Goal: Task Accomplishment & Management: Complete application form

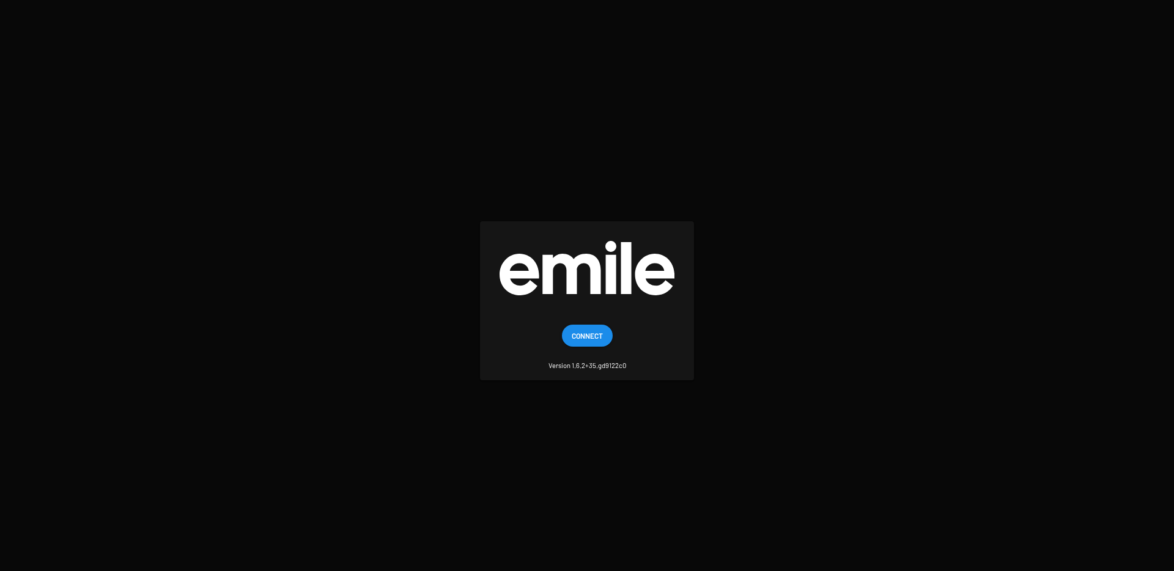
click at [591, 335] on span "Connect" at bounding box center [587, 336] width 31 height 22
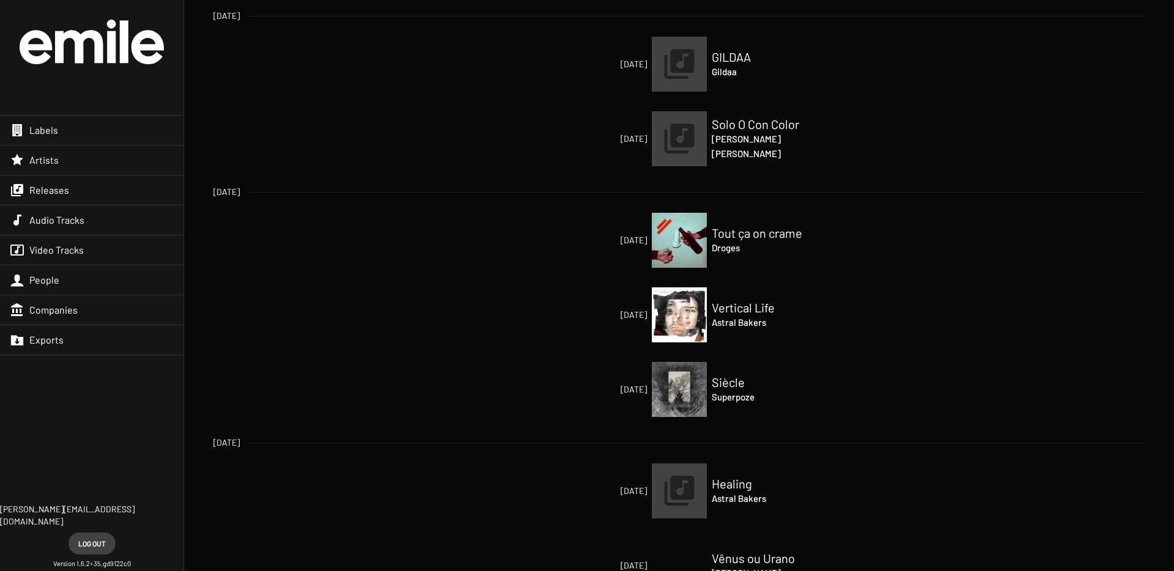
click at [38, 188] on span "Releases" at bounding box center [49, 190] width 40 height 12
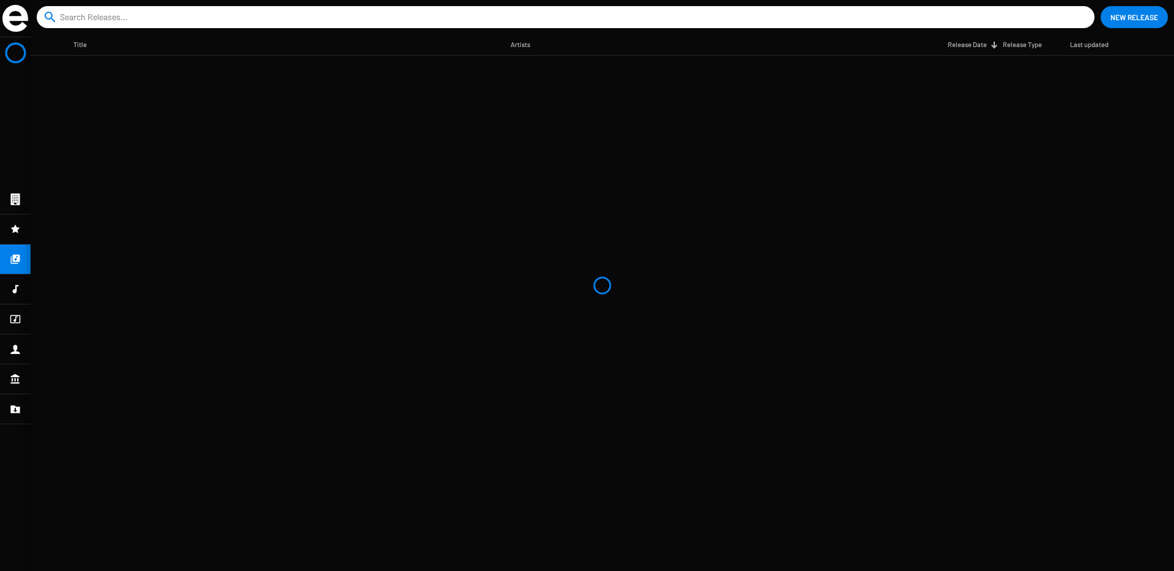
click at [1119, 15] on span "New Release" at bounding box center [1134, 17] width 48 height 22
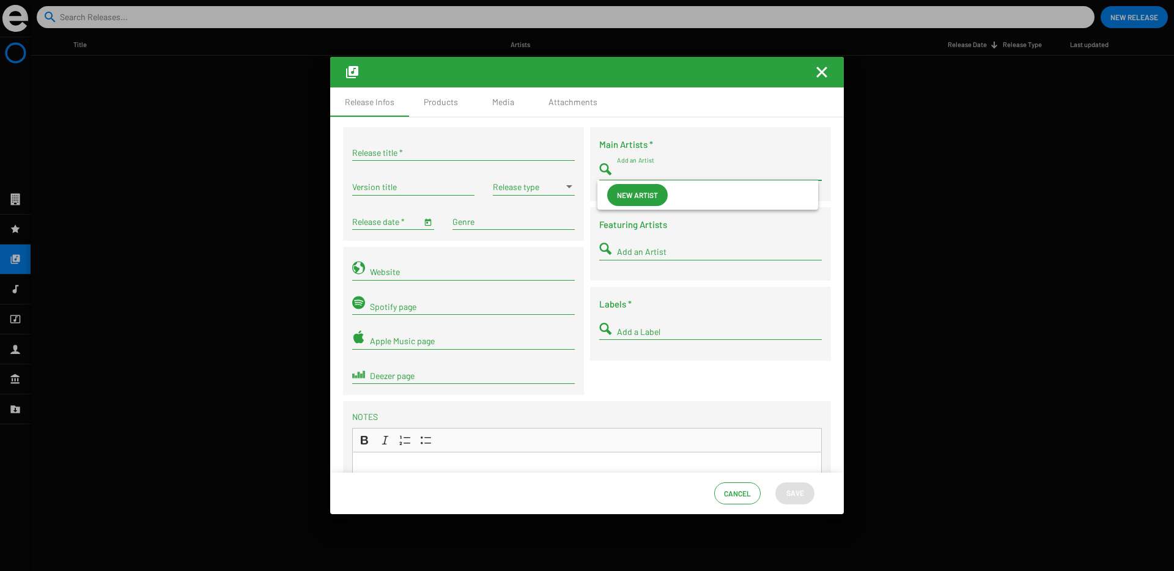
click at [632, 169] on input "Add an Artist" at bounding box center [719, 173] width 205 height 10
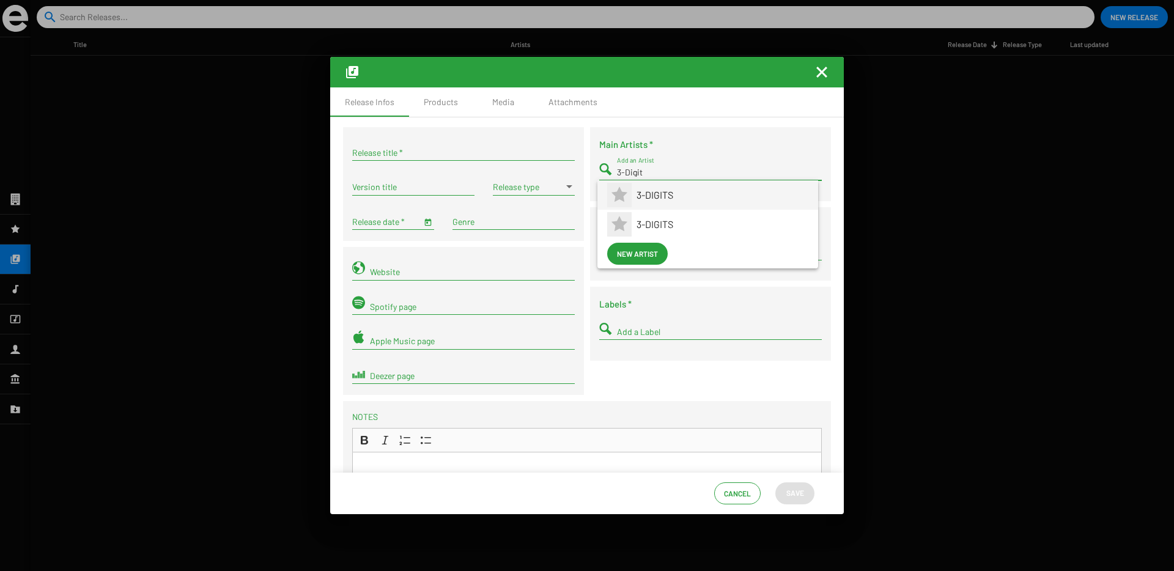
type input "3-Digit"
click at [645, 203] on span "3-DIGITS" at bounding box center [723, 194] width 172 height 29
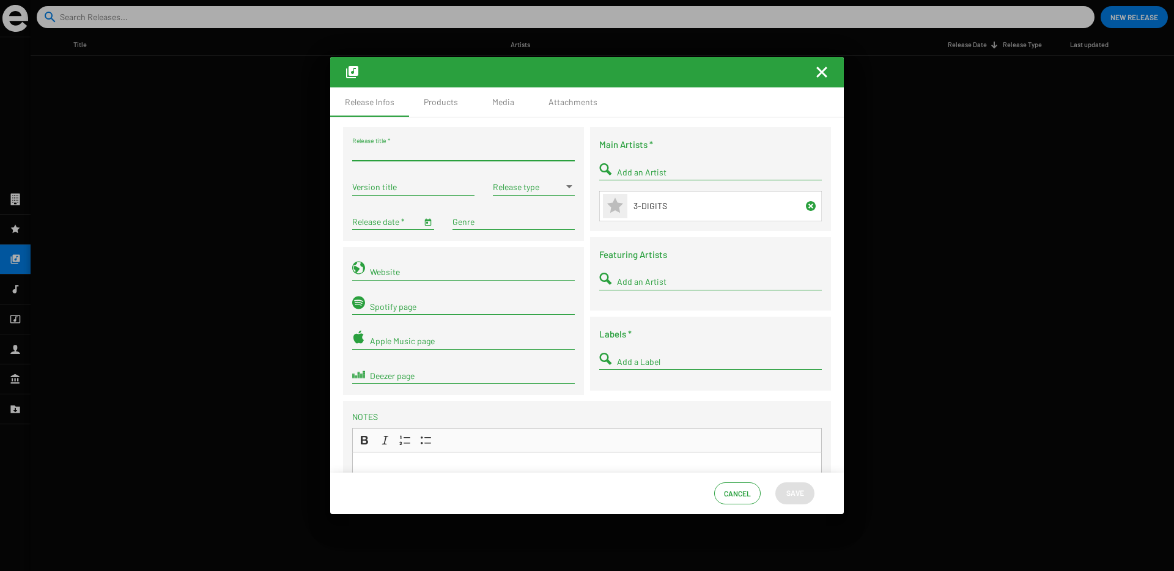
click at [416, 148] on input "Release title *" at bounding box center [463, 153] width 223 height 10
type input "[PERSON_NAME]"
click at [511, 187] on span at bounding box center [528, 187] width 71 height 10
click at [501, 198] on span "Single" at bounding box center [532, 187] width 81 height 26
click at [383, 223] on input "Release date *" at bounding box center [386, 222] width 69 height 10
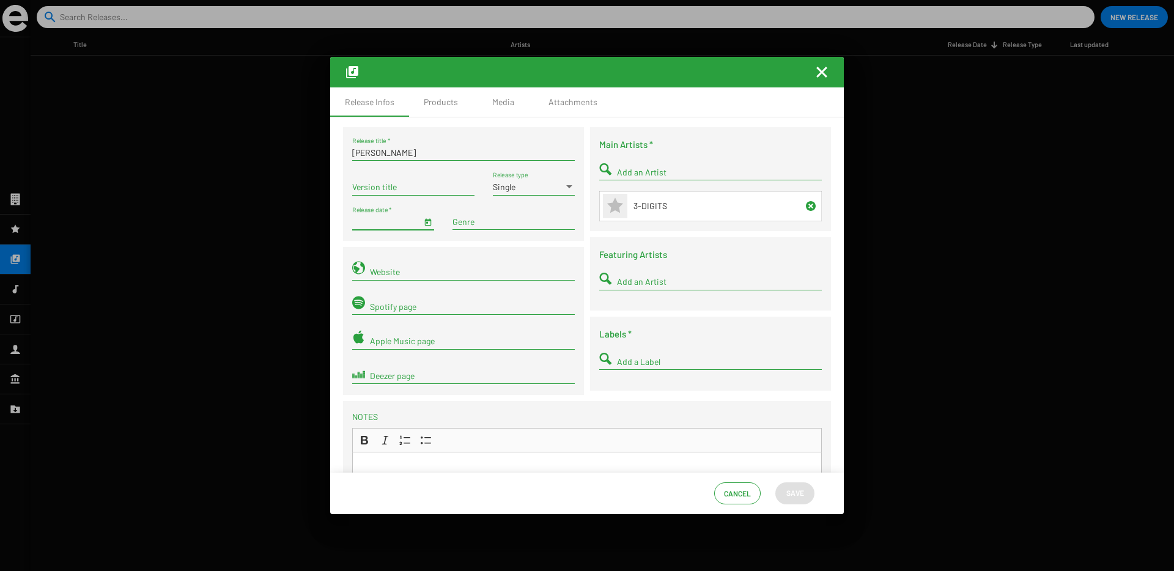
click at [427, 225] on span "Open calendar" at bounding box center [428, 221] width 9 height 10
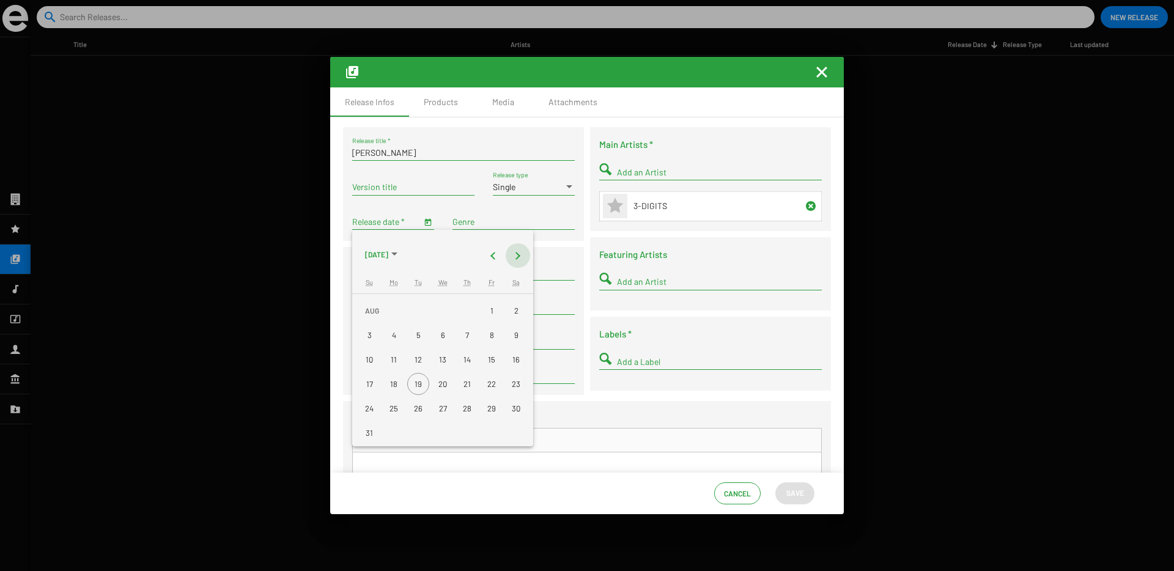
click at [520, 262] on button "Next month" at bounding box center [518, 255] width 24 height 24
click at [417, 361] on div "9" at bounding box center [418, 360] width 22 height 22
type input "9/9/2025"
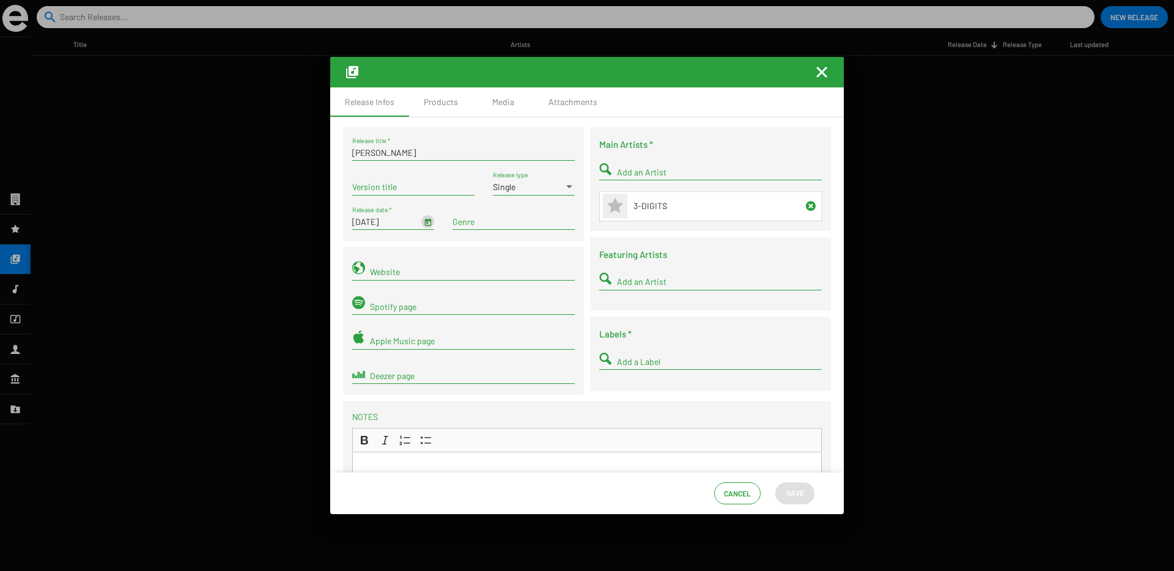
click at [648, 360] on input "Add a Label" at bounding box center [719, 362] width 205 height 10
type input "PSS"
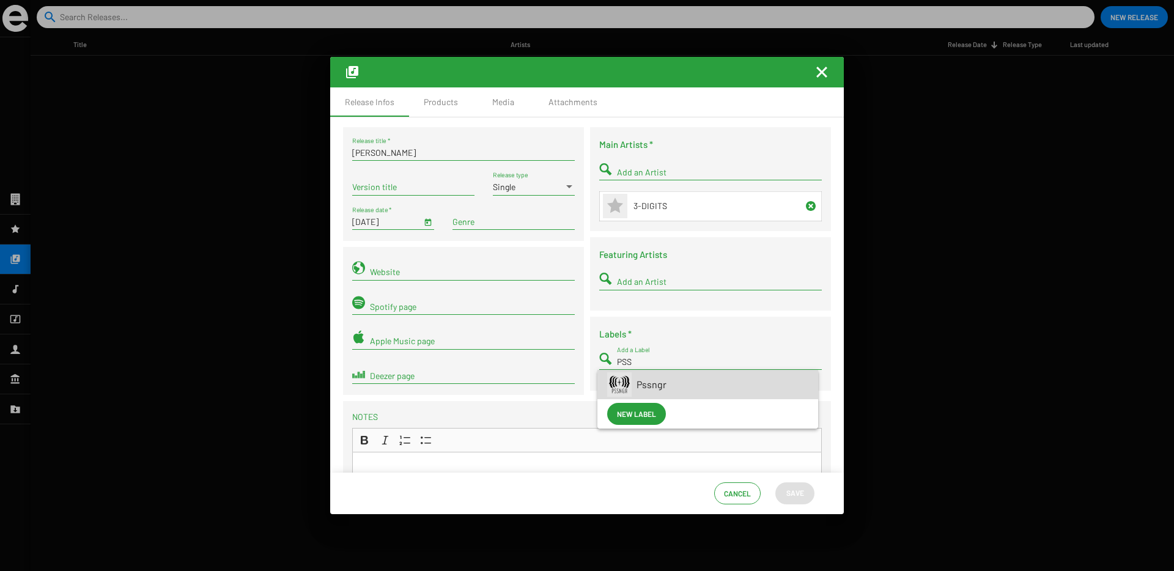
click at [645, 391] on span "Pssngr" at bounding box center [723, 384] width 172 height 29
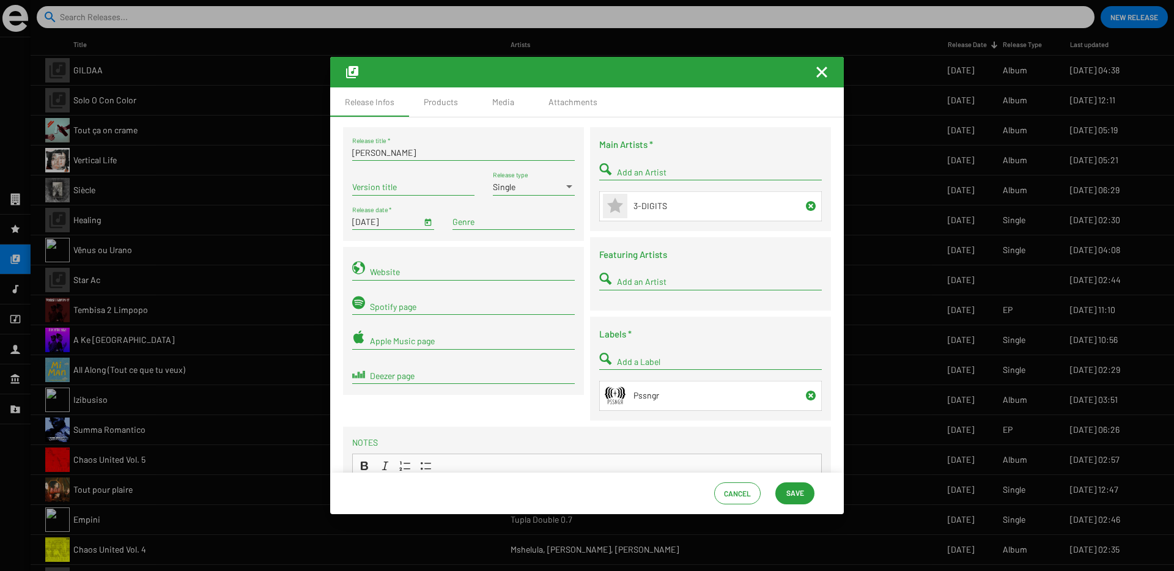
click at [632, 289] on div "Add an Artist" at bounding box center [719, 279] width 205 height 24
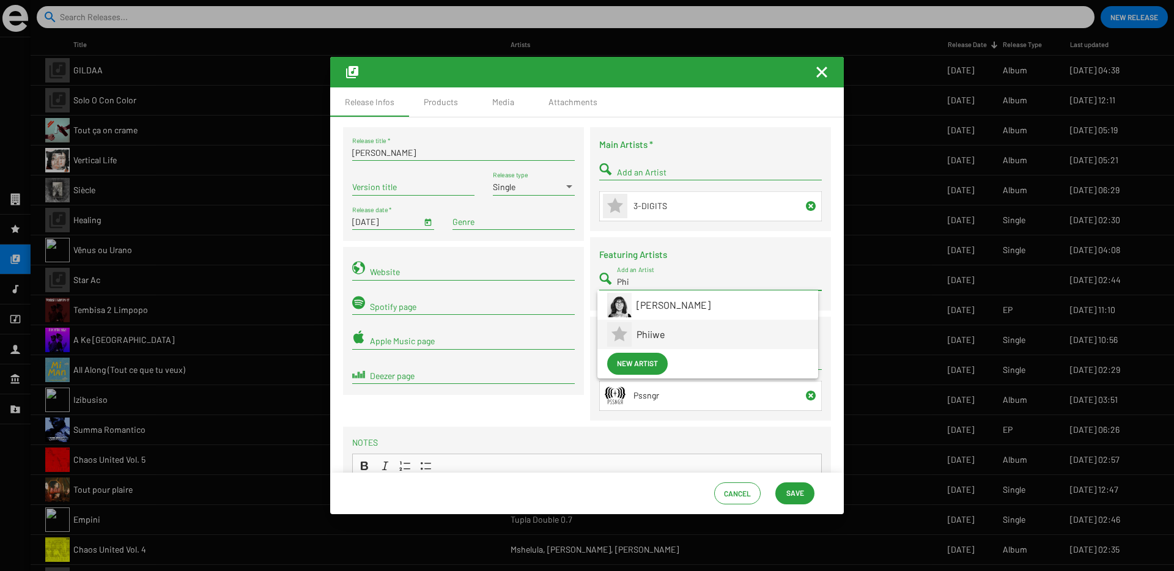
type input "Phi"
click at [642, 330] on span "Phiiwe" at bounding box center [723, 334] width 172 height 29
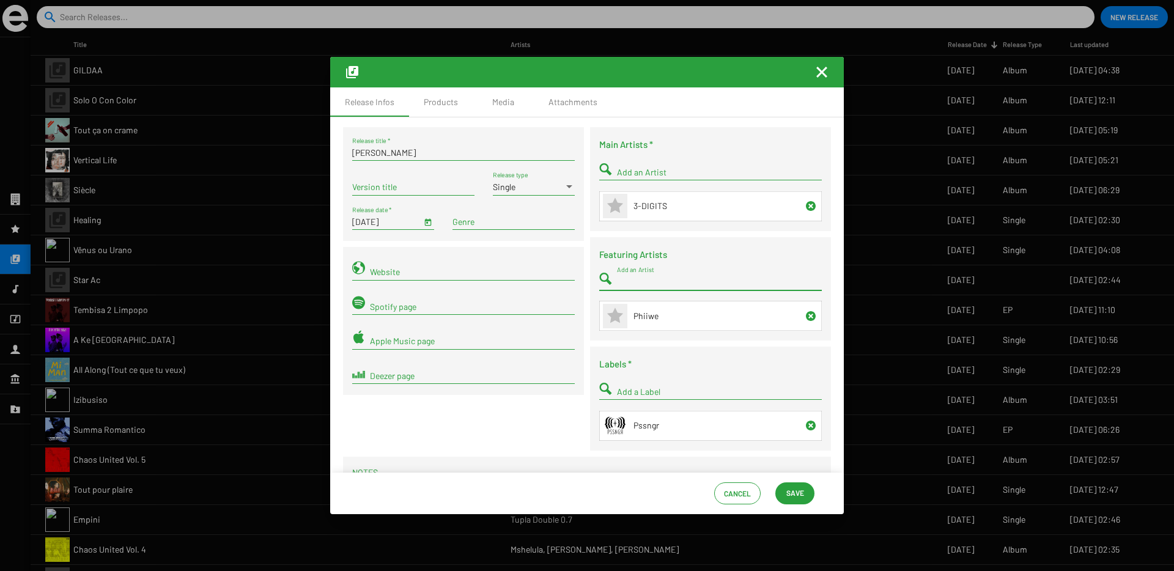
click at [665, 284] on input "Add an Artist" at bounding box center [719, 282] width 205 height 10
type input "Dlala"
click at [697, 338] on span "Dlala Sthukzin" at bounding box center [723, 334] width 172 height 29
click at [637, 177] on div "Add an Artist" at bounding box center [719, 169] width 205 height 24
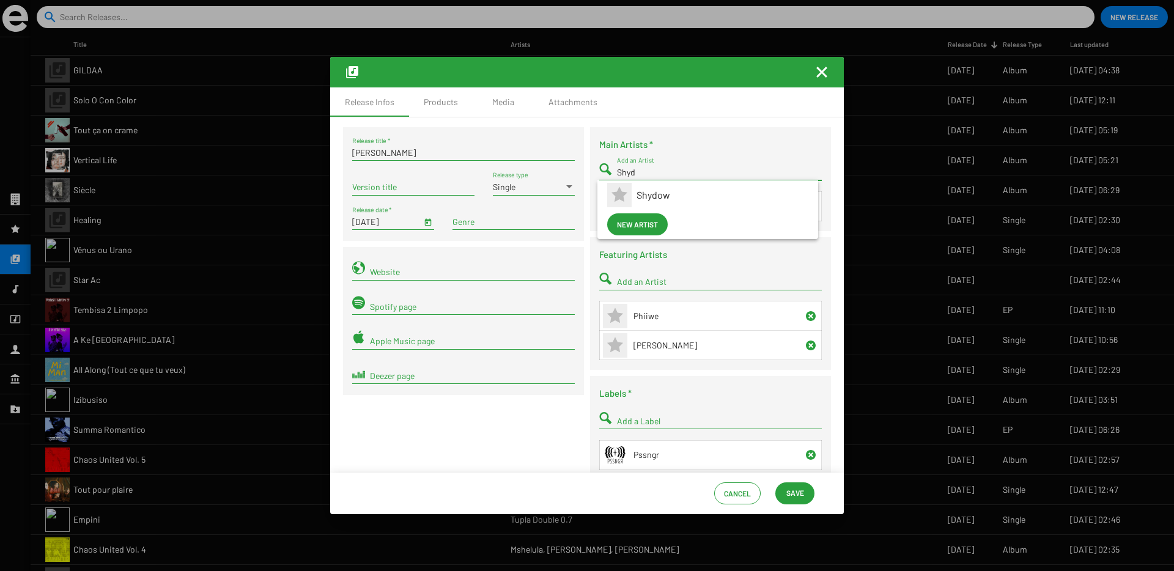
type input "Shyd"
click at [644, 192] on span "Shydow" at bounding box center [723, 194] width 172 height 29
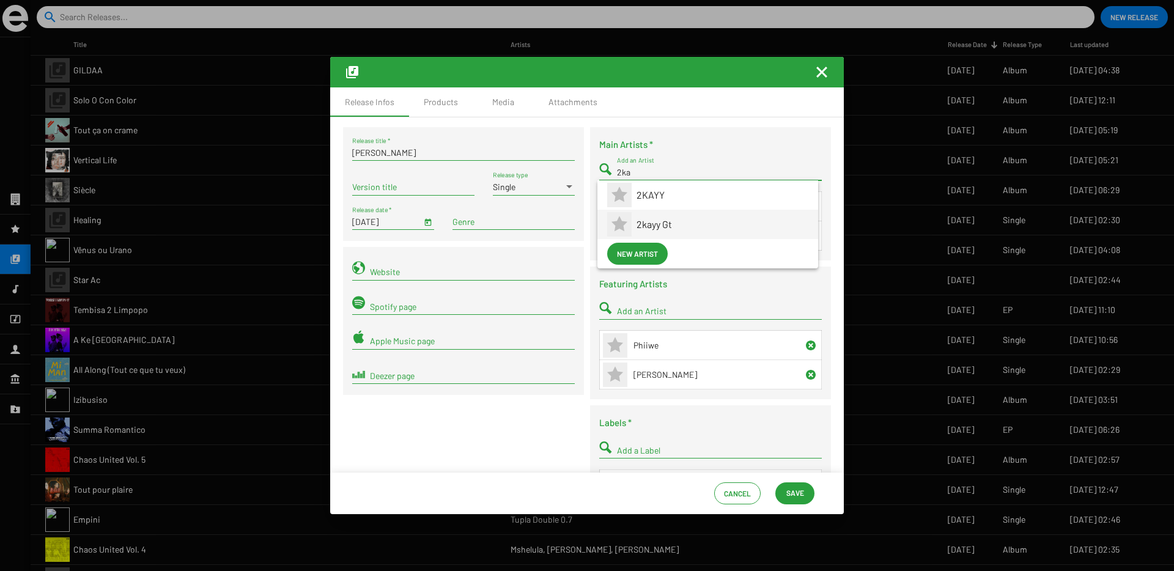
type input "2ka"
click at [688, 220] on span "2kayy Gt" at bounding box center [723, 224] width 172 height 29
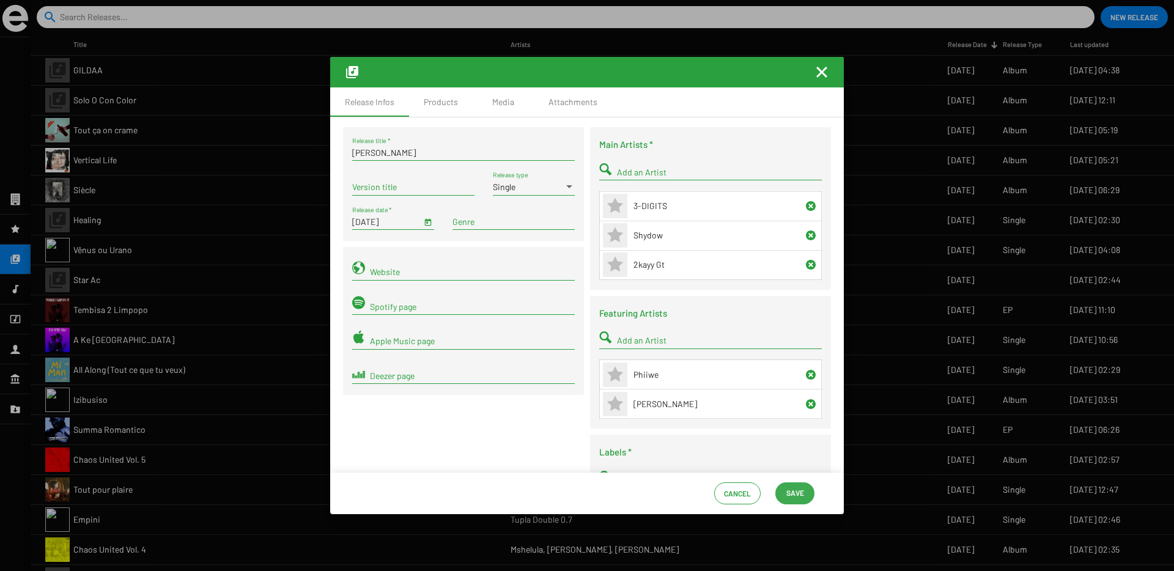
click at [794, 498] on span "Save" at bounding box center [795, 493] width 18 height 22
click at [796, 496] on span "Save" at bounding box center [795, 493] width 18 height 22
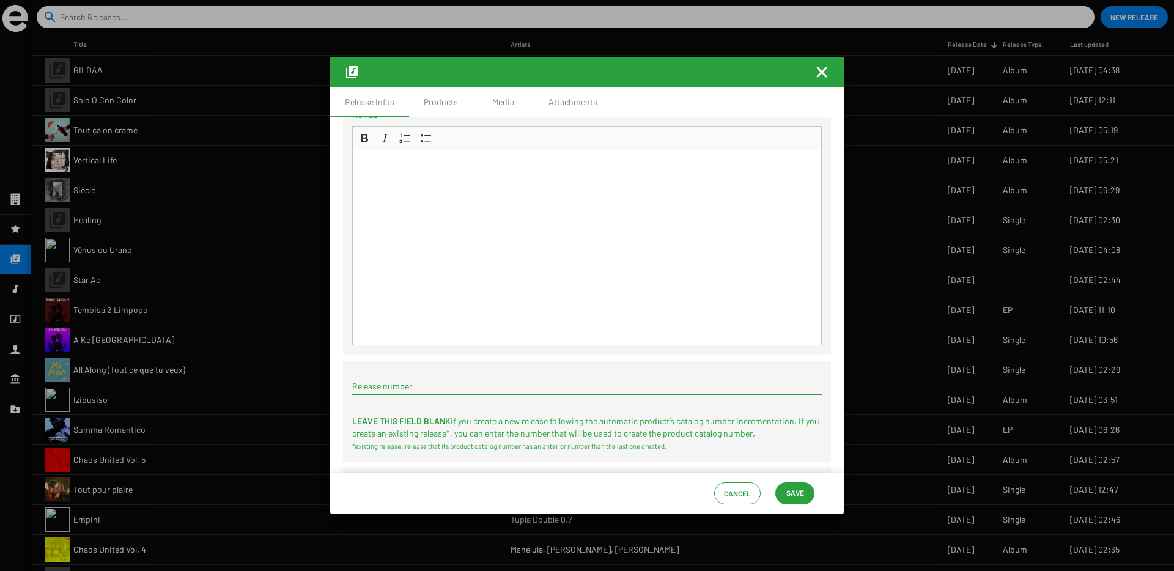
scroll to position [467, 0]
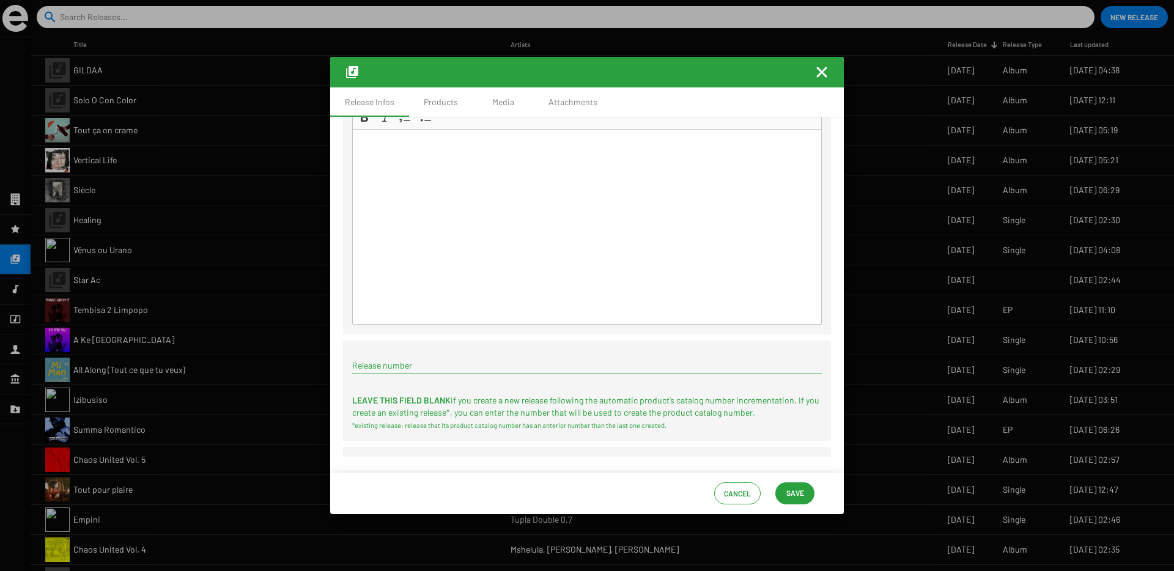
click at [783, 495] on button "Save" at bounding box center [794, 493] width 39 height 22
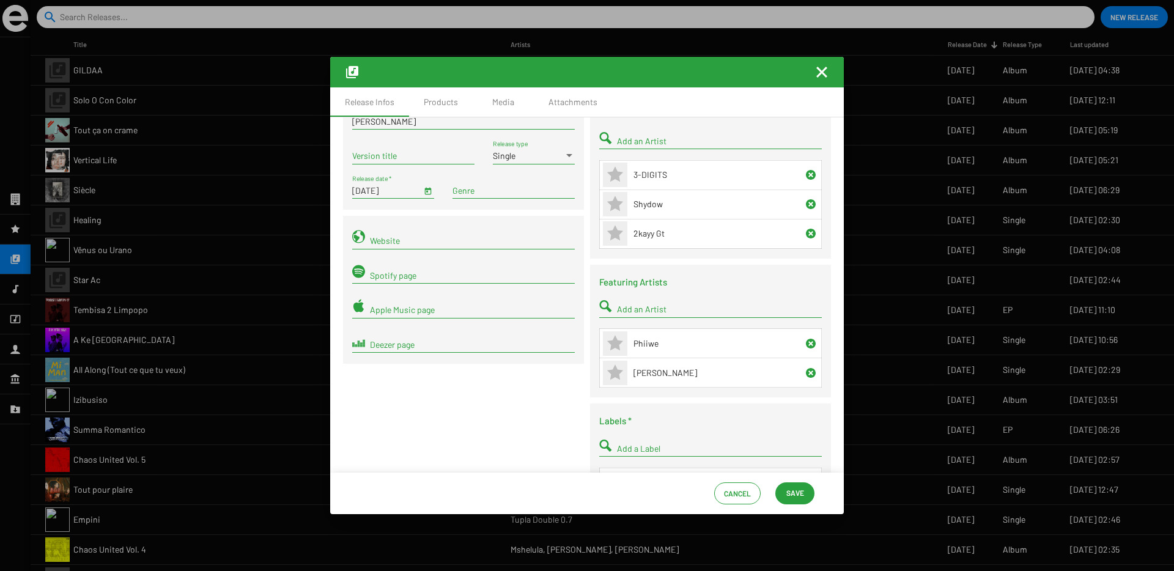
scroll to position [0, 0]
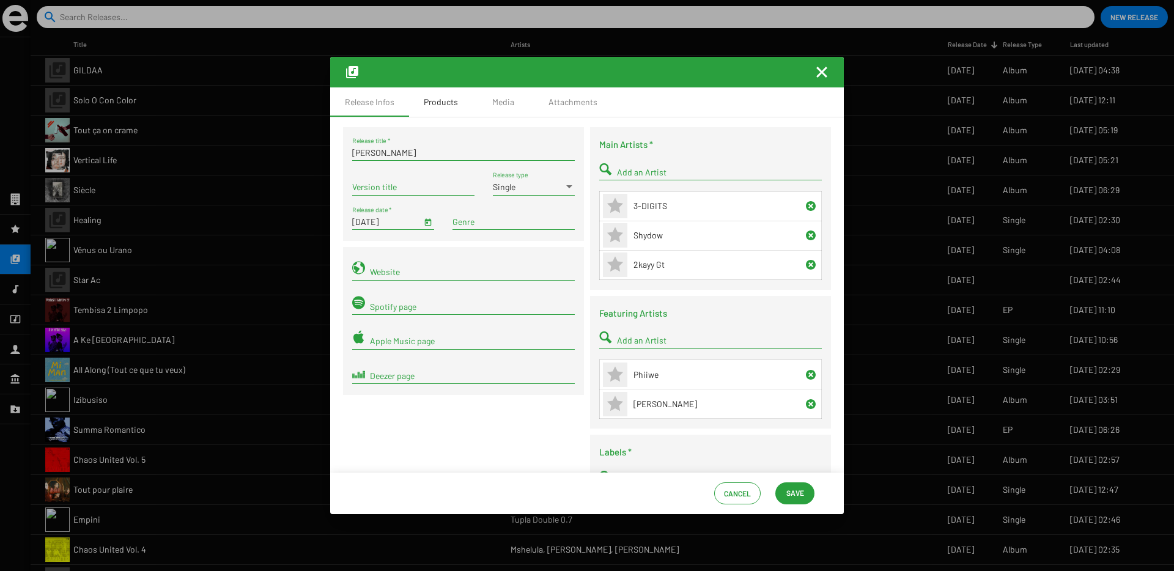
click at [437, 104] on div "Products" at bounding box center [441, 102] width 34 height 12
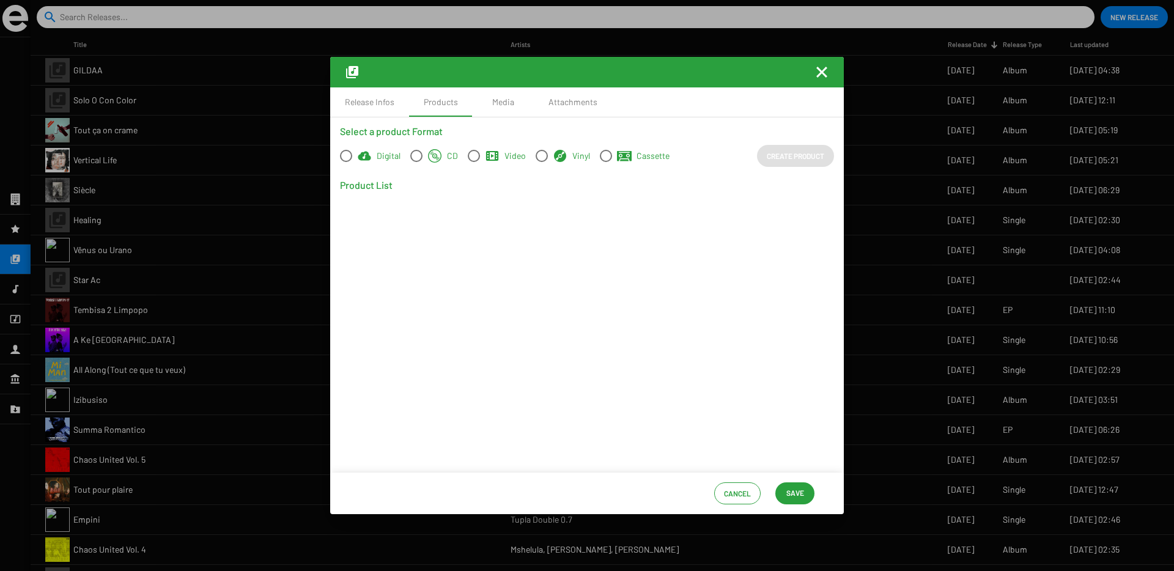
click at [344, 156] on span at bounding box center [346, 156] width 12 height 12
click at [345, 162] on input "Digital" at bounding box center [345, 162] width 1 height 1
radio input "true"
click at [793, 156] on span "Create Product" at bounding box center [795, 156] width 57 height 22
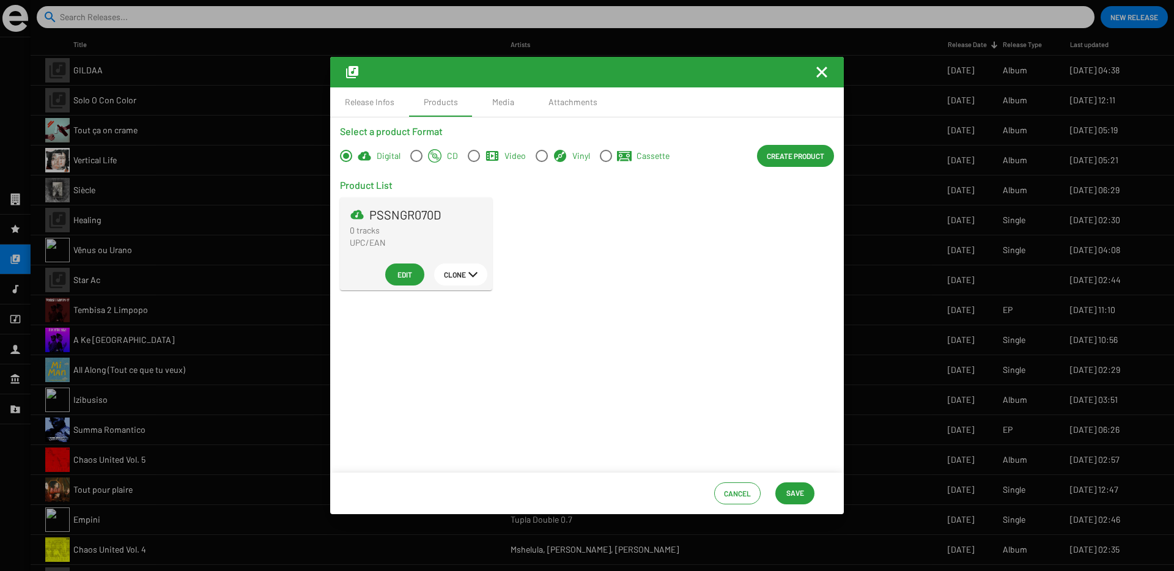
click at [403, 279] on span "Edit" at bounding box center [405, 275] width 20 height 22
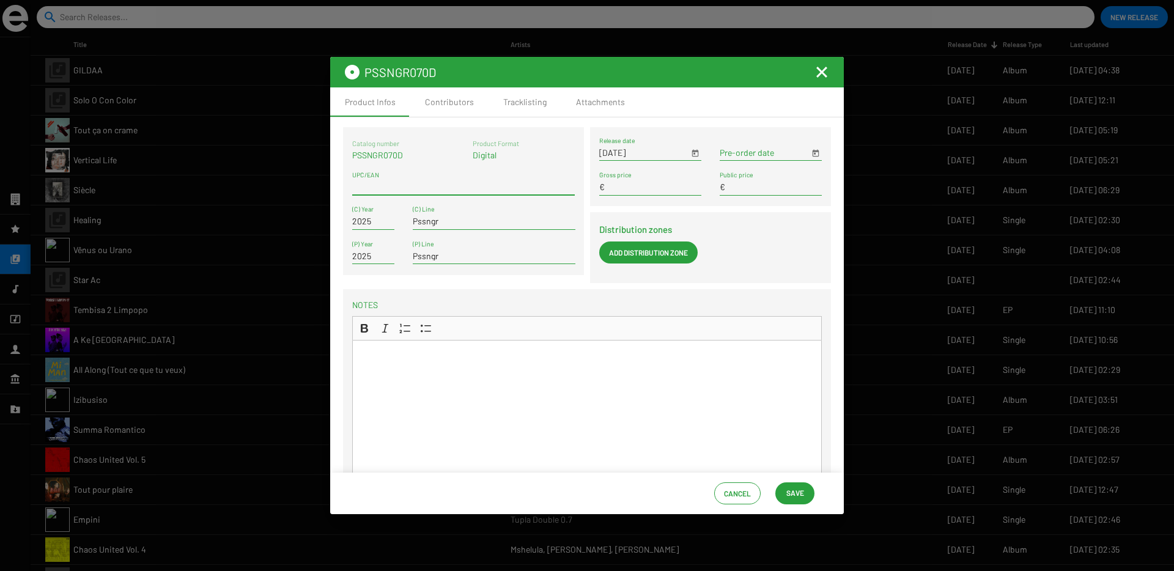
click at [385, 191] on input "UPC/EAN" at bounding box center [463, 187] width 223 height 10
paste input "3663729397911"
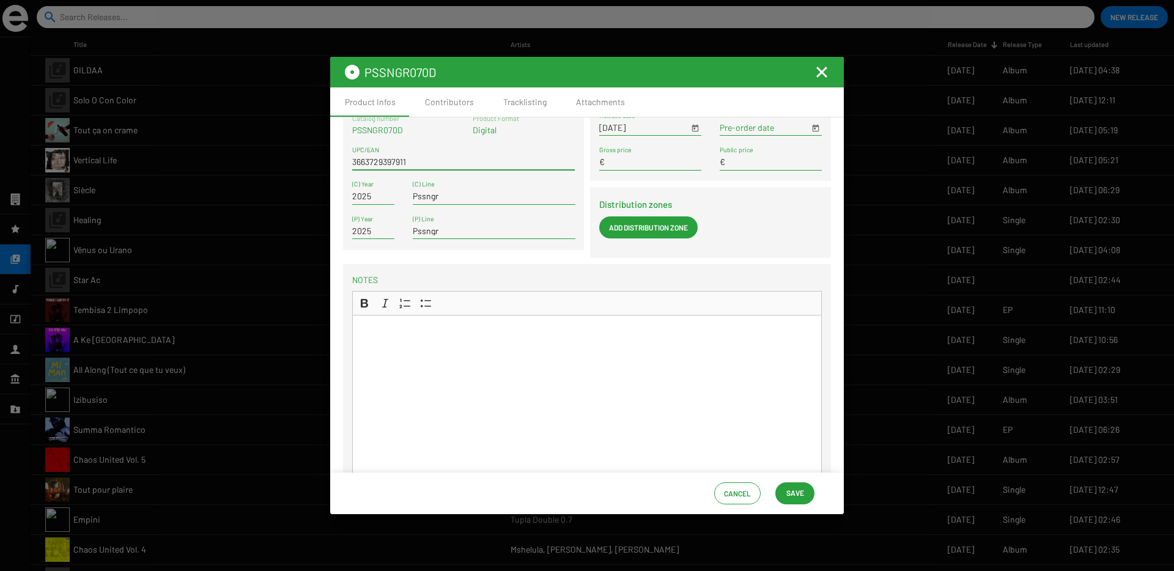
scroll to position [105, 0]
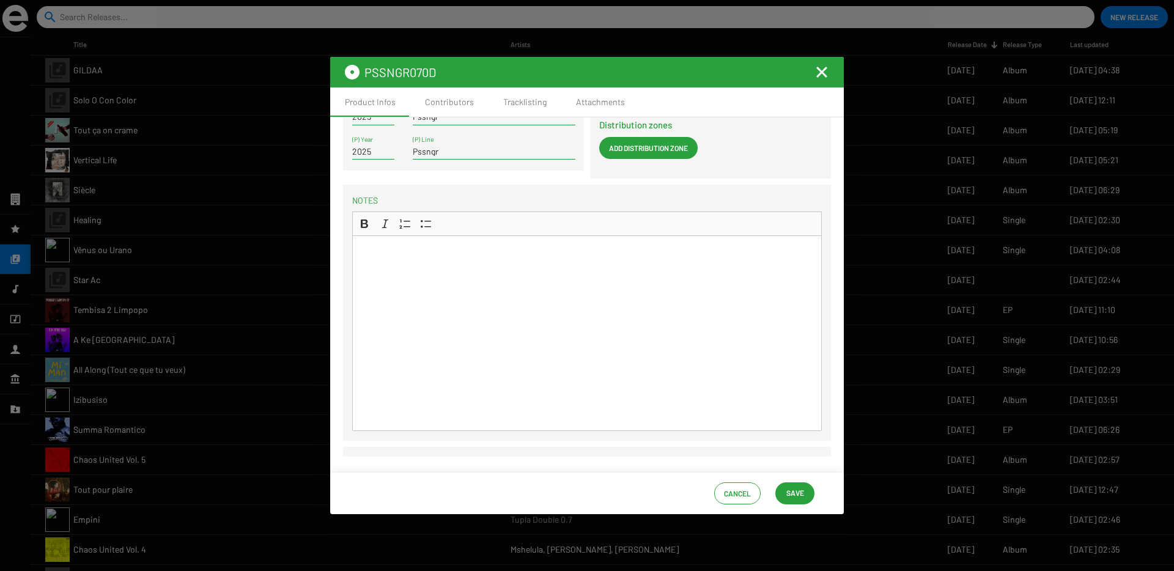
type input "3663729397911"
click at [786, 489] on span "Save" at bounding box center [795, 493] width 18 height 22
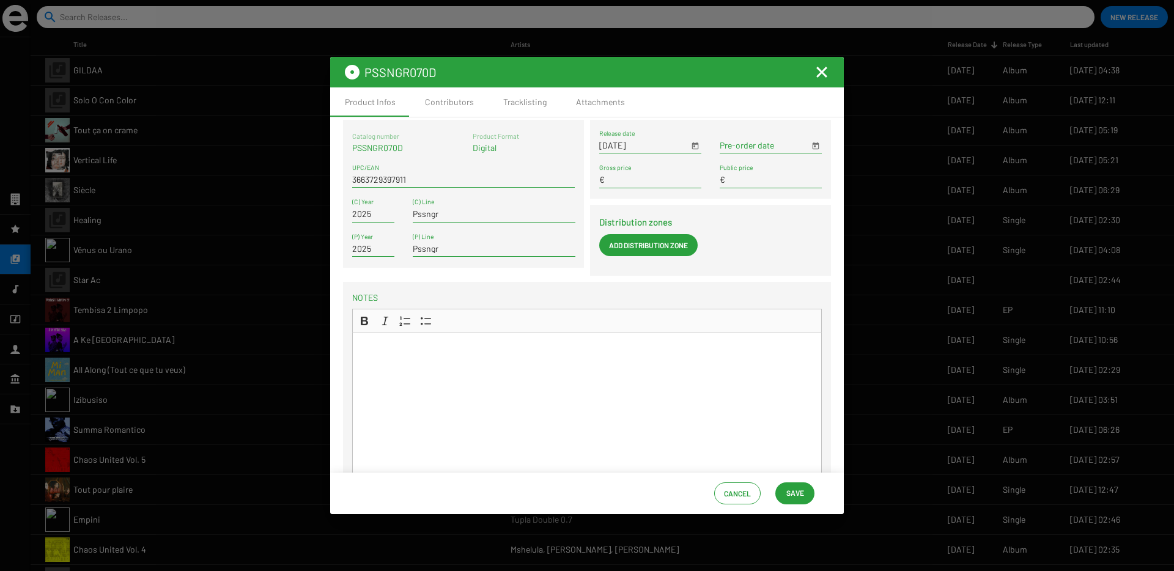
scroll to position [0, 0]
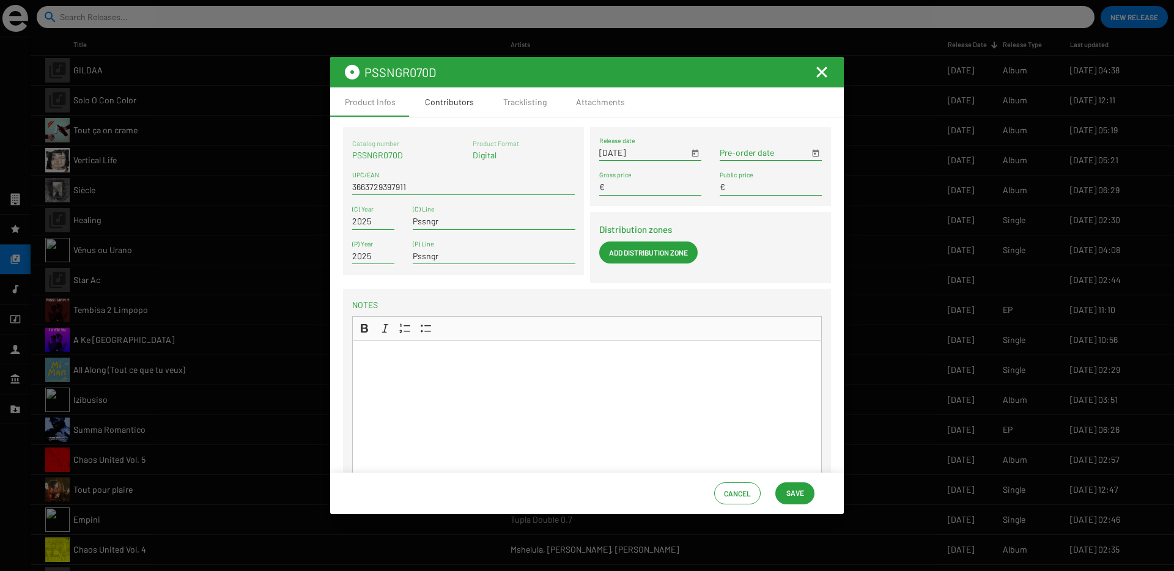
click at [441, 100] on div "Contributors" at bounding box center [449, 102] width 49 height 12
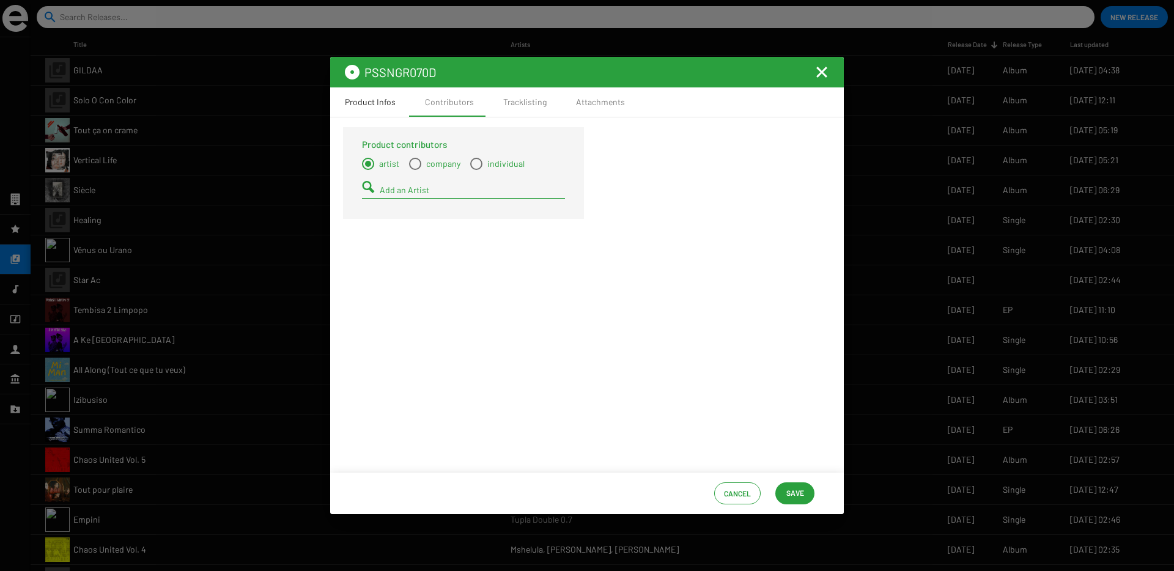
click at [353, 98] on div "Product Infos" at bounding box center [370, 102] width 51 height 12
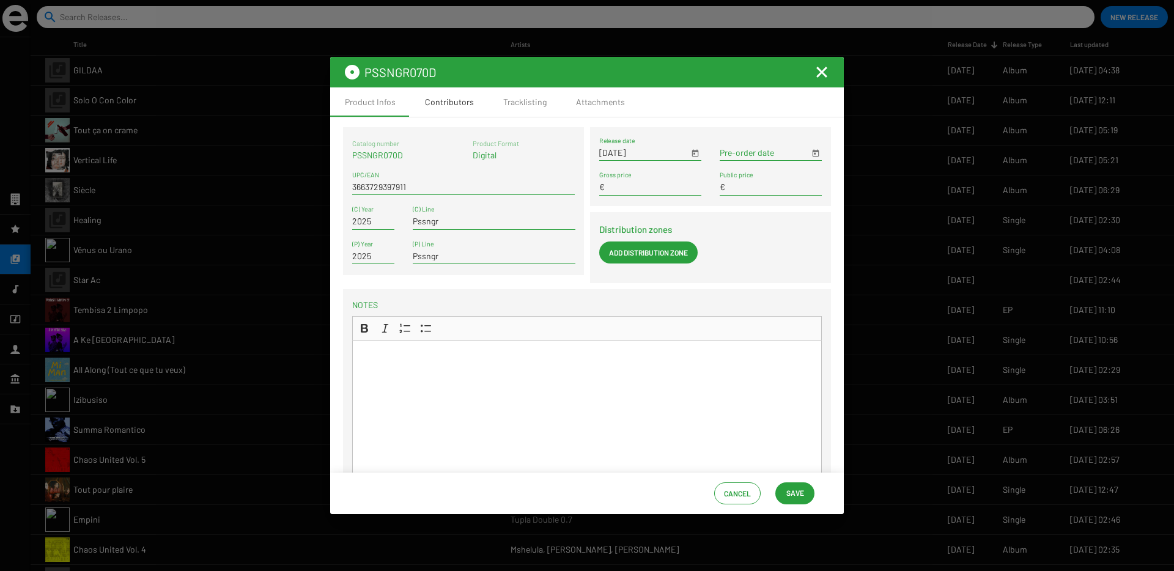
click at [465, 105] on div "Contributors" at bounding box center [449, 102] width 49 height 12
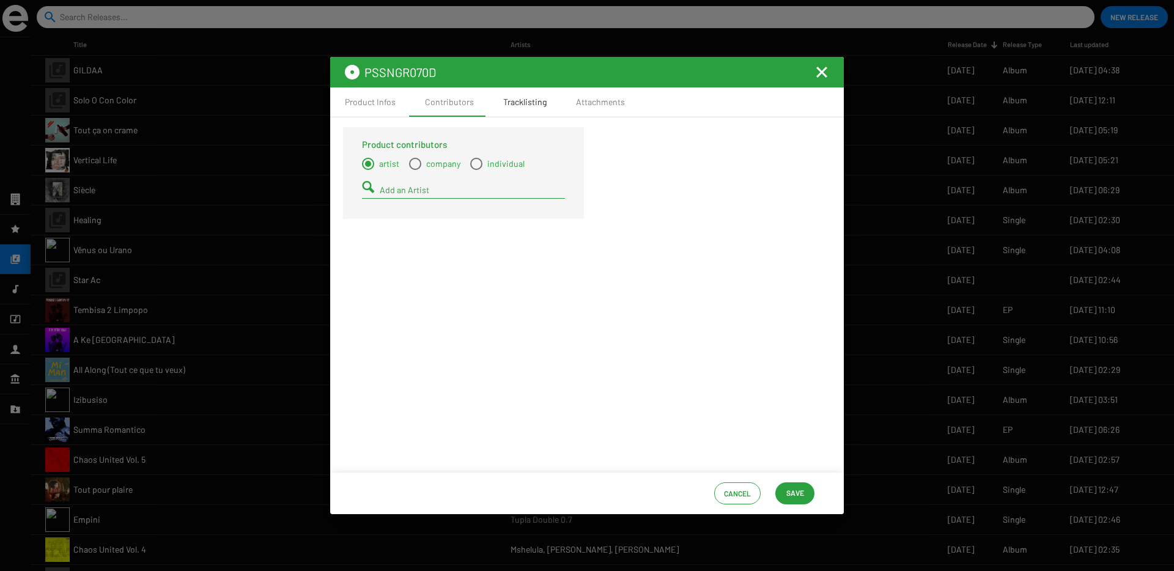
click at [510, 108] on div "Tracklisting" at bounding box center [524, 102] width 43 height 12
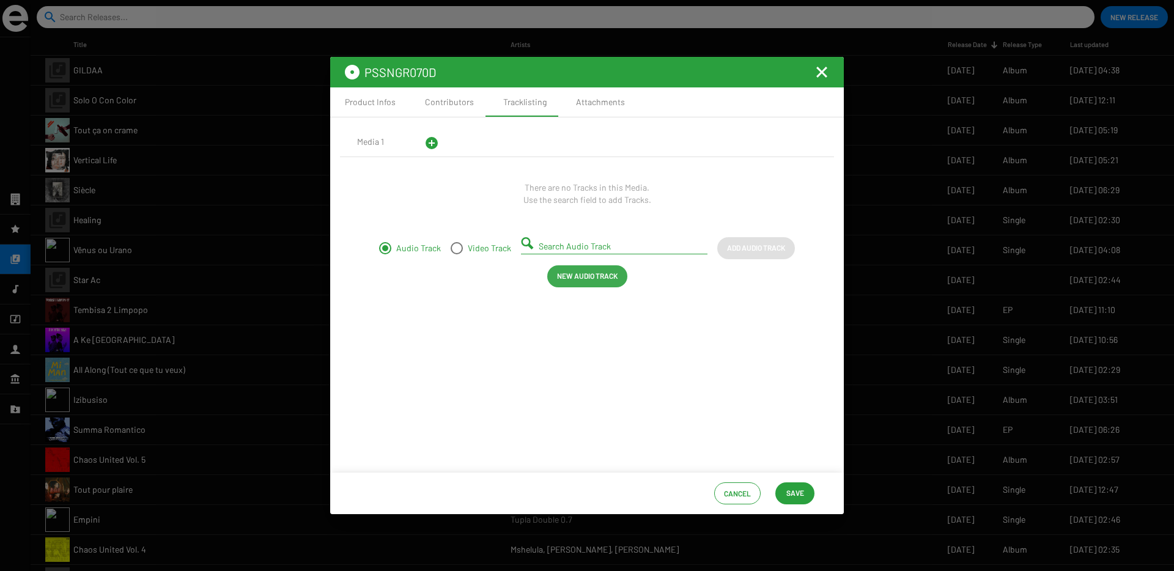
click at [576, 279] on span "New Audio Track" at bounding box center [587, 276] width 61 height 22
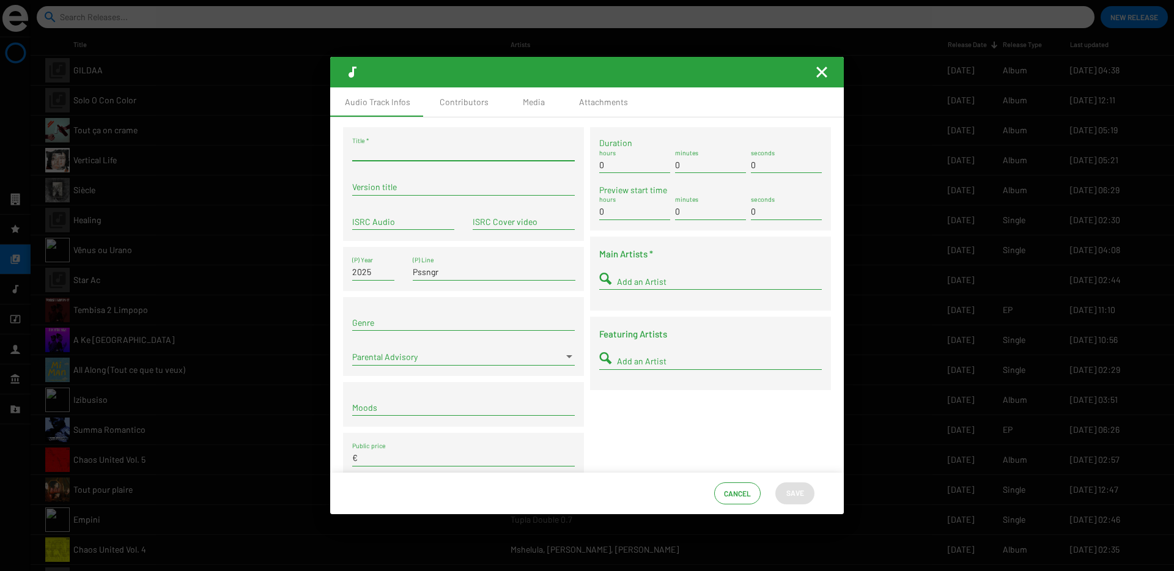
click at [435, 156] on input "Title *" at bounding box center [463, 153] width 223 height 10
paste input "Yithi Yithi"
type input "Yithi Yithi"
click at [389, 219] on input "ISRC Audio" at bounding box center [403, 222] width 102 height 10
paste input "FR9W12546007"
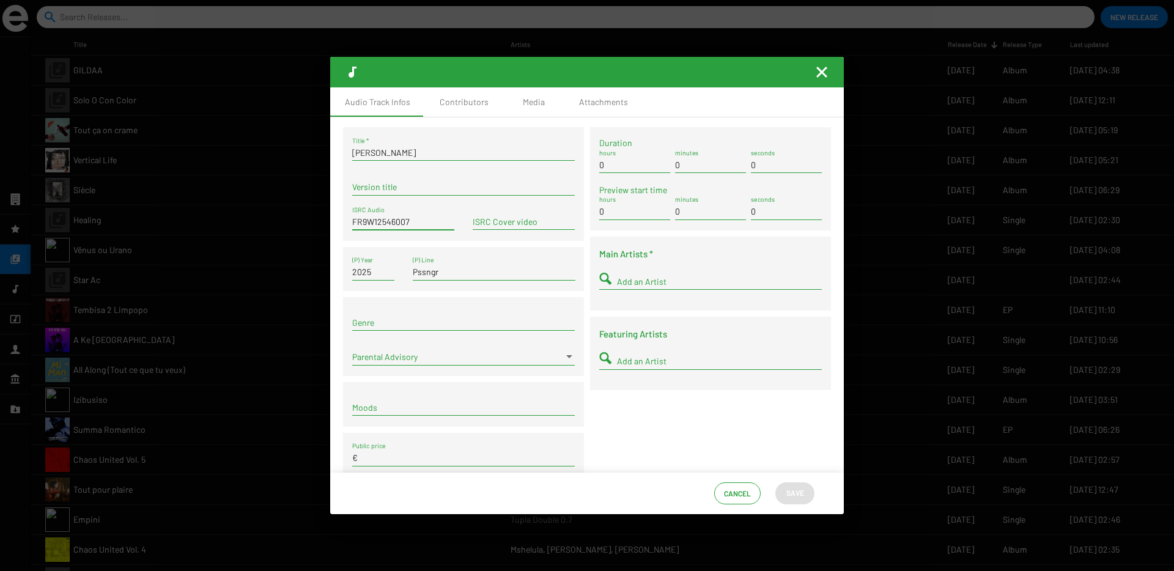
type input "FR9W12546007"
click at [666, 286] on div "Add an Artist" at bounding box center [719, 278] width 205 height 24
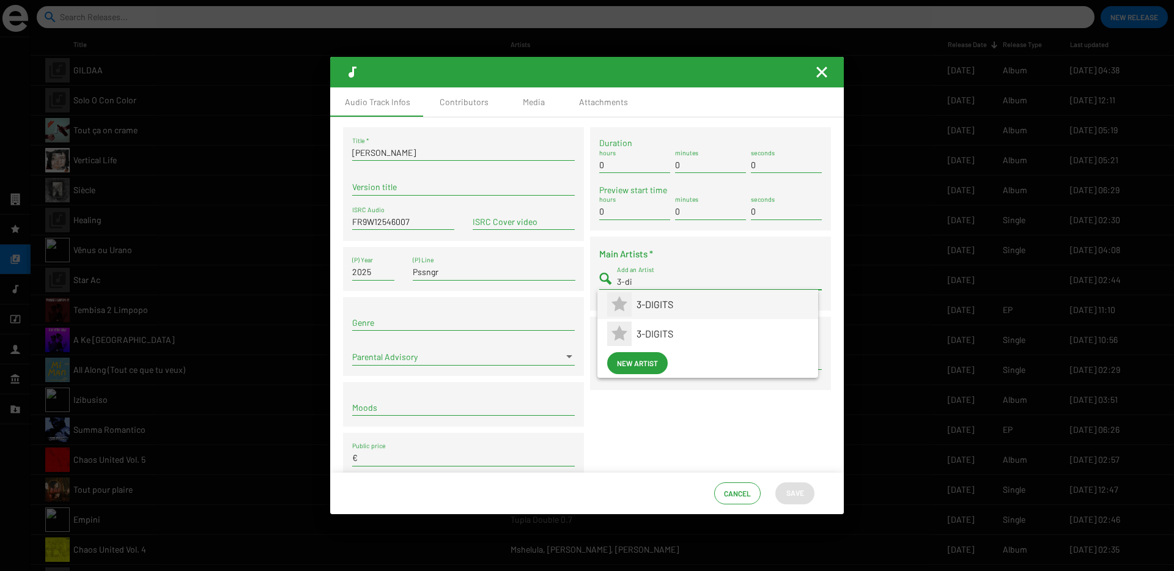
type input "3-di"
click at [646, 305] on span "3-DIGITS" at bounding box center [723, 304] width 172 height 29
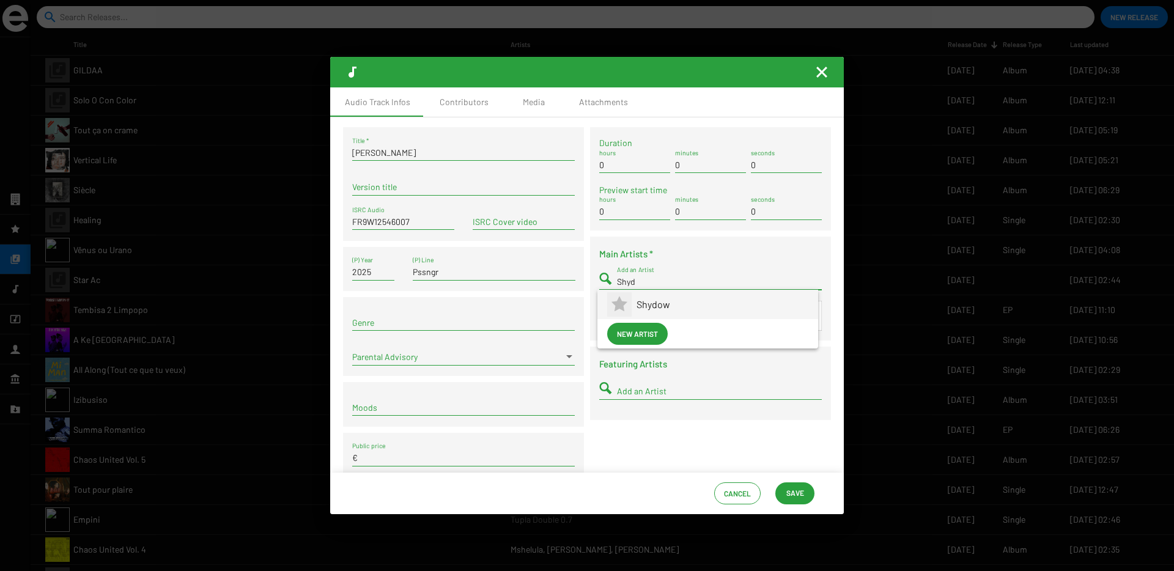
type input "Shyd"
click at [654, 309] on span "Shydow" at bounding box center [723, 304] width 172 height 29
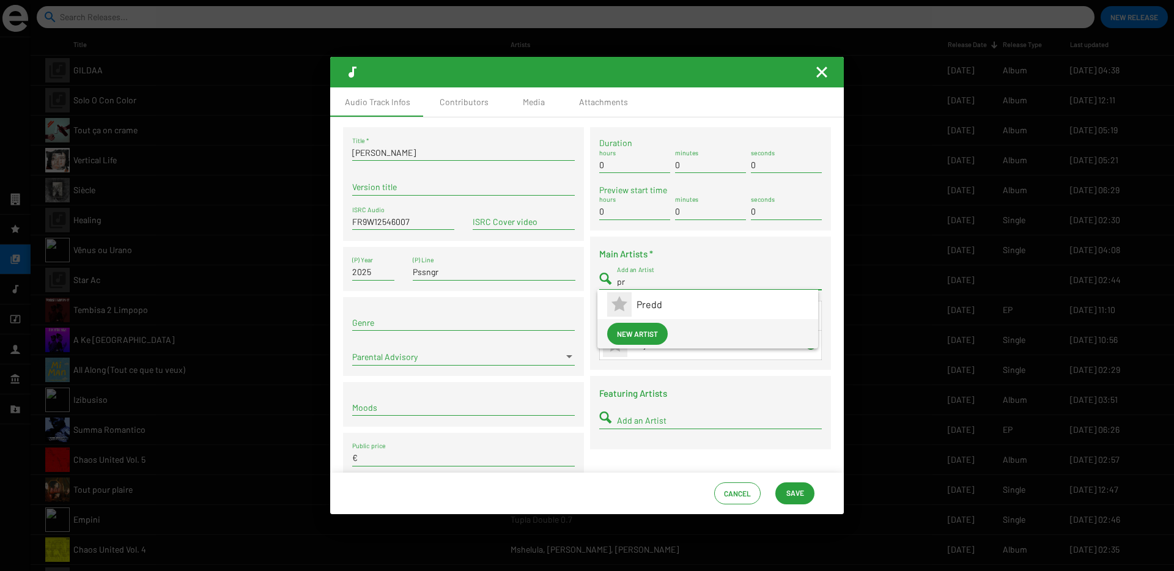
type input "p"
type input "2kayy"
click at [652, 306] on span "2kayy Gt" at bounding box center [723, 304] width 172 height 29
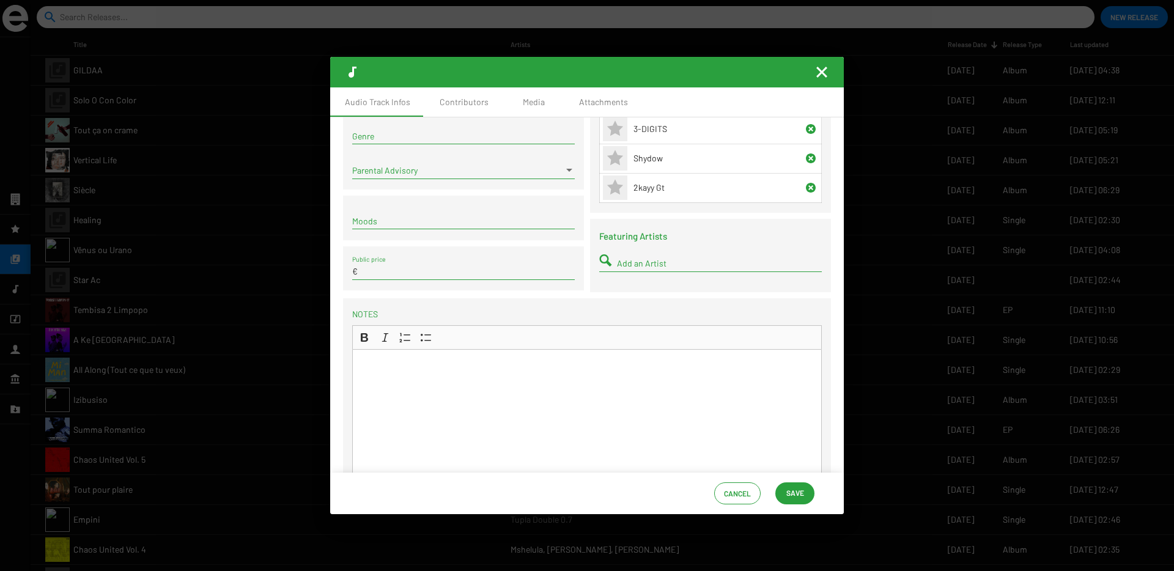
scroll to position [259, 0]
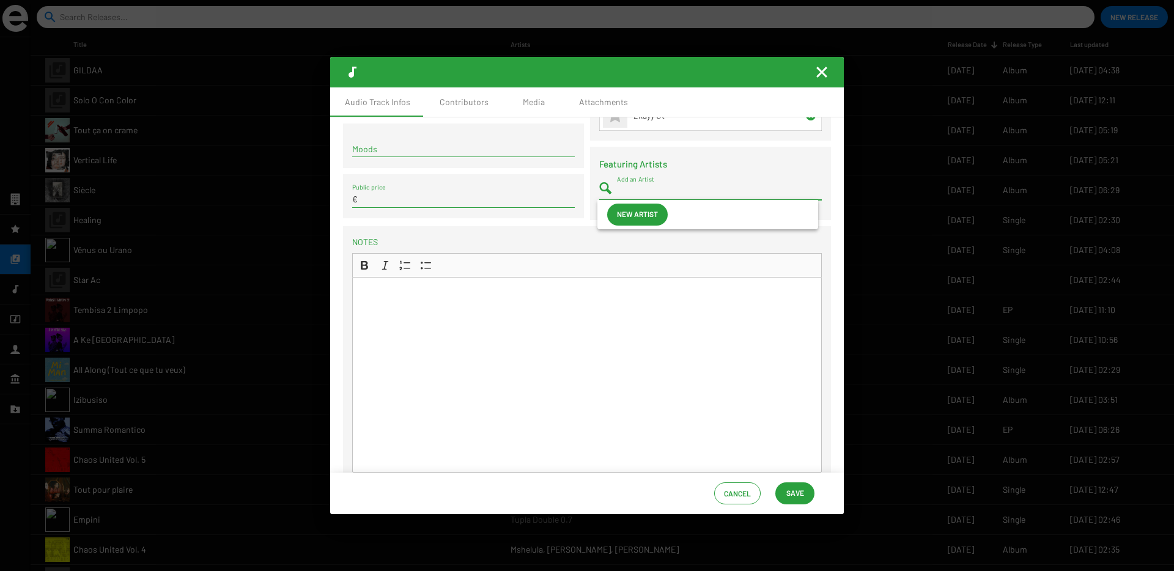
click at [617, 186] on input "Add an Artist" at bounding box center [719, 191] width 205 height 10
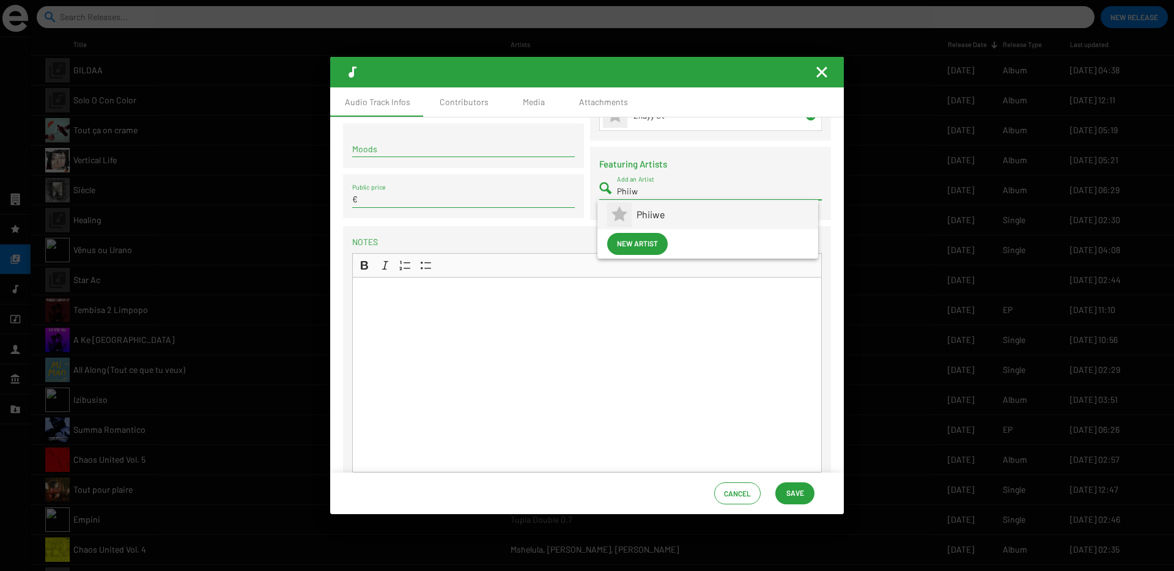
type input "Phiiw"
click at [644, 218] on span "Phiiwe" at bounding box center [723, 214] width 172 height 29
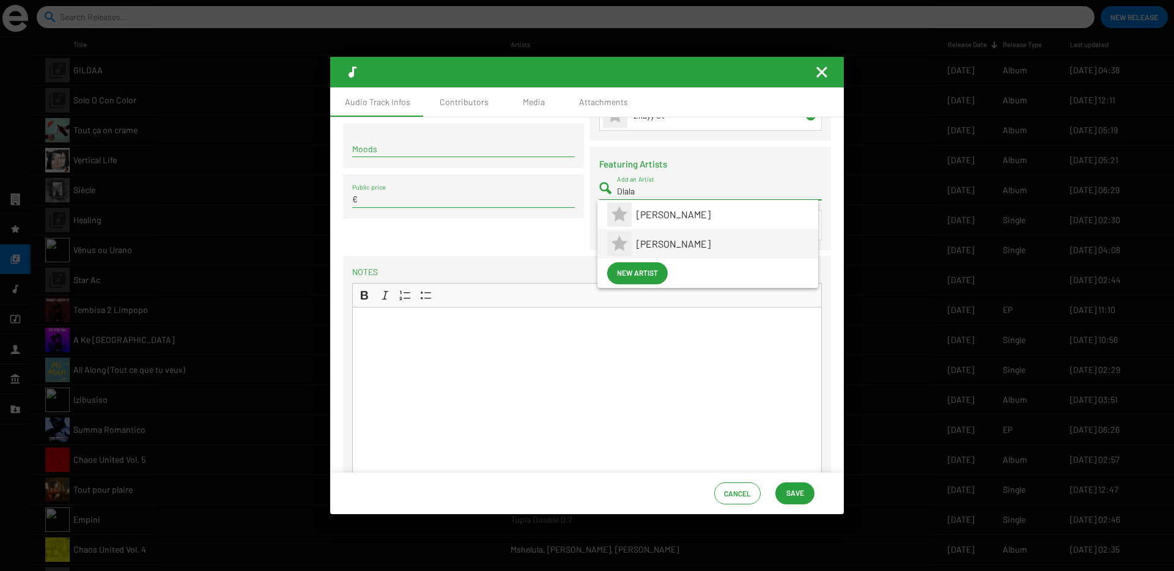
type input "Dlala"
click at [663, 249] on span "Dlala Sthukzin" at bounding box center [723, 243] width 172 height 29
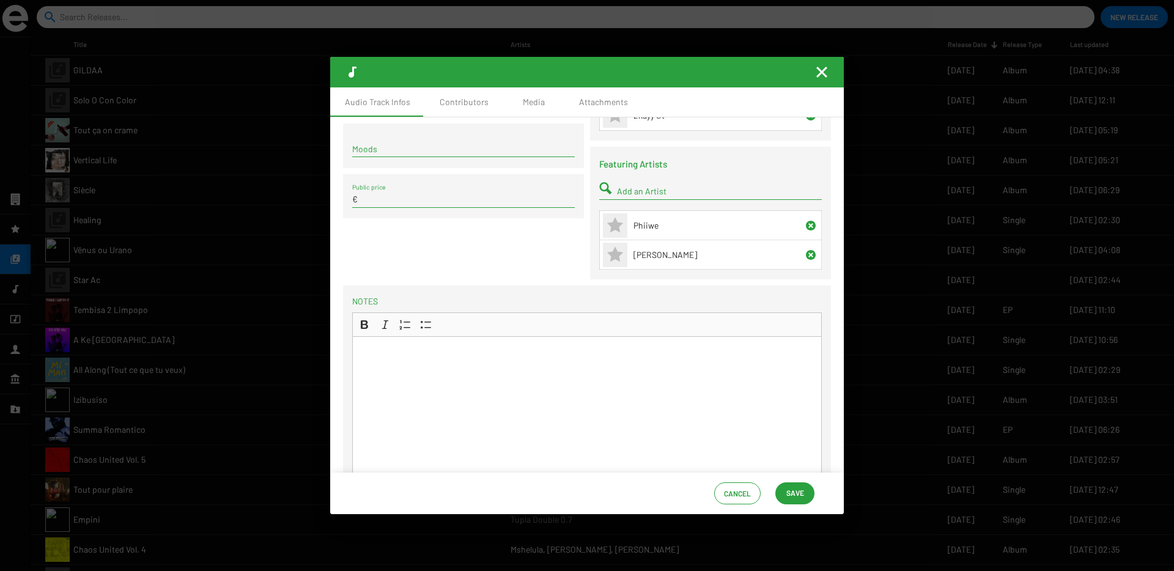
click at [797, 506] on div "Cancel Save" at bounding box center [587, 494] width 514 height 42
click at [788, 492] on span "Save" at bounding box center [795, 493] width 18 height 22
click at [800, 489] on span "Save" at bounding box center [795, 493] width 18 height 22
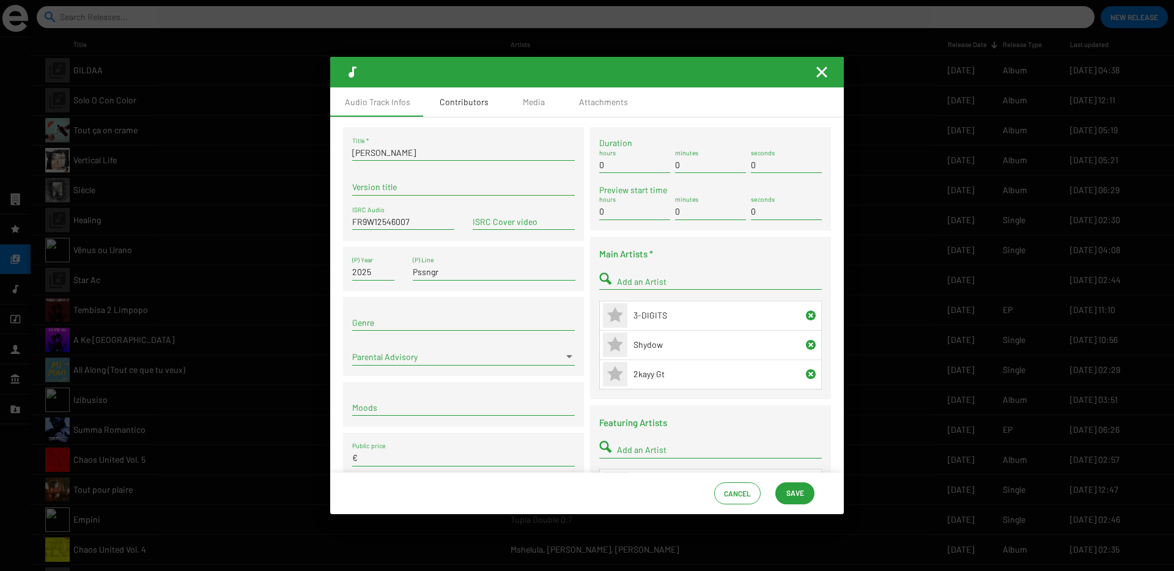
click at [460, 99] on div "Contributors" at bounding box center [464, 102] width 49 height 12
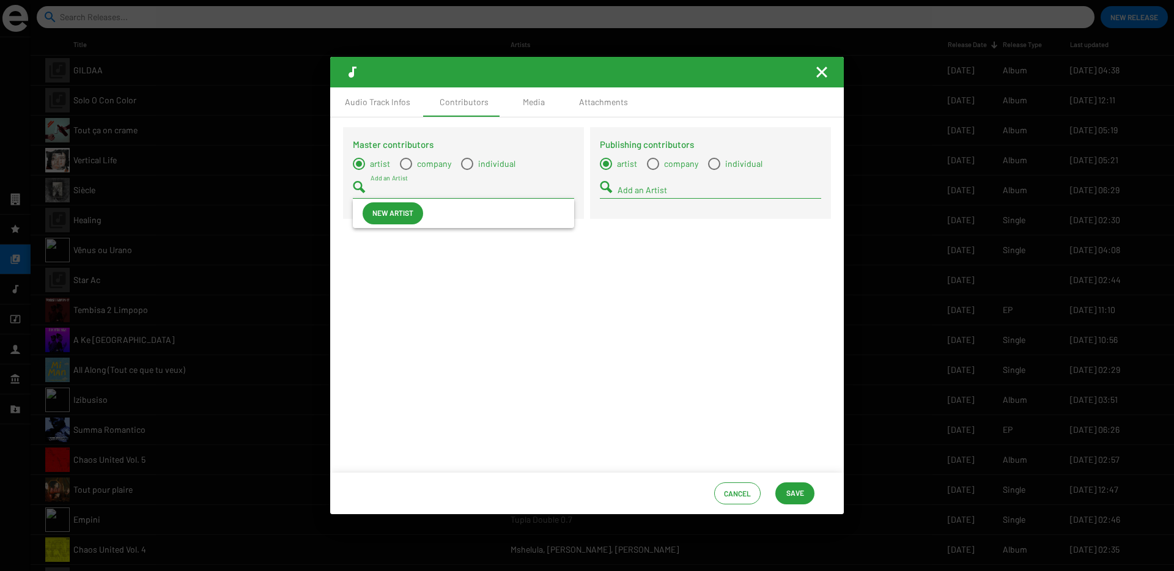
click at [393, 187] on input "Add an Artist" at bounding box center [473, 190] width 204 height 10
click at [486, 166] on span "individual" at bounding box center [494, 164] width 42 height 12
click at [467, 170] on input "individual" at bounding box center [467, 170] width 1 height 1
radio input "true"
click at [434, 191] on input "Add a Contact" at bounding box center [473, 190] width 204 height 10
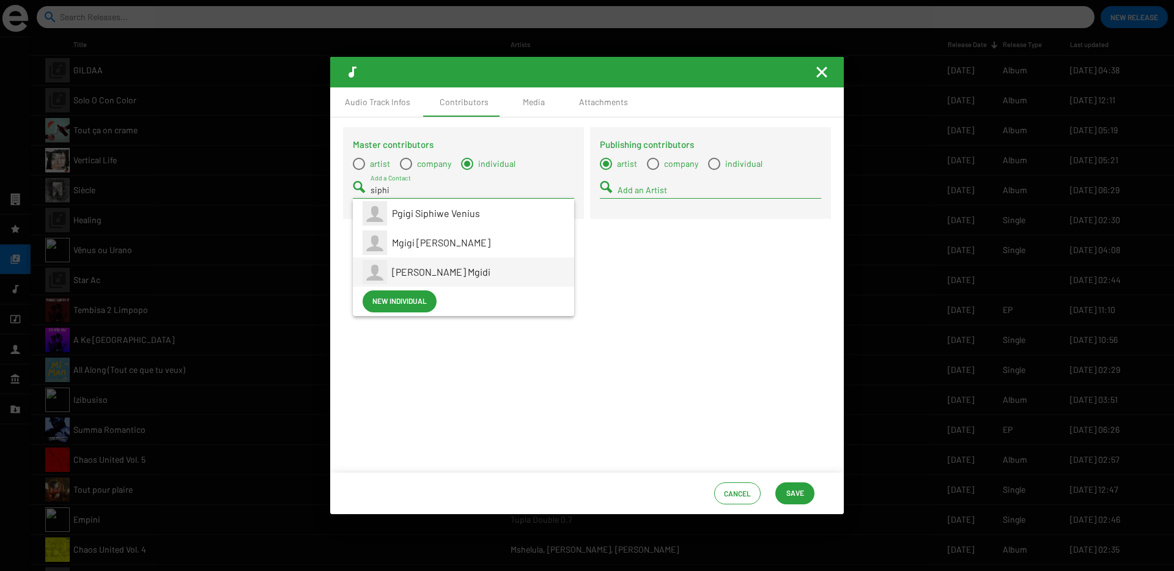
type input "siphi"
click at [397, 271] on span "Siphiwe Venius Mgidi" at bounding box center [441, 272] width 98 height 12
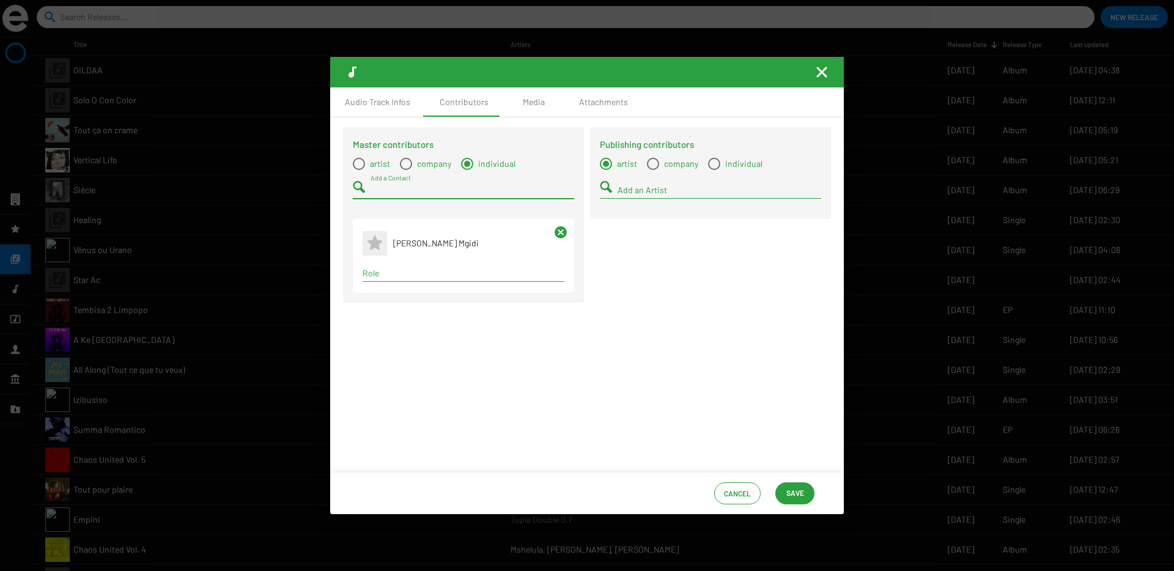
click at [408, 275] on input "Role" at bounding box center [464, 273] width 202 height 10
type input "compos"
click at [408, 300] on span "Composer" at bounding box center [463, 296] width 182 height 29
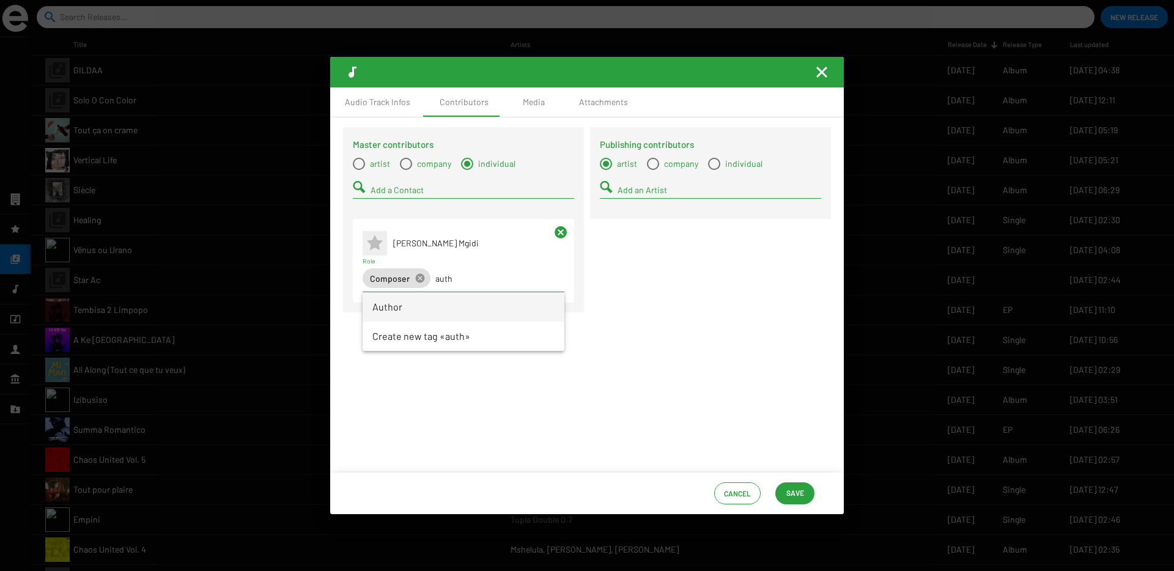
type input "auth"
click at [386, 300] on span "Author" at bounding box center [463, 306] width 182 height 29
click at [786, 493] on span "Save" at bounding box center [795, 493] width 18 height 22
click at [361, 165] on span "Select a type" at bounding box center [359, 164] width 12 height 12
click at [359, 170] on input "artist" at bounding box center [358, 170] width 1 height 1
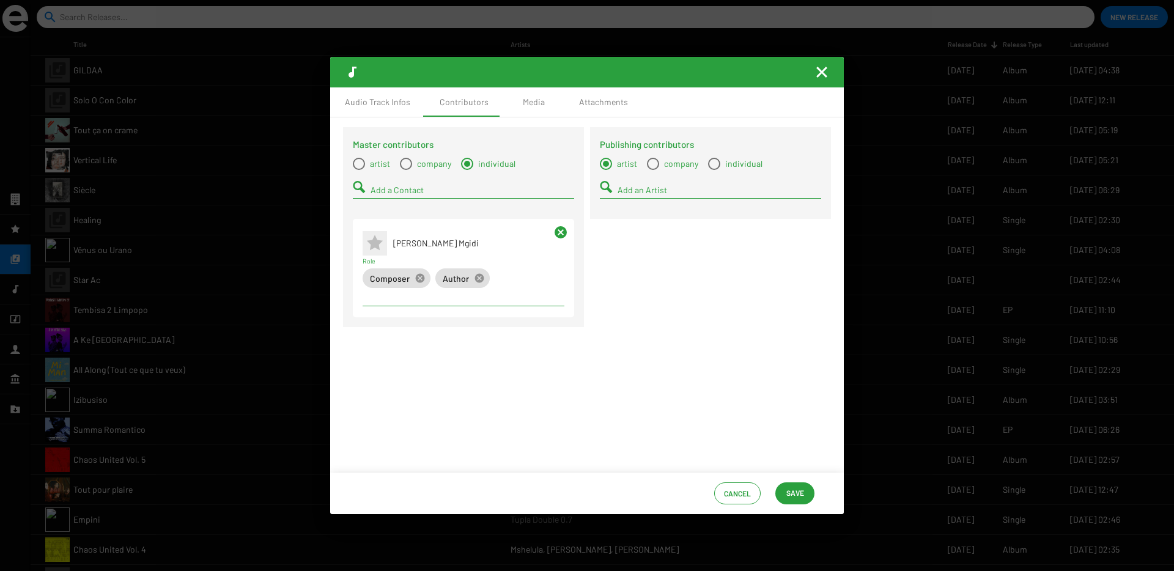
radio input "true"
click at [383, 196] on div "Add an Artist" at bounding box center [473, 187] width 204 height 24
type input "pssngr"
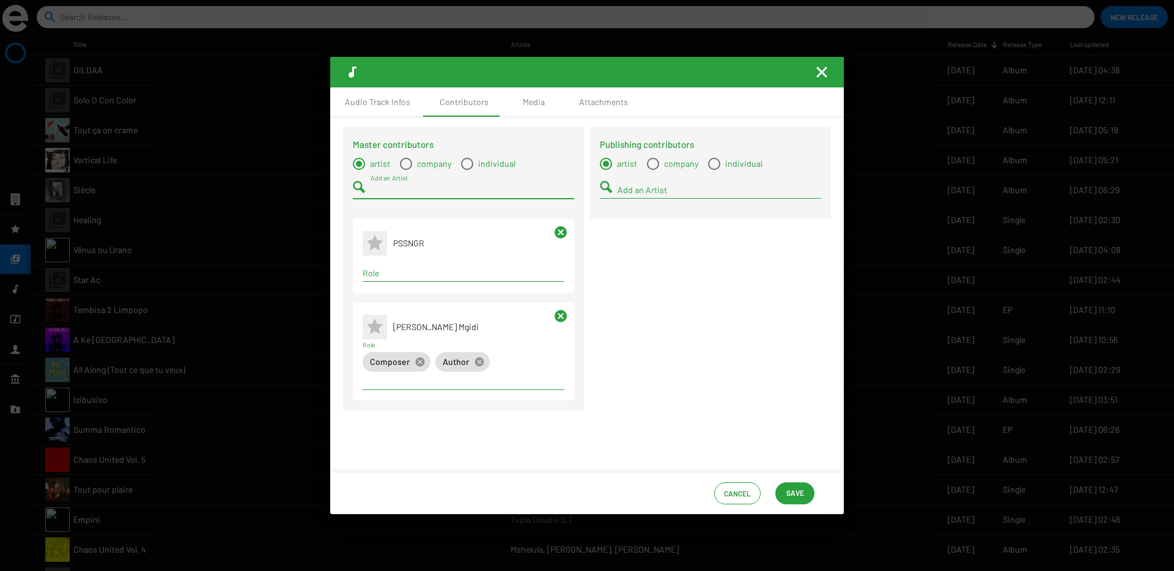
click at [399, 303] on app-contributor-paragraph "Master contributor * Siphiwe Venius Mgidi Composer cancel Author cancel Role ca…" at bounding box center [463, 352] width 221 height 98
click at [397, 279] on div "Term selection" at bounding box center [463, 273] width 207 height 15
type input "master"
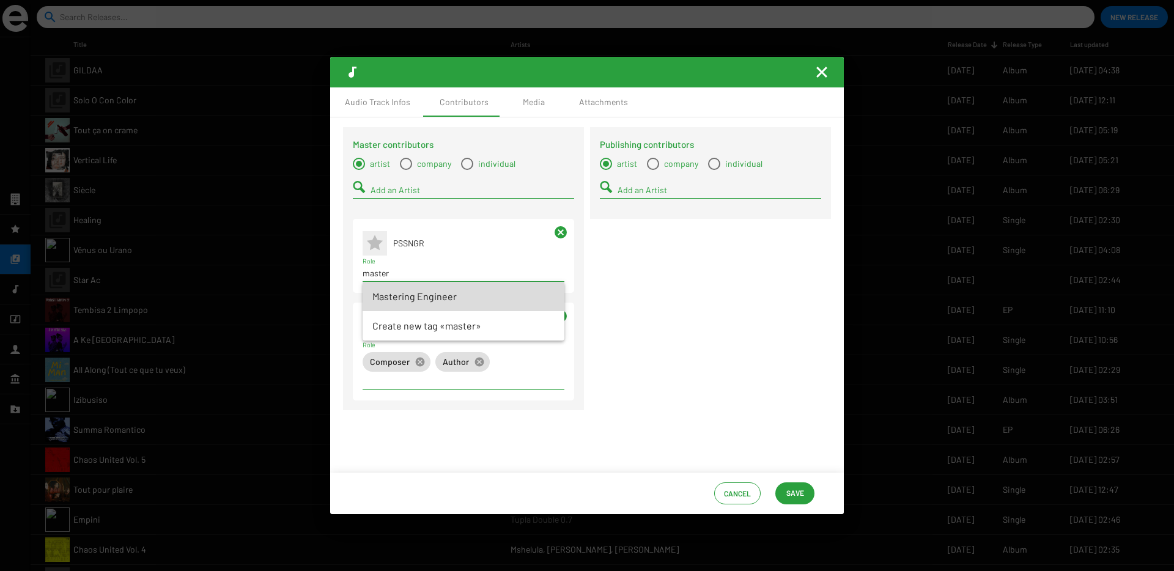
click at [397, 306] on span "Mastering Engineer" at bounding box center [463, 296] width 182 height 29
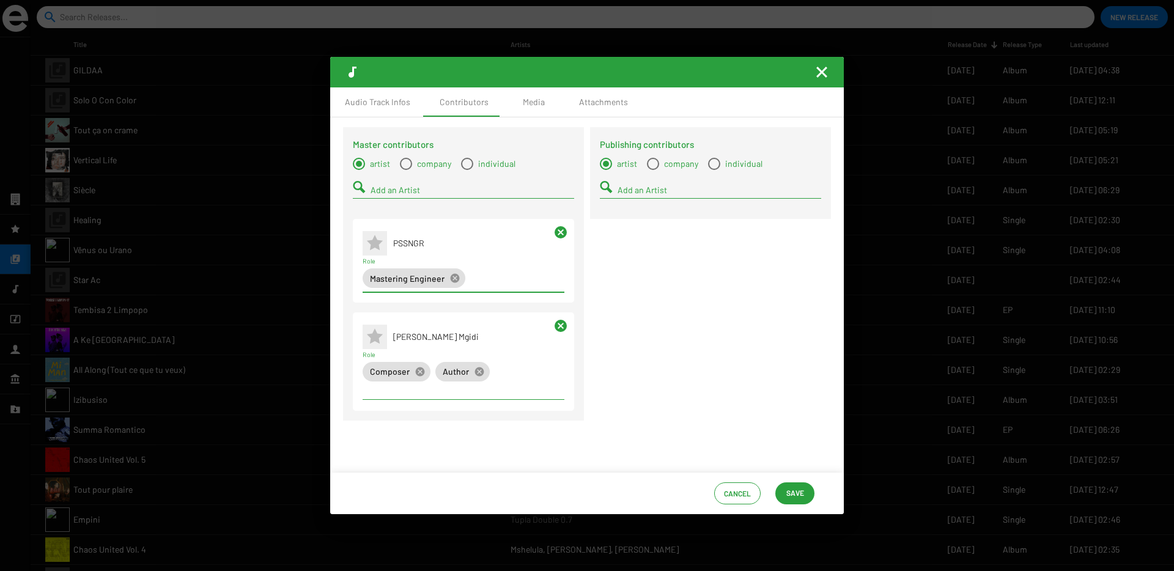
click at [383, 193] on input "Add an Artist" at bounding box center [473, 190] width 204 height 10
type input "shyd"
click at [389, 213] on app-artist-reference-renderer "Shydow" at bounding box center [464, 213] width 202 height 29
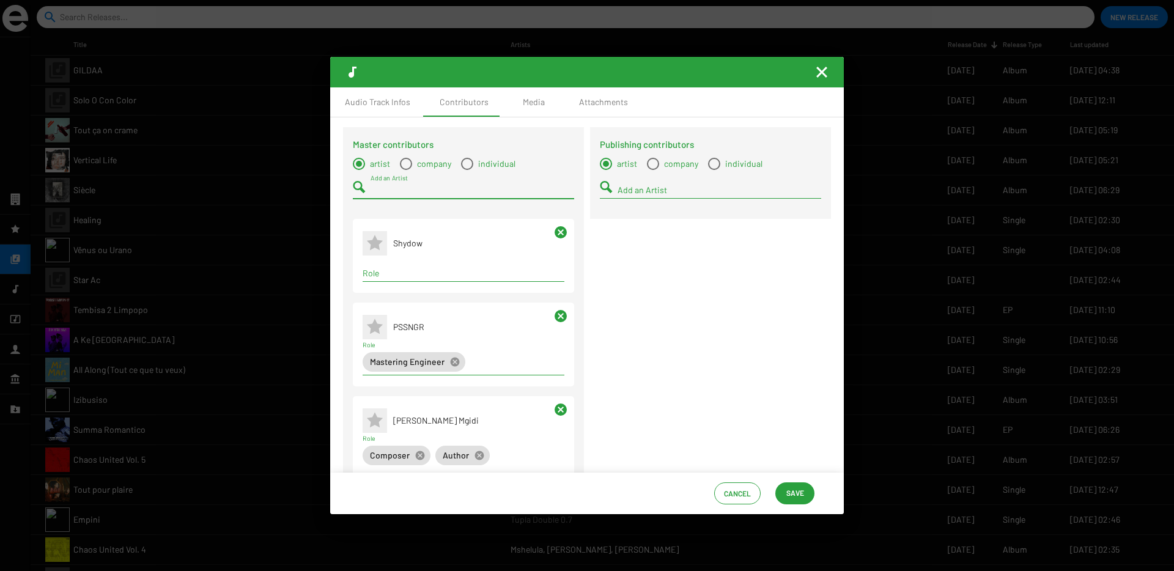
click at [391, 268] on div "Term selection" at bounding box center [463, 273] width 207 height 15
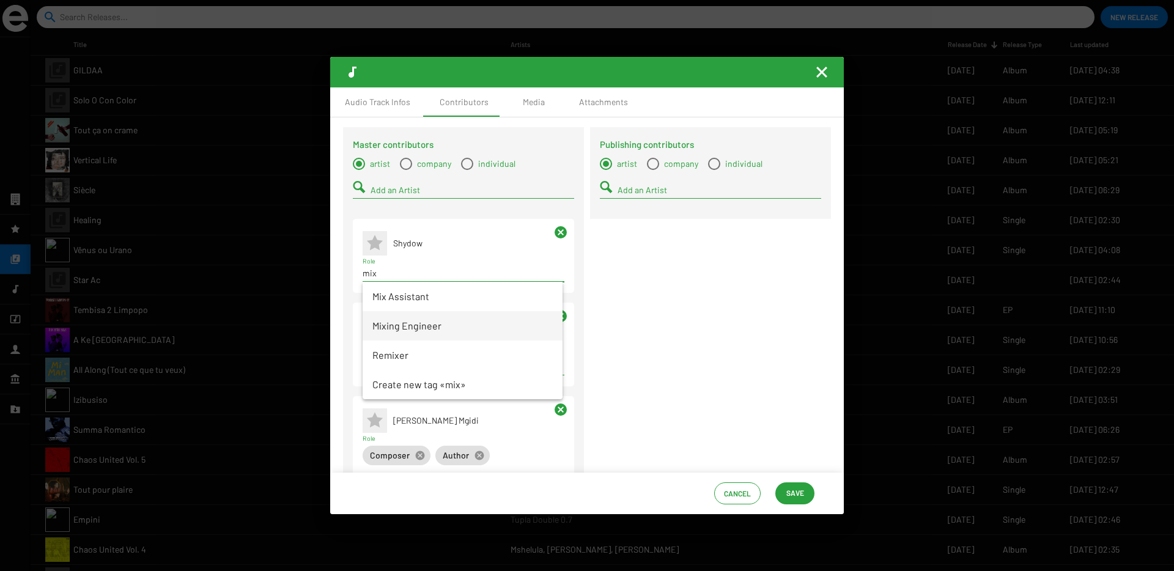
type input "mix"
click at [391, 327] on span "Mixing Engineer" at bounding box center [462, 325] width 180 height 29
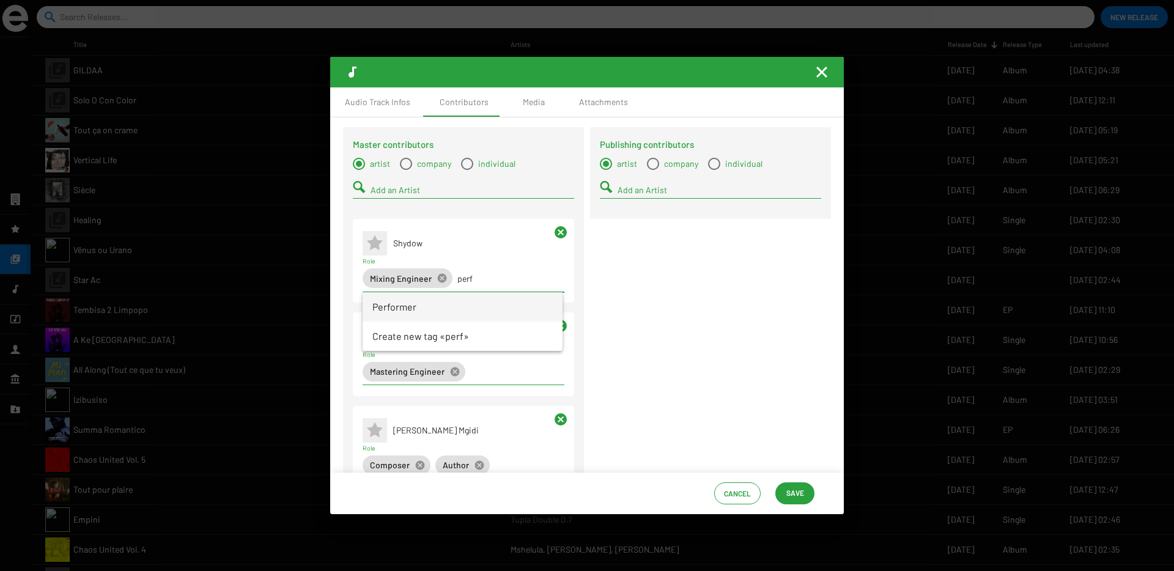
type input "perf"
click at [394, 309] on span "Performer" at bounding box center [462, 306] width 180 height 29
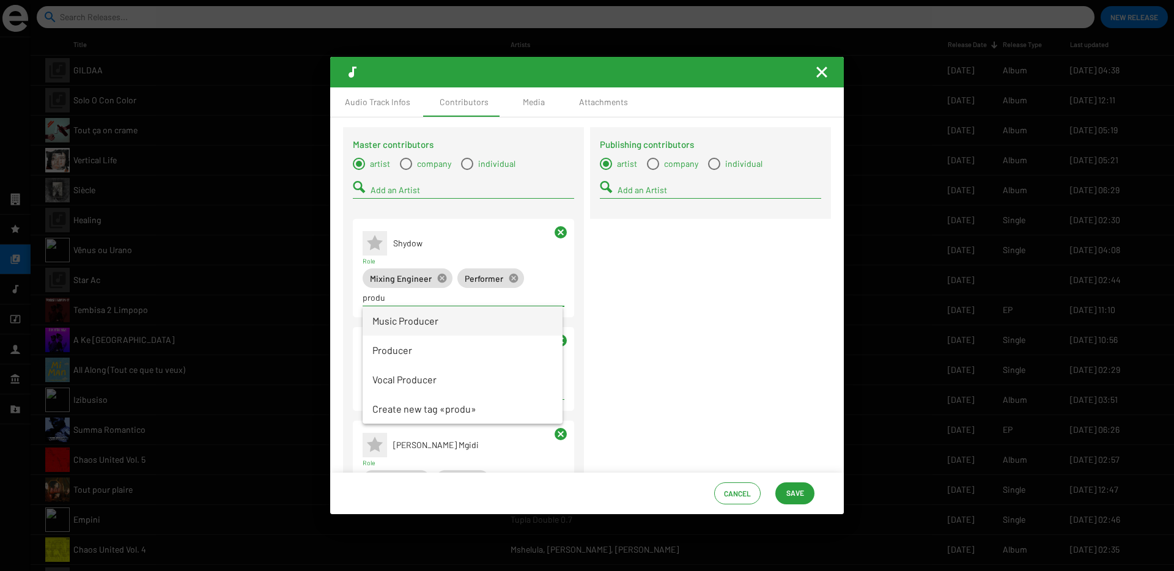
type input "produ"
click at [399, 326] on span "Music Producer" at bounding box center [462, 320] width 180 height 29
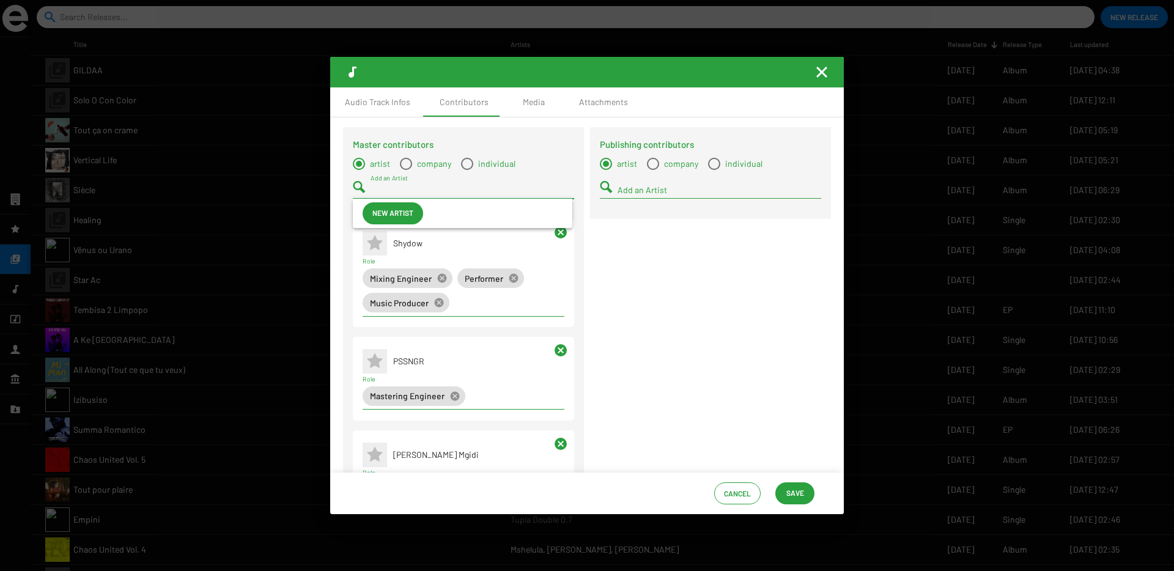
click at [393, 190] on input "Add an Artist" at bounding box center [473, 190] width 204 height 10
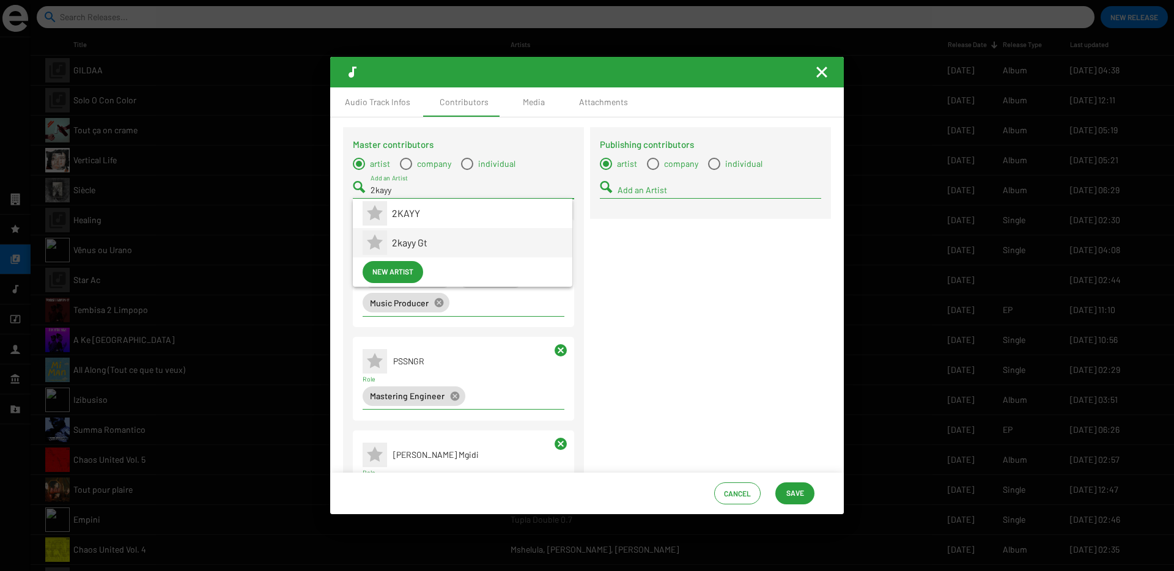
type input "2kayy"
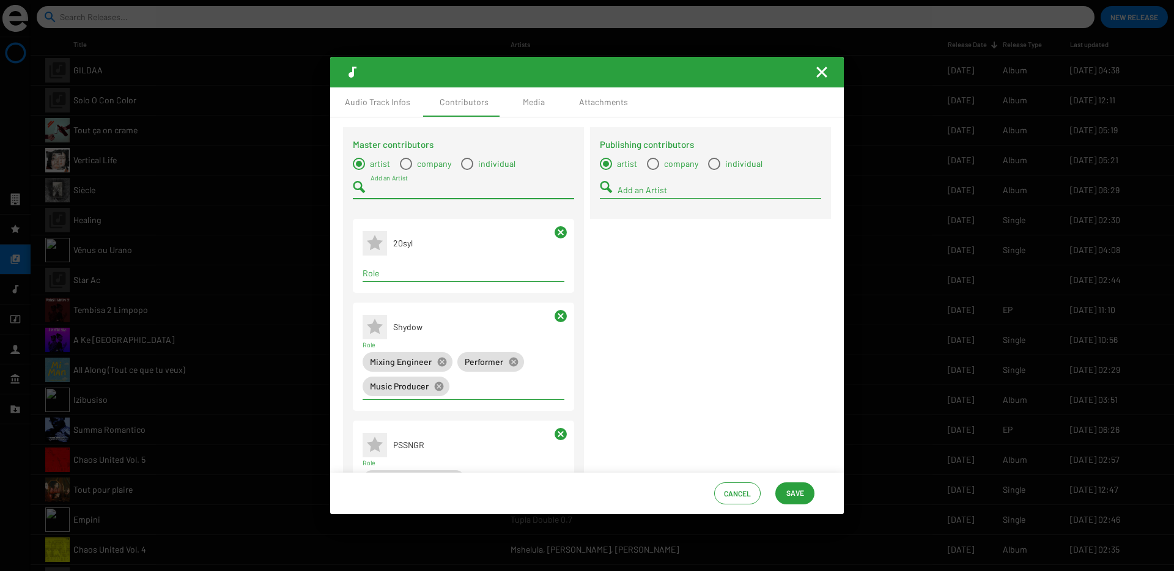
click at [392, 275] on input "Role" at bounding box center [464, 273] width 202 height 10
type input "e"
type input "perf"
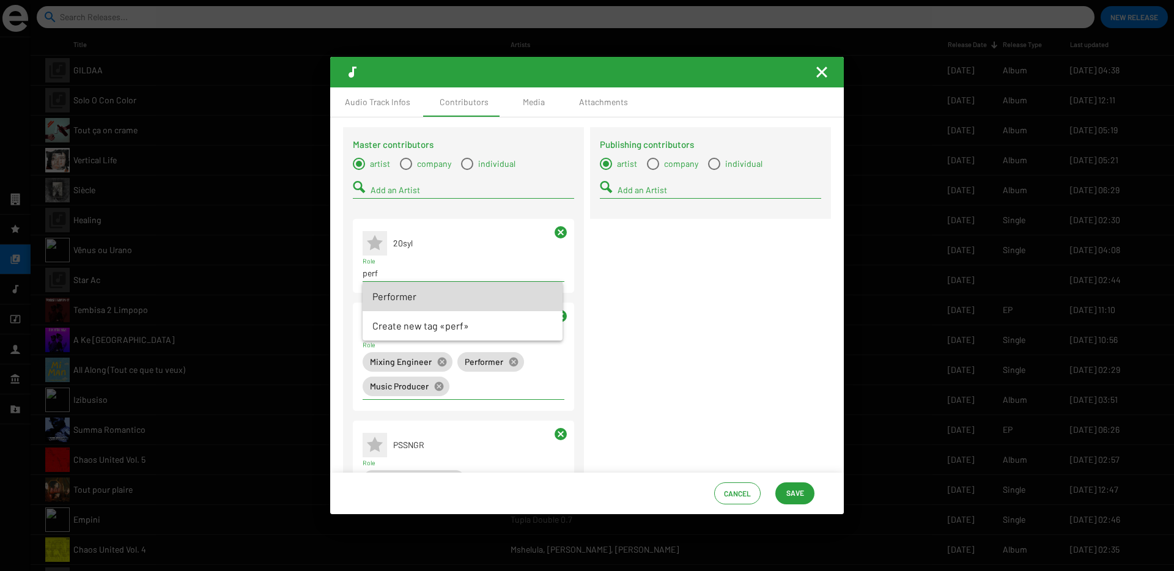
click at [382, 297] on span "Performer" at bounding box center [462, 296] width 180 height 29
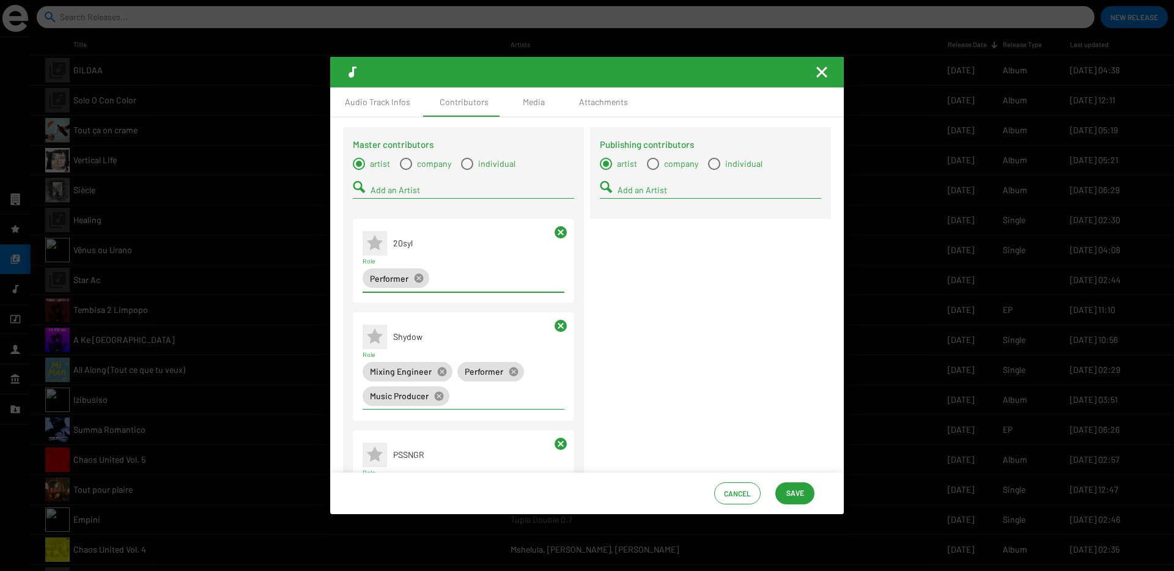
click at [394, 193] on input "Add an Artist" at bounding box center [473, 190] width 204 height 10
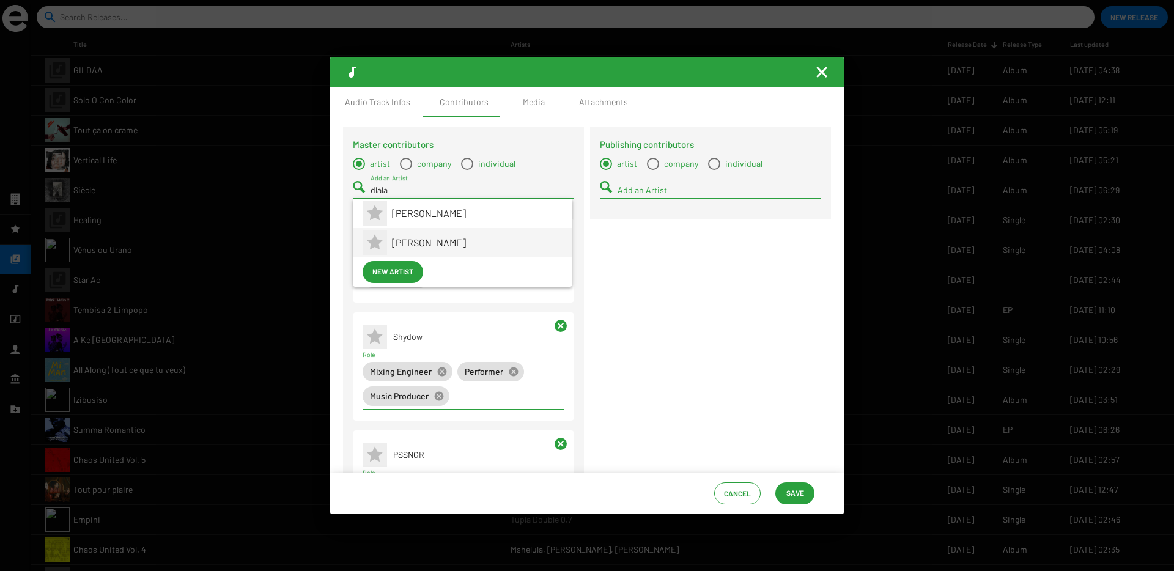
type input "dlala"
click at [414, 240] on span "Dlala Sthukzin" at bounding box center [477, 242] width 171 height 29
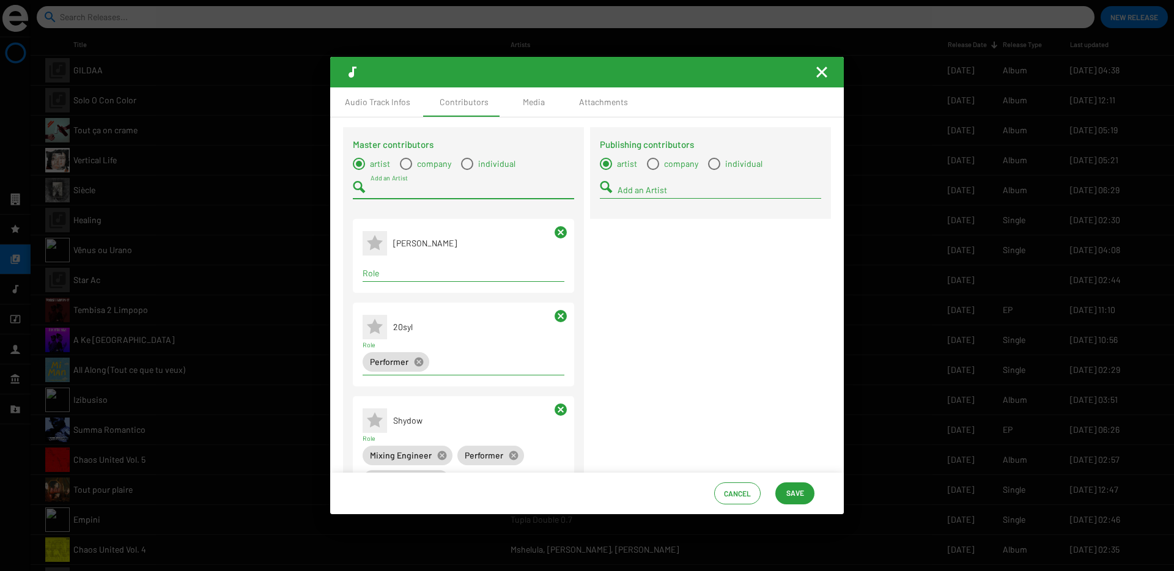
click at [438, 272] on input "Role" at bounding box center [464, 273] width 202 height 10
type input "perfo"
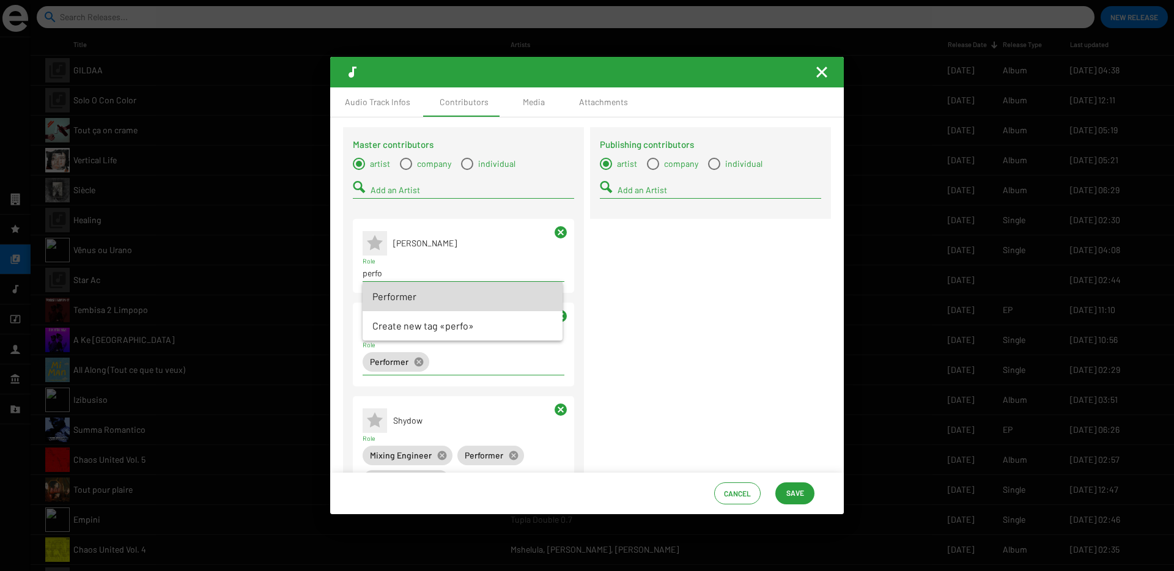
click at [421, 304] on span "Performer" at bounding box center [462, 296] width 180 height 29
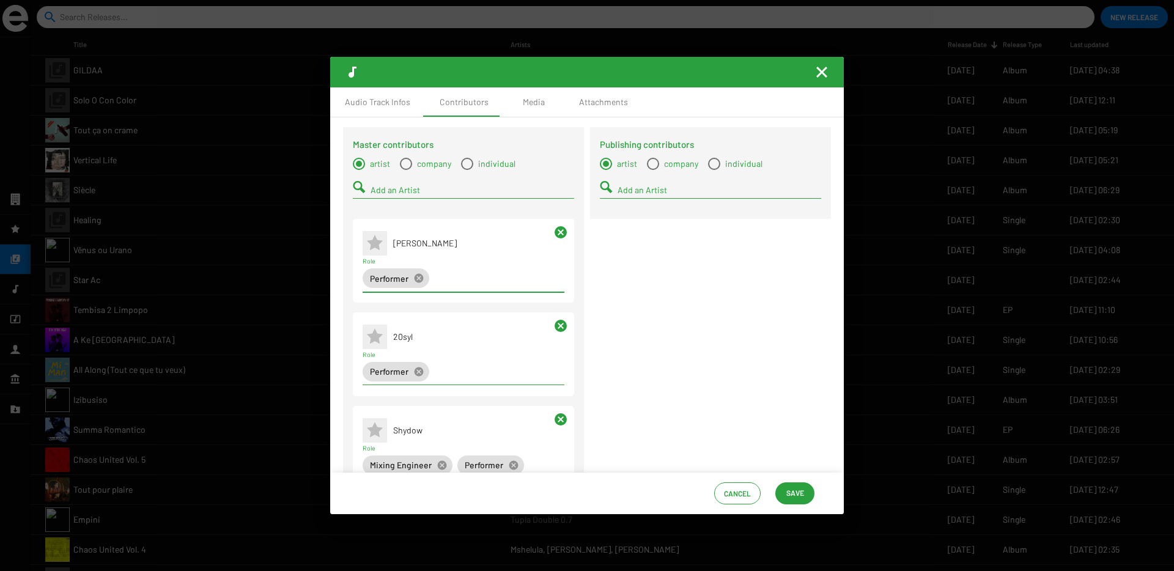
click at [392, 184] on div "Add an Artist" at bounding box center [473, 187] width 204 height 24
type input "m"
type input "Mastaph"
click at [393, 220] on span "New artist" at bounding box center [392, 213] width 41 height 22
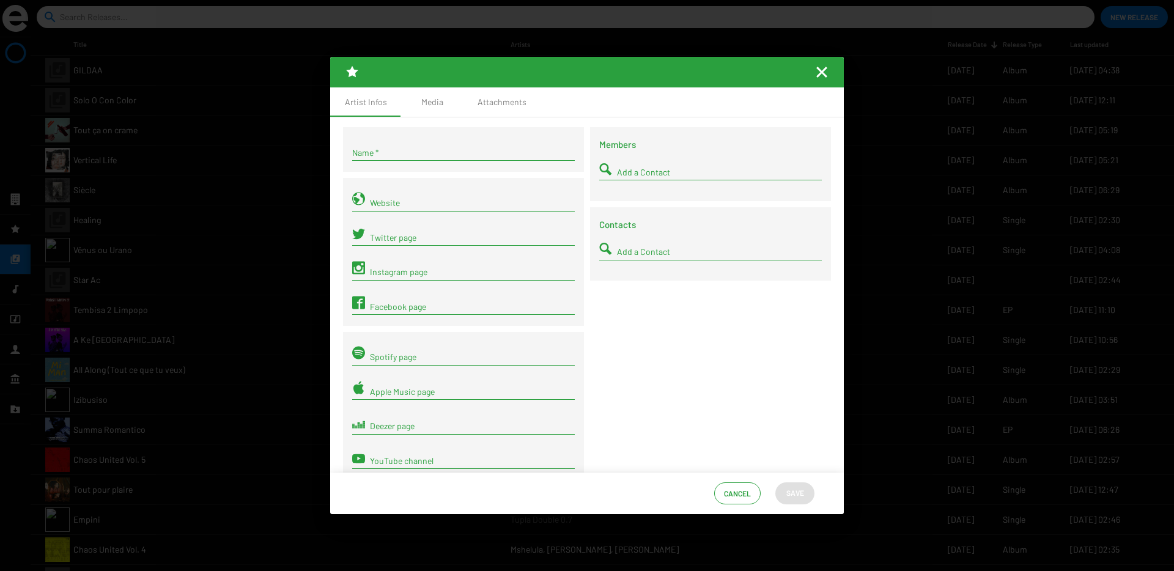
click at [409, 164] on div "Name *" at bounding box center [463, 154] width 223 height 35
click at [412, 152] on input "Name *" at bounding box center [463, 153] width 223 height 10
type input "Mastaph"
click at [803, 490] on span "Save" at bounding box center [795, 493] width 18 height 22
click at [793, 494] on span "Save" at bounding box center [795, 493] width 18 height 22
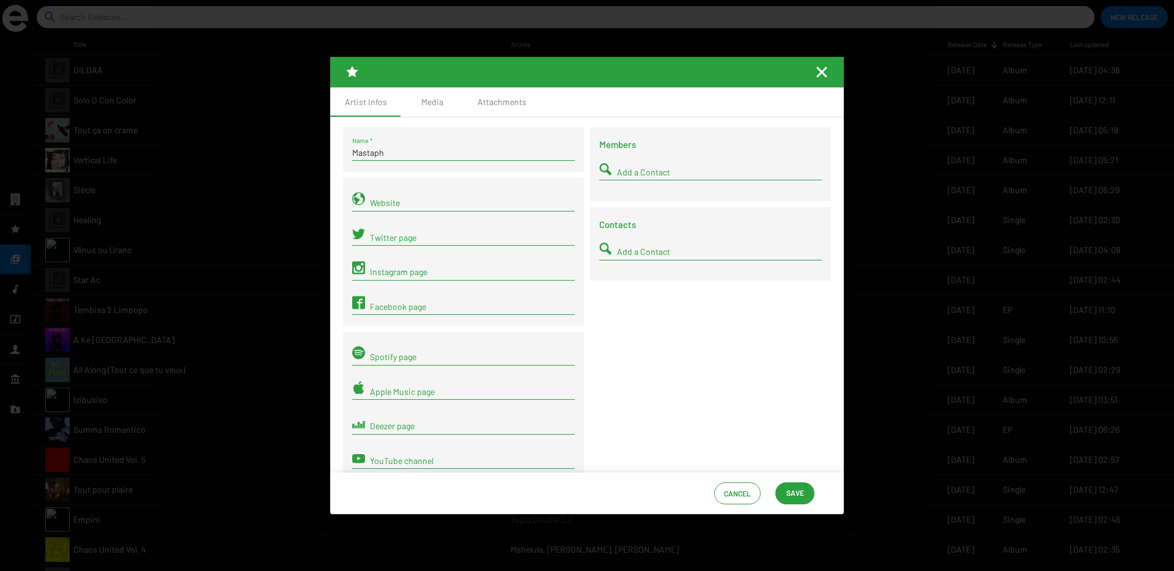
click at [824, 73] on mat-icon "Fermer la fenêtre" at bounding box center [821, 72] width 15 height 15
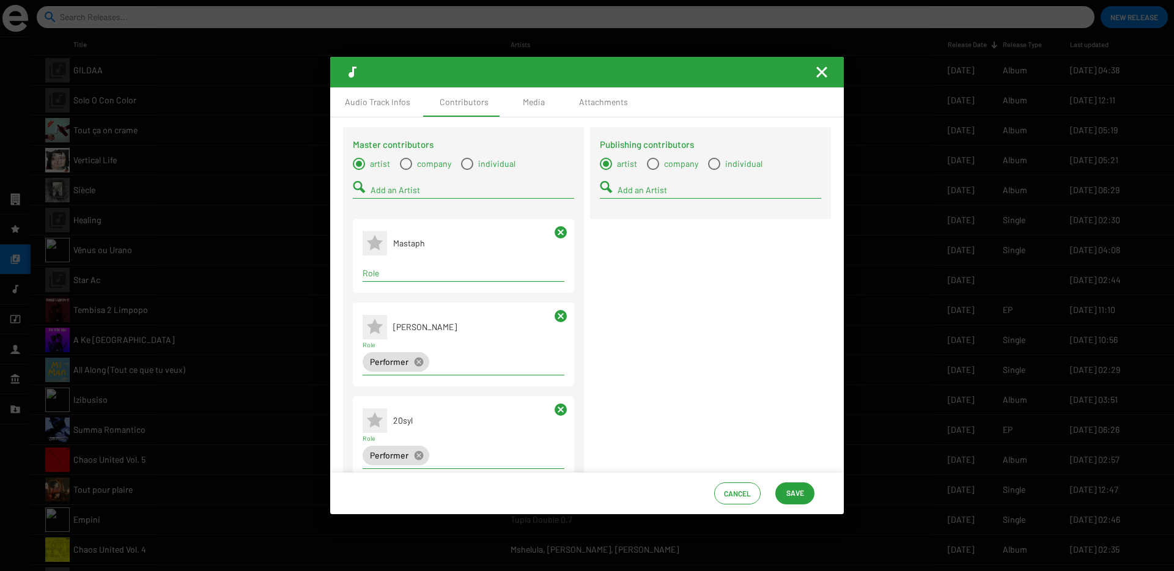
click at [371, 275] on input "Role" at bounding box center [464, 273] width 202 height 10
type input "perfo"
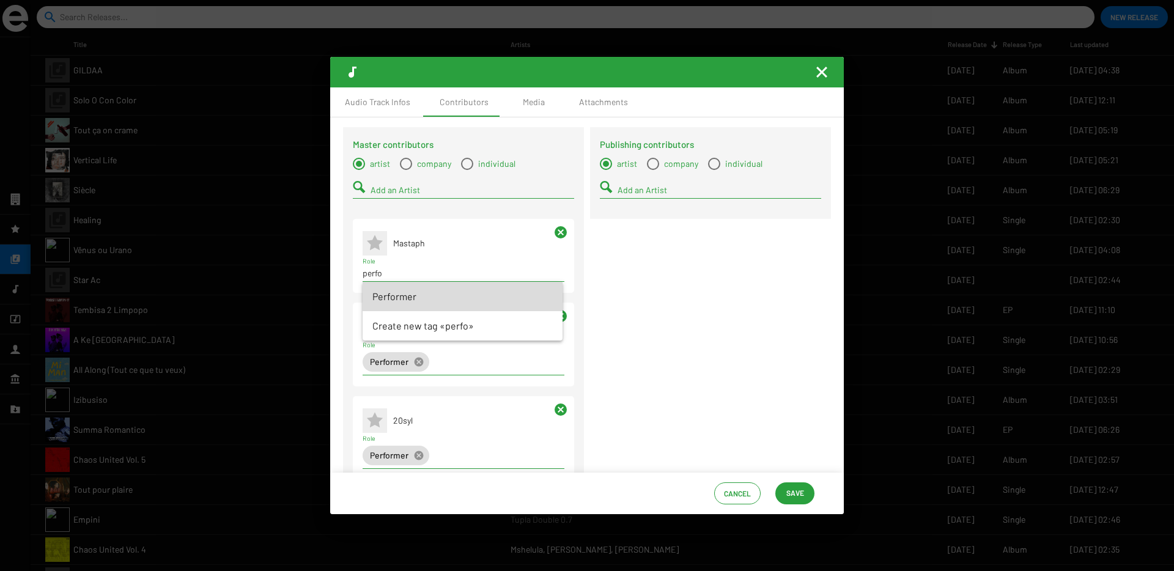
click at [379, 303] on span "Performer" at bounding box center [462, 296] width 180 height 29
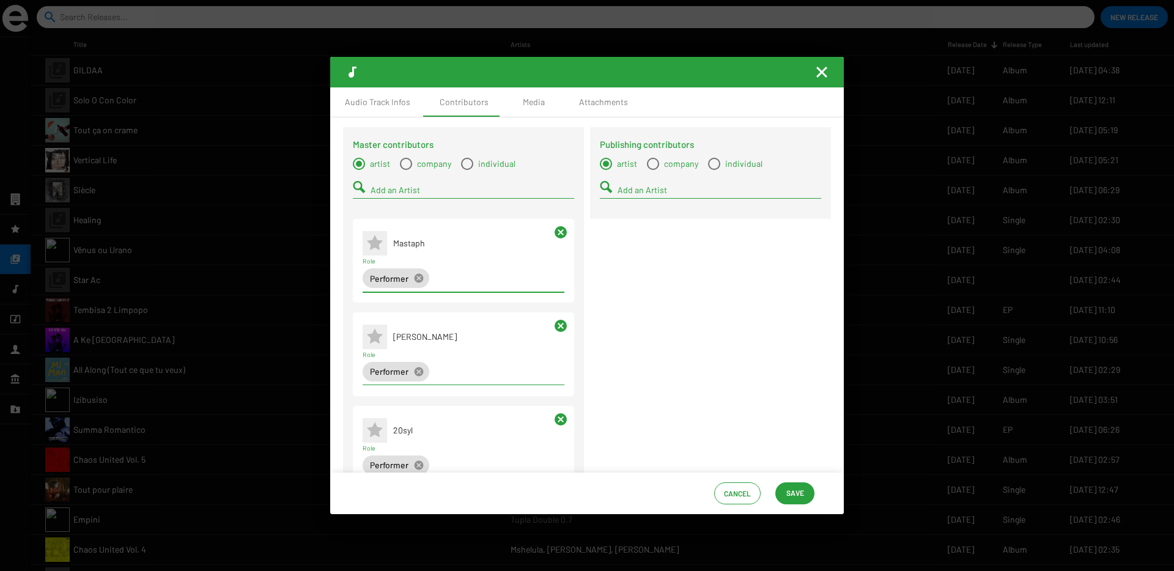
click at [388, 193] on input "Add an Artist" at bounding box center [473, 190] width 204 height 10
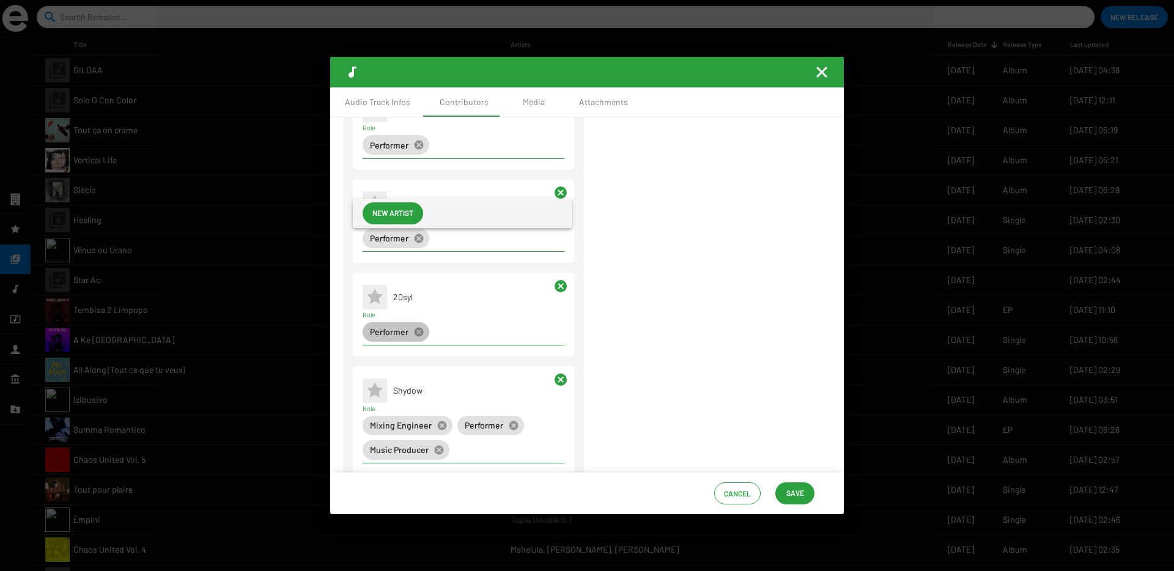
scroll to position [134, 0]
click at [618, 336] on div "Publishing contributors artist company individual Add an Artist" at bounding box center [710, 341] width 247 height 697
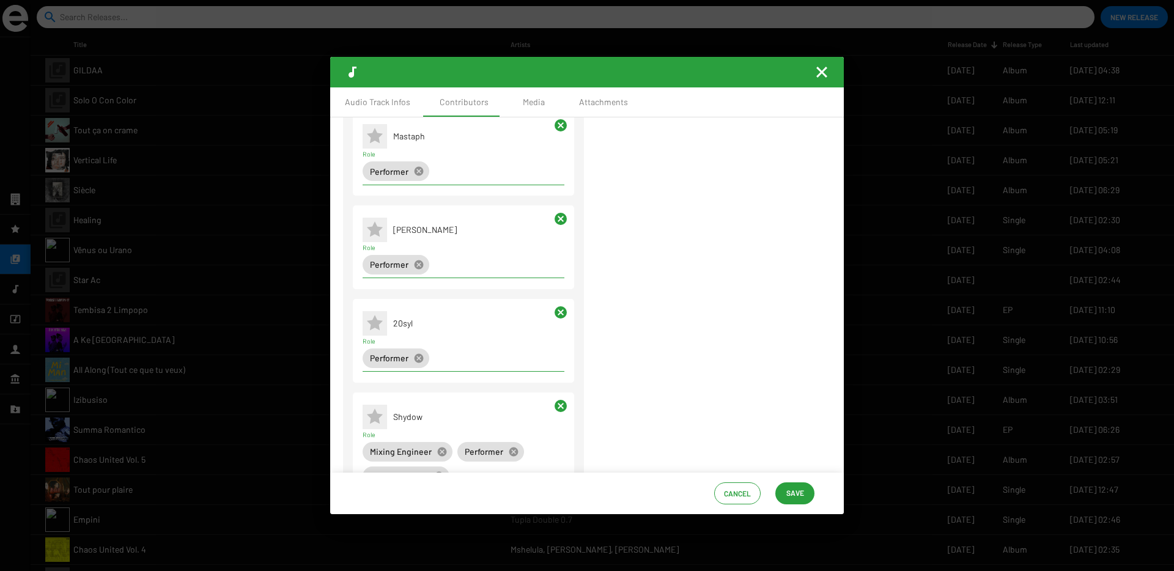
scroll to position [122, 0]
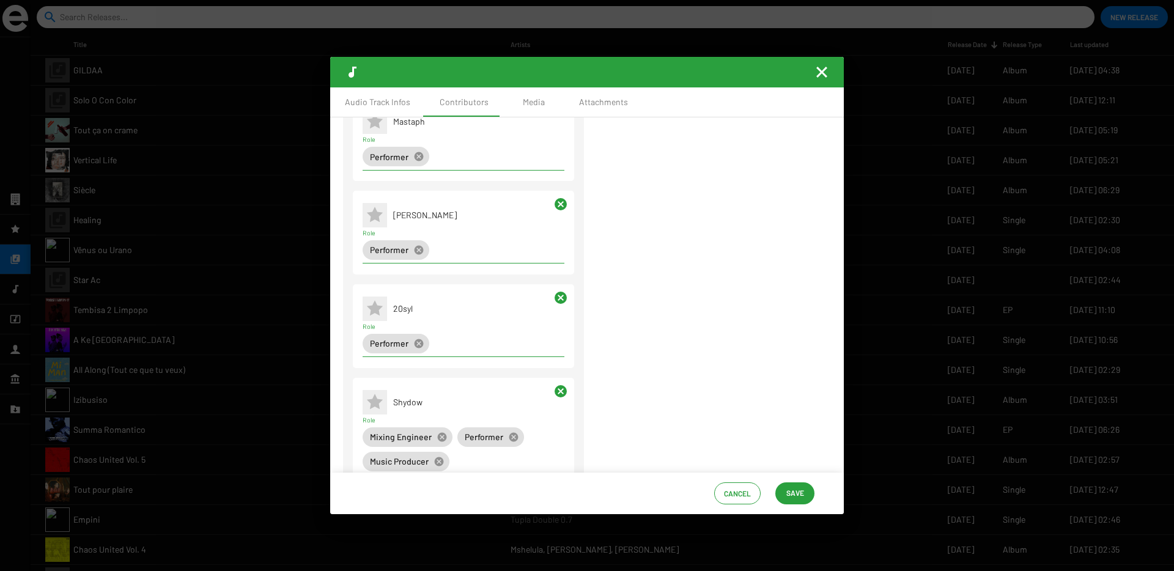
click at [405, 313] on span "20syl" at bounding box center [403, 308] width 20 height 10
click at [559, 303] on mat-icon "cancel" at bounding box center [560, 297] width 15 height 15
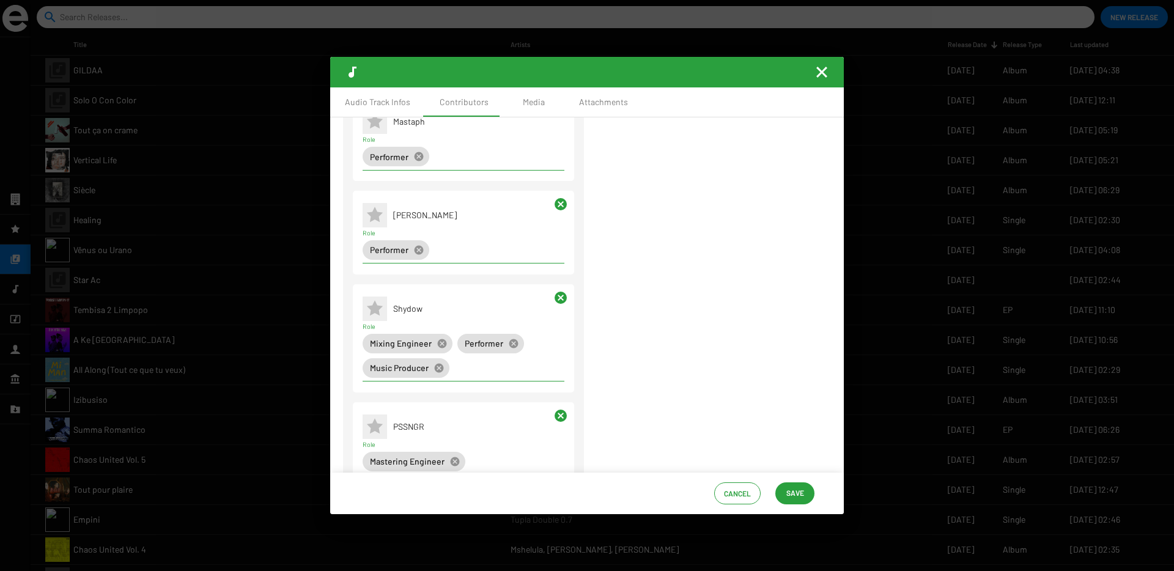
scroll to position [0, 0]
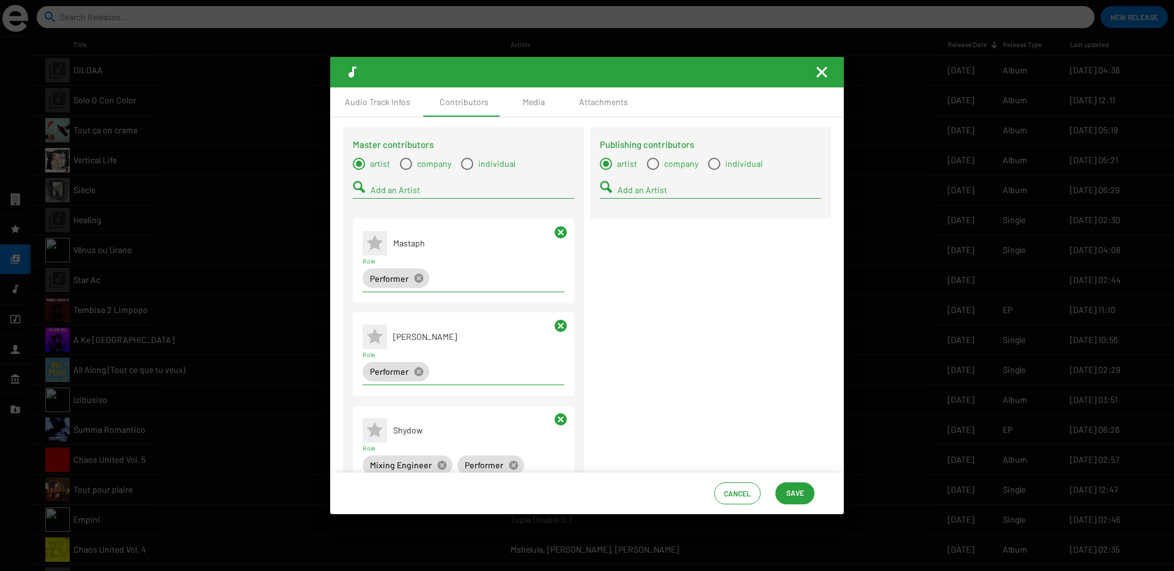
click at [402, 183] on div "Add an Artist" at bounding box center [473, 187] width 204 height 24
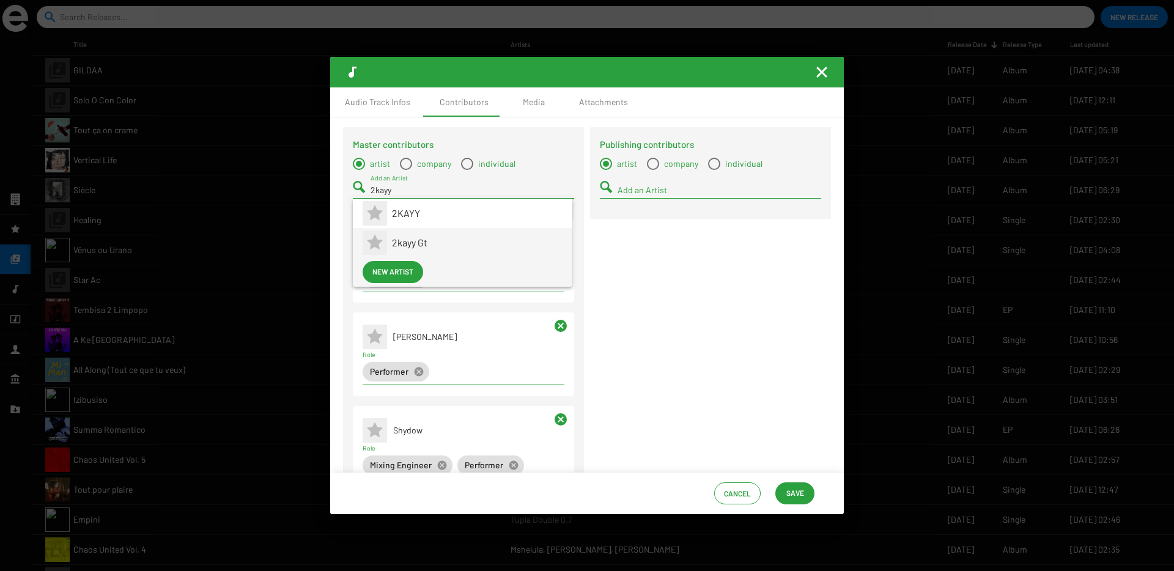
type input "2kayy"
click at [420, 239] on span "2kayy Gt" at bounding box center [477, 242] width 171 height 29
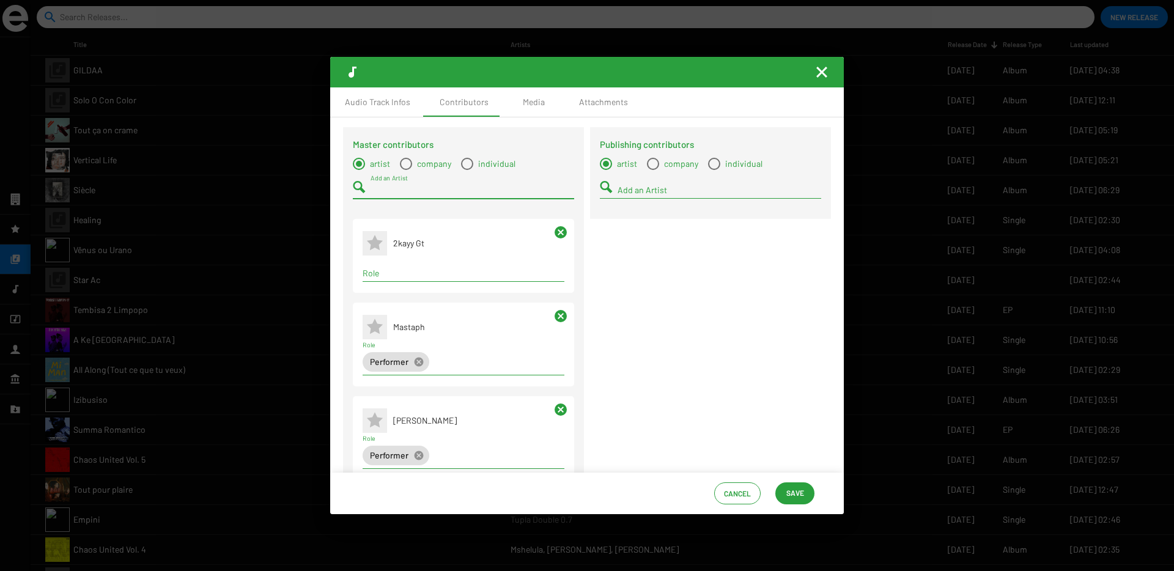
click at [399, 282] on div "Role" at bounding box center [464, 275] width 202 height 35
click at [393, 263] on div "Role" at bounding box center [464, 270] width 202 height 24
type input "perfo"
click at [389, 299] on span "Performer" at bounding box center [462, 296] width 180 height 29
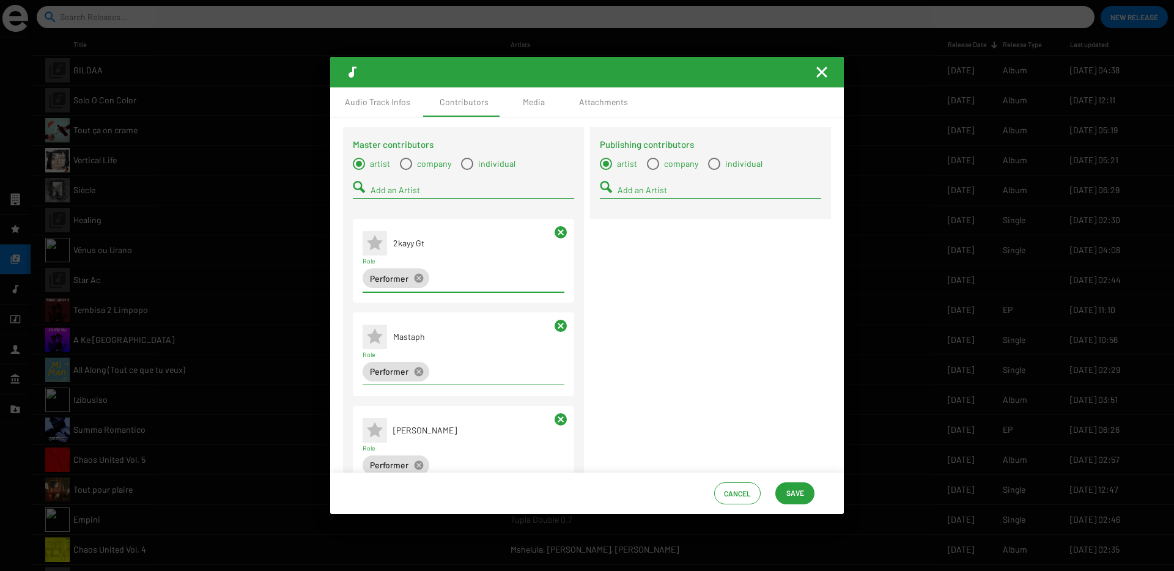
click at [389, 193] on input "Add an Artist" at bounding box center [473, 190] width 204 height 10
type input "phii"
click at [386, 220] on mat-icon at bounding box center [375, 213] width 24 height 24
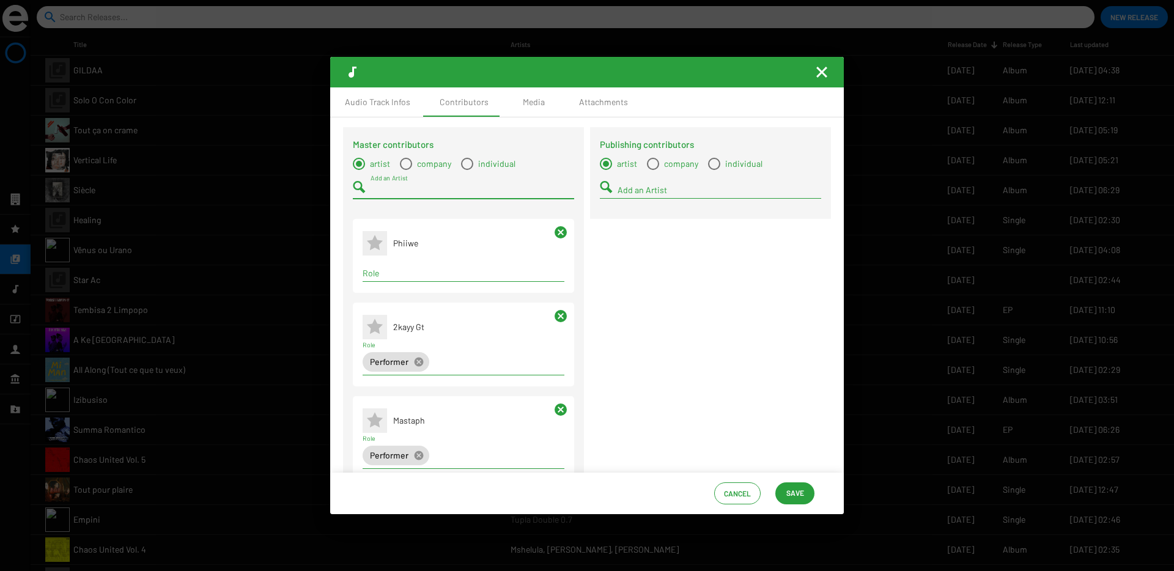
click at [380, 269] on input "Role" at bounding box center [464, 273] width 202 height 10
type input "perf"
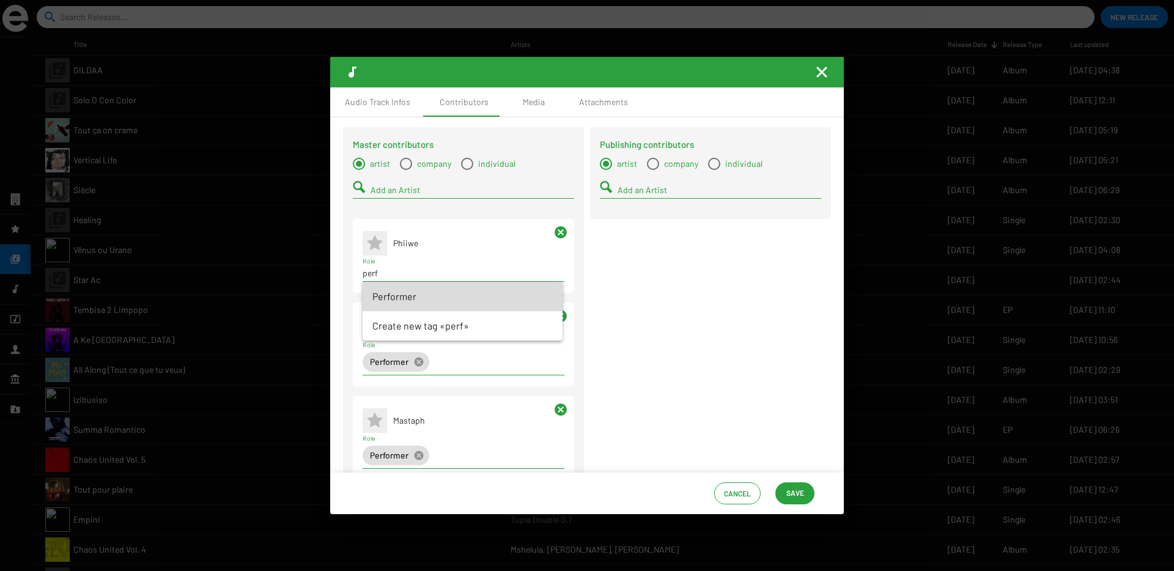
click at [376, 292] on span "Performer" at bounding box center [462, 296] width 180 height 29
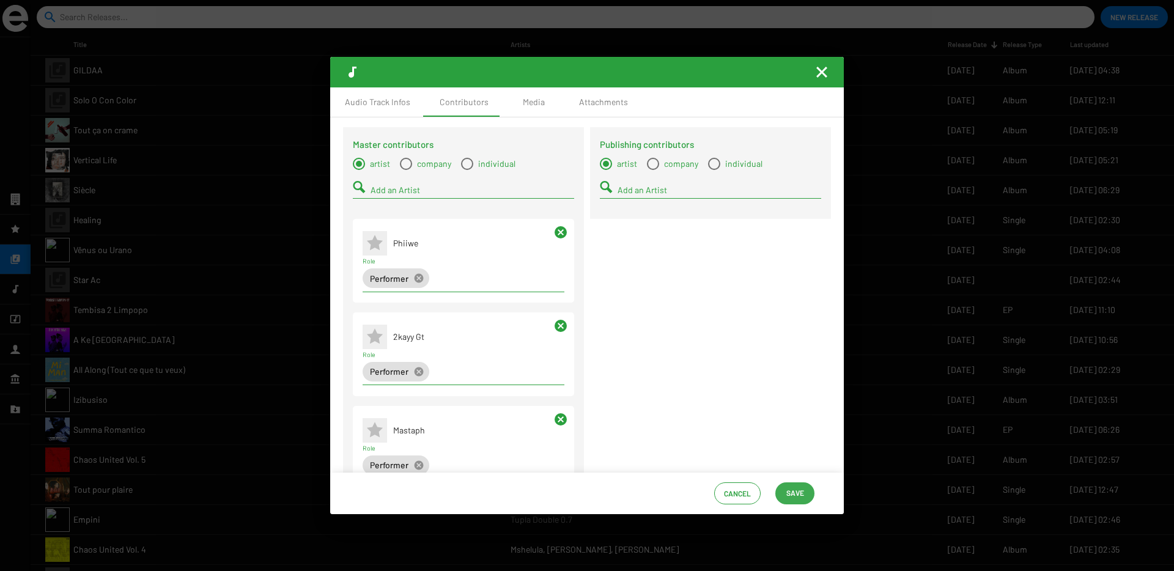
click at [783, 494] on button "Save" at bounding box center [794, 493] width 39 height 22
click at [533, 104] on div "Media" at bounding box center [534, 102] width 22 height 12
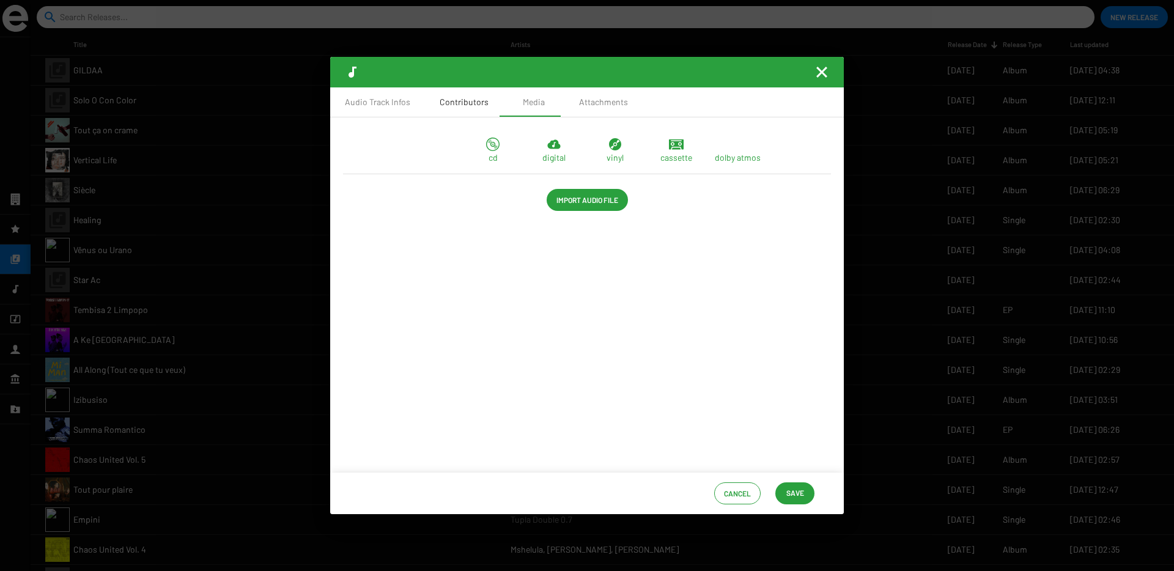
click at [480, 109] on div "Contributors" at bounding box center [464, 101] width 78 height 29
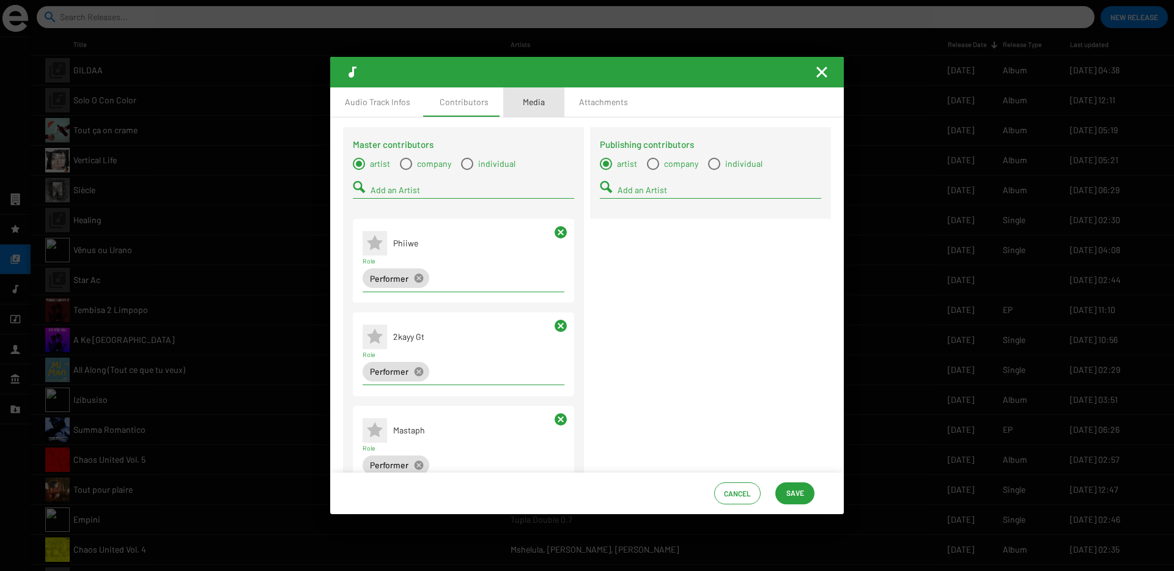
click at [546, 99] on div "Media" at bounding box center [533, 101] width 61 height 29
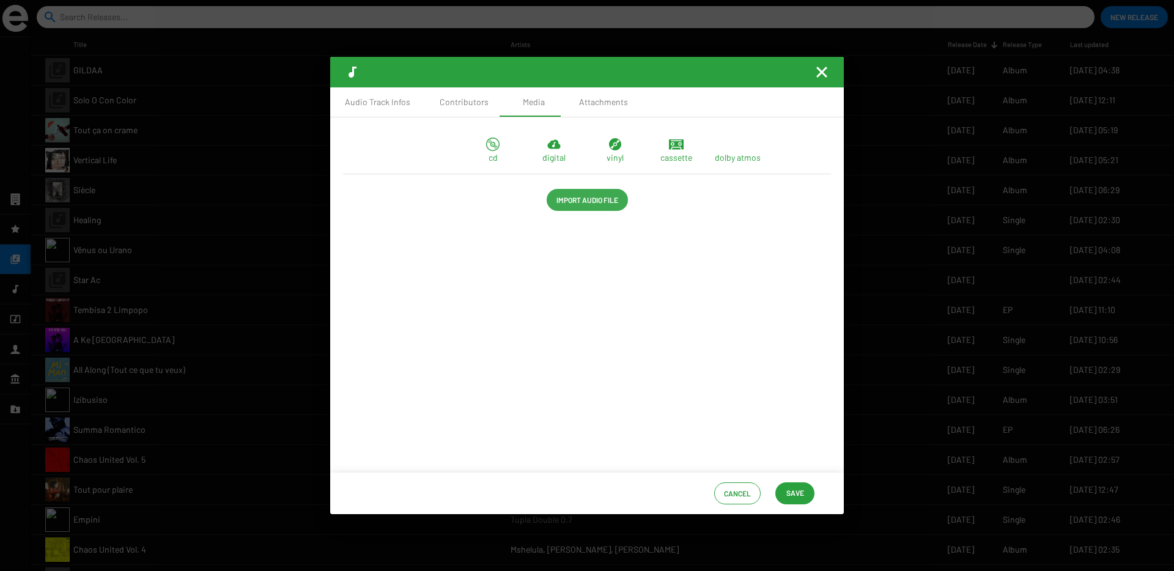
click at [605, 197] on span "Import Audio File" at bounding box center [587, 200] width 62 height 22
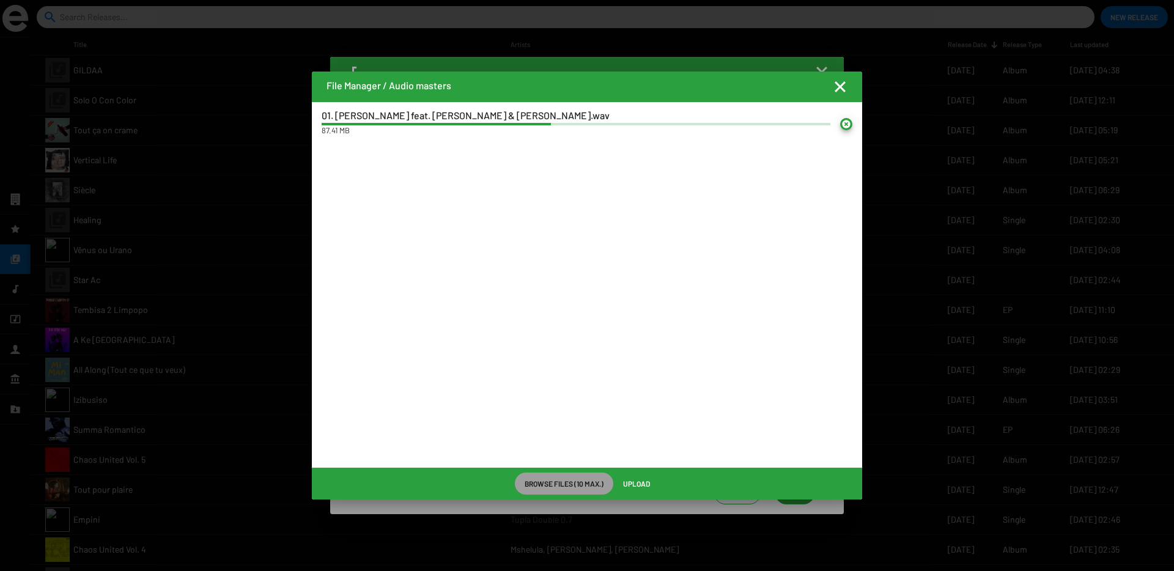
click at [638, 481] on span "Upload" at bounding box center [636, 484] width 27 height 22
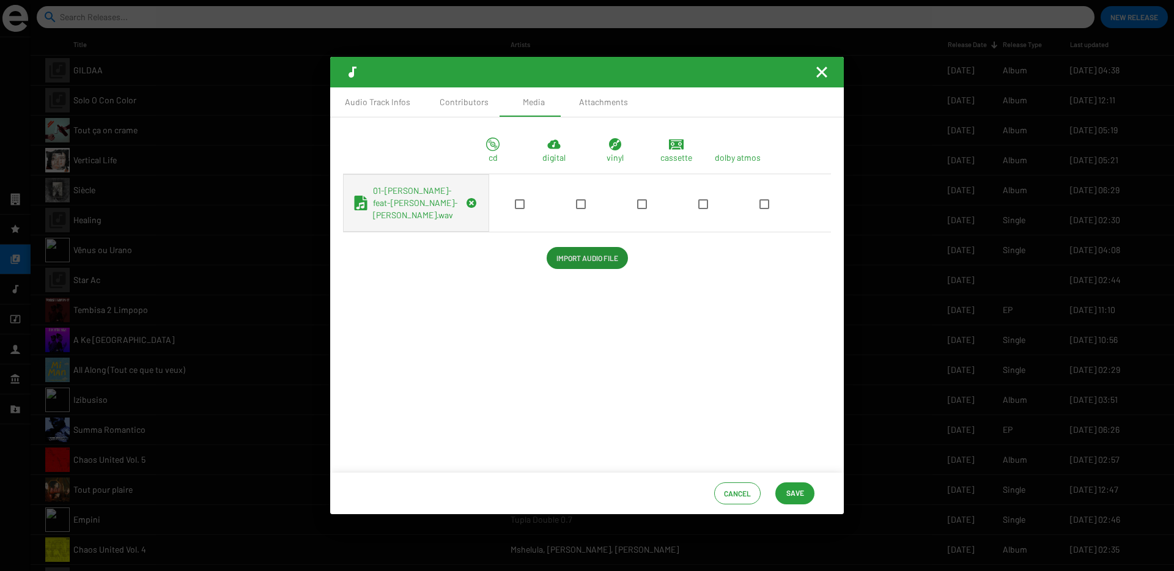
click at [541, 221] on app-audio-master-file "01-yithi-yithi-feat-phiiwe-dlala-sthukzin.wav" at bounding box center [587, 202] width 488 height 57
click at [576, 209] on span at bounding box center [581, 204] width 10 height 10
click at [580, 210] on input "checkbox" at bounding box center [580, 209] width 1 height 1
click at [806, 504] on button "Save" at bounding box center [794, 493] width 39 height 22
click at [799, 506] on div "Cancel Save" at bounding box center [587, 494] width 514 height 42
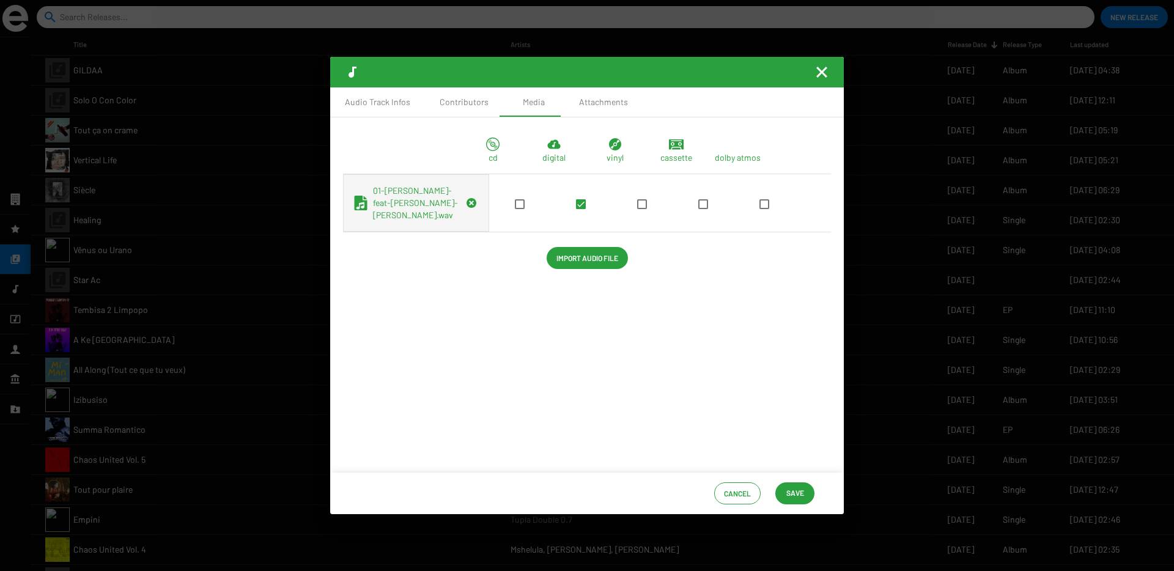
click at [799, 495] on span "Save" at bounding box center [795, 493] width 18 height 22
click at [817, 78] on mat-icon "Fermer la fenêtre" at bounding box center [821, 72] width 15 height 15
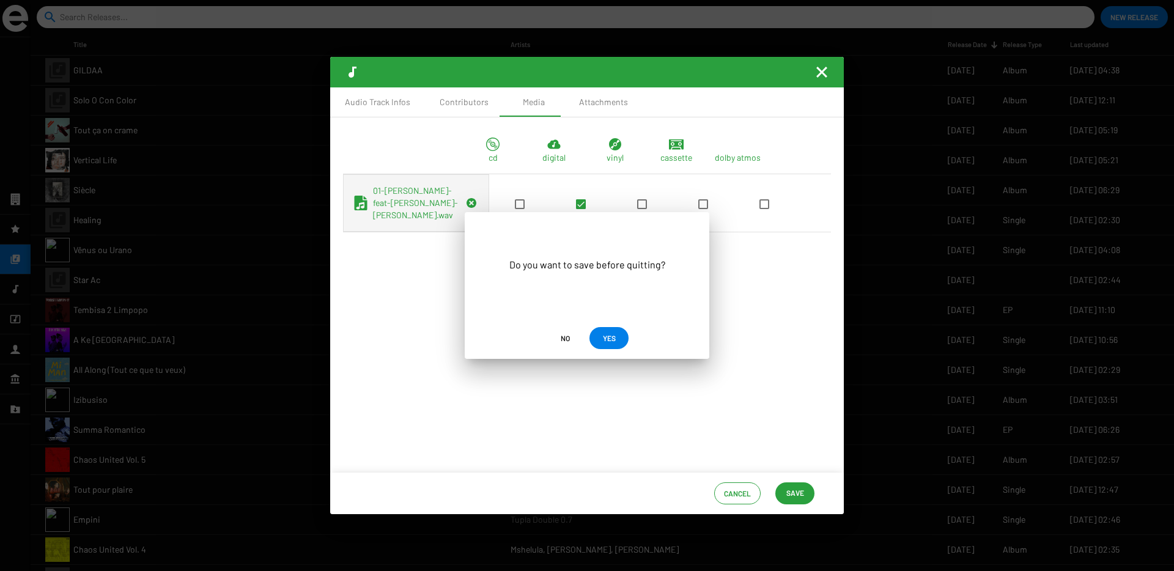
click at [603, 336] on span "YES" at bounding box center [609, 338] width 13 height 22
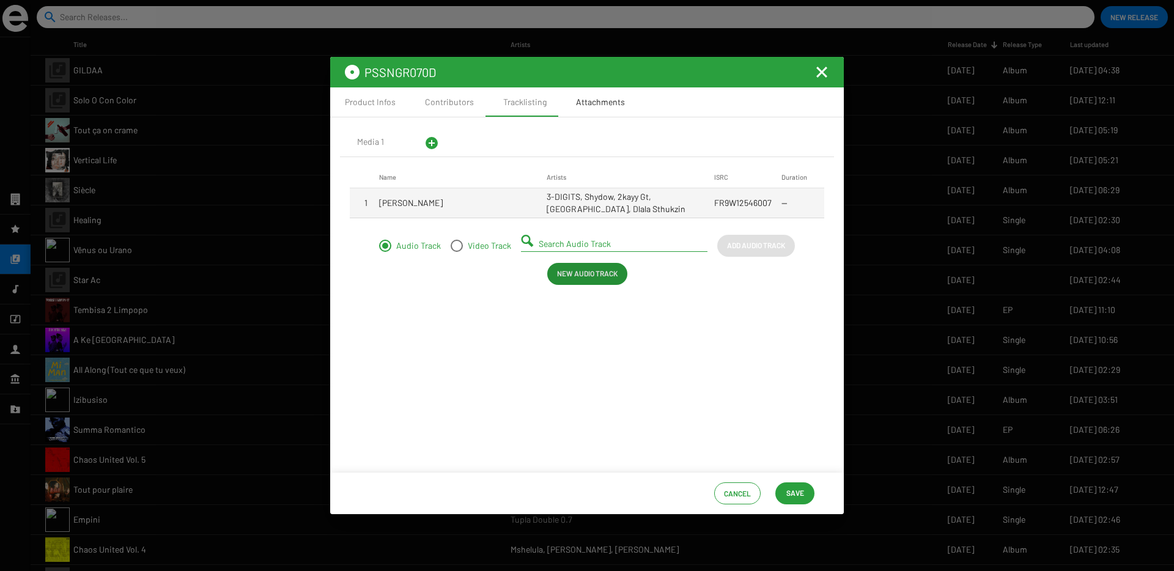
click at [578, 96] on div "Attachments" at bounding box center [600, 102] width 49 height 12
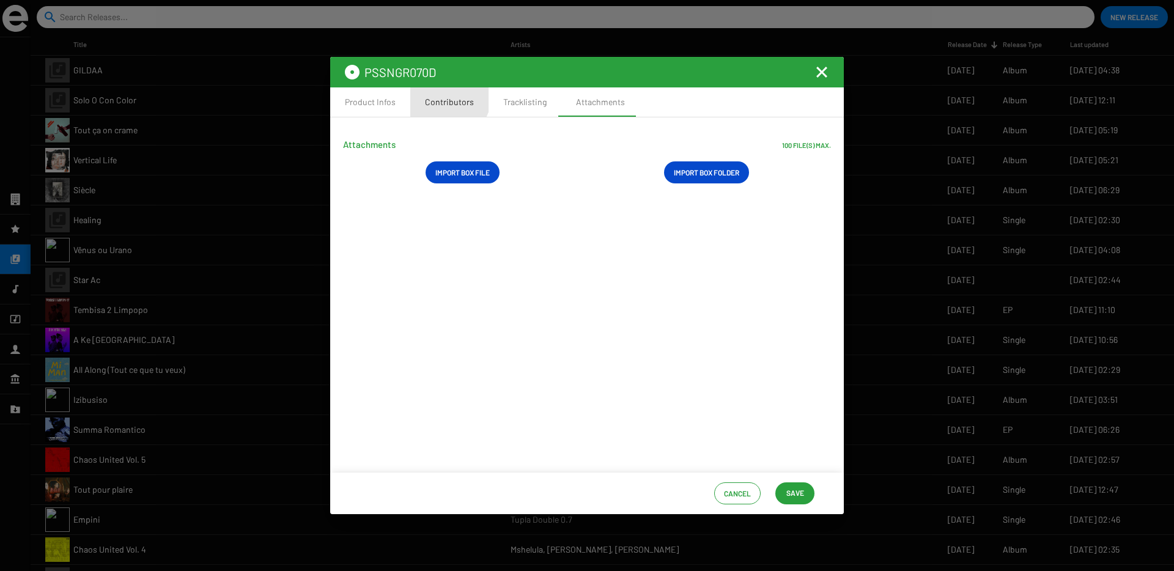
click at [433, 92] on div "Contributors" at bounding box center [449, 101] width 78 height 29
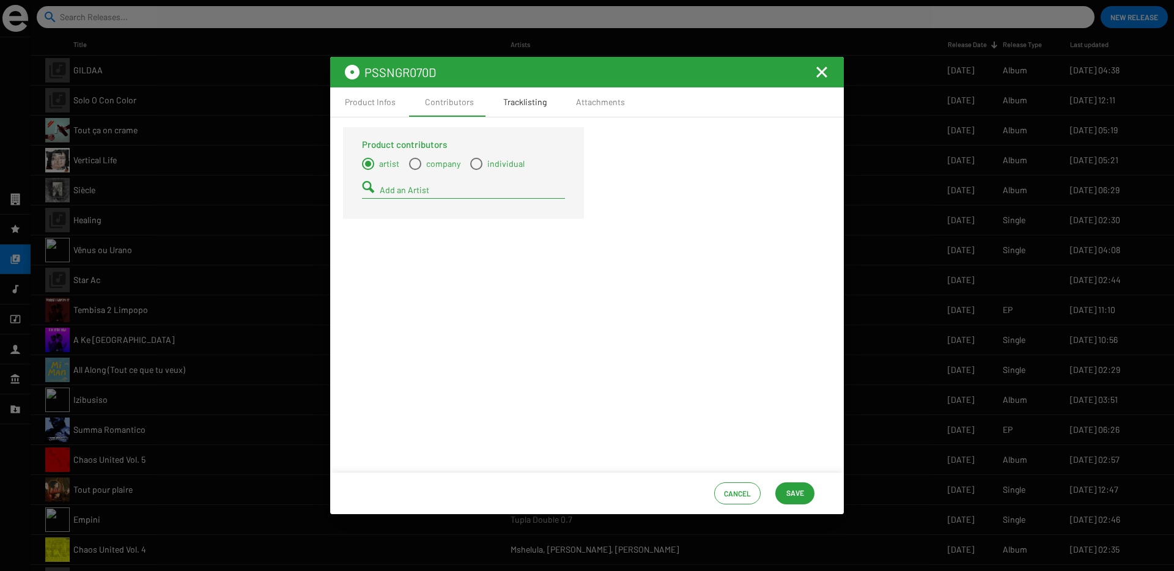
click at [506, 103] on div "Tracklisting" at bounding box center [524, 102] width 43 height 12
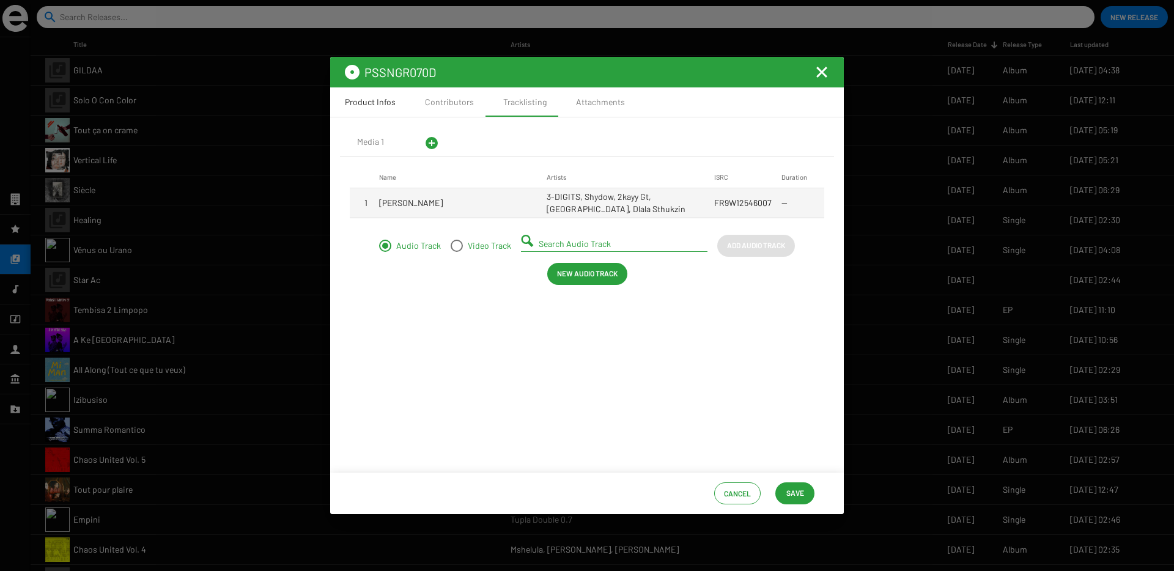
click at [352, 103] on div "Product Infos" at bounding box center [370, 102] width 51 height 12
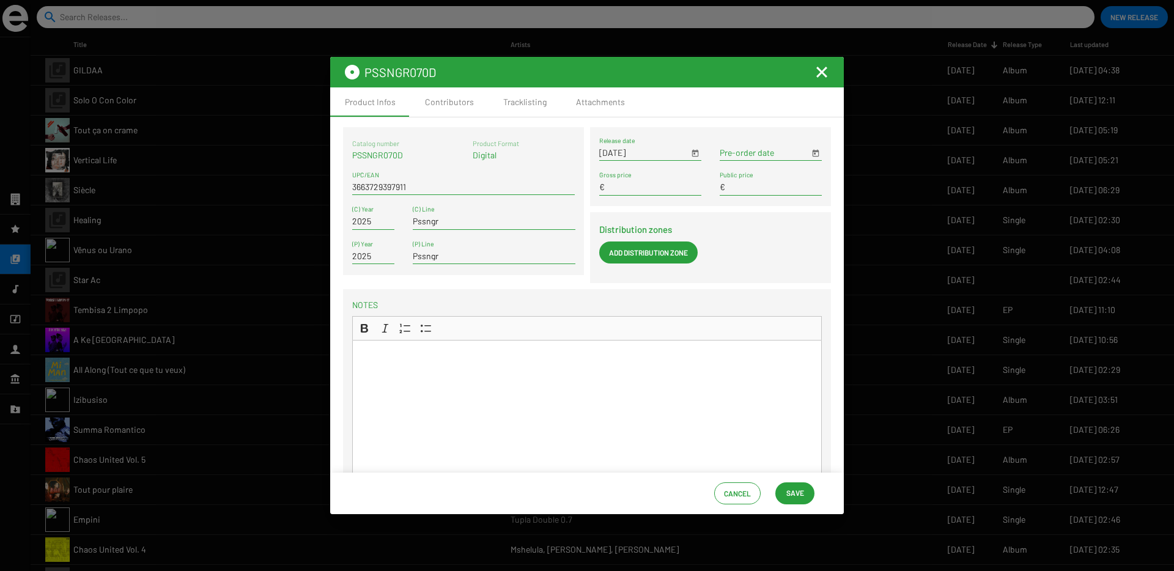
click at [793, 489] on span "Save" at bounding box center [795, 493] width 18 height 22
click at [824, 68] on mat-icon "Fermer la fenêtre" at bounding box center [821, 72] width 15 height 15
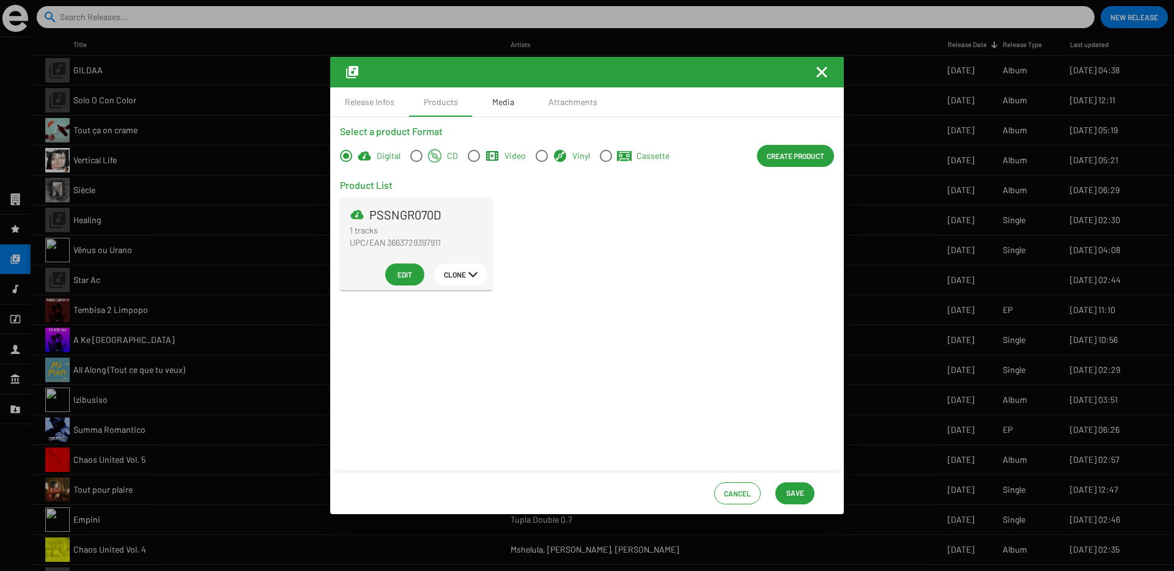
click at [507, 95] on div "Media" at bounding box center [503, 101] width 61 height 29
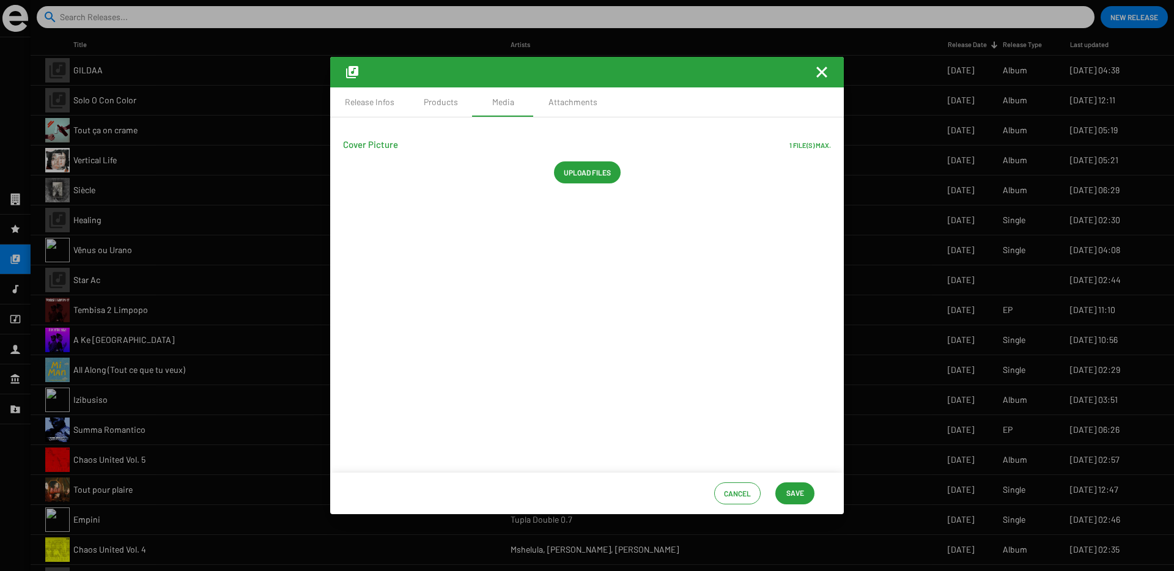
click at [580, 178] on span "Upload files" at bounding box center [587, 172] width 47 height 22
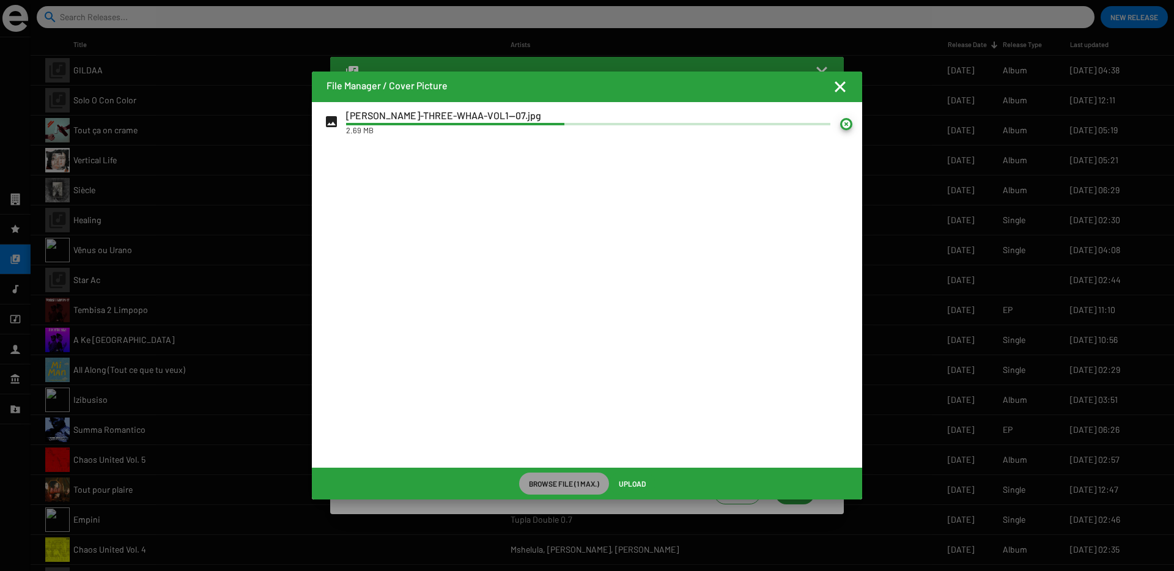
click at [624, 482] on span "Upload" at bounding box center [632, 484] width 27 height 22
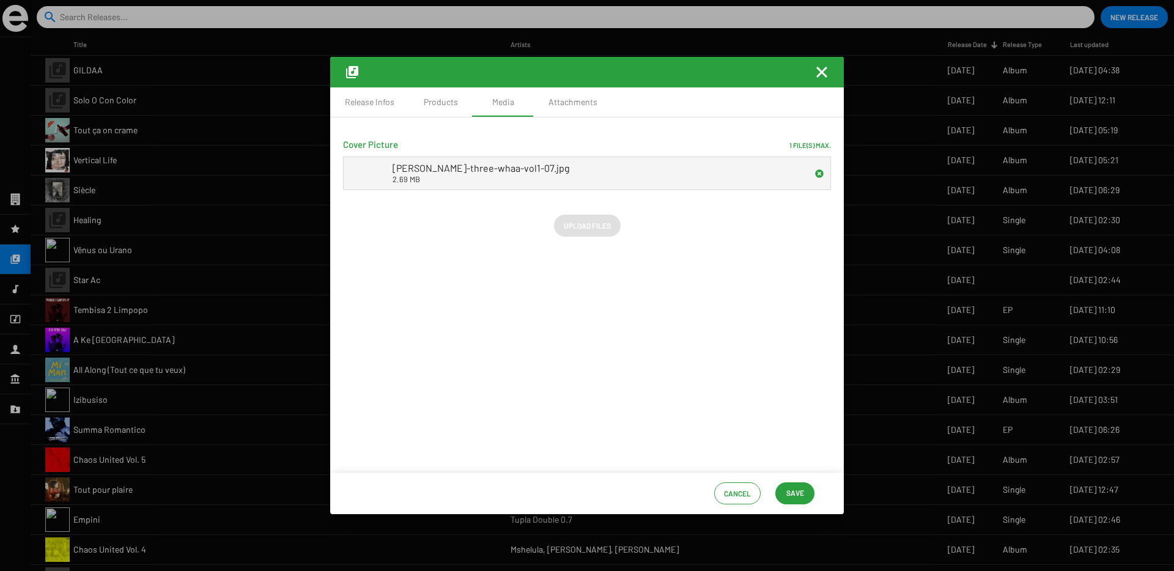
click at [791, 495] on span "Save" at bounding box center [795, 493] width 18 height 22
click at [820, 76] on mat-icon "Fermer la fenêtre" at bounding box center [821, 72] width 15 height 15
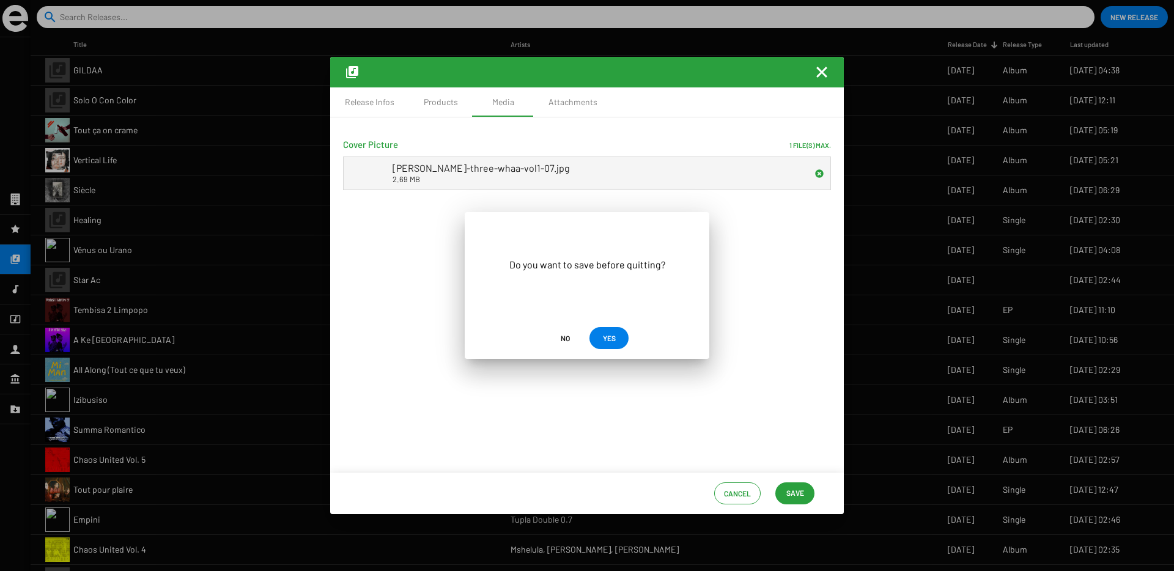
click at [619, 339] on button "YES" at bounding box center [608, 338] width 39 height 22
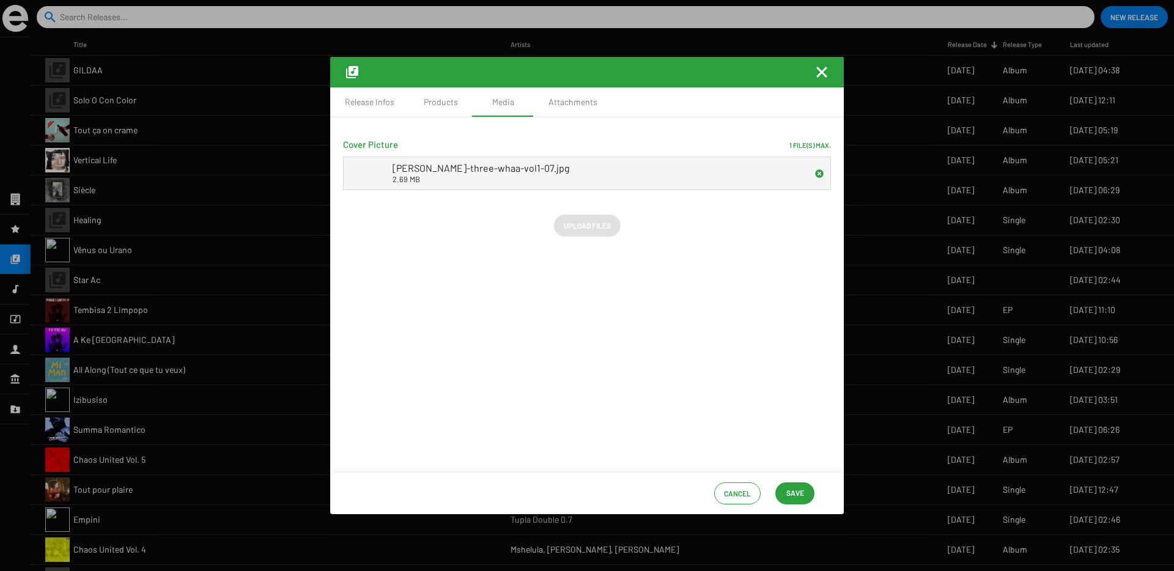
click at [801, 492] on span "Save" at bounding box center [795, 493] width 18 height 22
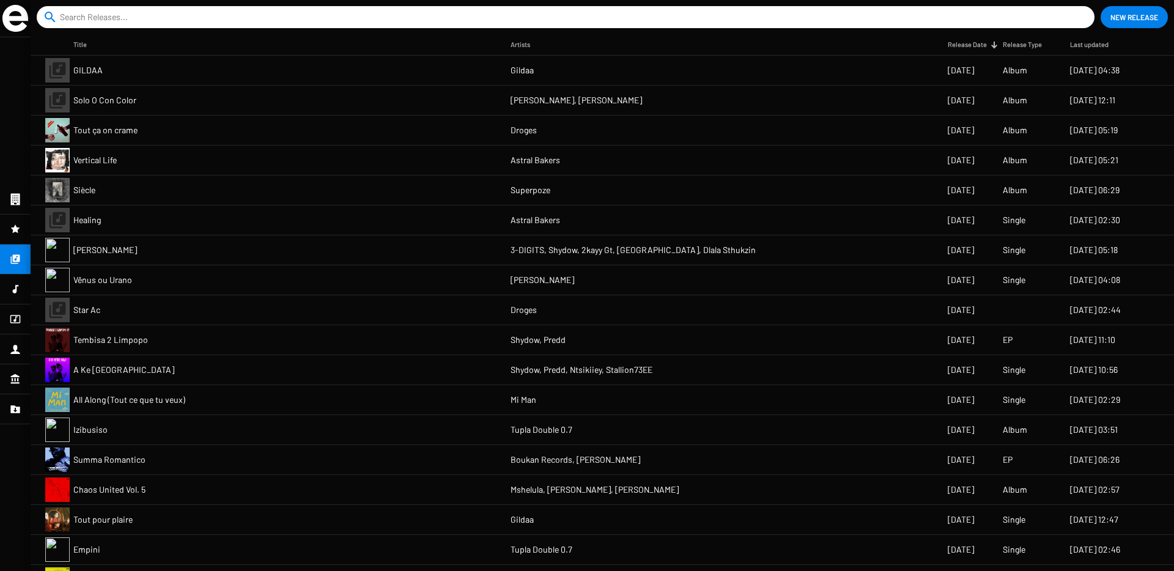
click at [539, 249] on span "3-DIGITS, Shydow, 2kayy Gt, [GEOGRAPHIC_DATA], Dlala Sthukzin" at bounding box center [633, 250] width 245 height 12
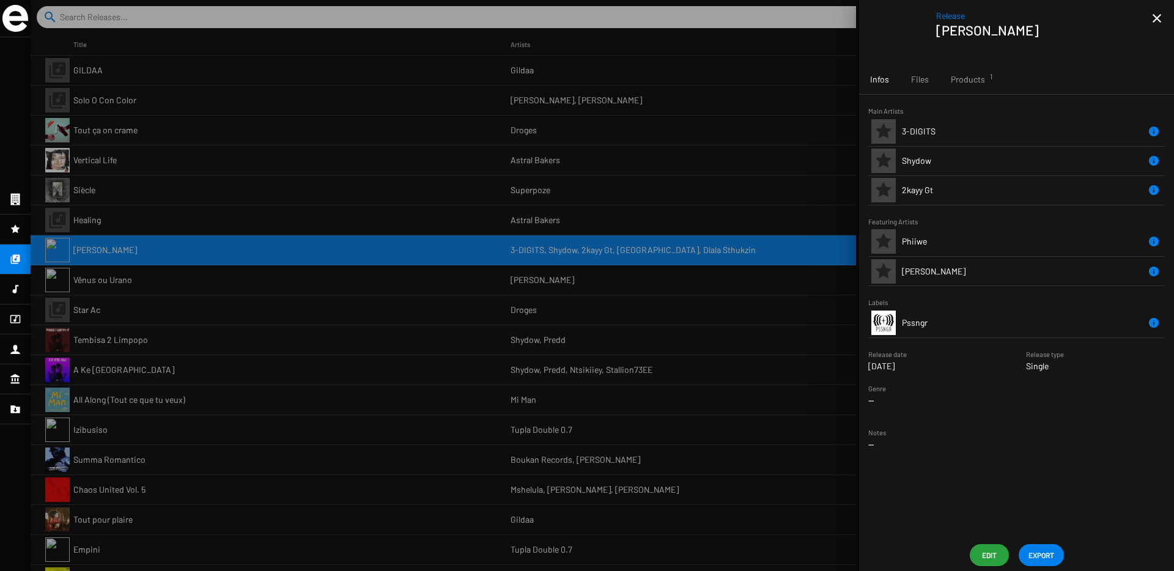
click at [1159, 33] on app-overview-header "Release [PERSON_NAME] close" at bounding box center [1016, 32] width 315 height 65
click at [1159, 21] on mat-icon "close" at bounding box center [1156, 18] width 15 height 15
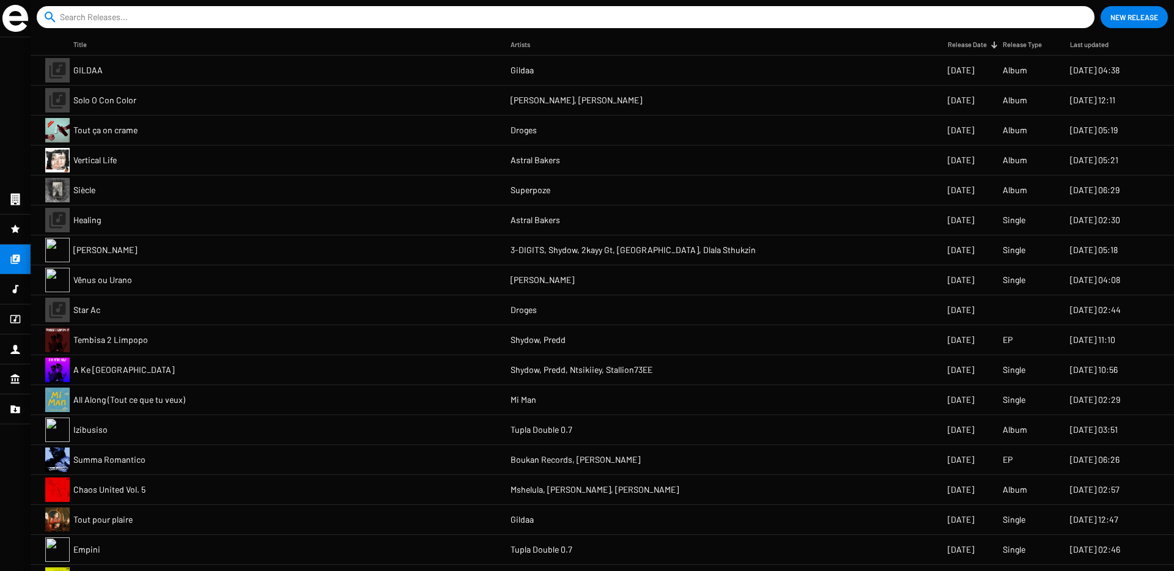
click at [1109, 21] on button "New Release" at bounding box center [1134, 17] width 67 height 22
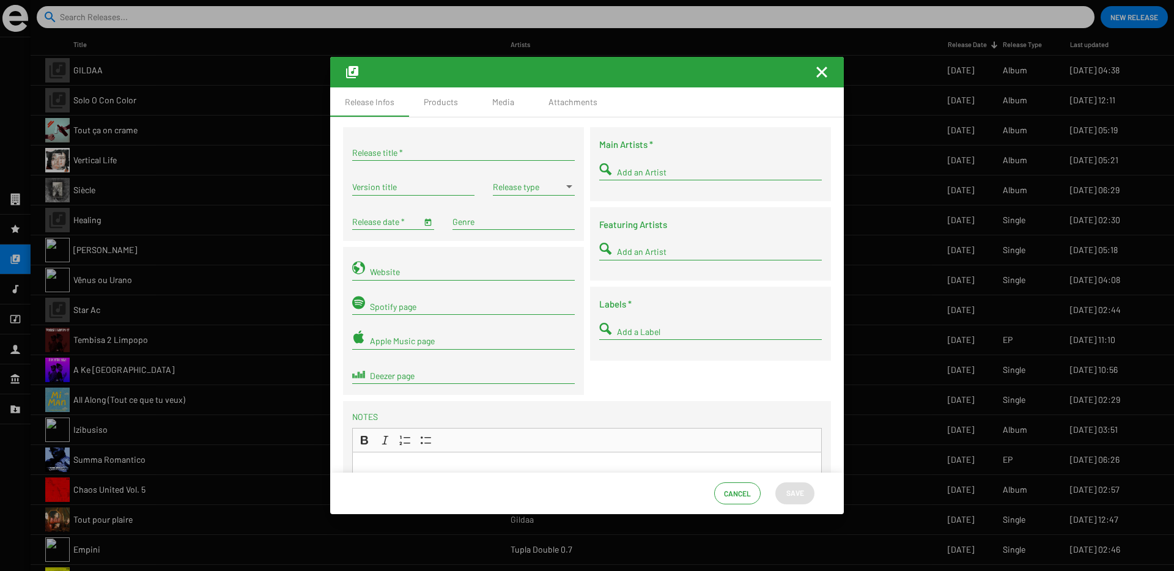
click at [402, 157] on div "Release title *" at bounding box center [463, 149] width 223 height 24
paste input "Three Whaa Vol. 1"
type input "Three Whaa Vol. 1"
click at [395, 220] on input "Release date *" at bounding box center [386, 222] width 69 height 10
click at [516, 198] on div "Release type" at bounding box center [534, 189] width 82 height 35
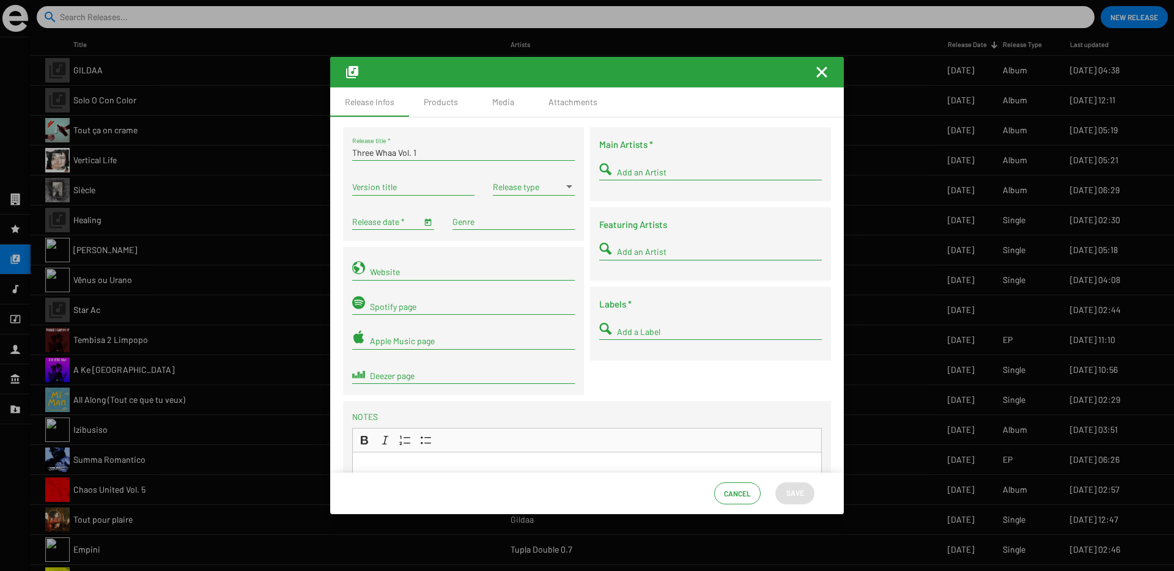
click at [516, 186] on span at bounding box center [528, 187] width 71 height 10
click at [522, 206] on span "Album" at bounding box center [532, 213] width 81 height 26
click at [424, 226] on span "Open calendar" at bounding box center [428, 221] width 9 height 10
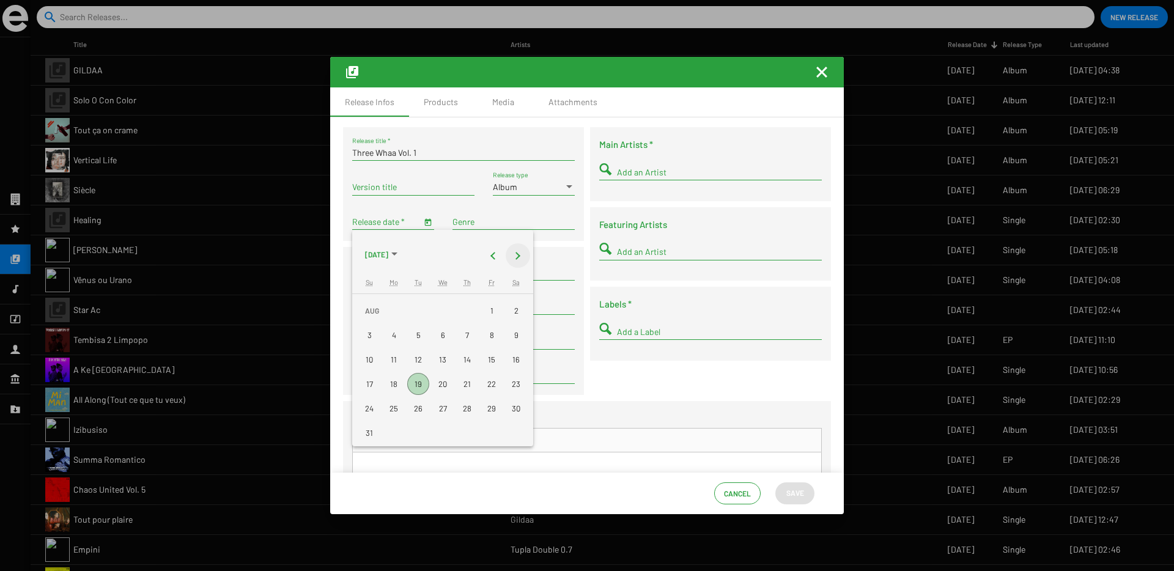
click at [522, 255] on button "Next month" at bounding box center [518, 255] width 24 height 24
click at [484, 382] on div "19" at bounding box center [492, 384] width 22 height 22
type input "9/19/2025"
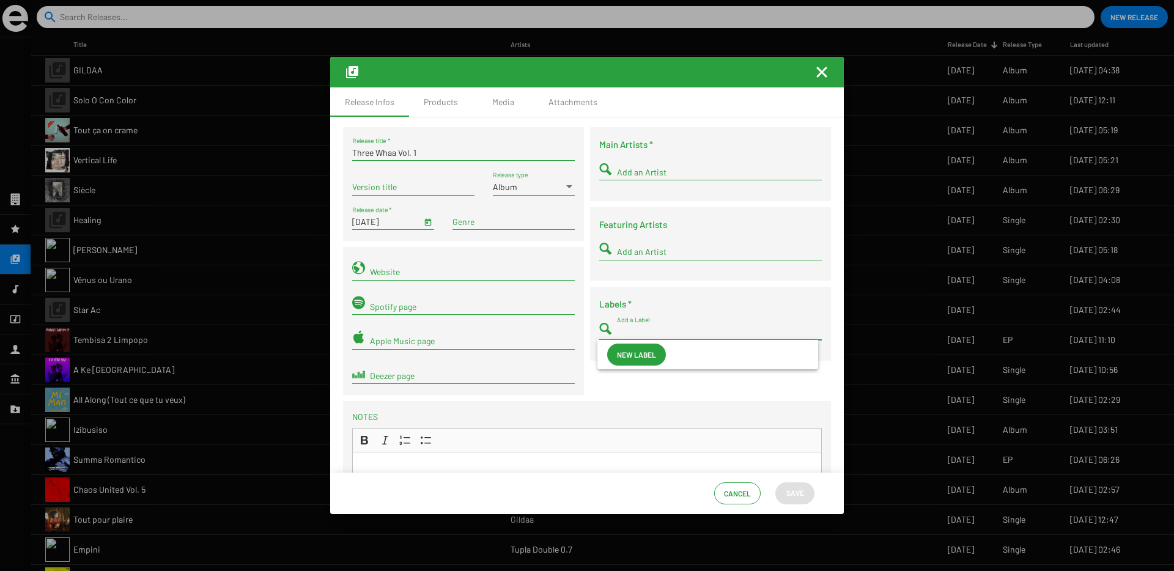
click at [627, 333] on input "Add a Label" at bounding box center [719, 332] width 205 height 10
type input "pssn"
click at [628, 360] on img at bounding box center [619, 354] width 24 height 24
click at [619, 179] on div "Add an Artist" at bounding box center [719, 169] width 205 height 24
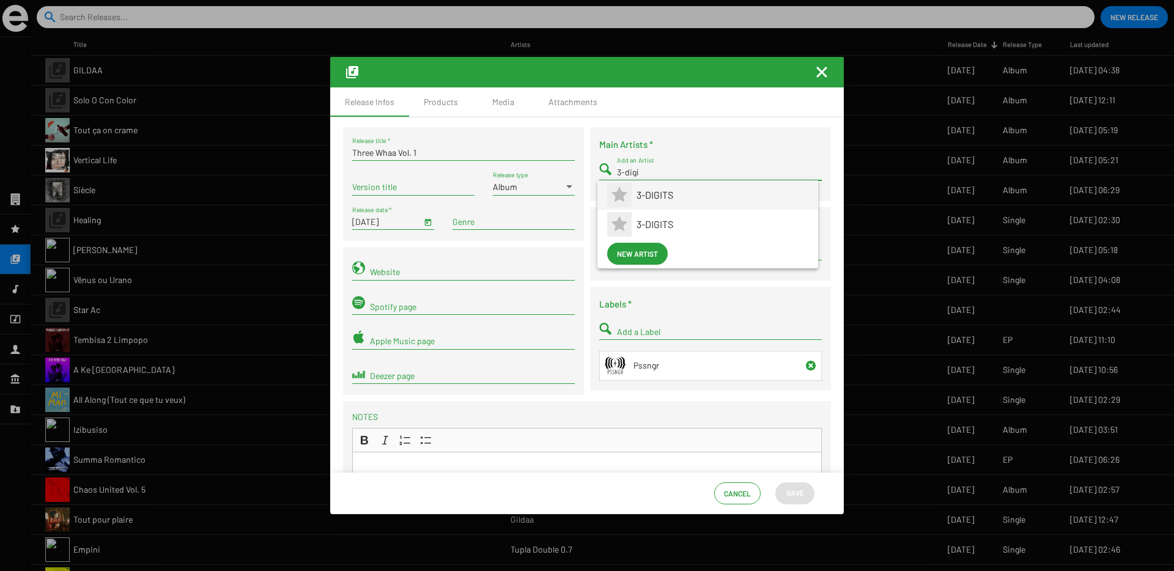
type input "3-digi"
click at [641, 199] on span "3-DIGITS" at bounding box center [723, 194] width 172 height 29
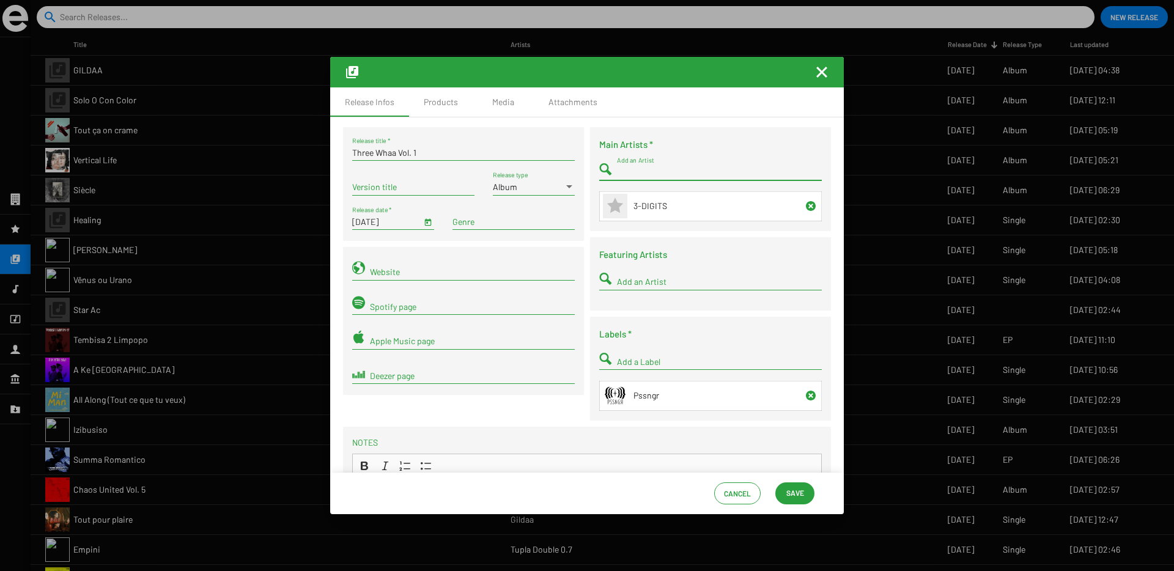
click at [788, 495] on span "Save" at bounding box center [795, 493] width 18 height 22
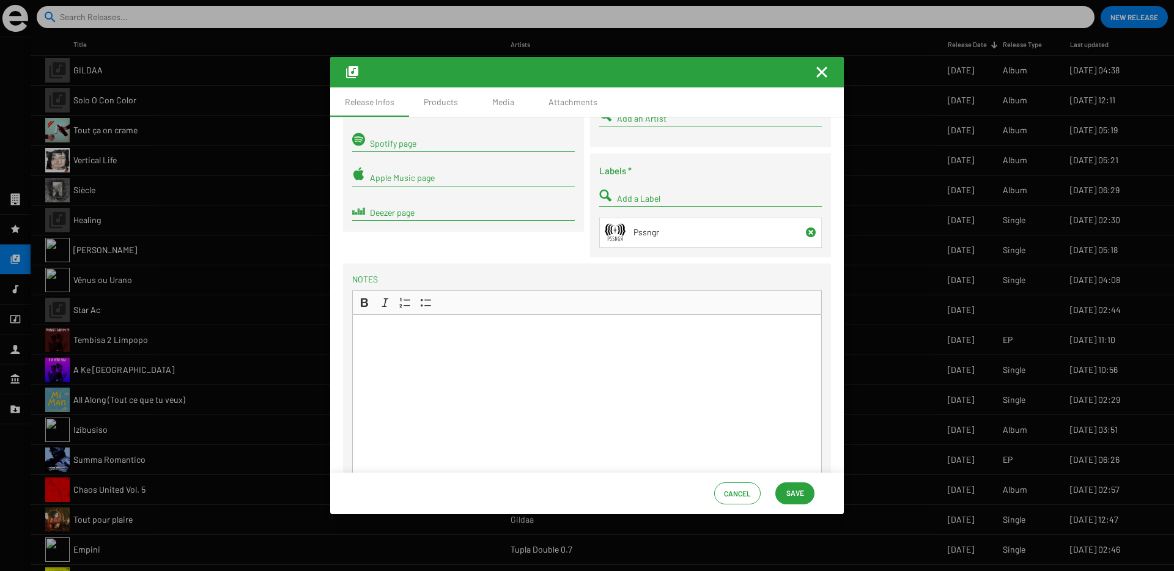
scroll to position [349, 0]
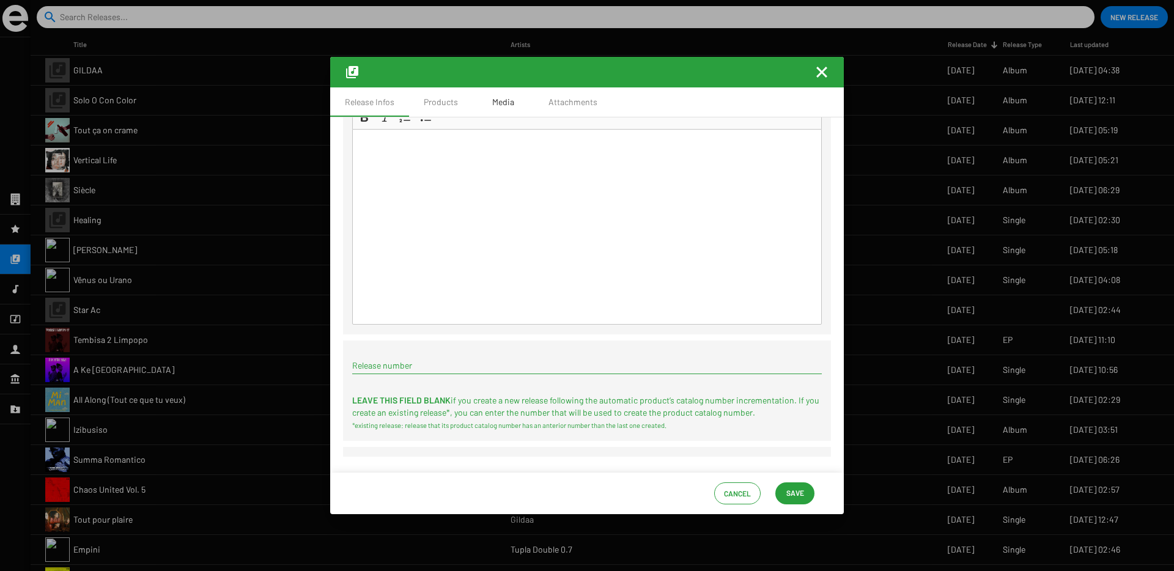
click at [496, 100] on div "Media" at bounding box center [503, 102] width 22 height 12
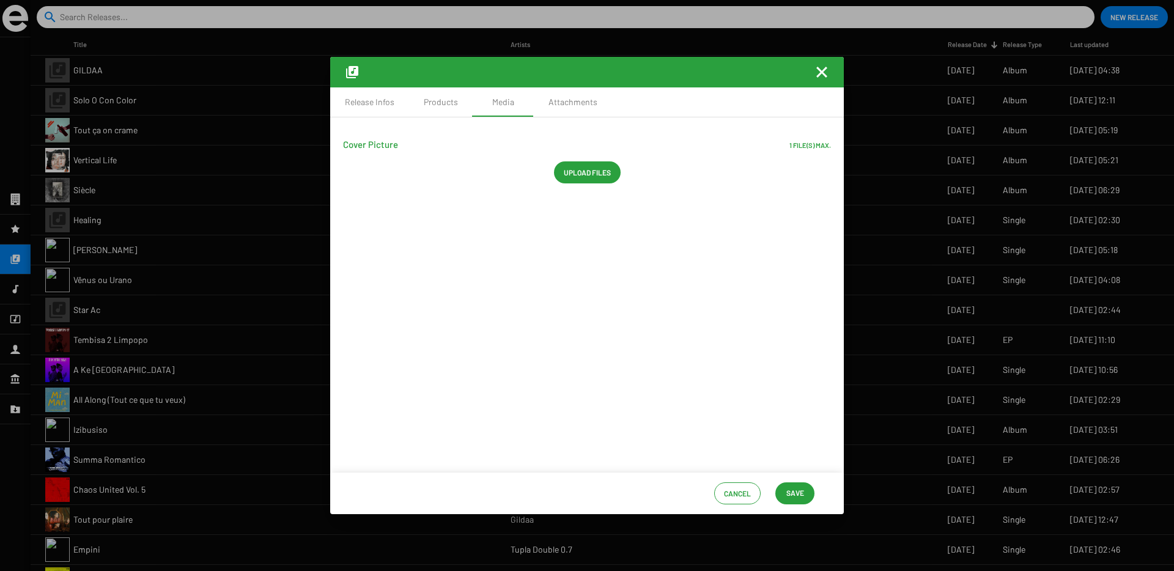
click at [575, 171] on span "Upload files" at bounding box center [587, 172] width 47 height 22
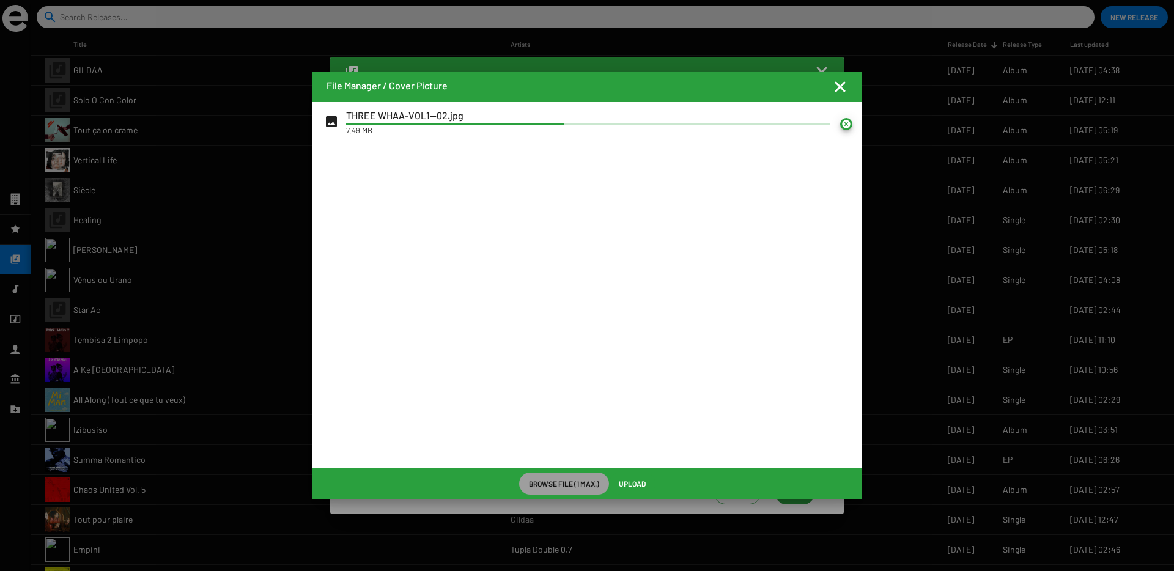
click at [630, 487] on span "Upload" at bounding box center [632, 484] width 27 height 22
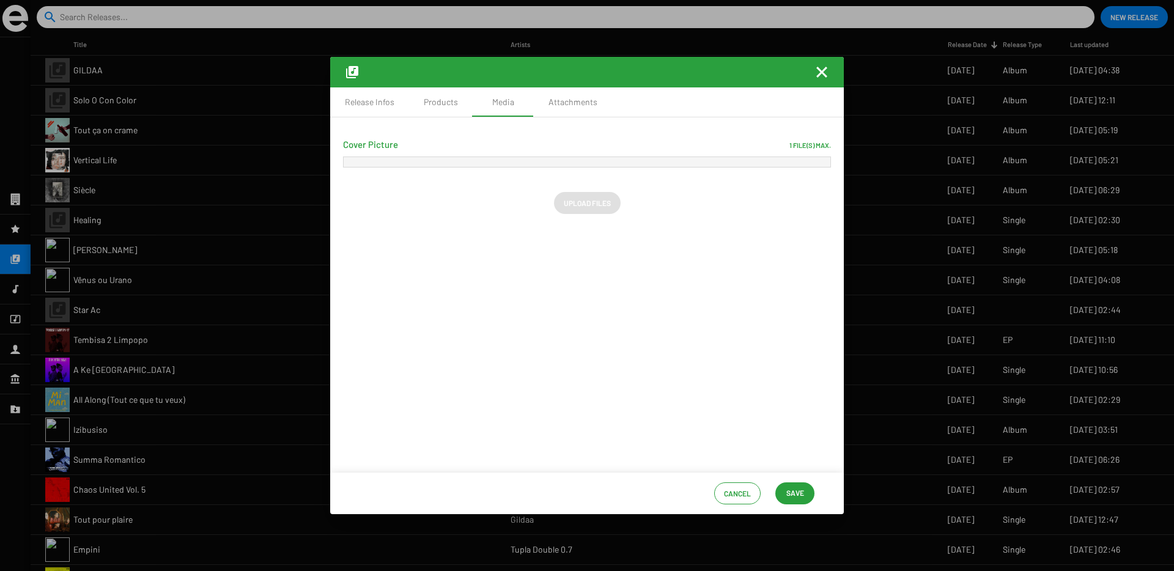
click at [790, 491] on span "Save" at bounding box center [795, 493] width 18 height 22
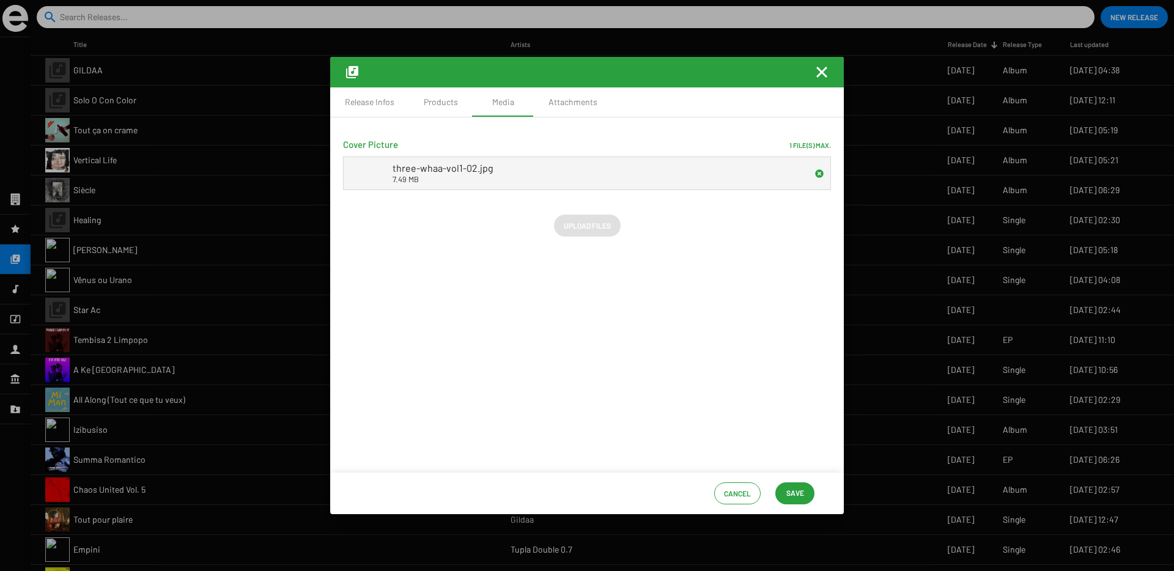
click at [805, 501] on button "Save" at bounding box center [794, 493] width 39 height 22
click at [437, 103] on div "Products" at bounding box center [441, 102] width 34 height 12
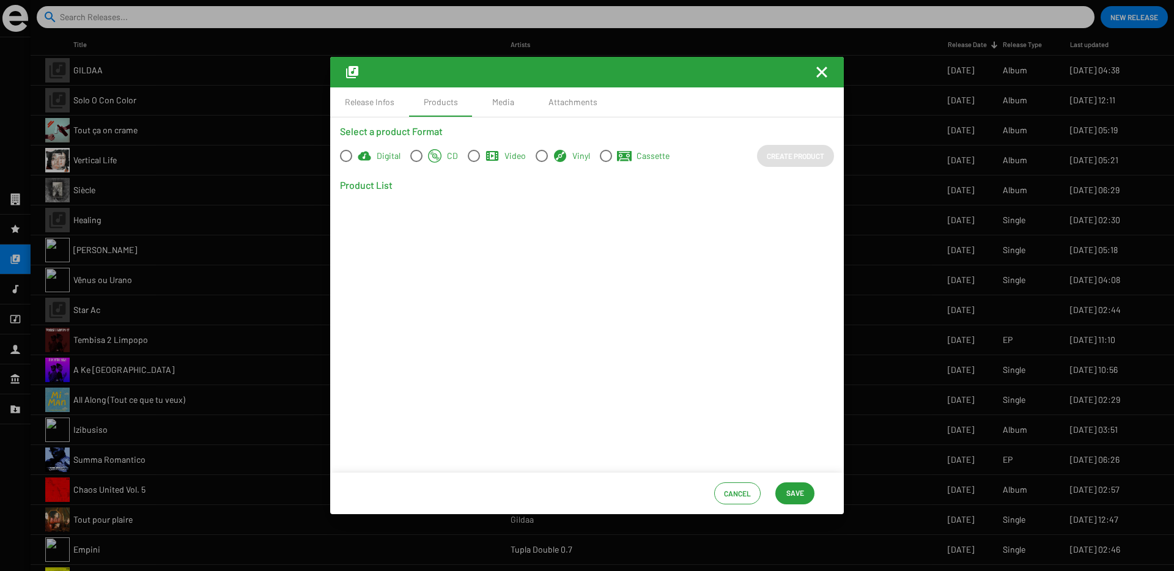
click at [342, 155] on span at bounding box center [346, 156] width 12 height 12
click at [345, 162] on input "Digital" at bounding box center [345, 162] width 1 height 1
radio input "true"
click at [794, 158] on span "Create Product" at bounding box center [795, 156] width 57 height 22
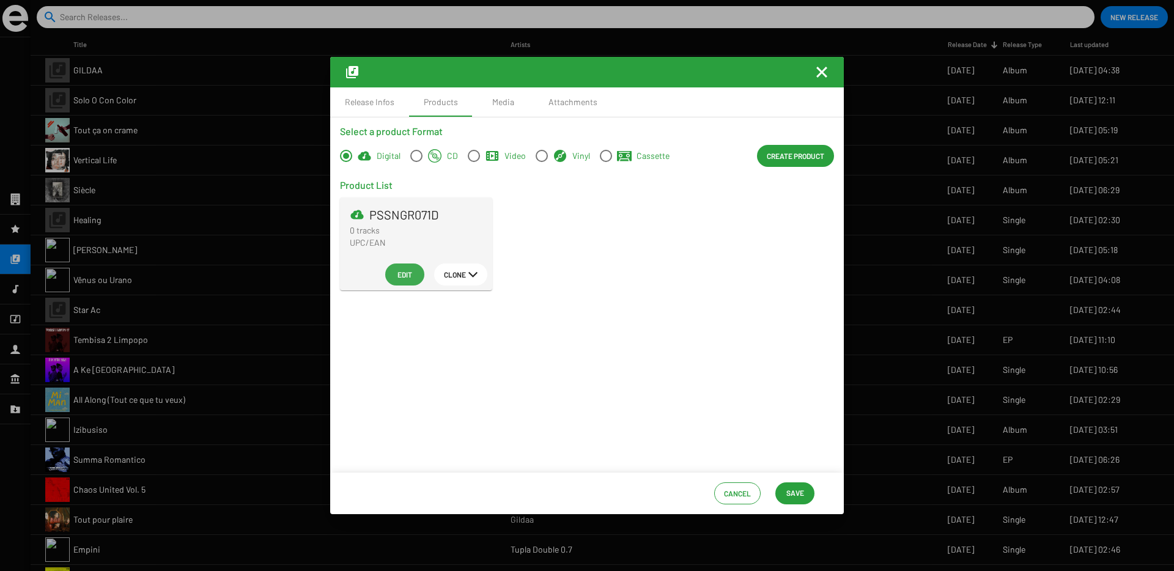
click at [408, 270] on span "Edit" at bounding box center [405, 275] width 20 height 22
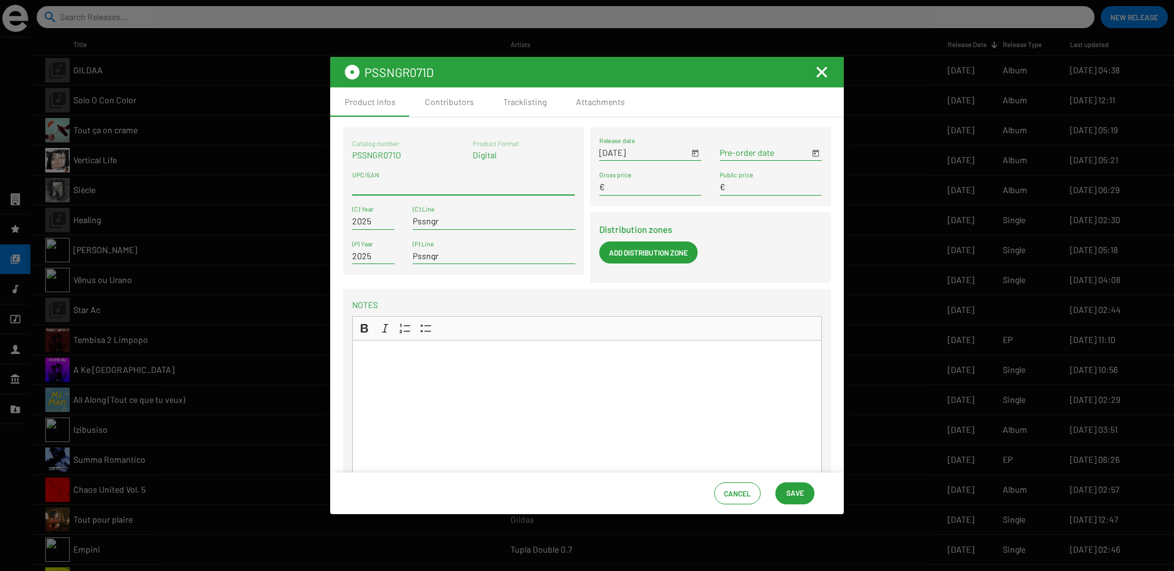
click at [386, 188] on input "UPC/EAN" at bounding box center [463, 187] width 223 height 10
paste input "3663729398093"
type input "3663729398093"
click at [796, 496] on span "Save" at bounding box center [795, 493] width 18 height 22
click at [459, 94] on div "Contributors" at bounding box center [449, 101] width 78 height 29
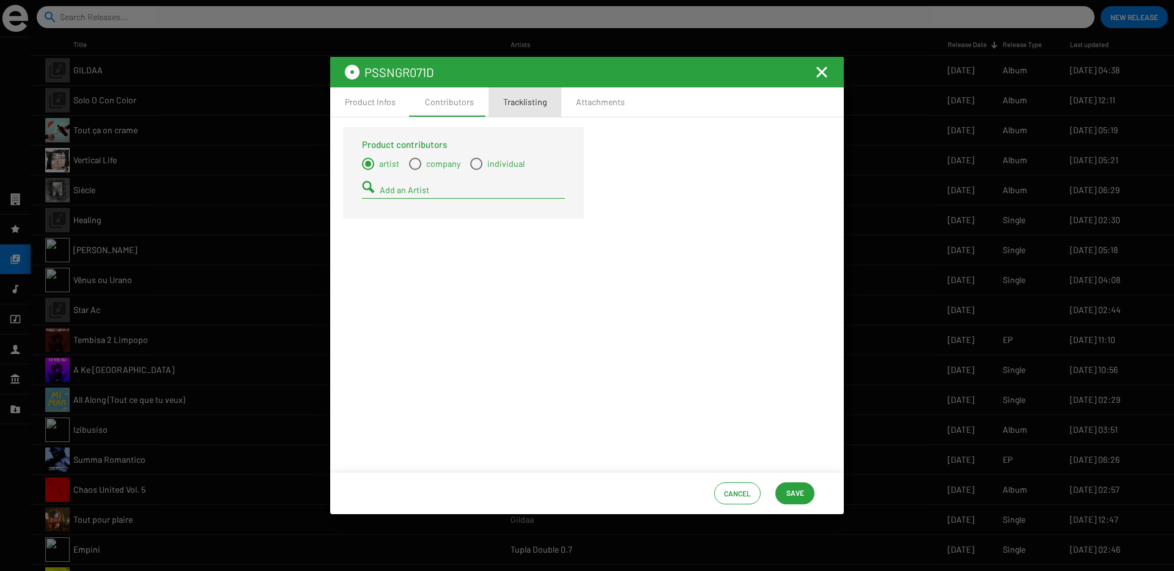
click at [506, 103] on div "Tracklisting" at bounding box center [524, 102] width 43 height 12
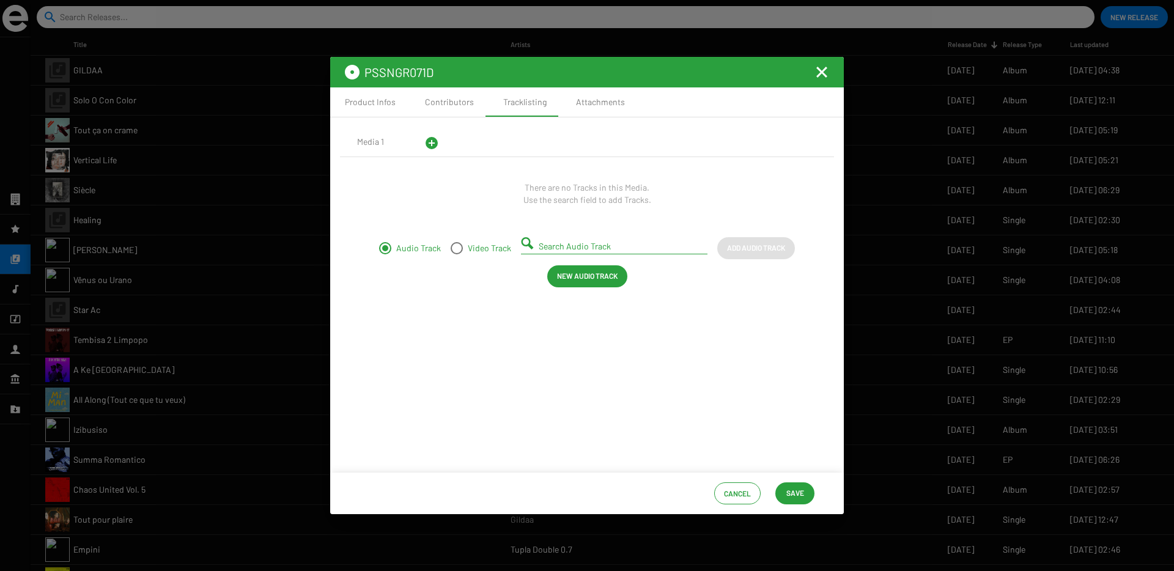
click at [585, 242] on input "Search Audio Track" at bounding box center [617, 247] width 156 height 10
click at [580, 270] on small "FR9W12546007" at bounding box center [567, 275] width 74 height 11
type input "Yithi Yithi - FR9W12546007"
click at [731, 253] on span "Add Audio Track" at bounding box center [756, 248] width 58 height 22
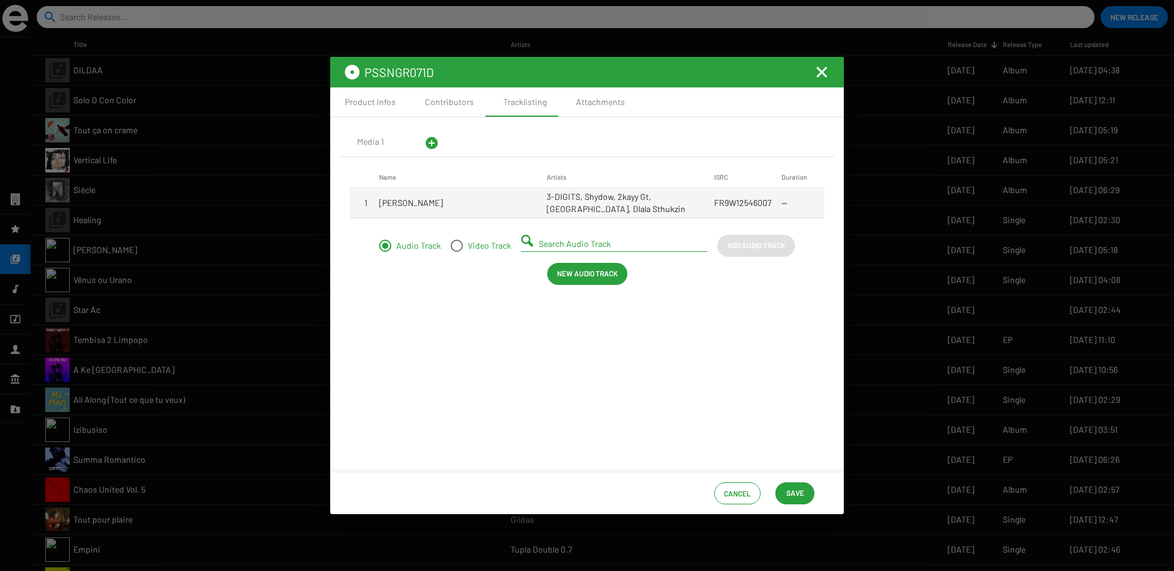
click at [578, 278] on span "New Audio Track" at bounding box center [587, 273] width 61 height 22
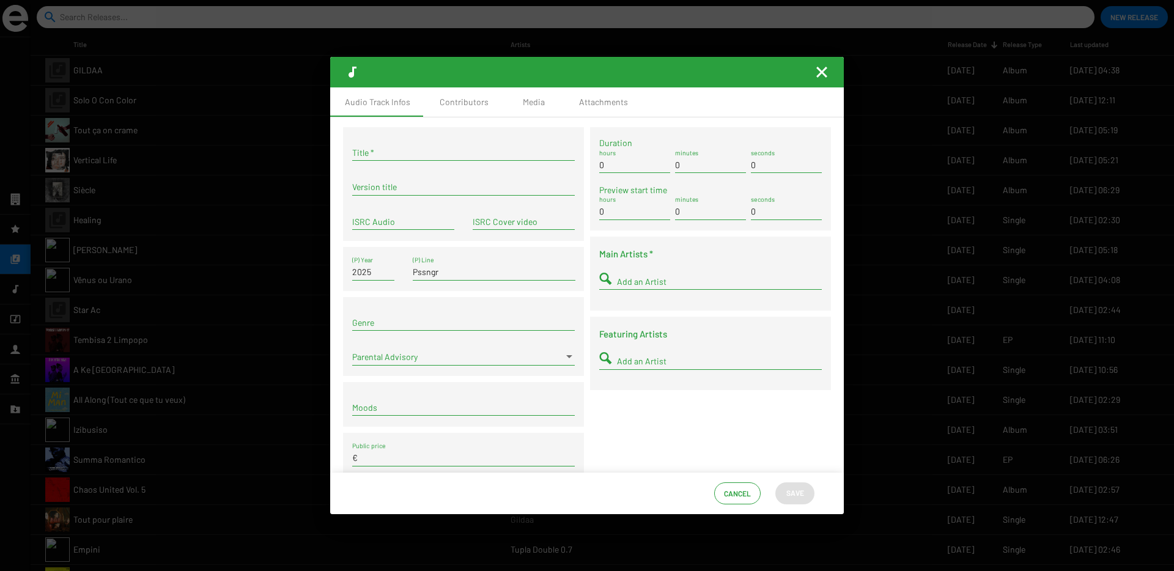
click at [432, 155] on input "Title *" at bounding box center [463, 153] width 223 height 10
paste input "Boy Laluma"
type input "Boy Laluma"
click at [372, 226] on div "ISRC Audio" at bounding box center [403, 218] width 102 height 24
paste input "FR9W12546008"
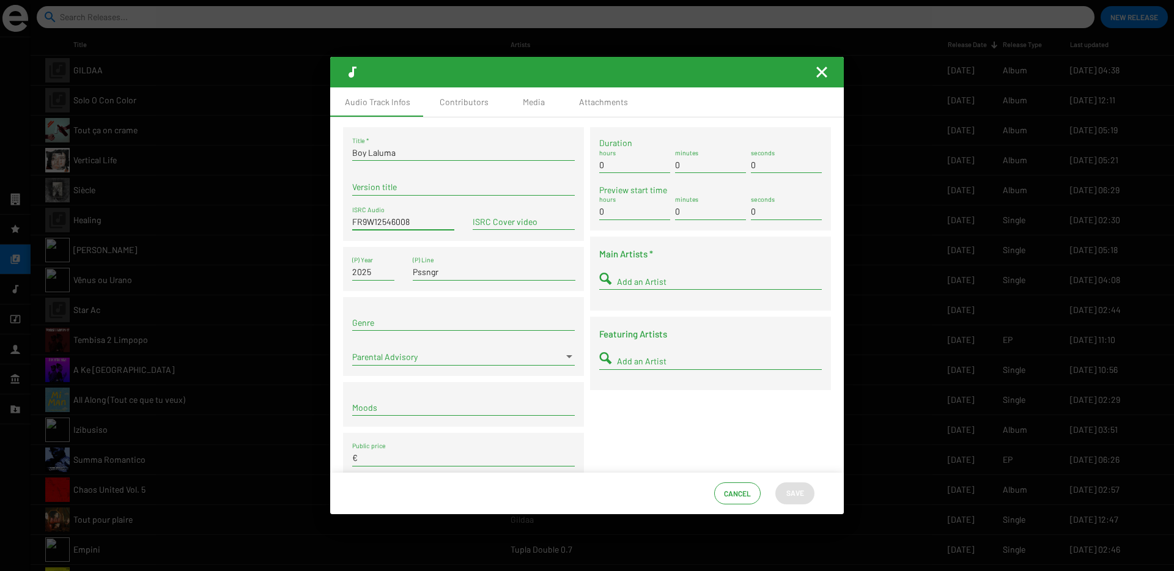
type input "FR9W12546008"
click at [635, 279] on input "Add an Artist" at bounding box center [719, 282] width 205 height 10
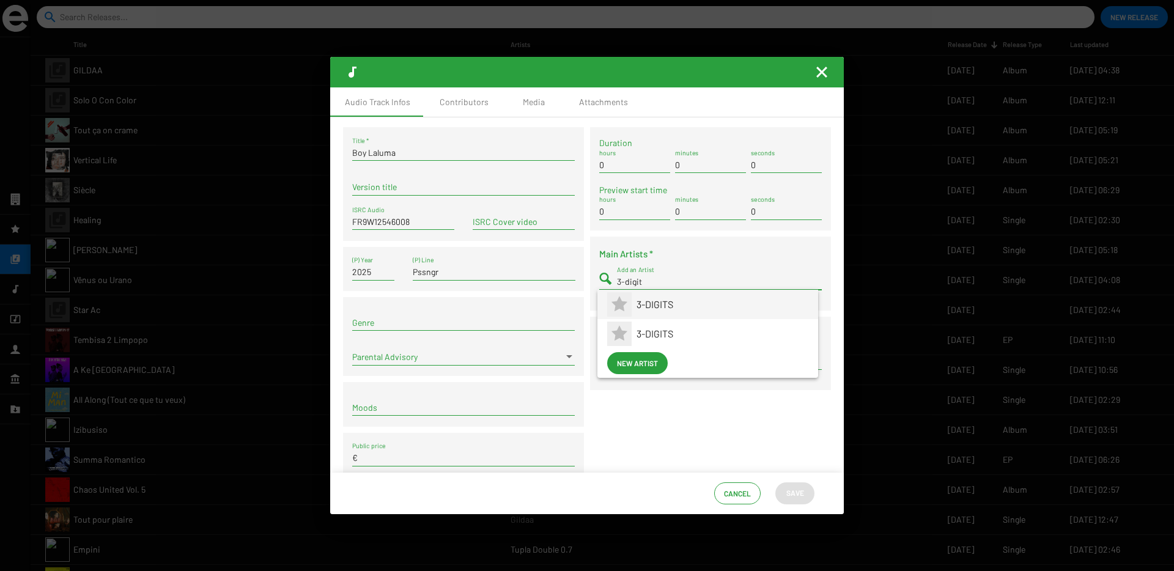
type input "3-digit"
click at [640, 303] on span "3-DIGITS" at bounding box center [723, 304] width 172 height 29
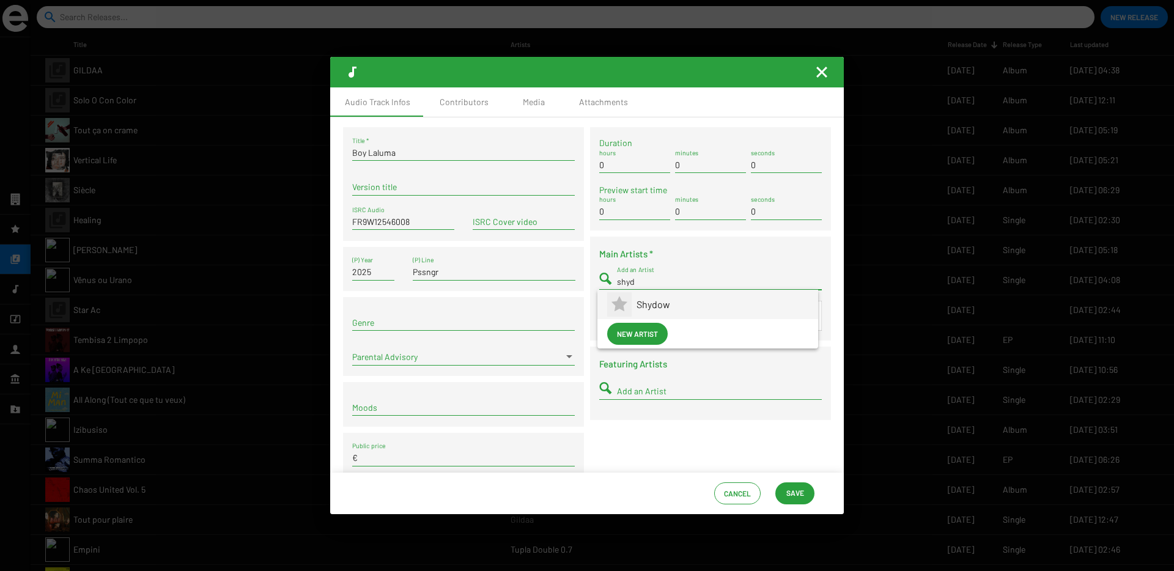
type input "shyd"
click at [655, 311] on span "Shydow" at bounding box center [723, 304] width 172 height 29
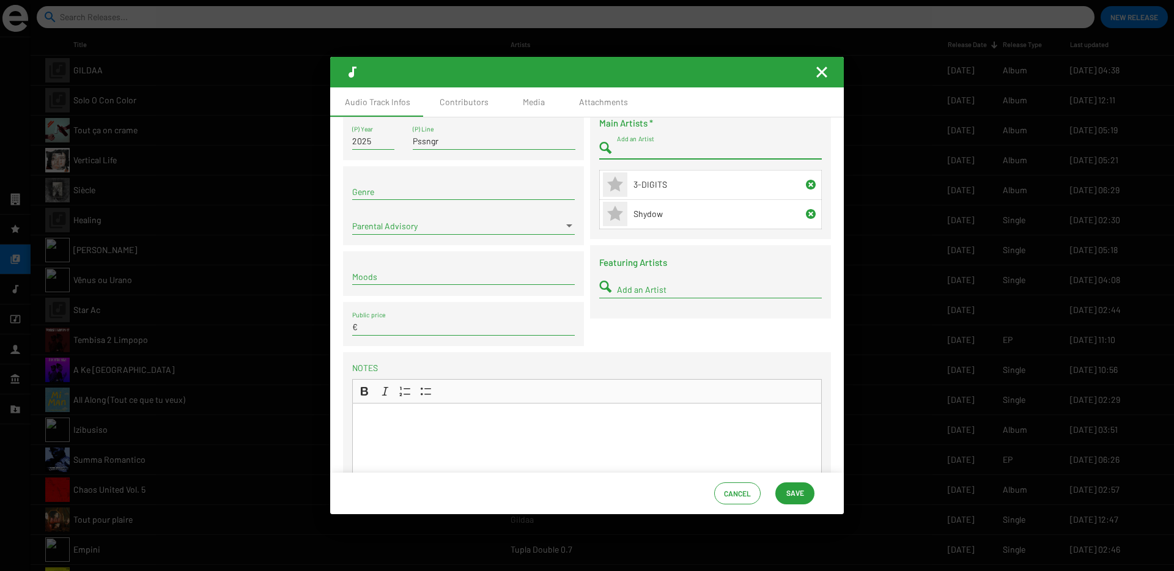
scroll to position [190, 0]
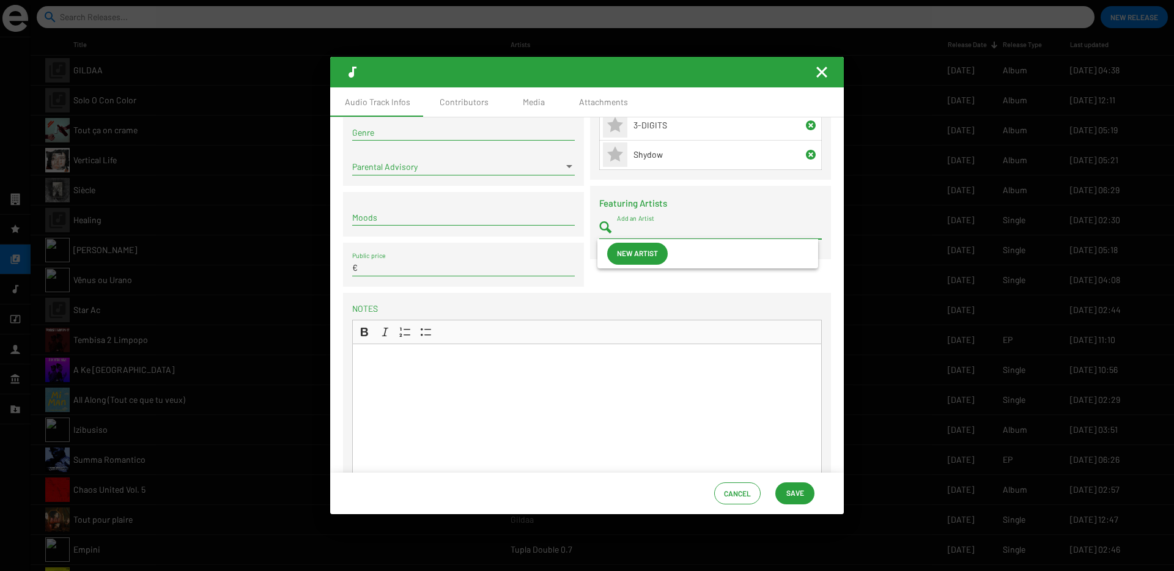
click at [618, 232] on input "Add an Artist" at bounding box center [719, 231] width 205 height 10
type input "Ayoba Yoo"
click at [635, 255] on span "New artist" at bounding box center [637, 253] width 41 height 22
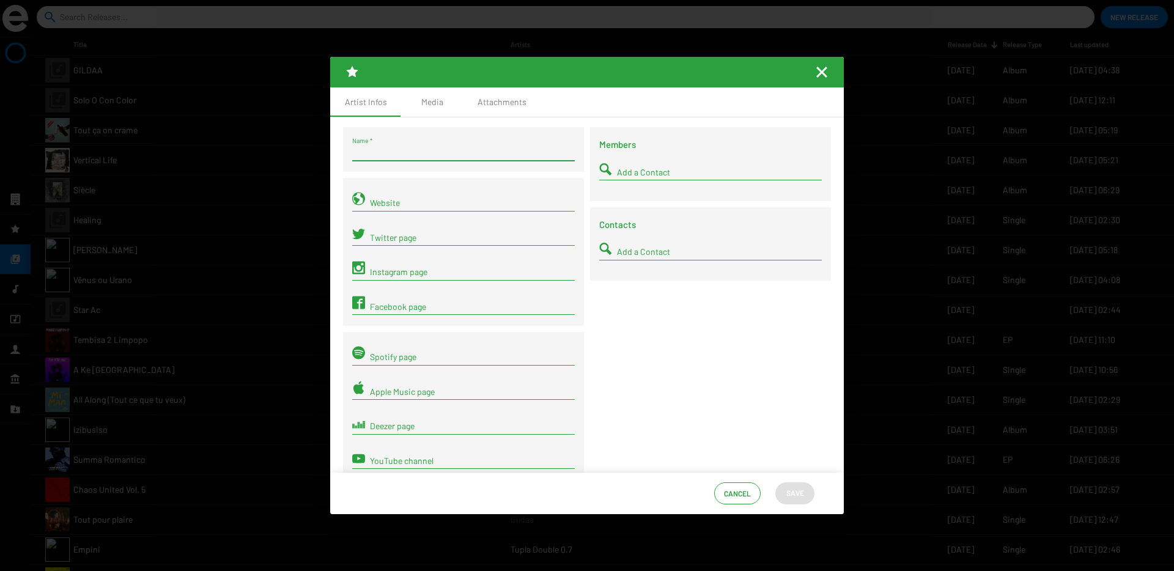
click at [392, 149] on input "Name *" at bounding box center [463, 153] width 223 height 10
type input "Ayoba Yoo"
click at [806, 489] on button "Save" at bounding box center [794, 493] width 39 height 22
click at [800, 493] on span "Save" at bounding box center [795, 493] width 18 height 22
click at [819, 73] on mat-icon "Fermer la fenêtre" at bounding box center [821, 72] width 15 height 15
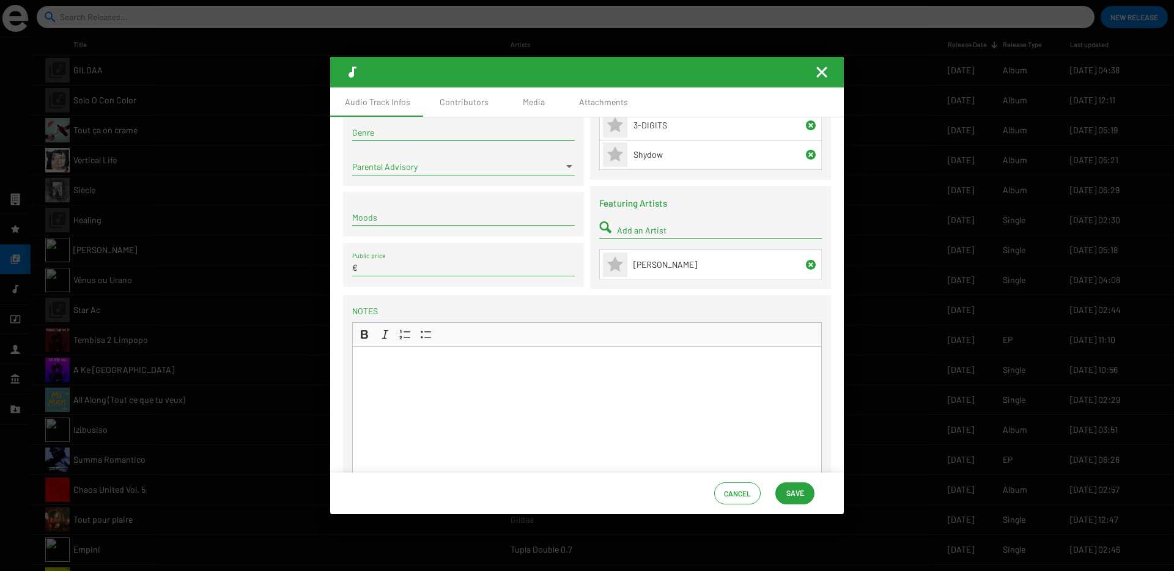
click at [651, 231] on input "Add an Artist" at bounding box center [719, 231] width 205 height 10
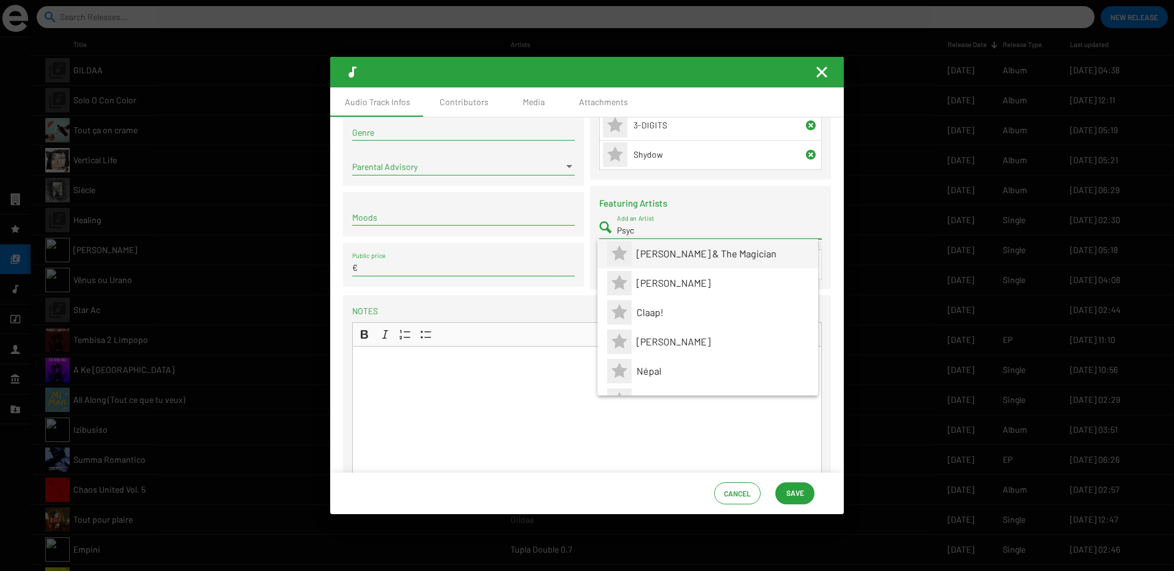
type input "Psyc"
click at [649, 257] on span "Peter & The Magician" at bounding box center [723, 253] width 172 height 29
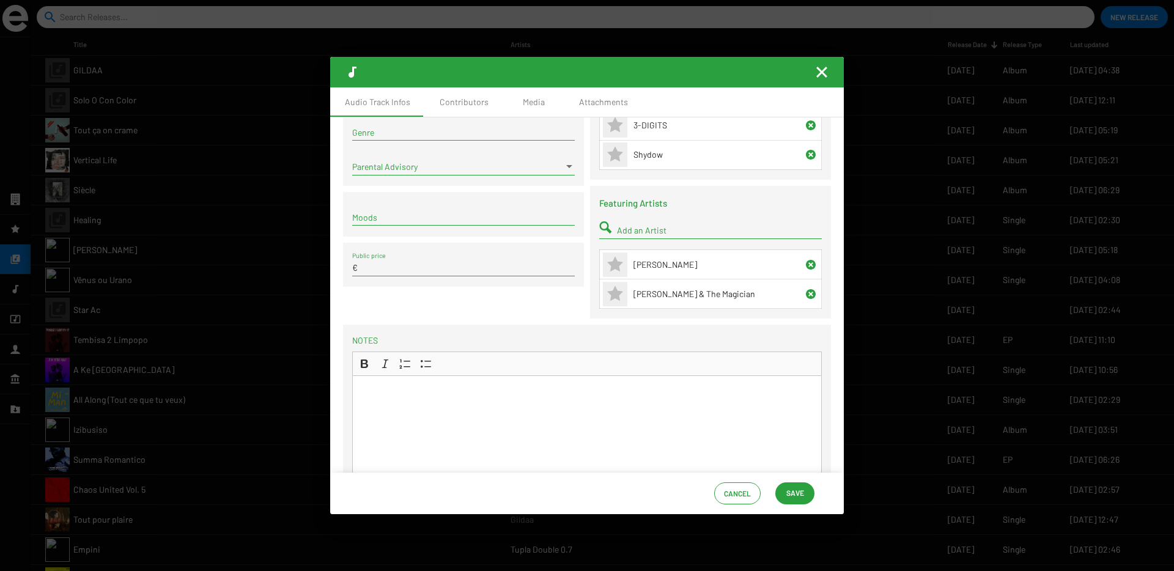
click at [805, 293] on icon at bounding box center [810, 294] width 15 height 15
click at [625, 221] on div "Add an Artist" at bounding box center [719, 227] width 205 height 24
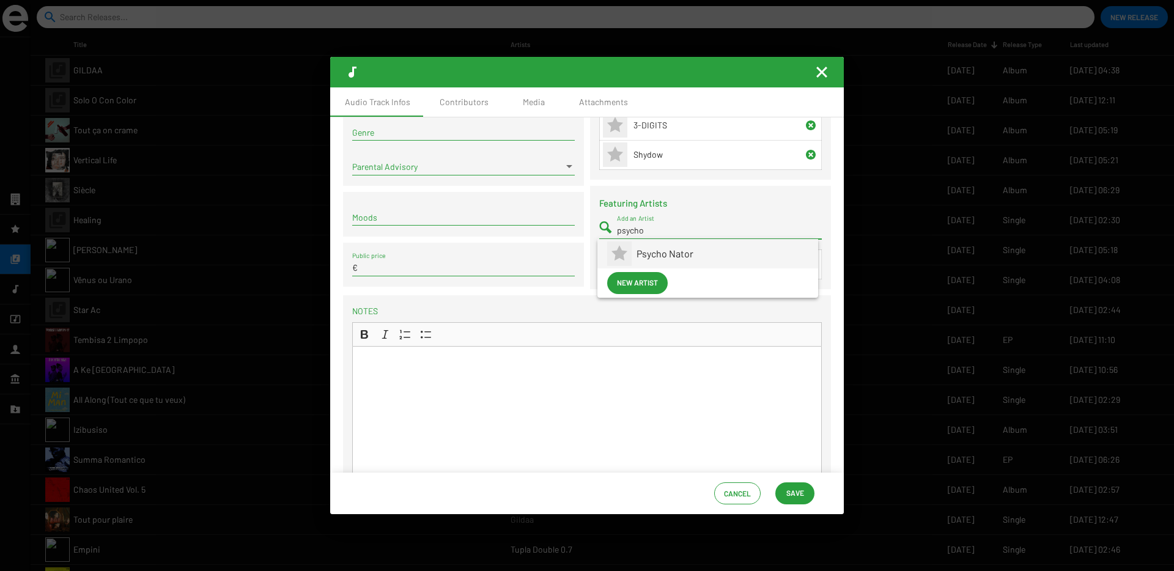
type input "psycho"
click at [656, 254] on span "Psycho Nator" at bounding box center [723, 253] width 172 height 29
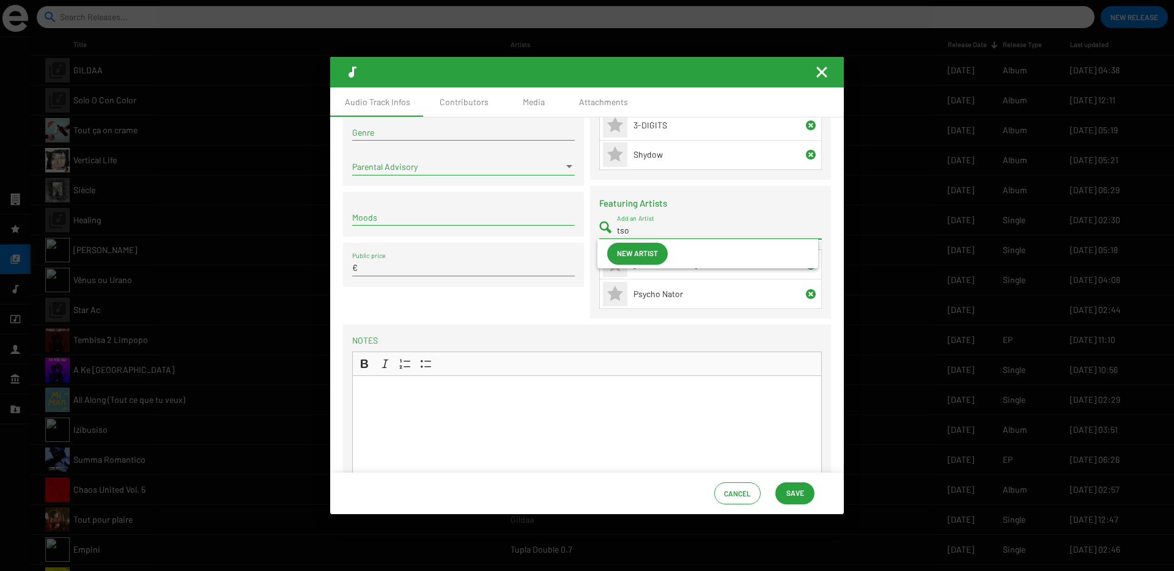
type input "tso"
drag, startPoint x: 633, startPoint y: 227, endPoint x: 609, endPoint y: 227, distance: 24.5
click at [609, 227] on div "tso Add an Artist" at bounding box center [710, 227] width 223 height 24
type input "Tso"
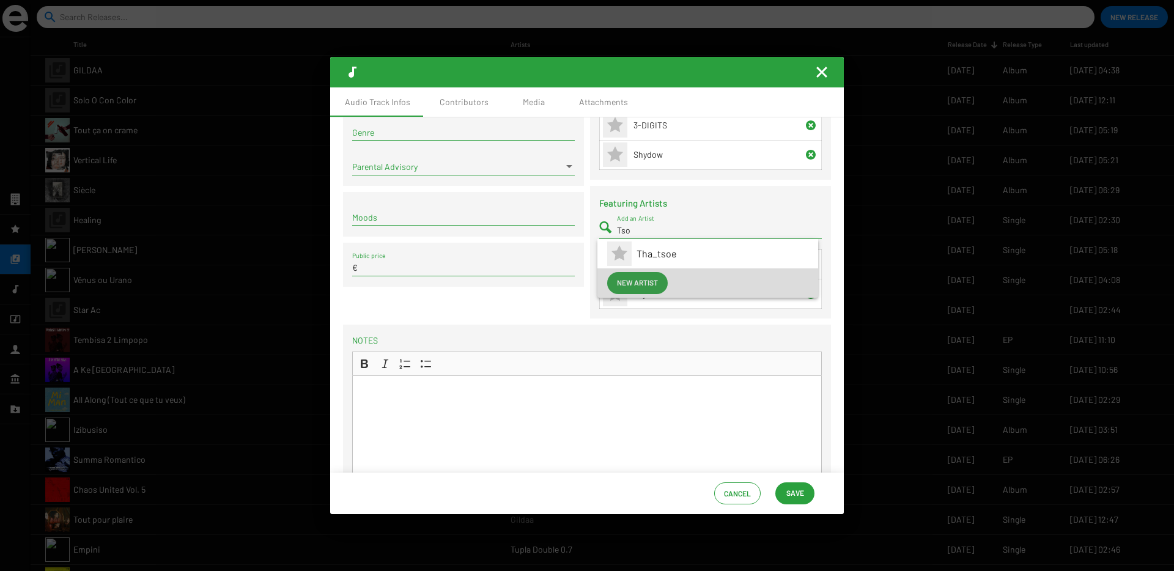
click at [635, 281] on span "New artist" at bounding box center [637, 282] width 41 height 22
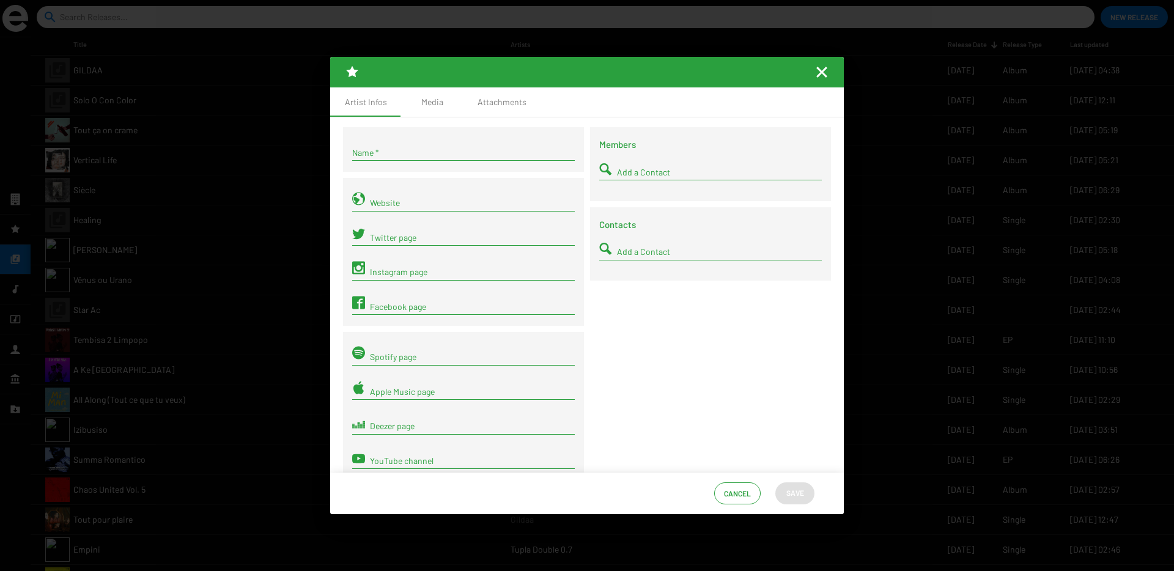
click at [400, 151] on input "Name *" at bounding box center [463, 153] width 223 height 10
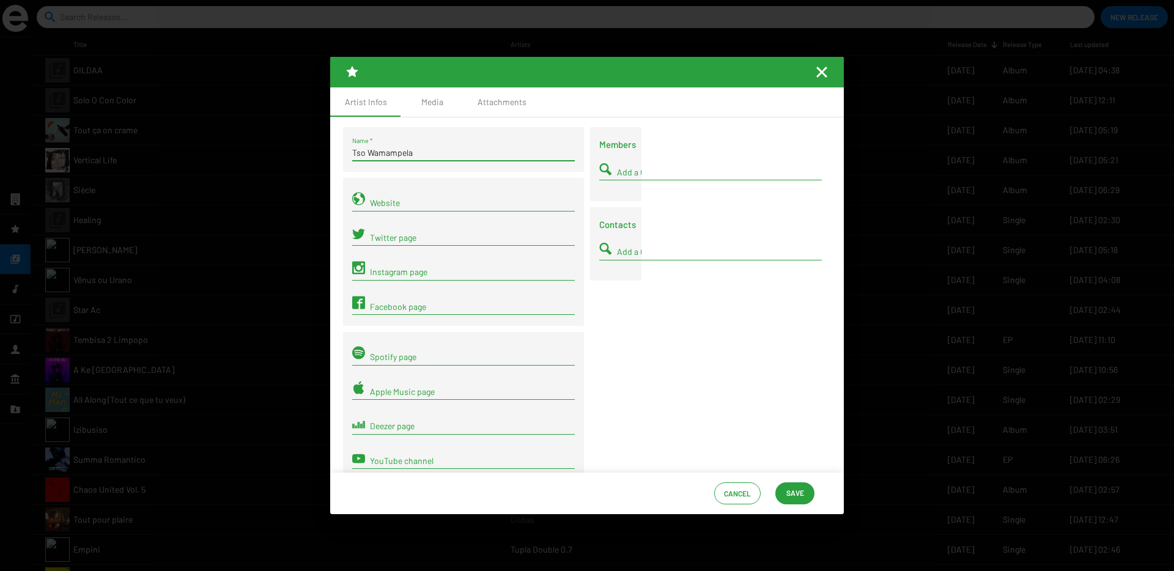
type input "Tso Wamampela"
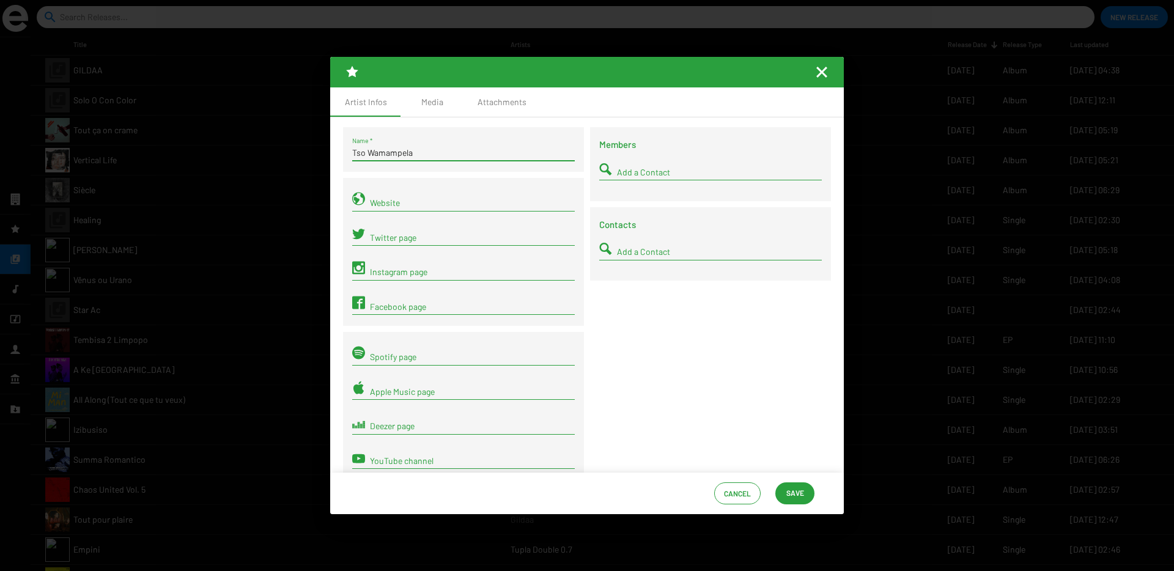
click at [798, 494] on span "Save" at bounding box center [795, 493] width 18 height 22
click at [785, 495] on span "Save" at bounding box center [795, 493] width 20 height 22
click at [819, 73] on mat-icon "Fermer la fenêtre" at bounding box center [821, 72] width 15 height 15
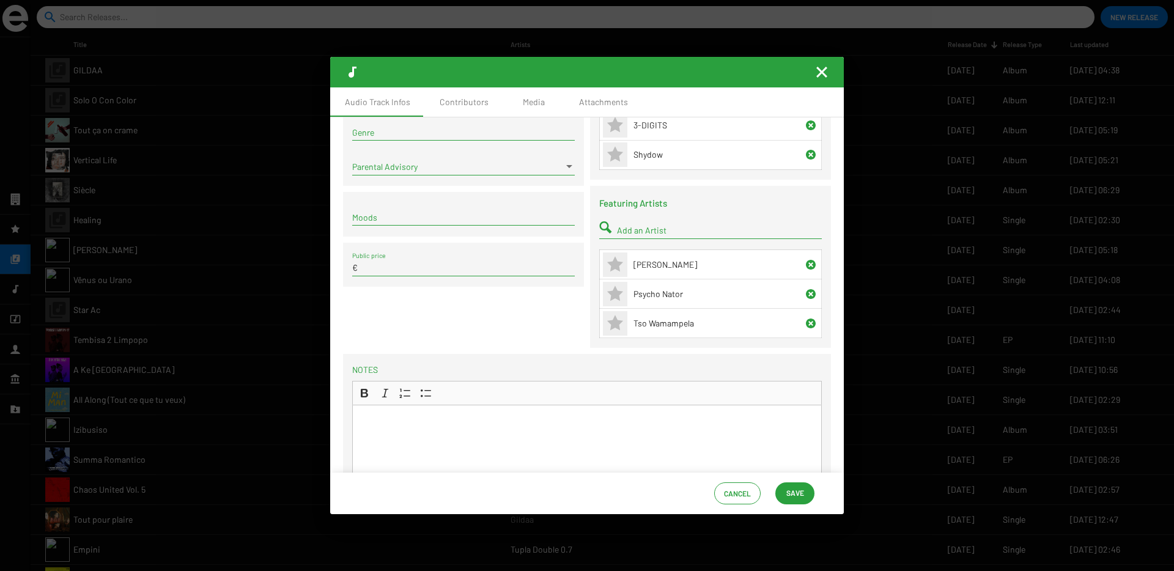
click at [641, 222] on div "Add an Artist" at bounding box center [719, 227] width 205 height 24
type input "Phii"
click at [633, 257] on app-artist-reference-renderer "Phiiwe" at bounding box center [707, 253] width 201 height 29
click at [802, 495] on span "Save" at bounding box center [795, 493] width 18 height 22
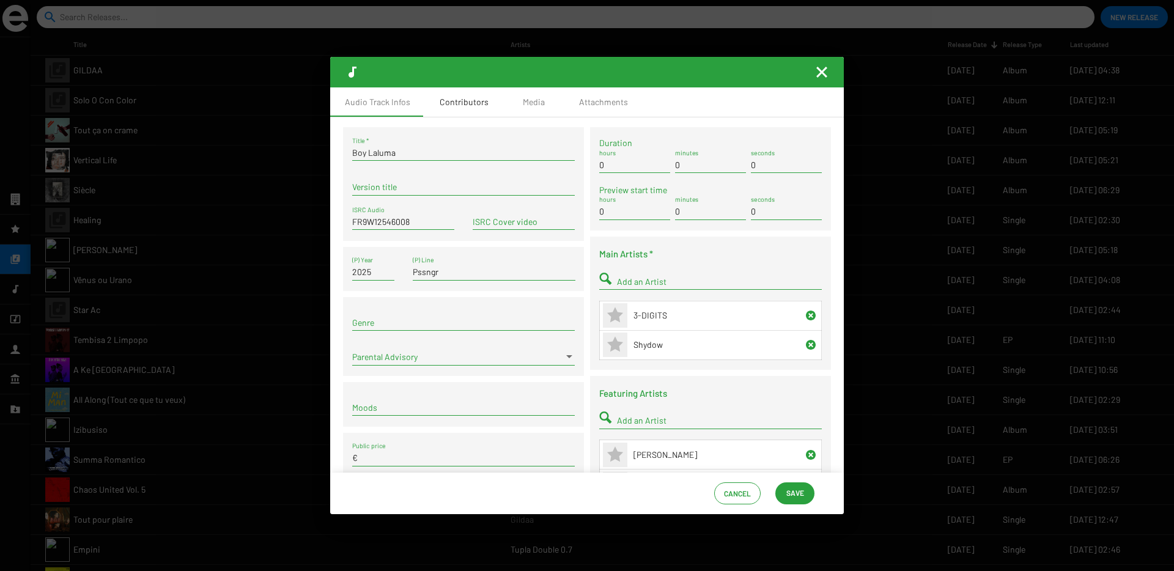
click at [473, 98] on div "Contributors" at bounding box center [464, 102] width 49 height 12
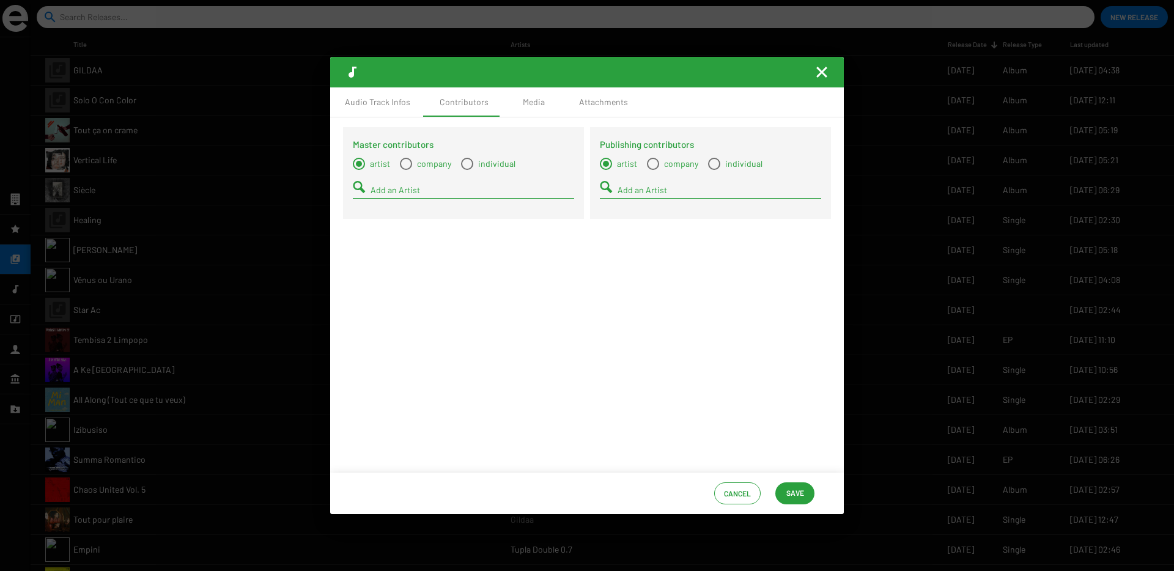
click at [411, 186] on input "Add an Artist" at bounding box center [473, 190] width 204 height 10
type input "s"
click at [464, 164] on span "Select a type" at bounding box center [467, 164] width 12 height 12
click at [467, 170] on input "individual" at bounding box center [467, 170] width 1 height 1
radio input "true"
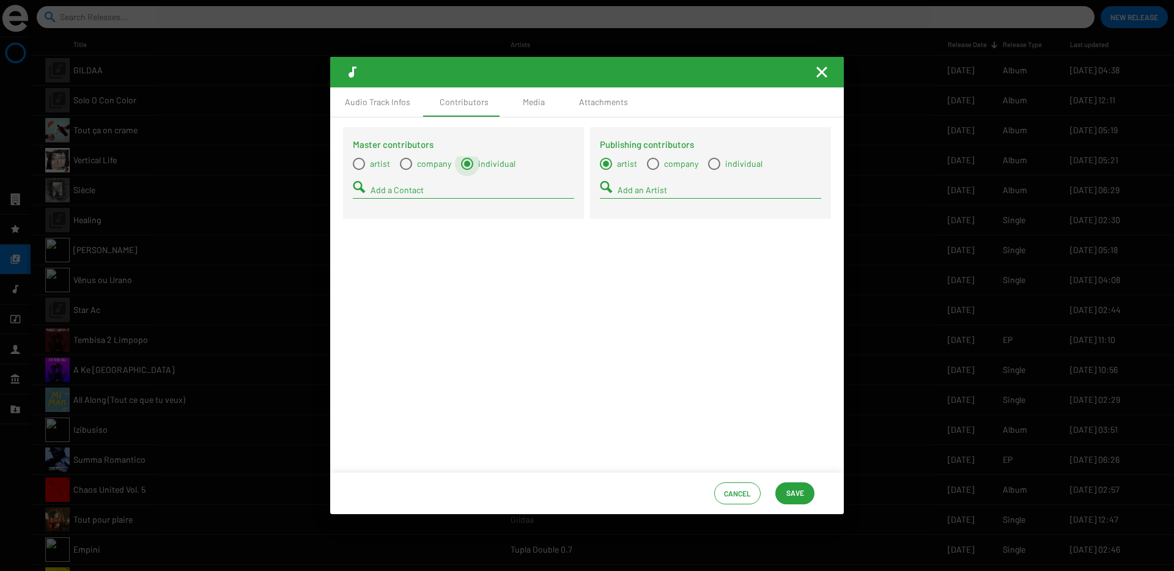
click at [460, 179] on div "Add a Contact" at bounding box center [473, 187] width 204 height 24
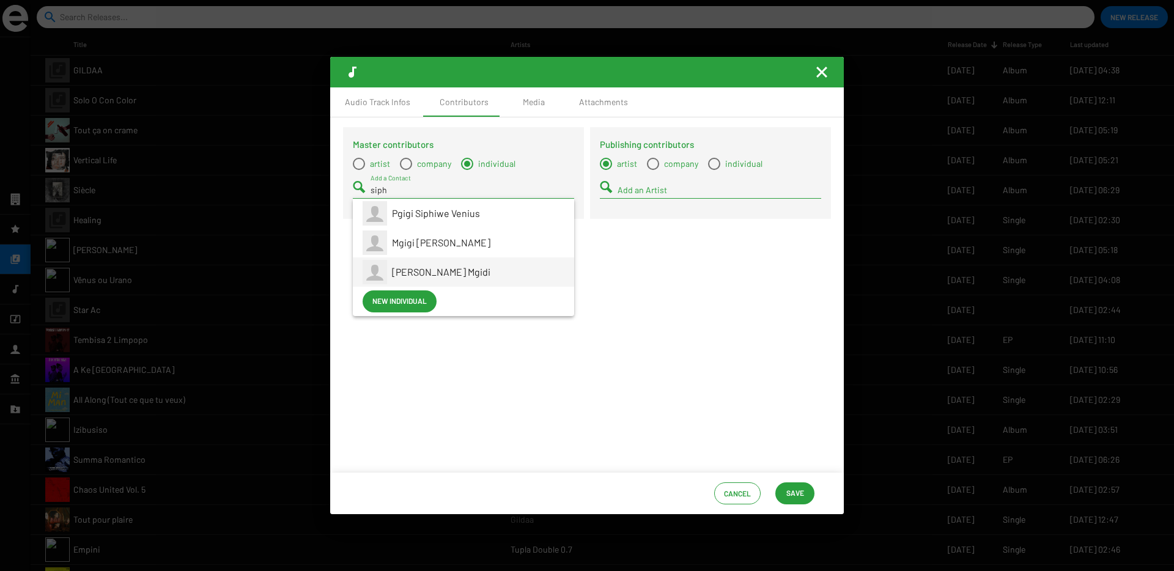
type input "siph"
click at [459, 278] on div "Siphiwe Venius Mgidi" at bounding box center [478, 271] width 172 height 29
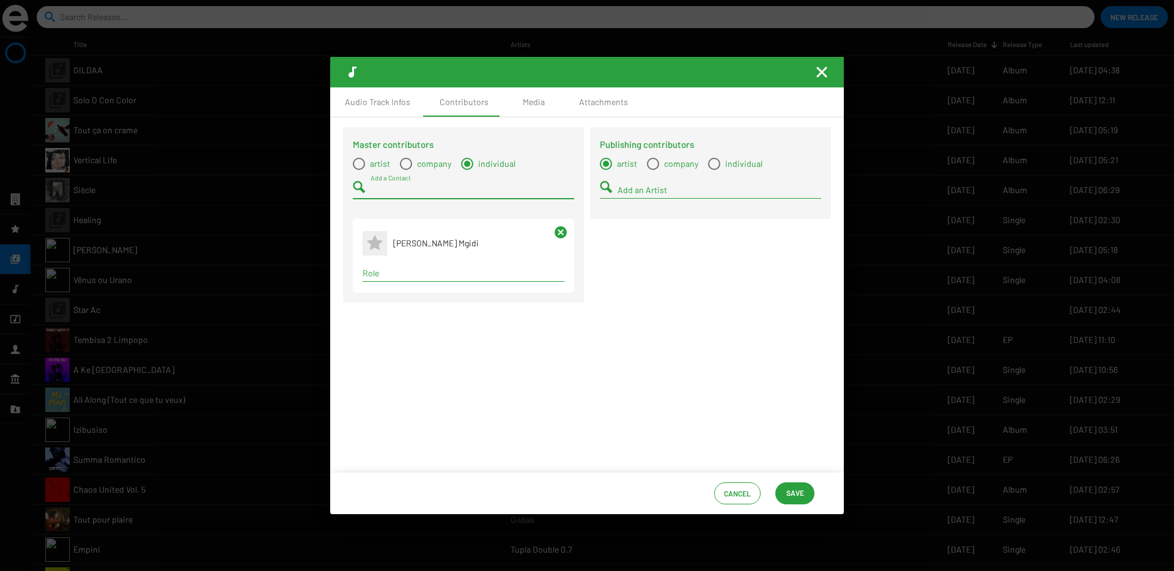
click at [405, 276] on input "Role" at bounding box center [464, 273] width 202 height 10
type input "compos"
click at [393, 300] on span "Composer" at bounding box center [463, 296] width 182 height 29
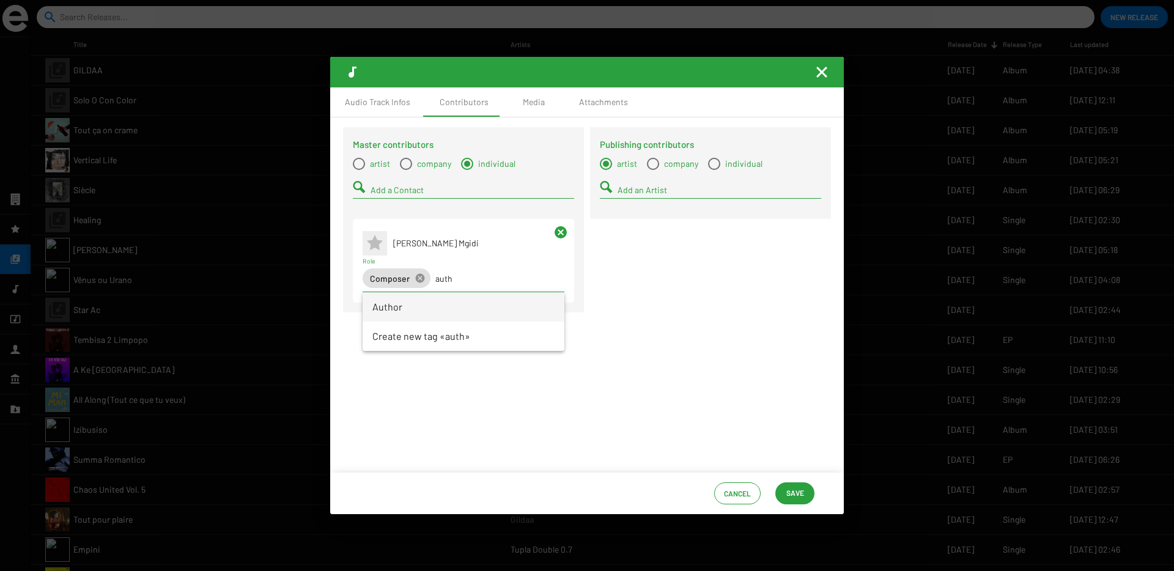
type input "auth"
click at [399, 309] on span "Author" at bounding box center [463, 306] width 182 height 29
click at [361, 162] on span "Select a type" at bounding box center [359, 164] width 12 height 12
click at [359, 170] on input "artist" at bounding box center [358, 170] width 1 height 1
radio input "true"
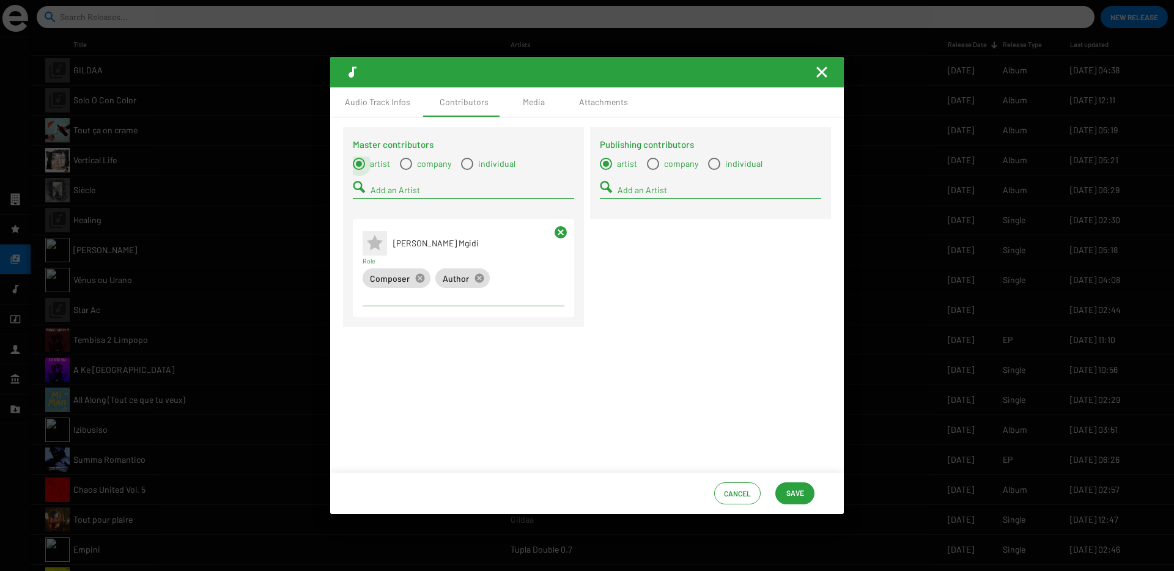
click at [380, 194] on input "Add an Artist" at bounding box center [473, 190] width 204 height 10
type input "m"
type input "pssn"
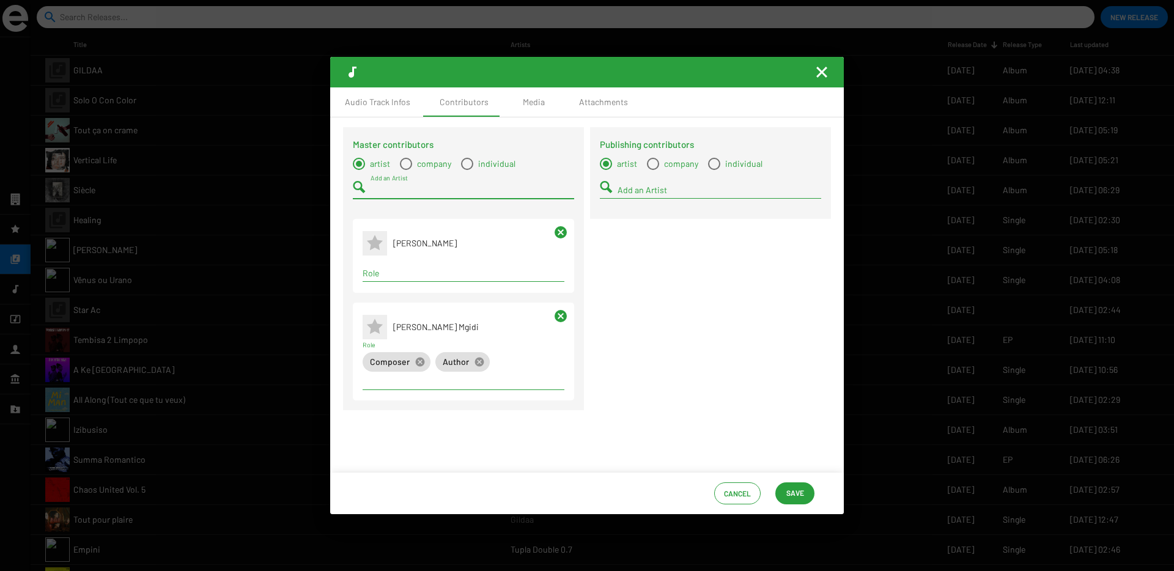
click at [556, 235] on mat-icon "cancel" at bounding box center [560, 232] width 15 height 15
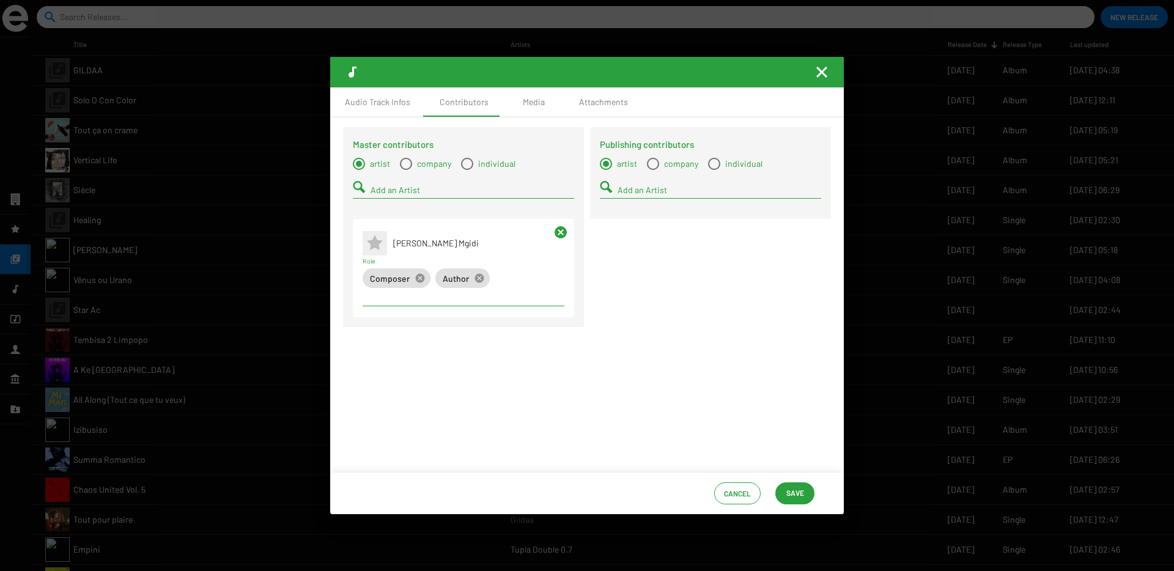
click at [396, 190] on input "Add an Artist" at bounding box center [473, 190] width 204 height 10
type input "pssngr"
click at [391, 212] on app-artist-reference-renderer "PSSNGR" at bounding box center [464, 213] width 202 height 29
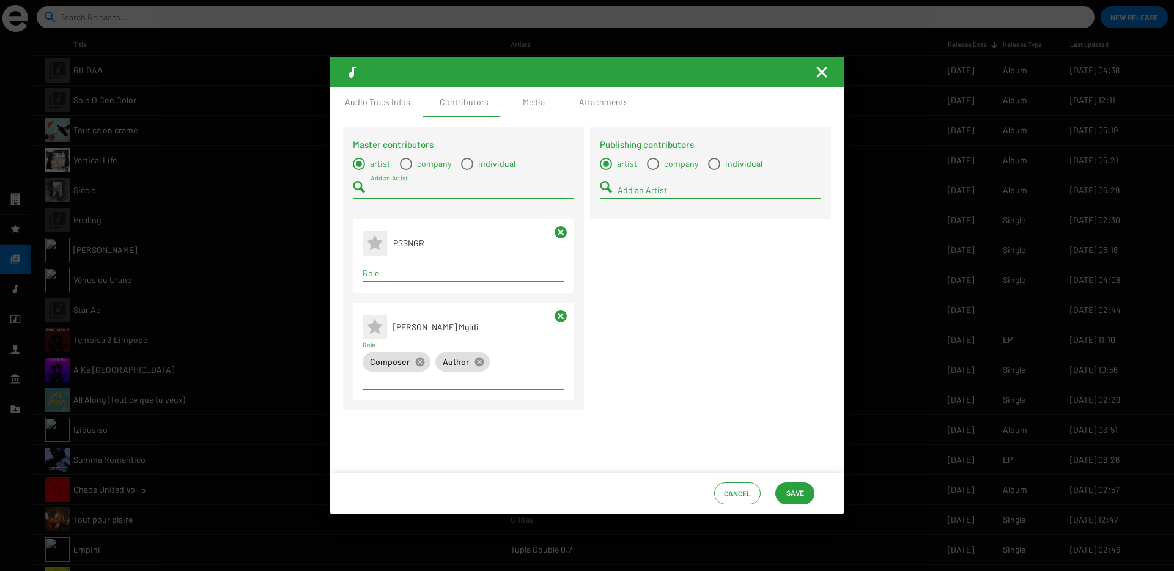
click at [394, 268] on input "Role" at bounding box center [464, 273] width 202 height 10
type input "master"
click at [389, 297] on span "Mastering Engineer" at bounding box center [463, 296] width 182 height 29
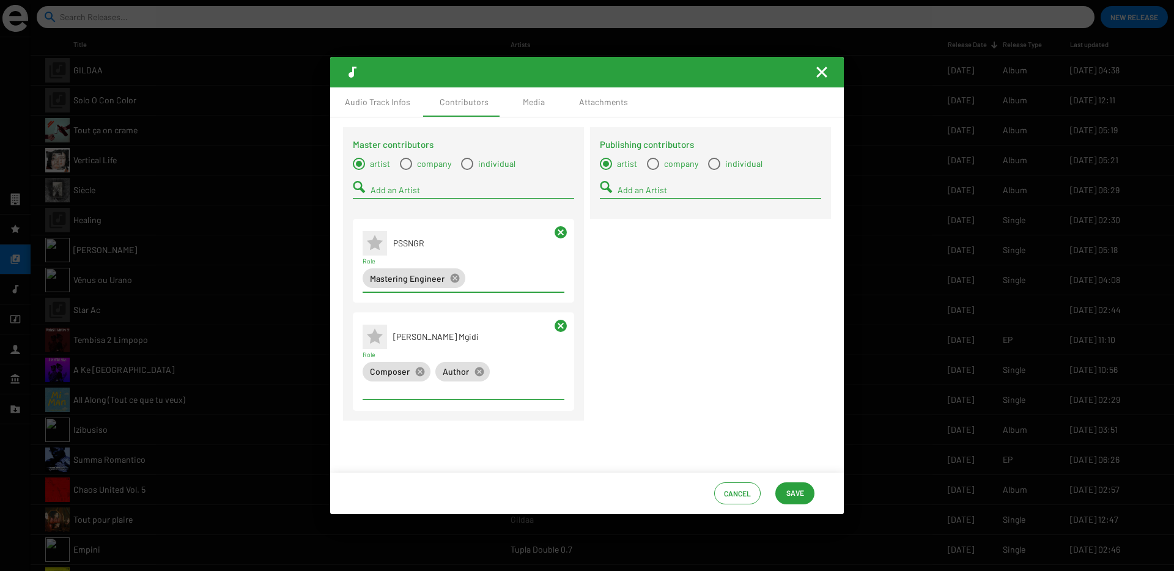
click at [381, 190] on input "Add an Artist" at bounding box center [473, 190] width 204 height 10
type input "shy"
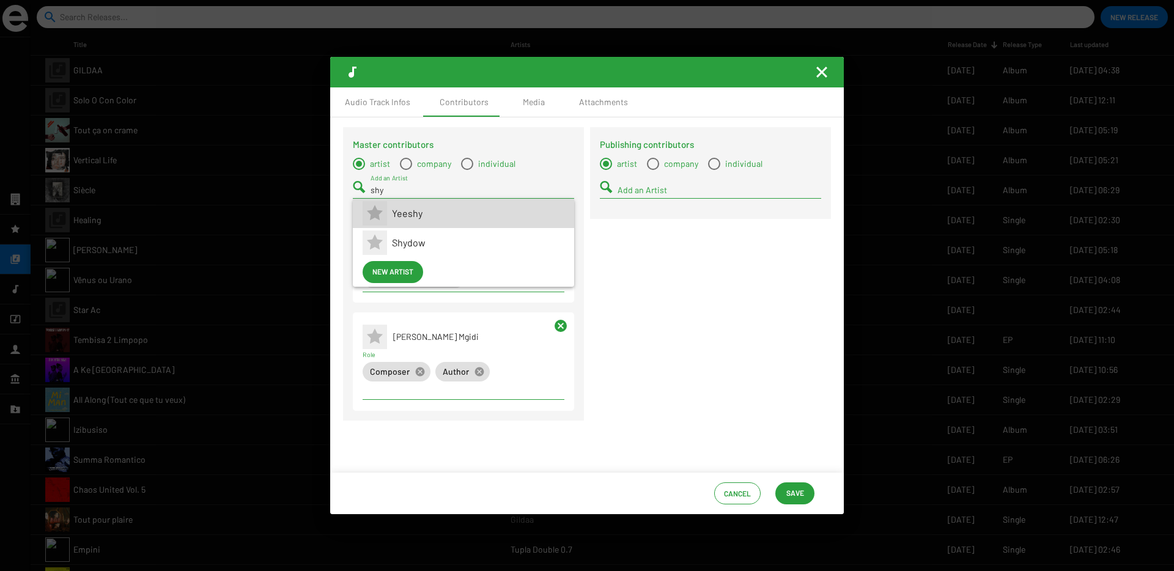
click at [389, 212] on app-artist-reference-renderer "Yeeshy" at bounding box center [464, 213] width 202 height 29
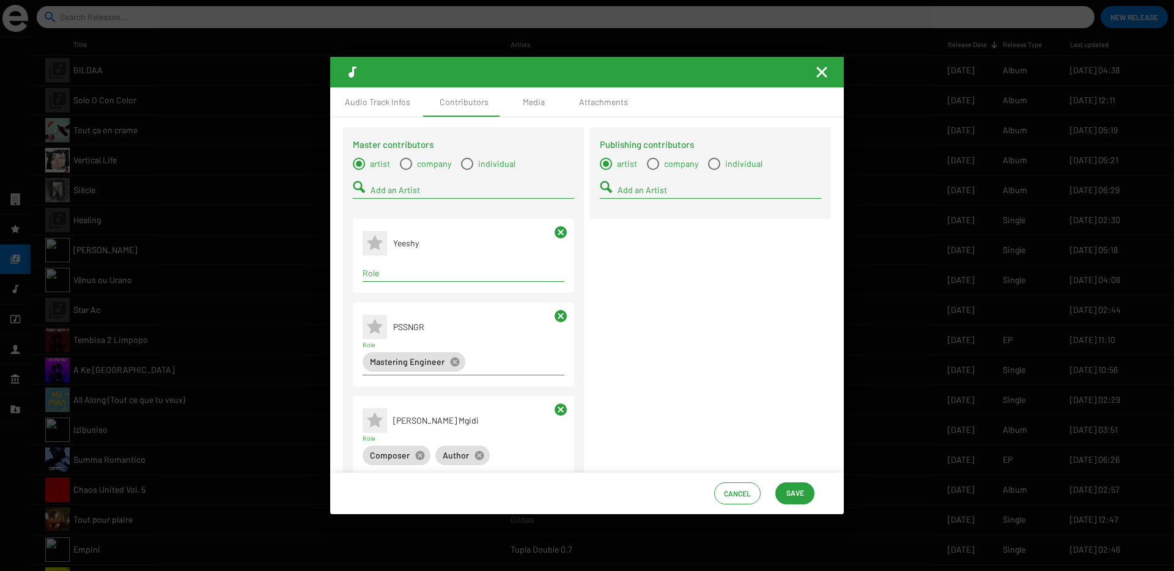
click at [558, 232] on mat-icon "cancel" at bounding box center [560, 232] width 15 height 15
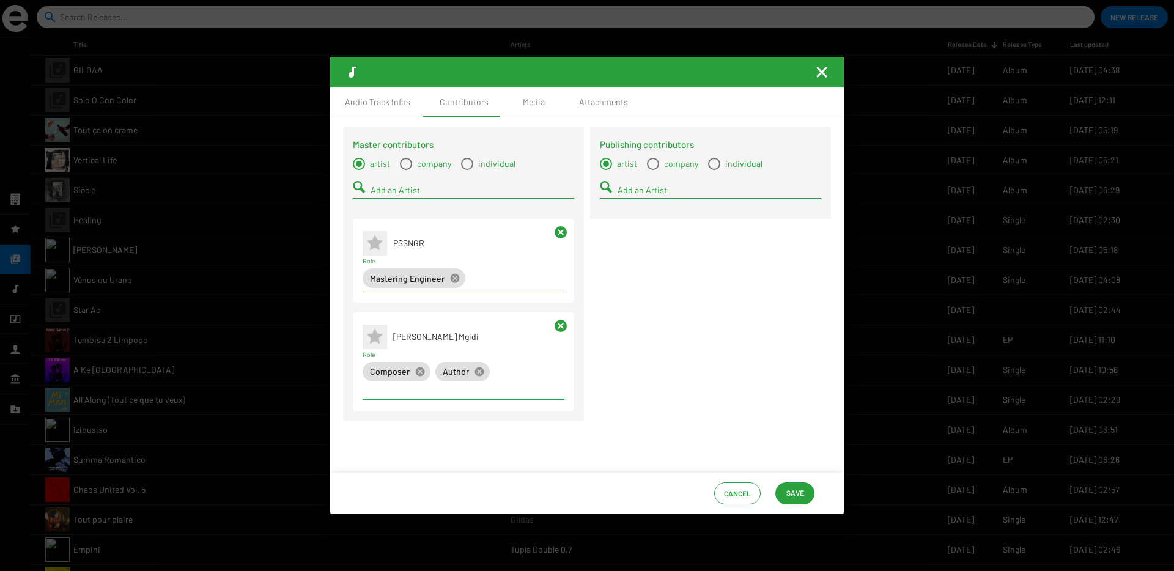
click at [388, 193] on input "Add an Artist" at bounding box center [473, 190] width 204 height 10
type input "shyd"
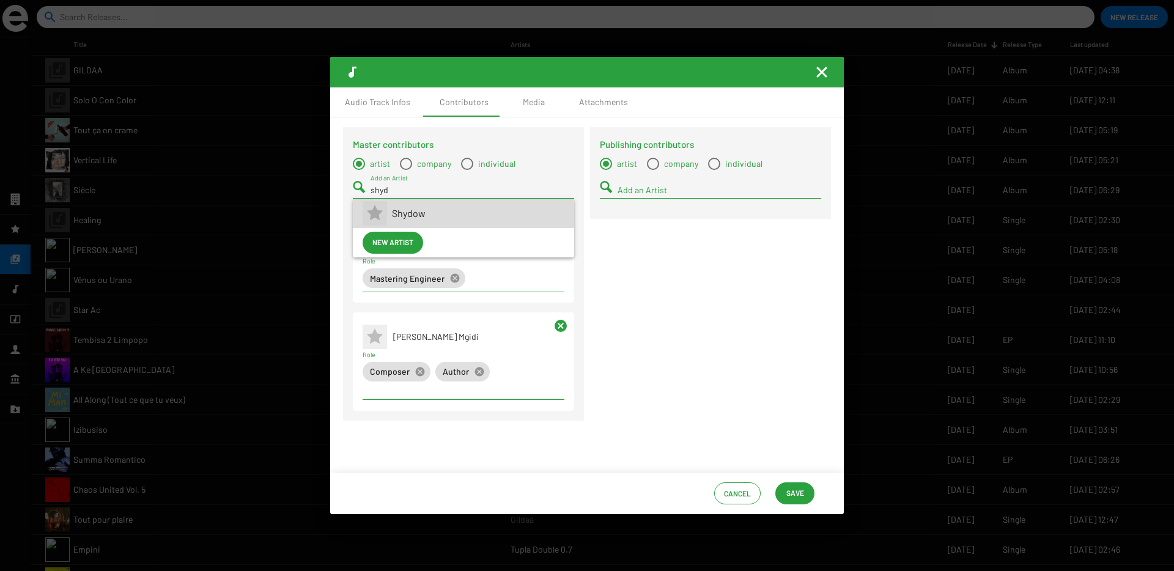
click at [404, 216] on span "Shydow" at bounding box center [478, 213] width 172 height 29
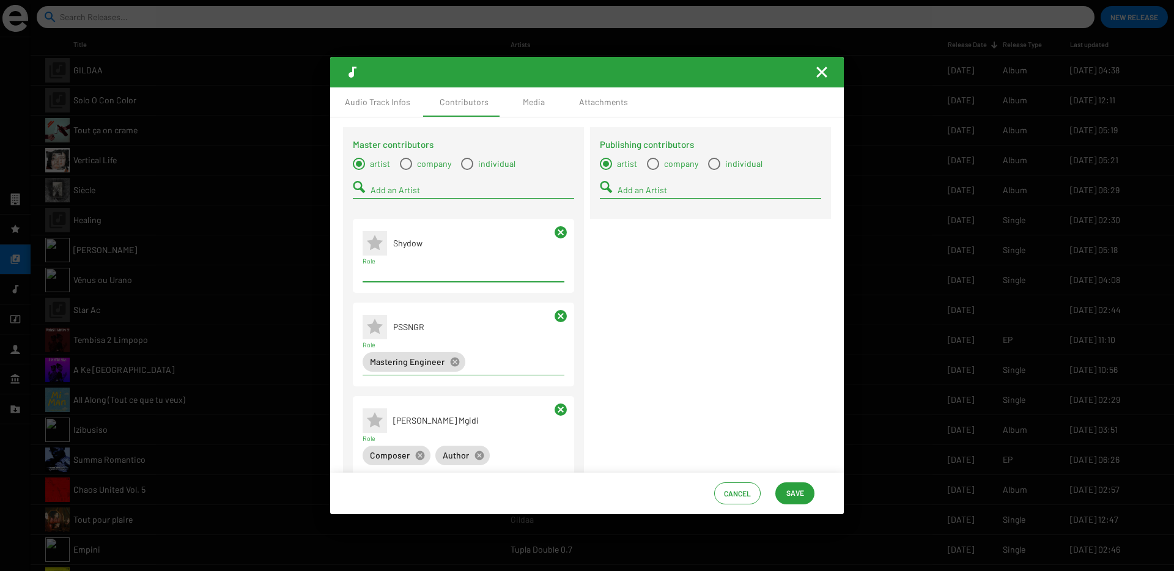
click at [385, 276] on input "Role" at bounding box center [464, 273] width 202 height 10
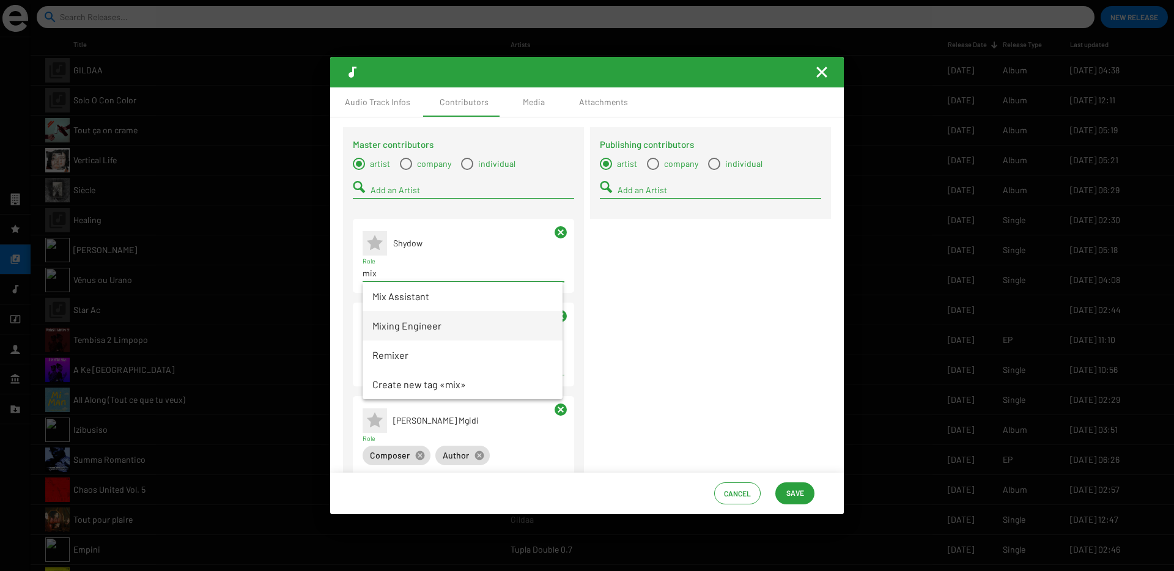
type input "mix"
click at [394, 322] on span "Mixing Engineer" at bounding box center [462, 325] width 180 height 29
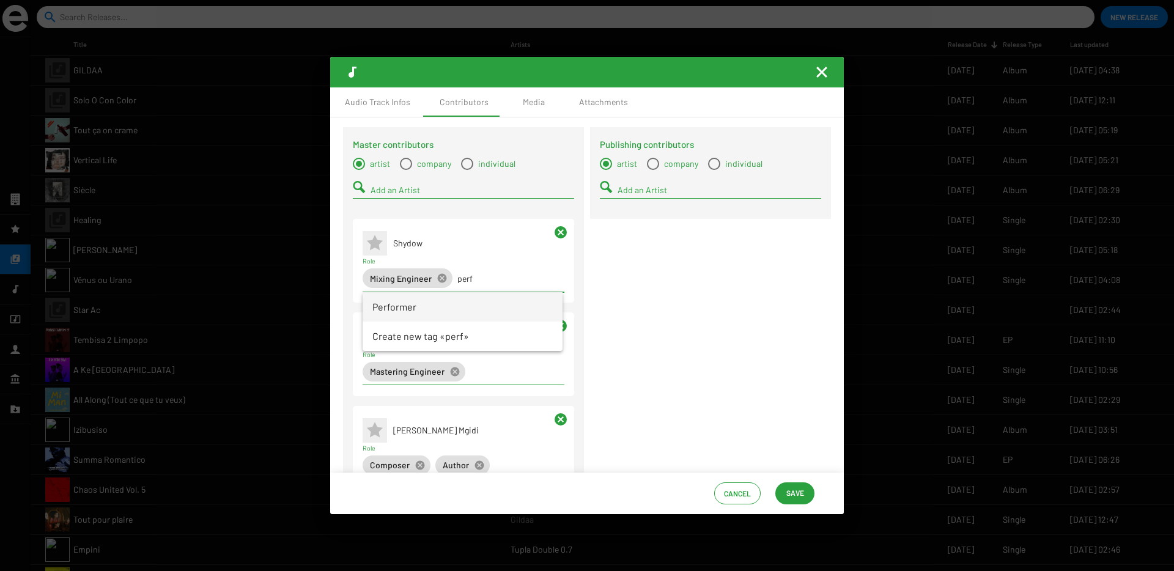
type input "perf"
click at [395, 309] on span "Performer" at bounding box center [462, 306] width 180 height 29
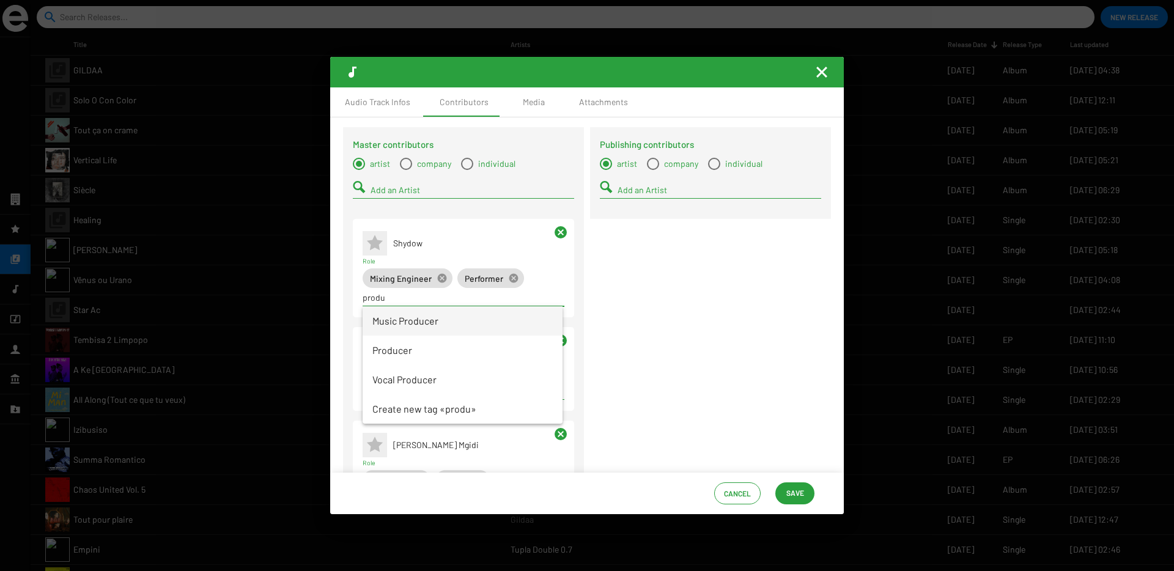
type input "produ"
click at [391, 325] on span "Music Producer" at bounding box center [462, 320] width 180 height 29
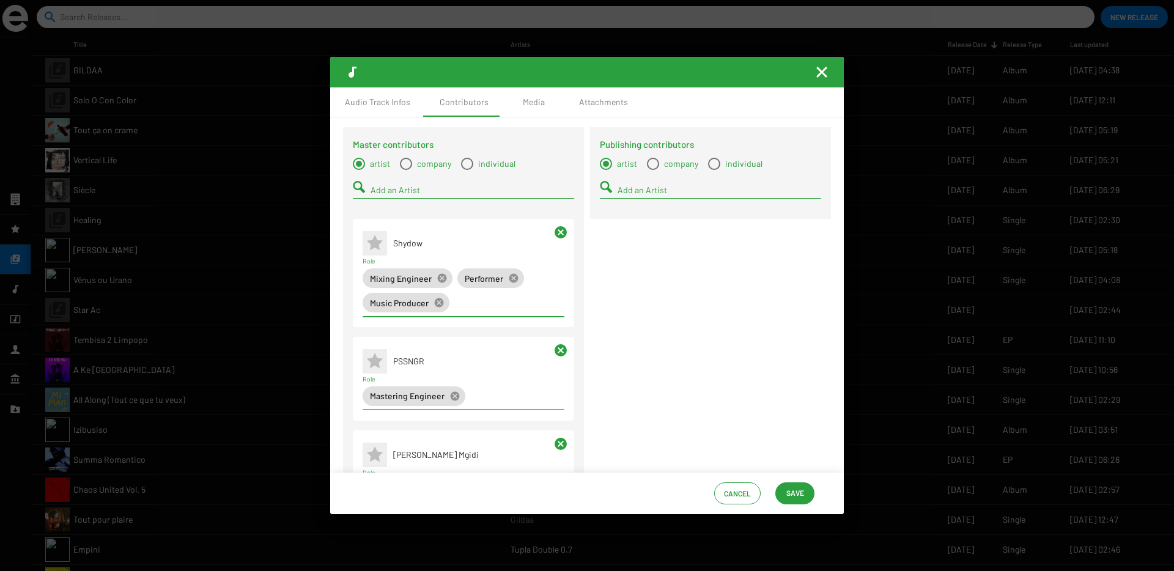
click at [407, 191] on input "Add an Artist" at bounding box center [473, 190] width 204 height 10
type input "ayob"
click at [400, 214] on span "Ayoba Yoo" at bounding box center [477, 213] width 171 height 29
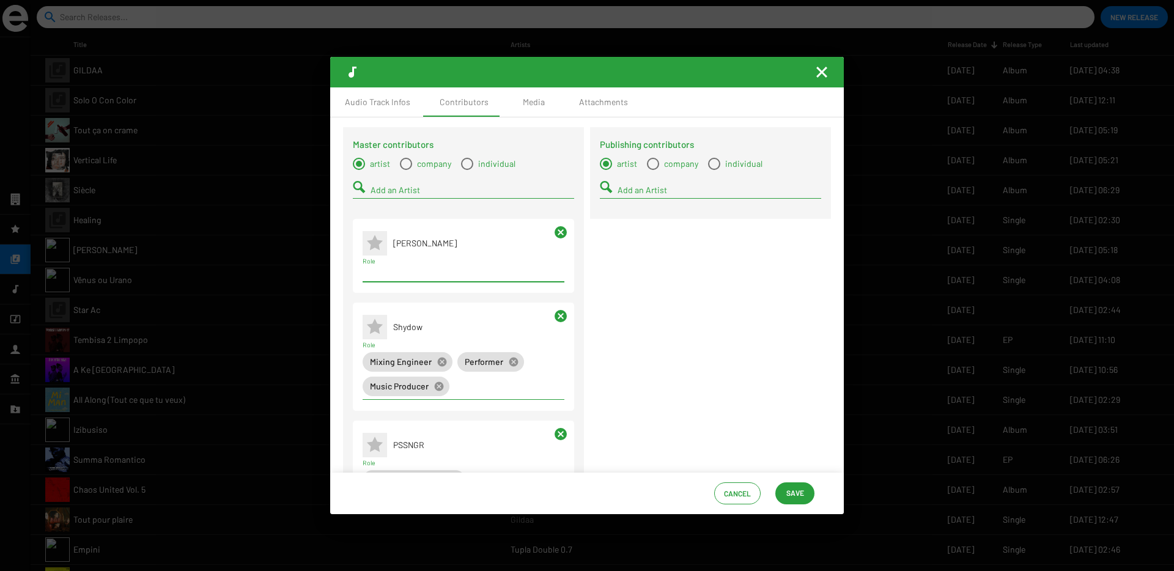
click at [407, 273] on input "Role" at bounding box center [464, 273] width 202 height 10
type input "perfo"
click at [388, 292] on span "Performer" at bounding box center [462, 296] width 180 height 29
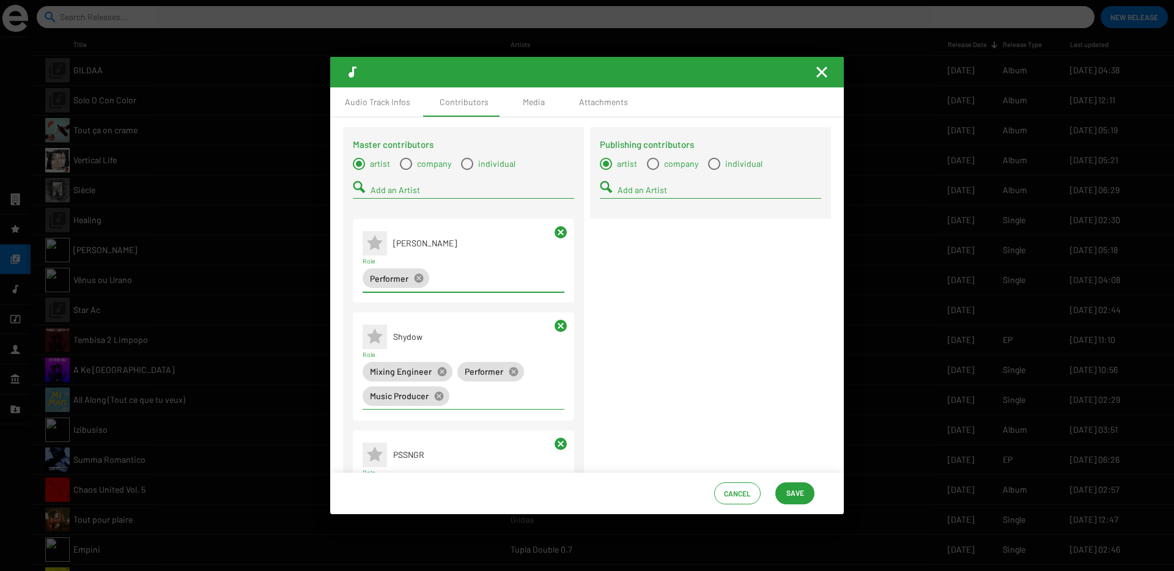
click at [417, 194] on input "Add an Artist" at bounding box center [473, 190] width 204 height 10
type input "2kay"
click at [432, 238] on span "2kayy Gt" at bounding box center [477, 242] width 171 height 29
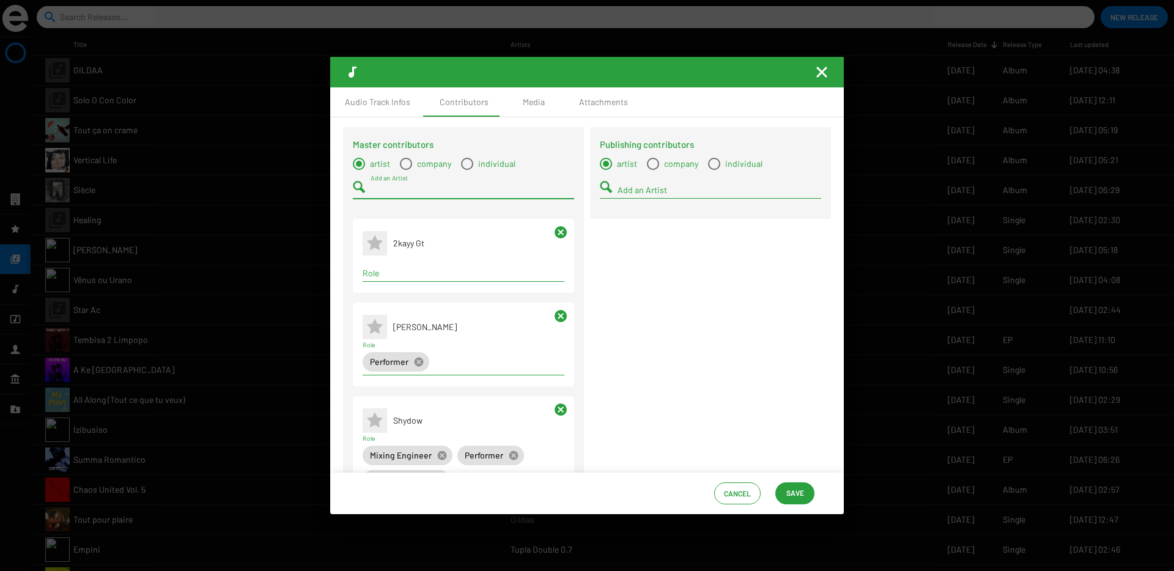
click at [405, 273] on input "Role" at bounding box center [464, 273] width 202 height 10
type input "perfo"
click at [398, 286] on span "Performer" at bounding box center [462, 296] width 180 height 29
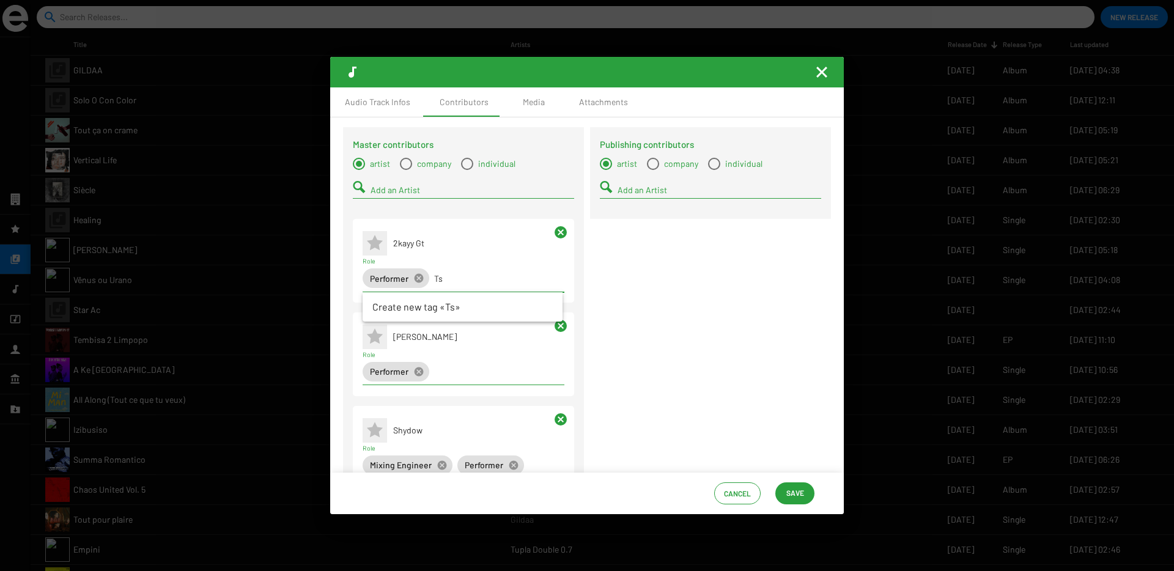
type input "T"
click at [377, 194] on input "Add an Artist" at bounding box center [473, 190] width 204 height 10
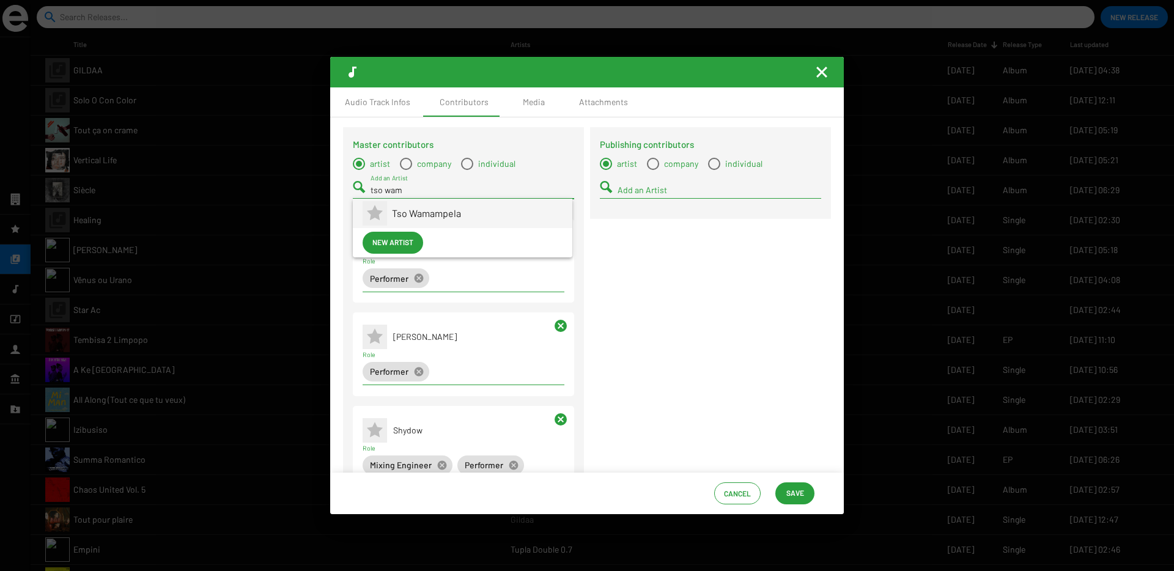
type input "tso wam"
click at [396, 218] on span "Tso Wamampela" at bounding box center [477, 213] width 171 height 29
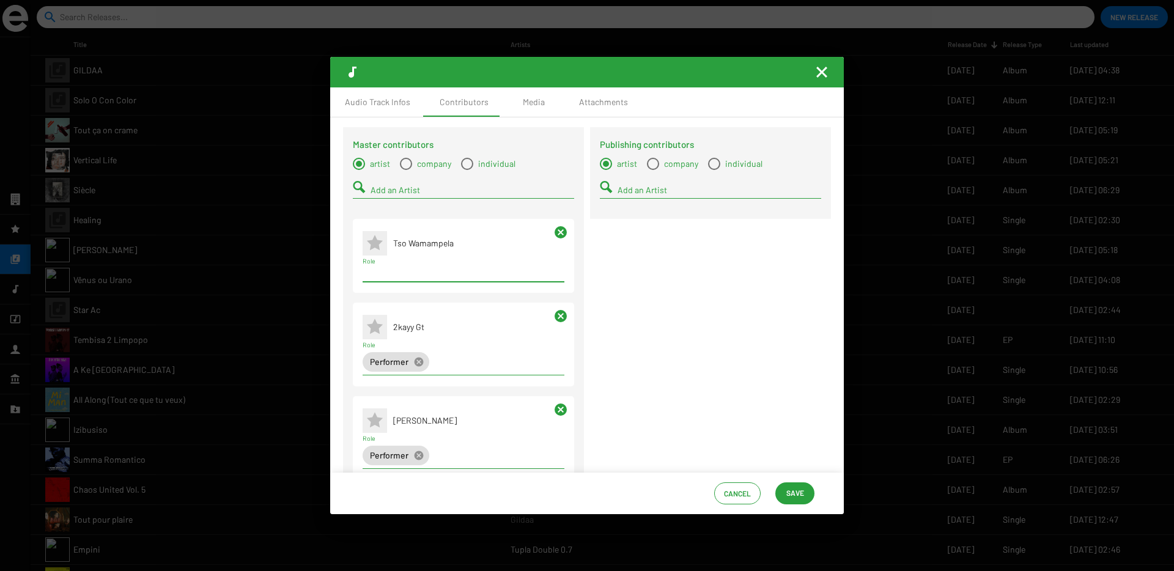
click at [399, 274] on input "Role" at bounding box center [464, 273] width 202 height 10
type input "perfo"
click at [385, 301] on span "Performer" at bounding box center [462, 296] width 180 height 29
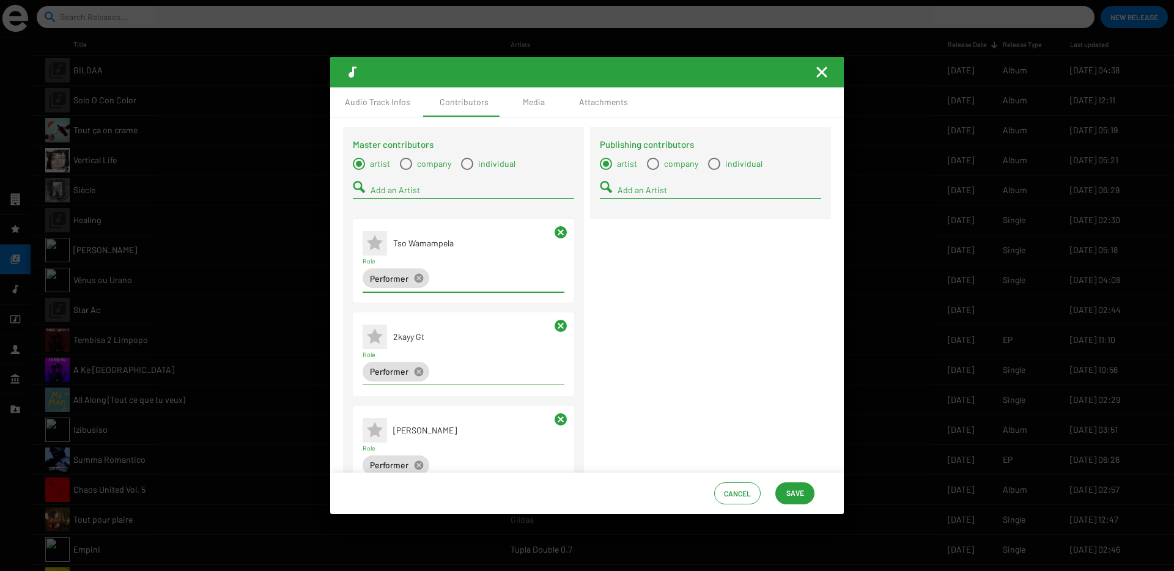
click at [398, 190] on input "Add an Artist" at bounding box center [473, 190] width 204 height 10
type input "phii"
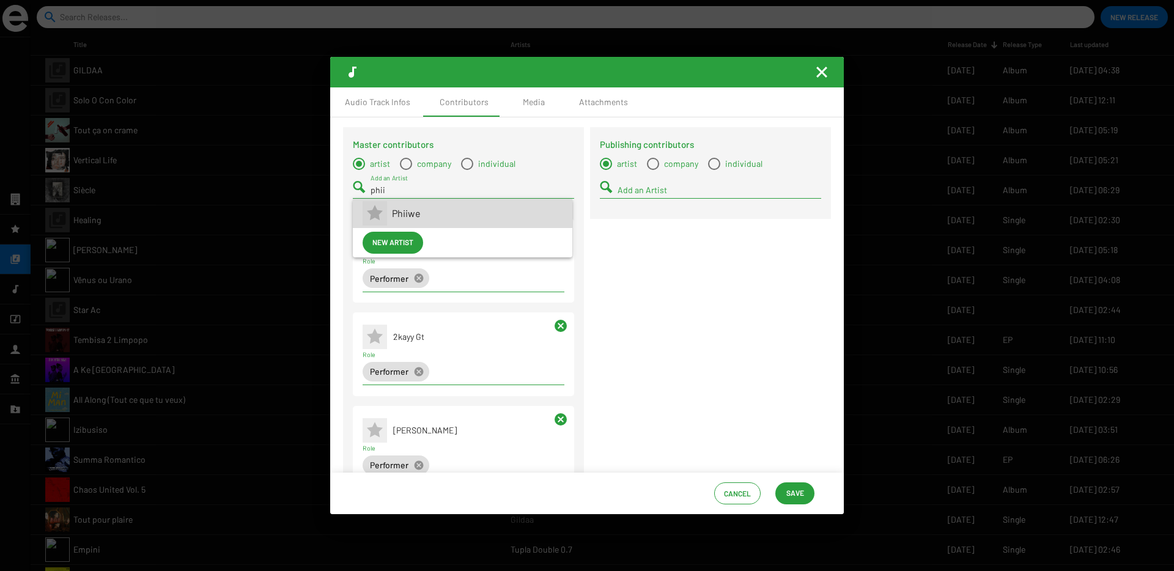
click at [382, 215] on icon at bounding box center [375, 214] width 20 height 20
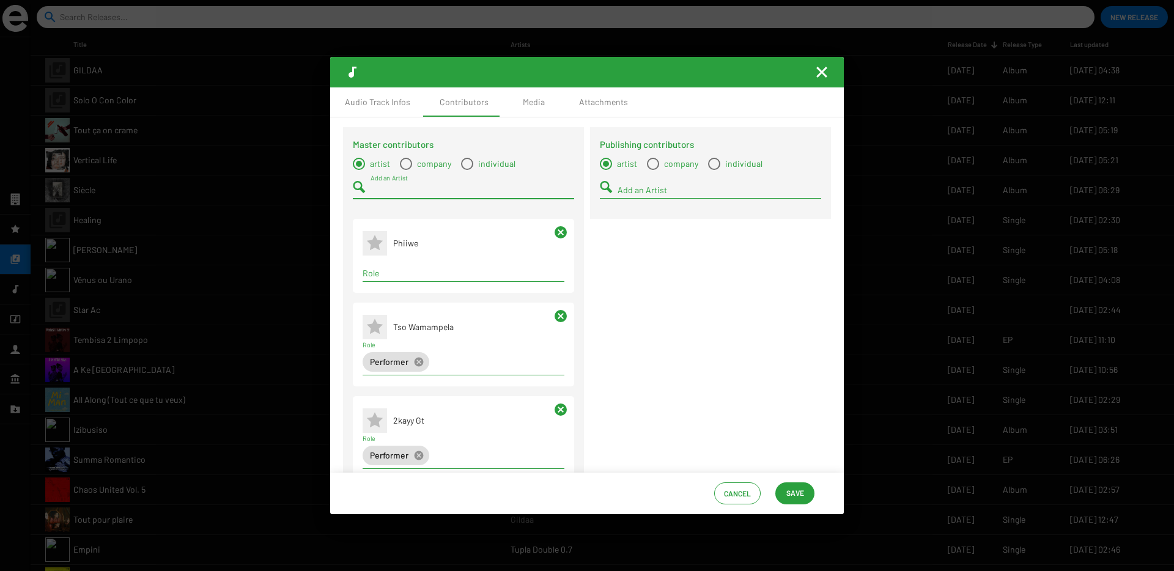
click at [389, 276] on input "Role" at bounding box center [464, 273] width 202 height 10
type input "per"
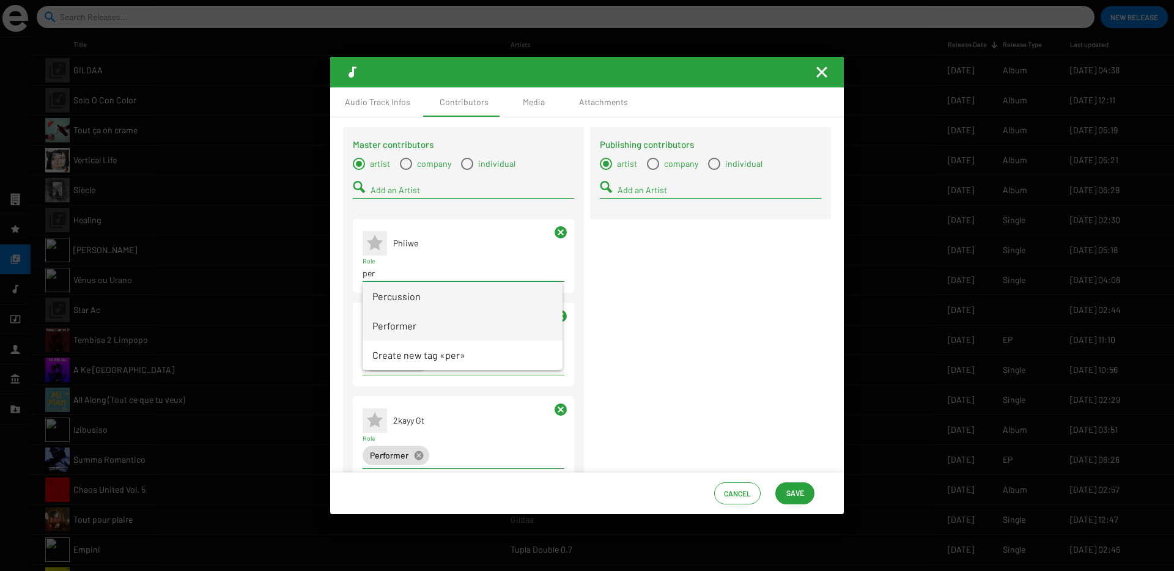
drag, startPoint x: 386, startPoint y: 296, endPoint x: 389, endPoint y: 323, distance: 27.1
click at [389, 323] on div "Percussion Performer Create new tag «per»" at bounding box center [463, 326] width 200 height 88
click at [389, 323] on span "Performer" at bounding box center [462, 325] width 180 height 29
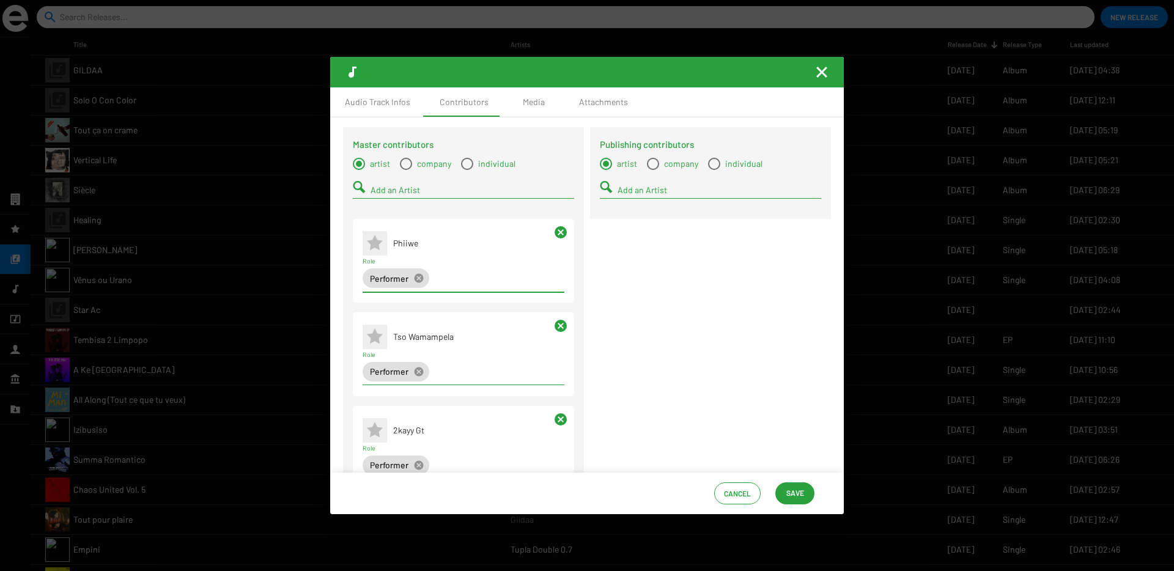
click at [398, 187] on input "Add an Artist" at bounding box center [473, 190] width 204 height 10
type input "psych"
click at [400, 216] on span "Psycho Nator" at bounding box center [477, 213] width 171 height 29
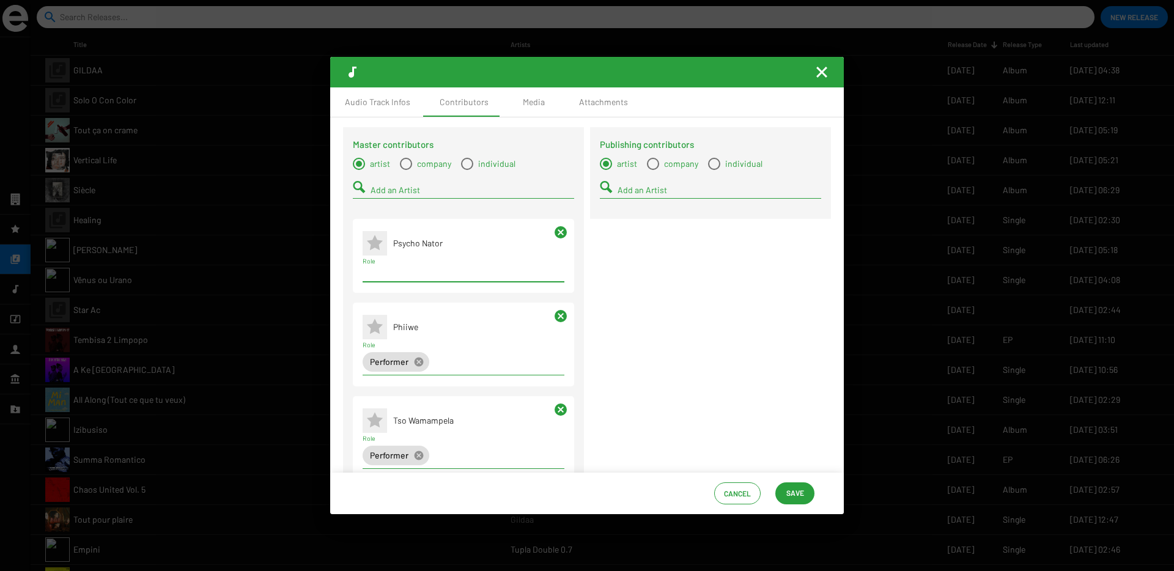
click at [404, 272] on input "Role" at bounding box center [464, 273] width 202 height 10
type input "perf"
click at [397, 302] on span "Performer" at bounding box center [462, 296] width 180 height 29
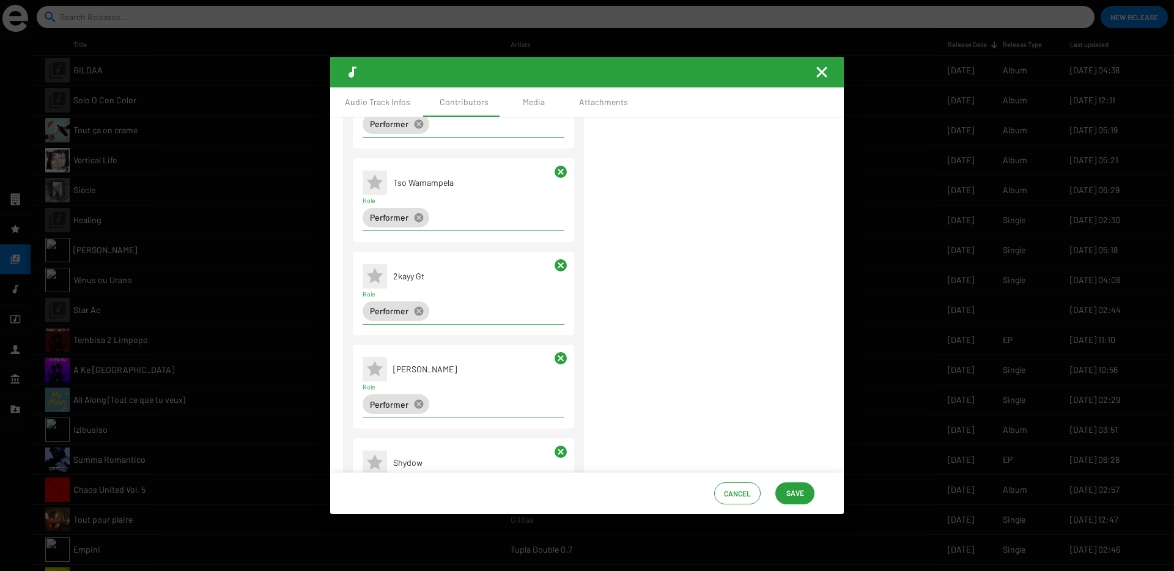
scroll to position [548, 0]
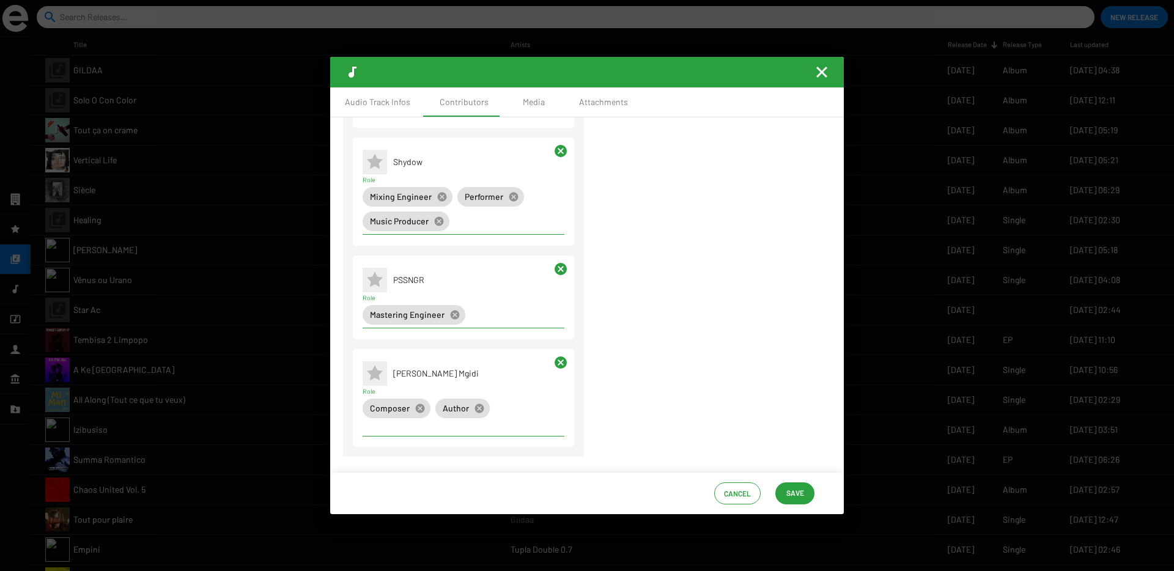
click at [800, 498] on span "Save" at bounding box center [795, 493] width 18 height 22
click at [534, 103] on div "Media" at bounding box center [534, 102] width 22 height 12
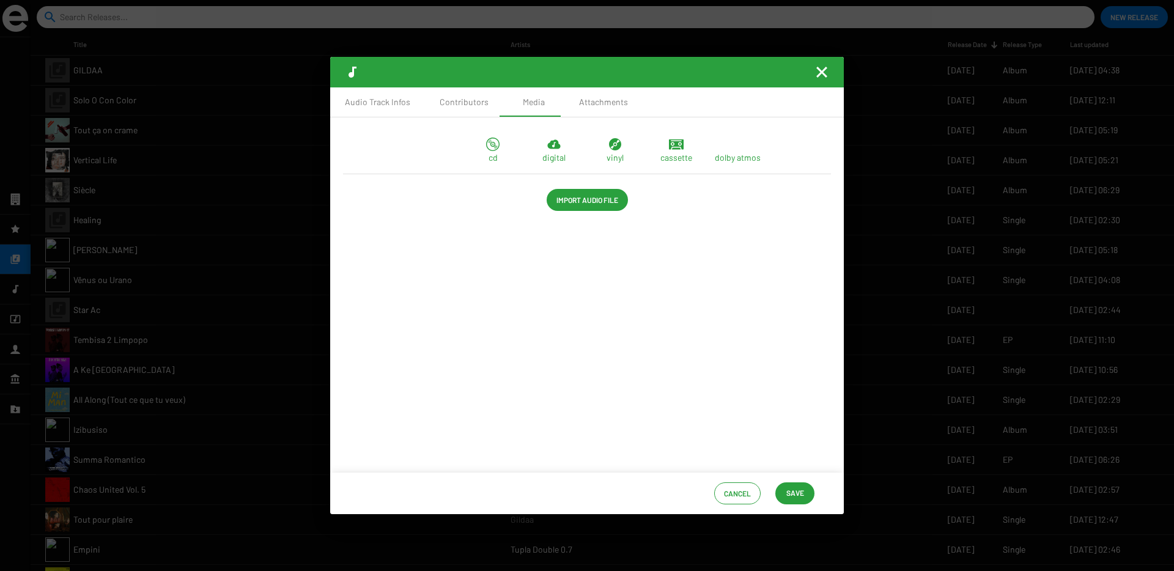
click at [605, 202] on span "Import Audio File" at bounding box center [587, 200] width 62 height 22
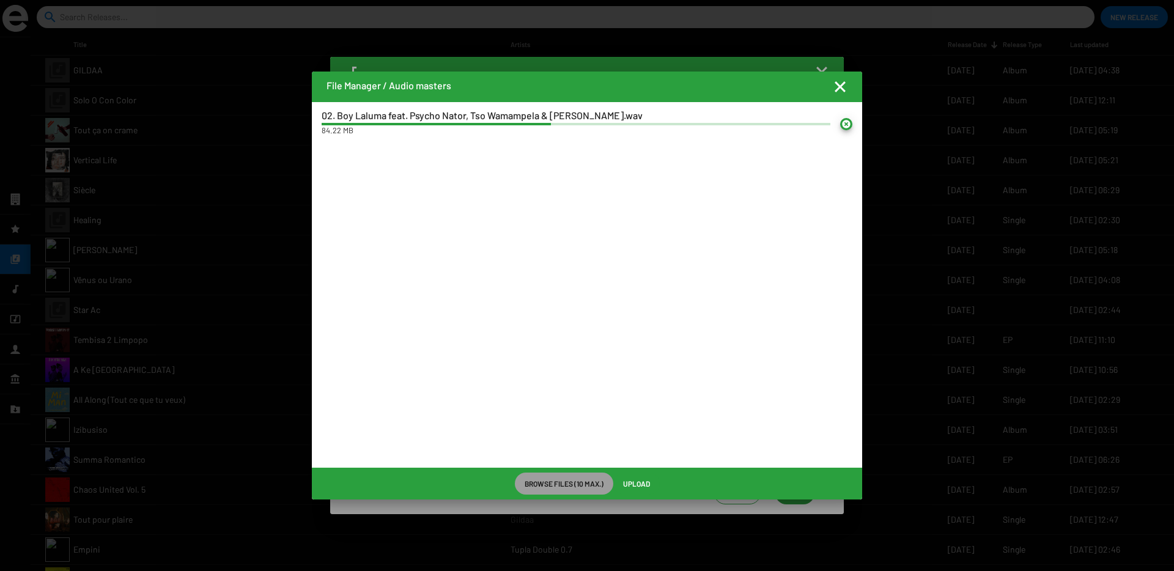
click at [638, 484] on span "Upload" at bounding box center [636, 484] width 27 height 22
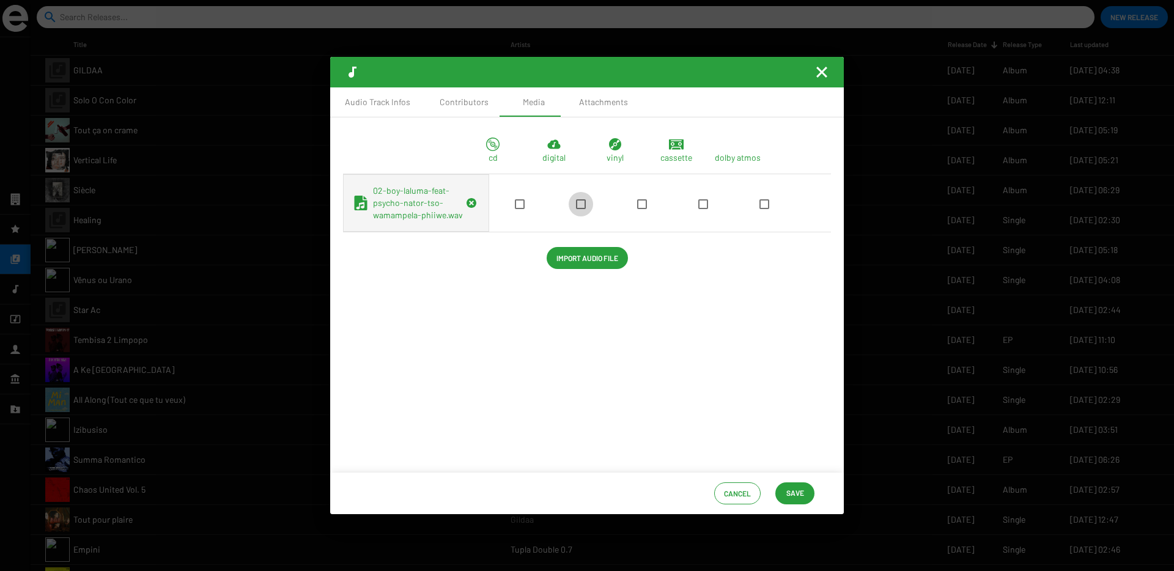
click at [576, 209] on span at bounding box center [581, 204] width 10 height 10
click at [580, 210] on input "checkbox" at bounding box center [580, 209] width 1 height 1
click at [772, 495] on div "Cancel Save" at bounding box center [587, 494] width 514 height 42
click at [795, 496] on span "Save" at bounding box center [795, 493] width 18 height 22
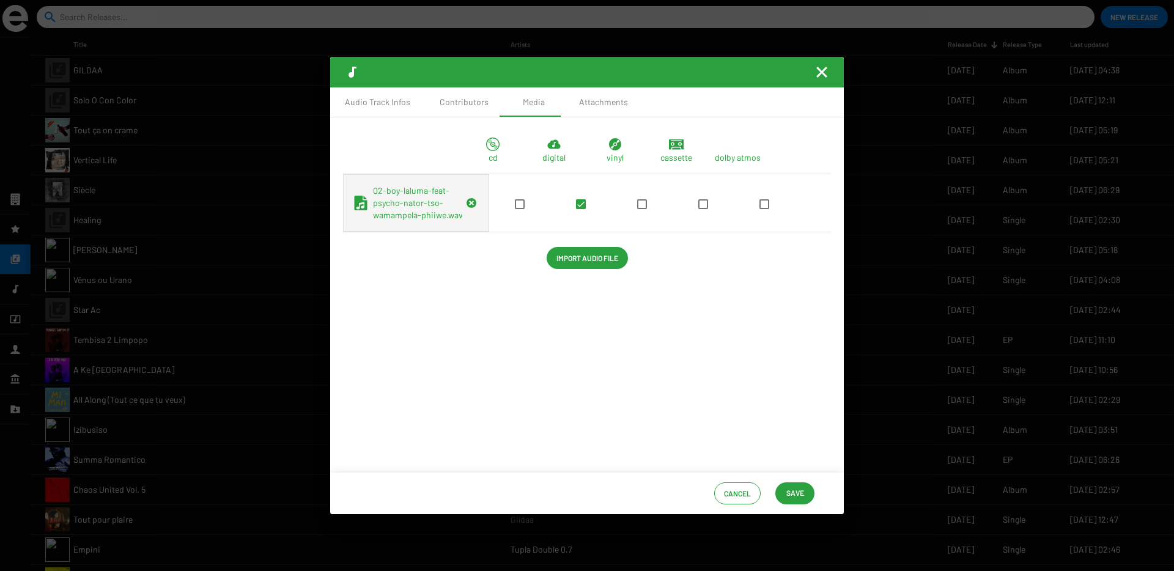
click at [820, 72] on mat-icon "Fermer la fenêtre" at bounding box center [821, 72] width 15 height 15
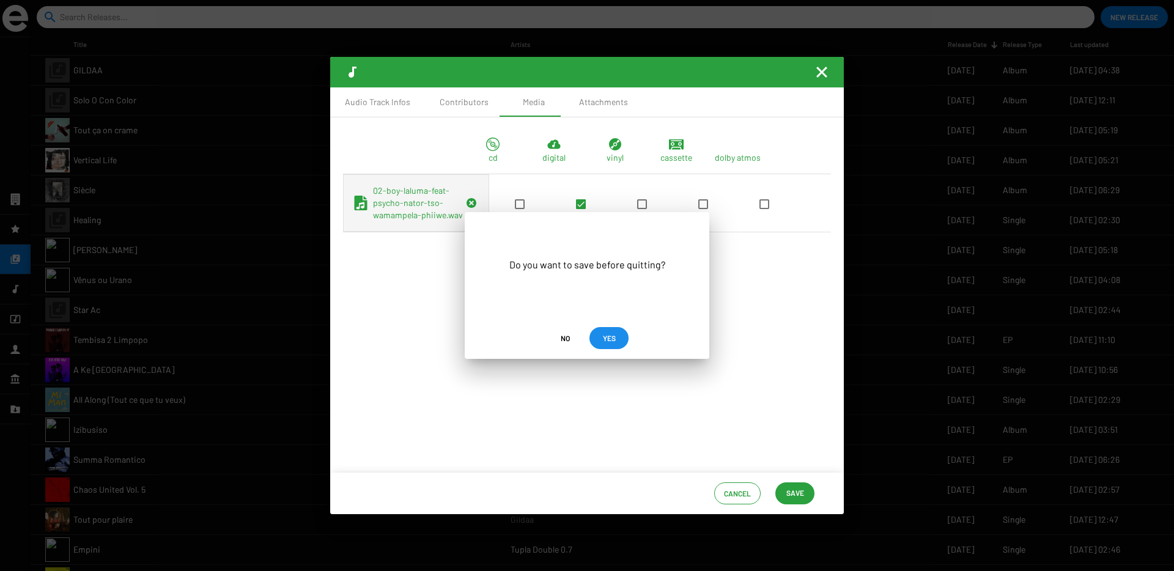
click at [603, 339] on span "YES" at bounding box center [609, 338] width 13 height 22
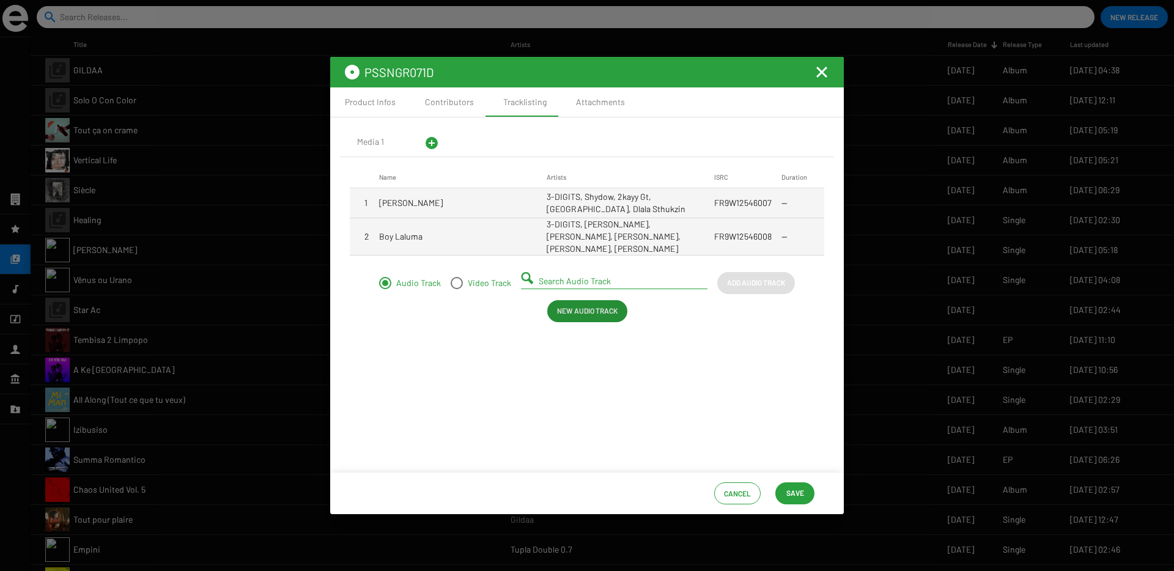
click at [591, 307] on span "New Audio Track" at bounding box center [587, 311] width 61 height 22
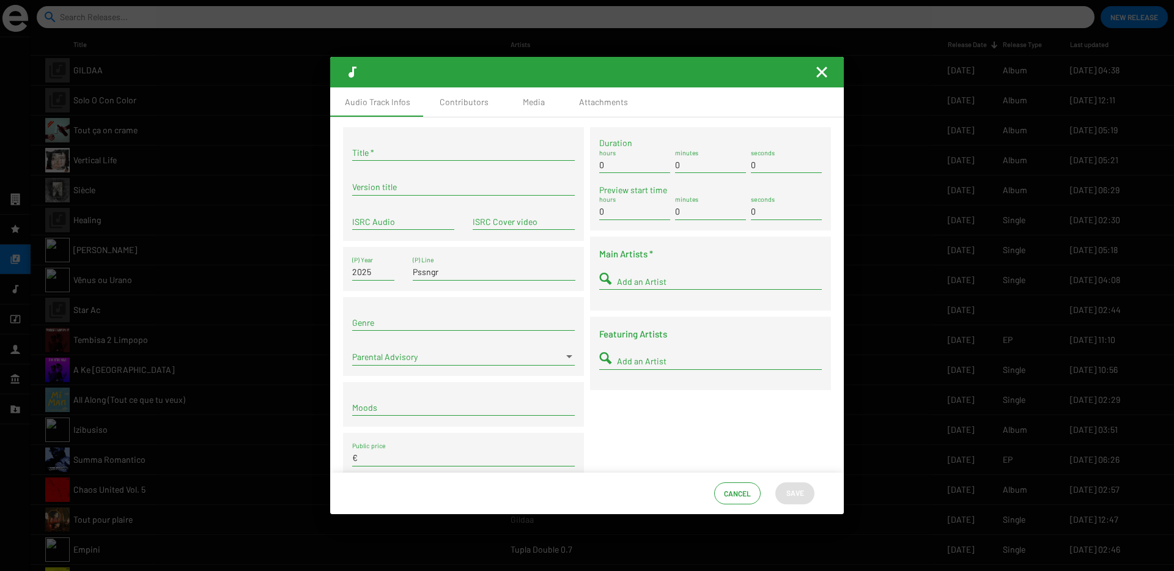
click at [385, 158] on div "Title *" at bounding box center [463, 149] width 223 height 24
paste input "Loxion Kulture"
type input "Loxion Kulture"
click at [390, 220] on input "ISRC Audio" at bounding box center [403, 222] width 102 height 10
paste input "FR9W12546009"
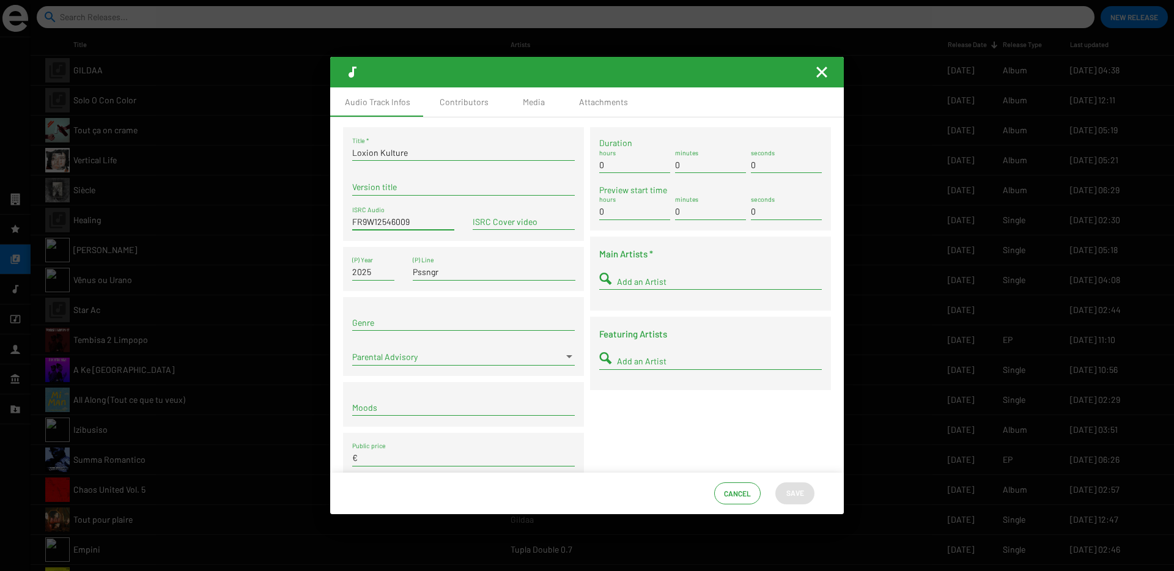
type input "FR9W12546009"
click at [631, 289] on div "Add an Artist" at bounding box center [719, 278] width 205 height 24
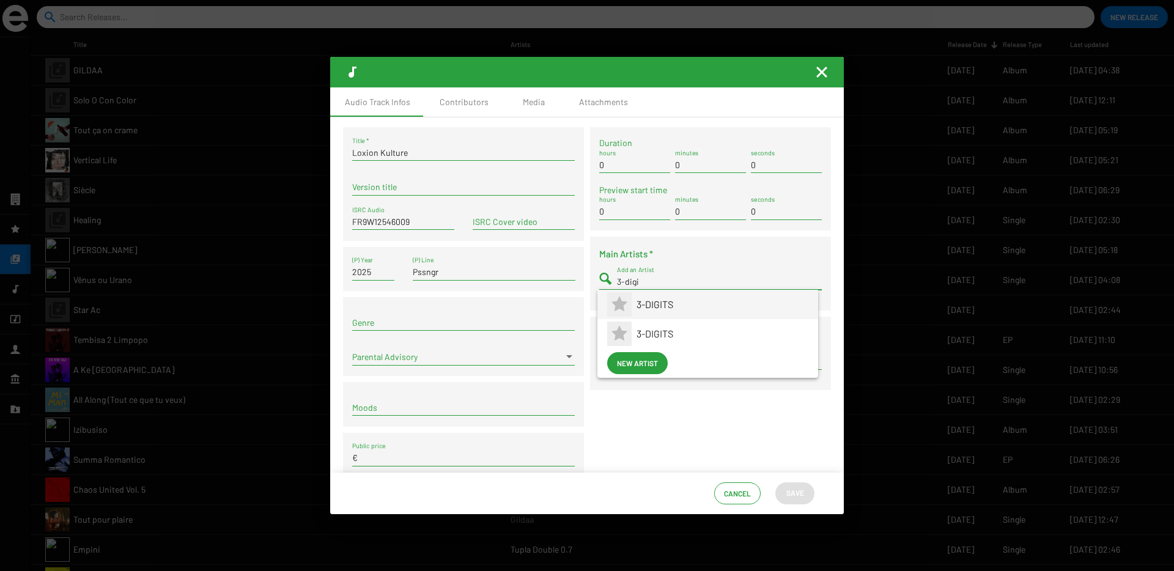
type input "3-digi"
click at [631, 300] on mat-icon at bounding box center [619, 304] width 24 height 24
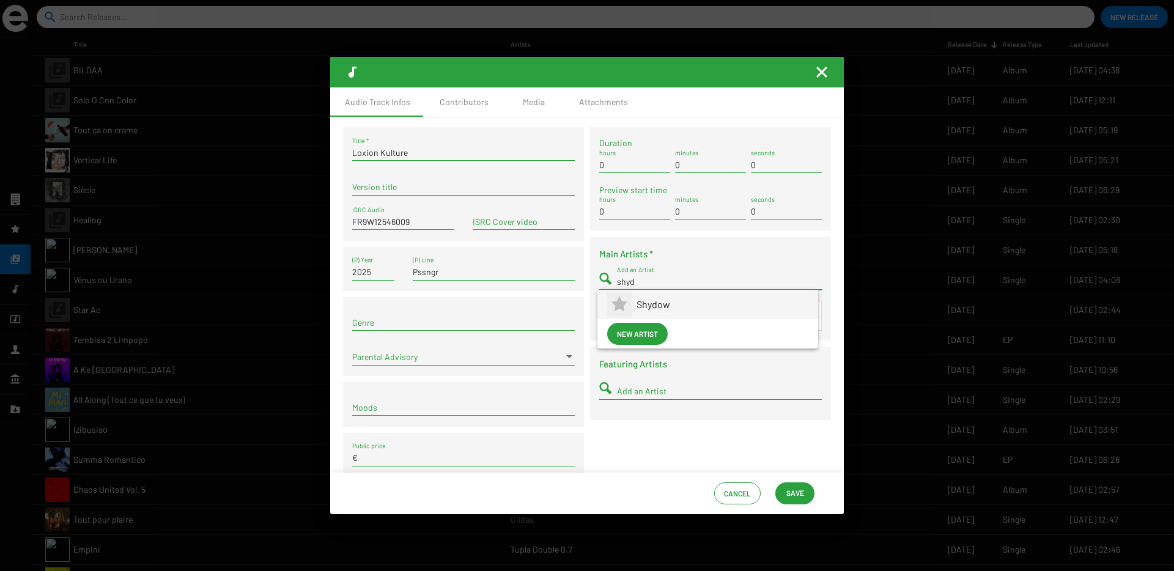
type input "shyd"
click at [652, 307] on span "Shydow" at bounding box center [723, 304] width 172 height 29
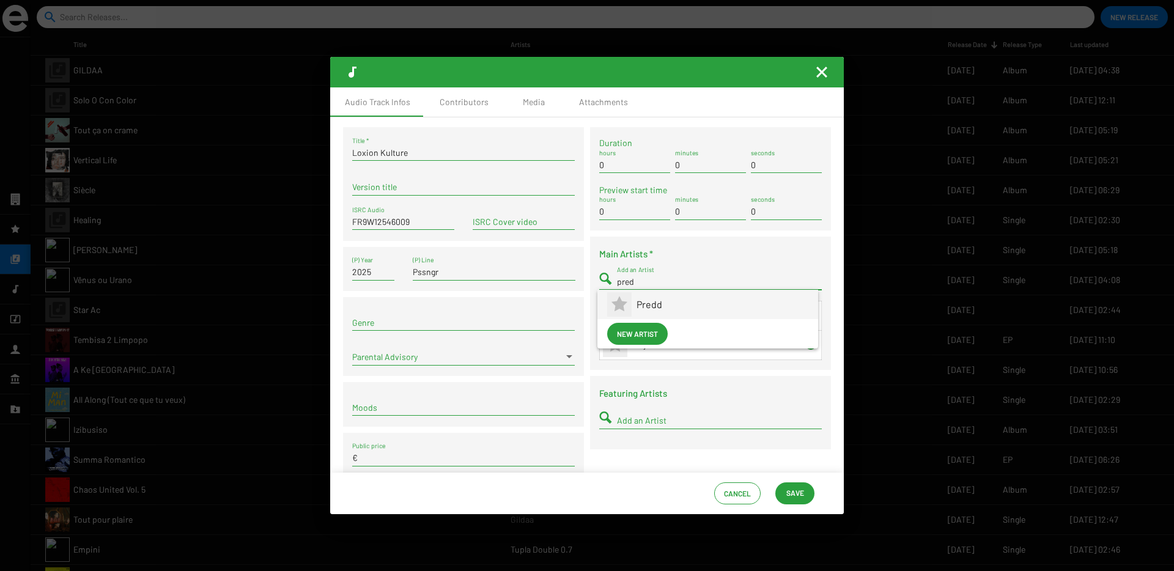
type input "pred"
click at [682, 297] on span "Predd" at bounding box center [723, 304] width 172 height 29
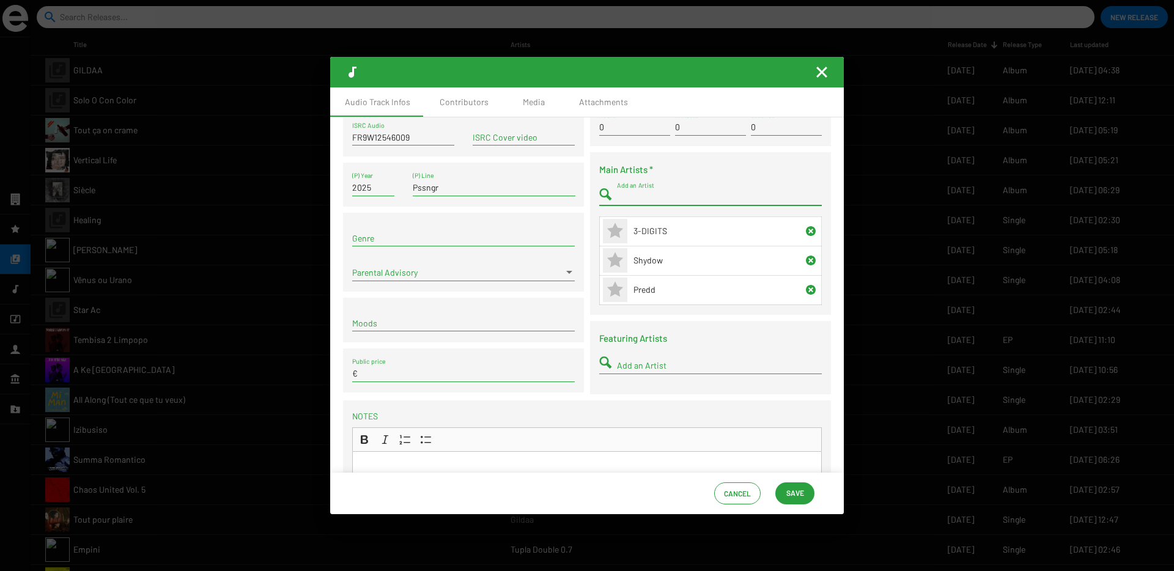
scroll to position [85, 0]
click at [661, 357] on div "Add an Artist" at bounding box center [719, 362] width 205 height 24
type input "darkiie"
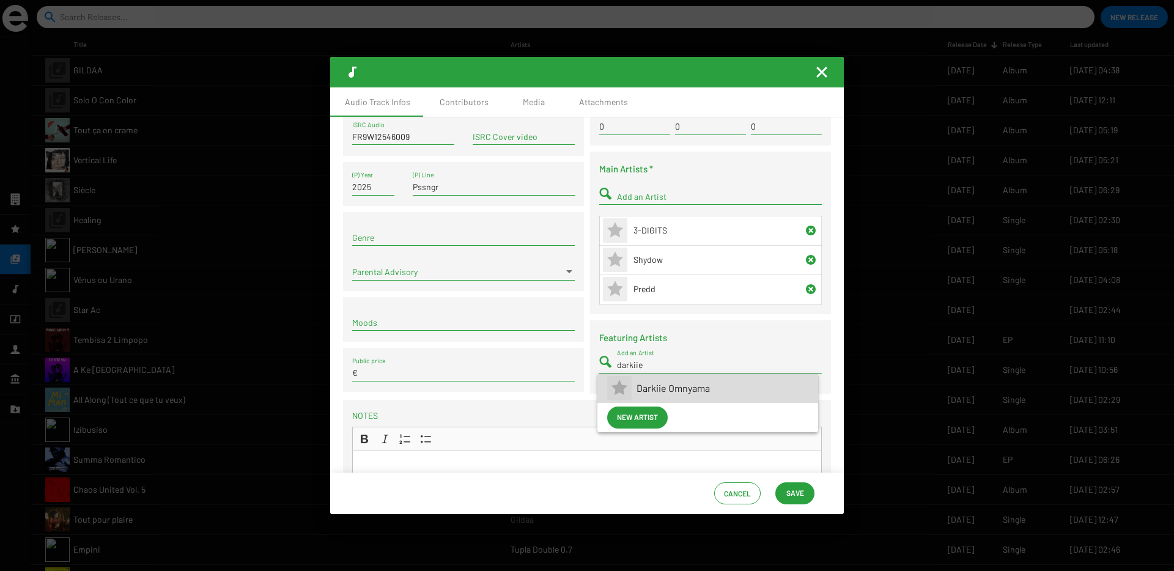
click at [644, 393] on span "Darkiie Omnyama" at bounding box center [723, 388] width 172 height 29
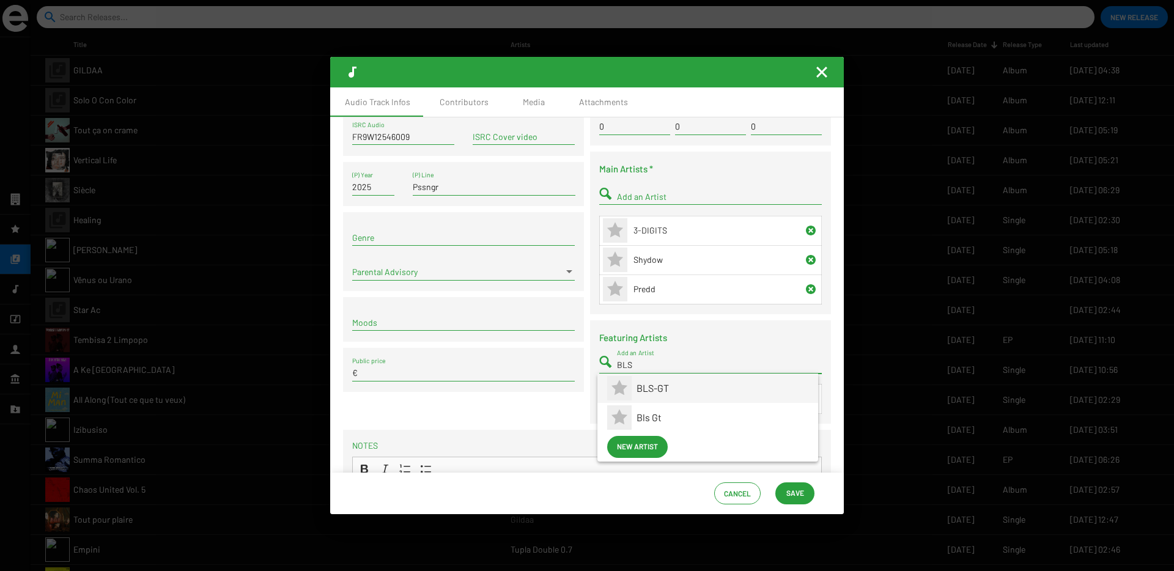
type input "BLS"
click at [647, 391] on span "BLS-GT" at bounding box center [723, 388] width 172 height 29
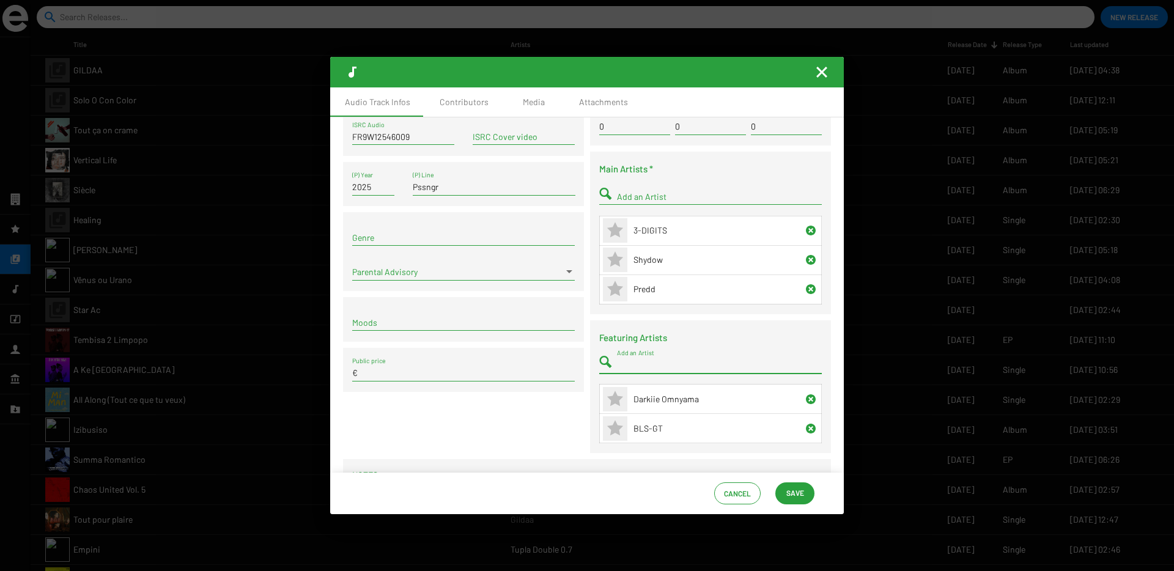
click at [797, 495] on span "Save" at bounding box center [795, 493] width 18 height 22
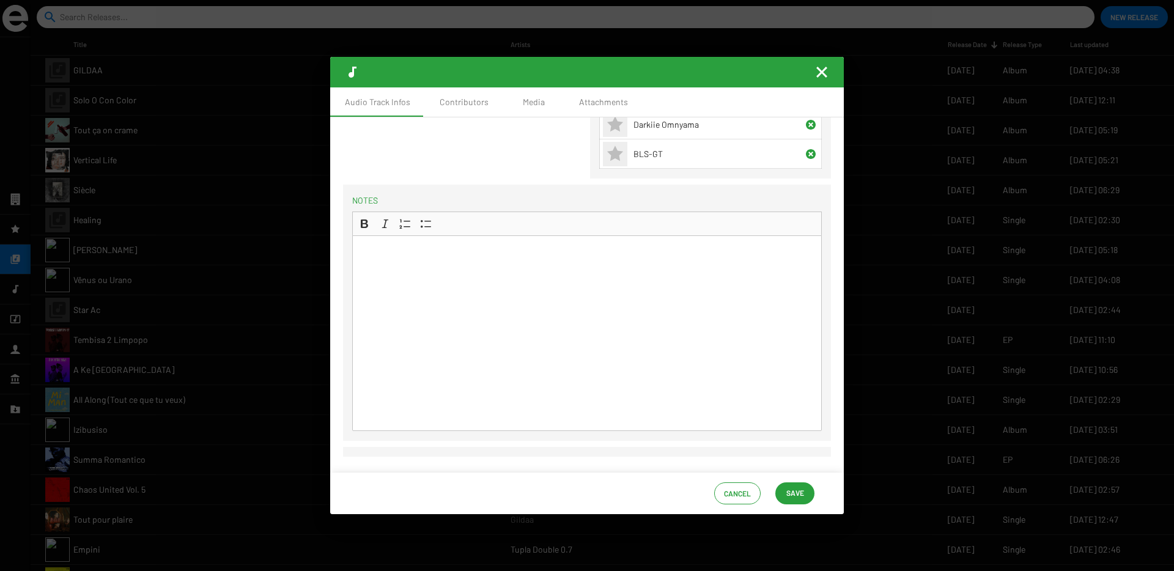
scroll to position [0, 0]
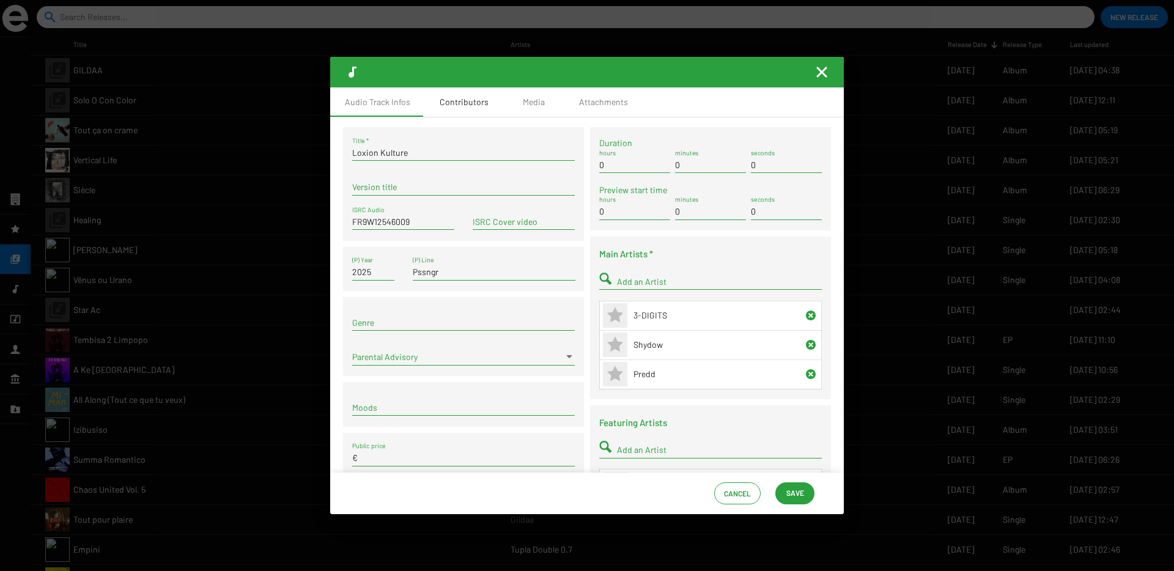
click at [451, 100] on div "Contributors" at bounding box center [464, 102] width 49 height 12
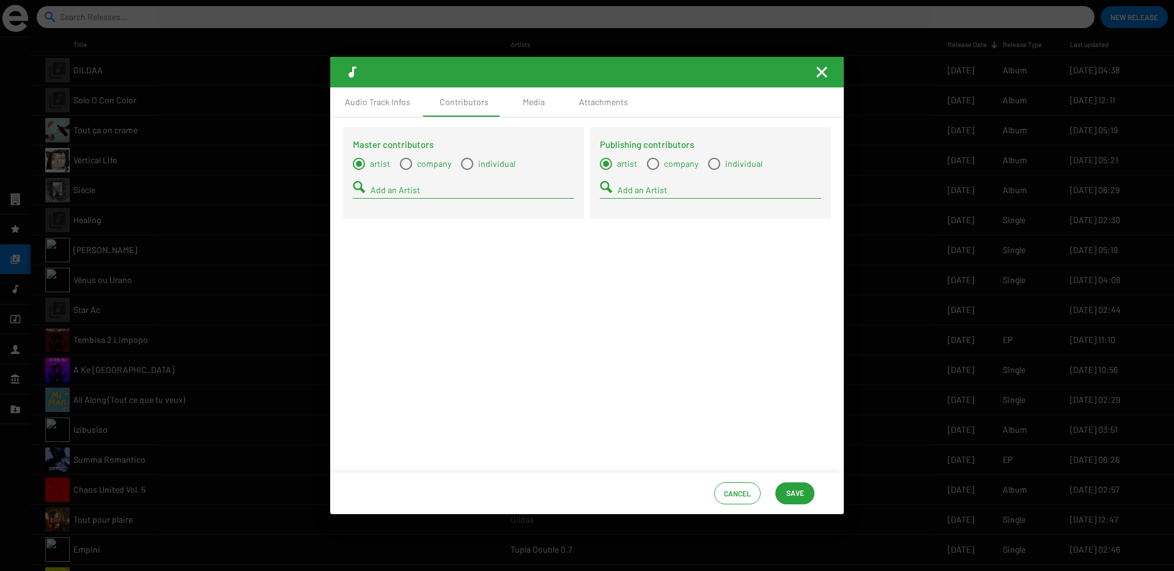
click at [384, 187] on input "Add an Artist" at bounding box center [473, 190] width 204 height 10
click at [477, 163] on span "individual" at bounding box center [494, 164] width 42 height 12
click at [467, 170] on input "individual" at bounding box center [467, 170] width 1 height 1
radio input "true"
click at [418, 190] on input "Add a Contact" at bounding box center [473, 190] width 204 height 10
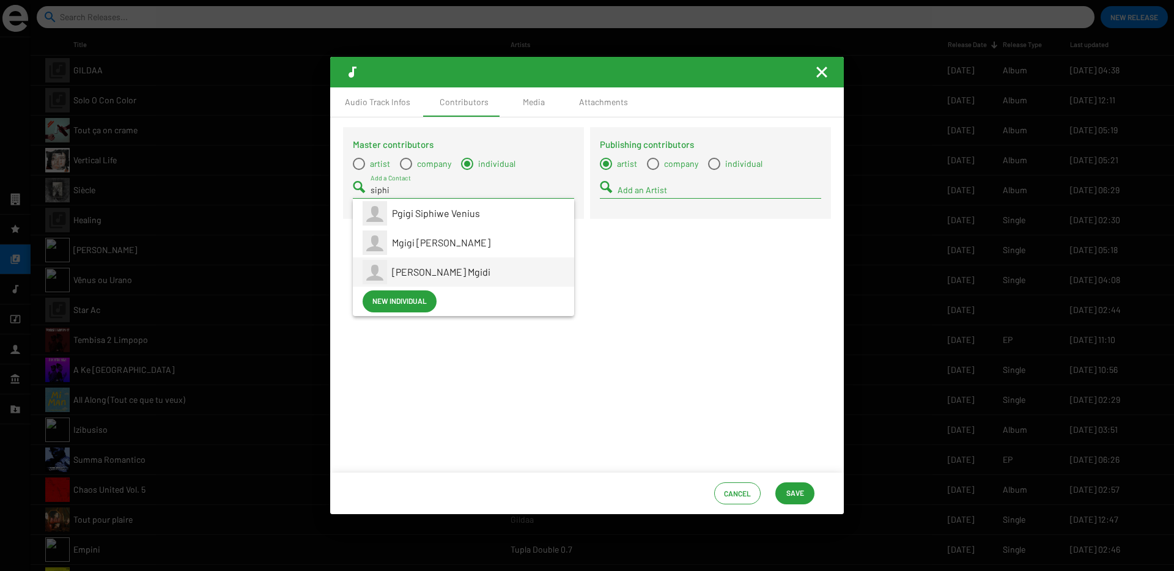
type input "siphi"
click at [425, 271] on span "Siphiwe Venius Mgidi" at bounding box center [441, 272] width 98 height 12
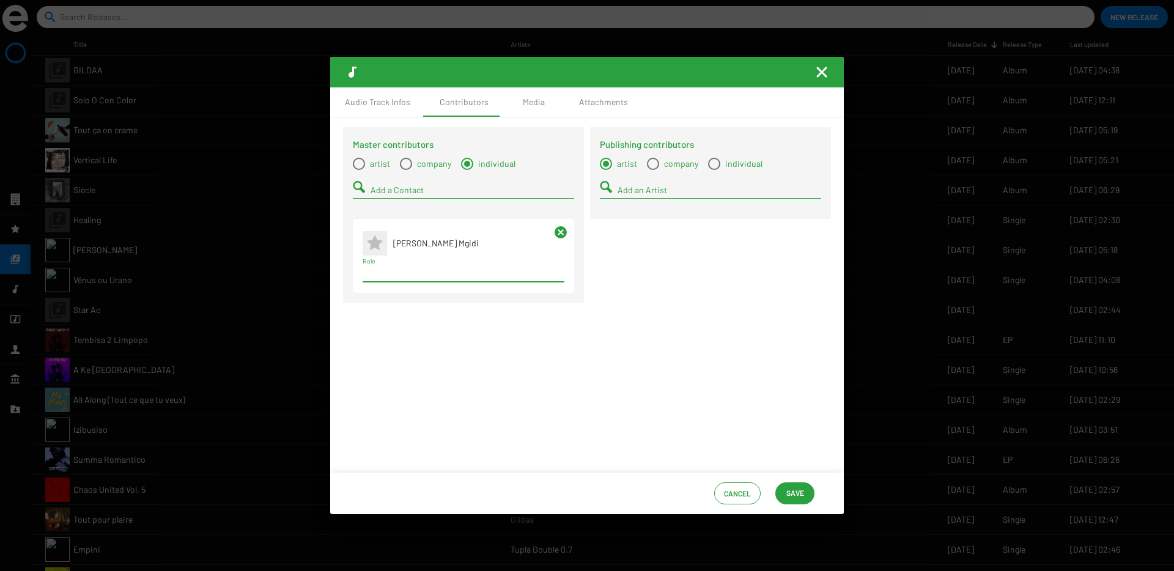
click at [404, 275] on input "Role" at bounding box center [464, 273] width 202 height 10
type input "compos"
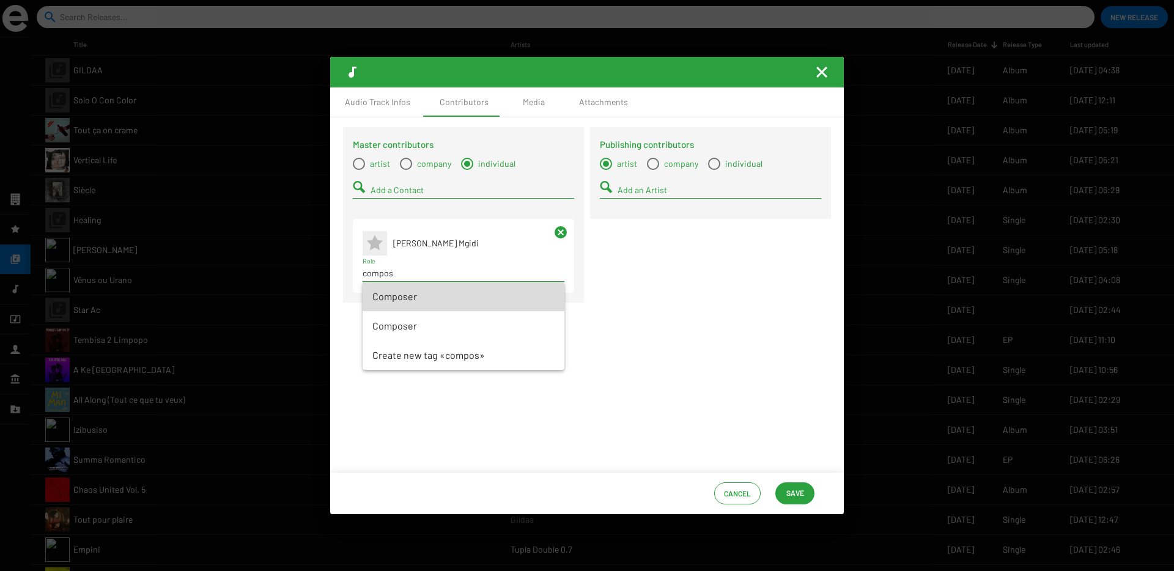
click at [395, 299] on span "Composer" at bounding box center [463, 296] width 182 height 29
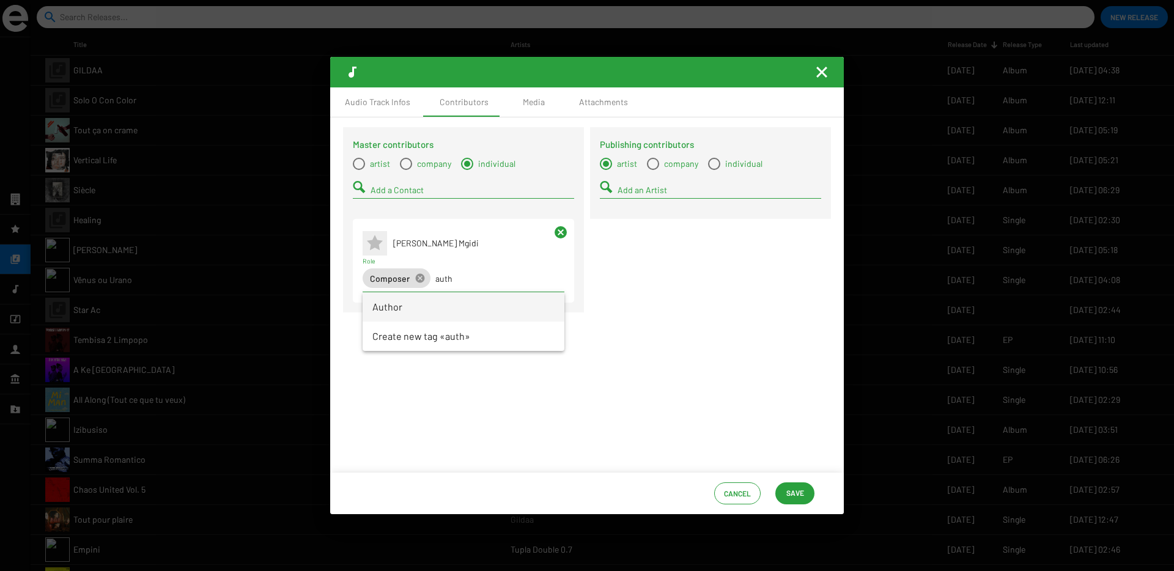
type input "auth"
click at [385, 312] on span "Author" at bounding box center [463, 306] width 182 height 29
click at [359, 163] on span "Select a type" at bounding box center [359, 164] width 12 height 12
click at [359, 170] on input "artist" at bounding box center [358, 170] width 1 height 1
radio input "true"
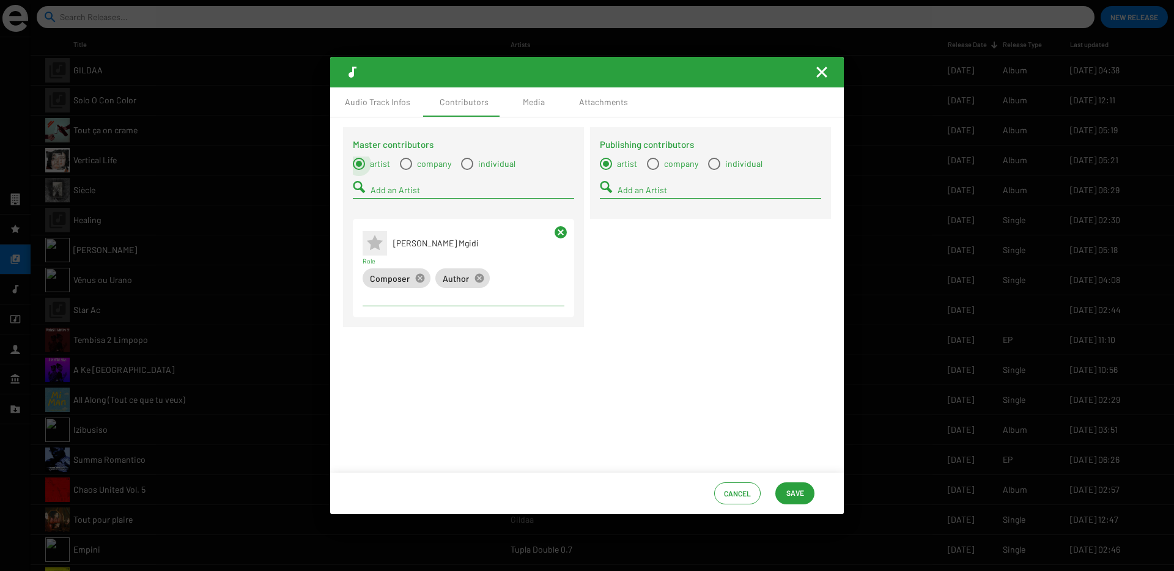
click at [380, 191] on input "Add an Artist" at bounding box center [473, 190] width 204 height 10
type input "pssn"
click at [378, 214] on icon at bounding box center [375, 212] width 16 height 15
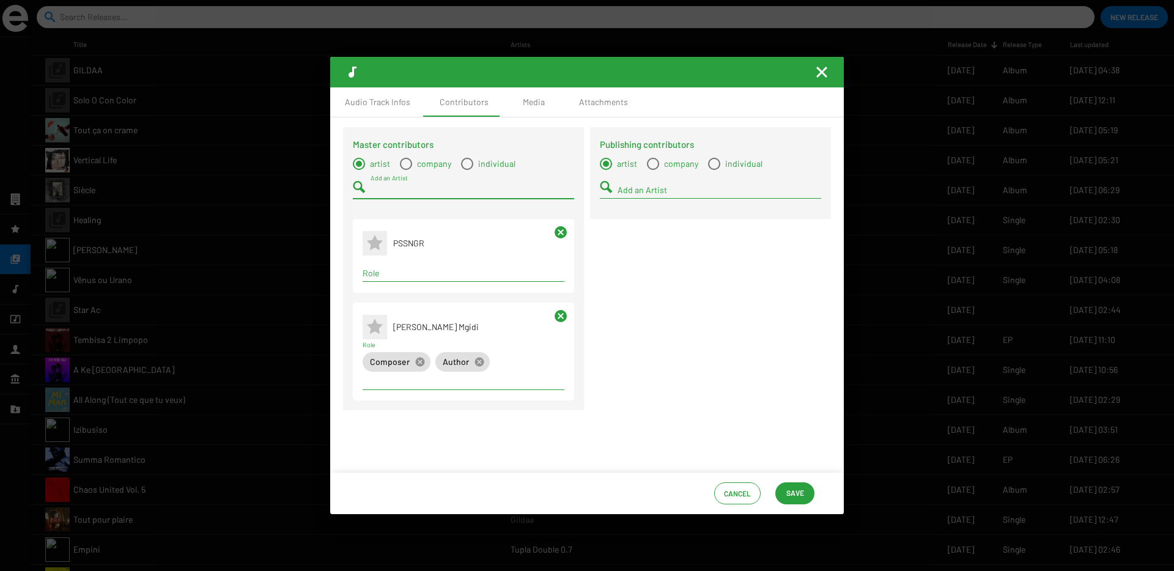
click at [385, 270] on input "Role" at bounding box center [464, 273] width 202 height 10
type input "master"
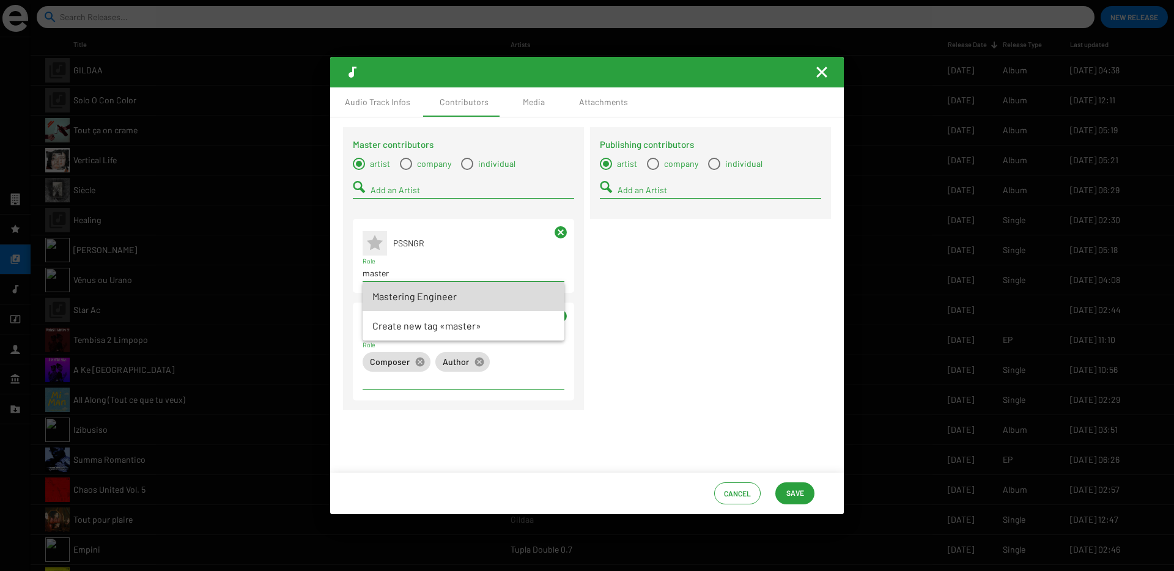
click at [392, 292] on span "Mastering Engineer" at bounding box center [463, 296] width 182 height 29
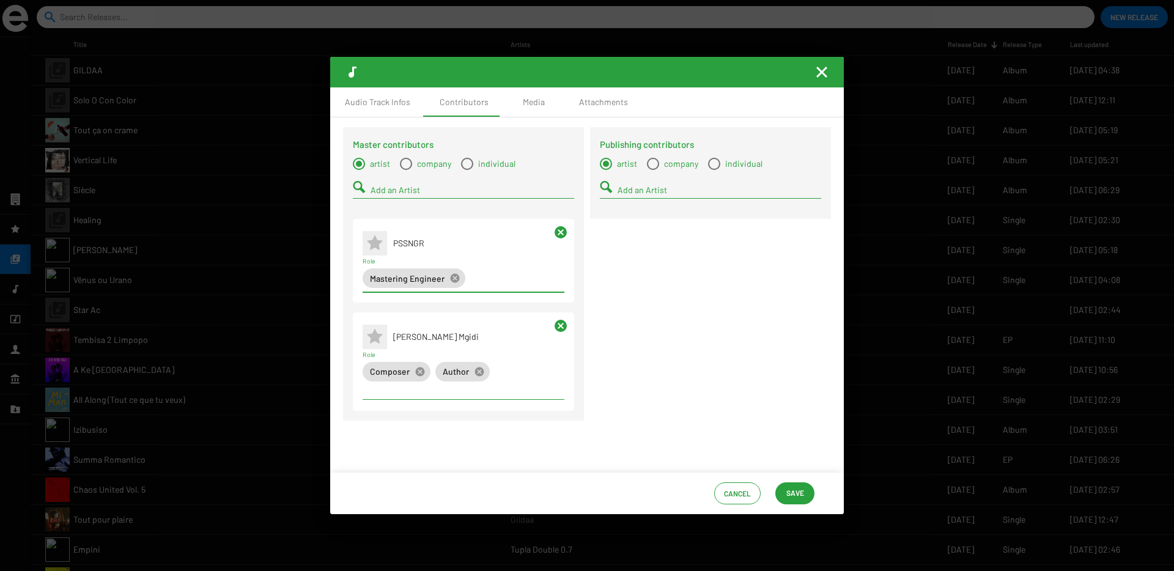
click at [385, 185] on input "Add an Artist" at bounding box center [473, 190] width 204 height 10
type input "shydo"
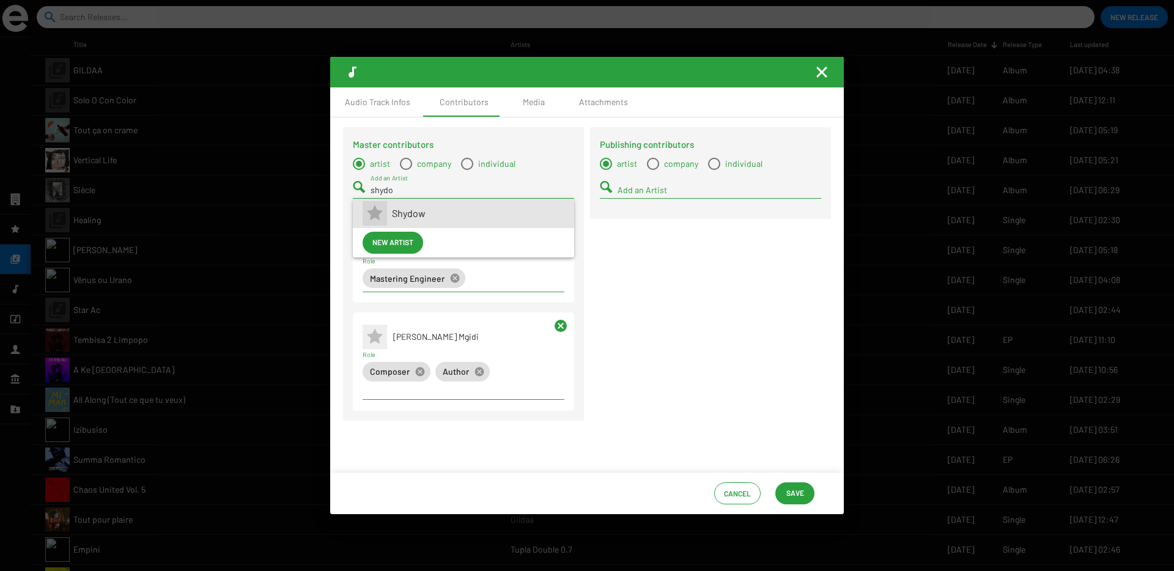
click at [386, 212] on mat-icon at bounding box center [375, 213] width 24 height 24
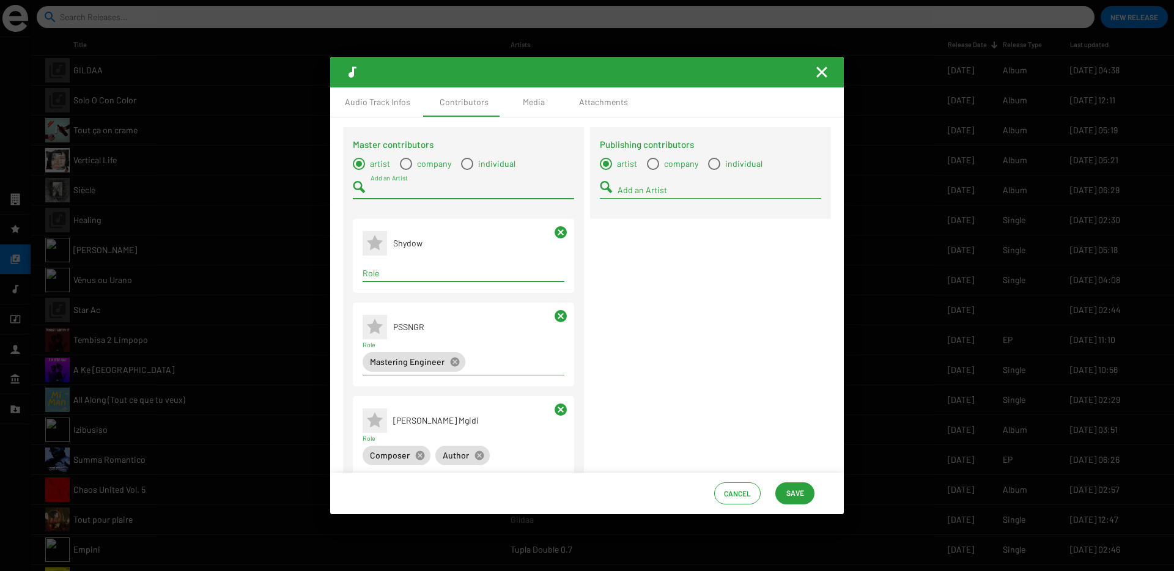
click at [402, 273] on input "Role" at bounding box center [464, 273] width 202 height 10
type input "perf"
click at [407, 300] on span "Performer" at bounding box center [462, 296] width 180 height 29
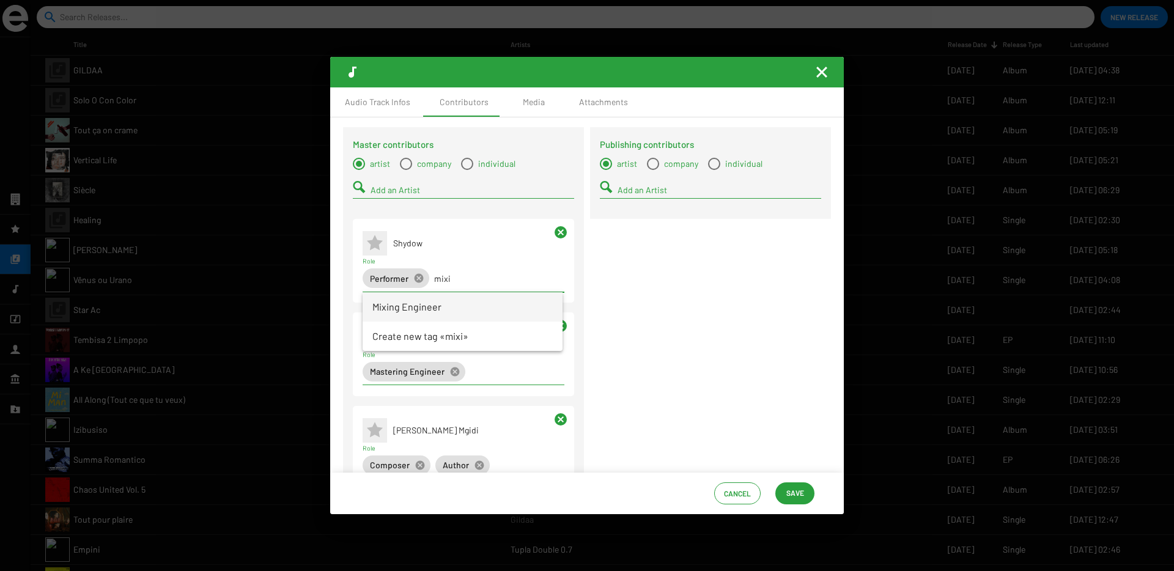
type input "mixi"
click at [415, 307] on span "Mixing Engineer" at bounding box center [462, 306] width 180 height 29
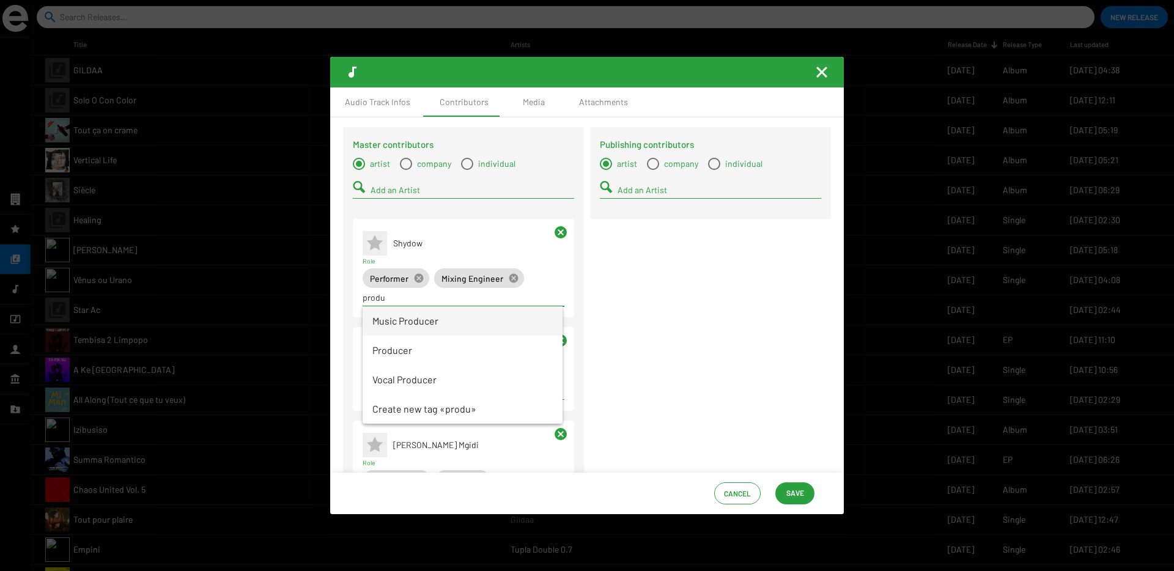
type input "produ"
click at [459, 316] on span "Music Producer" at bounding box center [462, 320] width 180 height 29
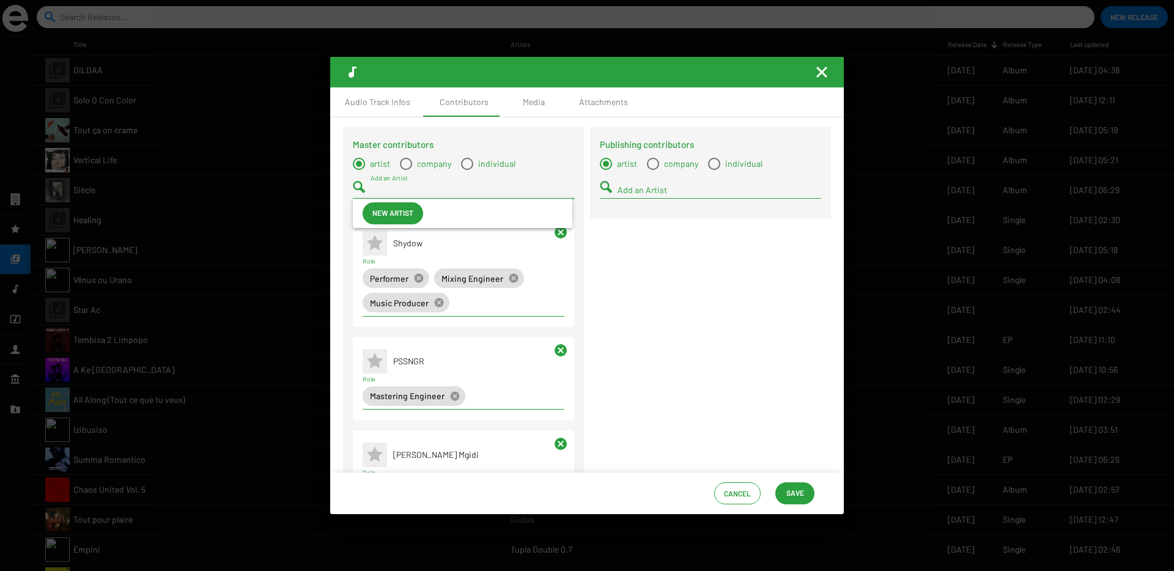
click at [394, 185] on input "Add an Artist" at bounding box center [473, 190] width 204 height 10
type input "predd"
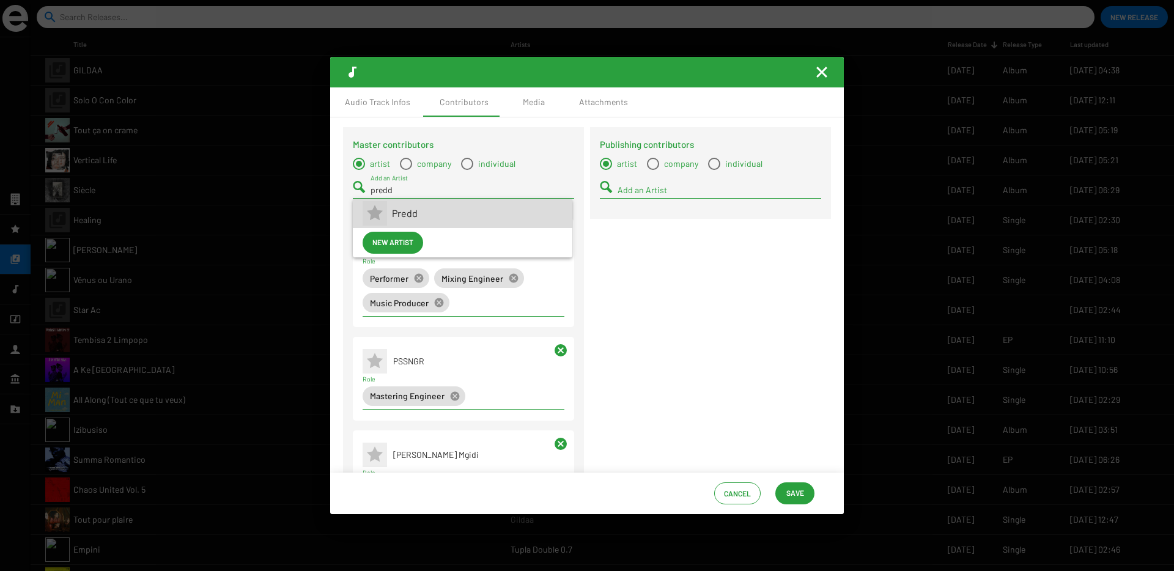
click at [389, 216] on app-artist-reference-renderer "Predd" at bounding box center [463, 213] width 200 height 29
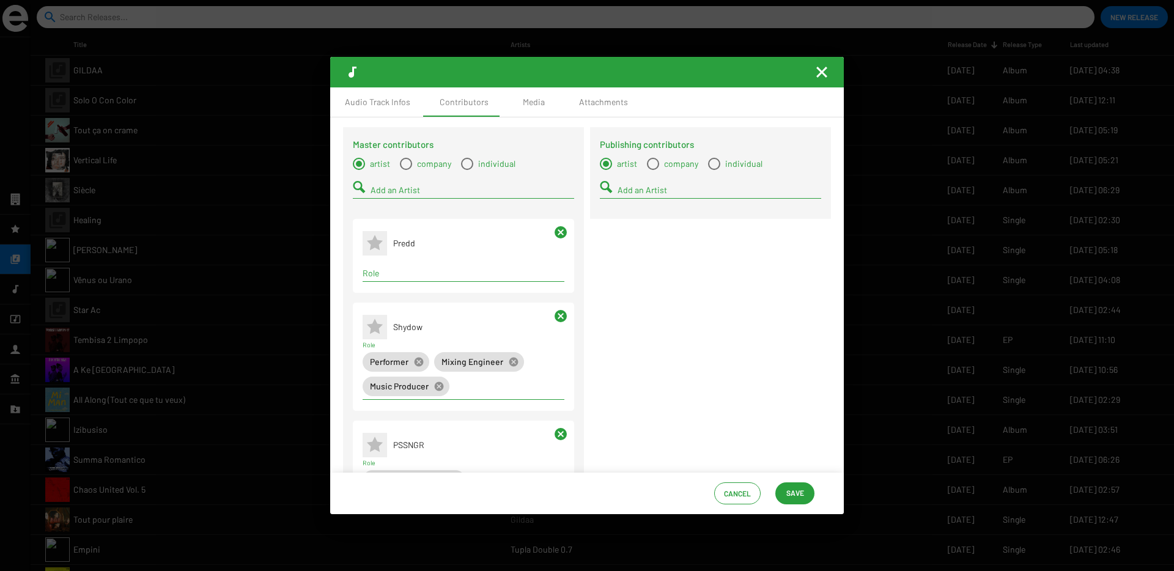
click at [391, 260] on div "Role" at bounding box center [464, 270] width 202 height 24
type input "perfo"
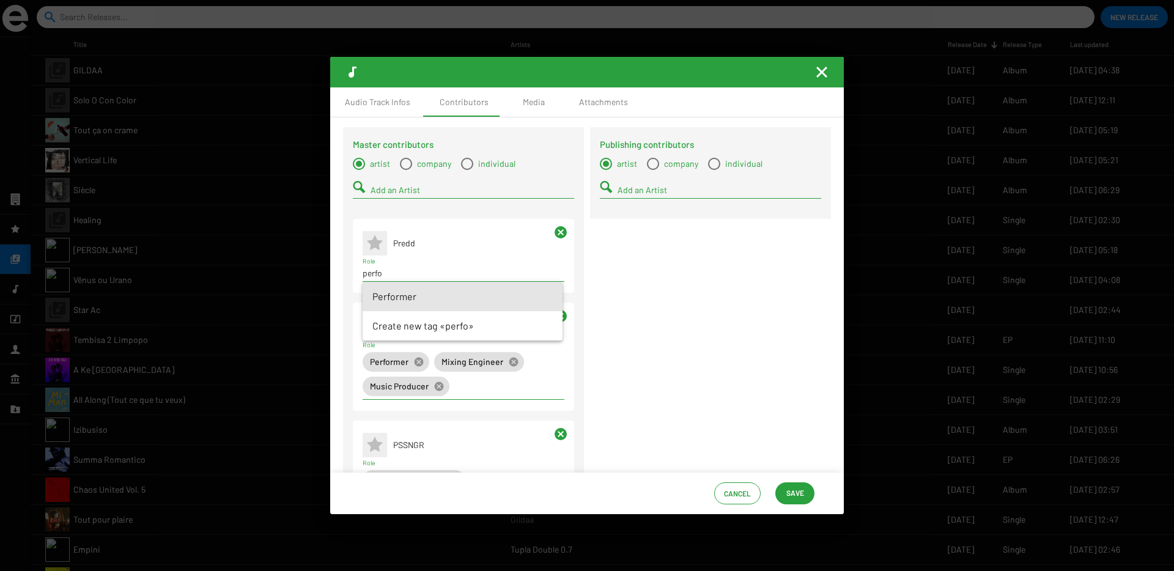
click at [389, 293] on span "Performer" at bounding box center [462, 296] width 180 height 29
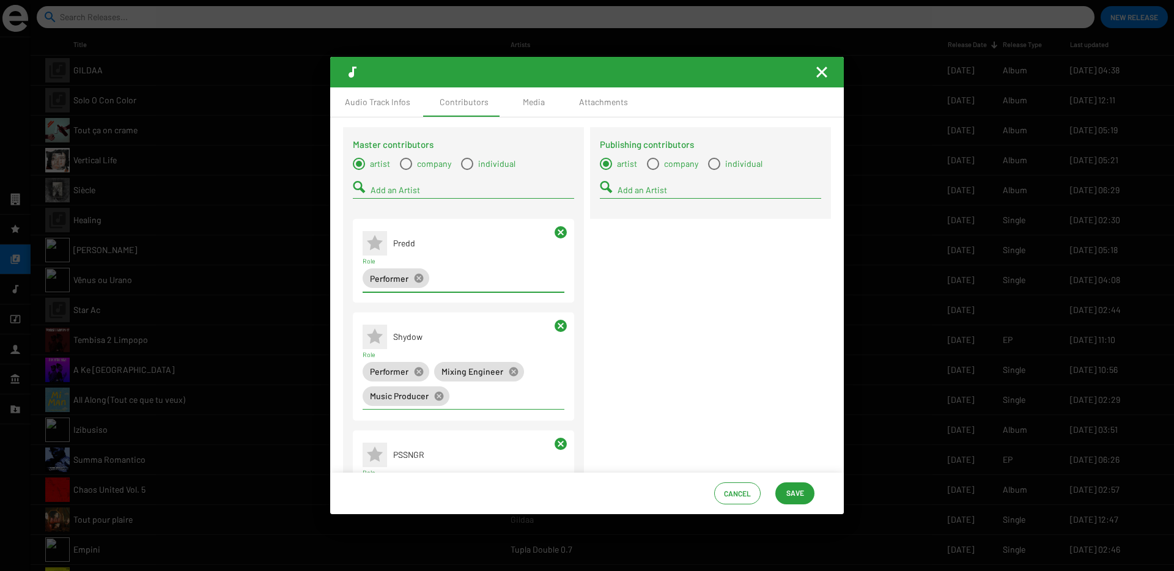
click at [386, 191] on input "Add an Artist" at bounding box center [473, 190] width 204 height 10
type input "darki"
click at [383, 212] on icon at bounding box center [375, 214] width 20 height 20
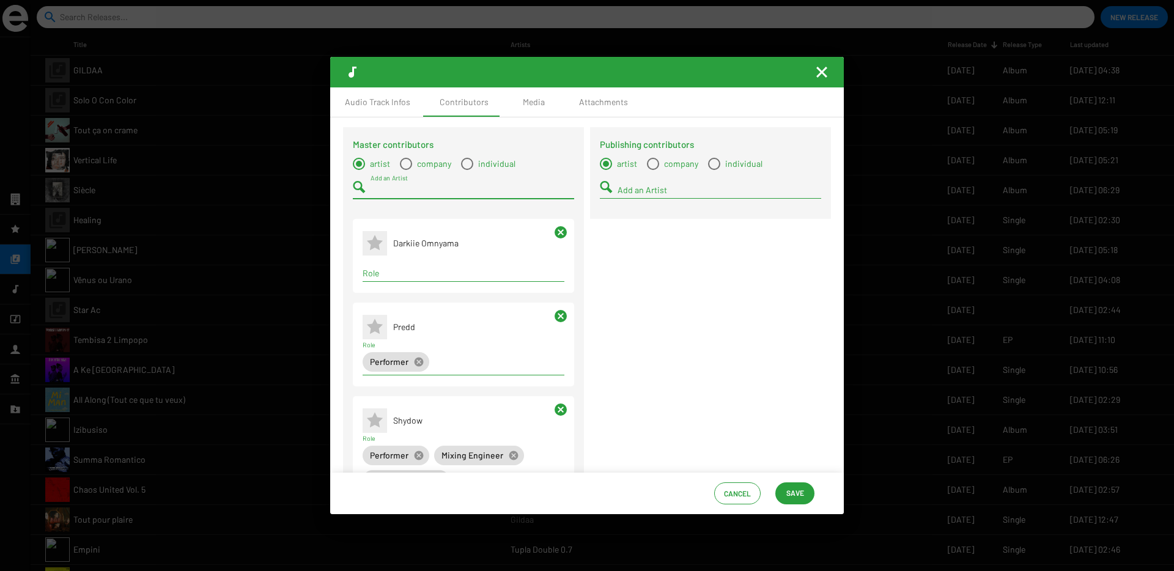
click at [387, 270] on input "Role" at bounding box center [464, 273] width 202 height 10
type input "perfo"
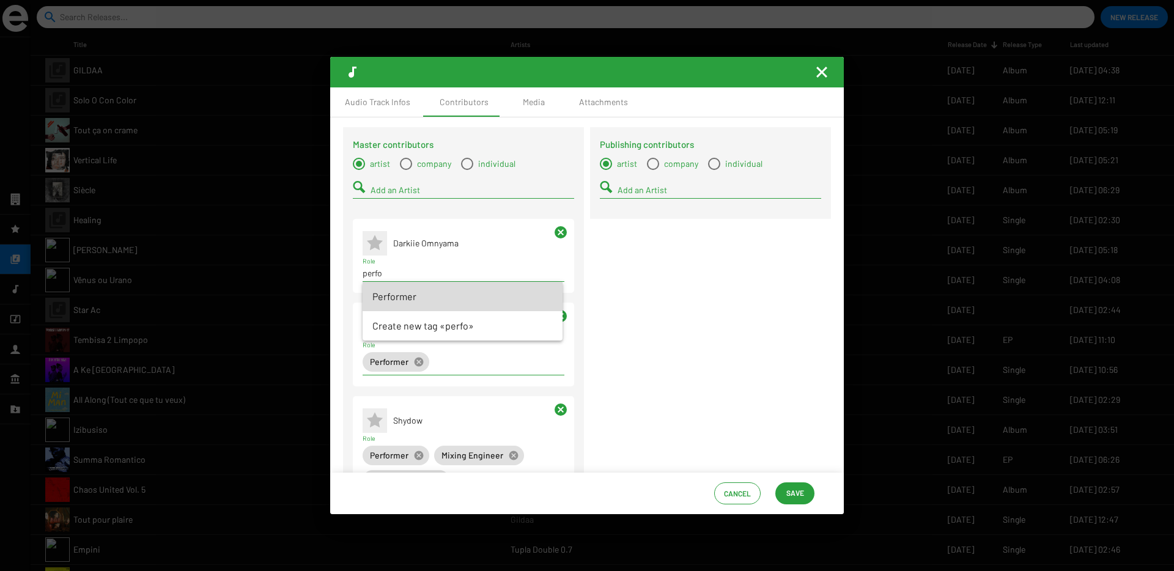
click at [388, 295] on span "Performer" at bounding box center [462, 296] width 180 height 29
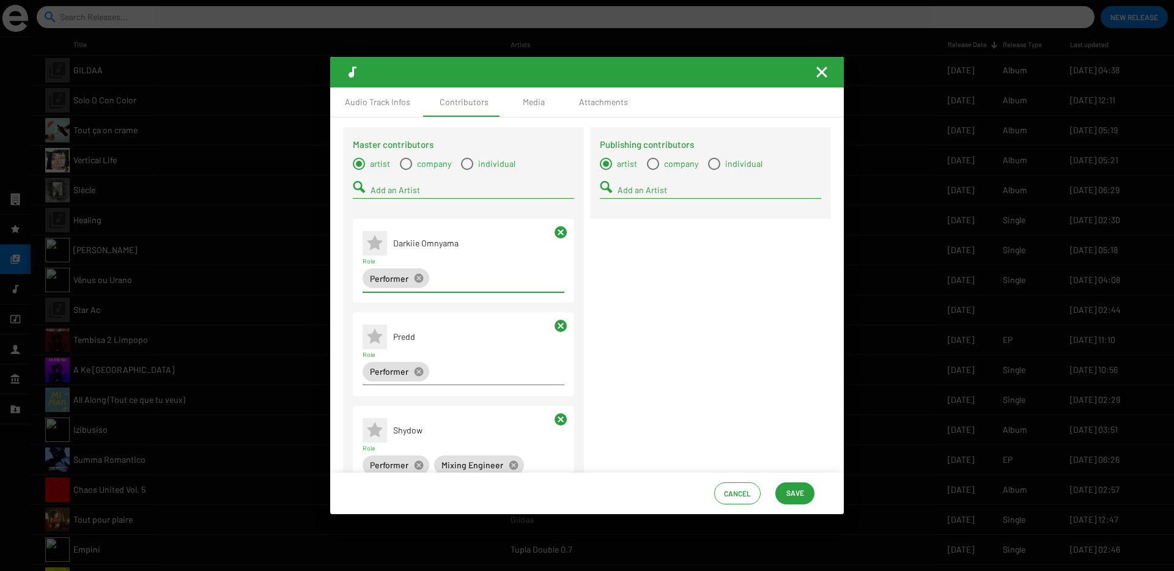
click at [383, 186] on input "Add an Artist" at bounding box center [473, 190] width 204 height 10
type input "BLS"
click at [394, 212] on span "BLS-GT" at bounding box center [477, 213] width 171 height 29
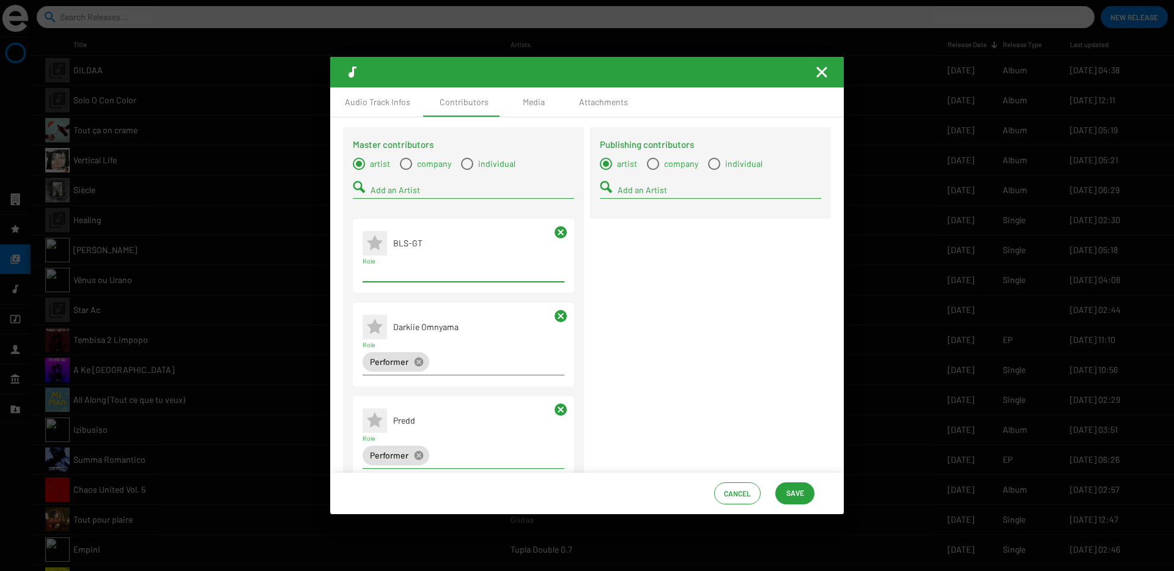
click at [404, 270] on input "Role" at bounding box center [464, 273] width 202 height 10
type input "perfo"
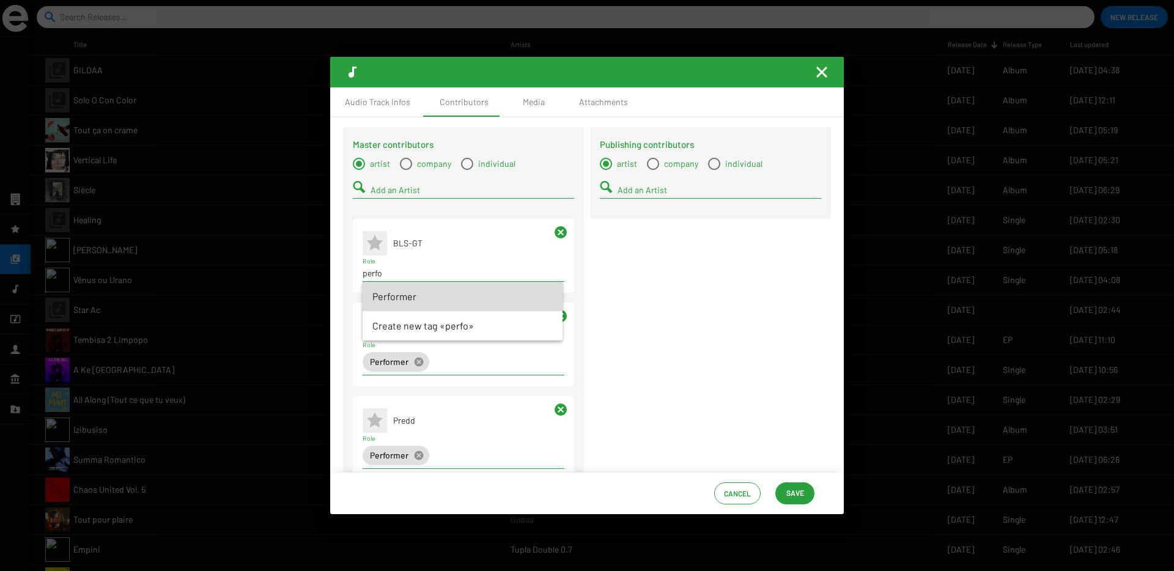
click at [403, 295] on span "Performer" at bounding box center [462, 296] width 180 height 29
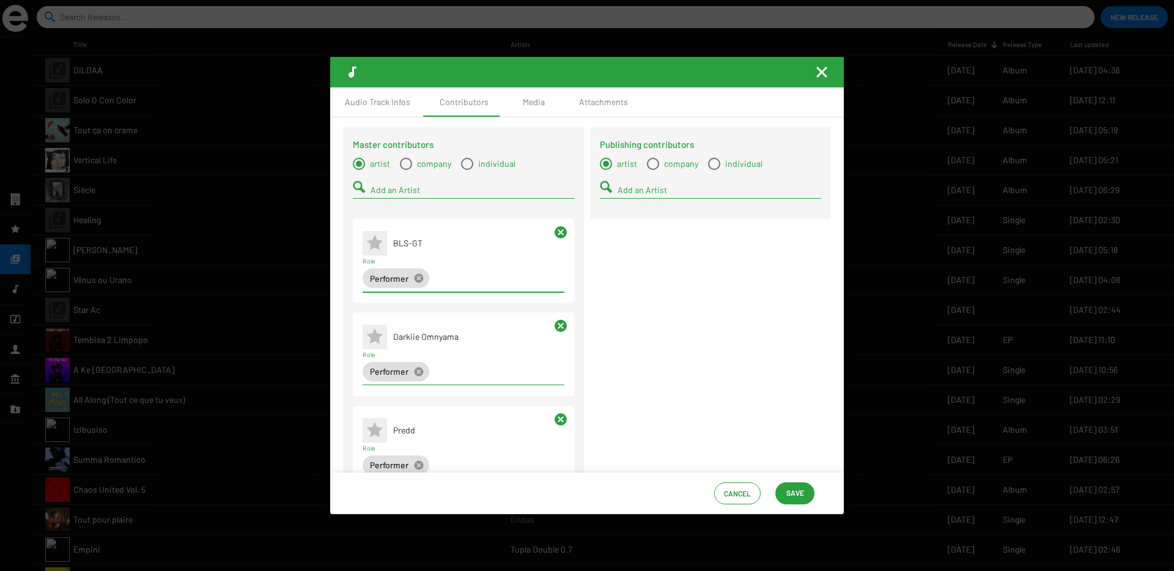
click at [792, 496] on span "Save" at bounding box center [795, 493] width 18 height 22
click at [523, 97] on div "Media" at bounding box center [534, 102] width 22 height 12
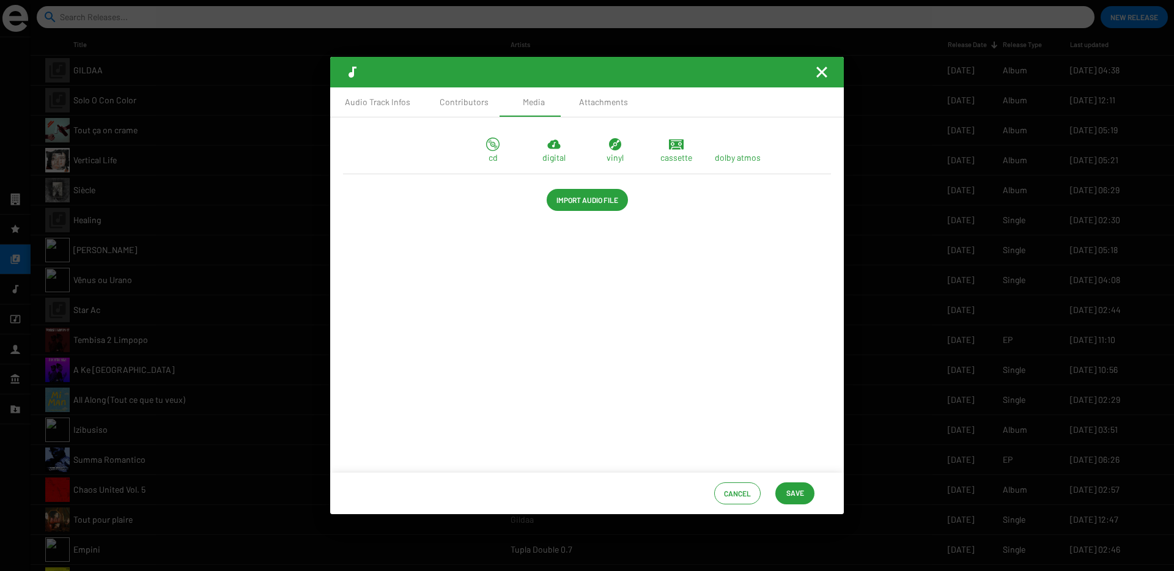
click at [584, 208] on span "Import Audio File" at bounding box center [587, 200] width 62 height 22
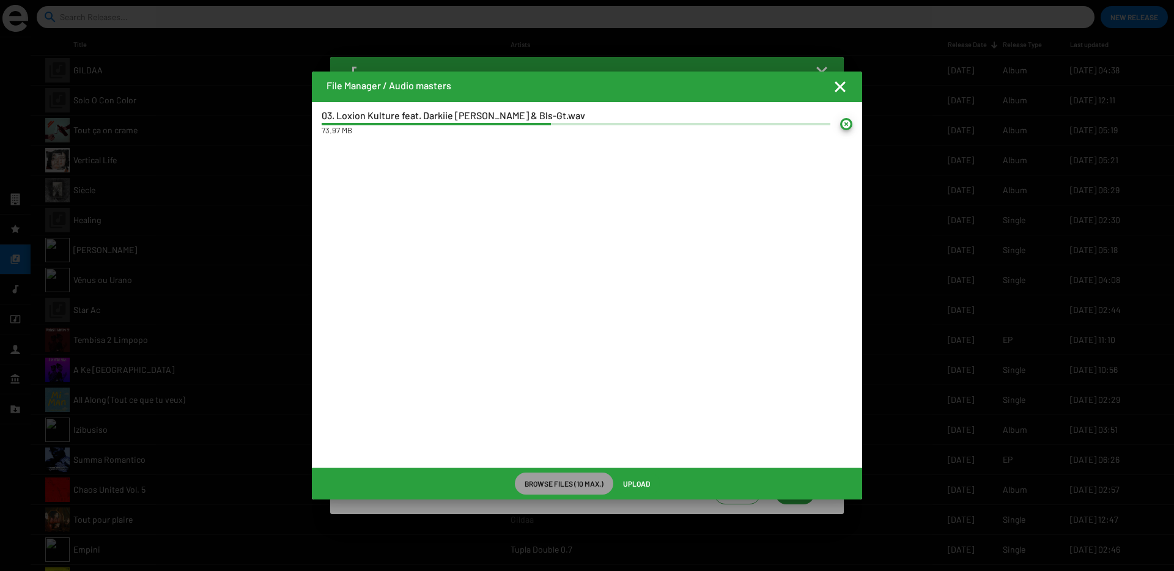
click at [637, 482] on span "Upload" at bounding box center [636, 484] width 27 height 22
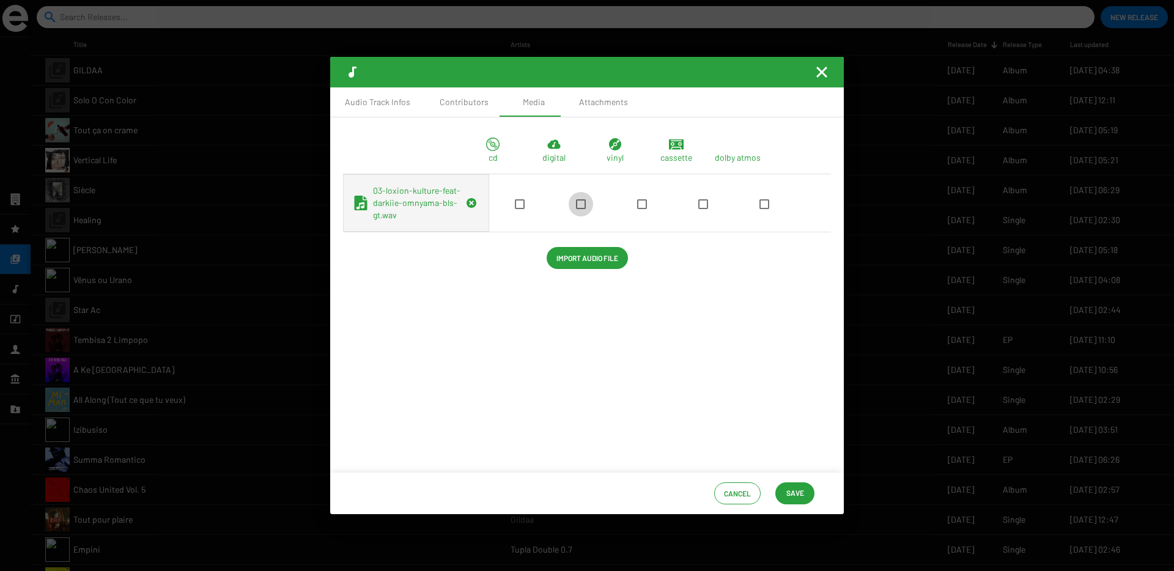
click at [576, 209] on span at bounding box center [581, 204] width 10 height 10
click at [580, 210] on input "checkbox" at bounding box center [580, 209] width 1 height 1
click at [800, 501] on span "Save" at bounding box center [795, 493] width 18 height 22
click at [797, 491] on span "Save" at bounding box center [795, 493] width 18 height 22
click at [819, 62] on mat-toolbar at bounding box center [587, 72] width 514 height 31
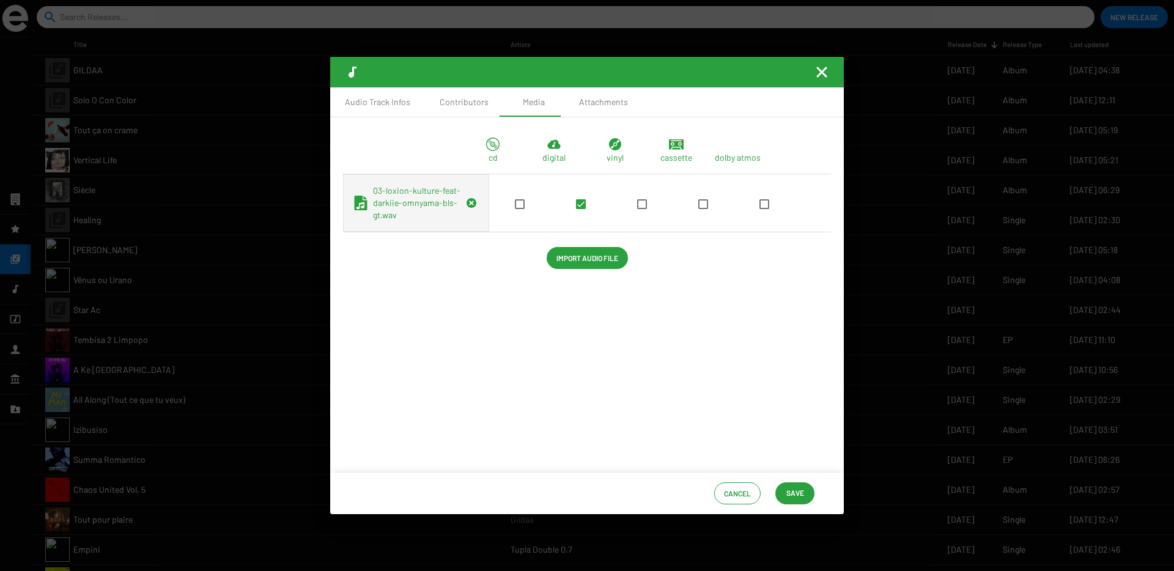
click at [819, 71] on mat-icon "Fermer la fenêtre" at bounding box center [821, 72] width 15 height 15
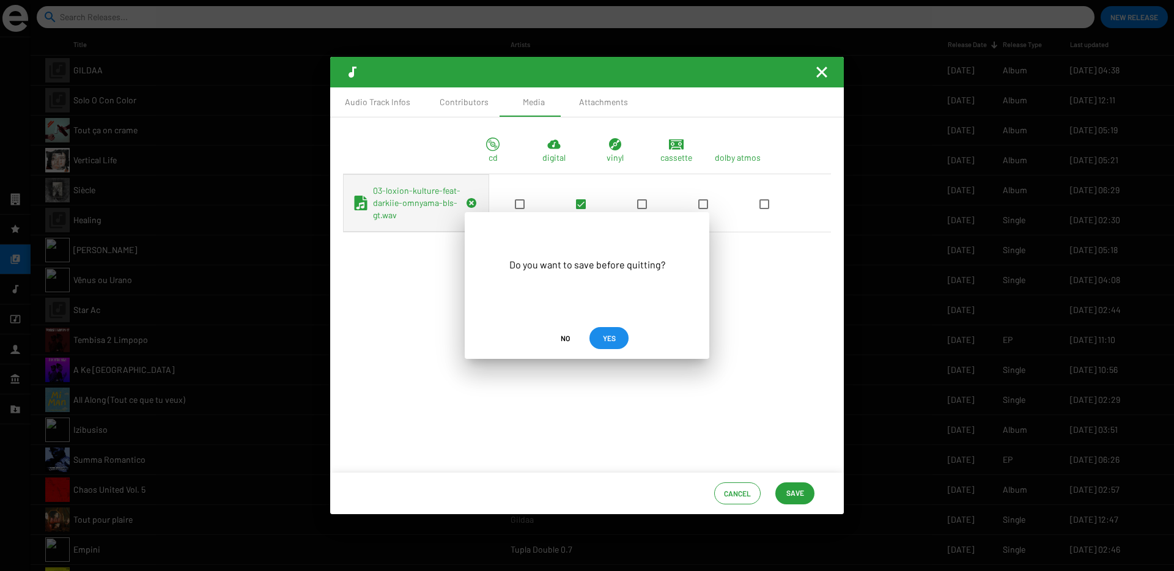
click at [601, 337] on span "YES" at bounding box center [609, 338] width 20 height 22
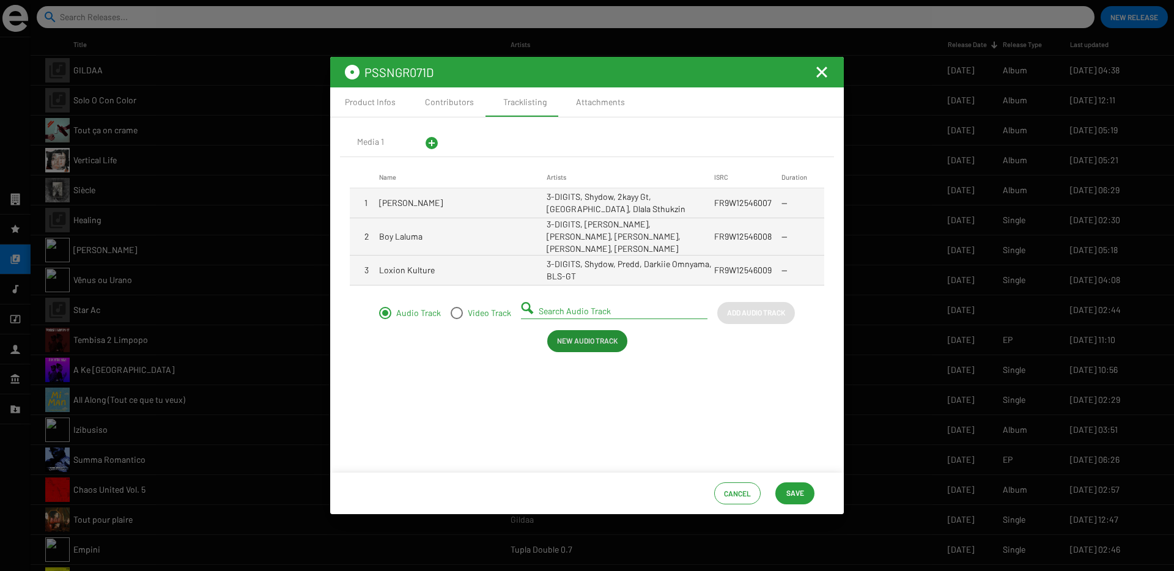
click at [601, 337] on span "New Audio Track" at bounding box center [587, 341] width 61 height 22
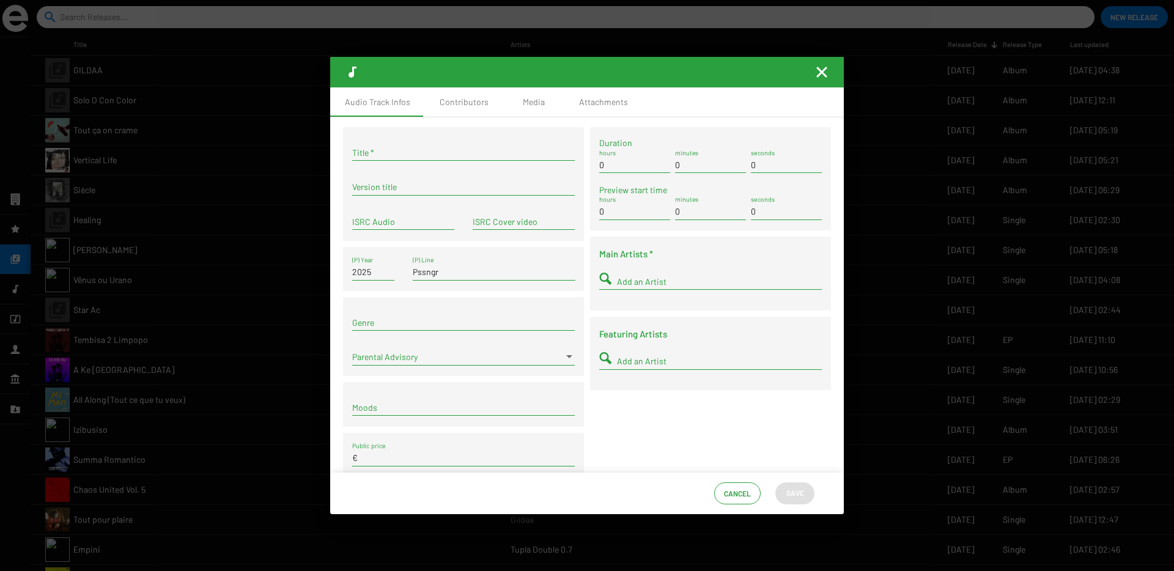
click at [471, 152] on input "Title *" at bounding box center [463, 153] width 223 height 10
paste input "Tjovitjo"
type input "Tjovitjo"
click at [378, 219] on input "ISRC Audio" at bounding box center [403, 222] width 102 height 10
paste input "FR9W12546010"
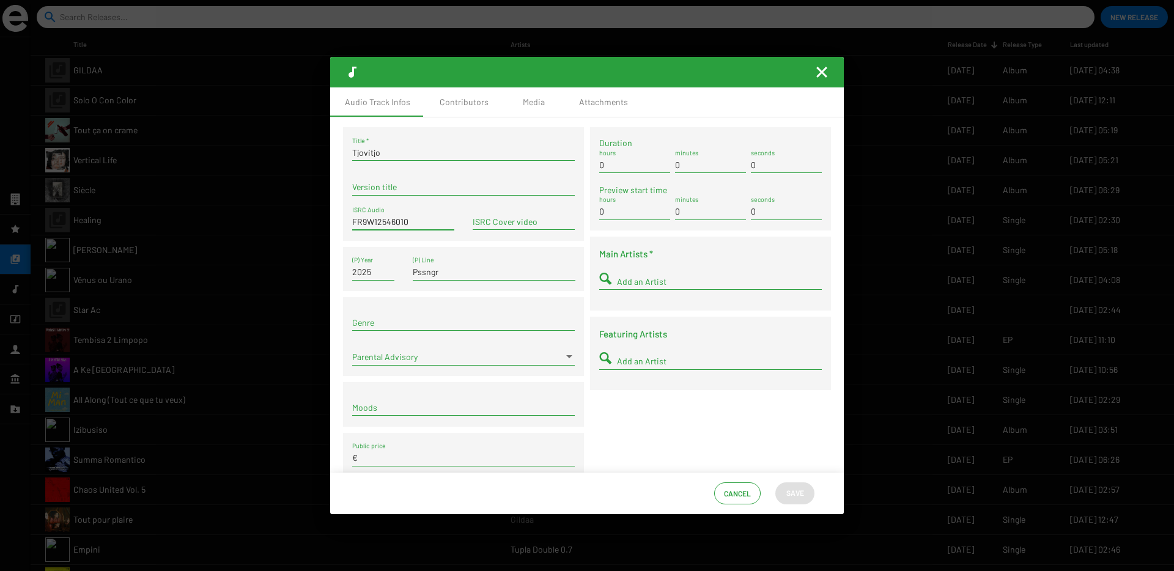
type input "FR9W12546010"
click at [629, 279] on input "Add an Artist" at bounding box center [719, 282] width 205 height 10
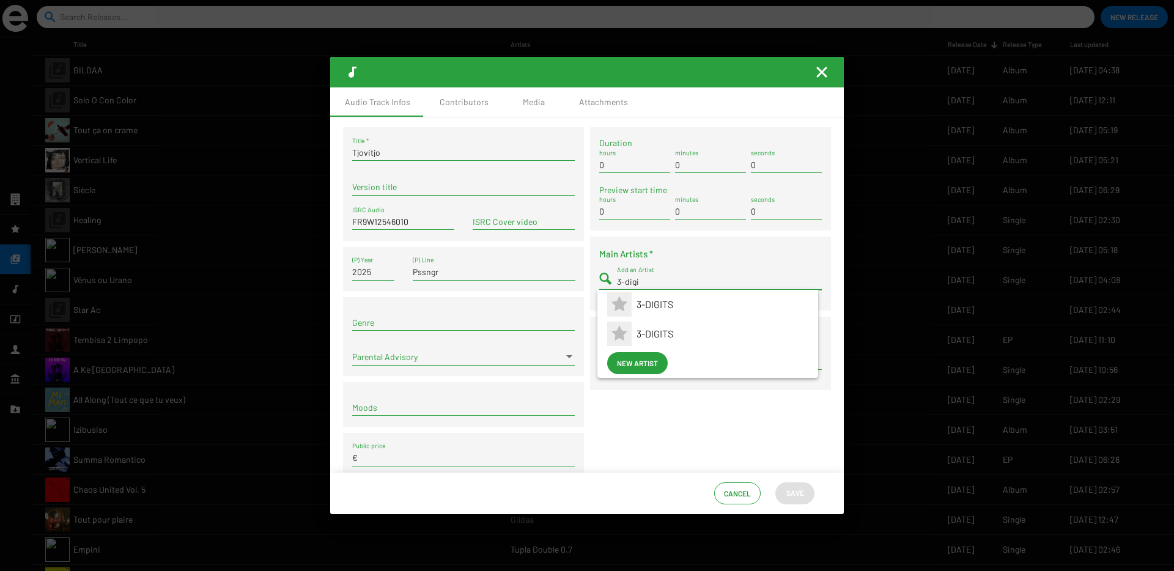
type input "3-digi"
click at [629, 301] on icon at bounding box center [620, 305] width 20 height 20
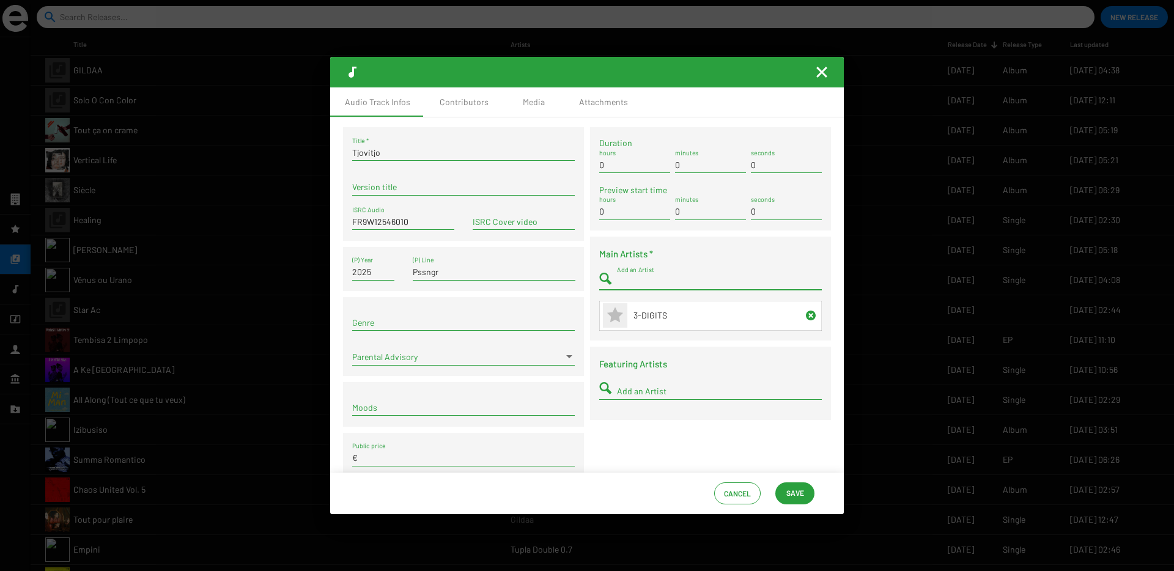
click at [629, 278] on input "Add an Artist" at bounding box center [719, 282] width 205 height 10
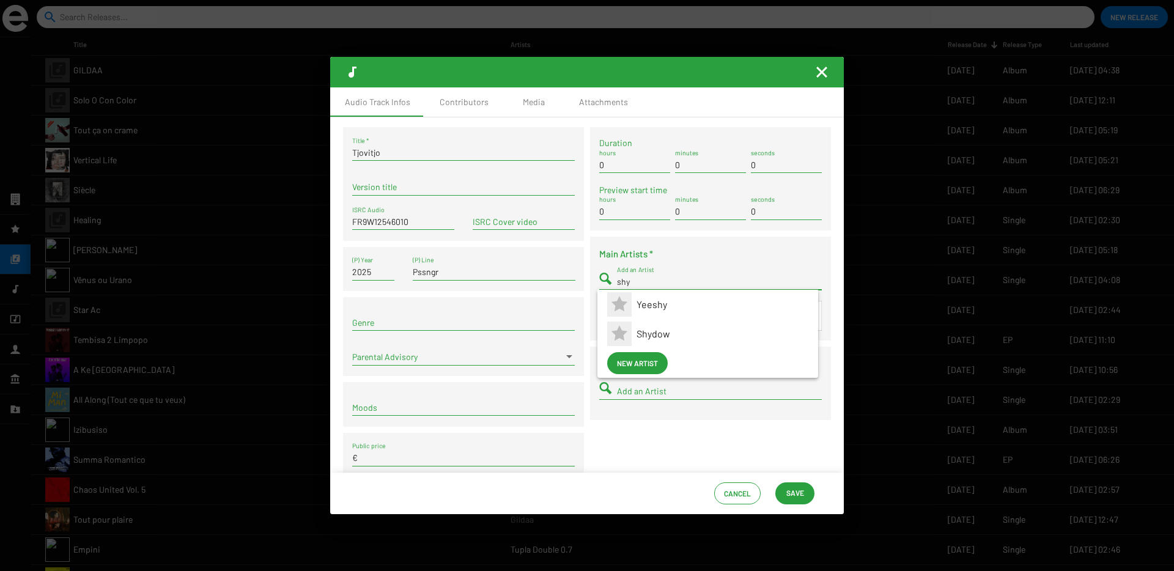
type input "shy"
click at [628, 300] on icon at bounding box center [620, 305] width 20 height 20
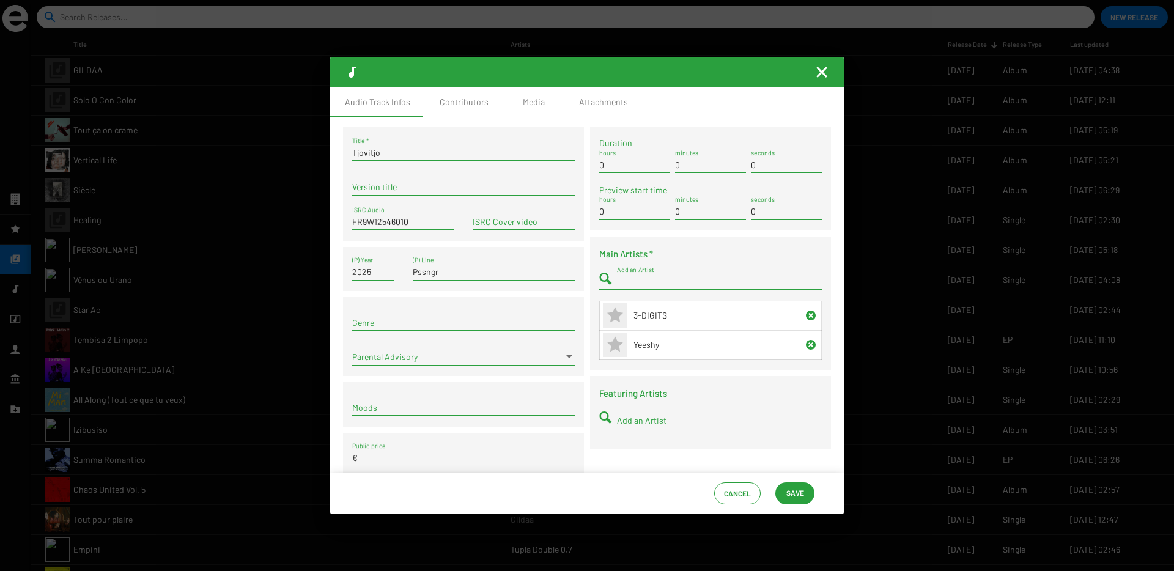
click at [813, 347] on icon at bounding box center [810, 345] width 15 height 15
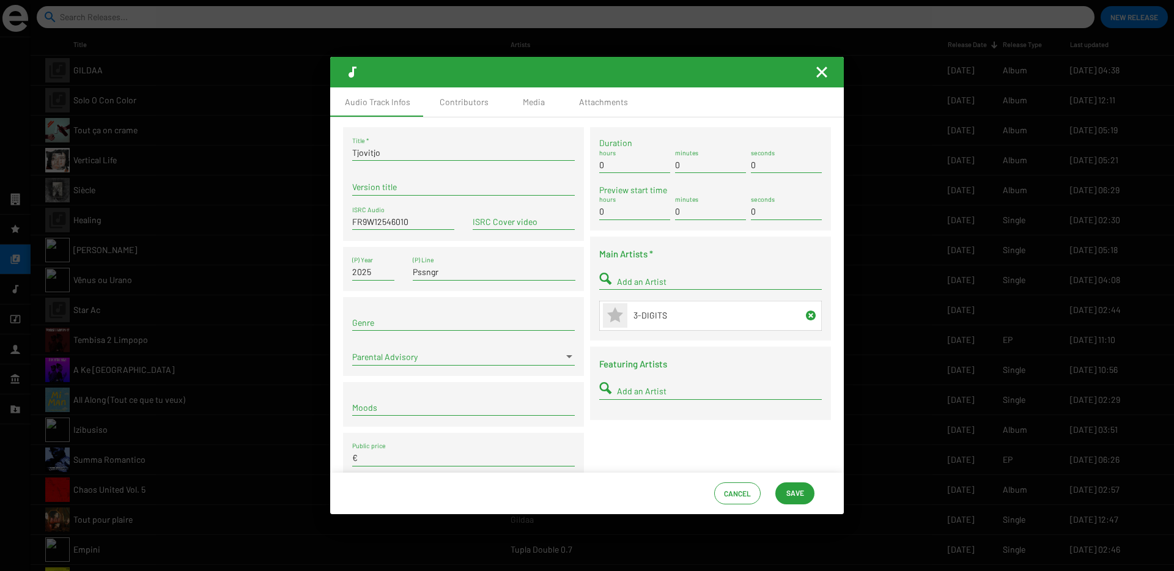
click at [629, 267] on div "Add an Artist" at bounding box center [719, 278] width 205 height 24
type input "shydo"
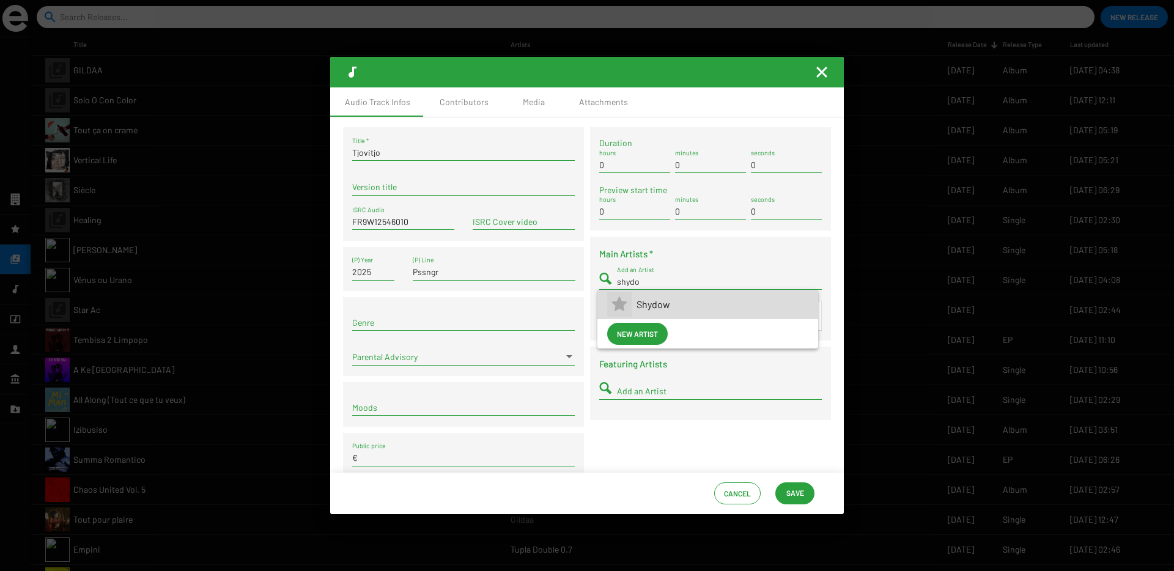
click at [641, 306] on span "Shydow" at bounding box center [723, 304] width 172 height 29
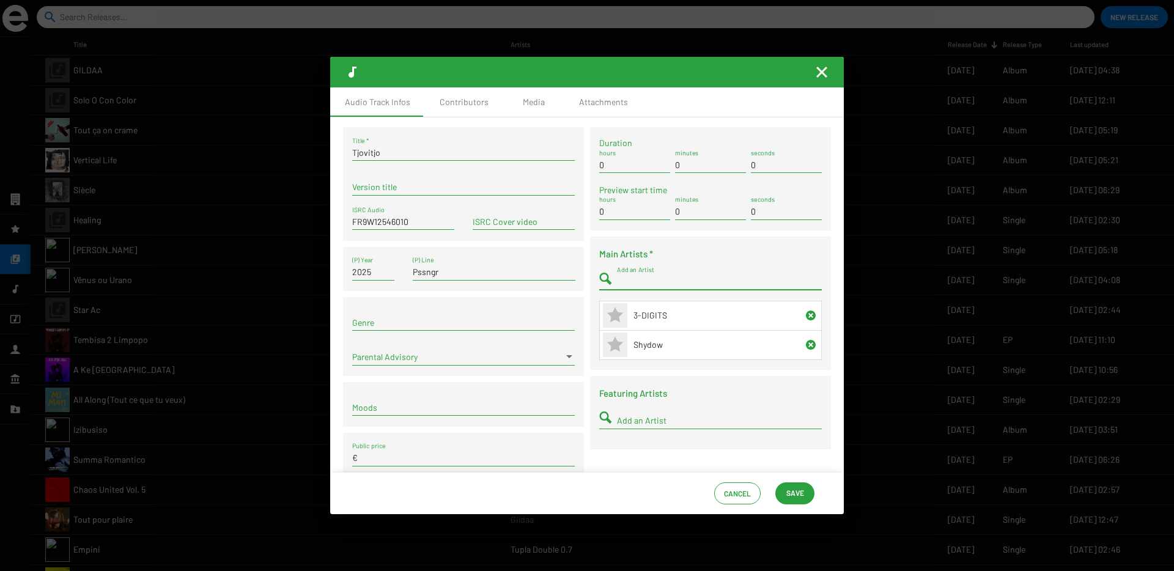
click at [671, 424] on input "Add an Artist" at bounding box center [719, 421] width 205 height 10
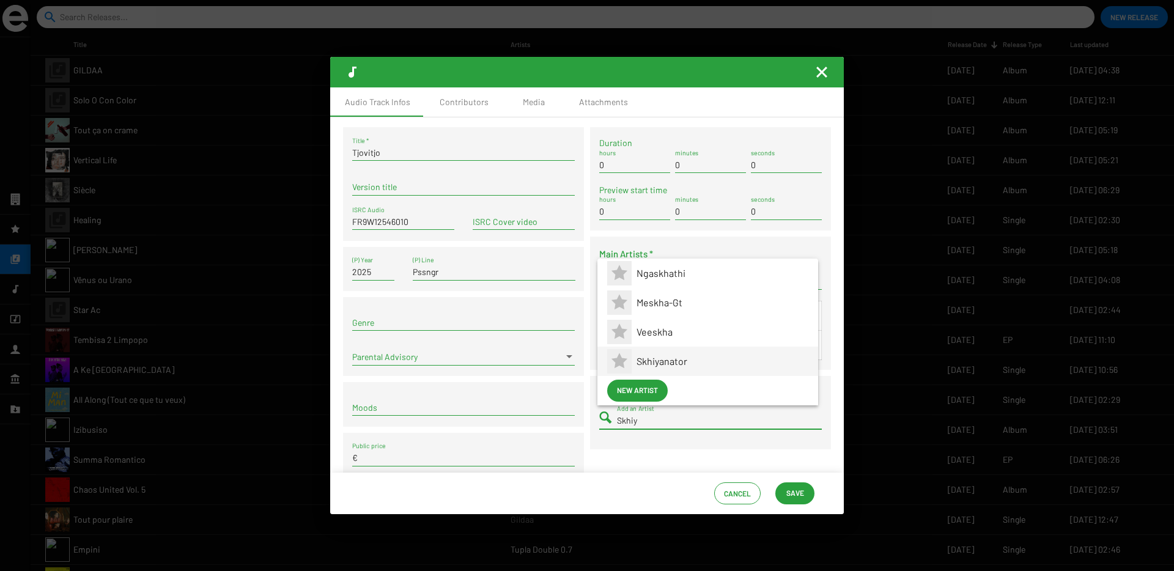
type input "Skhiy"
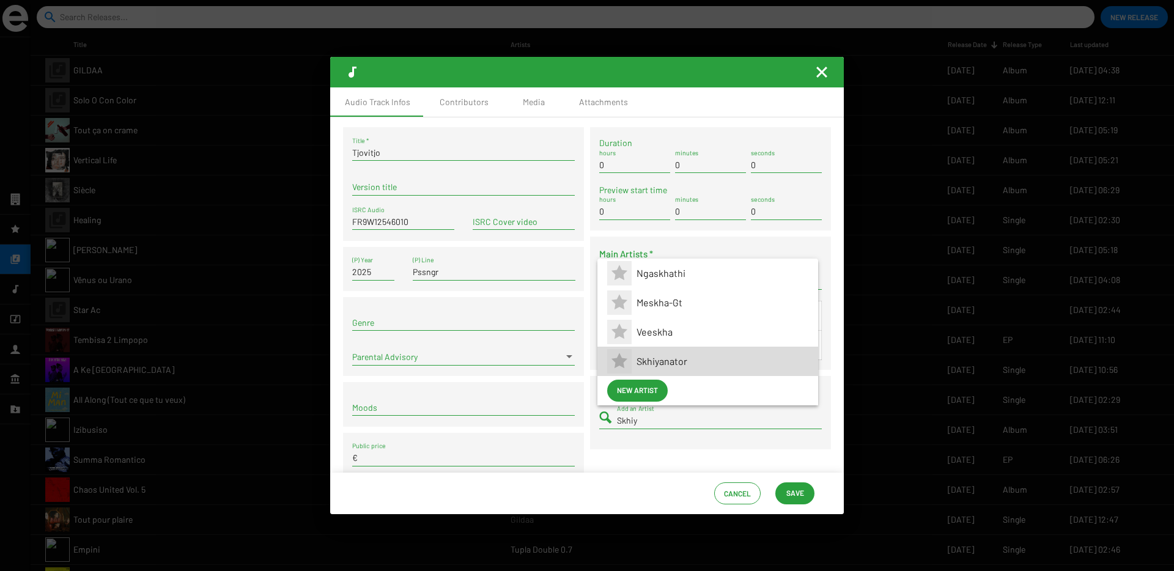
click at [650, 365] on span "Skhiyanator" at bounding box center [723, 361] width 172 height 29
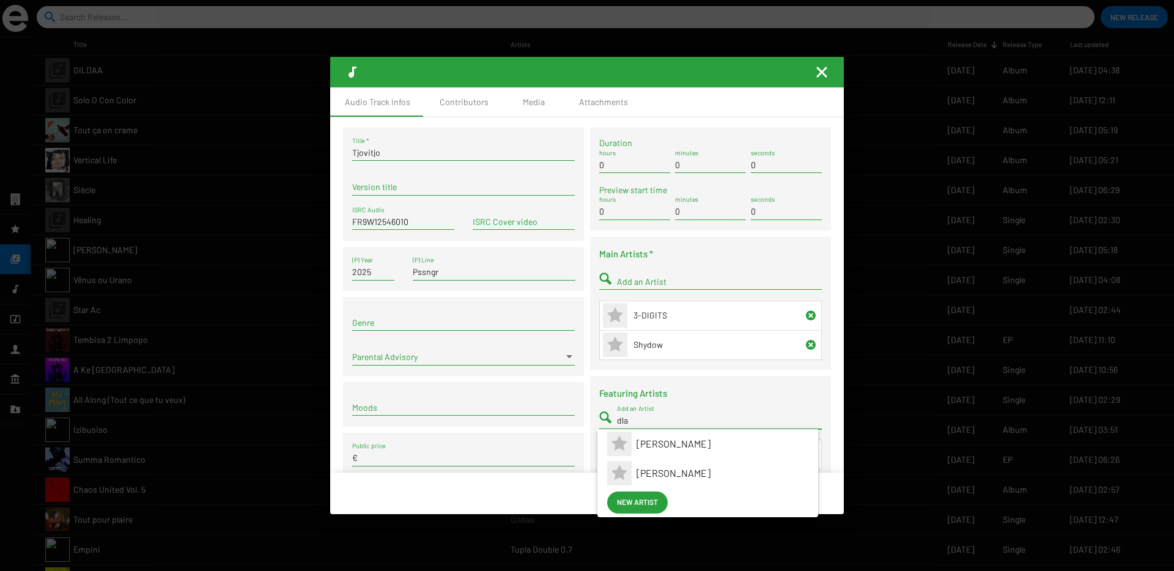
type input "dla"
click at [655, 469] on span "Dlala Sthukzin" at bounding box center [723, 473] width 172 height 29
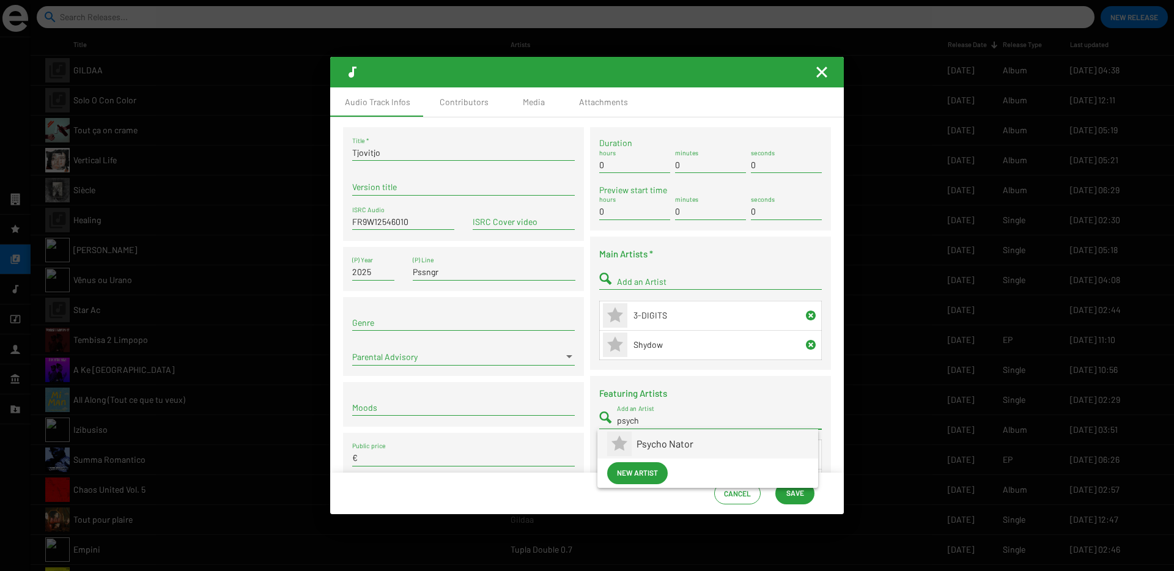
type input "psych"
click at [638, 448] on span "Psycho Nator" at bounding box center [723, 443] width 172 height 29
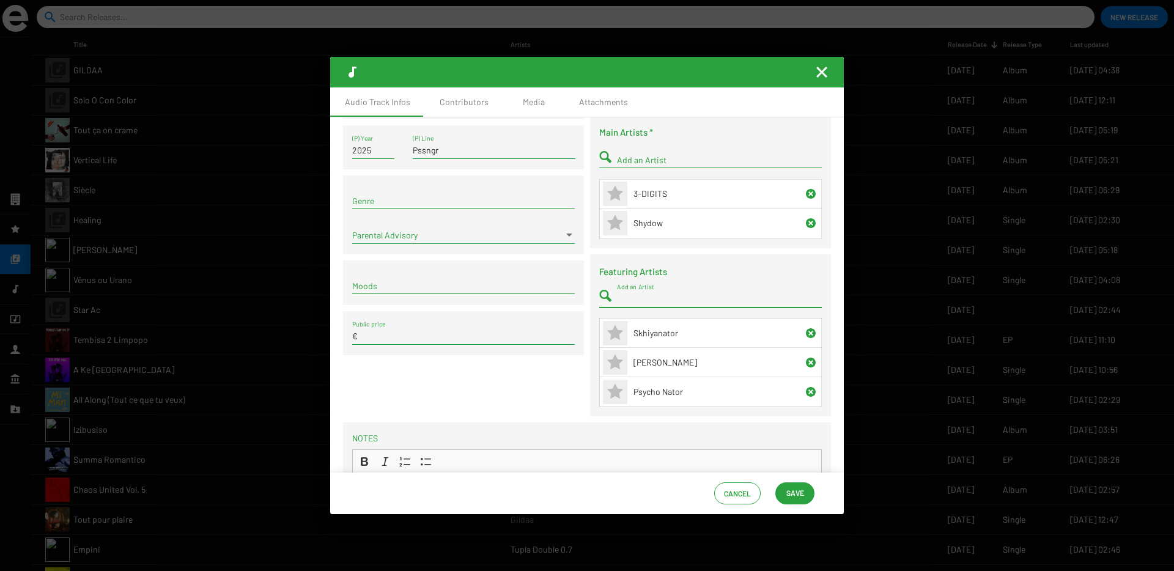
scroll to position [128, 0]
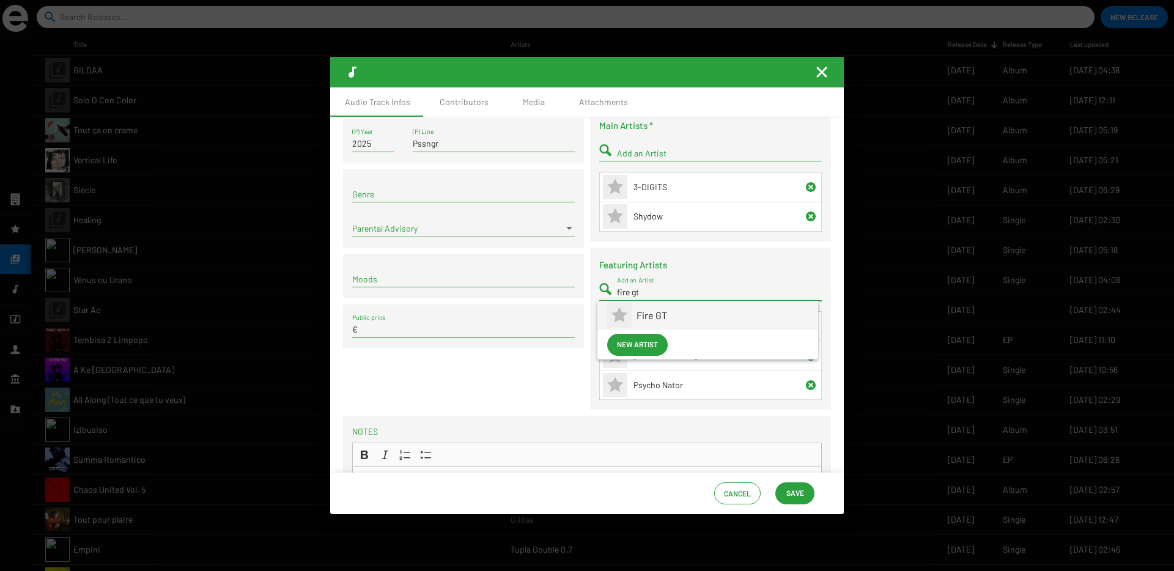
type input "fire gt"
click at [639, 317] on span "Fire GT" at bounding box center [723, 315] width 172 height 29
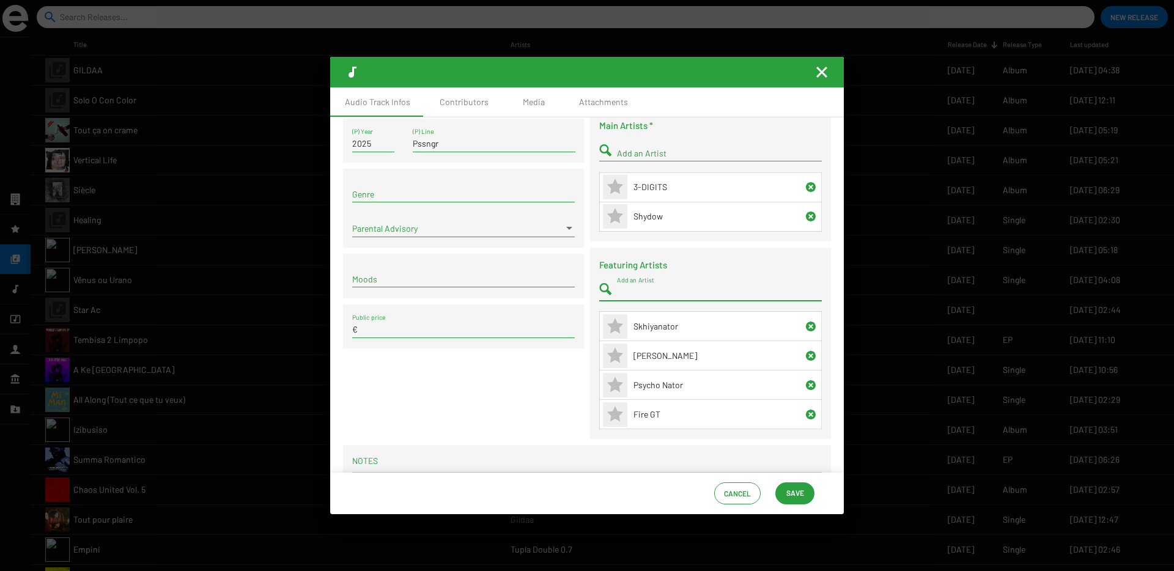
click at [794, 491] on span "Save" at bounding box center [795, 493] width 18 height 22
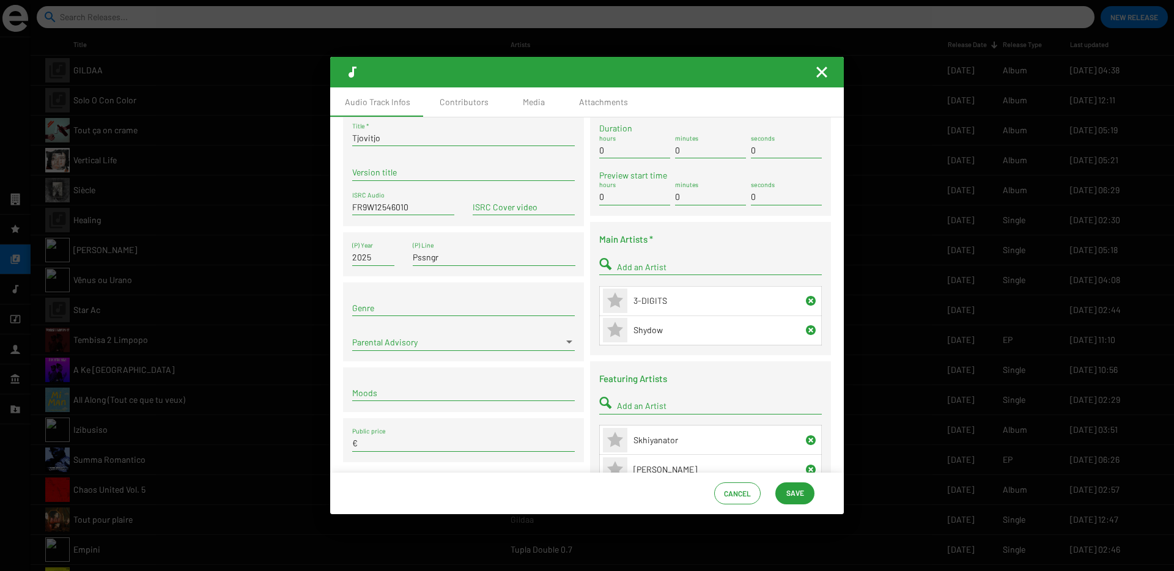
scroll to position [0, 0]
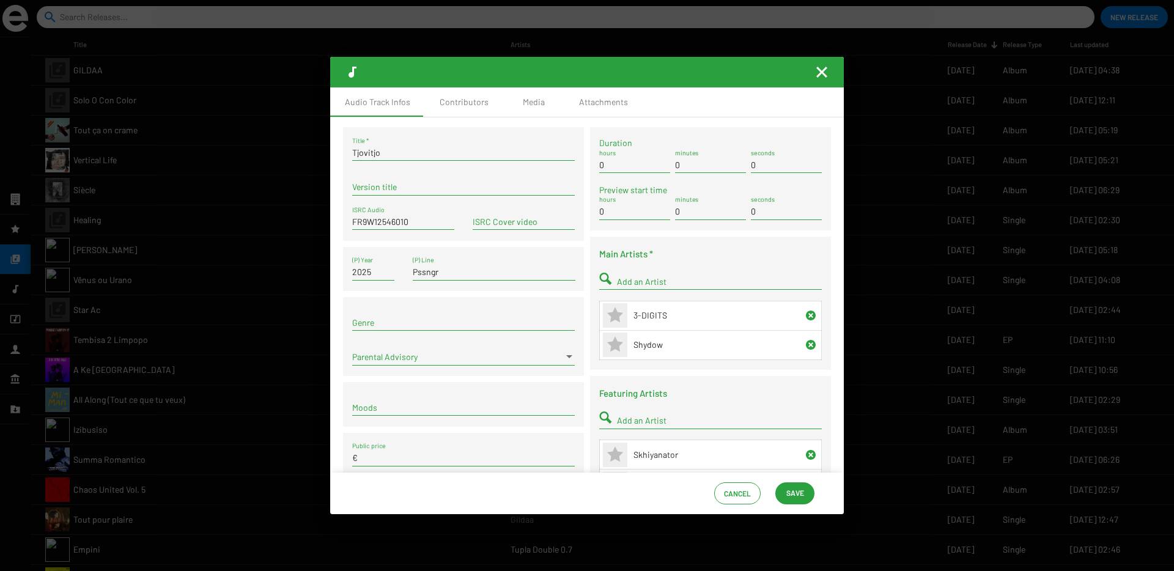
click at [802, 498] on span "Save" at bounding box center [795, 493] width 18 height 22
click at [457, 103] on div "Contributors" at bounding box center [464, 102] width 49 height 12
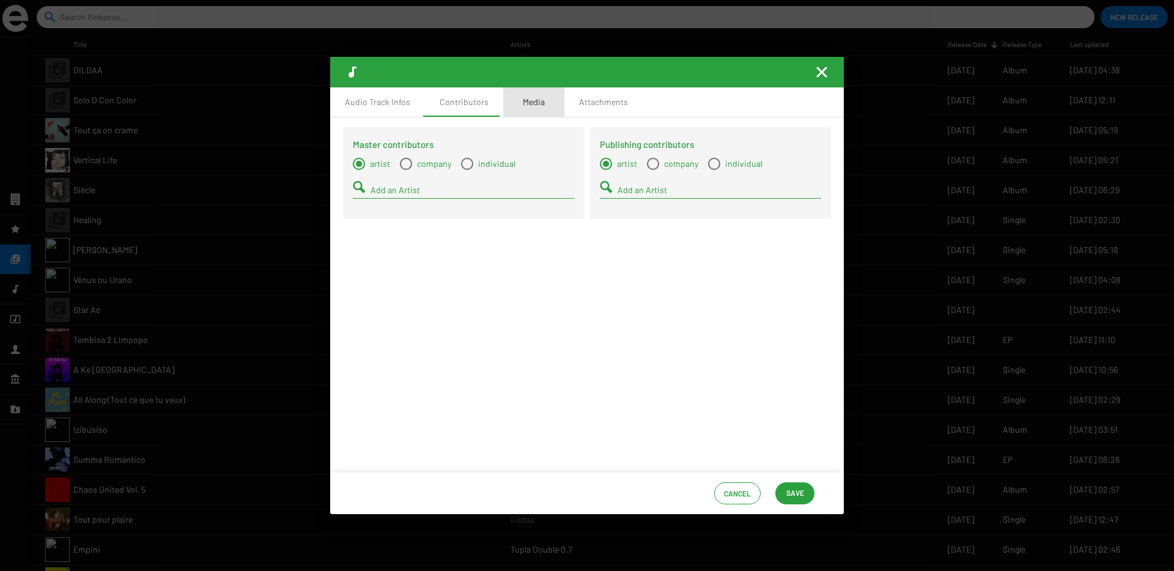
click at [523, 108] on div "Media" at bounding box center [534, 102] width 22 height 12
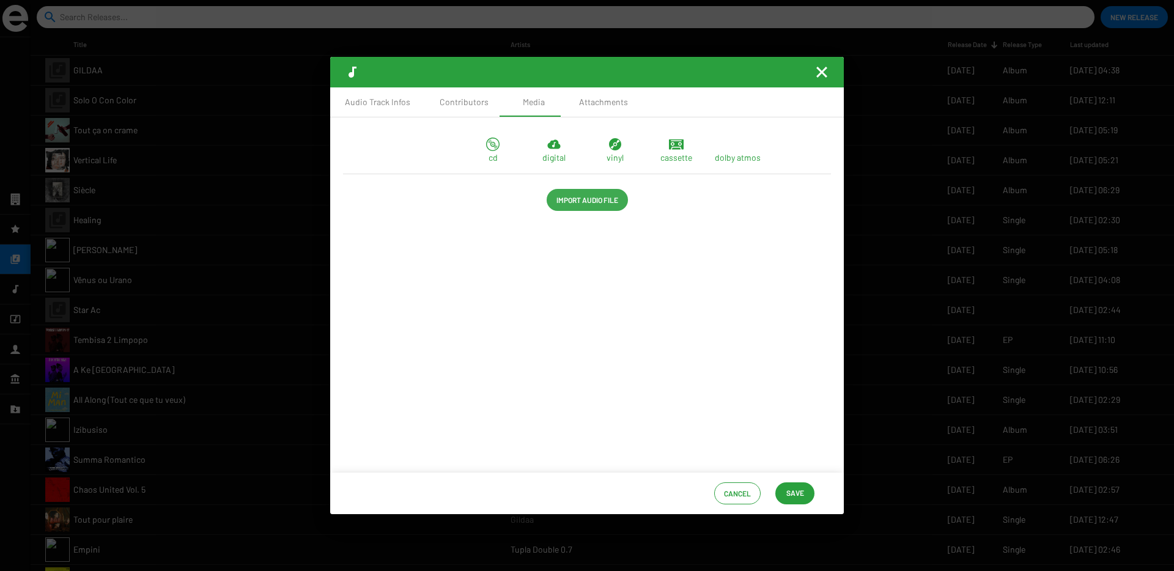
click at [605, 197] on span "Import Audio File" at bounding box center [587, 200] width 62 height 22
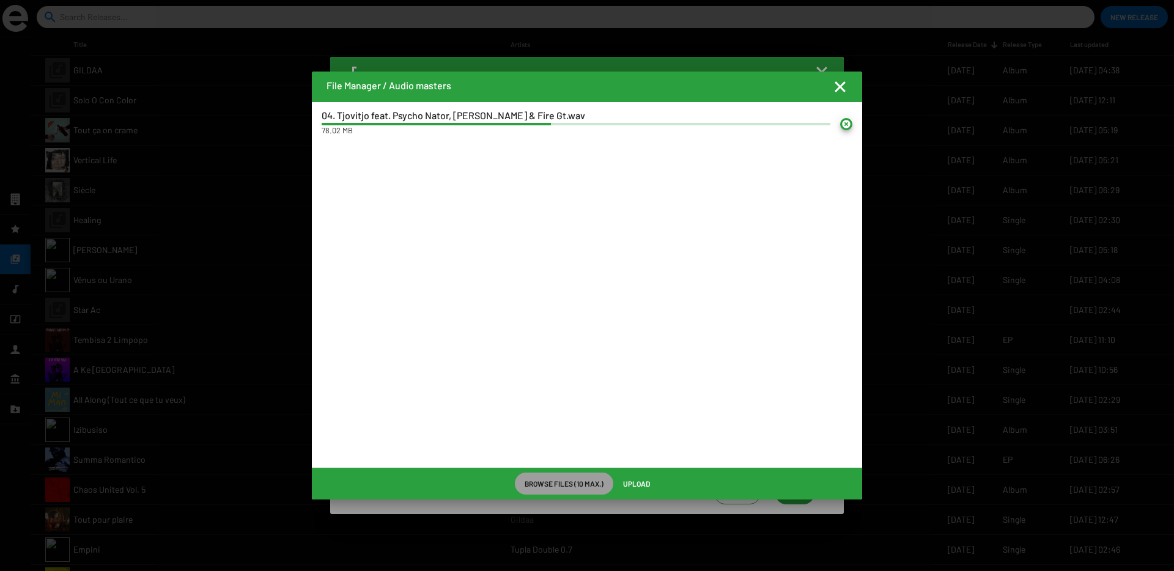
click at [630, 482] on span "Upload" at bounding box center [636, 484] width 27 height 22
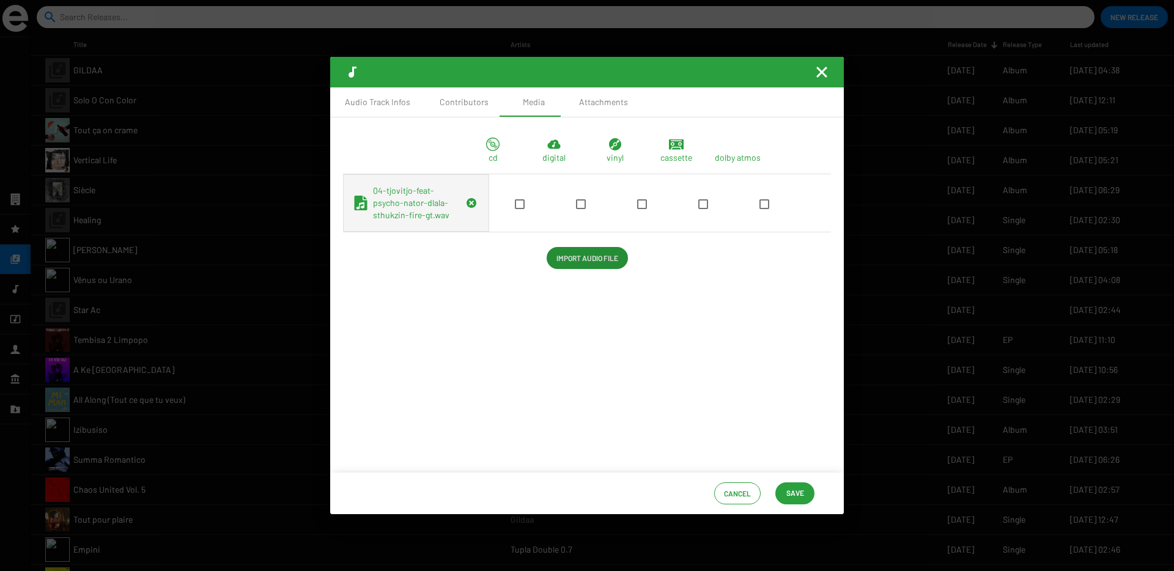
click at [576, 209] on span at bounding box center [581, 204] width 10 height 10
click at [580, 210] on input "checkbox" at bounding box center [580, 209] width 1 height 1
click at [804, 493] on span "Save" at bounding box center [795, 493] width 20 height 22
click at [440, 103] on div "Contributors" at bounding box center [464, 102] width 49 height 12
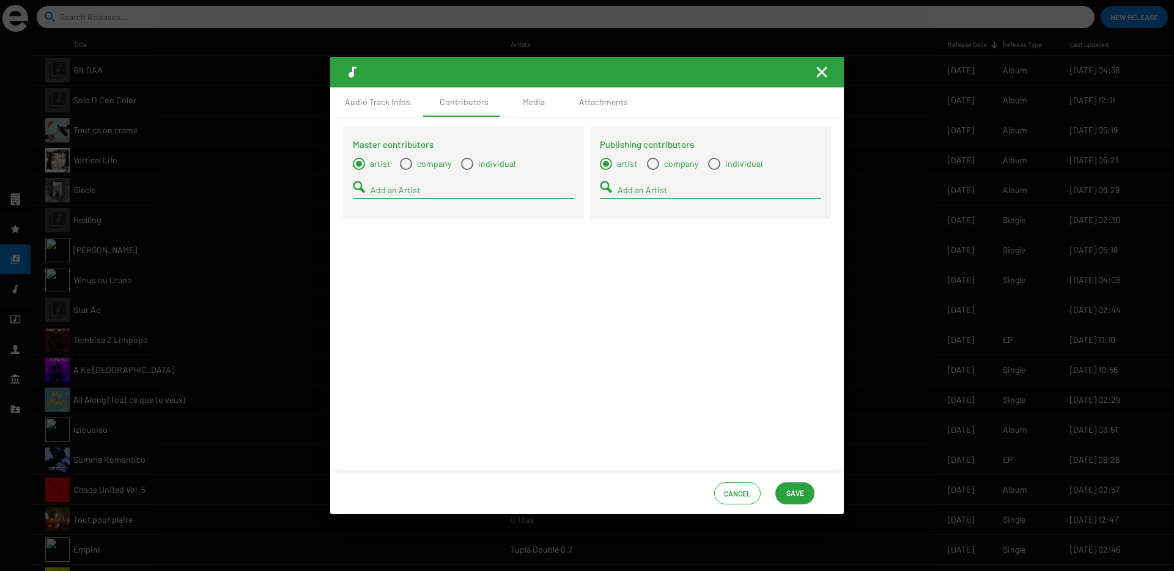
click at [462, 168] on span "Select a type" at bounding box center [467, 164] width 12 height 12
click at [467, 170] on input "individual" at bounding box center [467, 170] width 1 height 1
radio input "true"
click at [454, 190] on input "Add a Contact" at bounding box center [473, 190] width 204 height 10
type input "p"
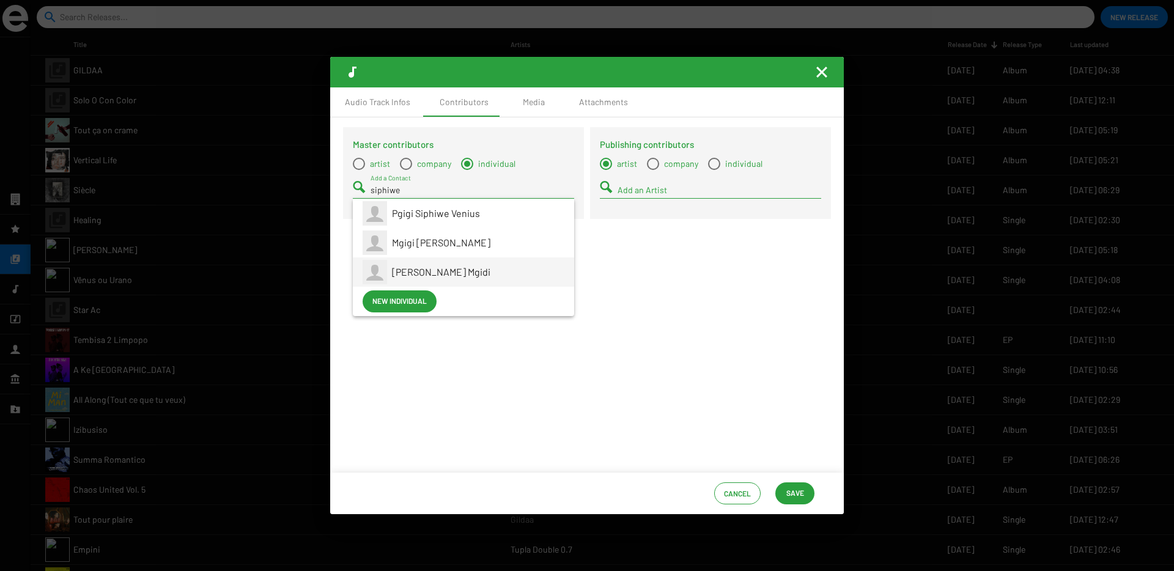
type input "siphiwe"
click at [438, 267] on span "Siphiwe Venius Mgidi" at bounding box center [441, 272] width 98 height 12
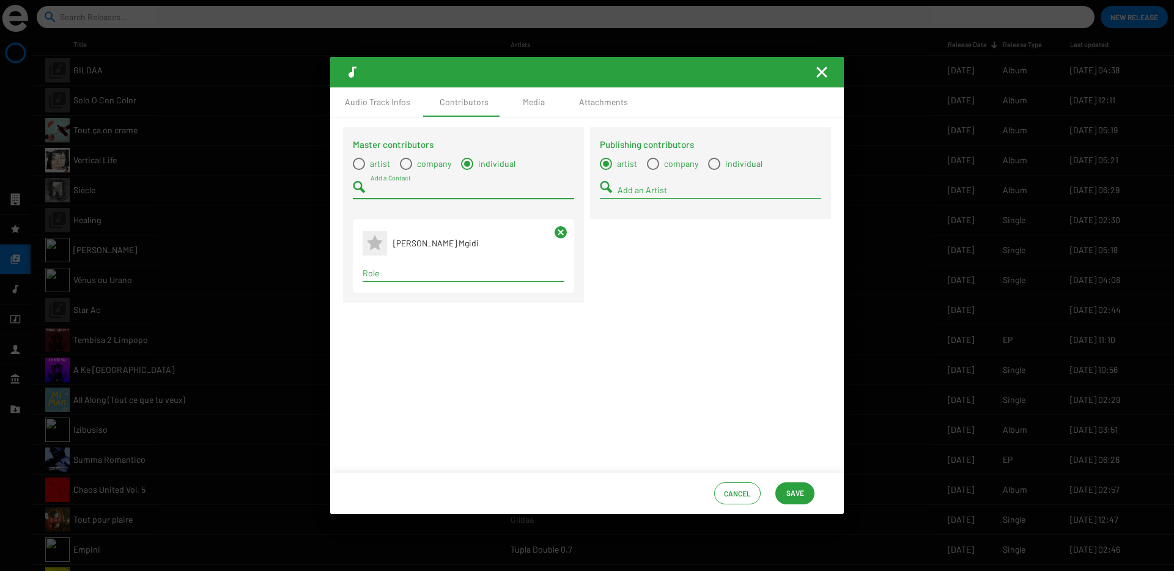
click at [388, 274] on input "Role" at bounding box center [464, 273] width 202 height 10
type input "compos"
click at [378, 297] on span "Composer" at bounding box center [463, 296] width 182 height 29
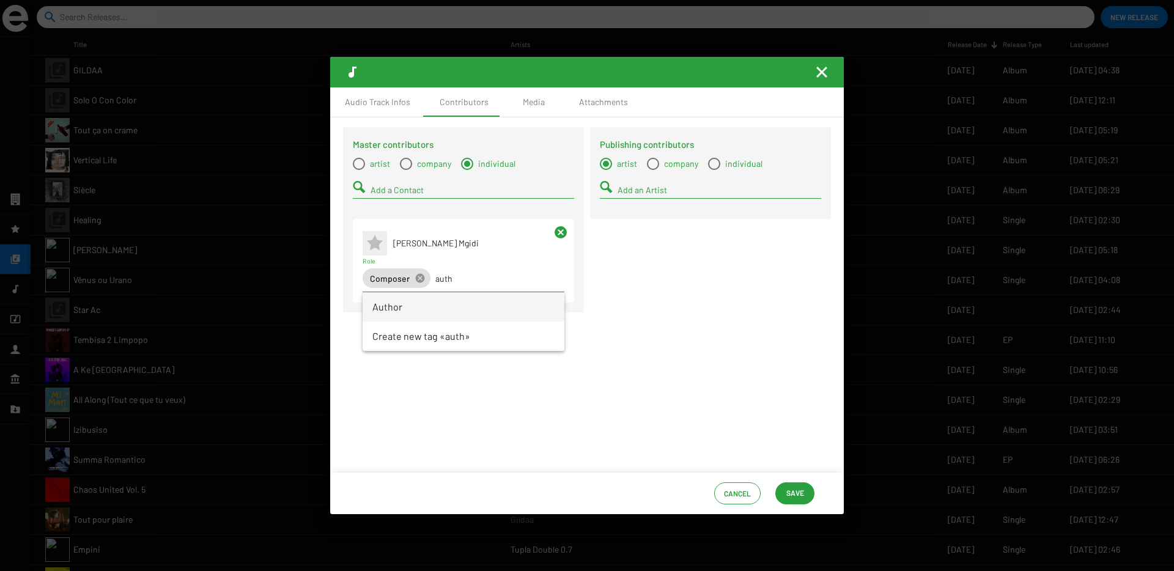
type input "auth"
click at [389, 303] on span "Author" at bounding box center [463, 306] width 182 height 29
click at [366, 170] on form "artist company individual Add a Contact" at bounding box center [463, 183] width 221 height 53
click at [360, 166] on span "Select a type" at bounding box center [359, 164] width 12 height 12
click at [359, 170] on input "artist" at bounding box center [358, 170] width 1 height 1
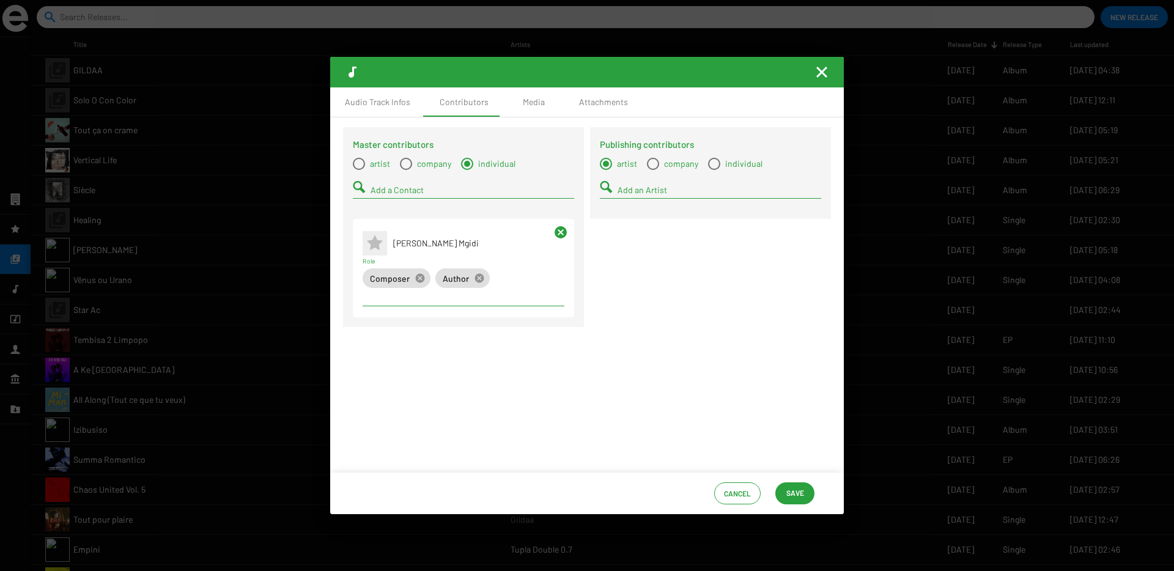
radio input "true"
click at [379, 190] on input "Add an Artist" at bounding box center [473, 190] width 204 height 10
type input "pssngr"
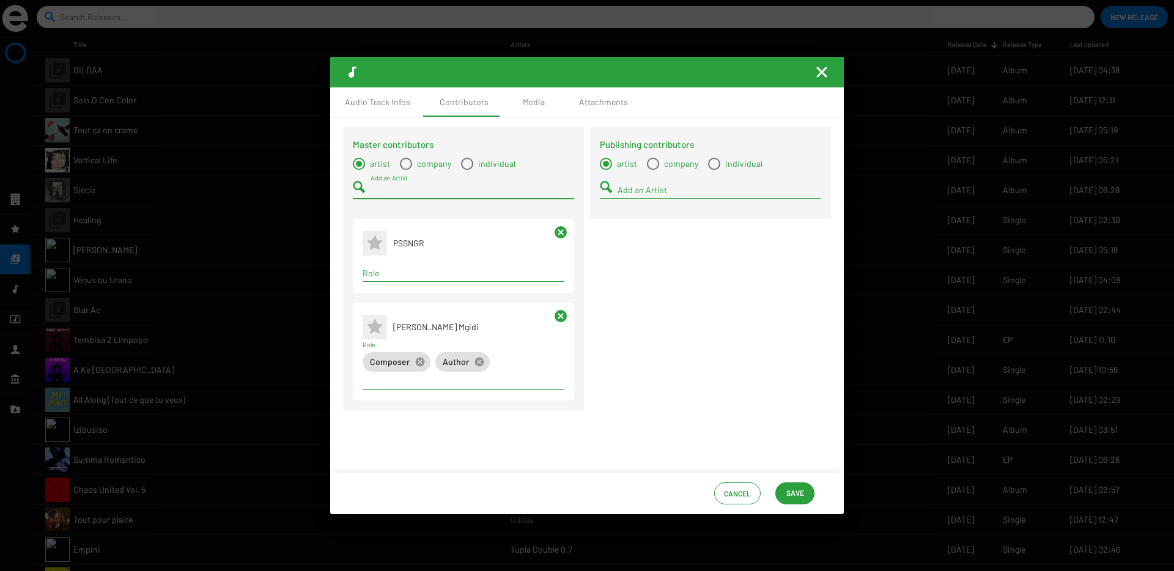
click at [397, 289] on div "Role" at bounding box center [464, 275] width 202 height 35
click at [396, 281] on div "Term selection" at bounding box center [463, 273] width 207 height 15
type input "master"
click at [386, 300] on span "Mastering Engineer" at bounding box center [463, 296] width 182 height 29
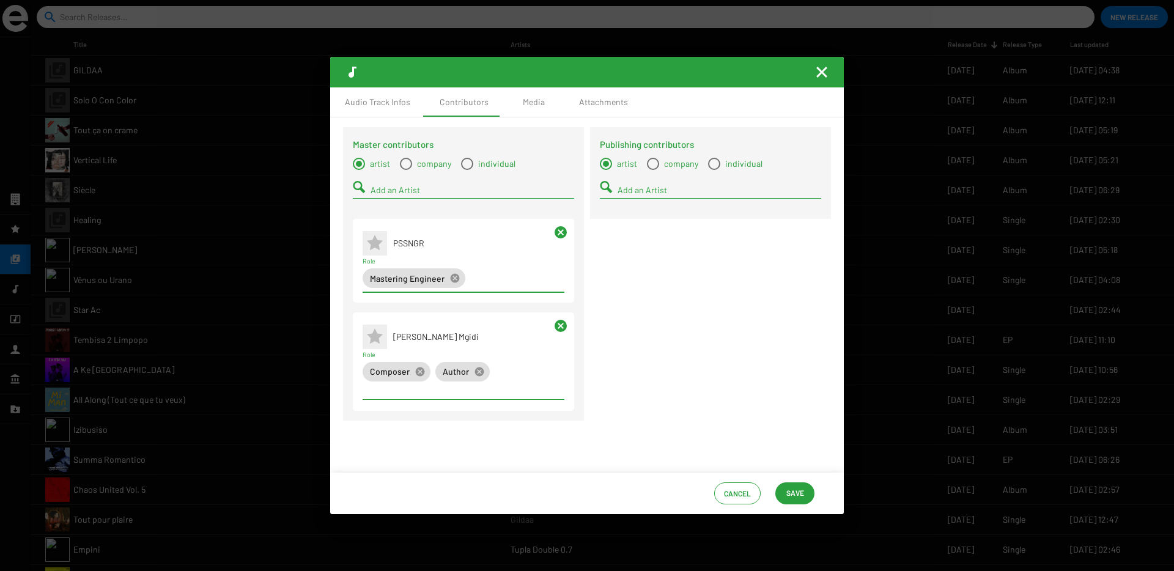
click at [375, 196] on div "Add an Artist" at bounding box center [473, 187] width 204 height 24
type input "shyd"
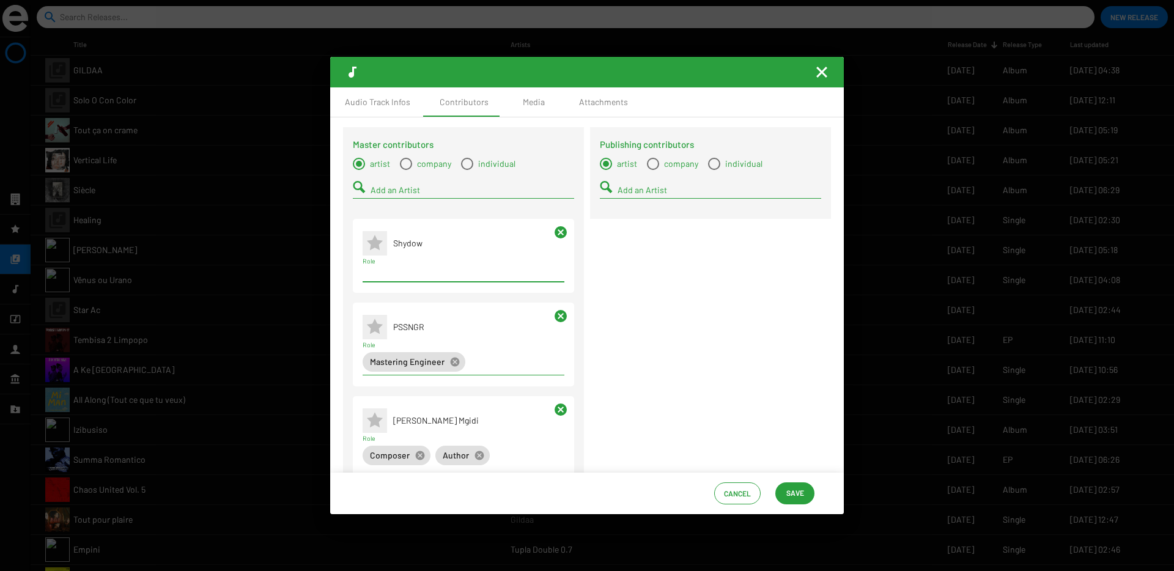
click at [397, 270] on input "Role" at bounding box center [464, 273] width 202 height 10
type input "perfo"
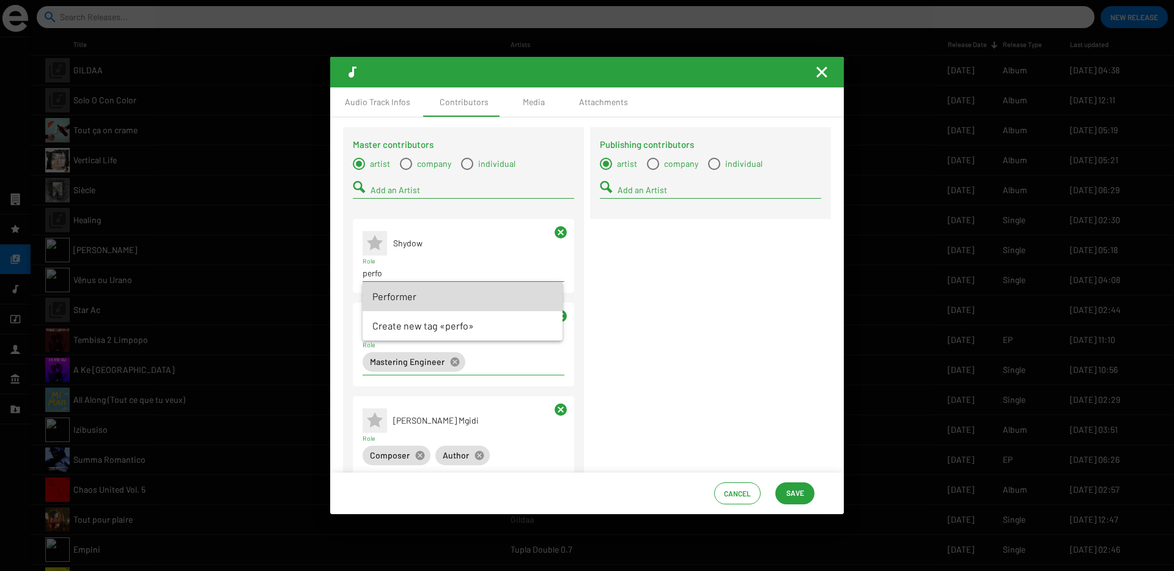
click at [393, 289] on span "Performer" at bounding box center [462, 296] width 180 height 29
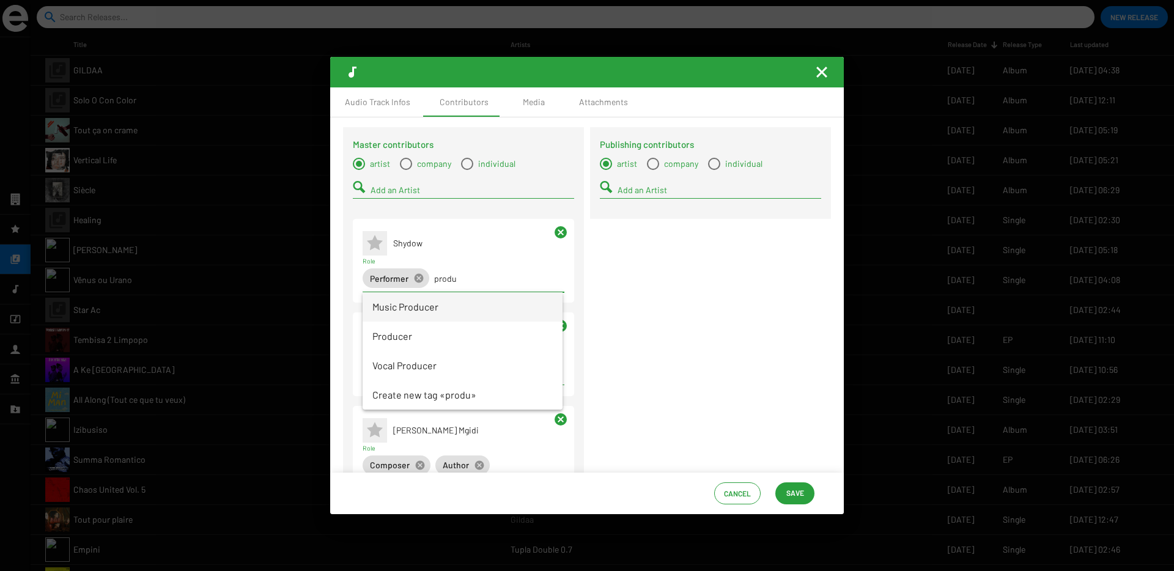
type input "produ"
click at [386, 306] on span "Music Producer" at bounding box center [462, 306] width 180 height 29
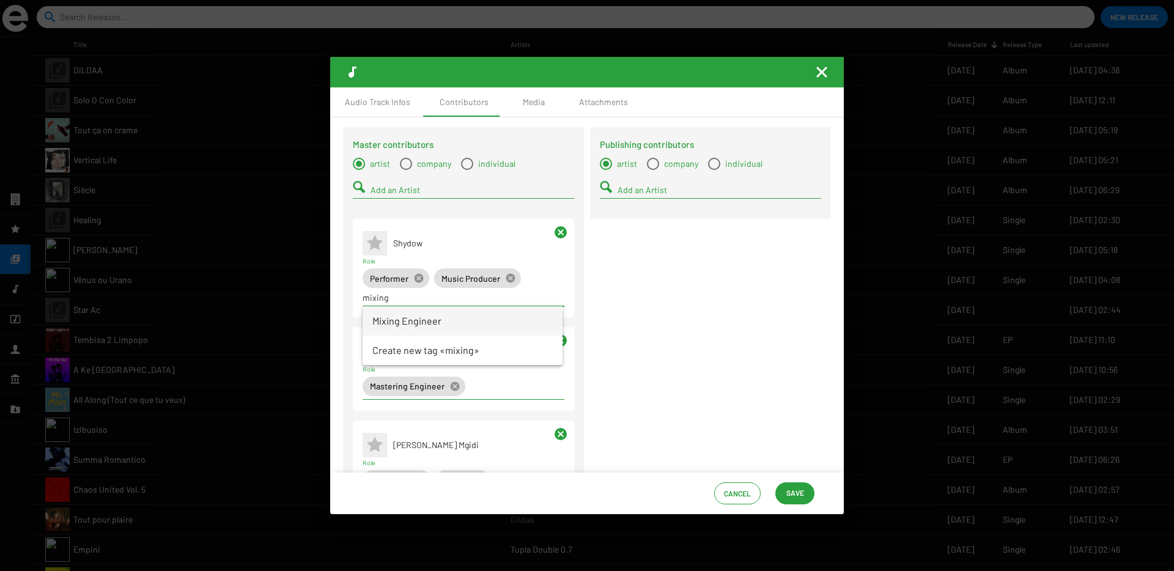
type input "mixing"
click at [450, 325] on span "Mixing Engineer" at bounding box center [462, 320] width 180 height 29
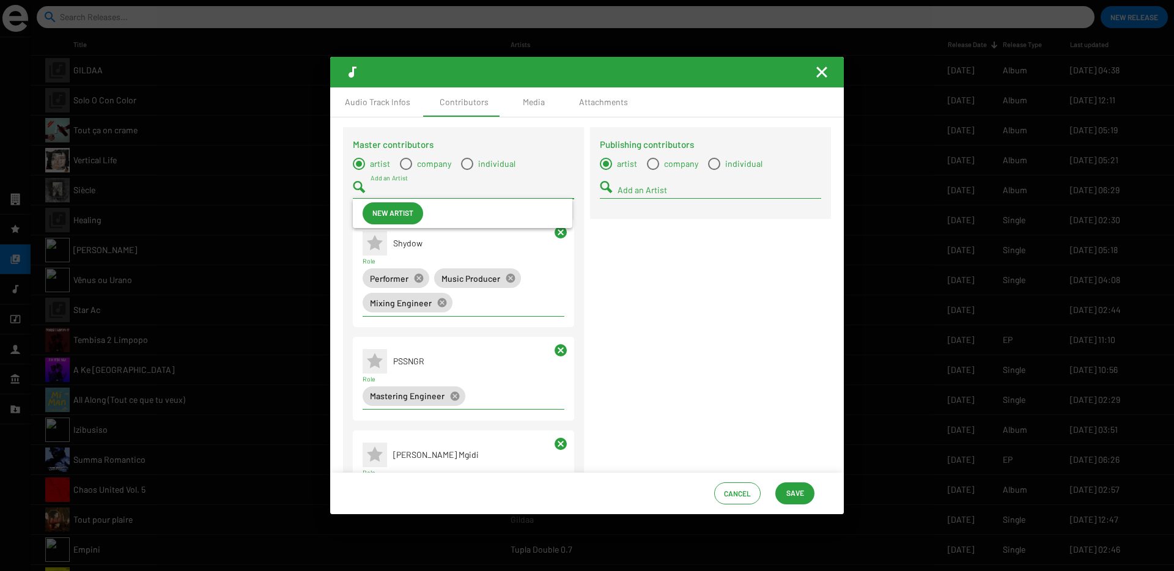
click at [404, 191] on input "Add an Artist" at bounding box center [473, 190] width 204 height 10
type input "skhi"
click at [411, 213] on span "Skhiyanator" at bounding box center [477, 213] width 171 height 29
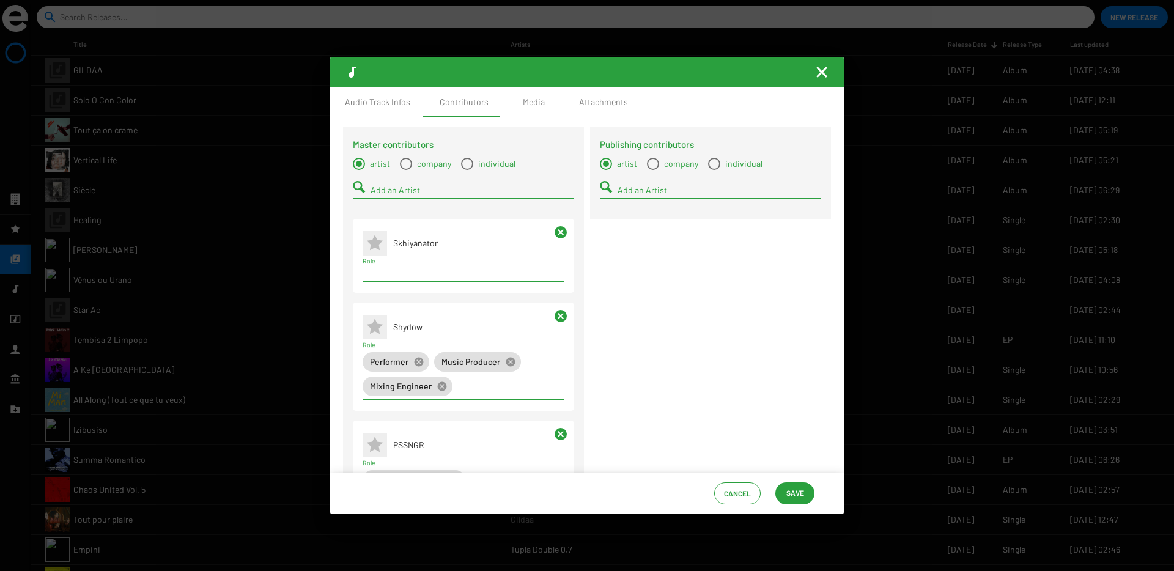
click at [386, 280] on div "Term selection" at bounding box center [463, 273] width 207 height 15
type input "perfo"
click at [382, 297] on span "Performer" at bounding box center [462, 296] width 180 height 29
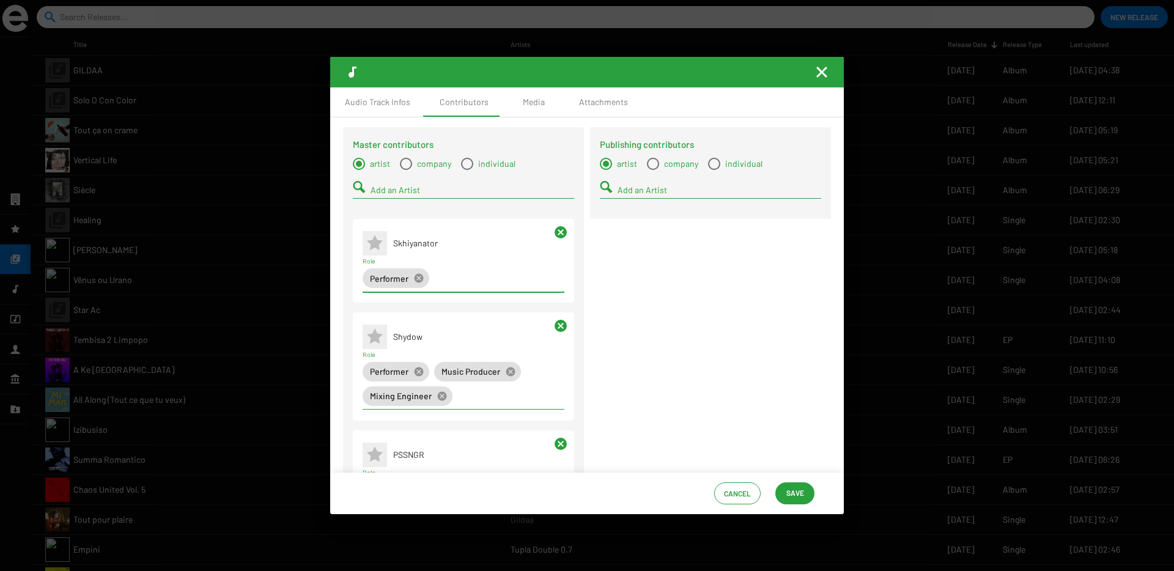
click at [378, 193] on input "Add an Artist" at bounding box center [473, 190] width 204 height 10
type input "psyc"
click at [396, 219] on span "Psycho Nator" at bounding box center [477, 213] width 171 height 29
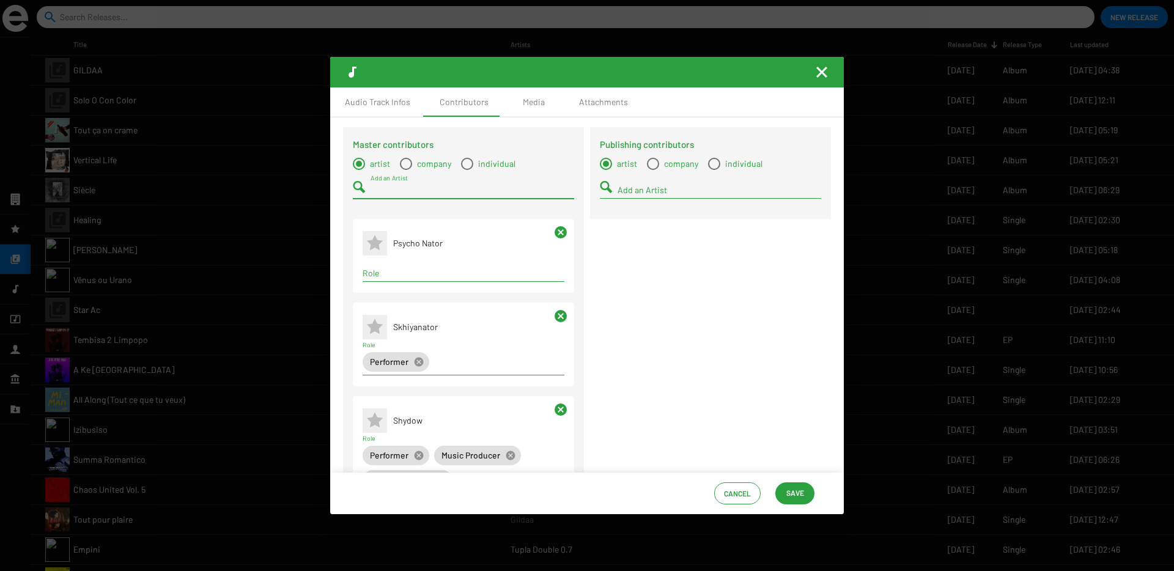
click at [392, 279] on div "Term selection" at bounding box center [463, 273] width 207 height 15
type input "perfo"
click at [392, 291] on span "Performer" at bounding box center [462, 296] width 180 height 29
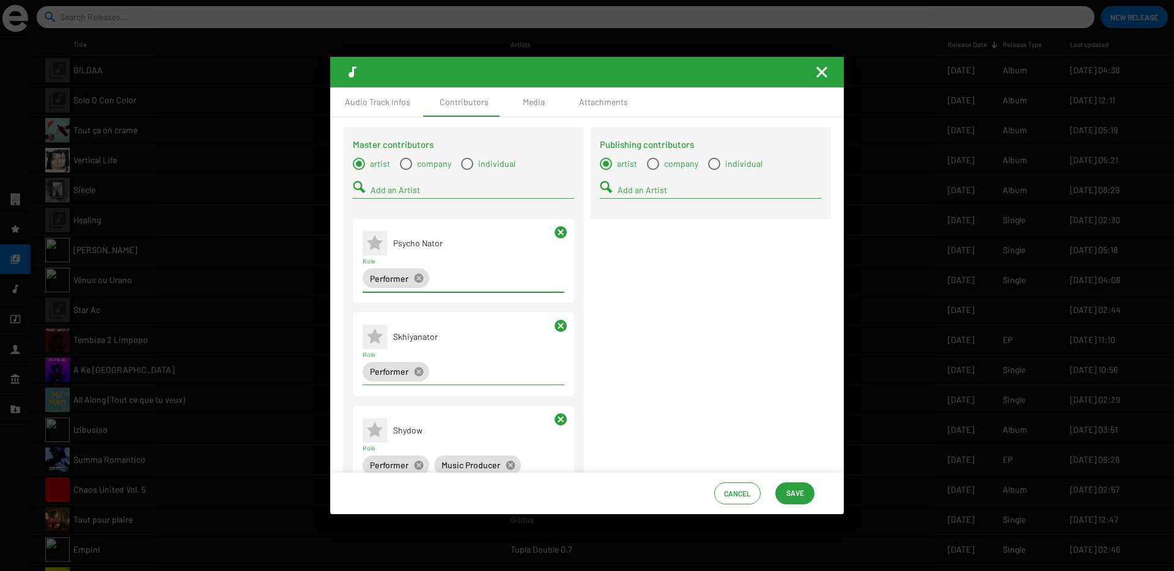
click at [393, 196] on div "Add an Artist" at bounding box center [473, 187] width 204 height 24
type input "fire gt"
click at [380, 213] on icon at bounding box center [375, 214] width 20 height 20
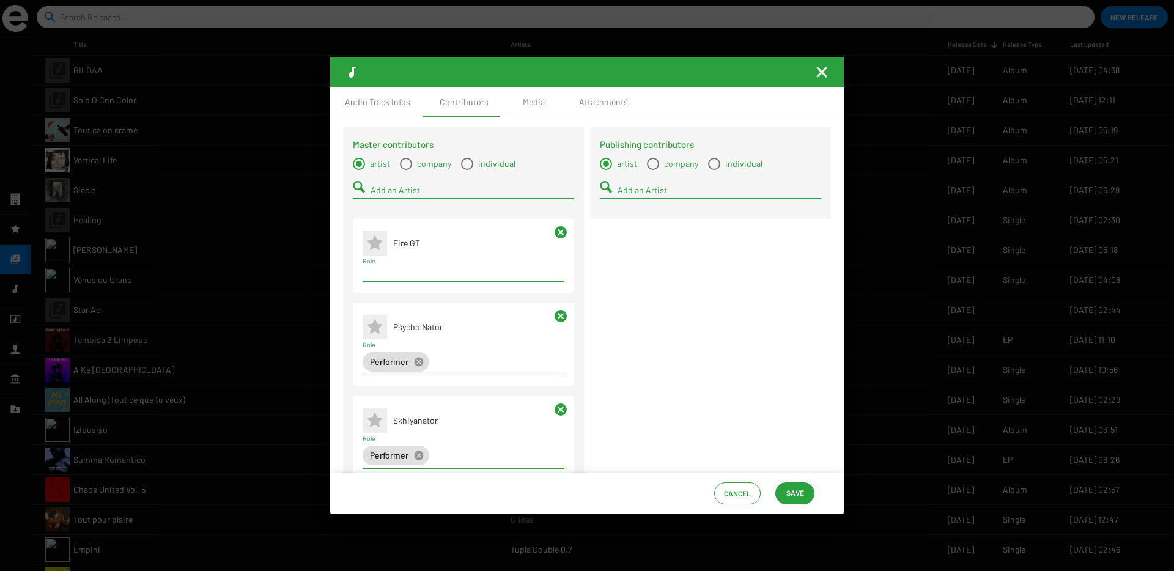
click at [388, 271] on input "Role" at bounding box center [464, 273] width 202 height 10
type input "perfo"
click at [391, 292] on span "Performer" at bounding box center [462, 296] width 180 height 29
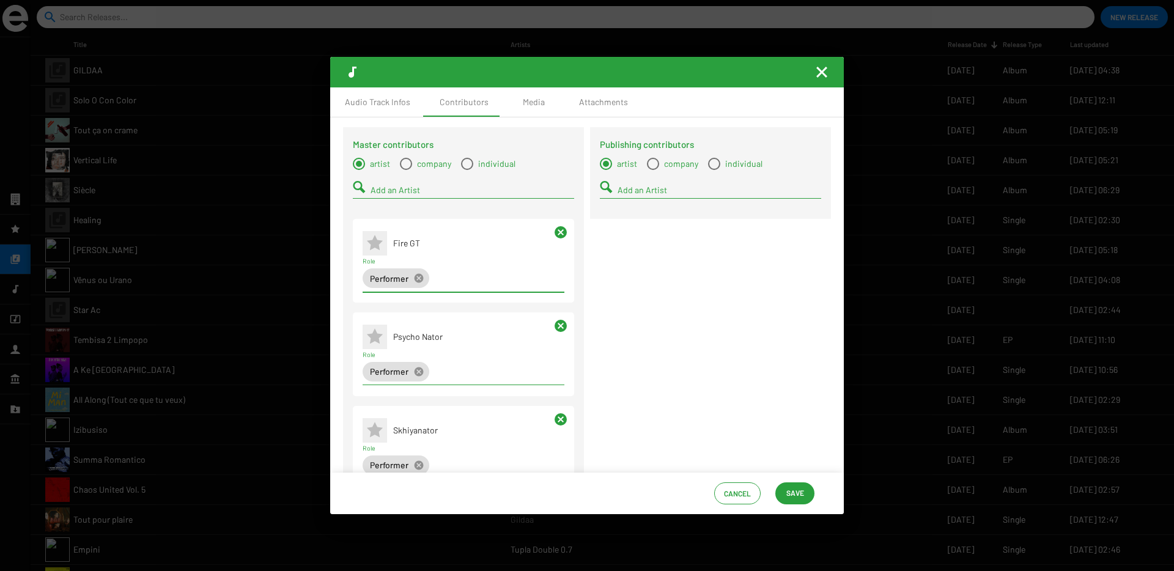
click at [381, 191] on input "Add an Artist" at bounding box center [473, 190] width 204 height 10
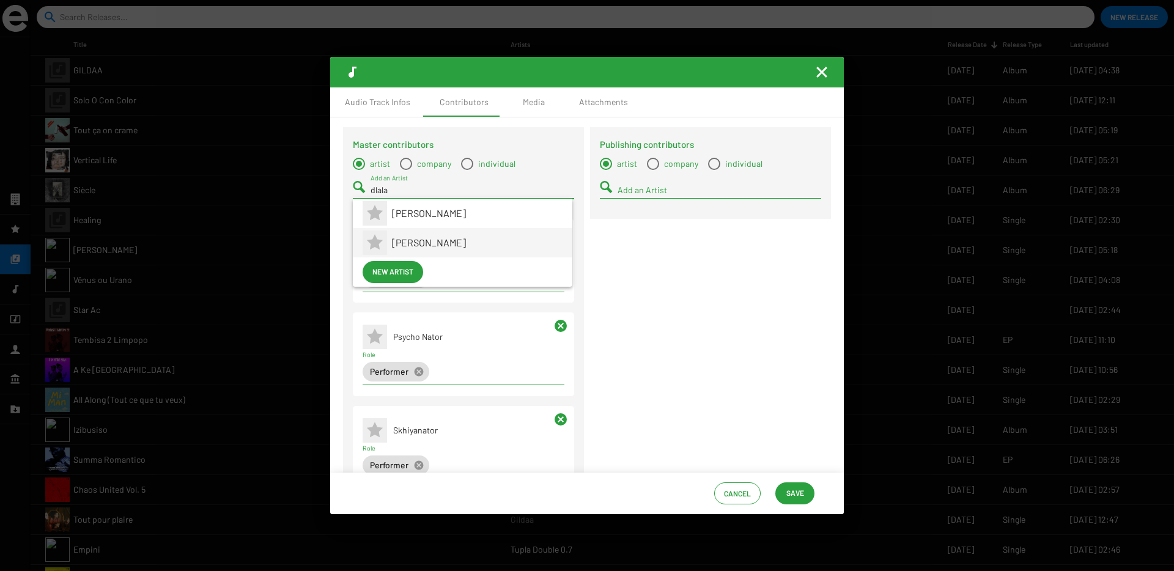
type input "dlala"
click at [395, 244] on span "Dlala Sthukzin" at bounding box center [477, 242] width 171 height 29
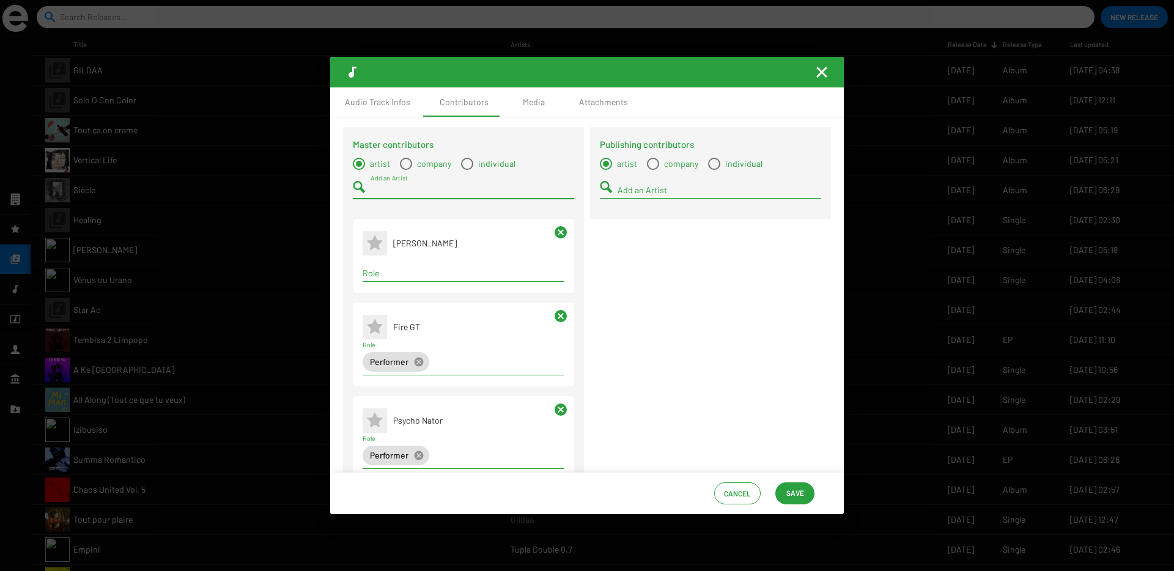
click at [421, 275] on input "Role" at bounding box center [464, 273] width 202 height 10
type input "perfo"
click at [415, 298] on span "Performer" at bounding box center [462, 296] width 180 height 29
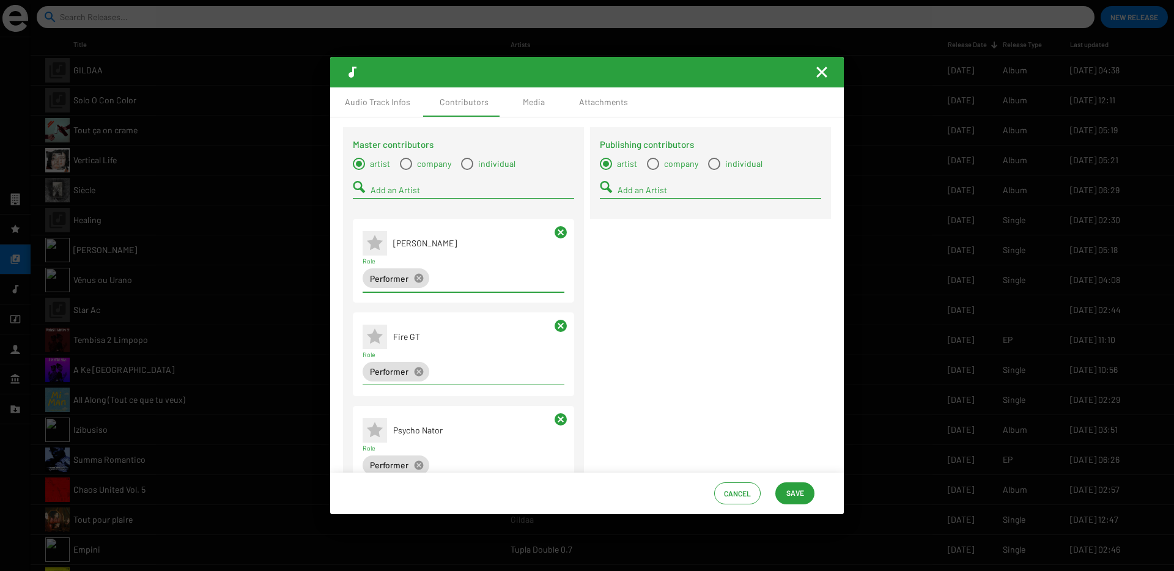
click at [786, 489] on span "Save" at bounding box center [795, 493] width 18 height 22
click at [520, 95] on div "Media" at bounding box center [533, 101] width 61 height 29
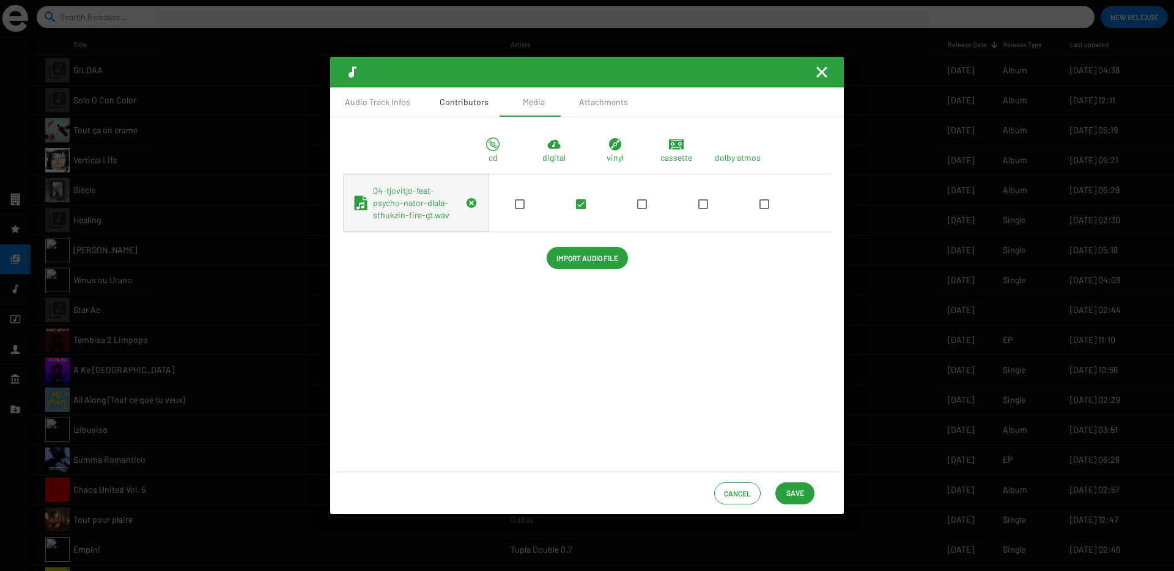
click at [465, 97] on div "Contributors" at bounding box center [464, 102] width 49 height 12
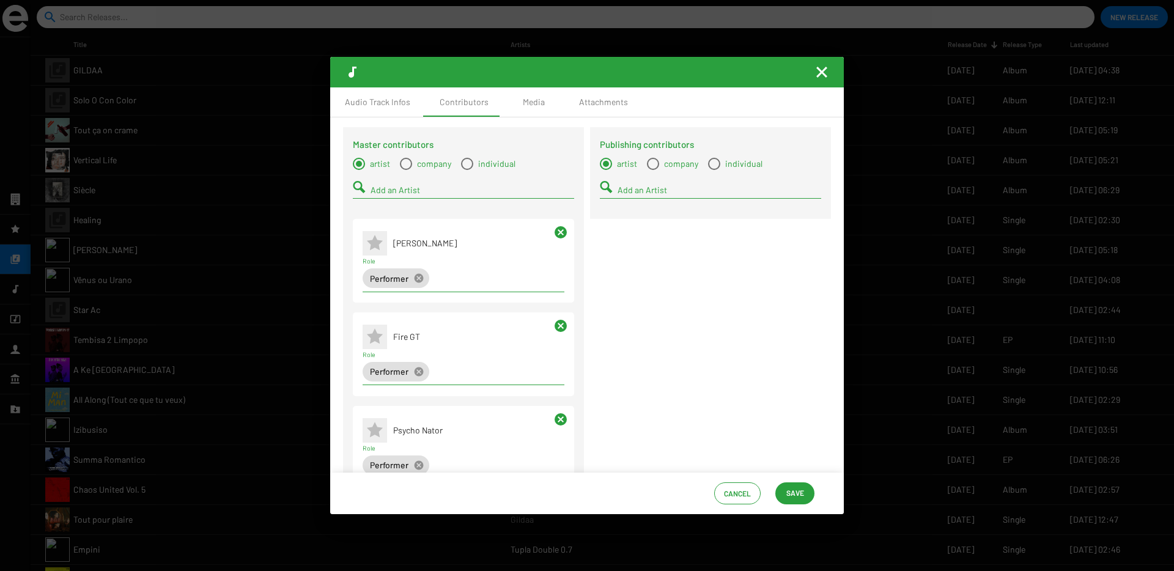
click at [791, 494] on span "Save" at bounding box center [795, 493] width 18 height 22
click at [795, 485] on span "Save" at bounding box center [795, 493] width 18 height 22
click at [818, 79] on mat-icon "Fermer la fenêtre" at bounding box center [821, 72] width 15 height 15
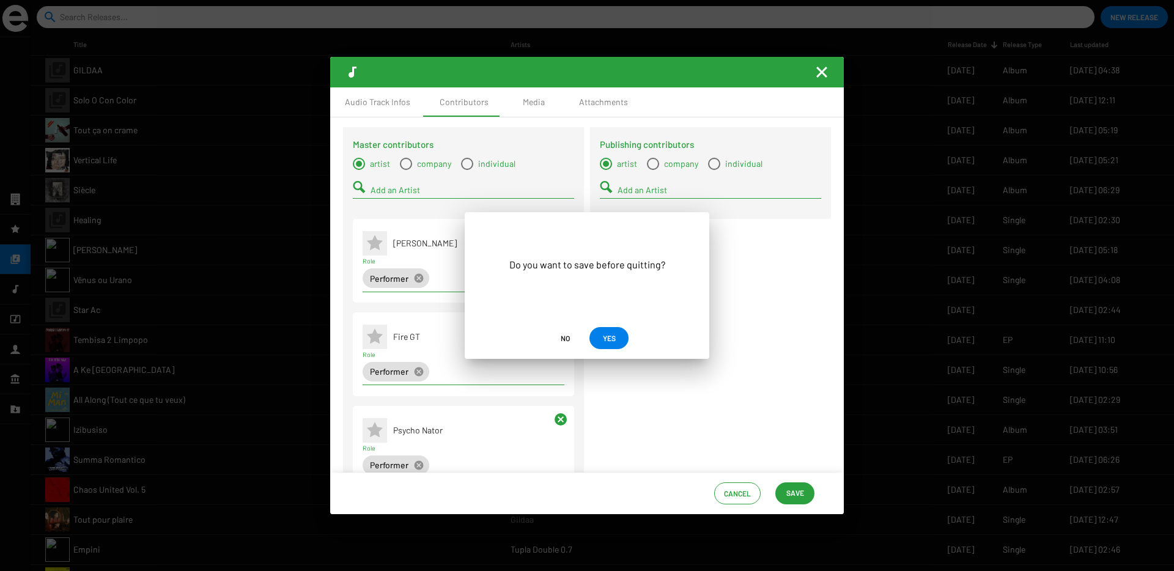
click at [613, 342] on span "YES" at bounding box center [609, 338] width 13 height 22
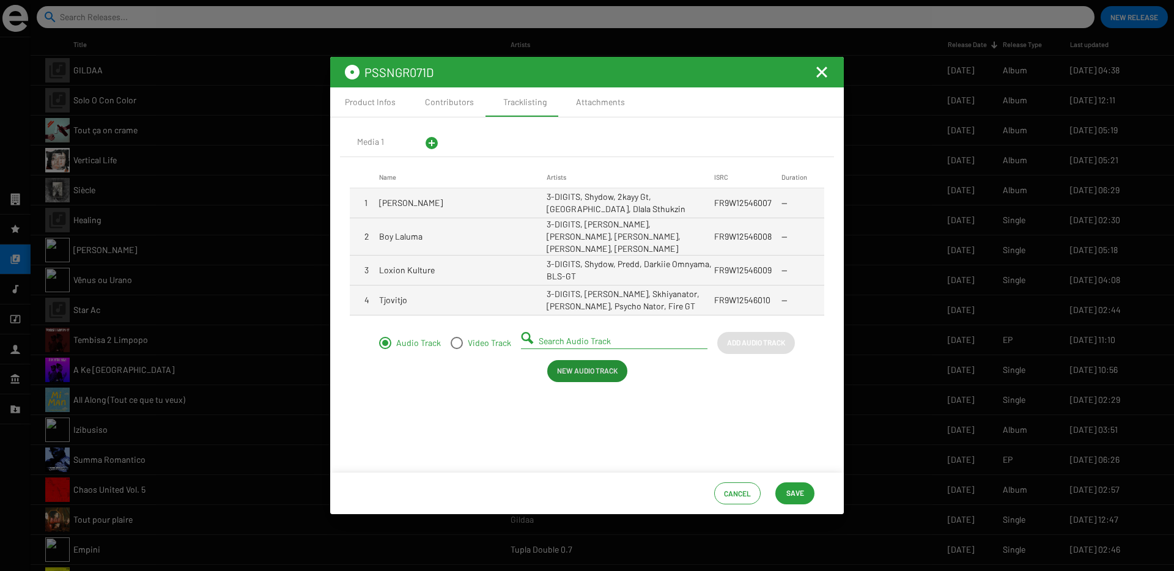
click at [589, 368] on span "New Audio Track" at bounding box center [587, 371] width 61 height 22
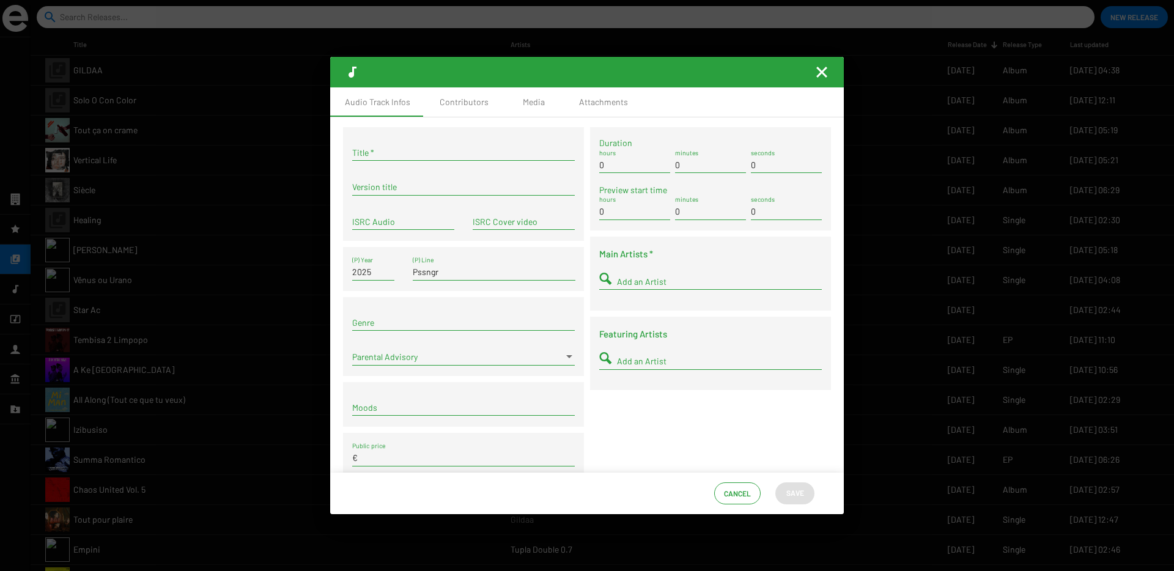
click at [396, 150] on input "Title *" at bounding box center [463, 153] width 223 height 10
paste input "Inhliziyo Yami"
type input "Inhliziyo Yami"
click at [381, 222] on input "ISRC Audio" at bounding box center [403, 222] width 102 height 10
paste input "FR9W12546011"
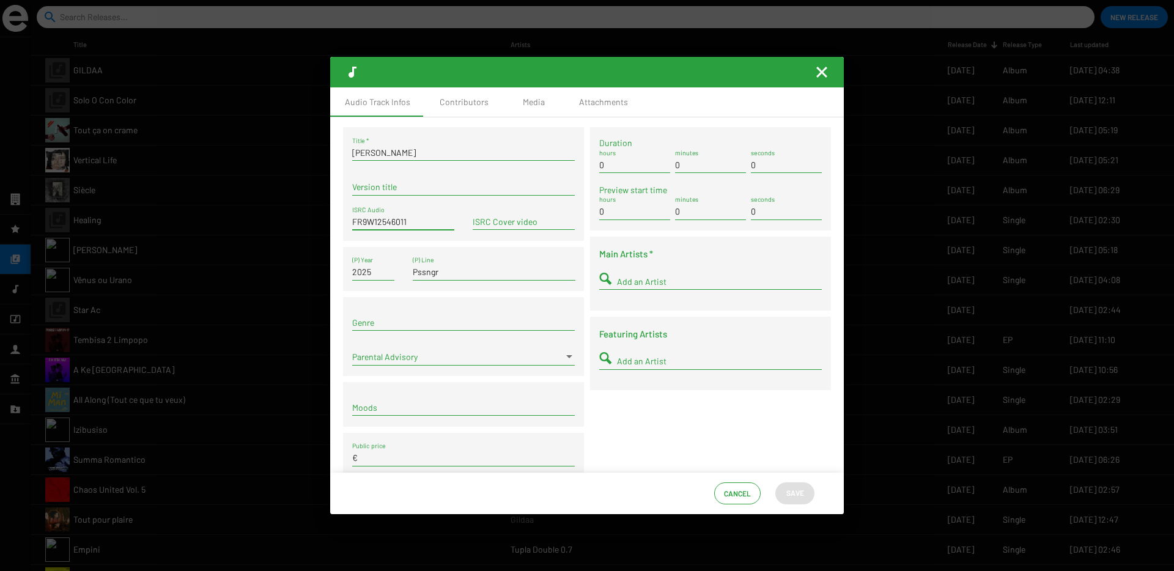
type input "FR9W12546011"
click at [620, 278] on input "Add an Artist" at bounding box center [719, 282] width 205 height 10
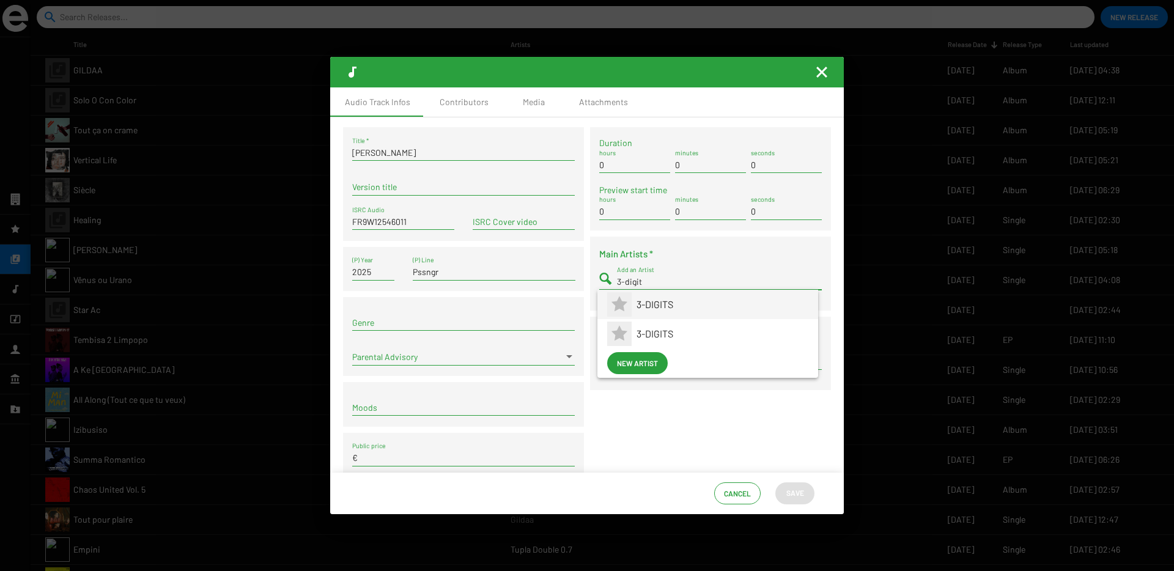
type input "3-digit"
click at [641, 306] on span "3-DIGITS" at bounding box center [723, 304] width 172 height 29
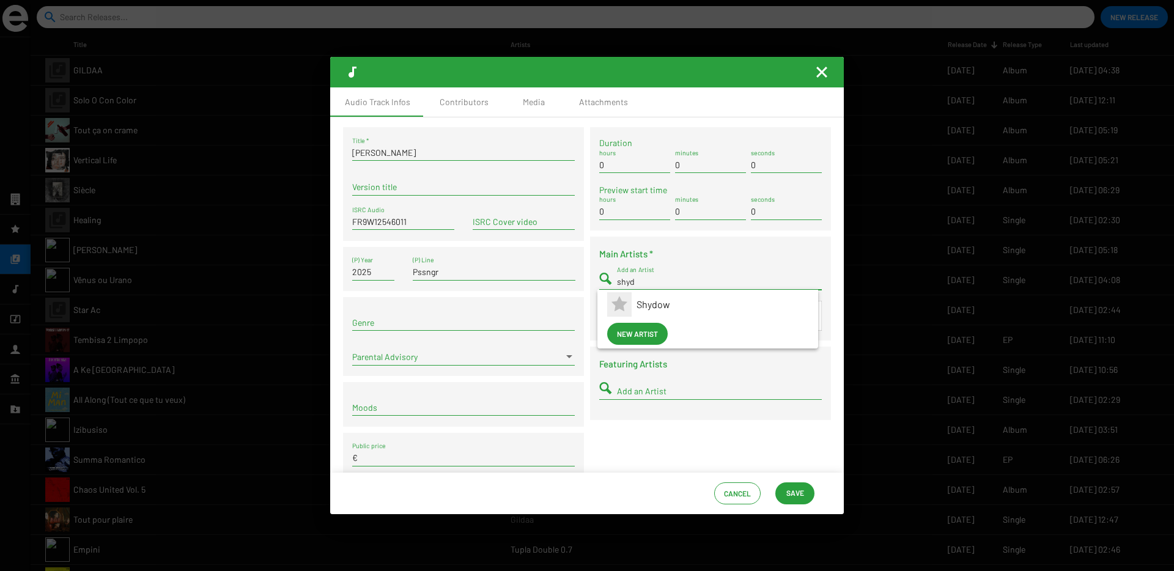
type input "shyd"
click at [657, 300] on span "Shydow" at bounding box center [723, 304] width 172 height 29
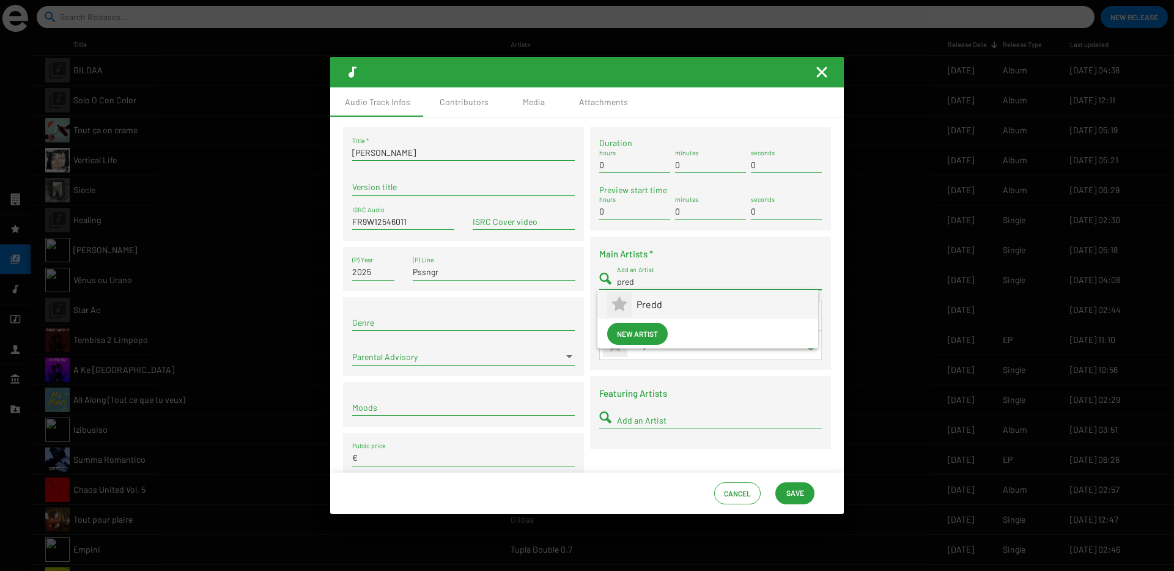
type input "pred"
click at [650, 304] on span "Predd" at bounding box center [723, 304] width 172 height 29
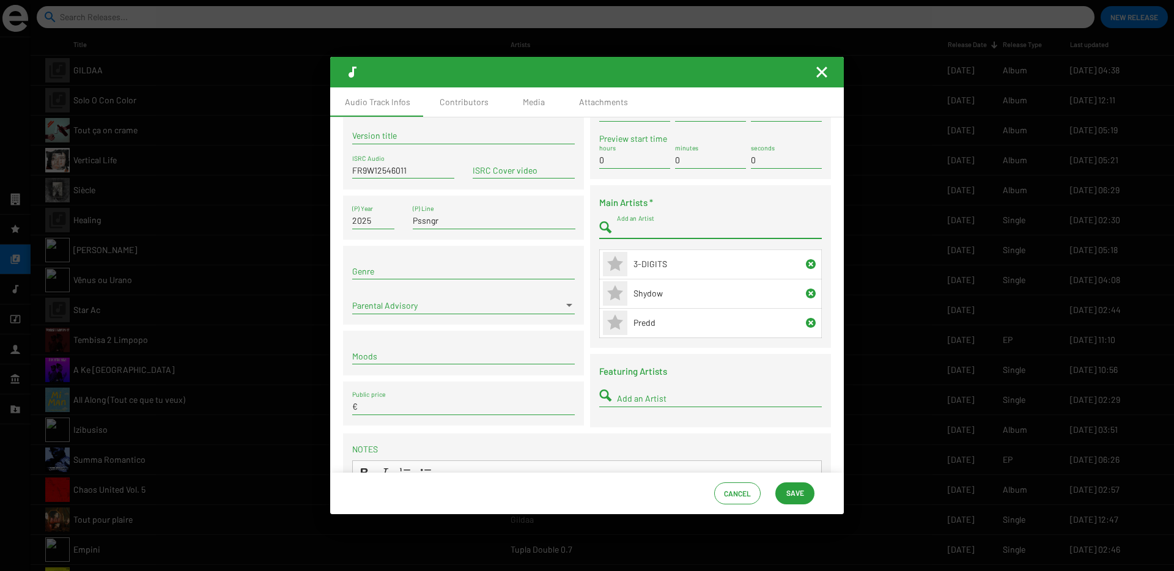
scroll to position [53, 0]
click at [657, 399] on input "Add an Artist" at bounding box center [719, 397] width 205 height 10
click at [800, 490] on span "Save" at bounding box center [795, 493] width 18 height 22
click at [795, 493] on span "Save" at bounding box center [795, 493] width 18 height 22
click at [467, 103] on div "Contributors" at bounding box center [464, 102] width 49 height 12
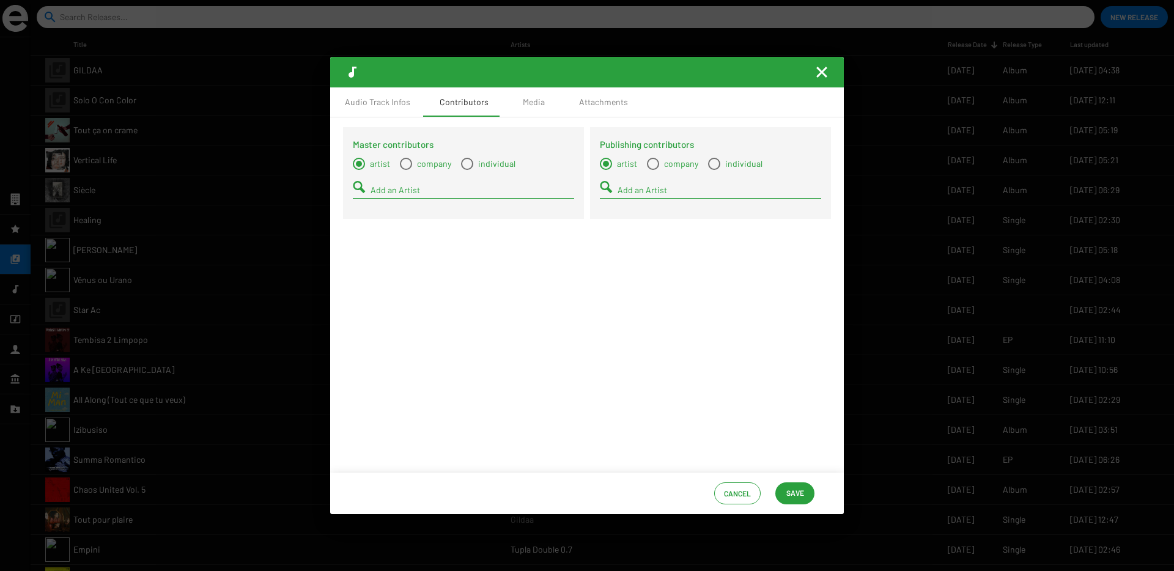
scroll to position [0, 0]
click at [392, 190] on input "Add an Artist" at bounding box center [473, 190] width 204 height 10
click at [463, 165] on span "Select a type" at bounding box center [467, 164] width 12 height 12
click at [467, 170] on input "individual" at bounding box center [467, 170] width 1 height 1
radio input "true"
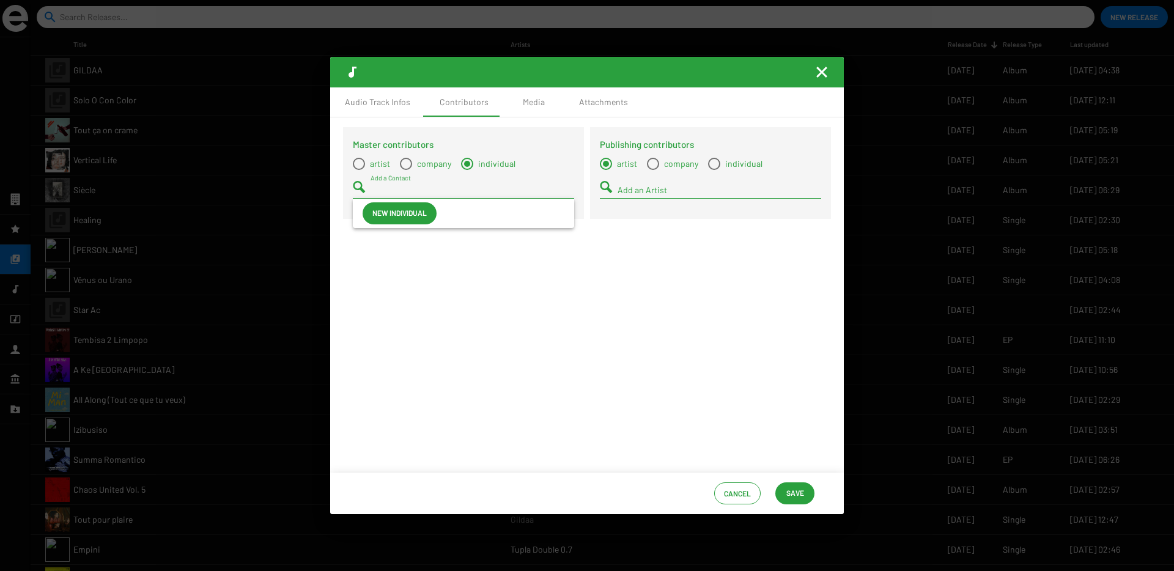
click at [442, 194] on div "Add a Contact" at bounding box center [473, 187] width 204 height 24
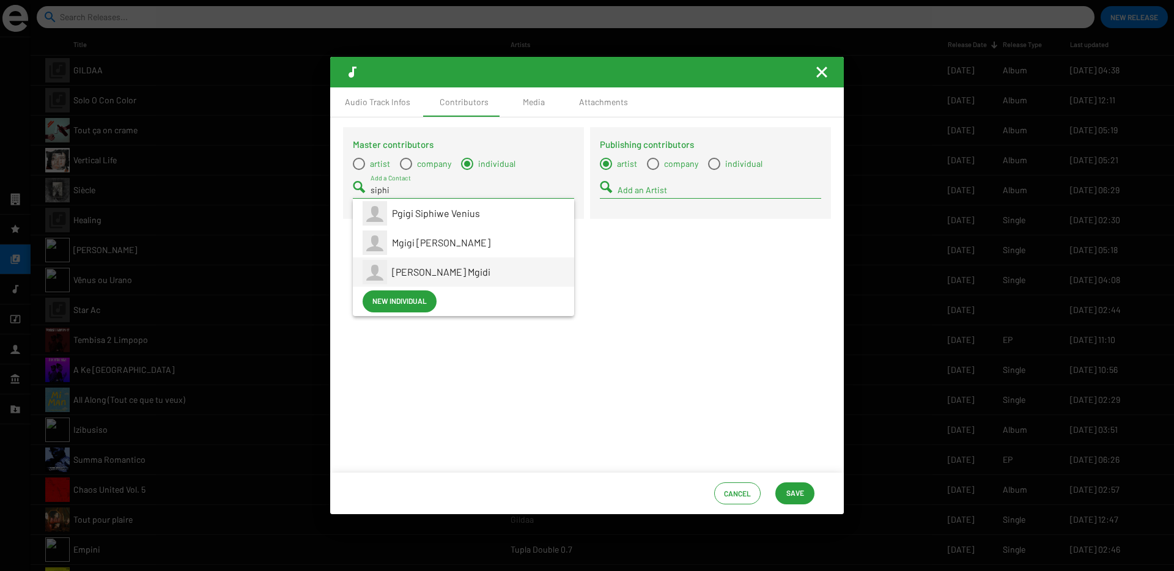
type input "siphi"
click at [406, 271] on span "Siphiwe Venius Mgidi" at bounding box center [441, 272] width 98 height 12
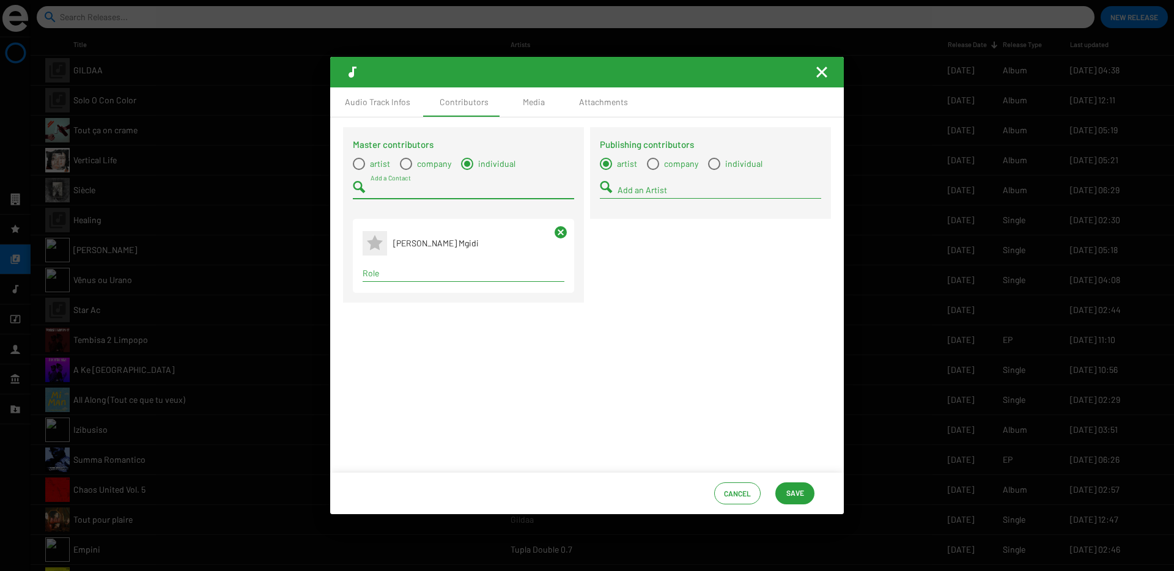
click at [396, 275] on input "Role" at bounding box center [464, 273] width 202 height 10
type input "compos"
click at [390, 292] on span "Composer" at bounding box center [463, 296] width 182 height 29
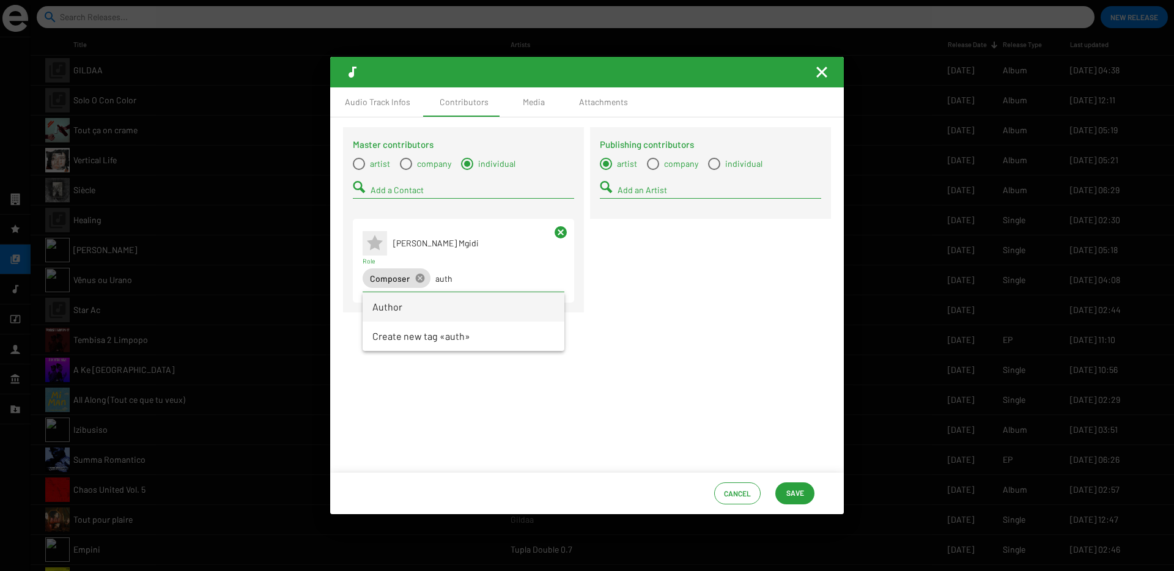
type input "auth"
click at [393, 306] on span "Author" at bounding box center [463, 306] width 182 height 29
click at [356, 161] on span "Select a type" at bounding box center [359, 164] width 12 height 12
click at [358, 170] on input "artist" at bounding box center [358, 170] width 1 height 1
radio input "true"
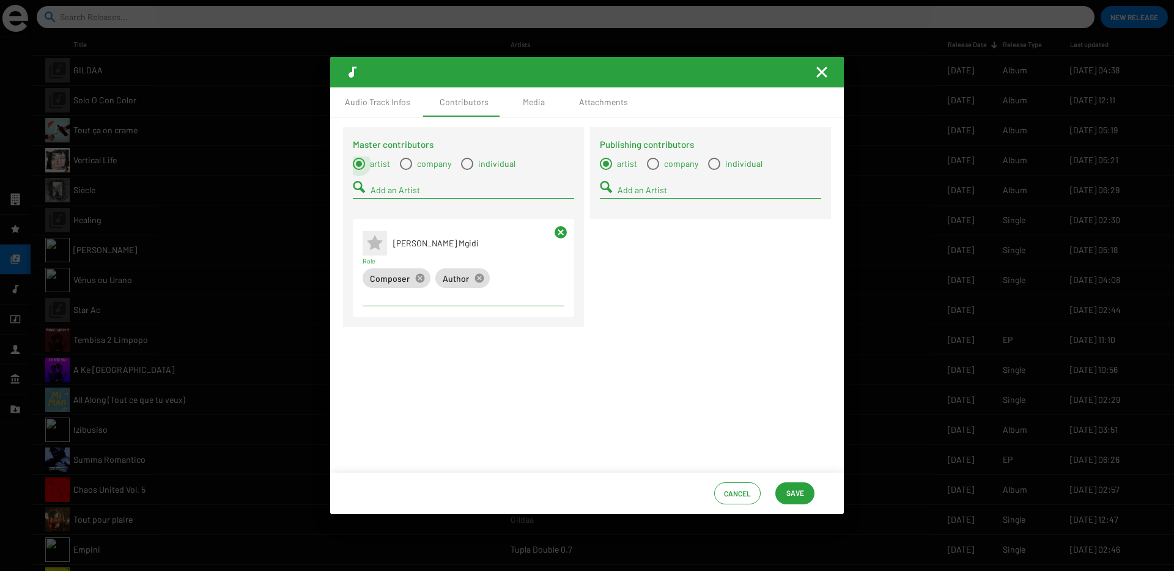
click at [374, 187] on input "Add an Artist" at bounding box center [473, 190] width 204 height 10
type input "pssng"
click at [375, 214] on icon at bounding box center [375, 212] width 16 height 15
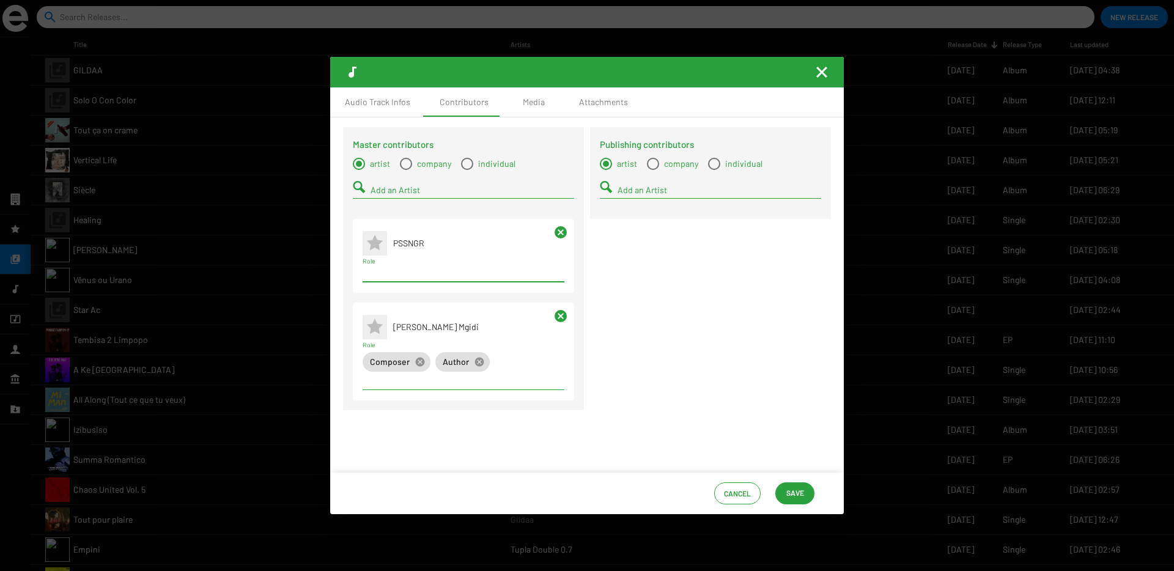
click at [398, 267] on div "Term selection" at bounding box center [463, 273] width 207 height 15
type input "master"
click at [399, 302] on span "Mastering Engineer" at bounding box center [463, 296] width 182 height 29
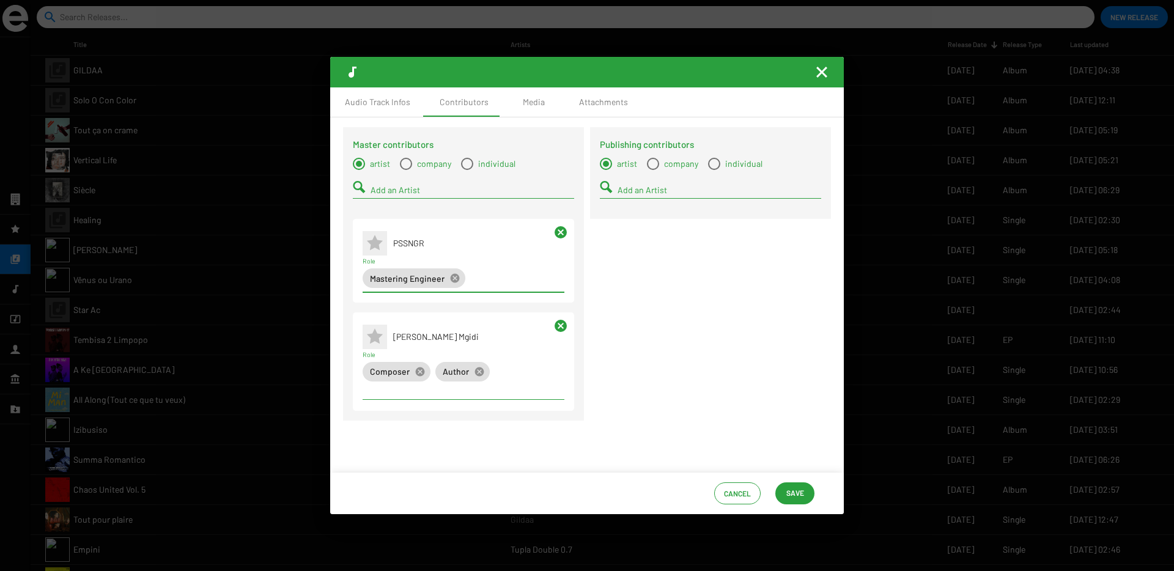
click at [382, 185] on input "Add an Artist" at bounding box center [473, 190] width 204 height 10
type input "shyd"
click at [389, 216] on app-artist-reference-renderer "Shydow" at bounding box center [464, 213] width 202 height 29
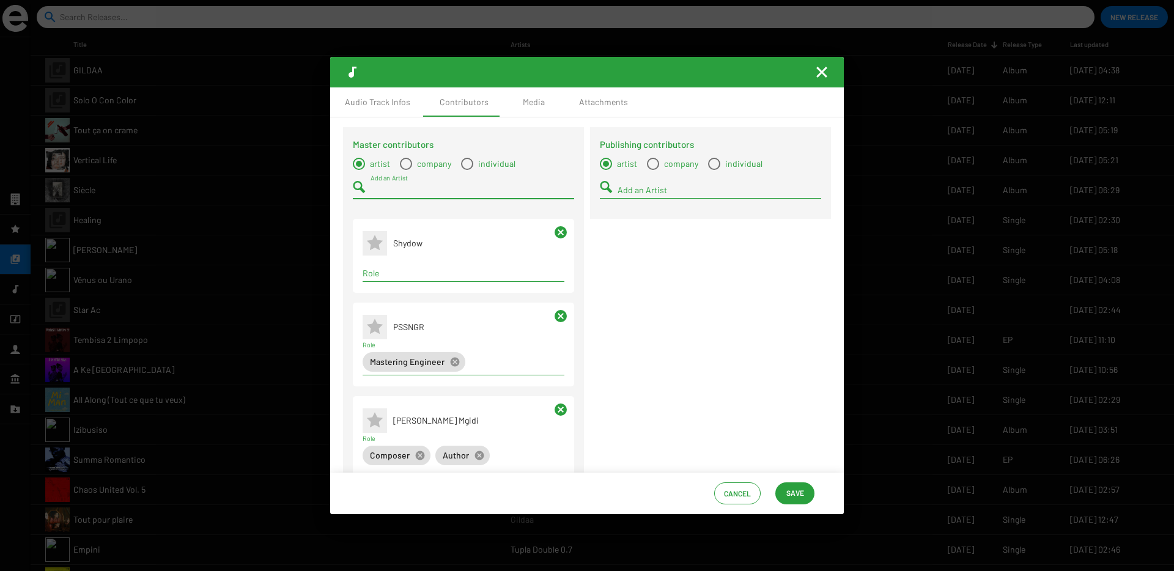
click at [404, 281] on div "Term selection" at bounding box center [463, 273] width 207 height 15
type input "mixi"
click at [400, 295] on span "Mixing Engineer" at bounding box center [462, 296] width 180 height 29
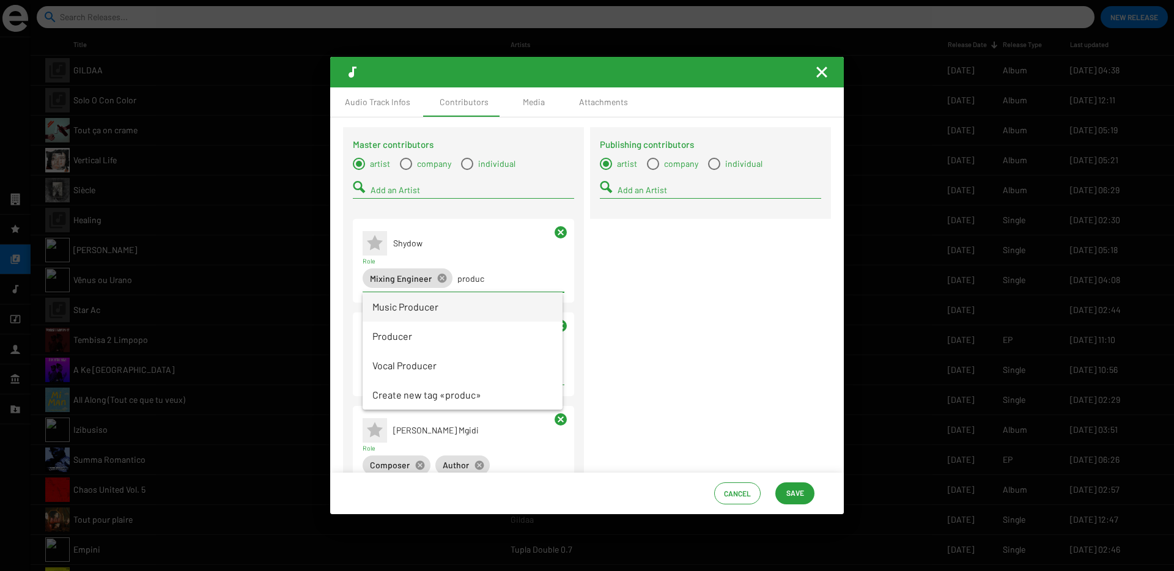
type input "produc"
click at [402, 304] on span "Music Producer" at bounding box center [462, 306] width 180 height 29
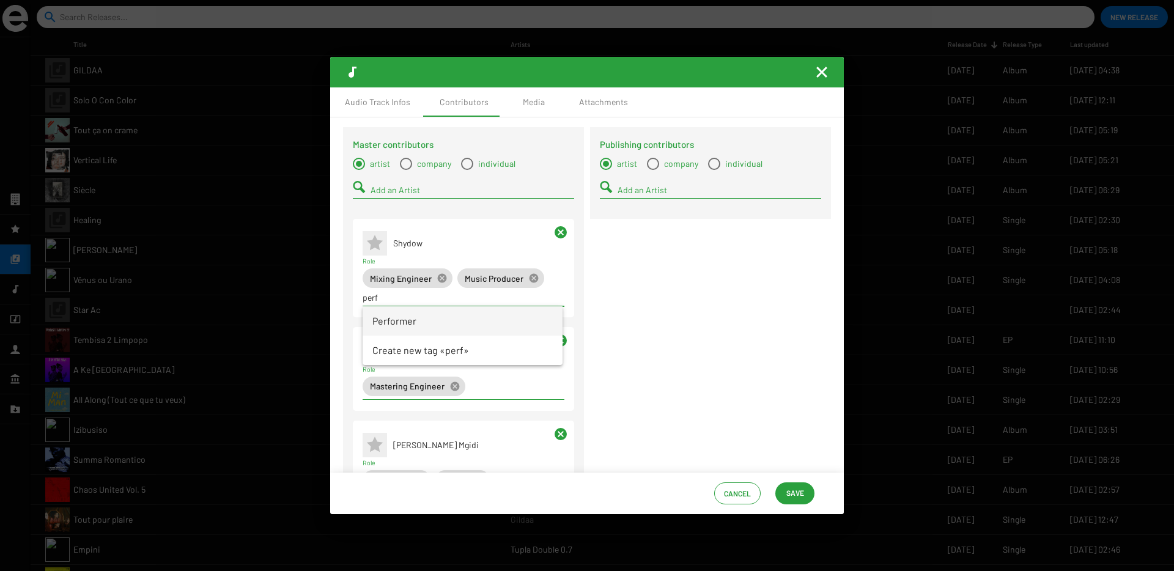
type input "perf"
click at [391, 316] on span "Performer" at bounding box center [462, 320] width 180 height 29
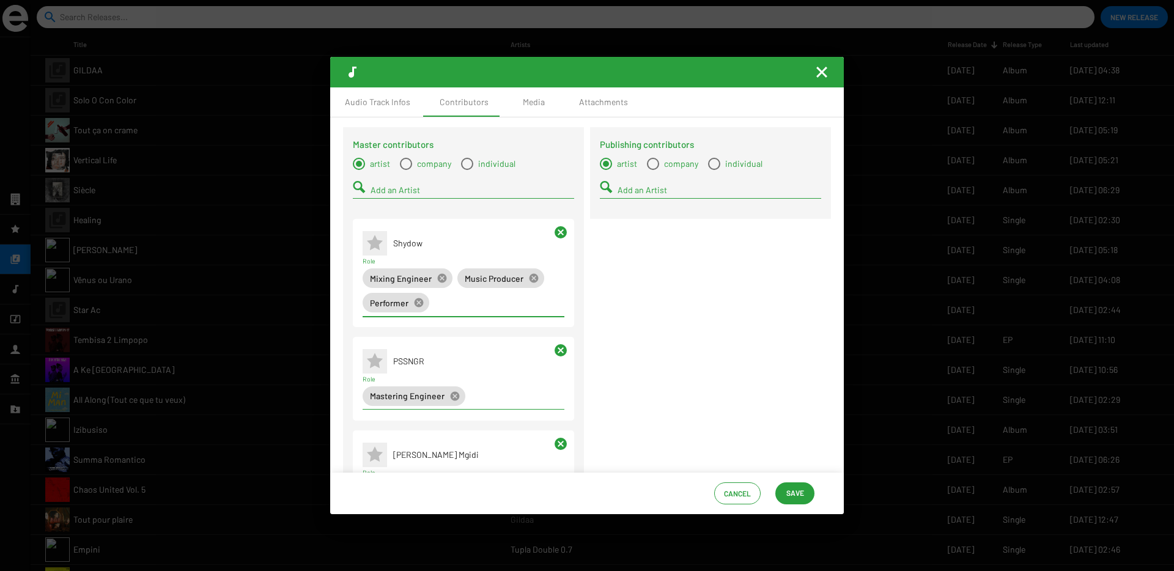
scroll to position [81, 0]
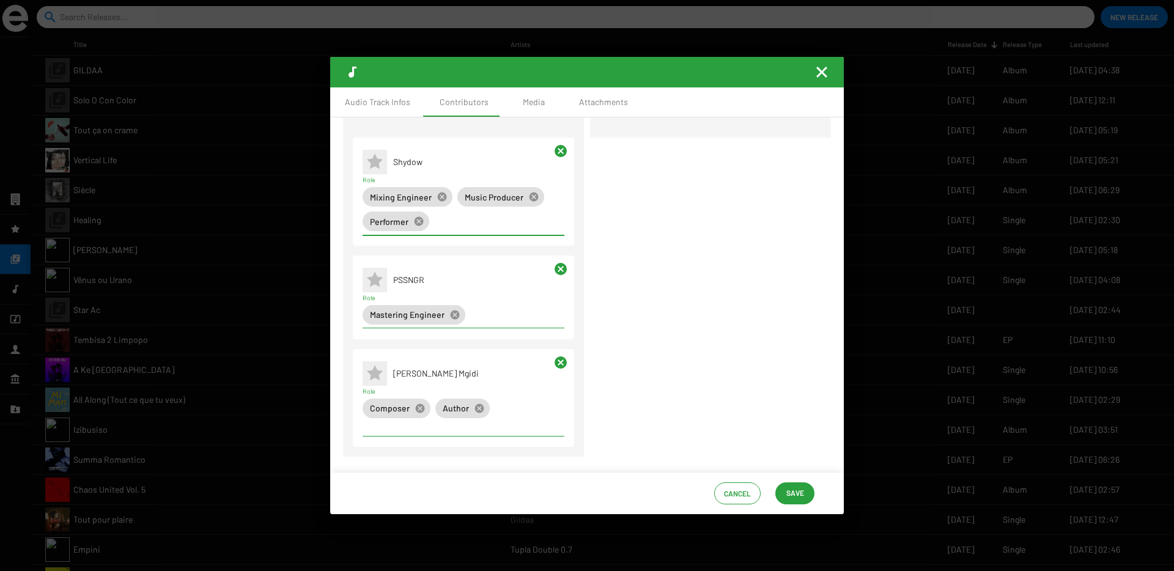
click at [788, 497] on span "Save" at bounding box center [795, 493] width 18 height 22
click at [526, 106] on div "Media" at bounding box center [534, 102] width 22 height 12
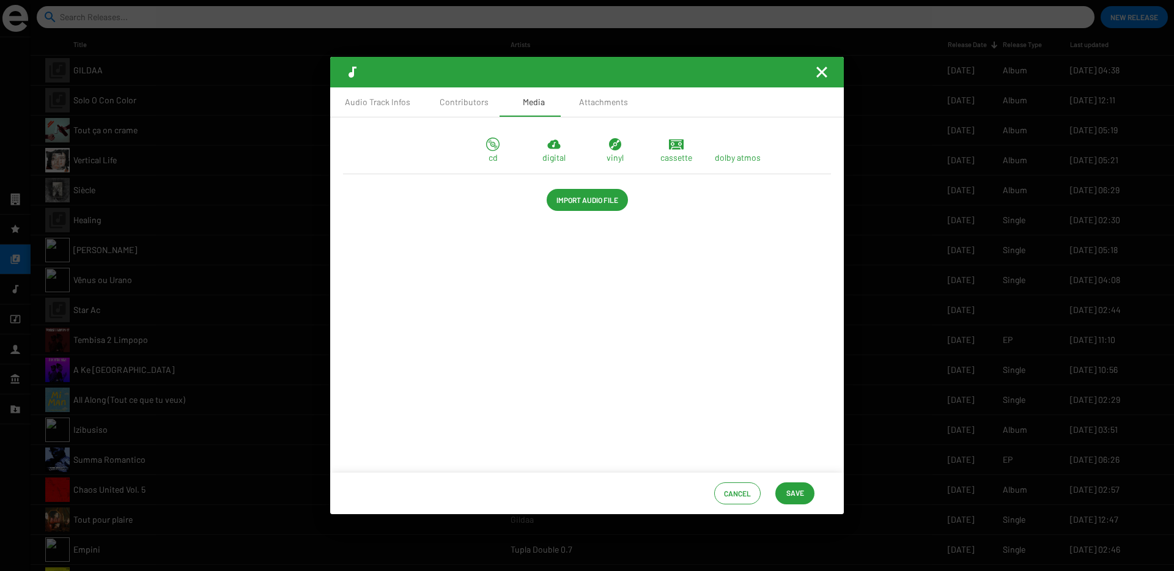
scroll to position [0, 0]
click at [577, 216] on div "cd digital vinyl cassette dolby atmos Import Audio File" at bounding box center [587, 172] width 494 height 90
click at [575, 206] on span "Import Audio File" at bounding box center [587, 200] width 62 height 22
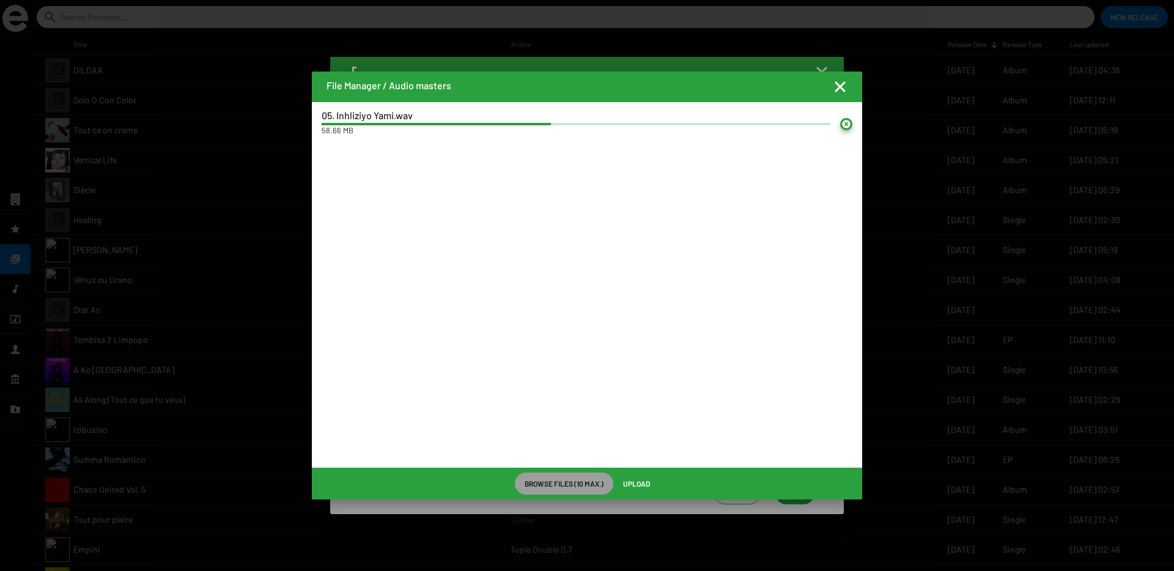
click at [641, 483] on span "Upload" at bounding box center [636, 484] width 27 height 22
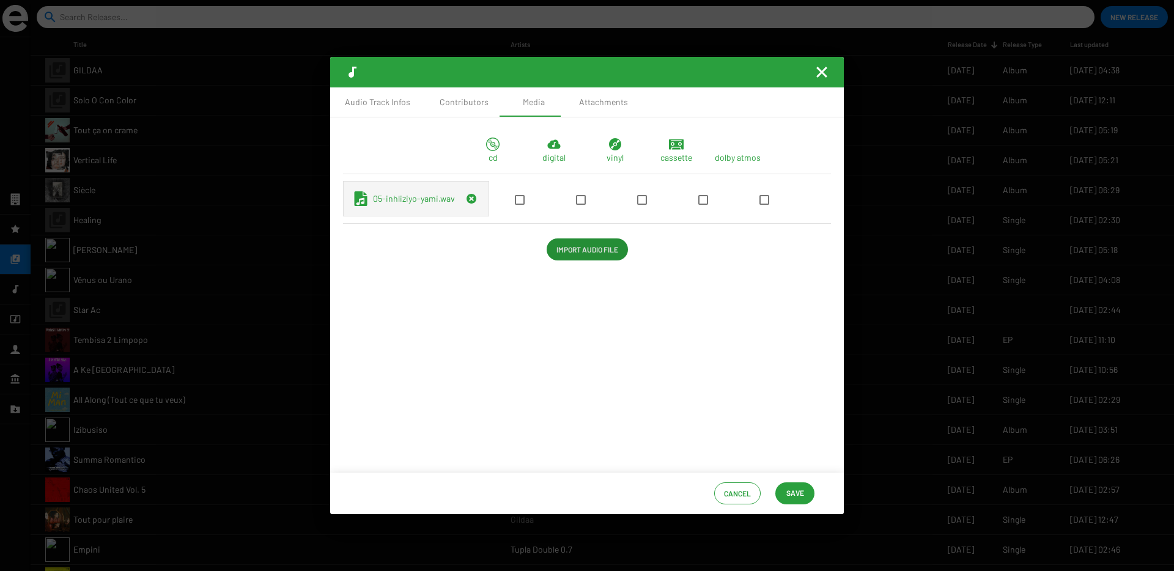
click at [576, 204] on span at bounding box center [581, 200] width 10 height 10
click at [580, 205] on input "checkbox" at bounding box center [580, 205] width 1 height 1
click at [803, 490] on span "Save" at bounding box center [795, 493] width 18 height 22
click at [803, 489] on span "Save" at bounding box center [795, 493] width 18 height 22
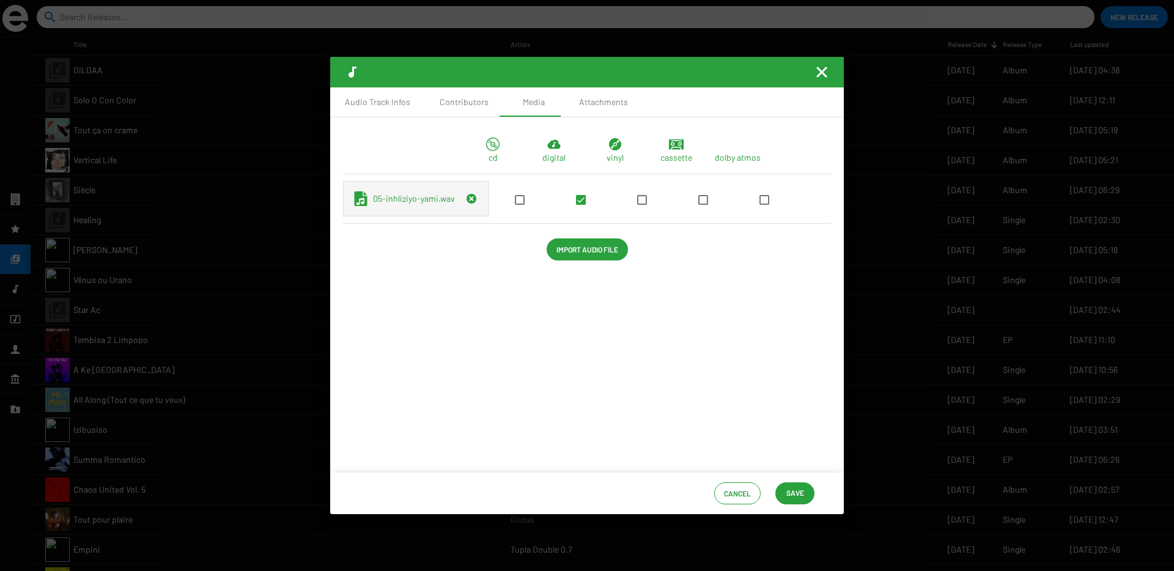
click at [819, 72] on mat-icon "Fermer la fenêtre" at bounding box center [821, 72] width 15 height 15
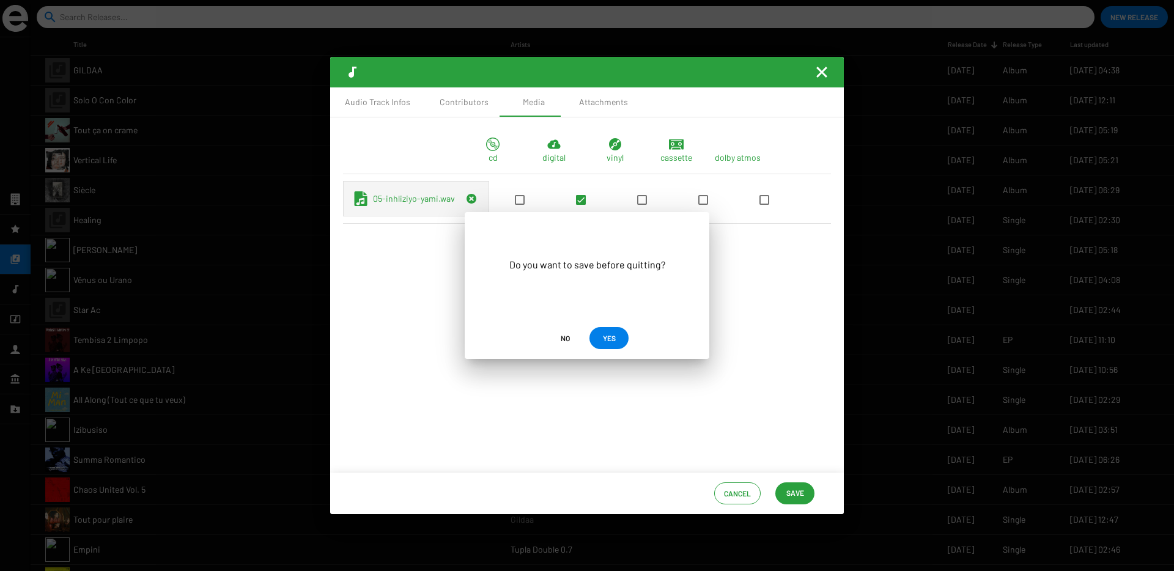
click at [603, 331] on span "YES" at bounding box center [609, 338] width 13 height 22
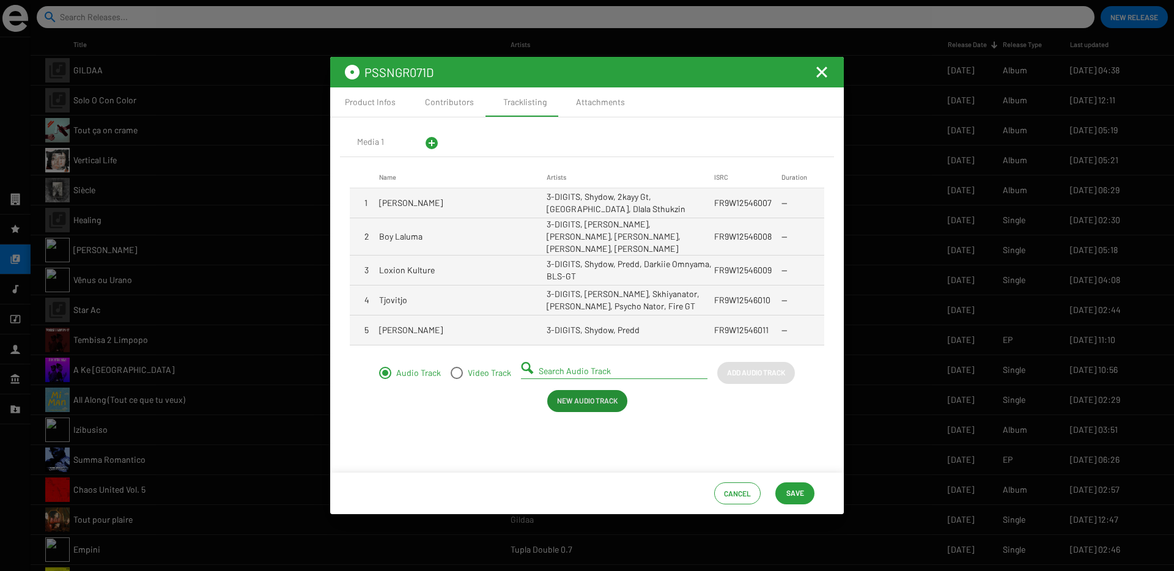
click at [578, 395] on span "New Audio Track" at bounding box center [587, 400] width 61 height 22
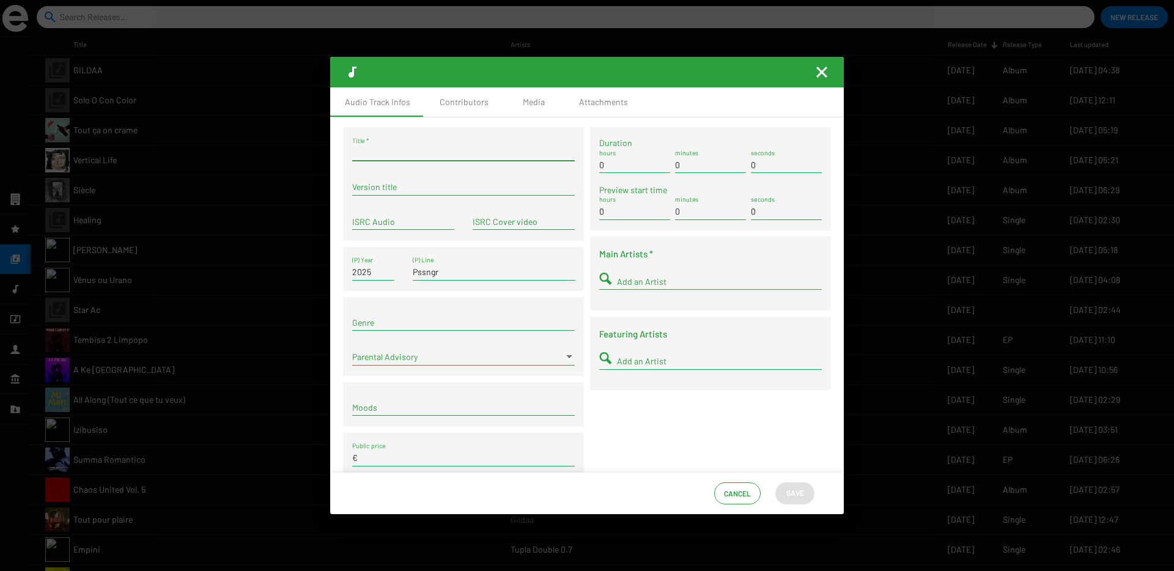
click at [391, 154] on input "Title *" at bounding box center [463, 153] width 223 height 10
type input "v"
paste input "Saka Nyuka"
type input "Saka Nyuka"
click at [390, 218] on input "ISRC Audio" at bounding box center [403, 222] width 102 height 10
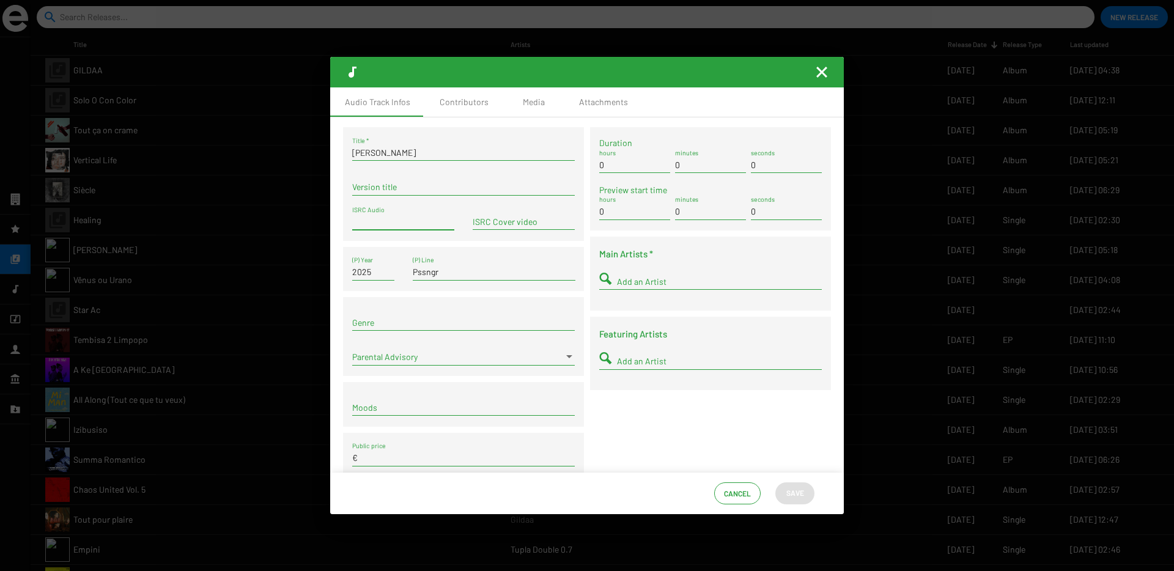
paste input "FR9W12546012"
type input "FR9W12546012"
click at [632, 292] on div "Add an Artist" at bounding box center [710, 283] width 223 height 35
click at [632, 282] on input "Add an Artist" at bounding box center [719, 282] width 205 height 10
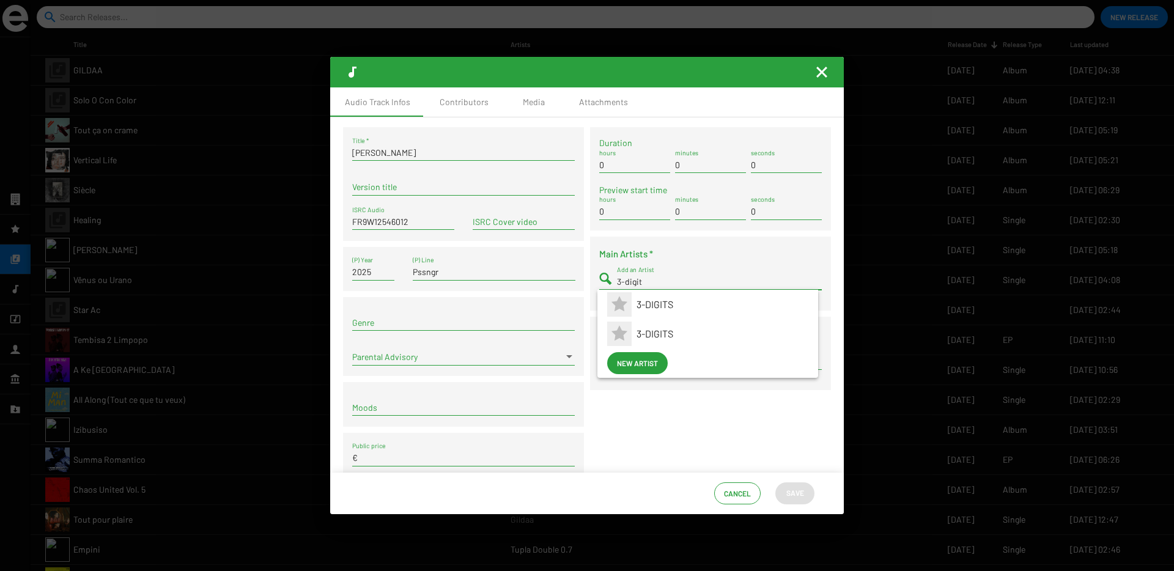
type input "3-digit"
click at [635, 304] on app-artist-reference-renderer "3-DIGITS" at bounding box center [707, 304] width 201 height 29
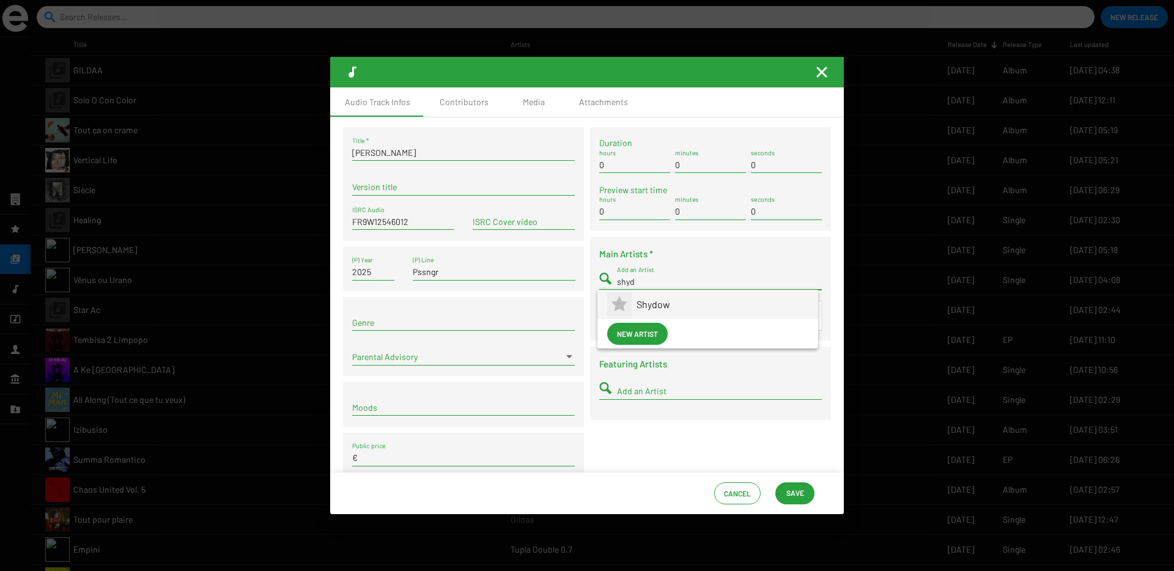
type input "shyd"
click at [644, 306] on span "Shydow" at bounding box center [723, 304] width 172 height 29
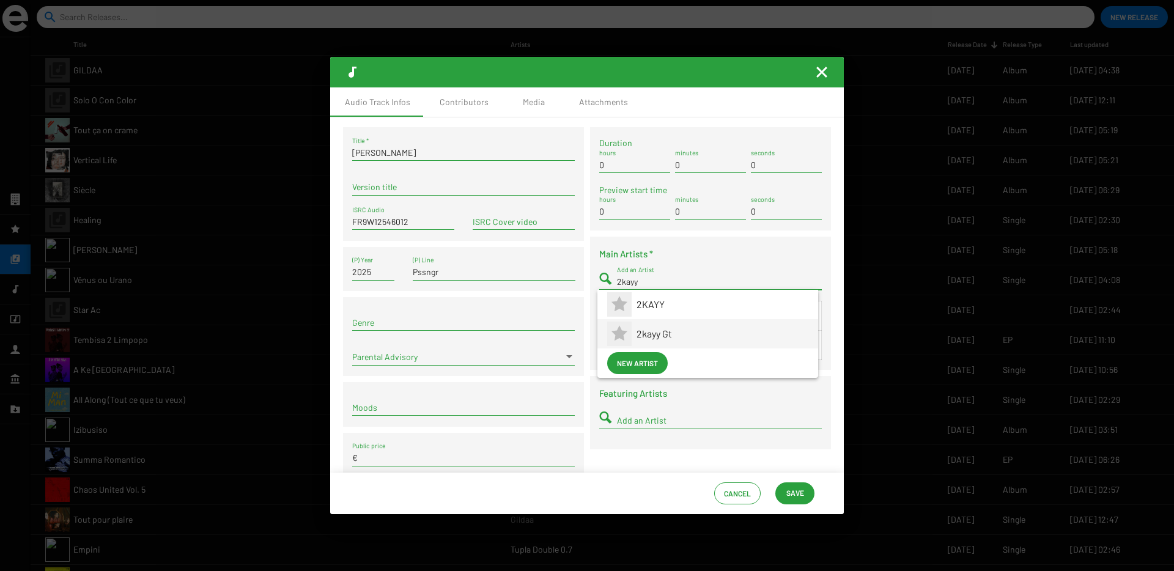
type input "2kayy"
click at [642, 325] on span "2kayy Gt" at bounding box center [723, 333] width 172 height 29
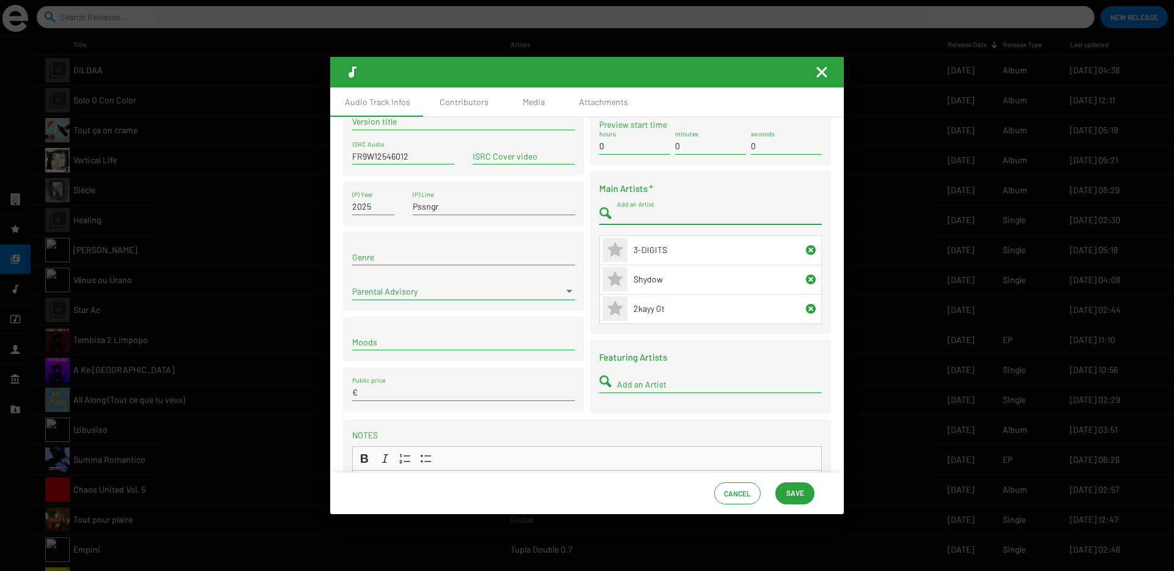
scroll to position [68, 0]
click at [648, 385] on input "Add an Artist" at bounding box center [719, 382] width 205 height 10
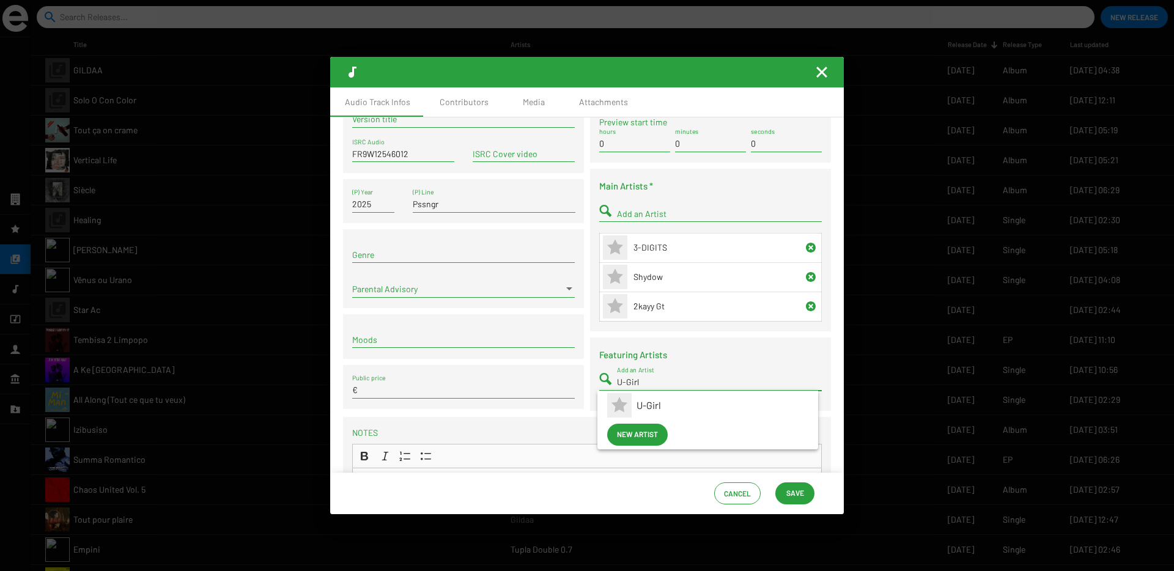
type input "U-Girl"
click at [654, 408] on span "U-Girl" at bounding box center [723, 405] width 172 height 29
type input "Phiiw"
click at [635, 405] on app-artist-reference-renderer "Phiiwe" at bounding box center [707, 405] width 201 height 29
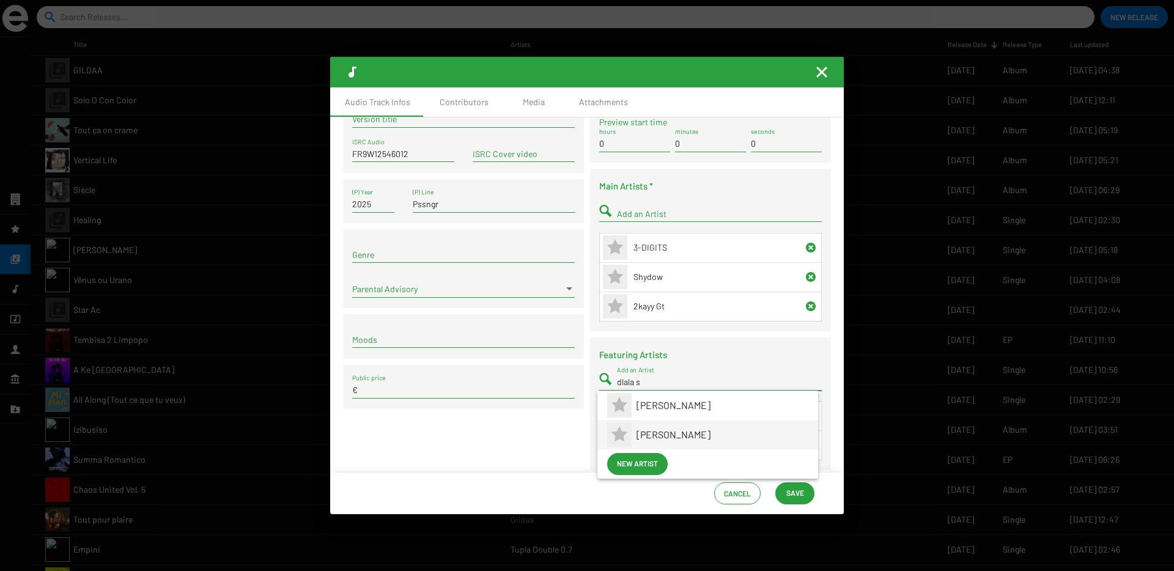
type input "dlala s"
click at [651, 438] on span "Dlala Sthukzin" at bounding box center [723, 434] width 172 height 29
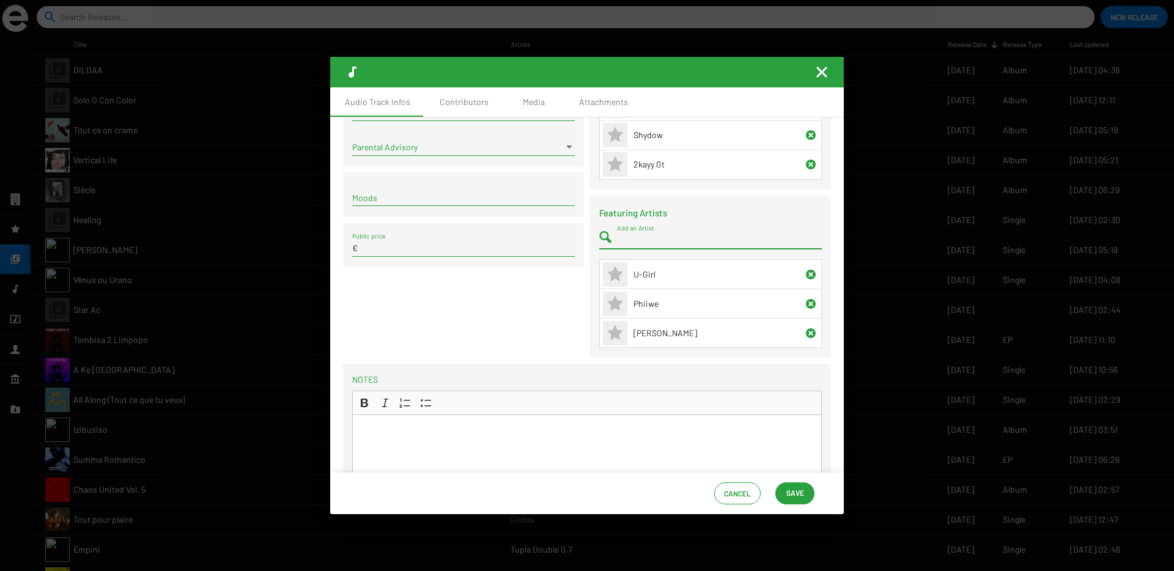
scroll to position [221, 0]
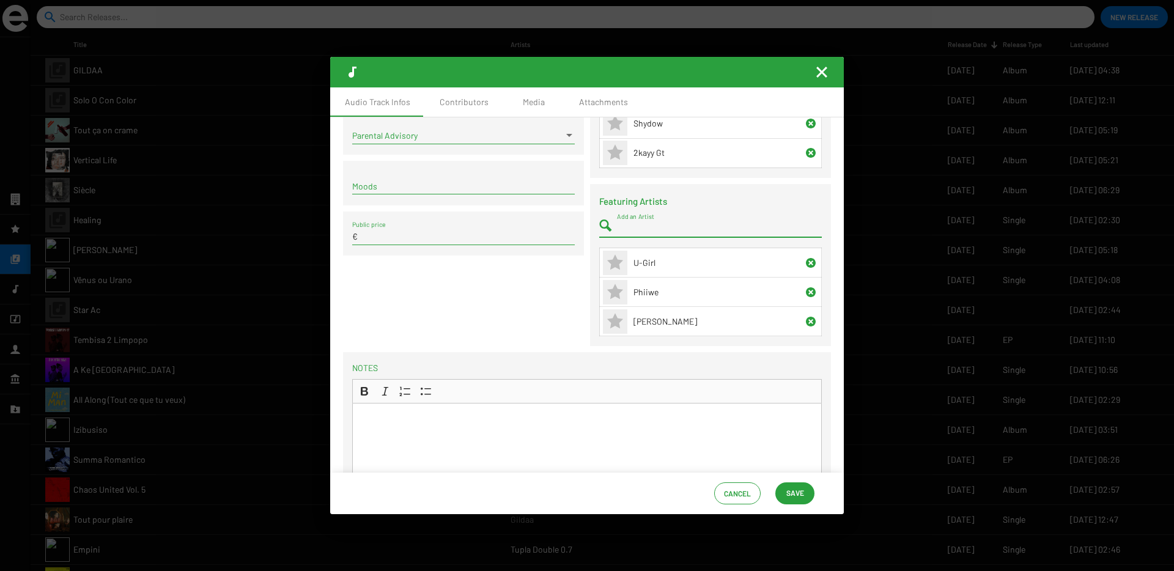
click at [786, 492] on span "Save" at bounding box center [795, 493] width 18 height 22
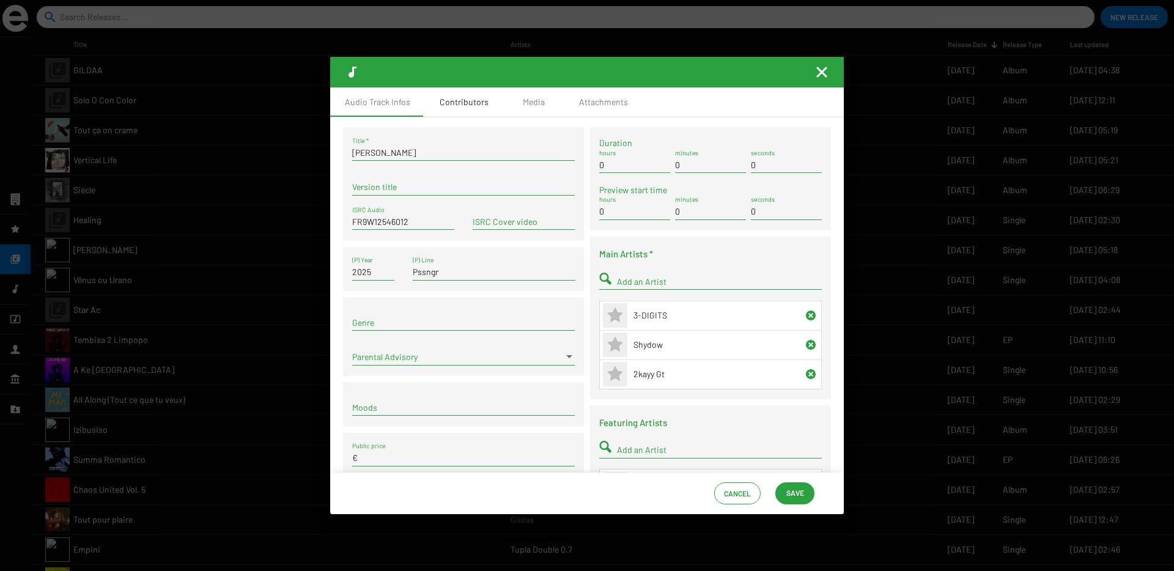
click at [455, 104] on div "Contributors" at bounding box center [464, 102] width 49 height 12
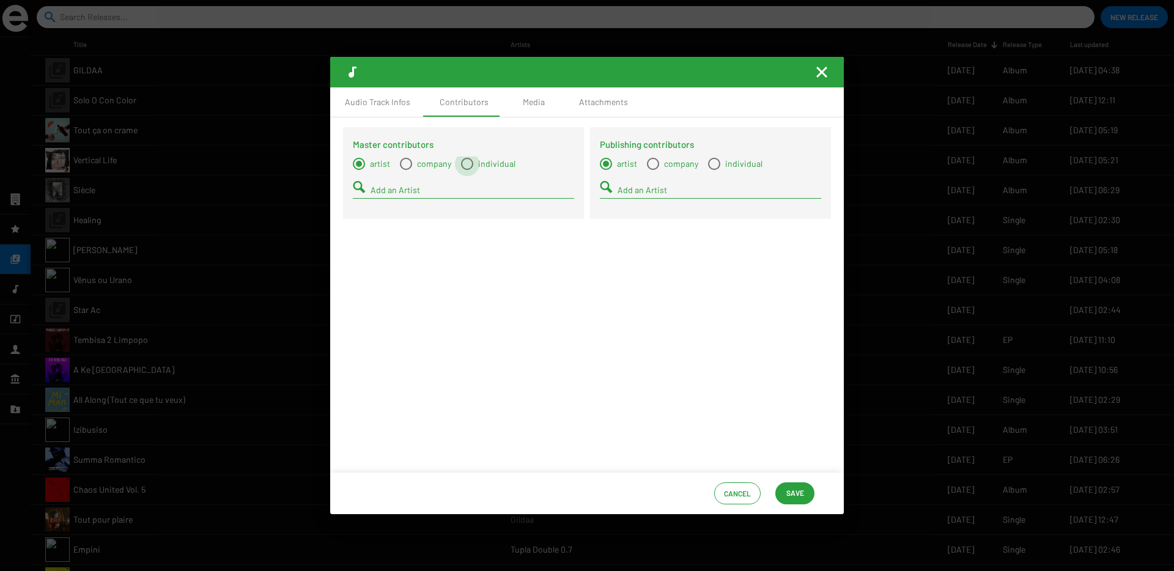
click at [463, 163] on span "Select a type" at bounding box center [467, 164] width 12 height 12
click at [467, 170] on input "individual" at bounding box center [467, 170] width 1 height 1
radio input "true"
click at [451, 190] on input "Add a Contact" at bounding box center [473, 190] width 204 height 10
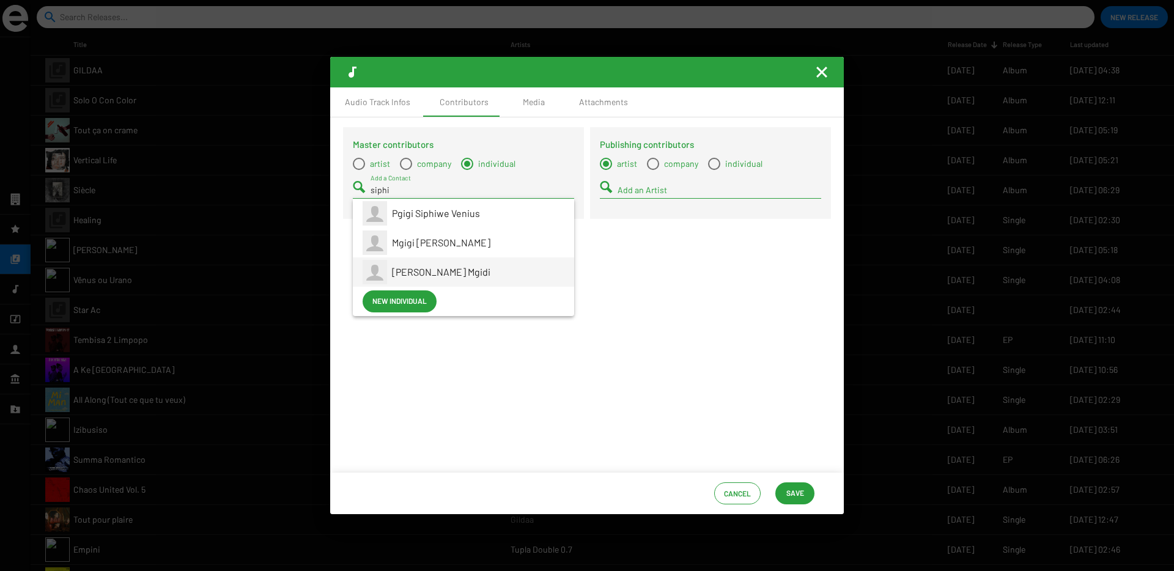
type input "siphi"
click at [455, 263] on div "Siphiwe Venius Mgidi" at bounding box center [478, 271] width 172 height 29
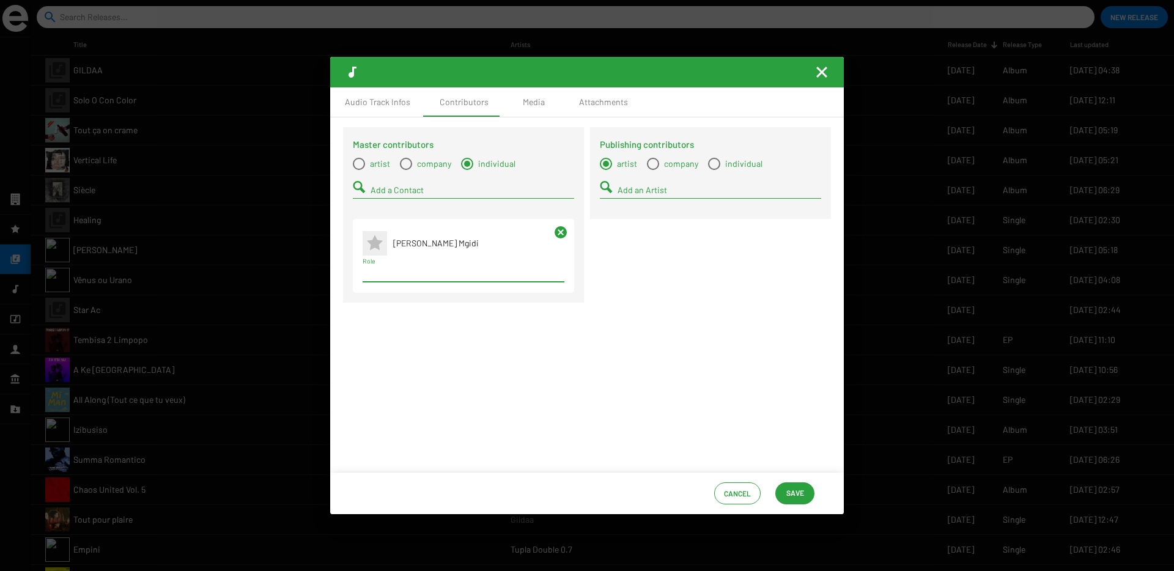
click at [407, 277] on input "Role" at bounding box center [464, 273] width 202 height 10
type input "author"
click at [410, 299] on span "Author" at bounding box center [463, 296] width 182 height 29
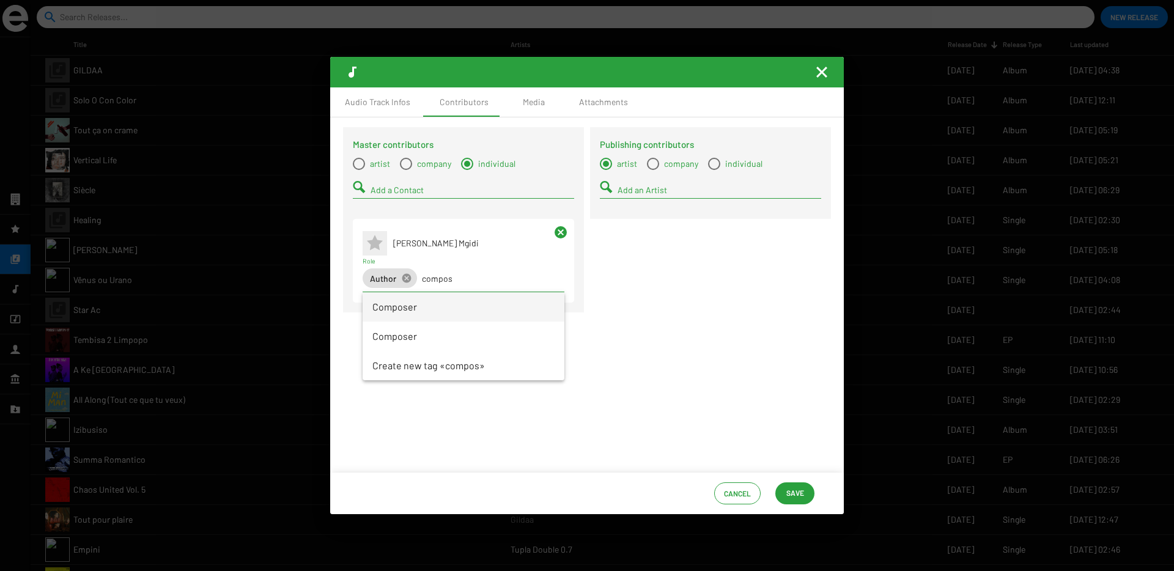
type input "compos"
click at [393, 313] on span "Composer" at bounding box center [463, 306] width 182 height 29
click at [361, 162] on span "Select a type" at bounding box center [359, 164] width 12 height 12
click at [359, 170] on input "artist" at bounding box center [358, 170] width 1 height 1
radio input "true"
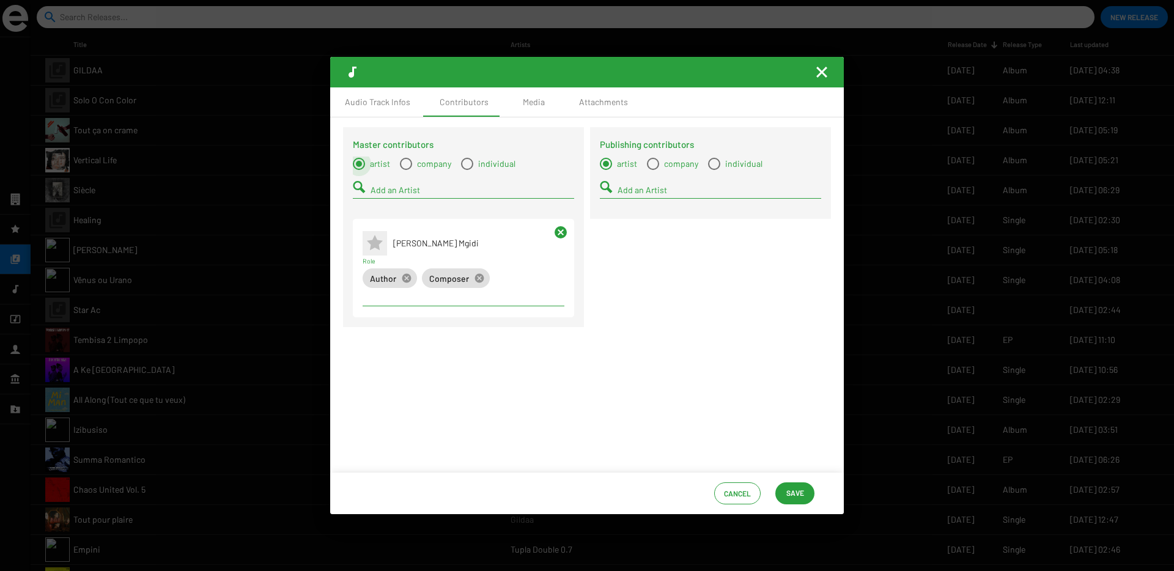
click at [379, 185] on input "Add an Artist" at bounding box center [473, 190] width 204 height 10
type input "pssn"
click at [410, 217] on span "PSSNGR" at bounding box center [478, 213] width 172 height 29
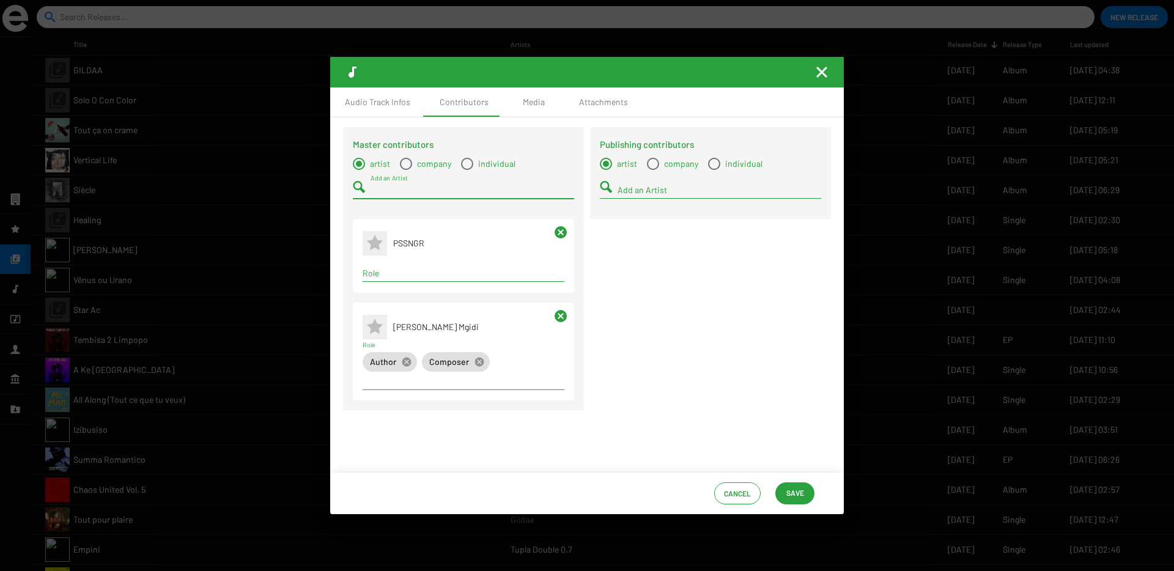
click at [407, 270] on input "Role" at bounding box center [464, 273] width 202 height 10
type input "master"
click at [411, 300] on span "Mastering Engineer" at bounding box center [463, 296] width 182 height 29
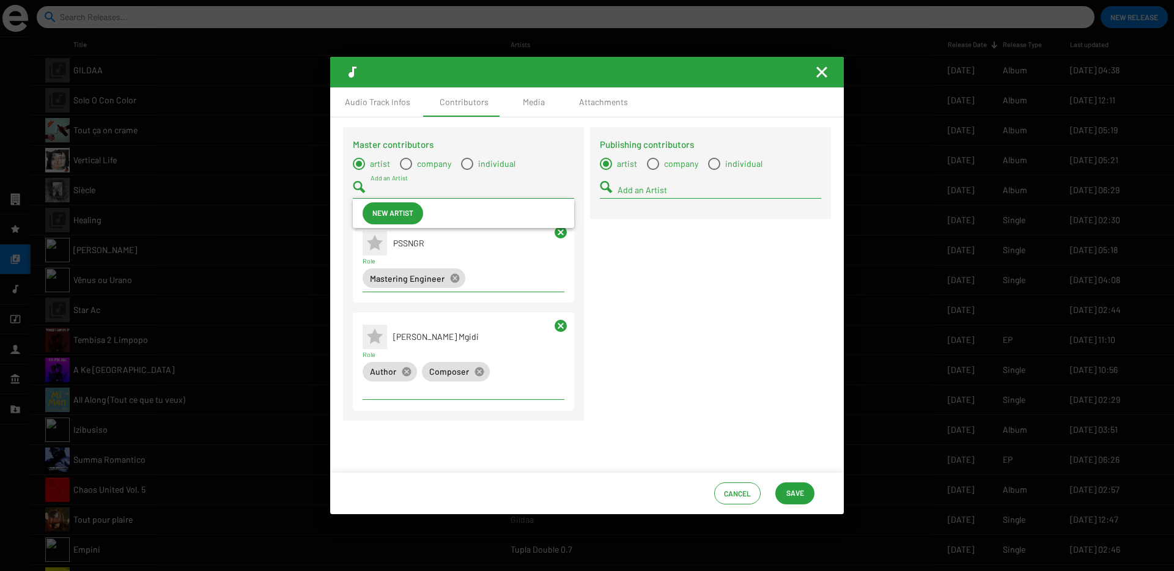
click at [386, 193] on input "Add an Artist" at bounding box center [473, 190] width 204 height 10
type input "shyd"
click at [402, 215] on span "Shydow" at bounding box center [478, 213] width 172 height 29
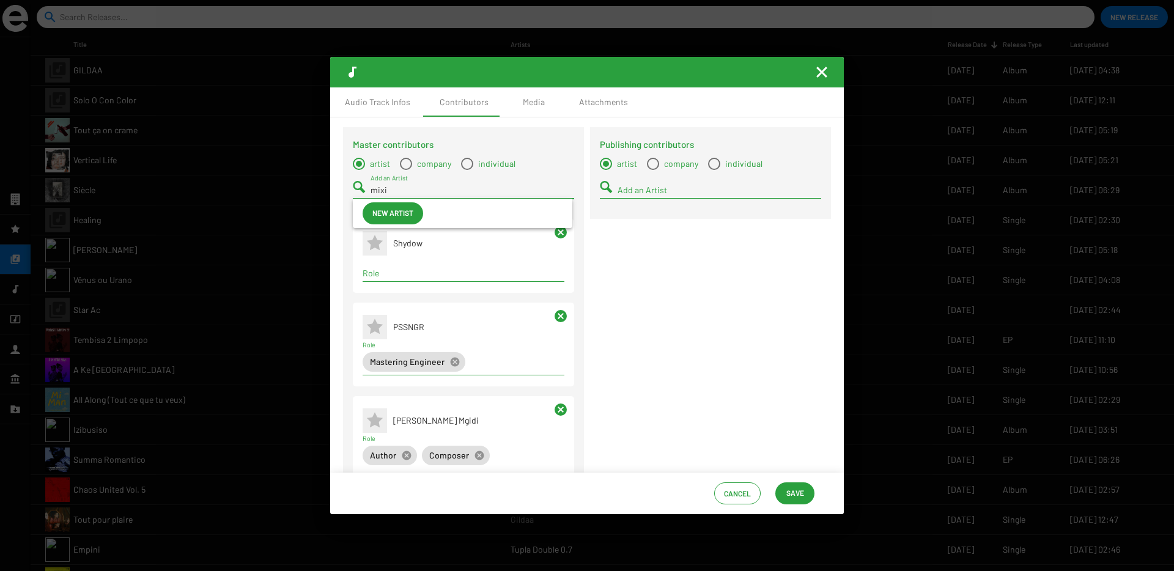
type input "mixi"
click at [382, 270] on input "Role" at bounding box center [464, 273] width 202 height 10
click at [387, 293] on span "Mixing Engineer" at bounding box center [462, 296] width 180 height 29
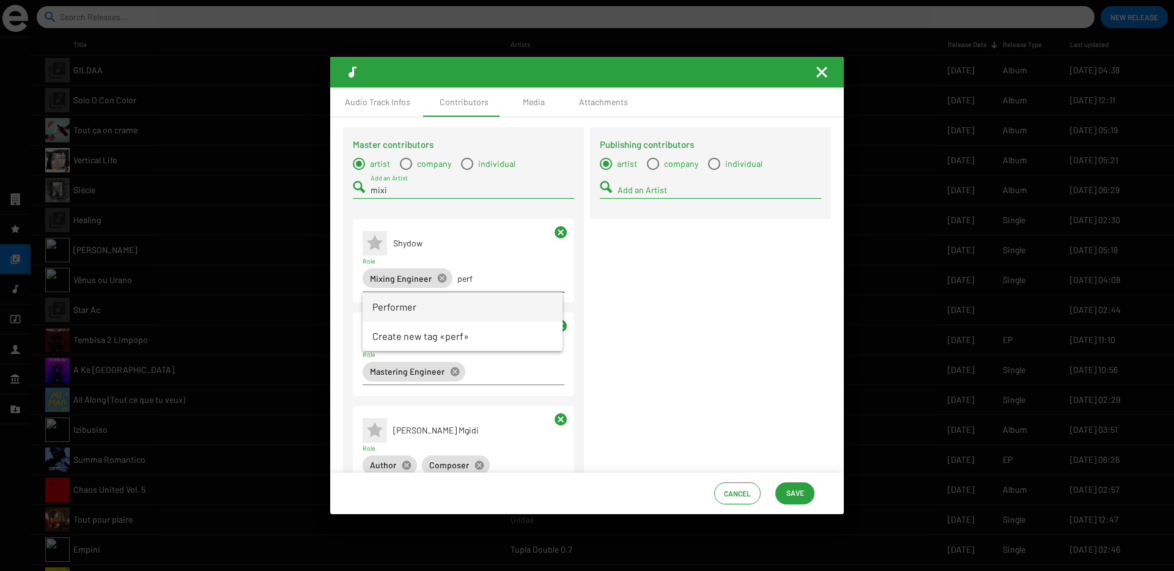
click at [389, 311] on span "Performer" at bounding box center [462, 306] width 180 height 29
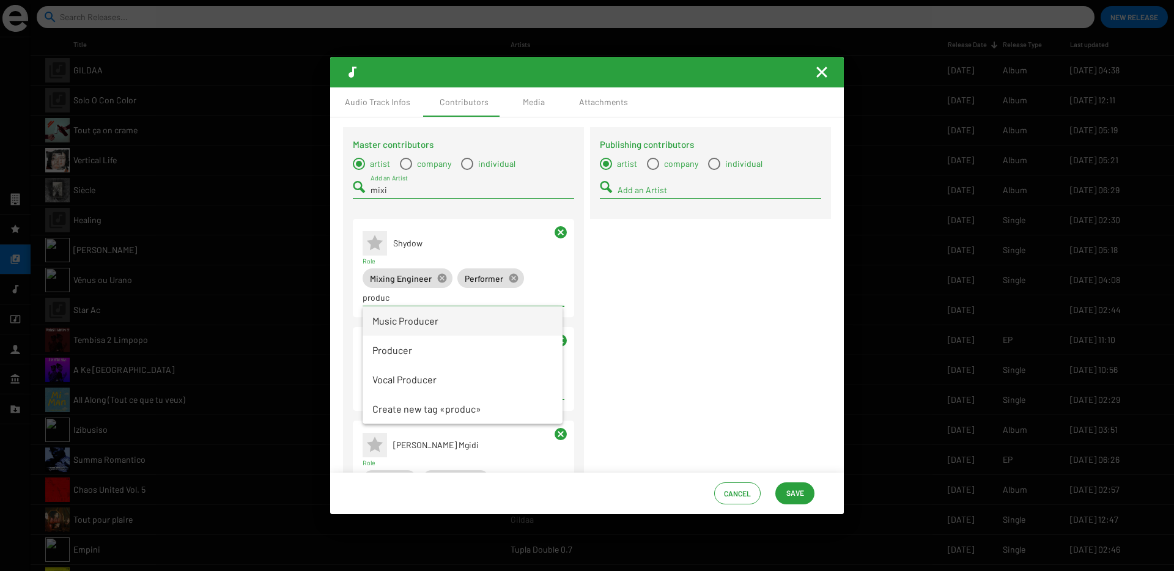
click at [390, 322] on span "Music Producer" at bounding box center [462, 320] width 180 height 29
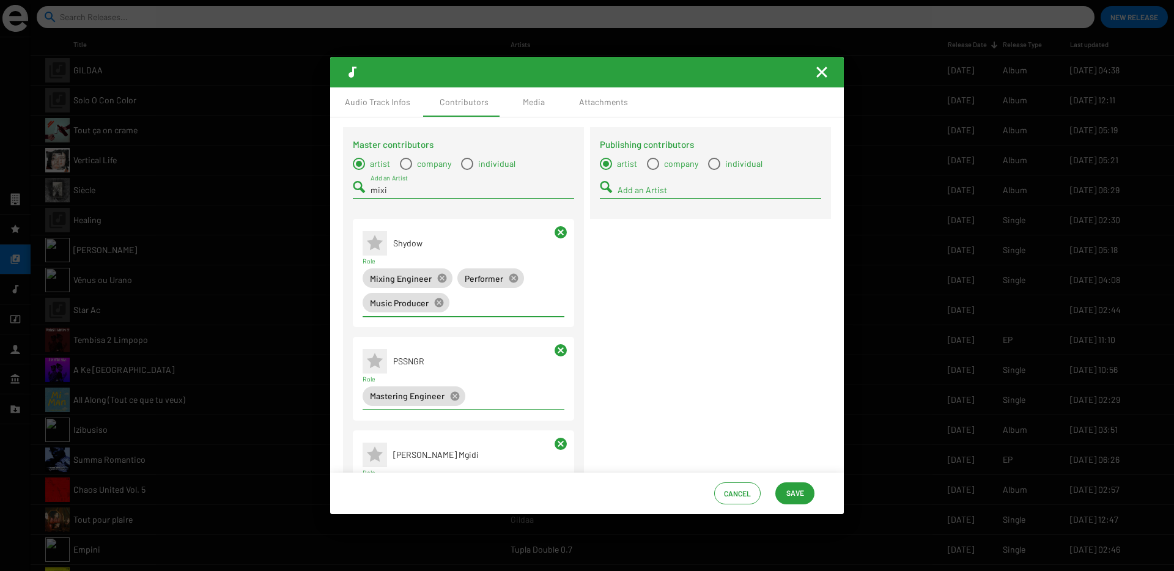
click at [384, 191] on input "mixi" at bounding box center [473, 190] width 204 height 10
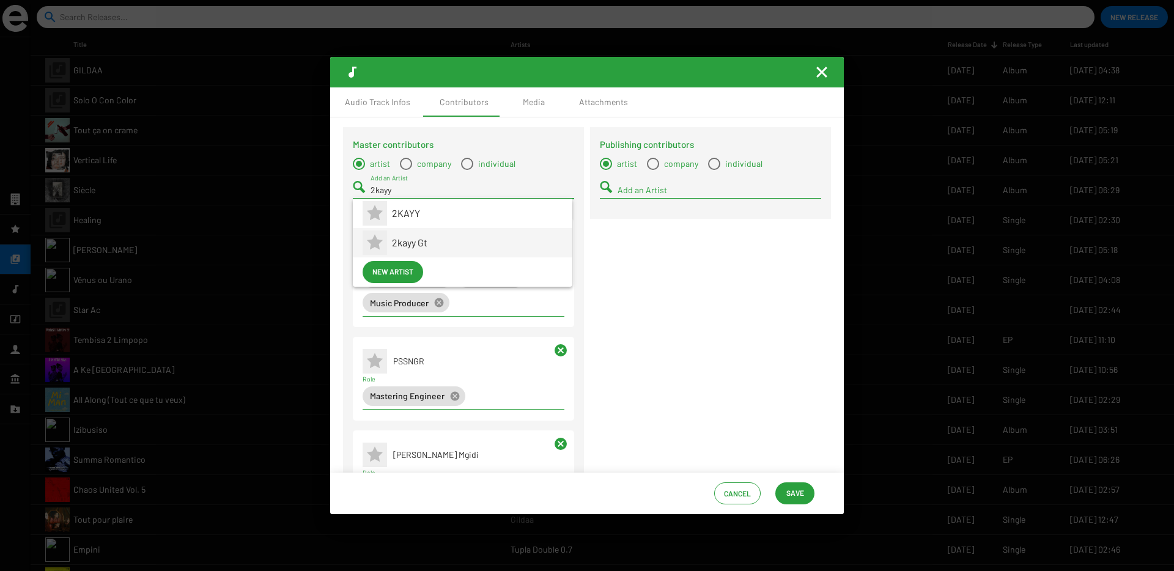
click at [411, 250] on span "2kayy Gt" at bounding box center [477, 242] width 171 height 29
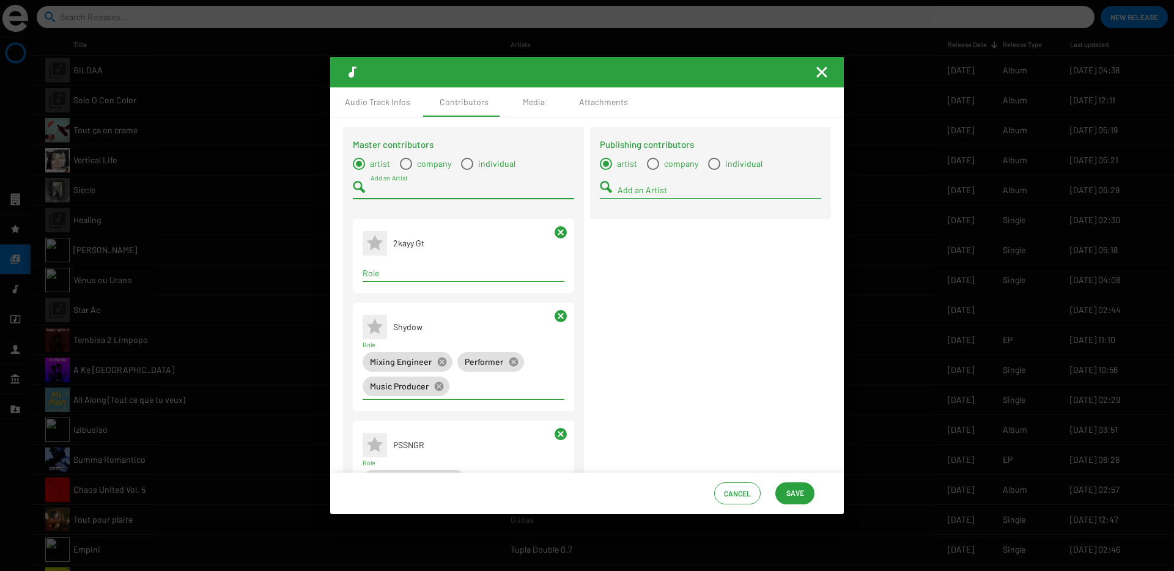
click at [378, 268] on input "Role" at bounding box center [464, 273] width 202 height 10
click at [380, 290] on span "Performer" at bounding box center [462, 296] width 180 height 29
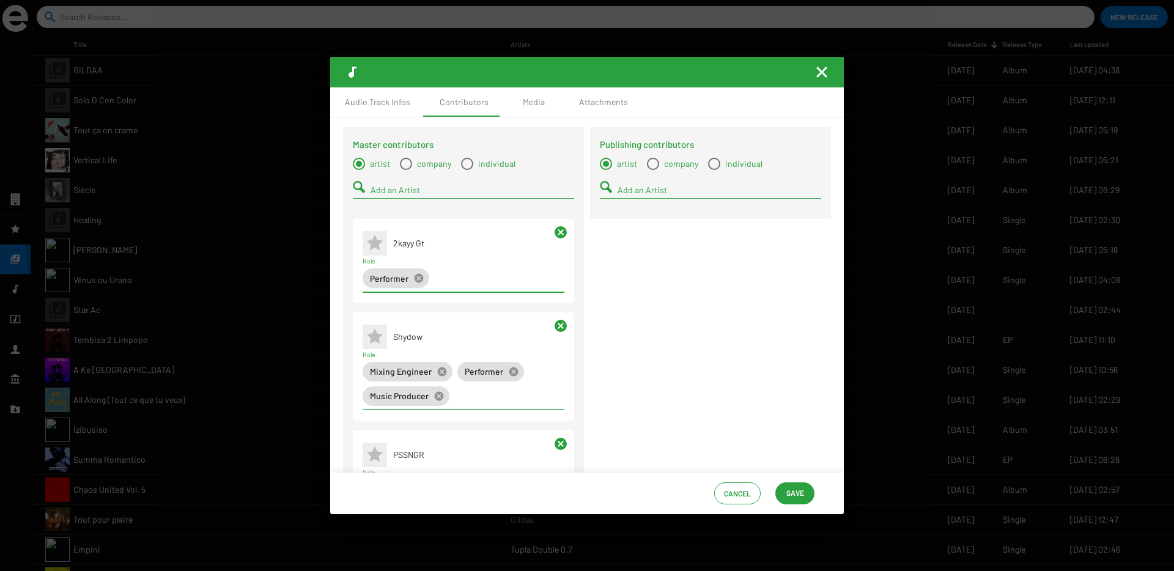
click at [375, 183] on div "Add an Artist" at bounding box center [473, 187] width 204 height 24
click at [393, 214] on span "U-Girl" at bounding box center [477, 213] width 171 height 29
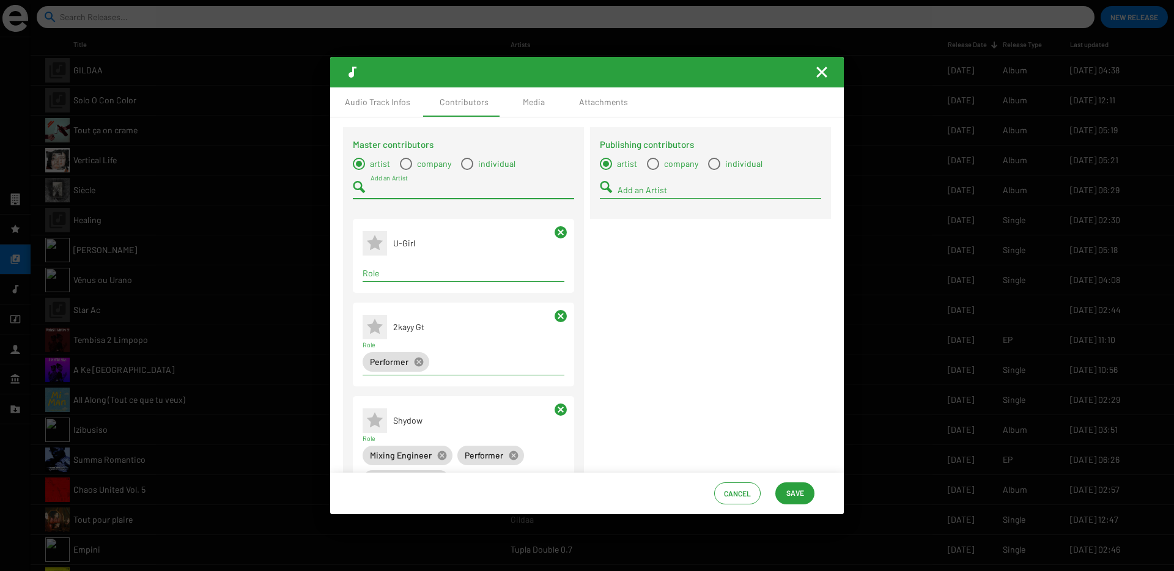
click at [395, 275] on input "Role" at bounding box center [464, 273] width 202 height 10
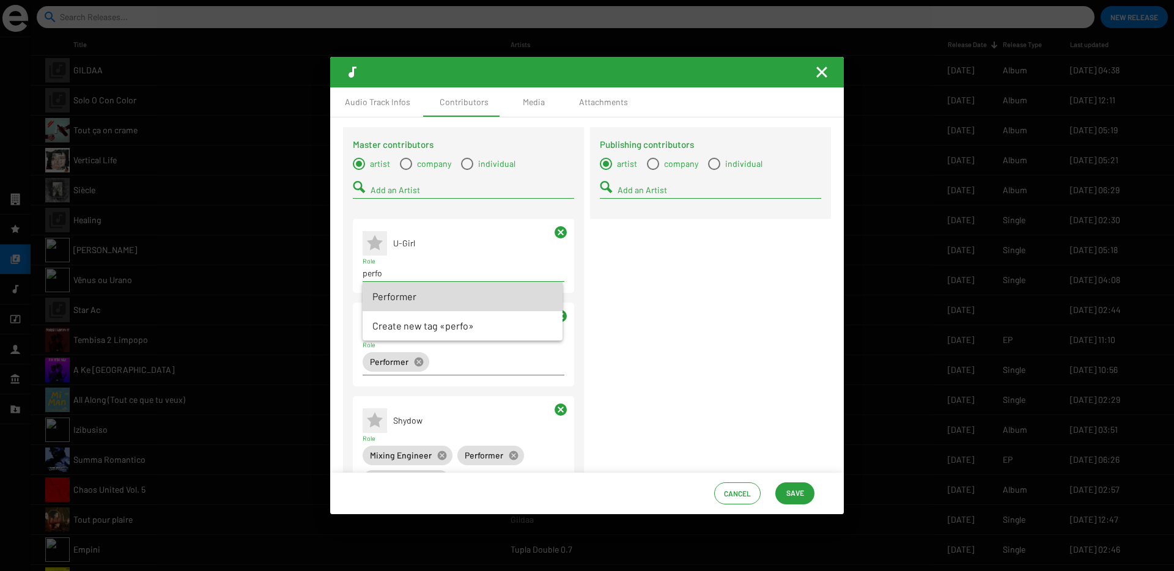
click at [402, 297] on span "Performer" at bounding box center [462, 296] width 180 height 29
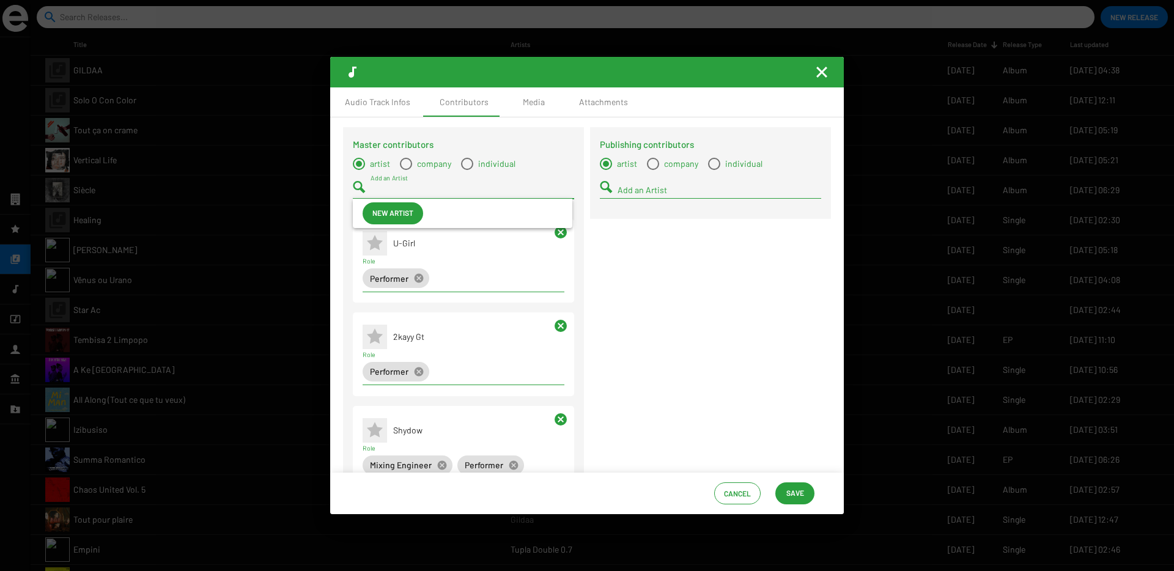
click at [376, 193] on input "Add an Artist" at bounding box center [473, 190] width 204 height 10
click at [385, 213] on mat-icon at bounding box center [375, 213] width 24 height 24
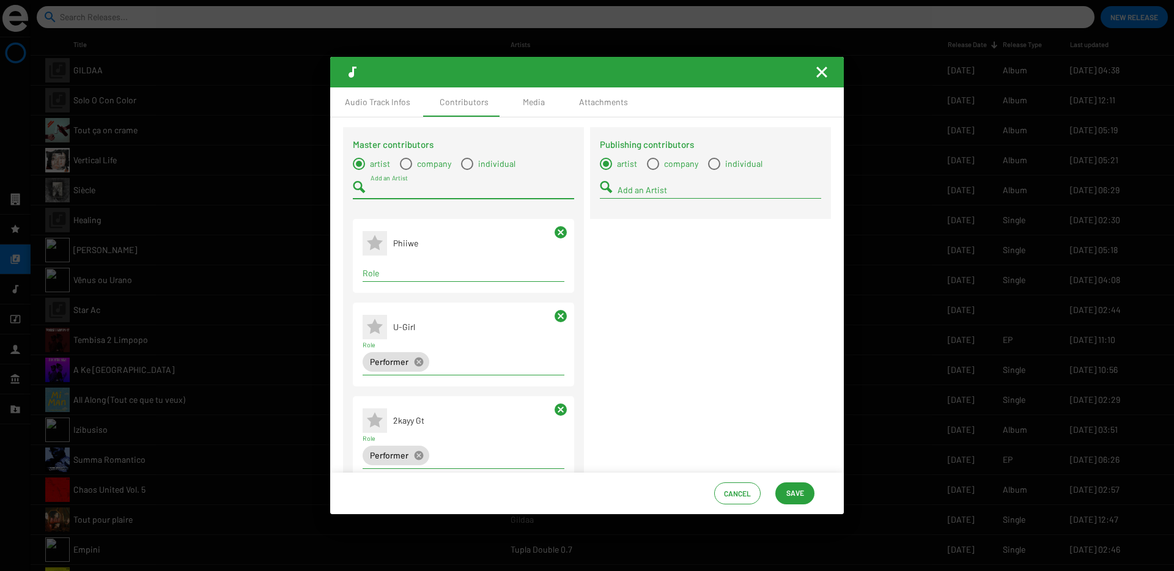
click at [388, 273] on input "Role" at bounding box center [464, 273] width 202 height 10
click at [390, 296] on span "Performer" at bounding box center [462, 296] width 180 height 29
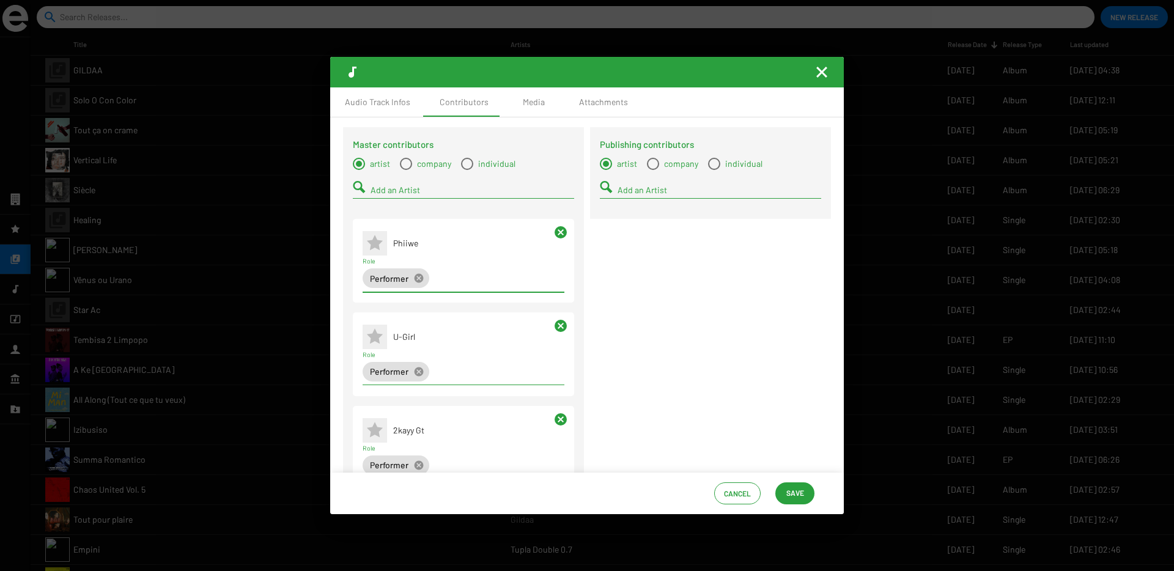
click at [382, 189] on input "Add an Artist" at bounding box center [473, 190] width 204 height 10
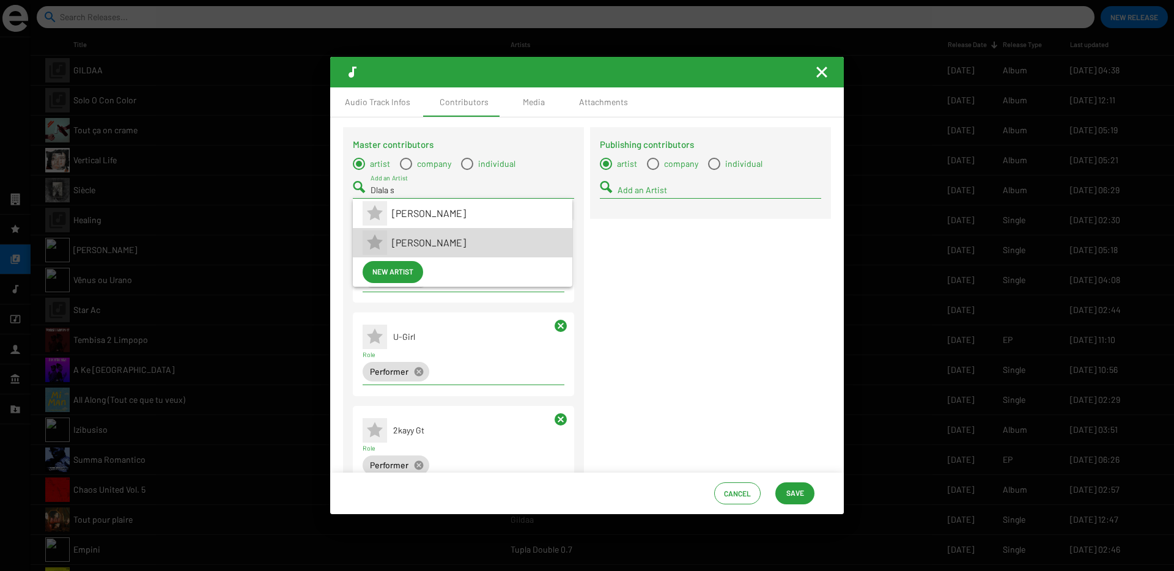
click at [413, 247] on span "Dlala Sthukzin" at bounding box center [477, 242] width 171 height 29
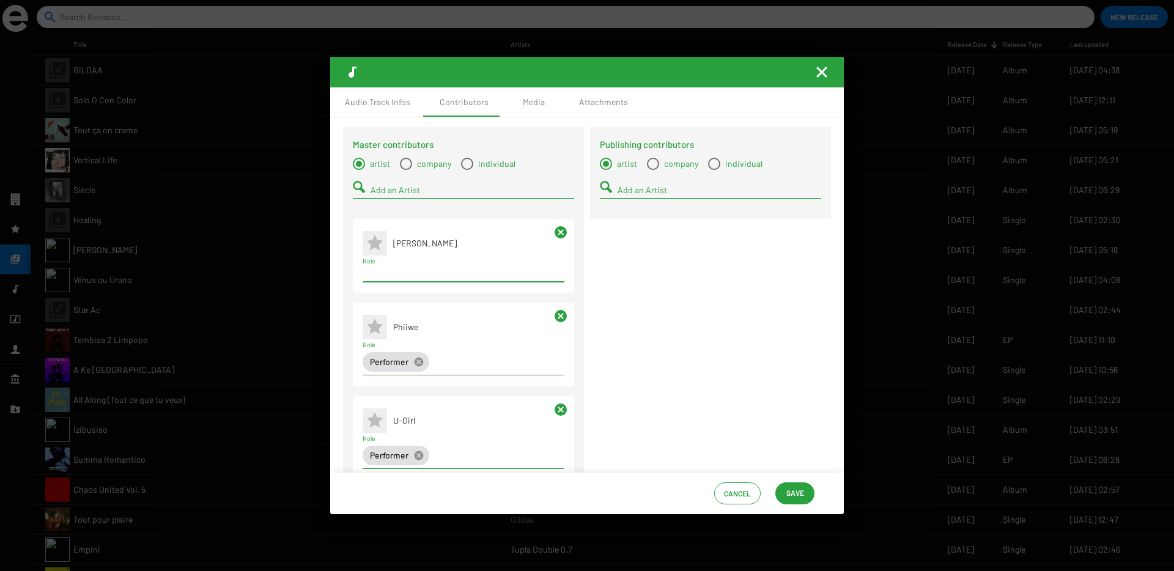
click at [396, 275] on input "Role" at bounding box center [464, 273] width 202 height 10
click at [396, 298] on span "Performer" at bounding box center [462, 296] width 180 height 29
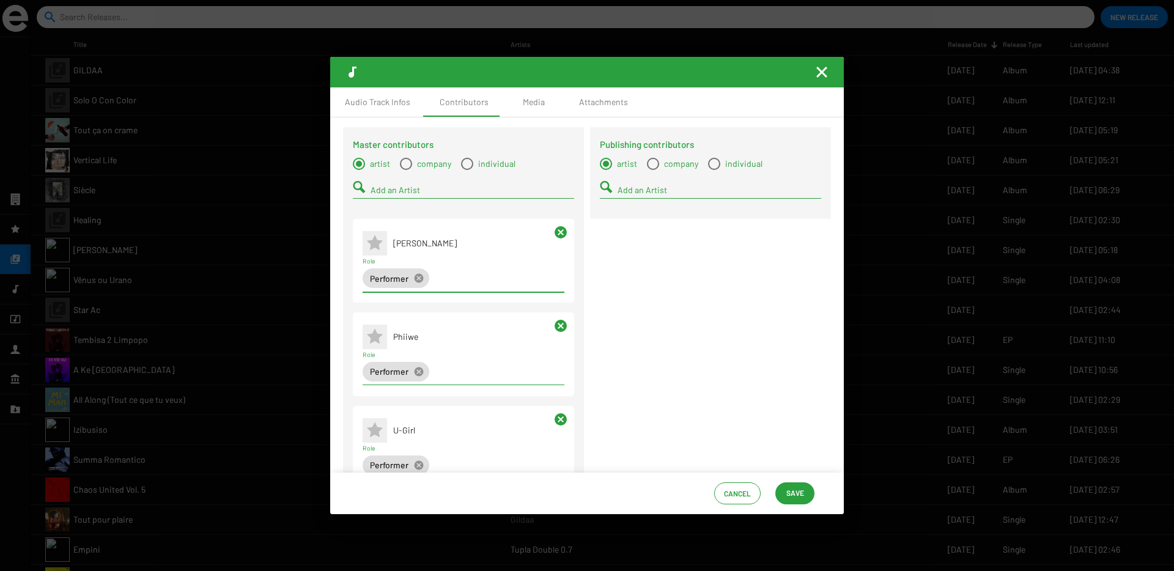
click at [789, 493] on span "Save" at bounding box center [795, 493] width 18 height 22
click at [528, 105] on div "Media" at bounding box center [534, 102] width 22 height 12
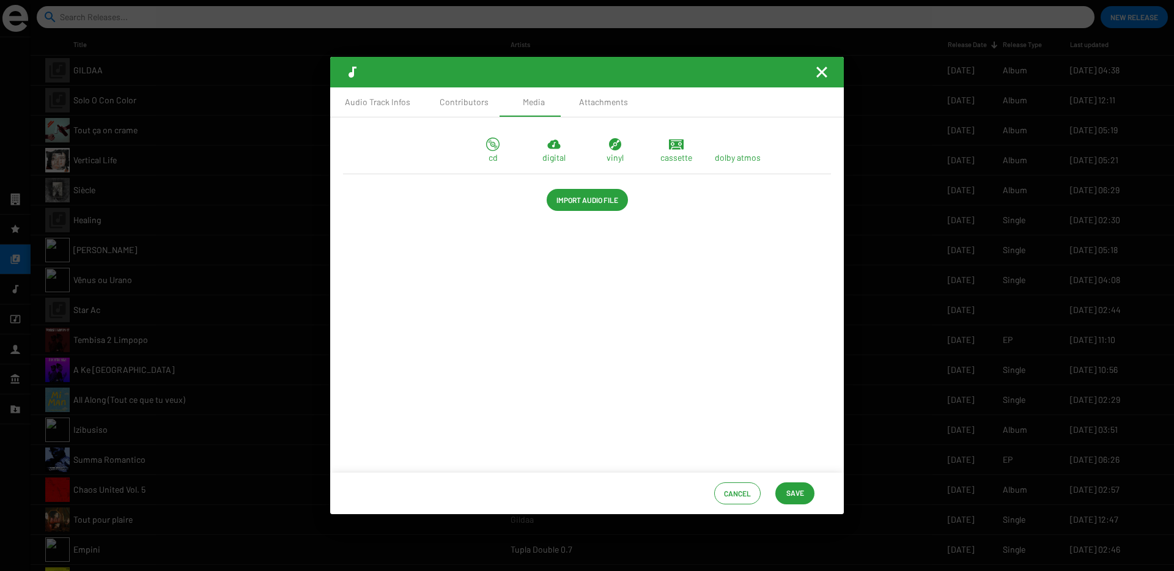
click at [574, 199] on span "Import Audio File" at bounding box center [587, 200] width 62 height 22
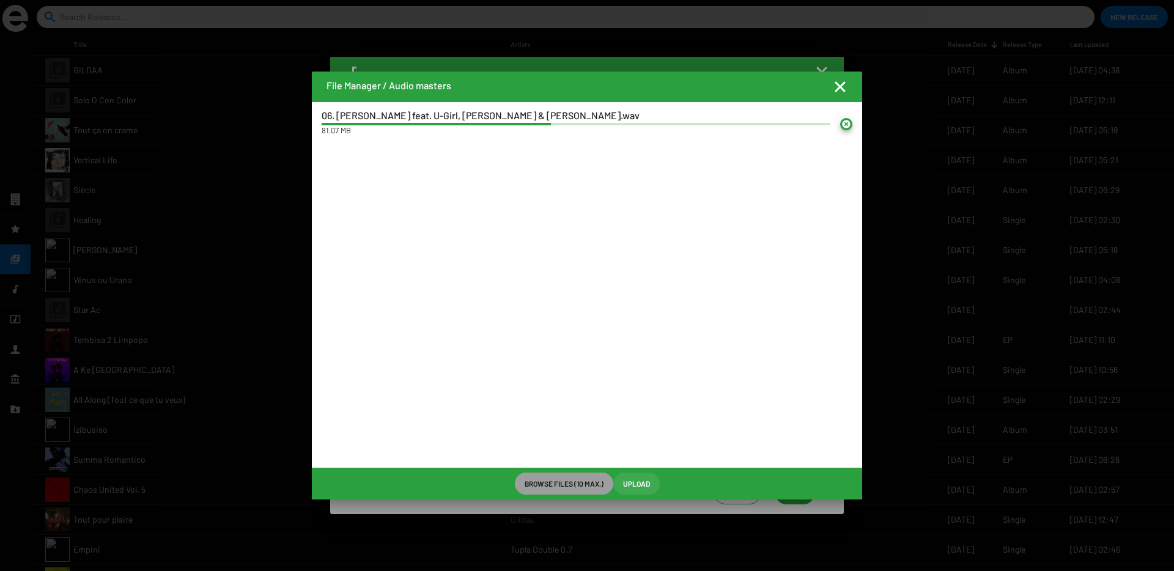
click at [627, 483] on span "Upload" at bounding box center [636, 484] width 27 height 22
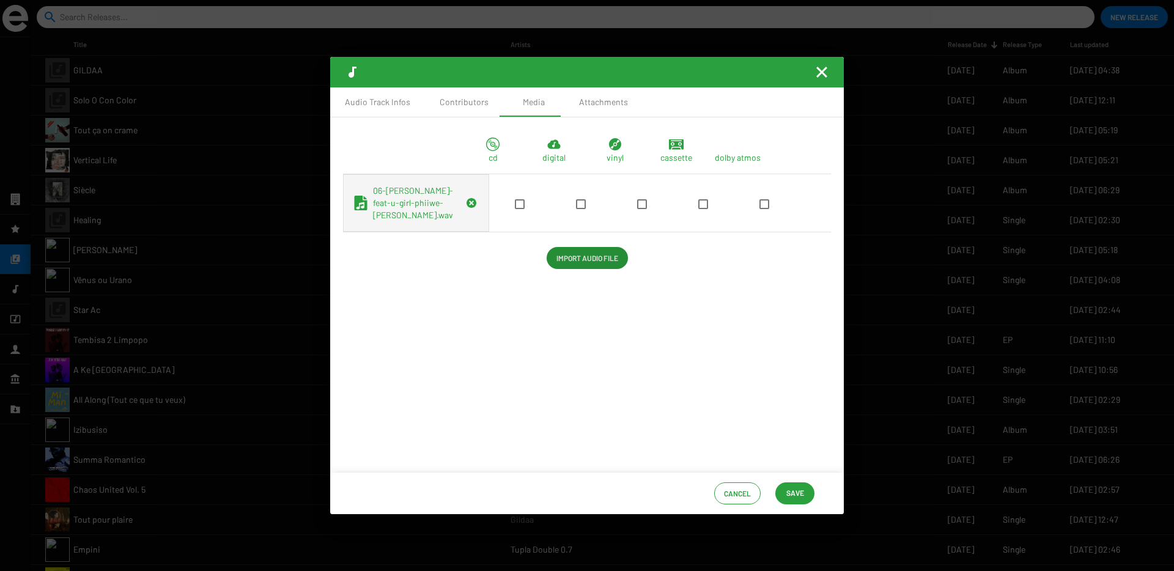
click at [576, 209] on mat-checkbox at bounding box center [581, 203] width 10 height 12
click at [576, 209] on span at bounding box center [581, 204] width 10 height 10
click at [580, 210] on input "checkbox" at bounding box center [580, 209] width 1 height 1
click at [788, 496] on span "Save" at bounding box center [795, 493] width 18 height 22
click at [821, 72] on mat-icon "Fermer la fenêtre" at bounding box center [821, 72] width 15 height 15
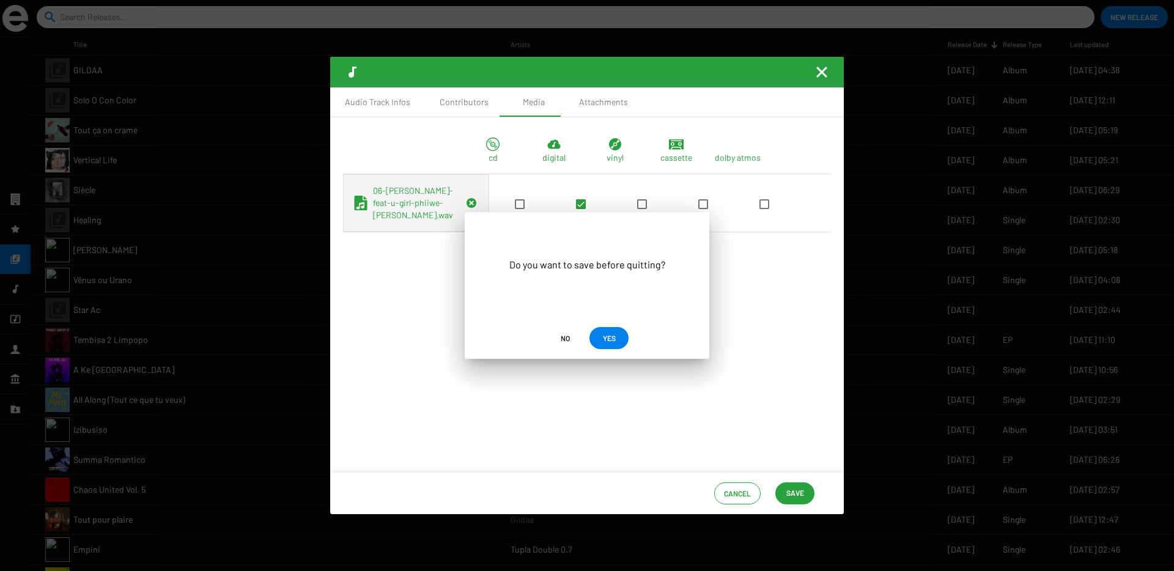
click at [601, 338] on span "YES" at bounding box center [609, 338] width 20 height 22
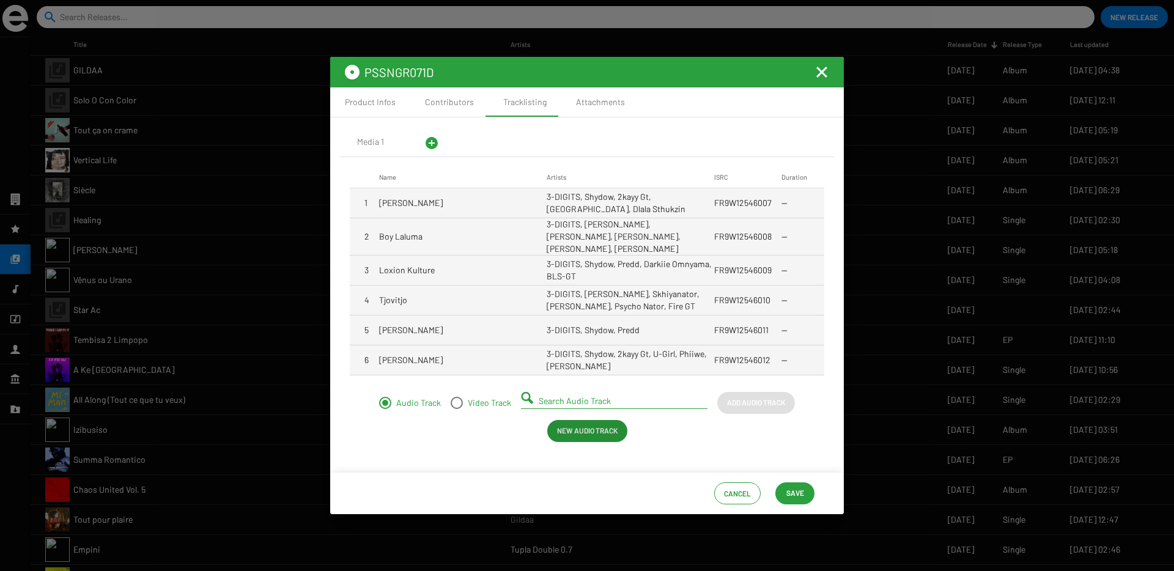
click at [589, 427] on span "New Audio Track" at bounding box center [587, 430] width 61 height 22
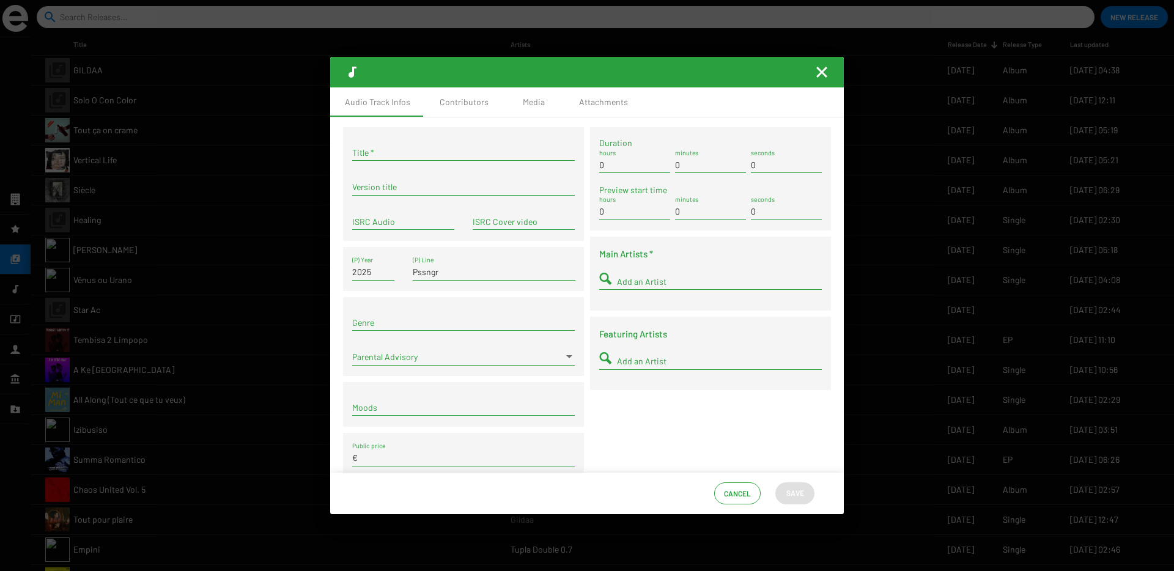
click at [404, 158] on div "Title *" at bounding box center [463, 149] width 223 height 24
paste input "Dankie La Fvm"
click at [376, 218] on input "ISRC Audio" at bounding box center [403, 222] width 102 height 10
paste input "FR9W12546013"
click at [630, 281] on input "Add an Artist" at bounding box center [719, 282] width 205 height 10
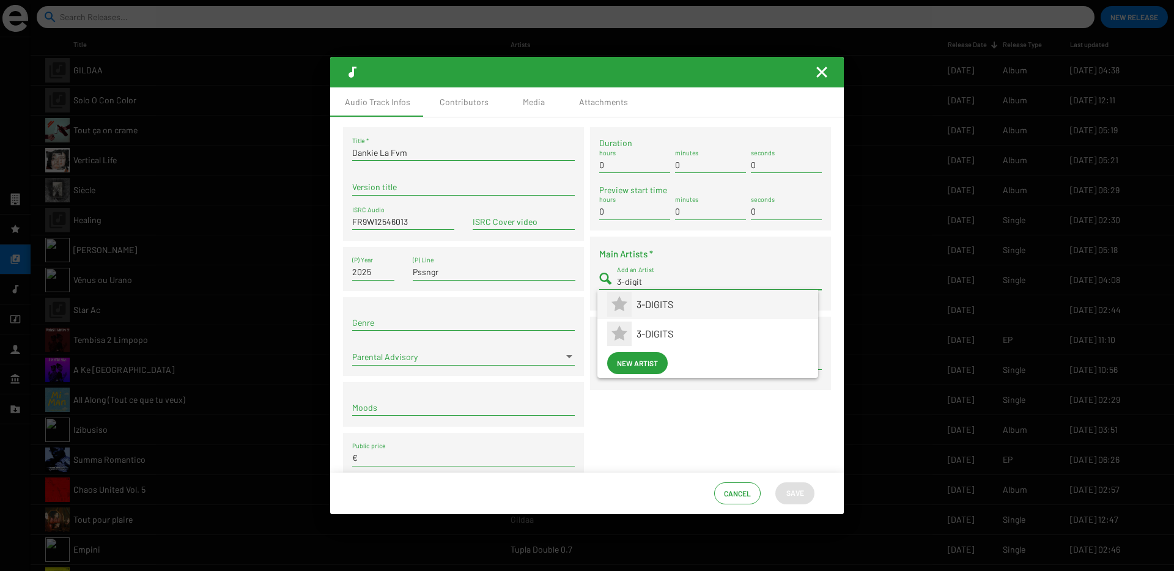
click at [629, 305] on mat-icon at bounding box center [619, 304] width 24 height 24
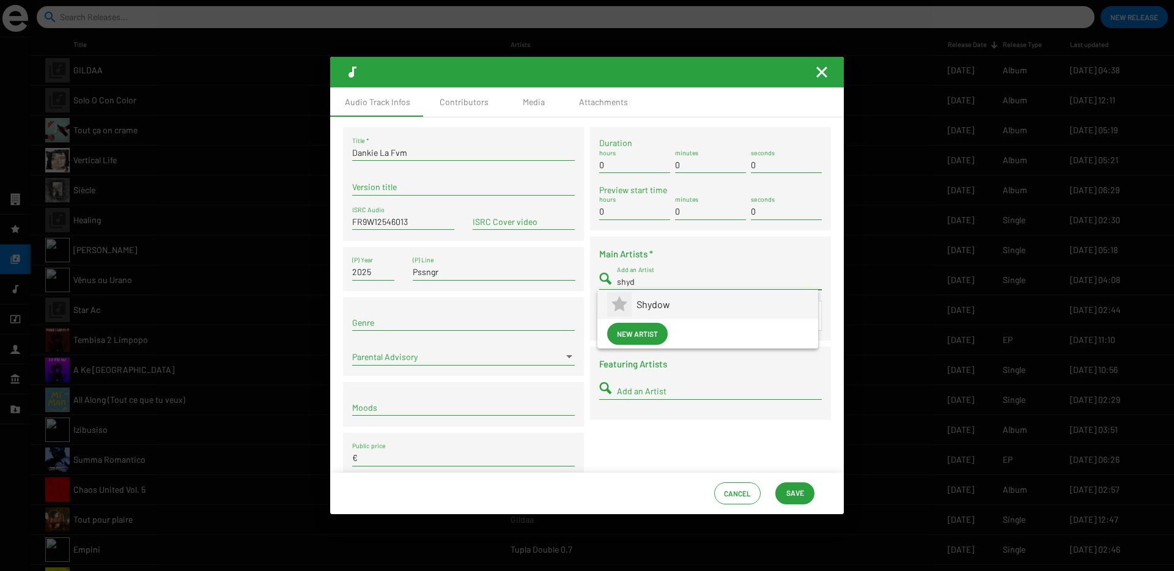
click at [632, 304] on app-artist-reference-renderer "Shydow" at bounding box center [707, 304] width 201 height 29
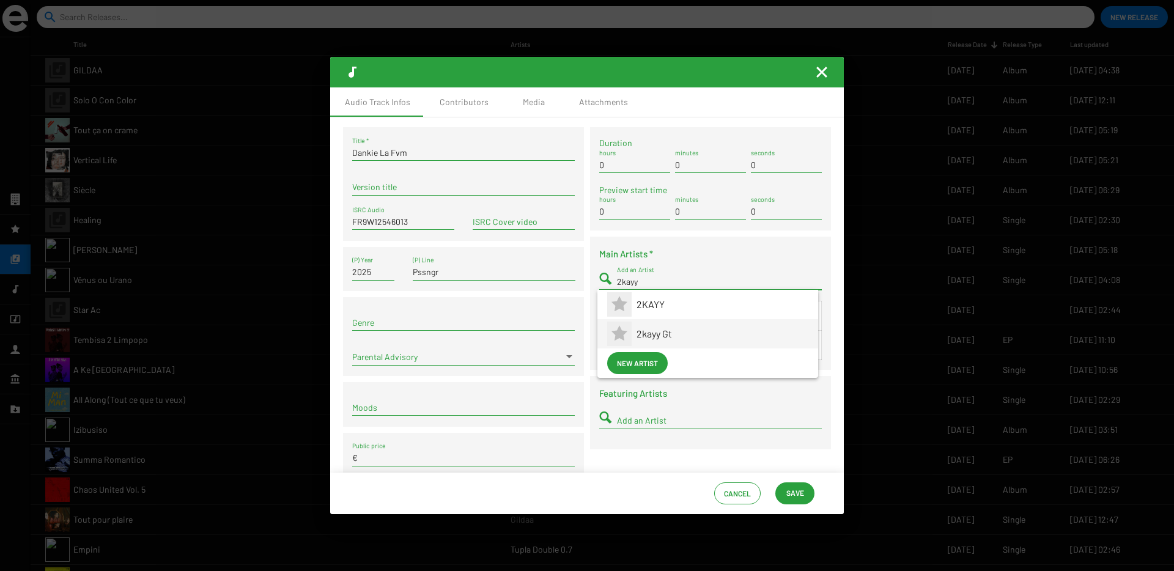
click at [676, 341] on span "2kayy Gt" at bounding box center [723, 333] width 172 height 29
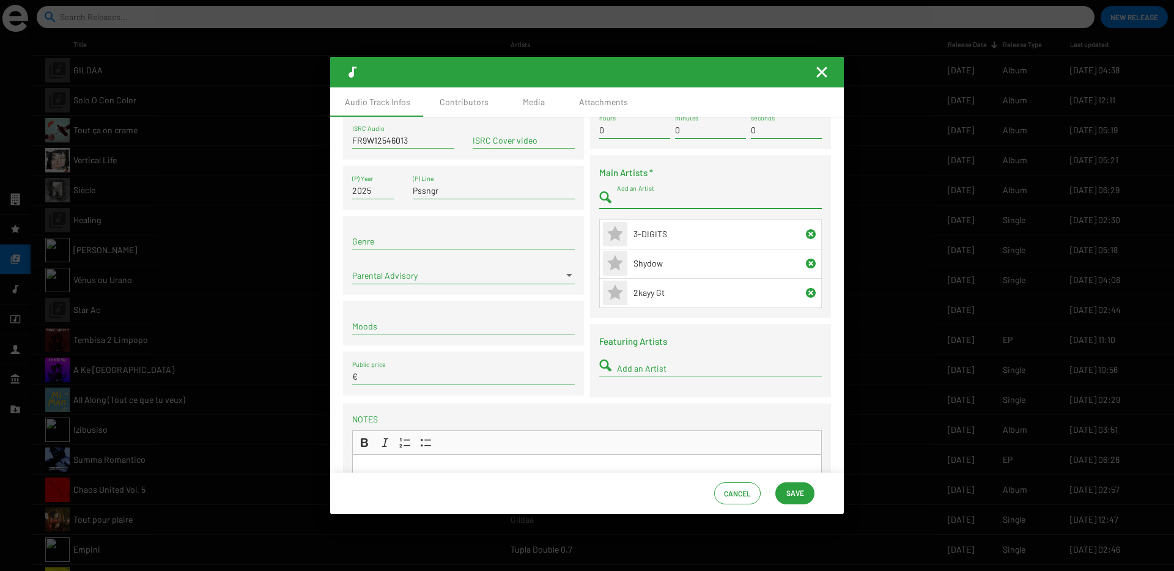
scroll to position [90, 0]
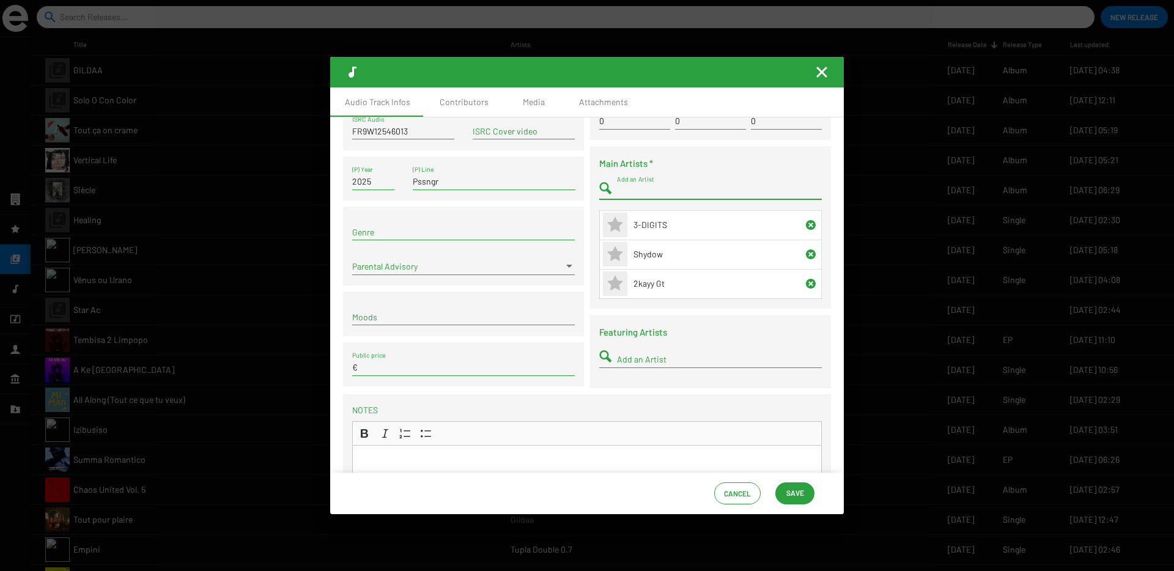
click at [666, 355] on input "Add an Artist" at bounding box center [719, 360] width 205 height 10
click at [644, 375] on span "Shelela Sense" at bounding box center [723, 382] width 172 height 29
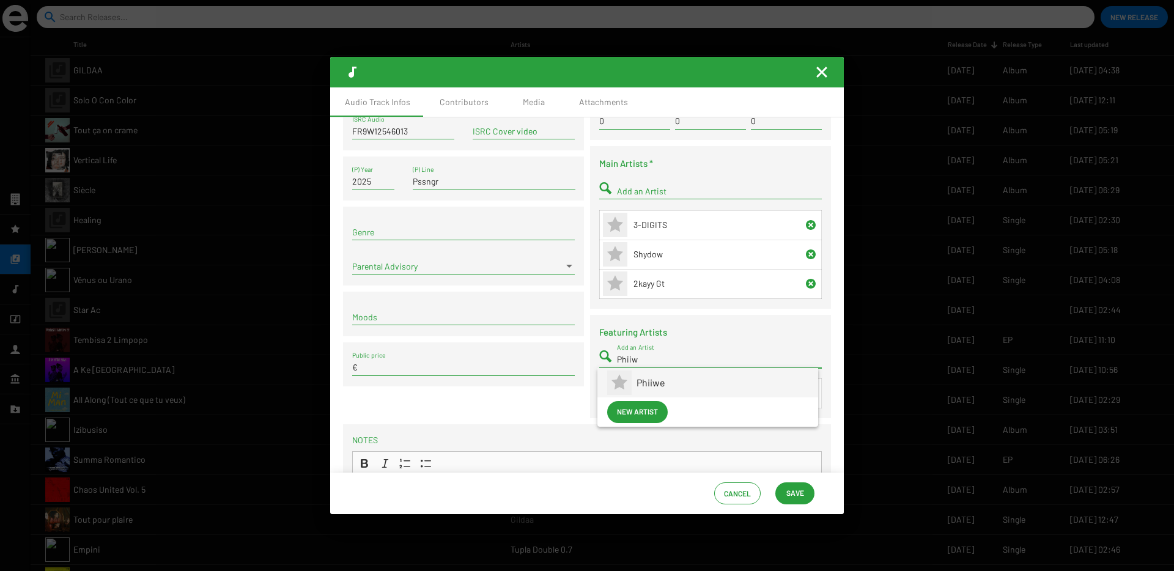
click at [638, 380] on span "Phiiwe" at bounding box center [723, 382] width 172 height 29
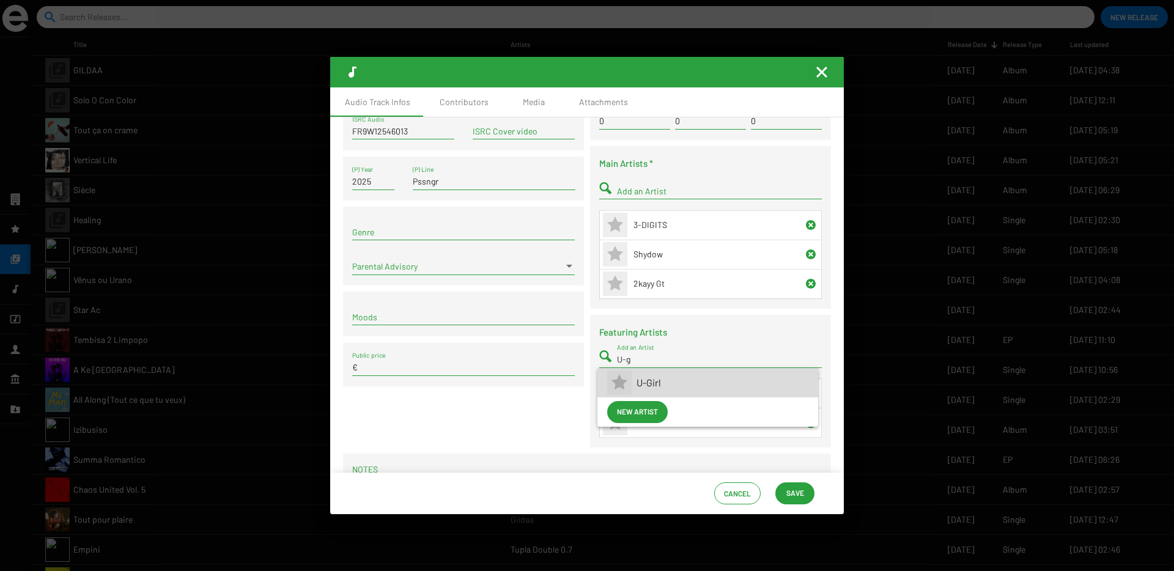
click at [637, 386] on span "U-Girl" at bounding box center [723, 382] width 172 height 29
click at [678, 378] on span "Ayoba Yoo" at bounding box center [723, 382] width 172 height 29
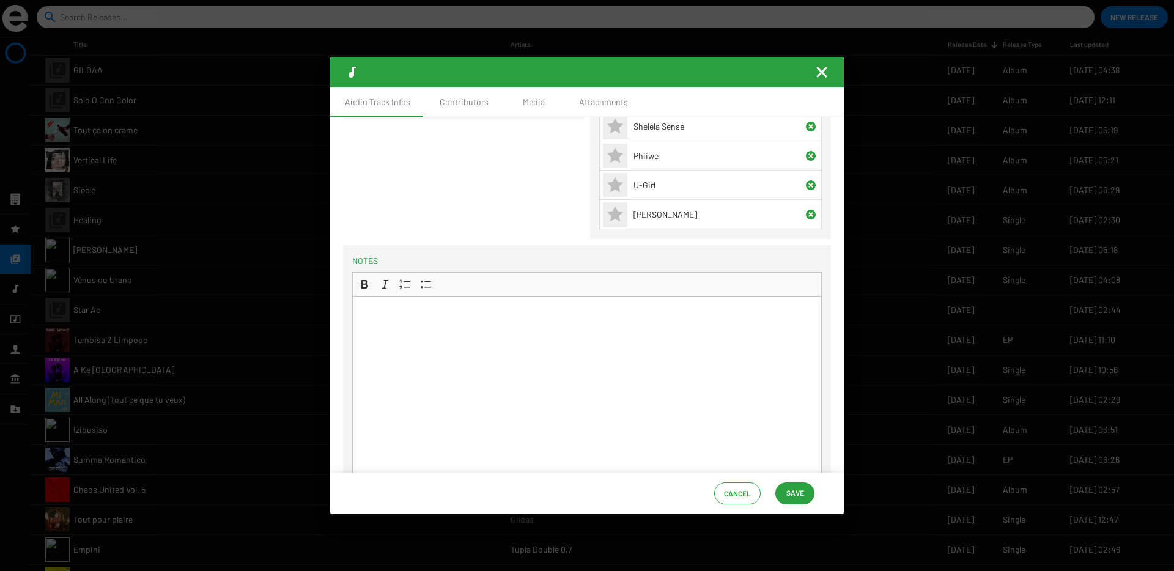
scroll to position [418, 0]
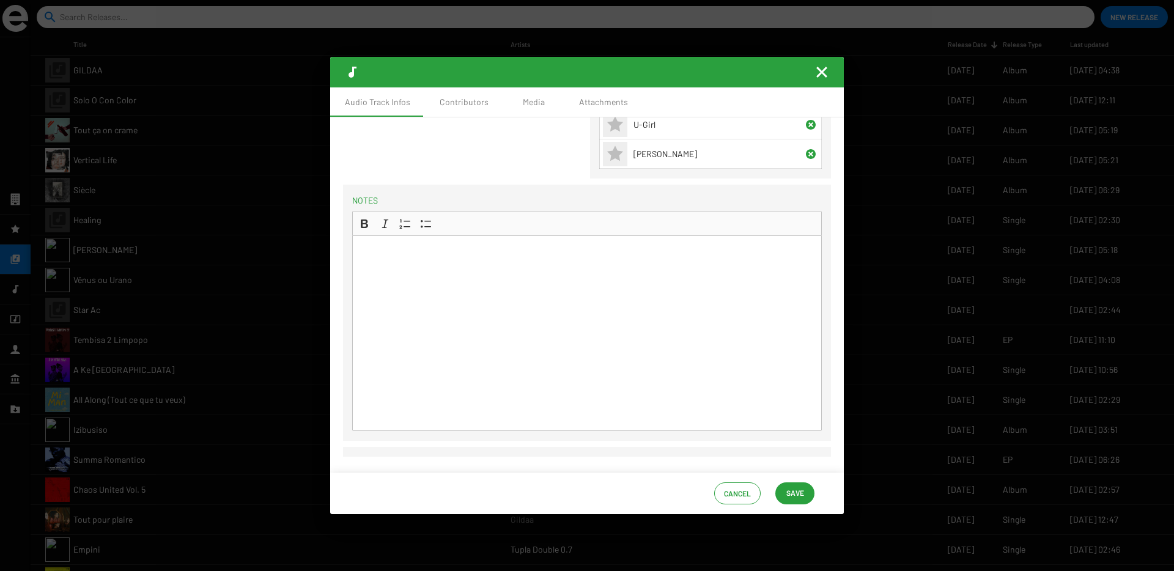
click at [785, 491] on span "Save" at bounding box center [795, 493] width 20 height 22
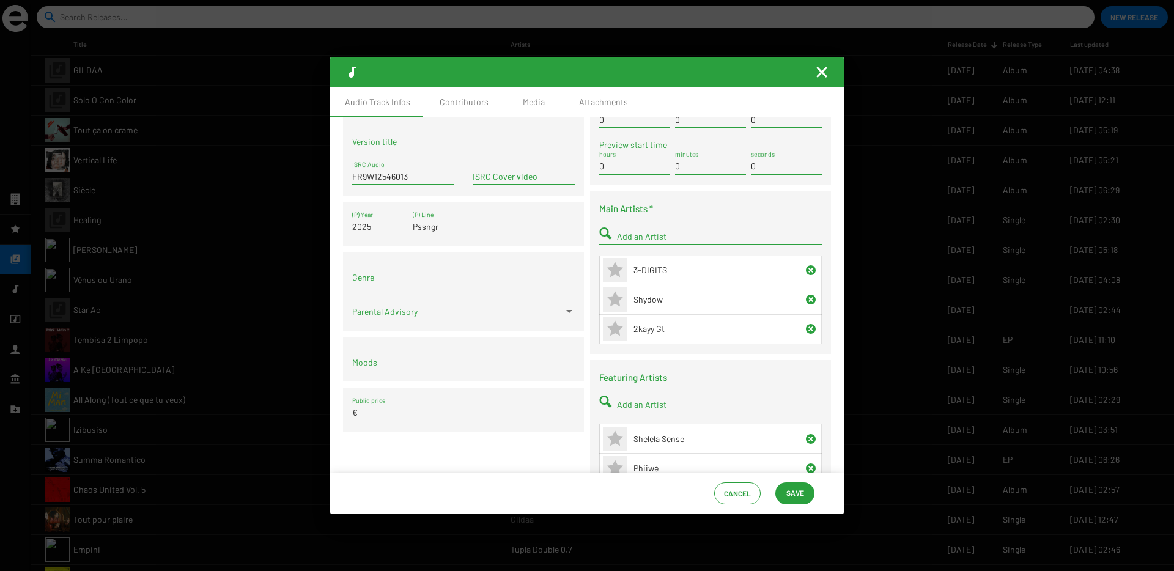
scroll to position [0, 0]
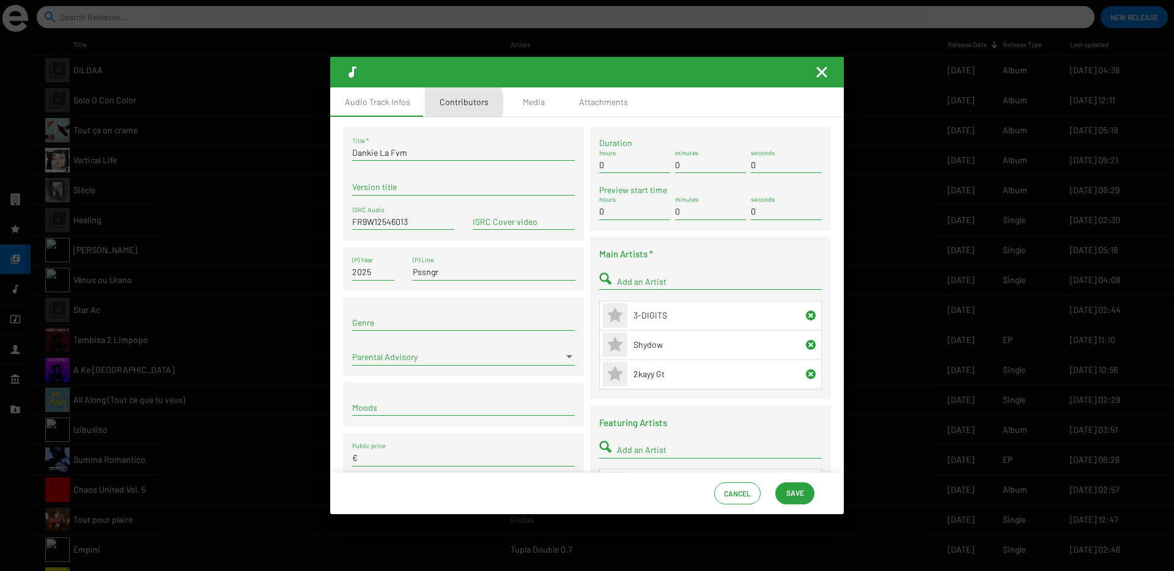
click at [453, 103] on div "Contributors" at bounding box center [464, 102] width 49 height 12
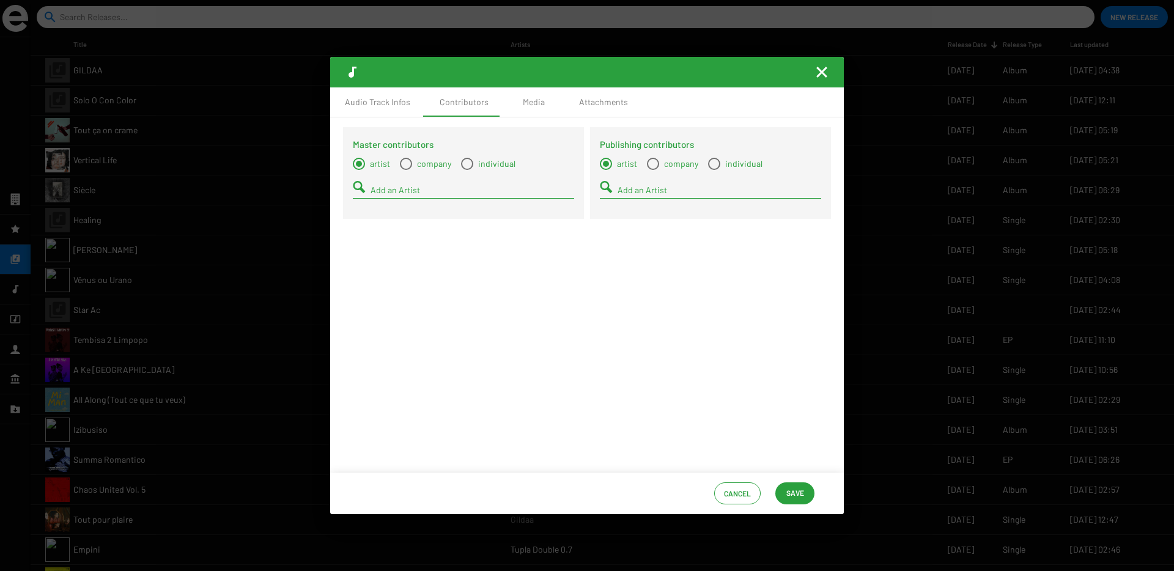
click at [470, 166] on span "Select a type" at bounding box center [467, 164] width 12 height 12
click at [467, 170] on input "individual" at bounding box center [467, 170] width 1 height 1
click at [459, 191] on input "Add a Contact" at bounding box center [473, 190] width 204 height 10
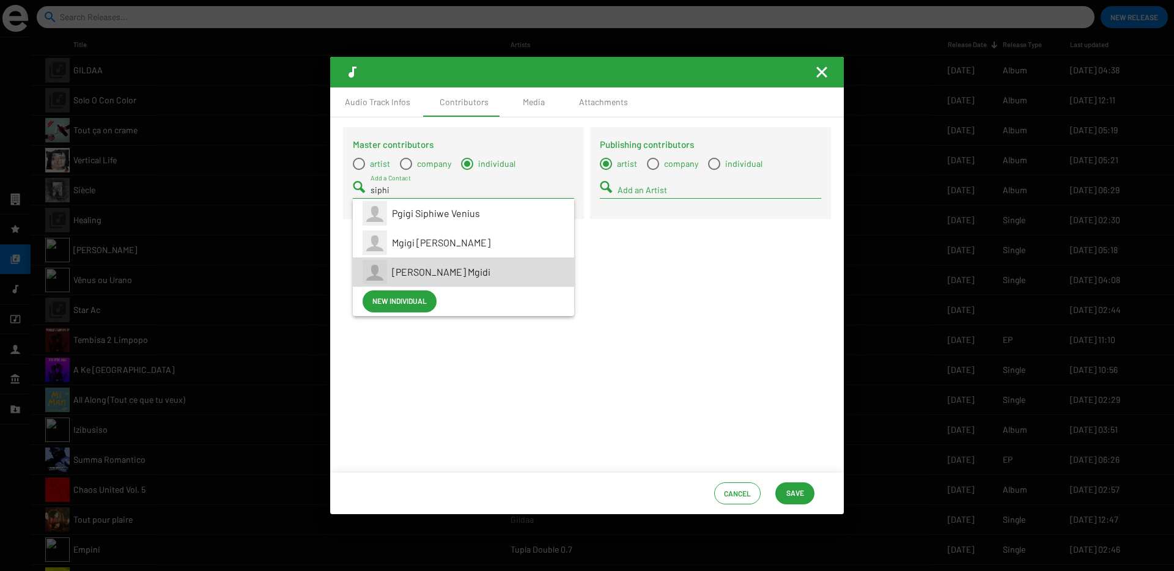
click at [438, 270] on span "Siphiwe Venius Mgidi" at bounding box center [441, 272] width 98 height 12
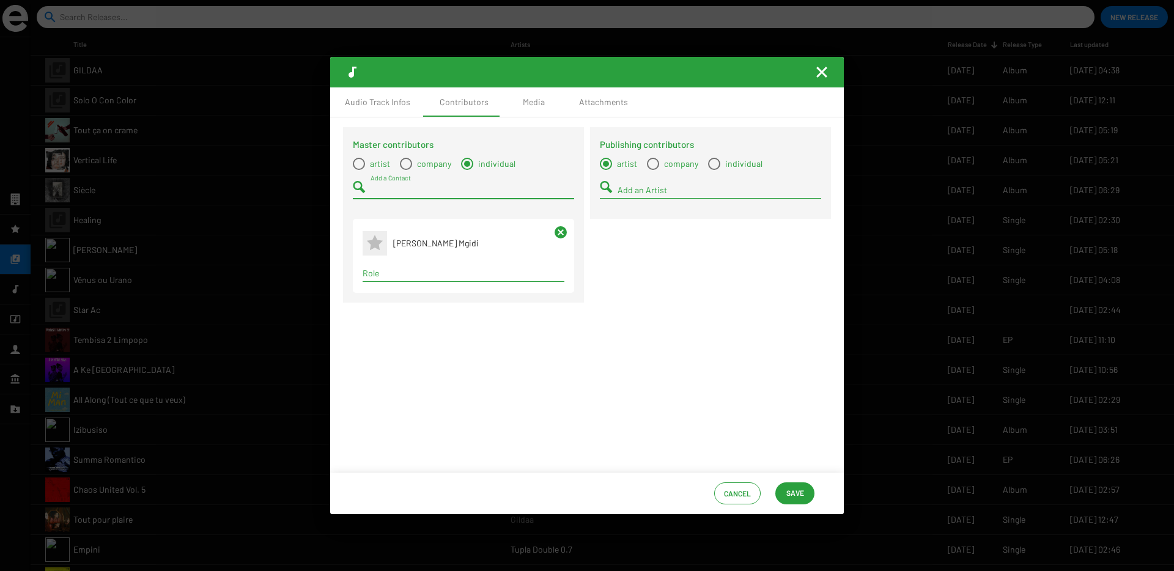
click at [418, 272] on input "Role" at bounding box center [464, 273] width 202 height 10
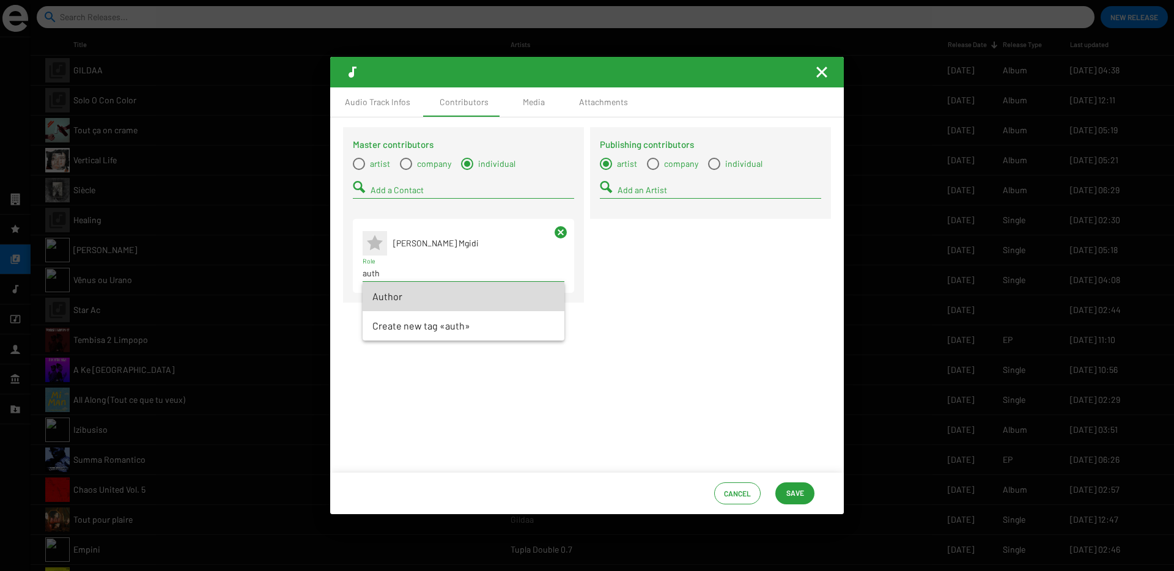
click at [411, 291] on span "Author" at bounding box center [463, 296] width 182 height 29
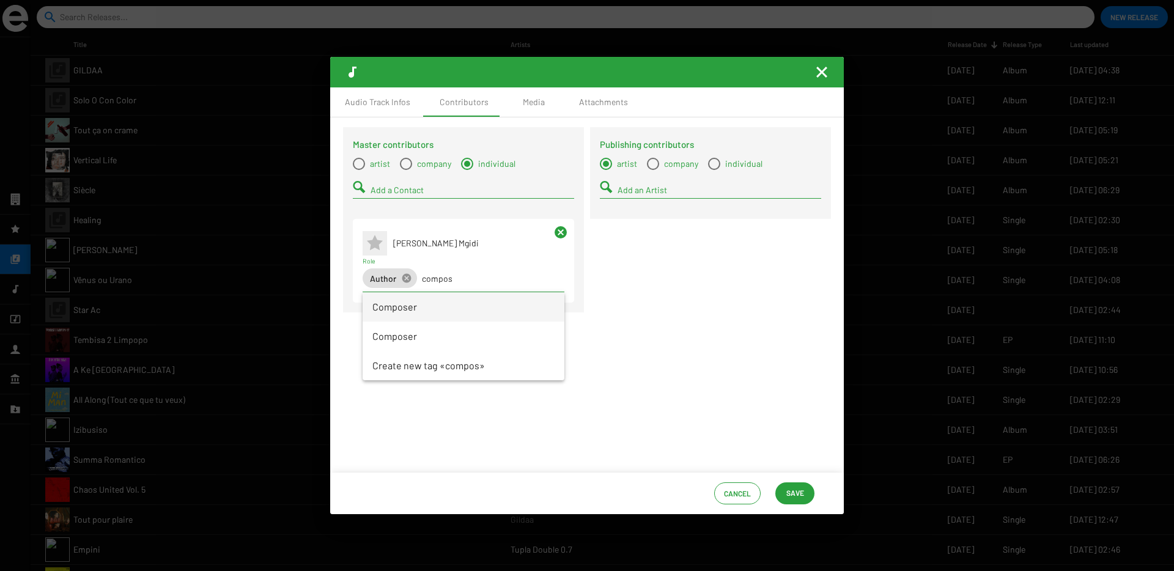
click at [407, 314] on span "Composer" at bounding box center [463, 306] width 182 height 29
click at [361, 166] on span "Select a type" at bounding box center [359, 164] width 12 height 12
click at [359, 170] on input "artist" at bounding box center [358, 170] width 1 height 1
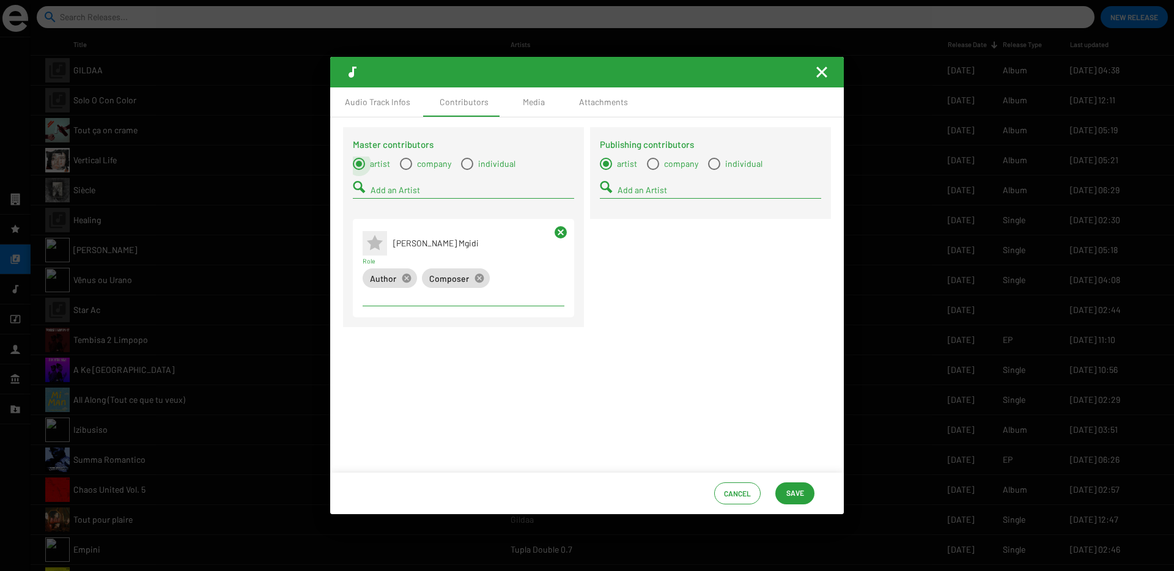
click at [375, 188] on input "Add an Artist" at bounding box center [473, 190] width 204 height 10
click at [380, 212] on icon at bounding box center [375, 212] width 16 height 15
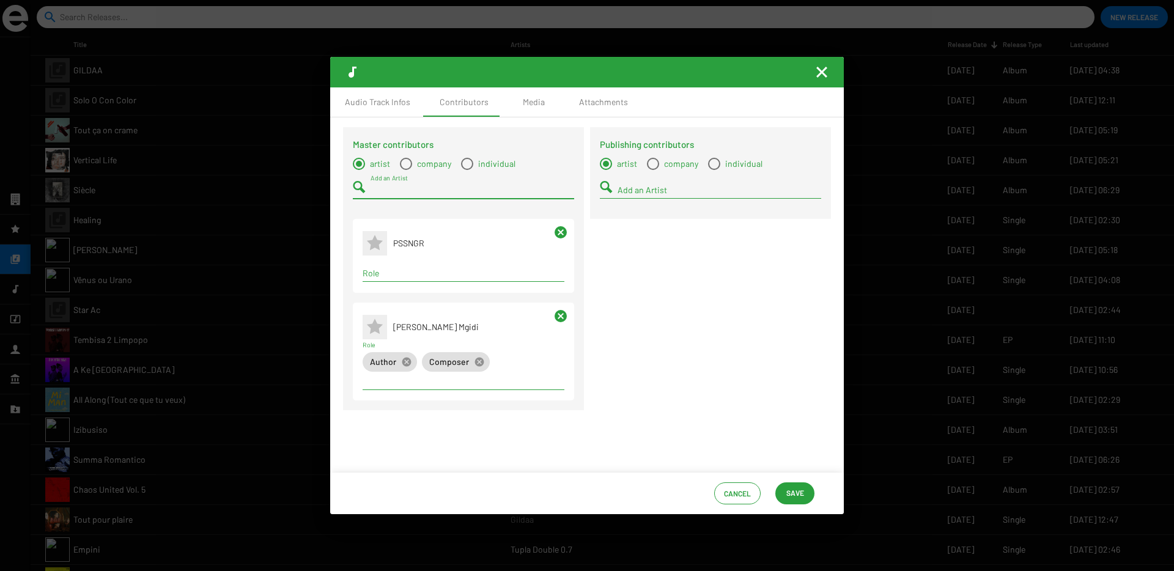
click at [396, 271] on input "Role" at bounding box center [464, 273] width 202 height 10
click at [391, 298] on span "Mastering Engineer" at bounding box center [463, 296] width 182 height 29
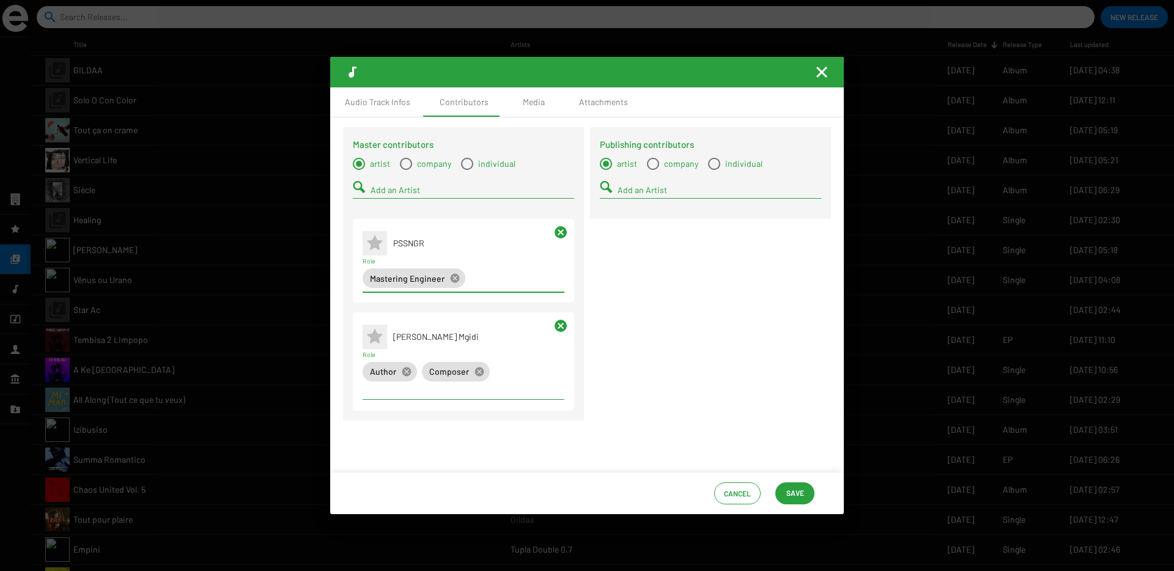
click at [369, 186] on div at bounding box center [362, 188] width 18 height 14
click at [386, 214] on mat-icon at bounding box center [375, 213] width 24 height 24
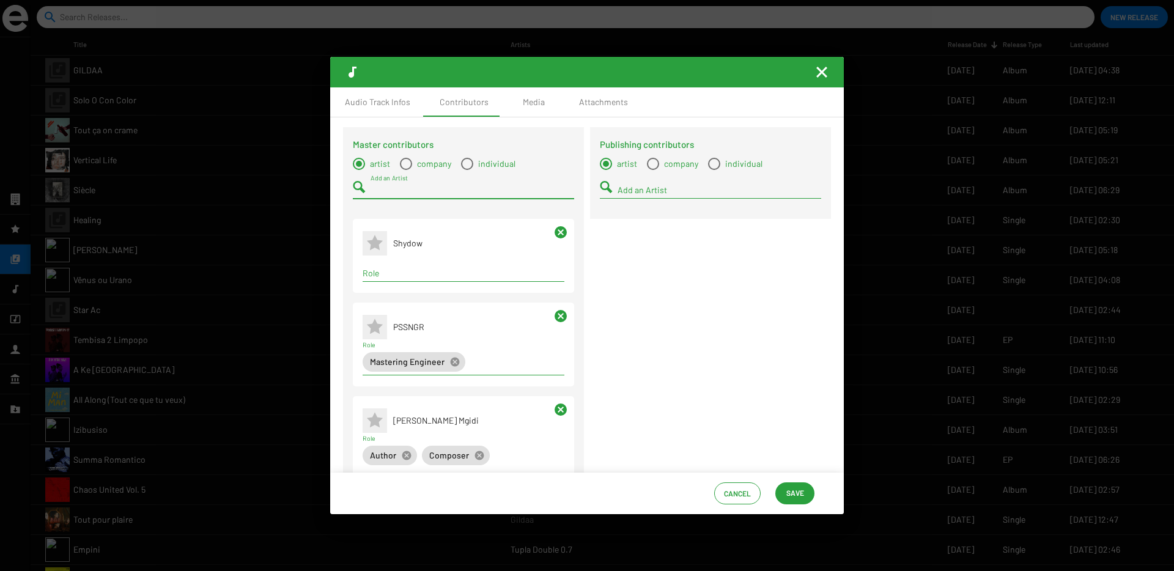
click at [394, 273] on input "Role" at bounding box center [464, 273] width 202 height 10
click at [400, 293] on span "Mixing Engineer" at bounding box center [462, 296] width 180 height 29
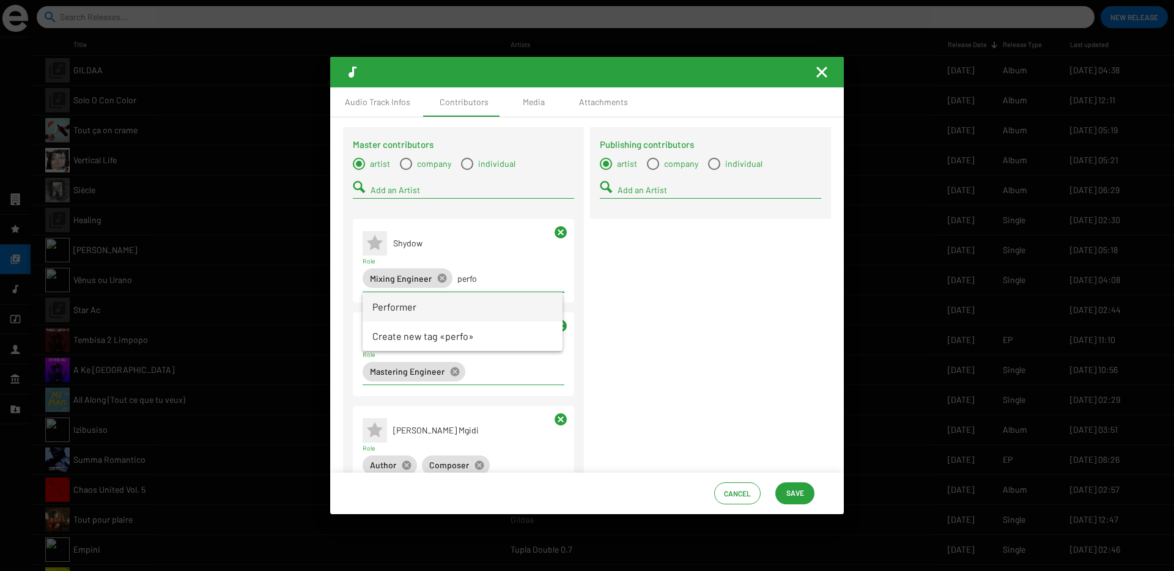
click at [397, 311] on span "Performer" at bounding box center [462, 306] width 180 height 29
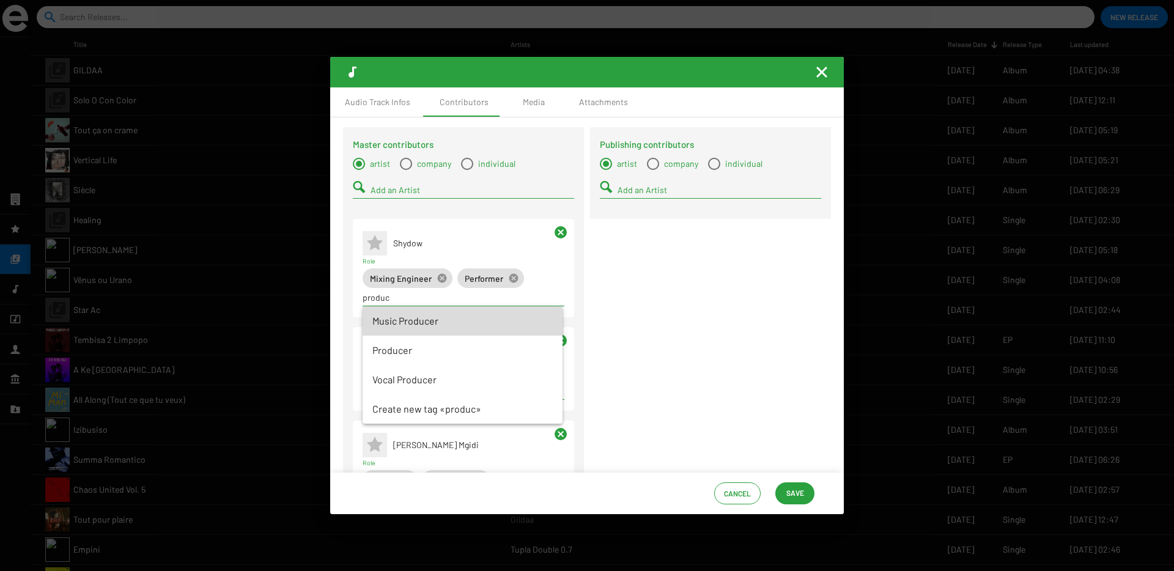
click at [400, 328] on span "Music Producer" at bounding box center [462, 320] width 180 height 29
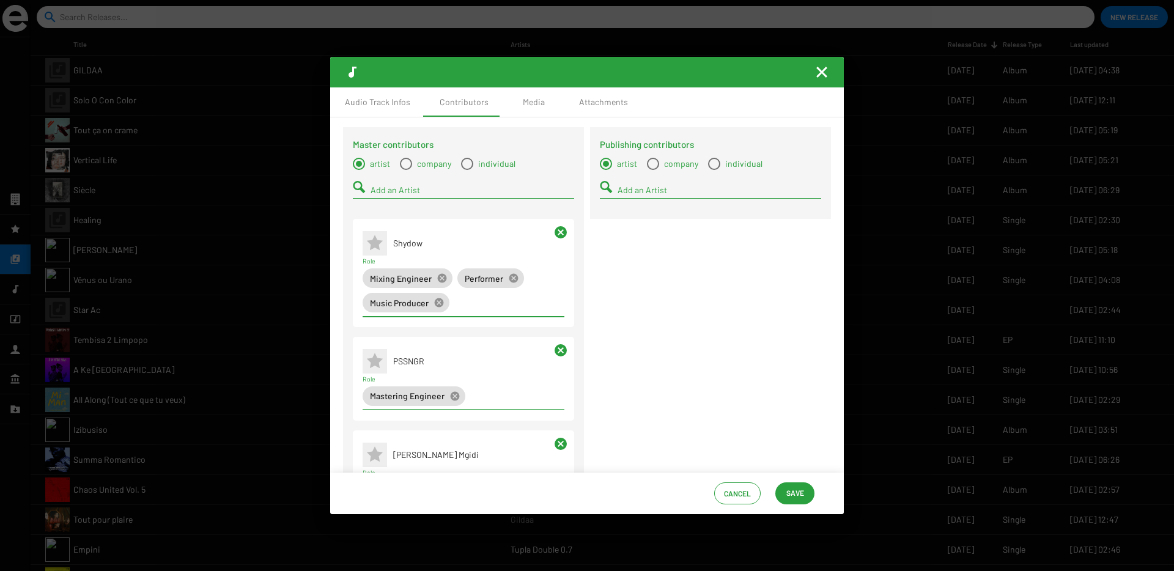
click at [380, 192] on input "Add an Artist" at bounding box center [473, 190] width 204 height 10
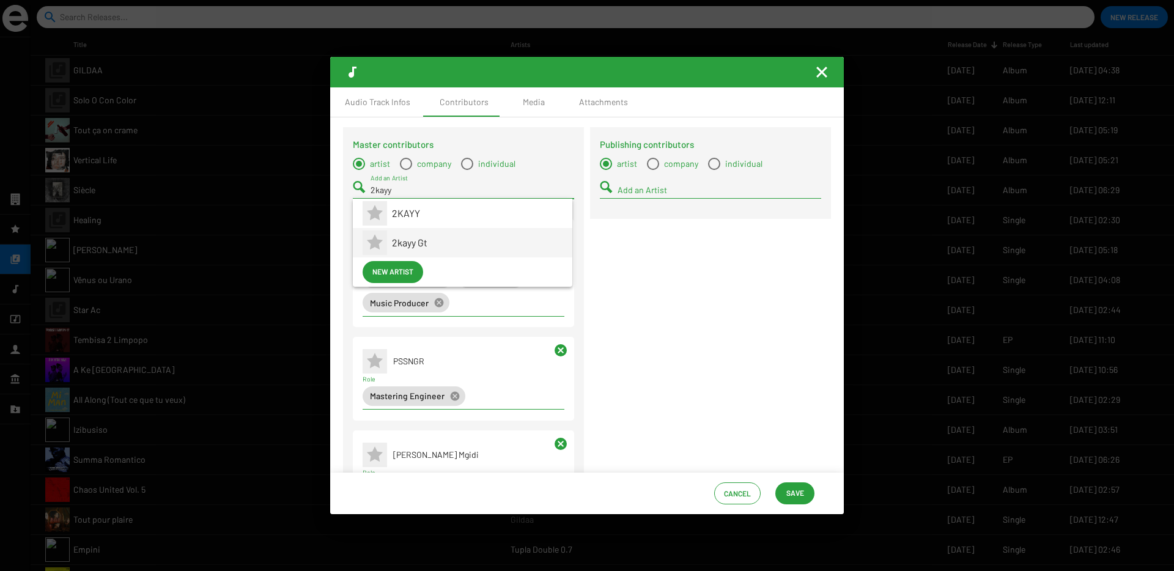
click at [413, 234] on span "2kayy Gt" at bounding box center [477, 242] width 171 height 29
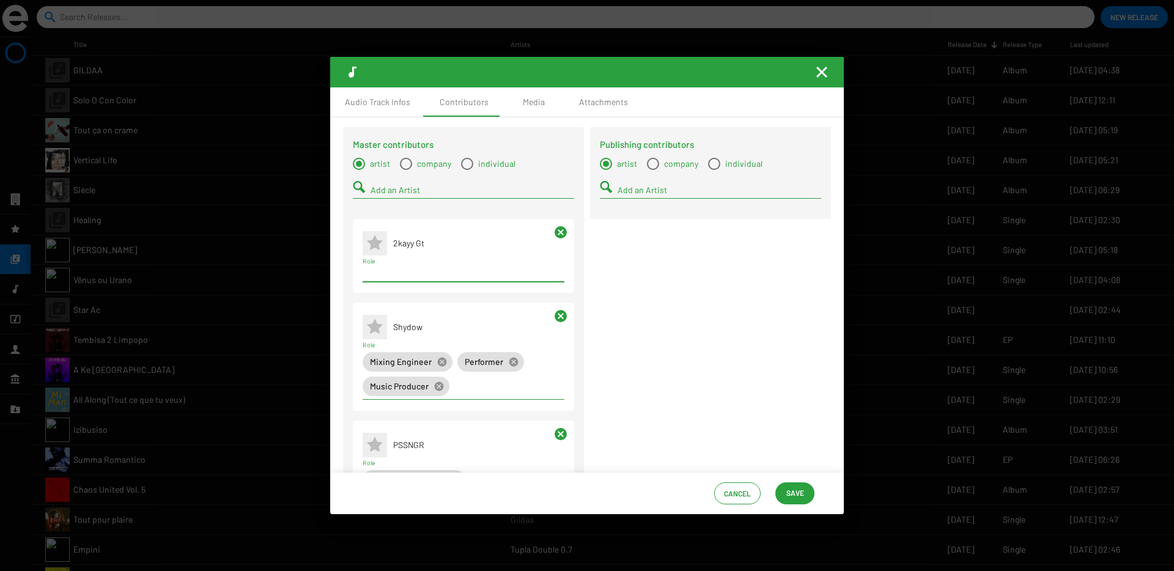
click at [406, 278] on input "Role" at bounding box center [464, 273] width 202 height 10
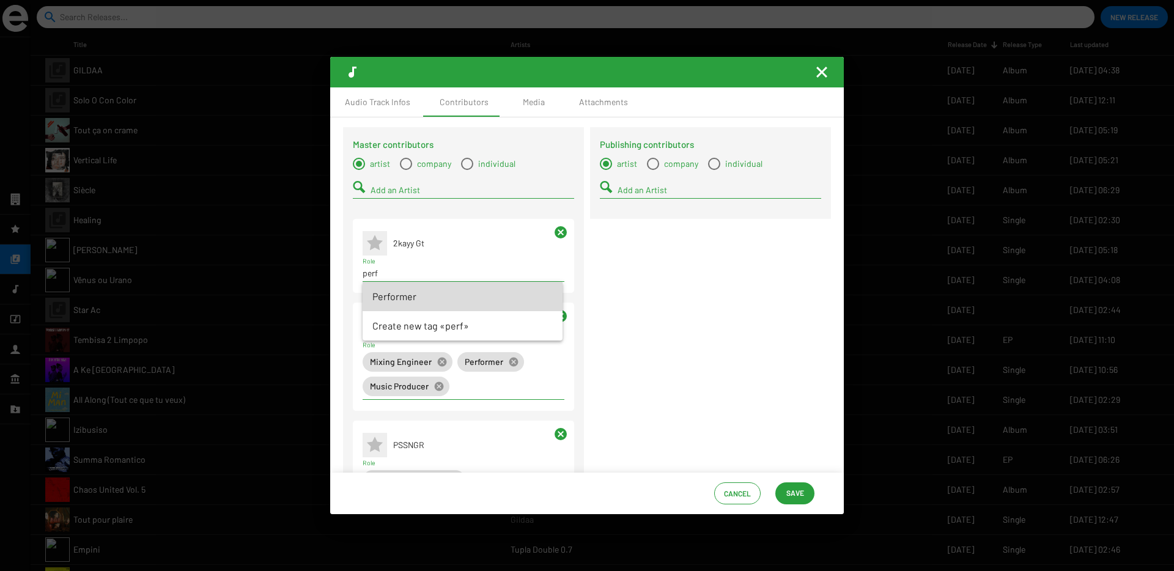
click at [411, 295] on span "Performer" at bounding box center [462, 296] width 180 height 29
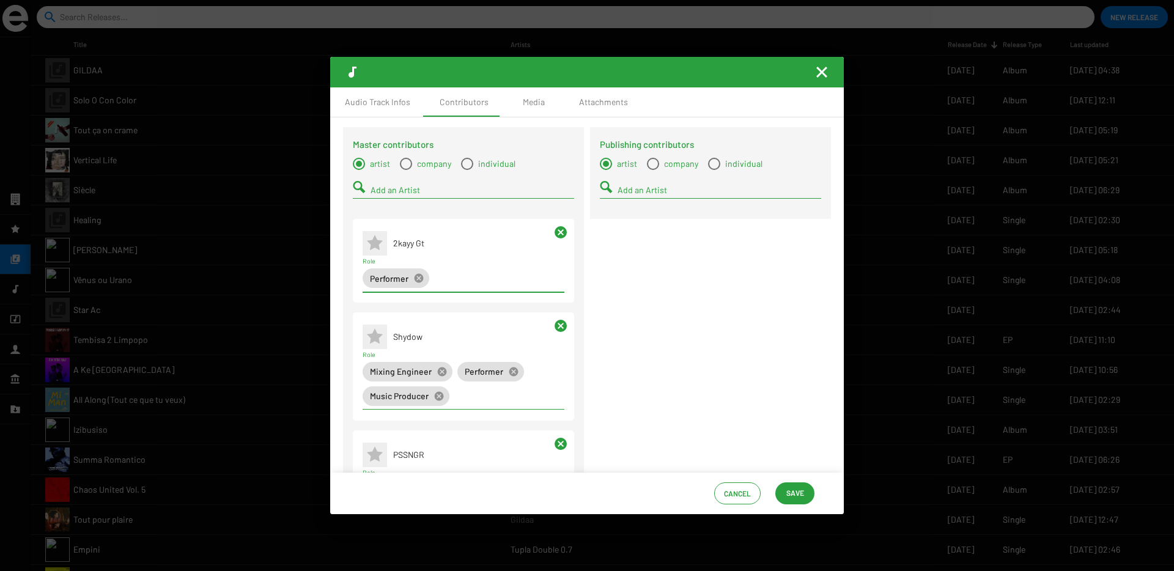
click at [373, 189] on input "Add an Artist" at bounding box center [473, 190] width 204 height 10
click at [385, 214] on mat-icon at bounding box center [375, 213] width 24 height 24
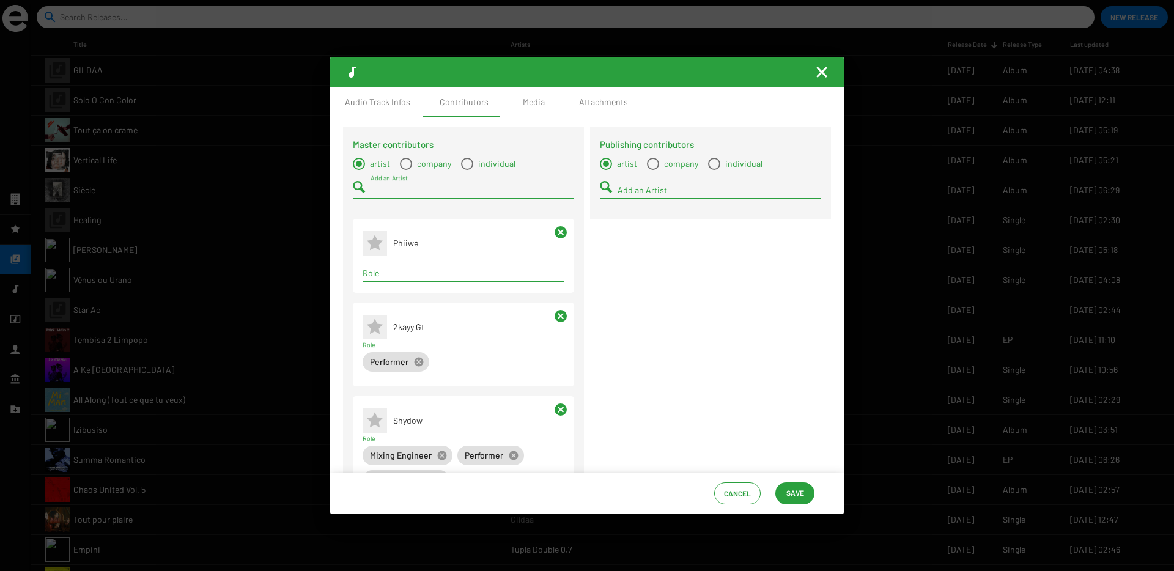
click at [384, 269] on input "Role" at bounding box center [464, 273] width 202 height 10
click at [389, 290] on span "Performer" at bounding box center [462, 296] width 180 height 29
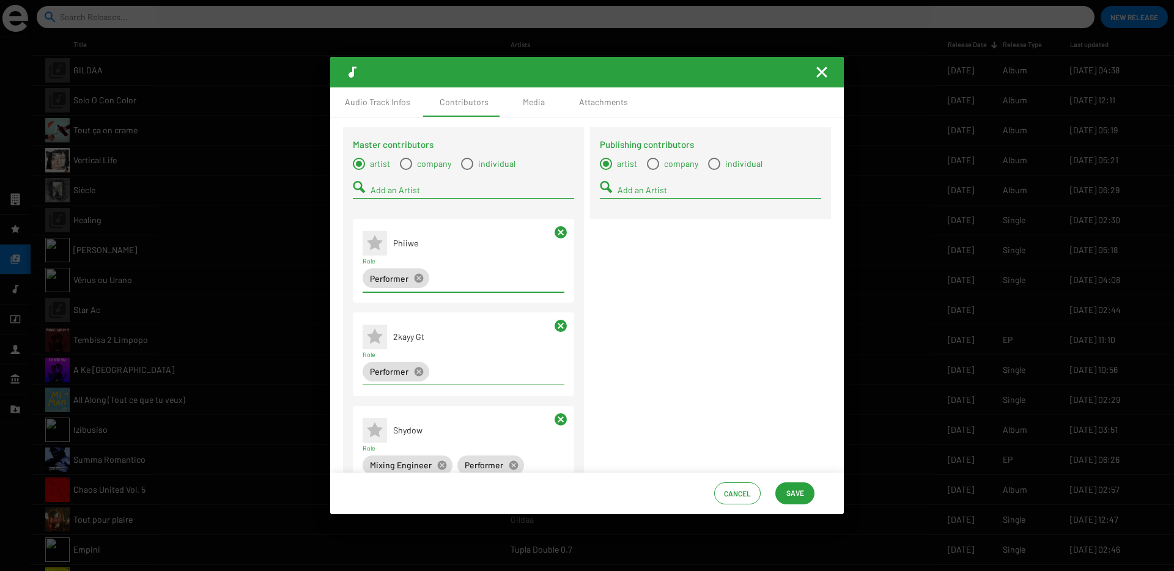
click at [383, 189] on input "Add an Artist" at bounding box center [473, 190] width 204 height 10
click at [394, 216] on span "Ayoba Yoo" at bounding box center [477, 213] width 171 height 29
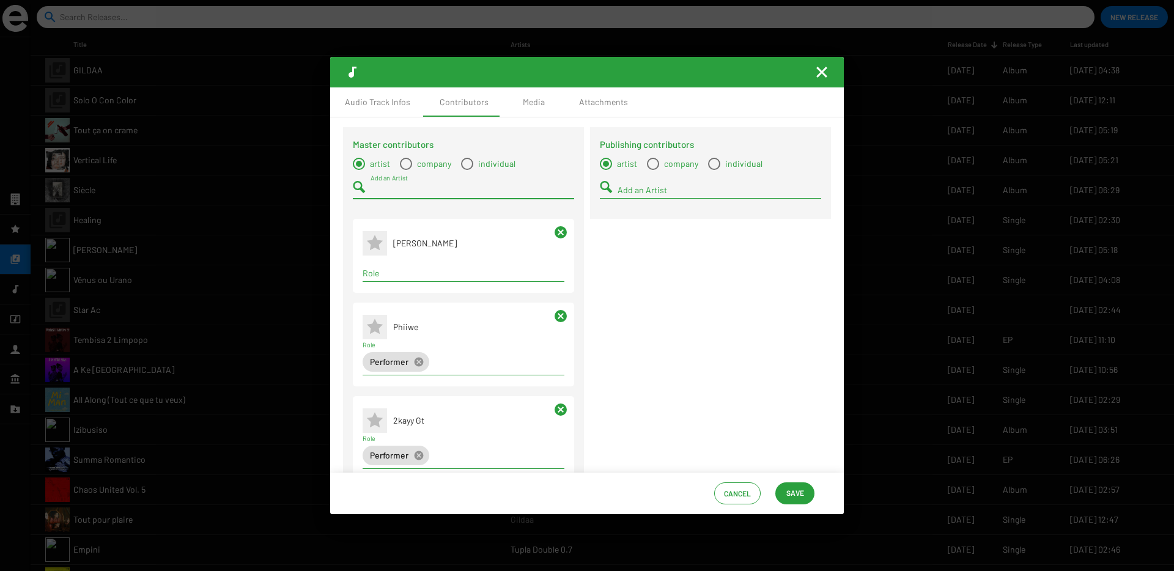
click at [391, 267] on div "Term selection" at bounding box center [463, 273] width 207 height 15
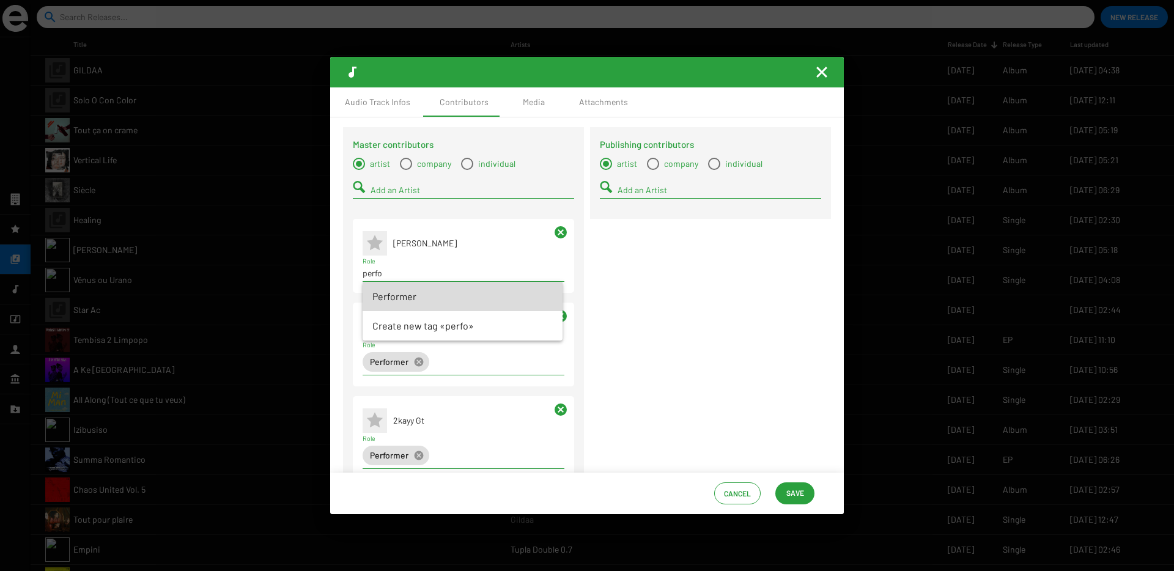
click at [387, 291] on span "Performer" at bounding box center [462, 296] width 180 height 29
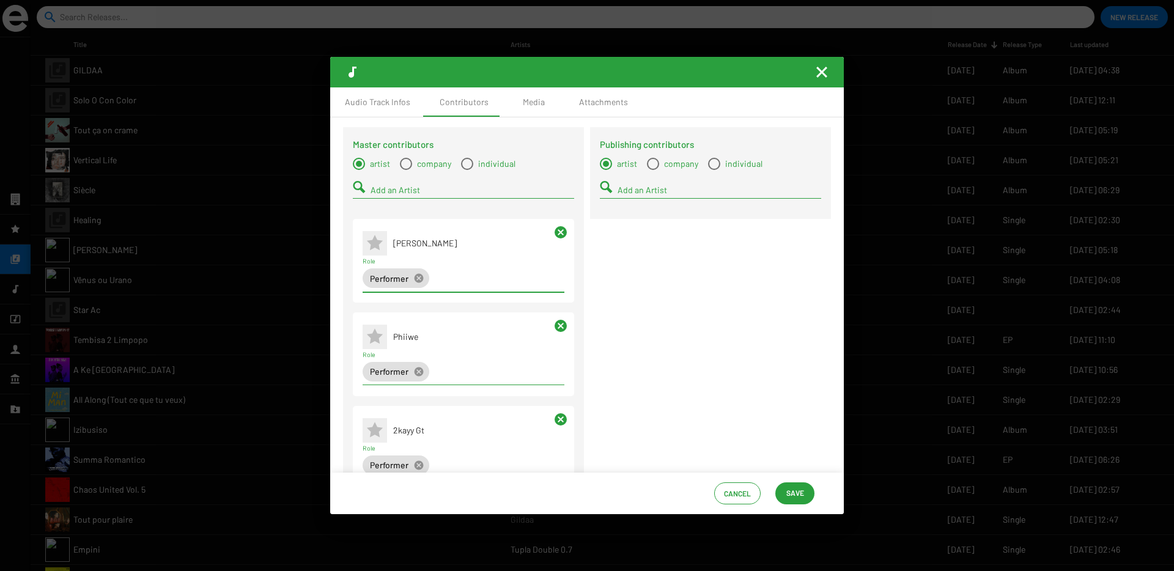
click at [377, 187] on input "Add an Artist" at bounding box center [473, 190] width 204 height 10
click at [375, 218] on icon at bounding box center [375, 214] width 20 height 20
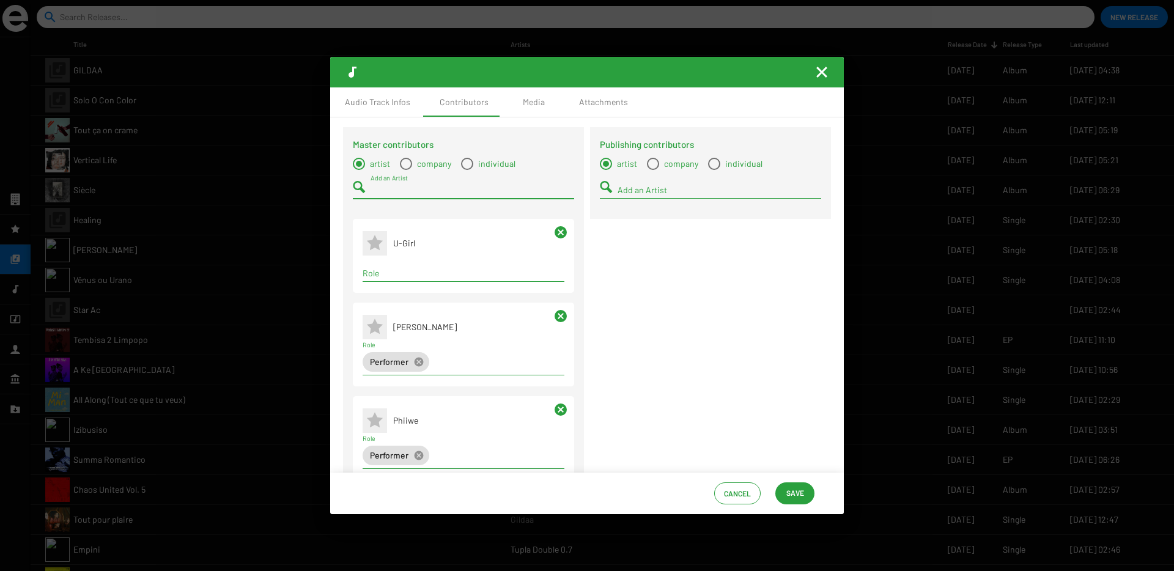
click at [407, 277] on input "Role" at bounding box center [464, 273] width 202 height 10
click at [411, 297] on span "Performer" at bounding box center [462, 296] width 180 height 29
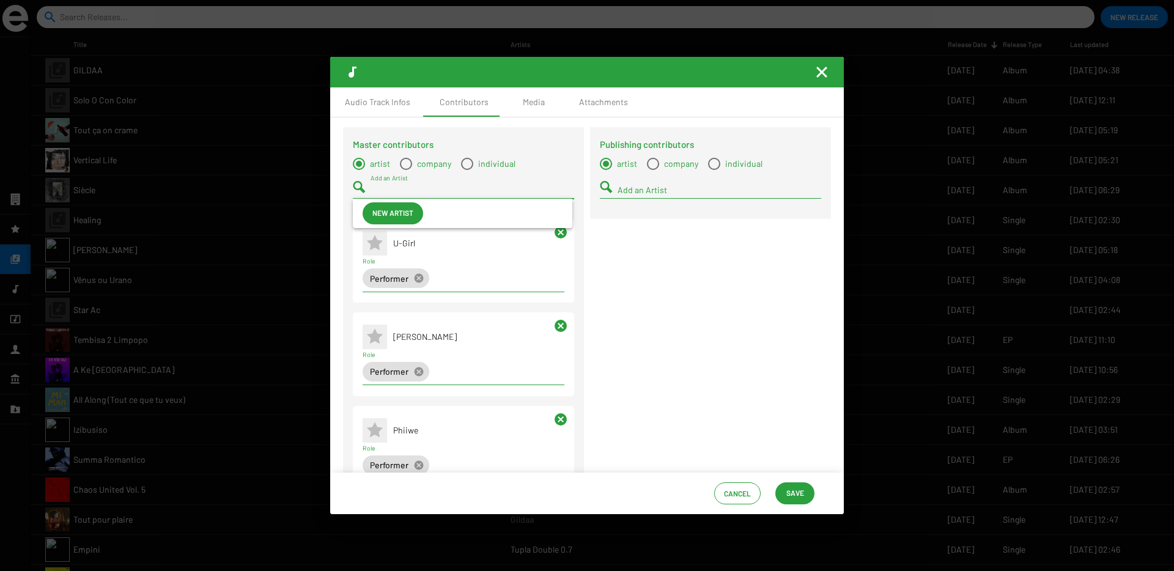
click at [378, 190] on input "Add an Artist" at bounding box center [473, 190] width 204 height 10
click at [394, 211] on span "Shelela Sense" at bounding box center [477, 213] width 171 height 29
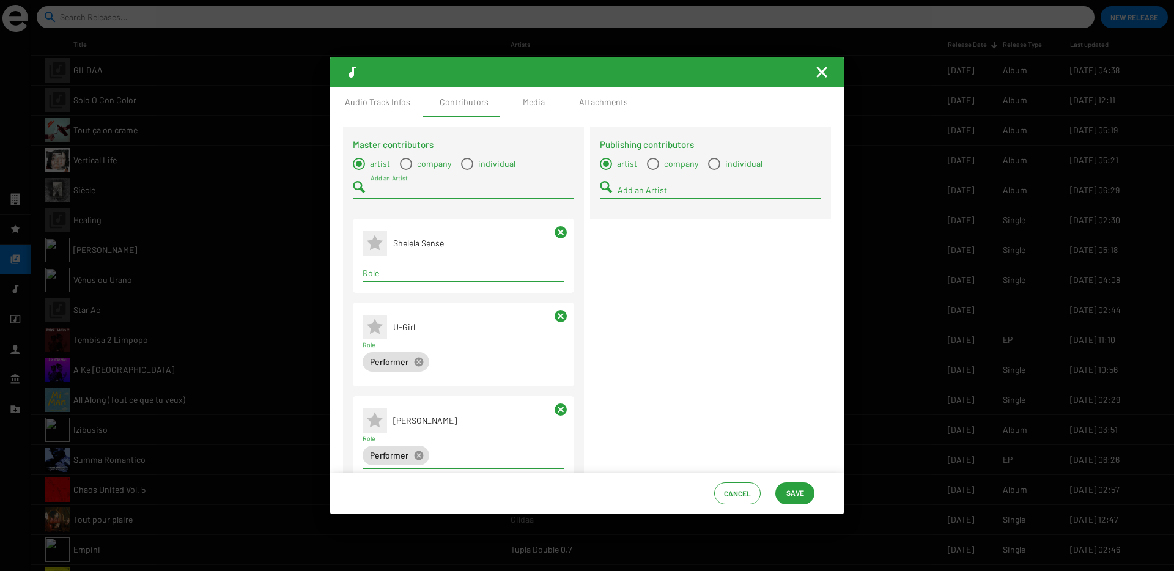
click at [385, 270] on input "Role" at bounding box center [464, 273] width 202 height 10
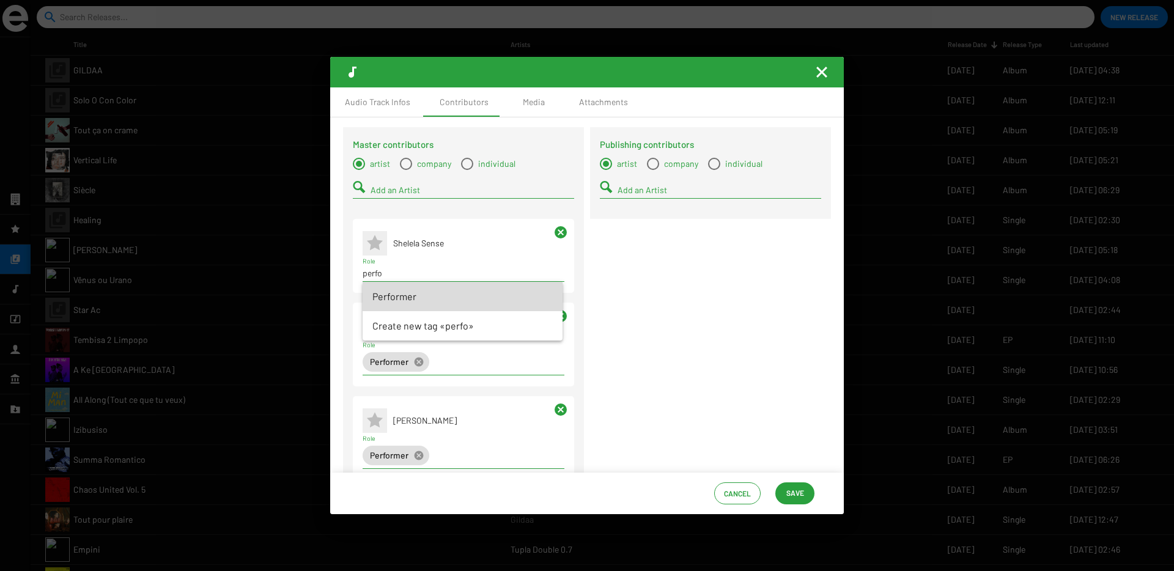
click at [388, 300] on span "Performer" at bounding box center [462, 296] width 180 height 29
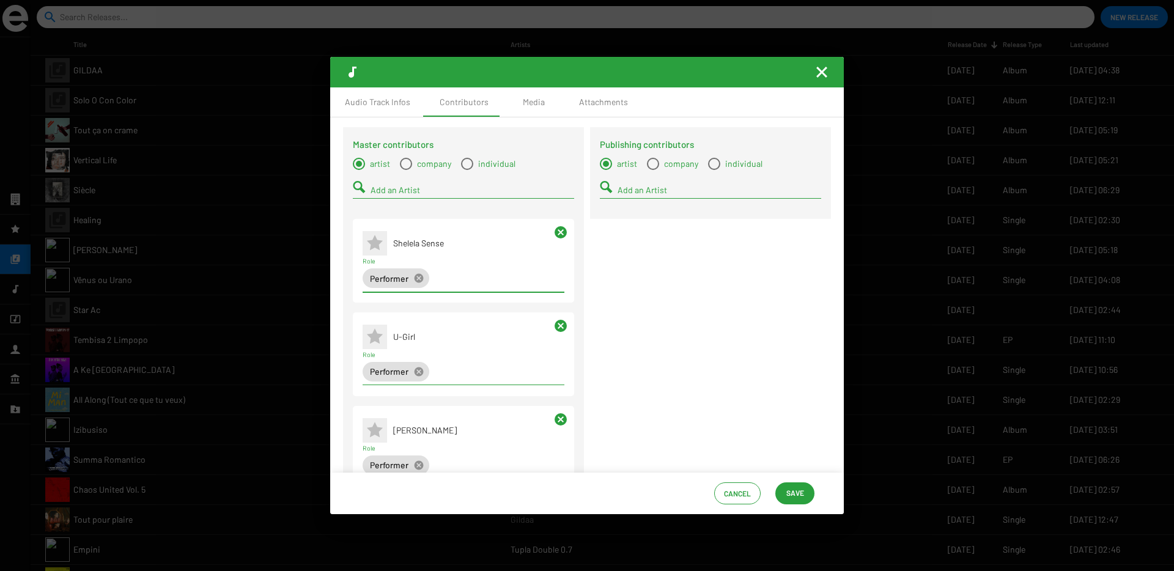
click at [802, 495] on span "Save" at bounding box center [795, 493] width 18 height 22
click at [526, 102] on div "Media" at bounding box center [534, 102] width 22 height 12
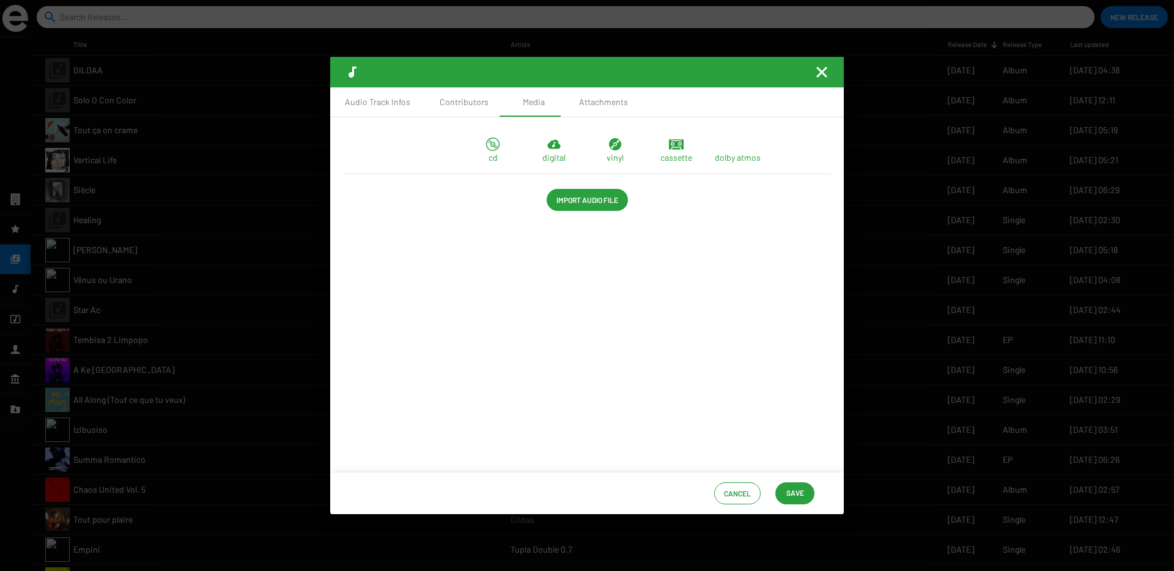
click at [572, 207] on span "Import Audio File" at bounding box center [587, 200] width 62 height 22
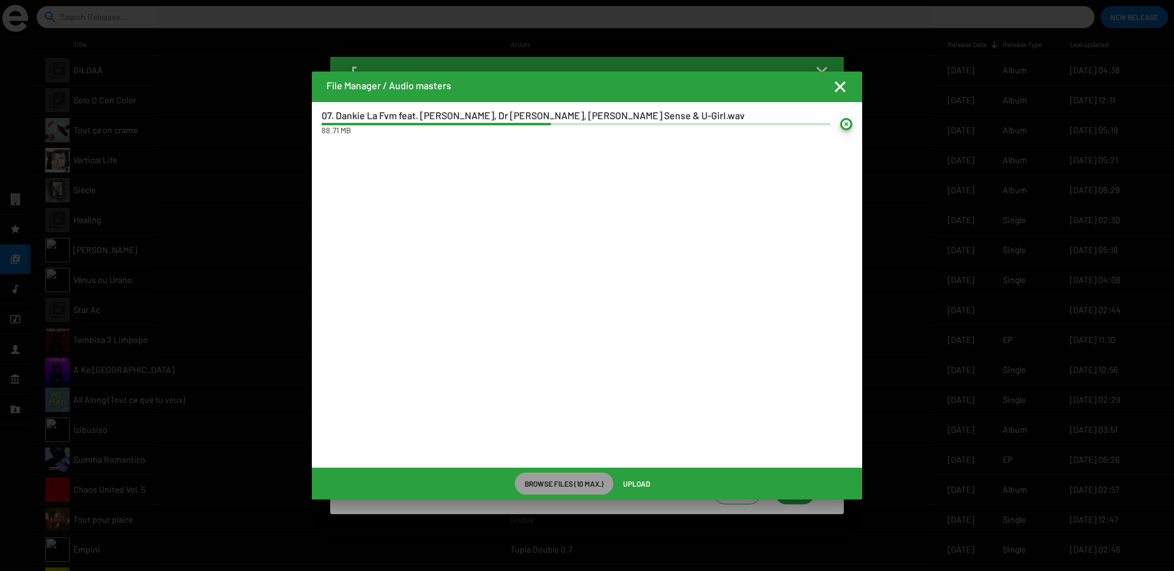
click at [636, 484] on span "Upload" at bounding box center [636, 484] width 27 height 22
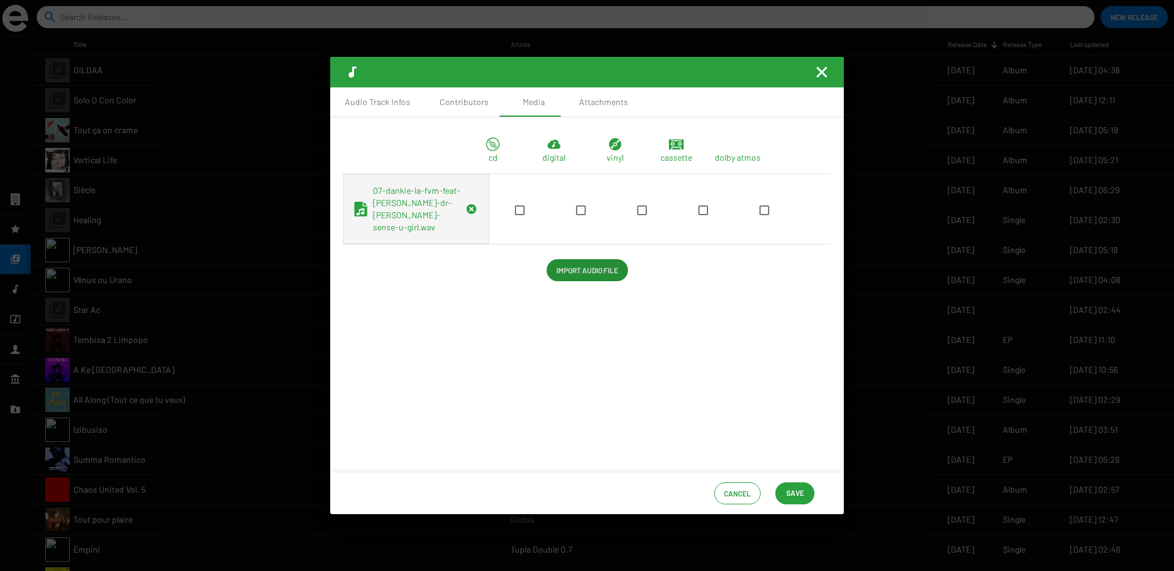
click at [576, 215] on span at bounding box center [581, 210] width 10 height 10
click at [580, 216] on input "checkbox" at bounding box center [580, 215] width 1 height 1
click at [793, 492] on span "Save" at bounding box center [795, 493] width 18 height 22
click at [824, 73] on mat-icon "Fermer la fenêtre" at bounding box center [821, 72] width 15 height 15
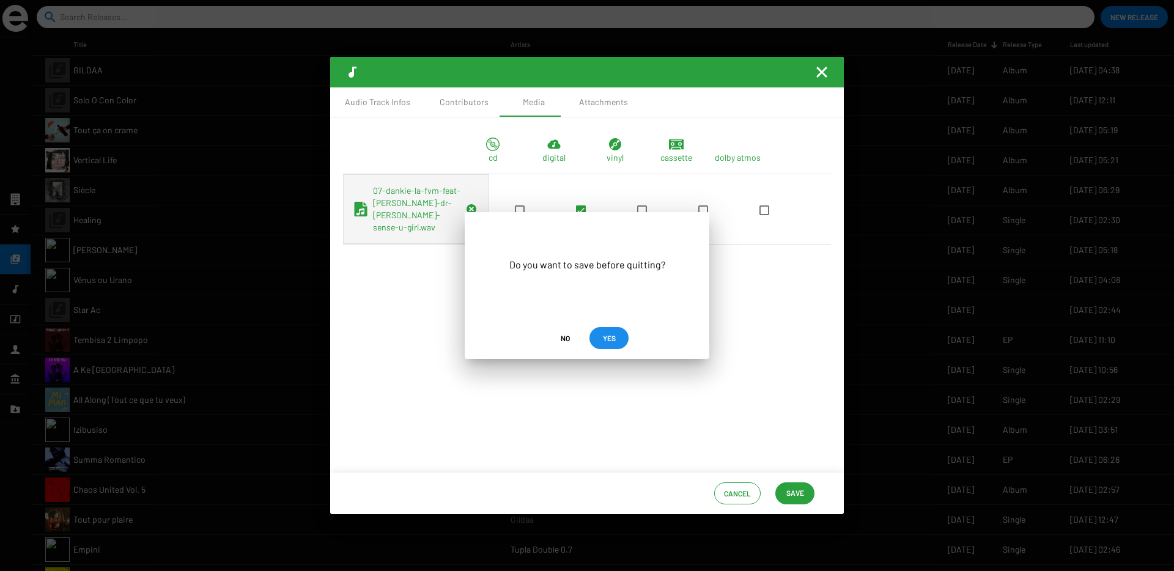
click at [612, 340] on span "YES" at bounding box center [609, 338] width 13 height 22
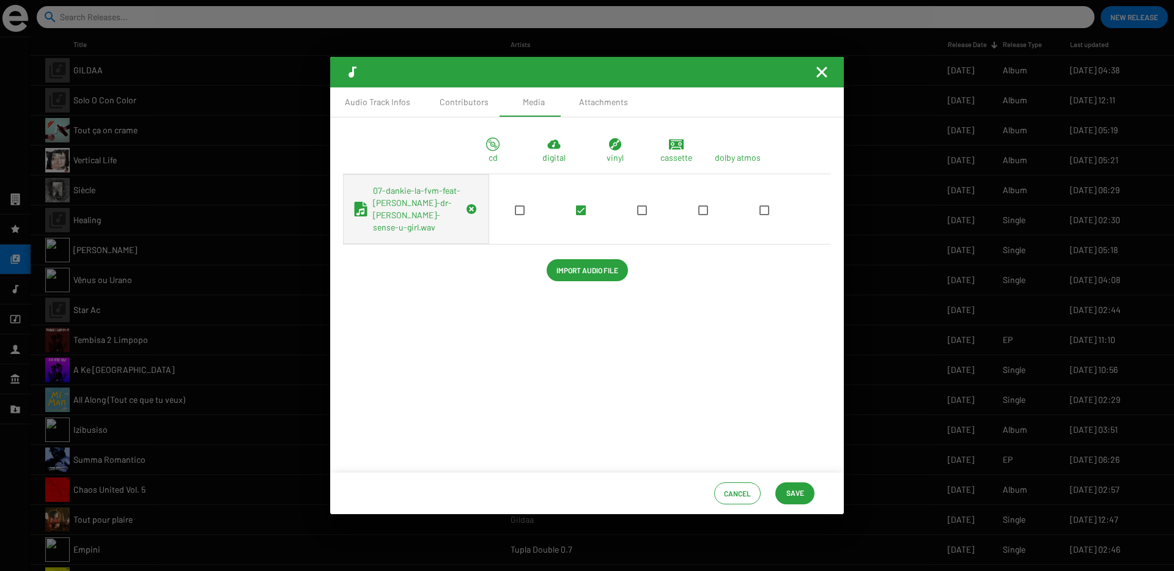
scroll to position [2, 0]
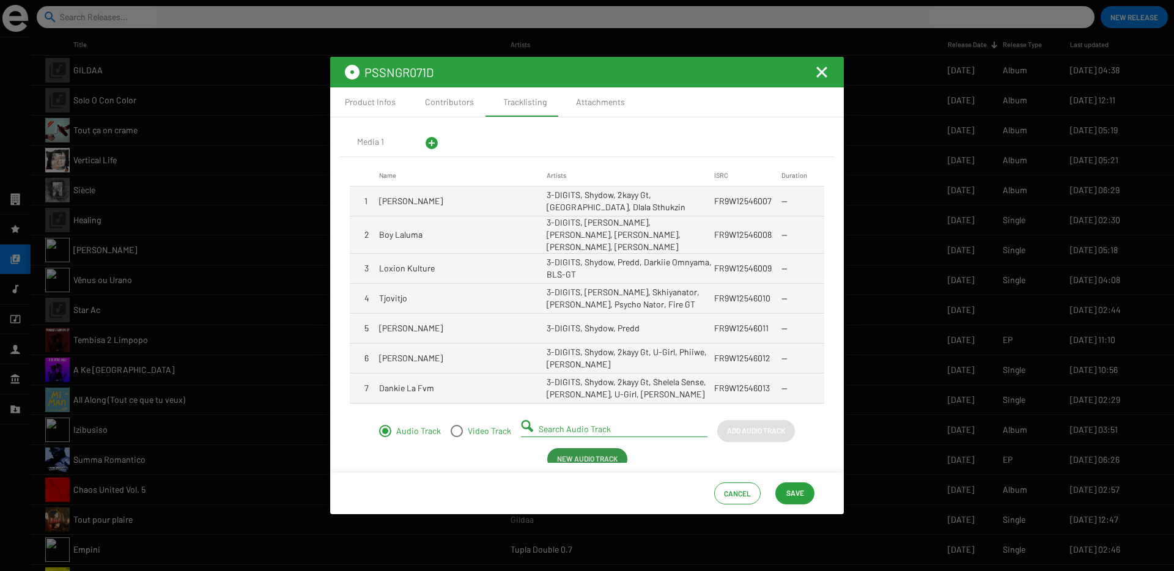
click at [583, 453] on span "New Audio Track" at bounding box center [587, 459] width 61 height 22
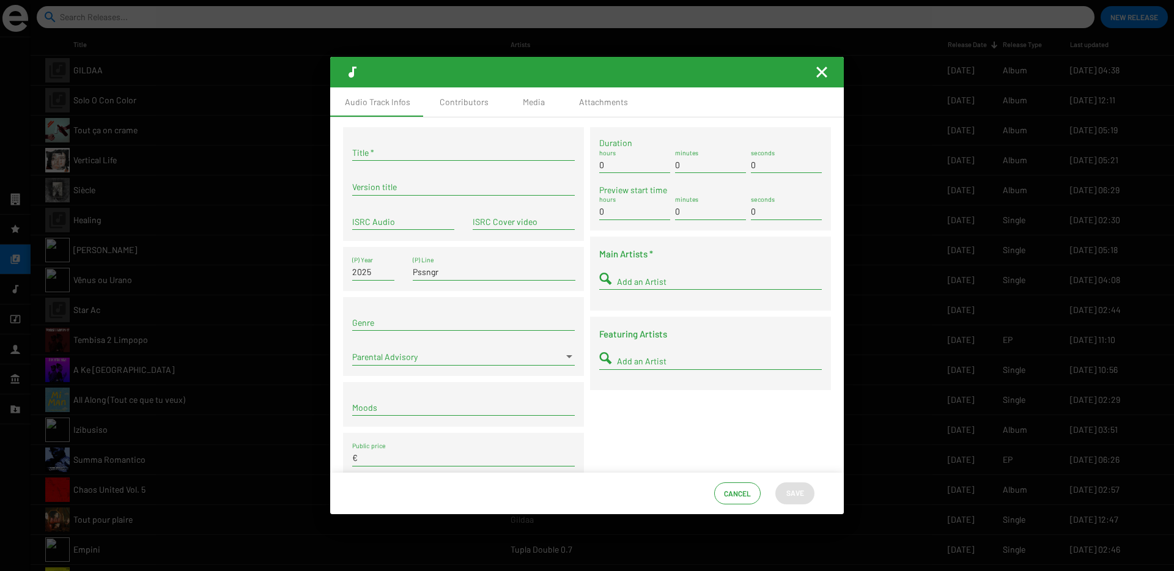
click at [407, 153] on input "Title *" at bounding box center [463, 153] width 223 height 10
paste input "Party Animal"
click at [371, 223] on input "ISRC Audio" at bounding box center [403, 222] width 102 height 10
paste input "FR9W12546014"
click at [635, 283] on input "Add an Artist" at bounding box center [719, 282] width 205 height 10
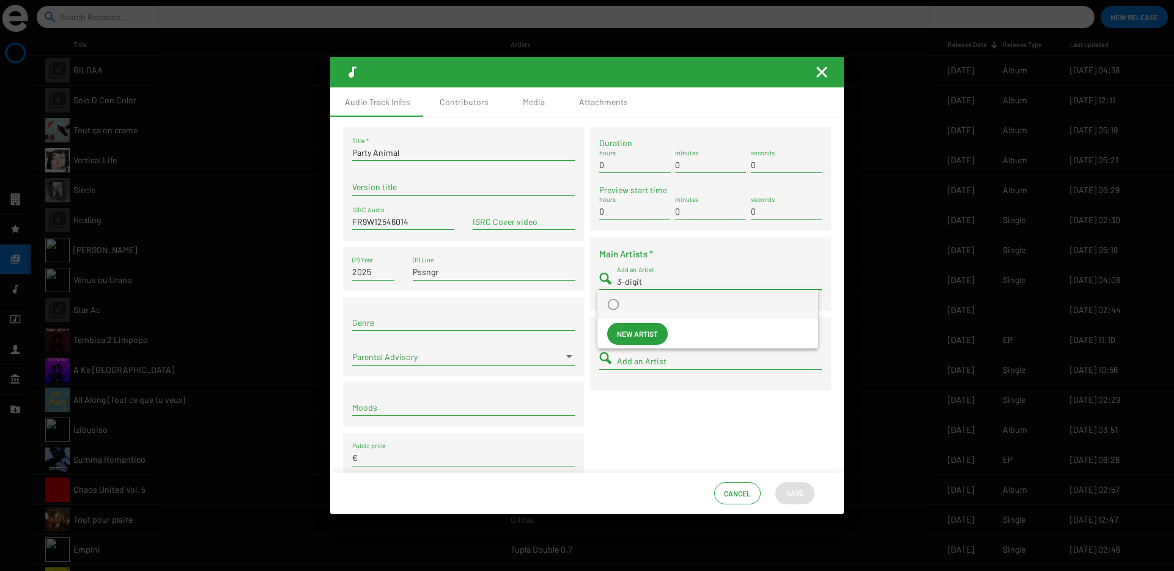
click at [630, 308] on span at bounding box center [707, 304] width 201 height 12
click at [632, 279] on input "Add an Artist" at bounding box center [719, 282] width 205 height 10
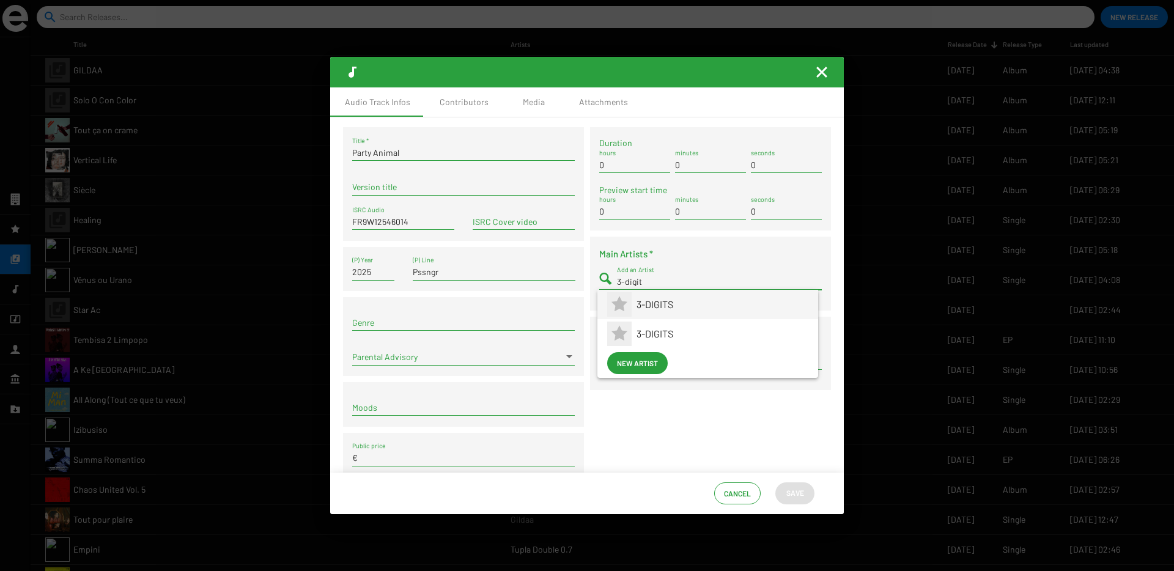
click at [632, 301] on app-artist-reference-renderer "3-DIGITS" at bounding box center [707, 304] width 201 height 29
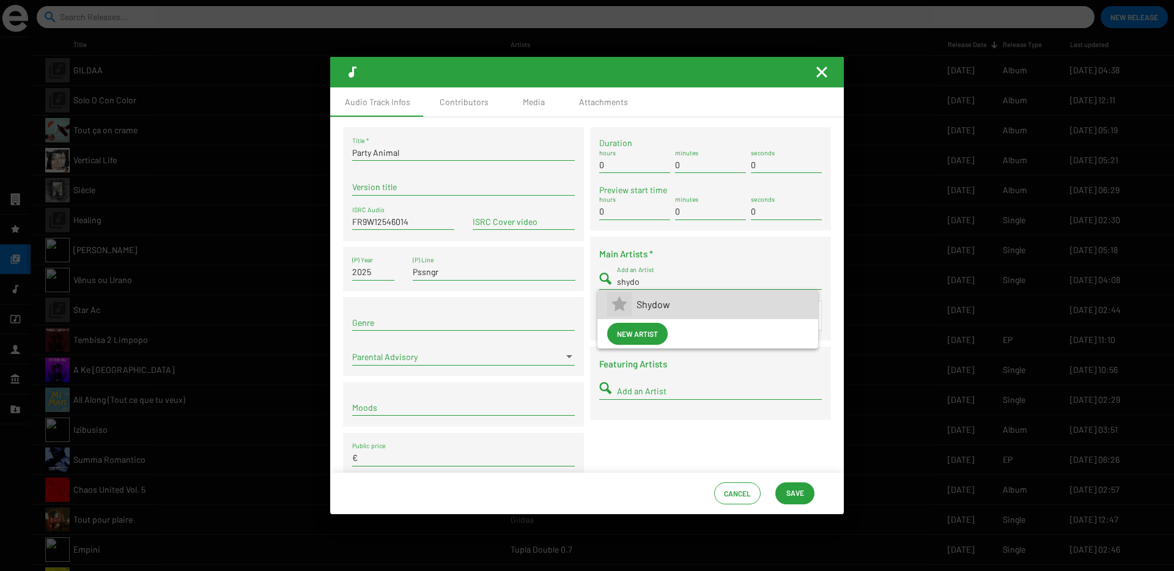
click at [643, 306] on span "Shydow" at bounding box center [723, 304] width 172 height 29
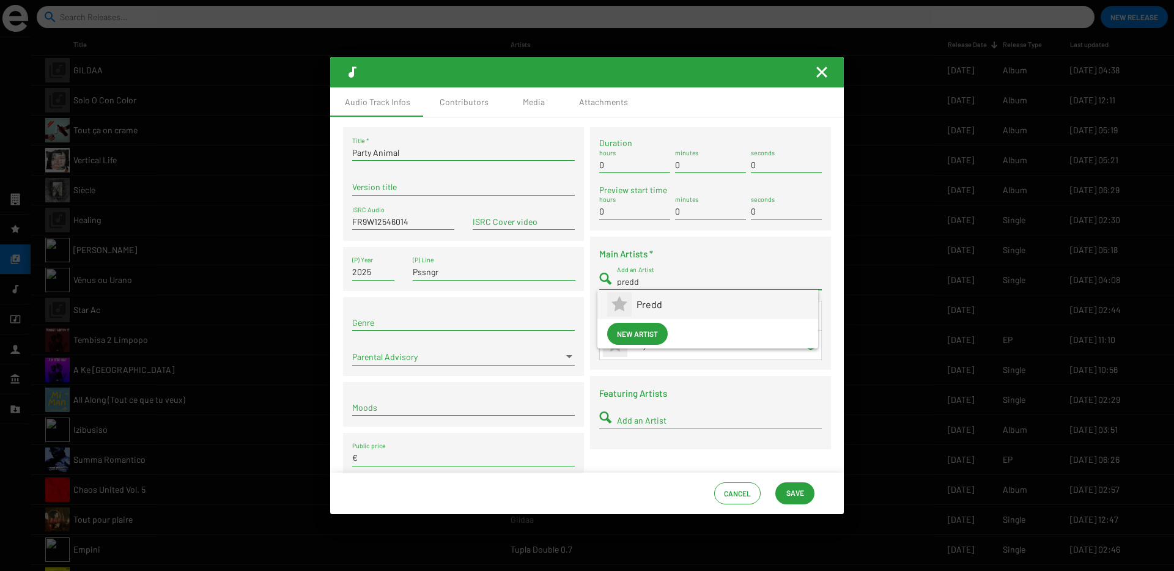
click at [637, 308] on span "Predd" at bounding box center [723, 304] width 172 height 29
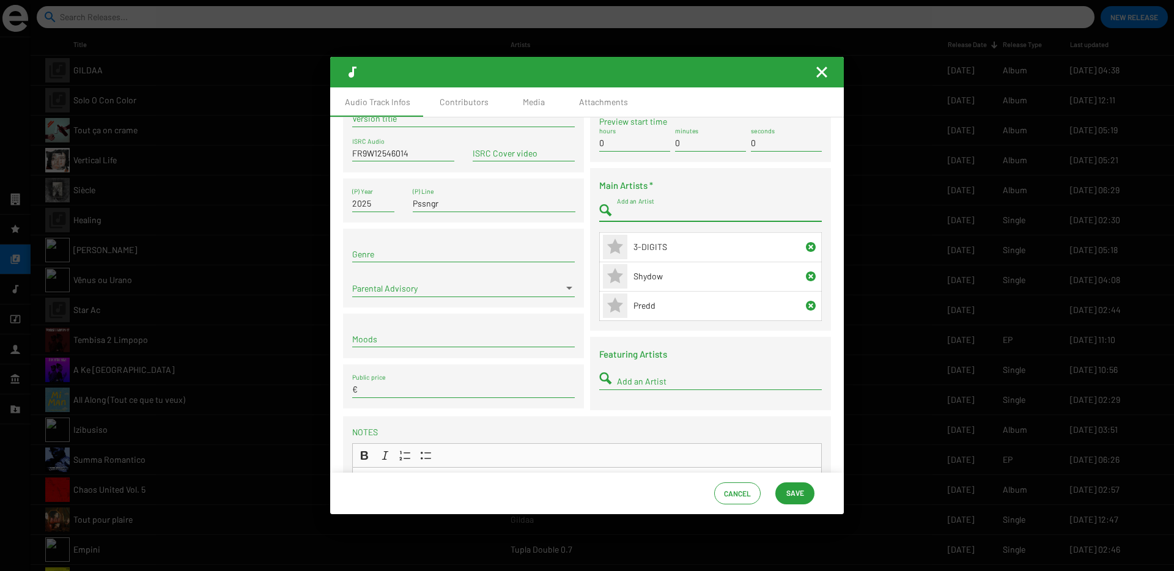
scroll to position [72, 0]
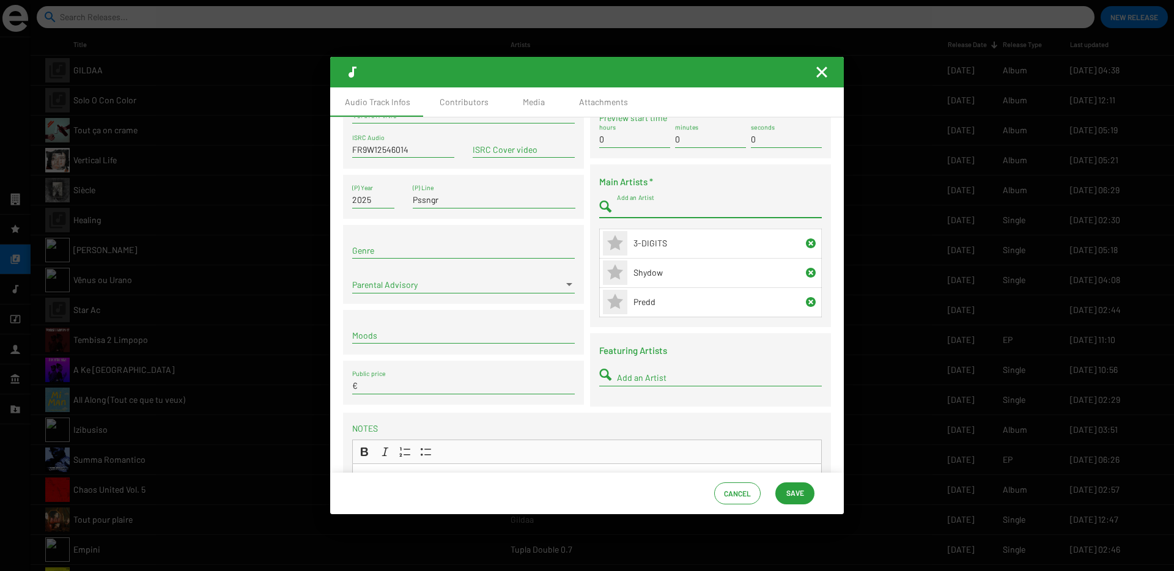
click at [627, 388] on div "Add an Artist" at bounding box center [710, 380] width 223 height 35
click at [627, 383] on div "Add an Artist" at bounding box center [719, 375] width 205 height 24
click at [629, 399] on mat-icon at bounding box center [619, 401] width 24 height 24
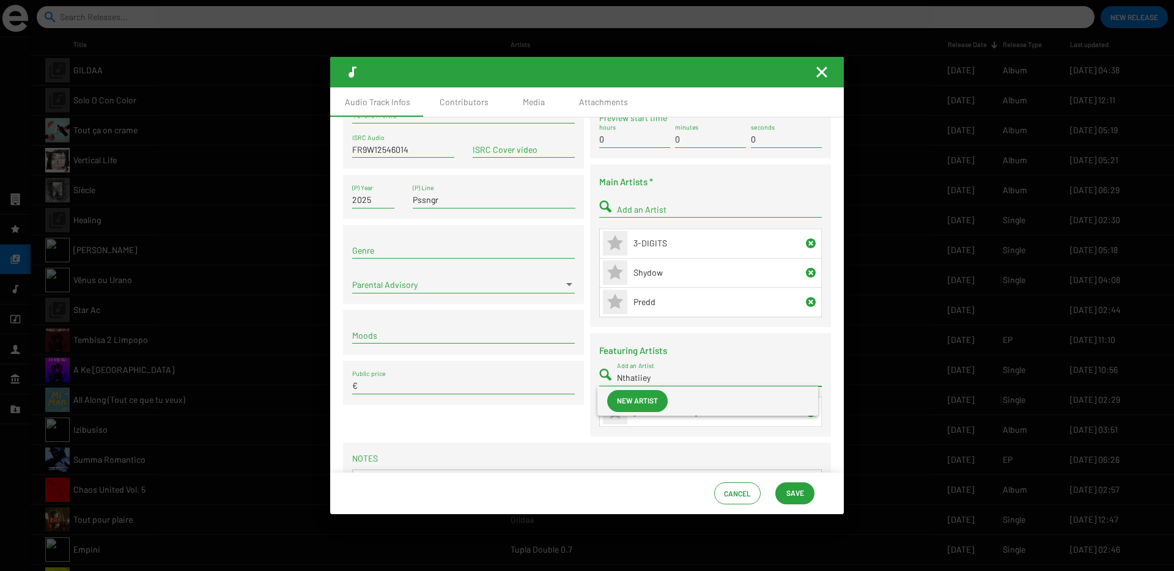
click at [638, 396] on span "New artist" at bounding box center [637, 400] width 41 height 22
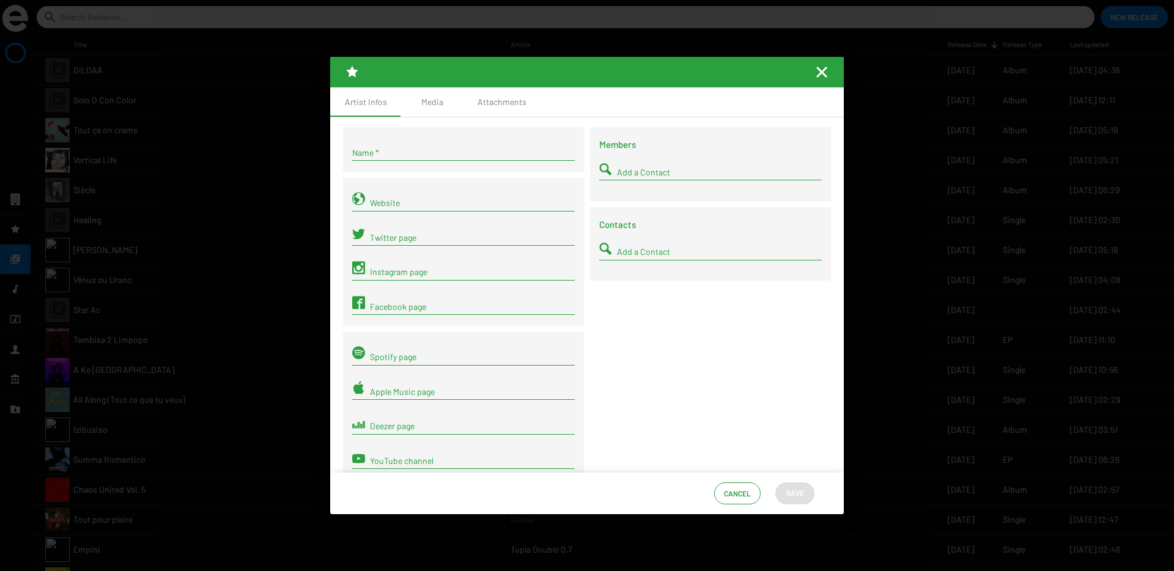
click at [416, 153] on input "Name *" at bounding box center [463, 153] width 223 height 10
paste input "Nthatiiey"
click at [352, 156] on input "Nthatiiey" at bounding box center [463, 153] width 223 height 10
click at [792, 495] on span "Save" at bounding box center [795, 493] width 18 height 22
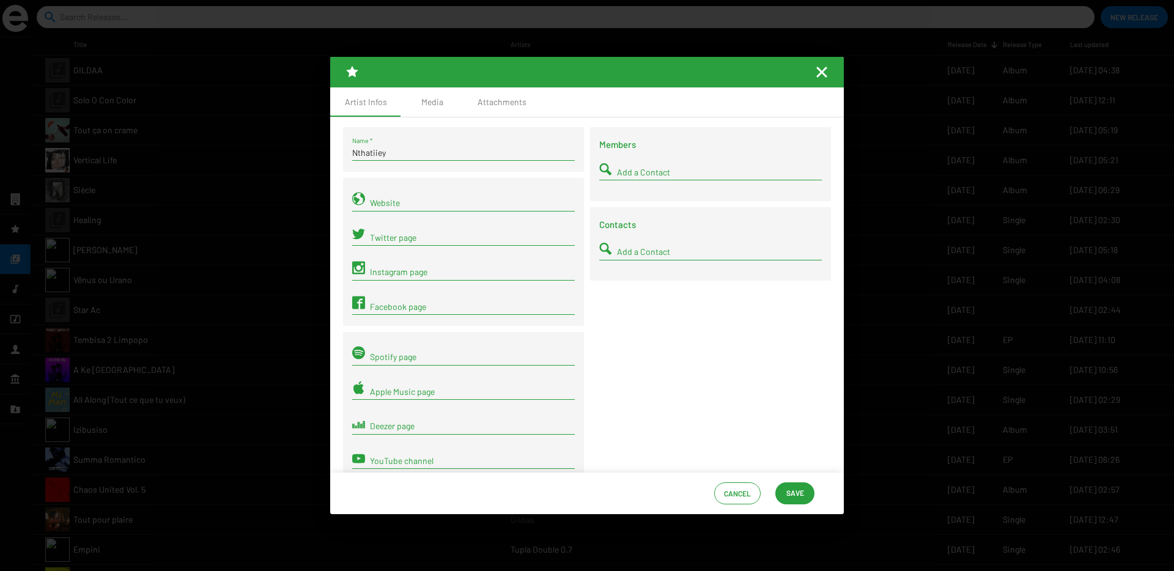
click at [827, 71] on mat-icon "Fermer la fenêtre" at bounding box center [821, 72] width 15 height 15
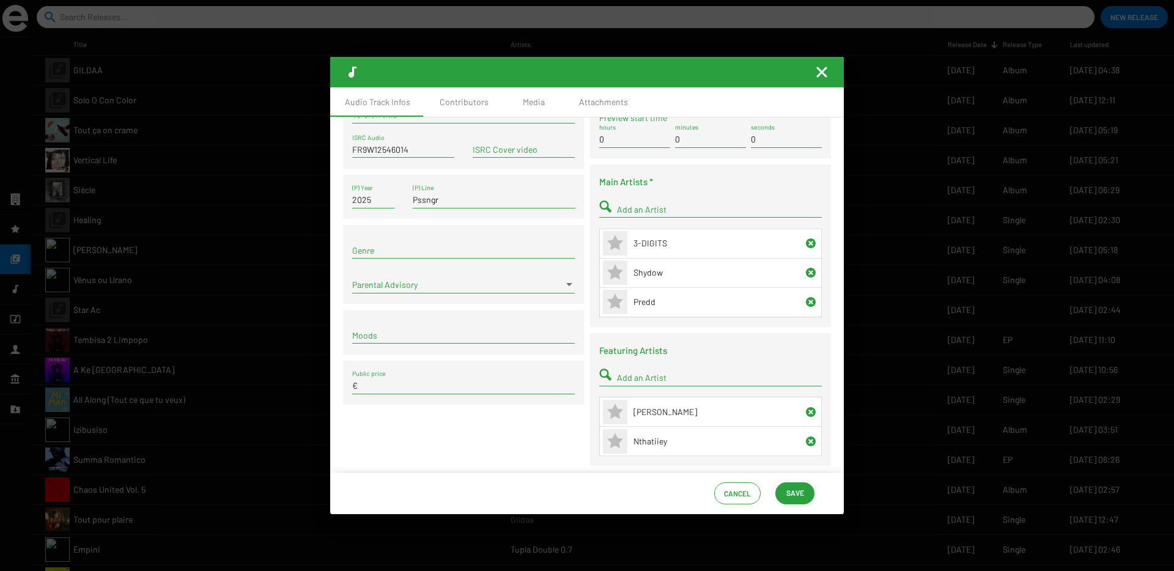
click at [623, 378] on input "Add an Artist" at bounding box center [719, 378] width 205 height 10
click at [635, 400] on app-artist-reference-renderer "Ntsikiiey" at bounding box center [707, 400] width 201 height 29
click at [665, 402] on span "Tso Wamampela" at bounding box center [723, 400] width 172 height 29
click at [633, 391] on span "New artist" at bounding box center [637, 400] width 41 height 22
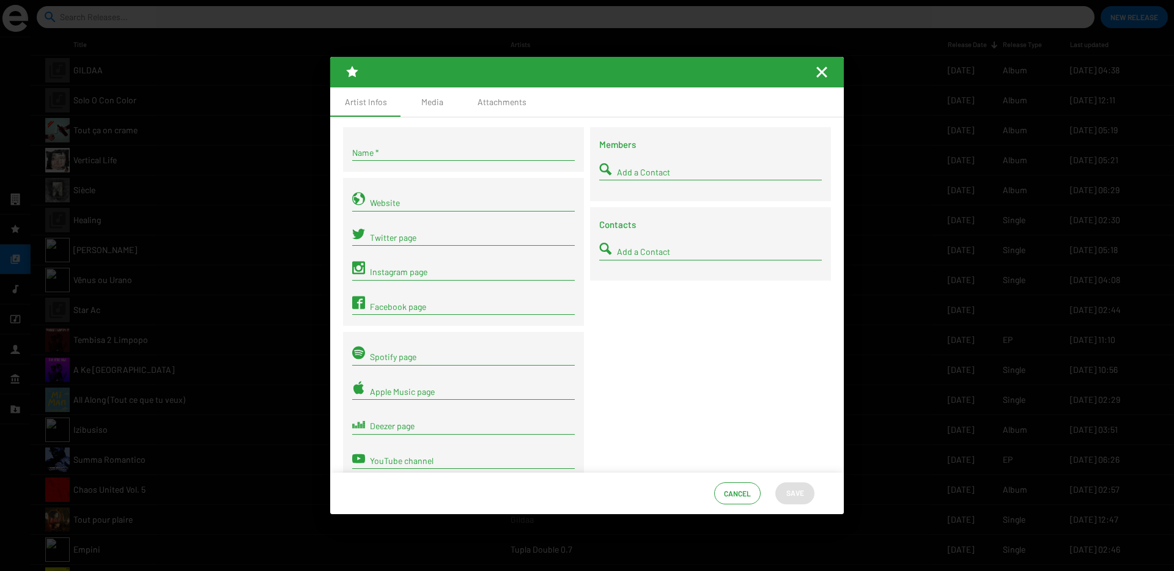
click at [430, 153] on input "Name *" at bounding box center [463, 153] width 223 height 10
paste input "Mavesta"
click at [796, 492] on span "Save" at bounding box center [795, 493] width 18 height 22
click at [820, 76] on mat-icon "Fermer la fenêtre" at bounding box center [821, 72] width 15 height 15
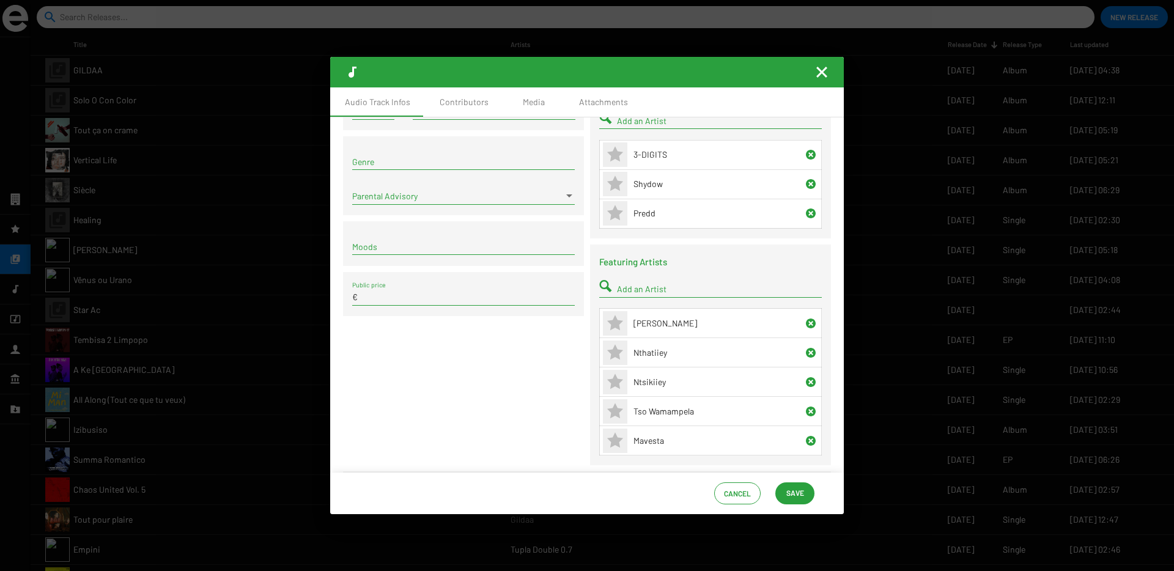
scroll to position [163, 0]
click at [650, 298] on div "Add an Artist" at bounding box center [710, 289] width 223 height 35
click at [649, 290] on input "Add an Artist" at bounding box center [719, 287] width 205 height 10
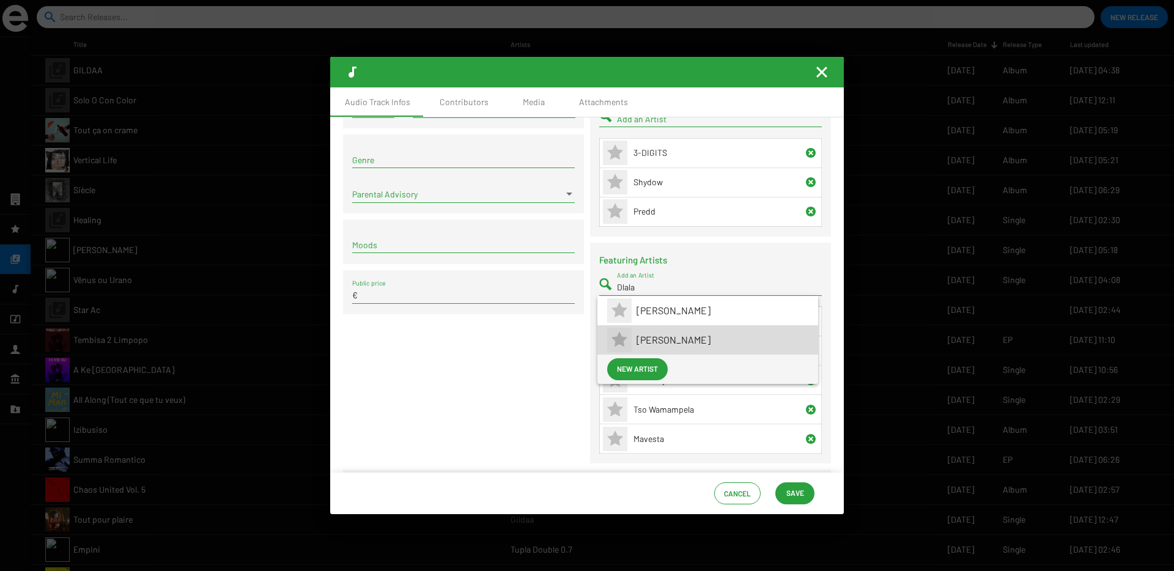
click at [658, 336] on span "Dlala Sthukzin" at bounding box center [723, 339] width 172 height 29
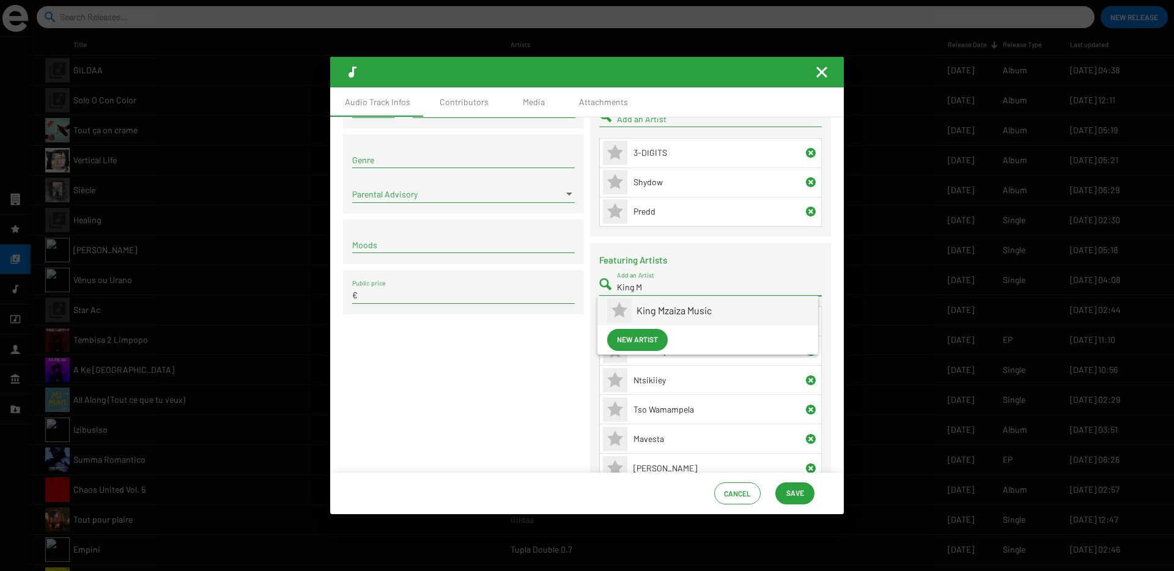
click at [652, 311] on span "King Mzaiza Music" at bounding box center [723, 310] width 172 height 29
click at [788, 495] on span "Save" at bounding box center [795, 493] width 18 height 22
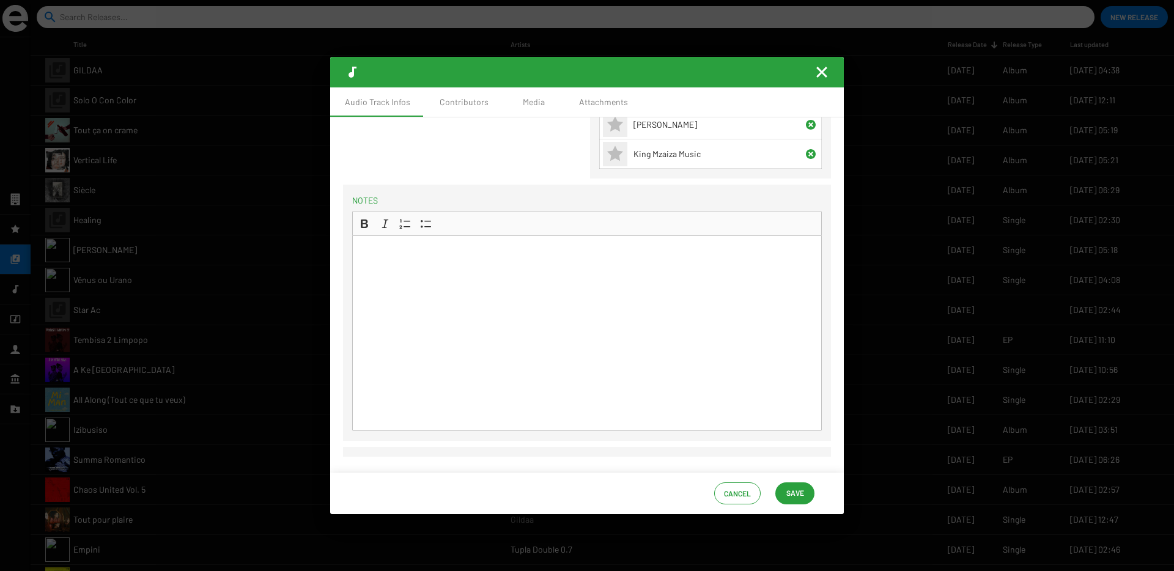
scroll to position [0, 0]
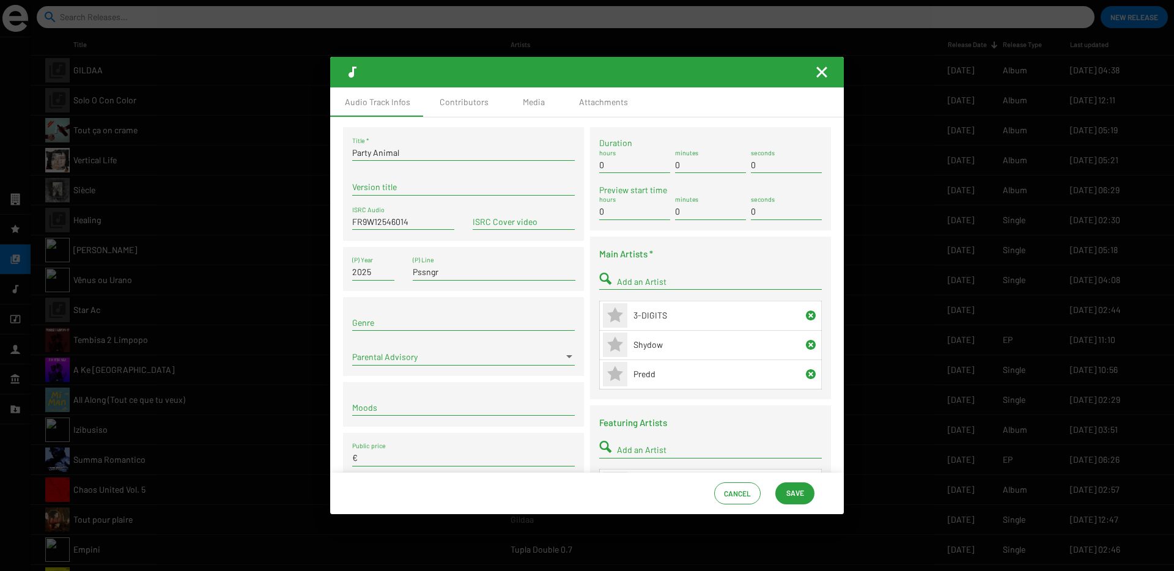
click at [787, 496] on span "Save" at bounding box center [795, 493] width 18 height 22
click at [464, 108] on div "Contributors" at bounding box center [464, 101] width 78 height 29
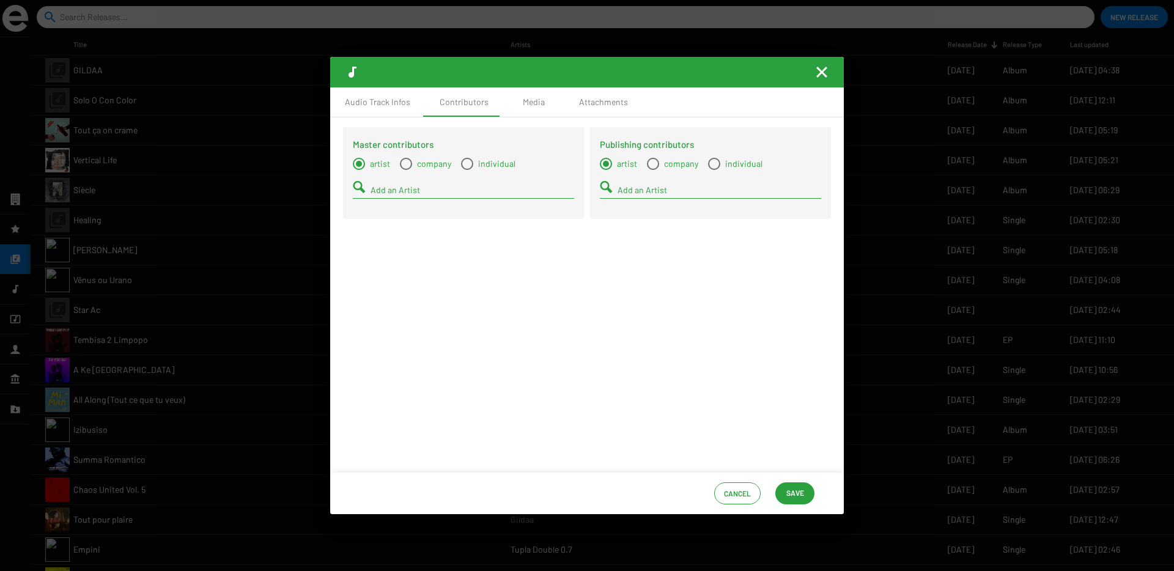
click at [466, 168] on span "Select a type" at bounding box center [467, 164] width 12 height 12
click at [467, 170] on input "individual" at bounding box center [467, 170] width 1 height 1
click at [465, 193] on input "Add a Contact" at bounding box center [473, 190] width 204 height 10
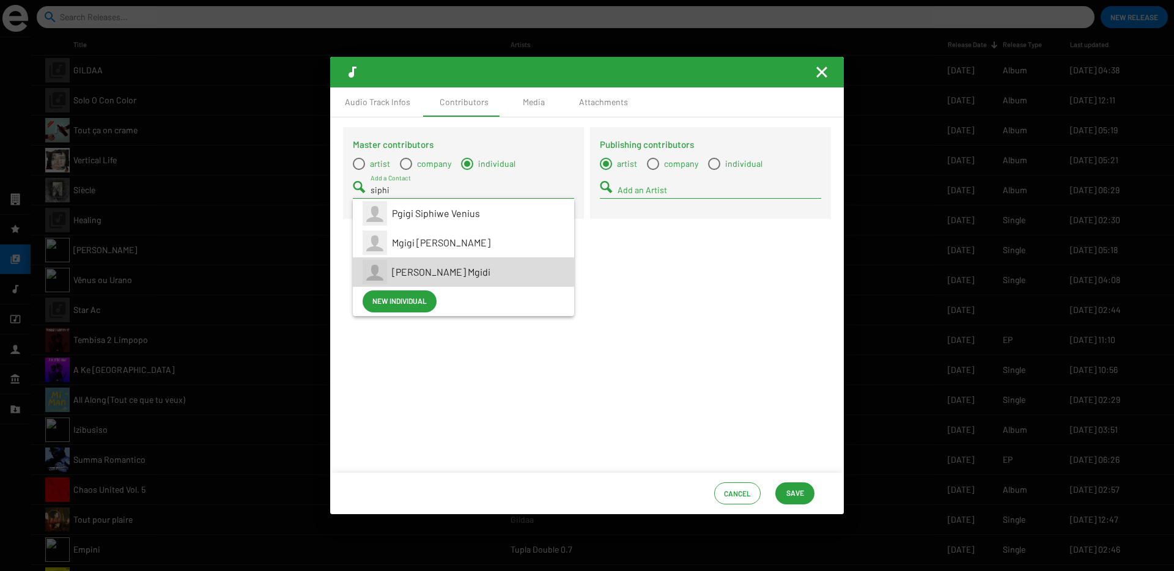
click at [411, 279] on div "Siphiwe Venius Mgidi" at bounding box center [478, 271] width 172 height 29
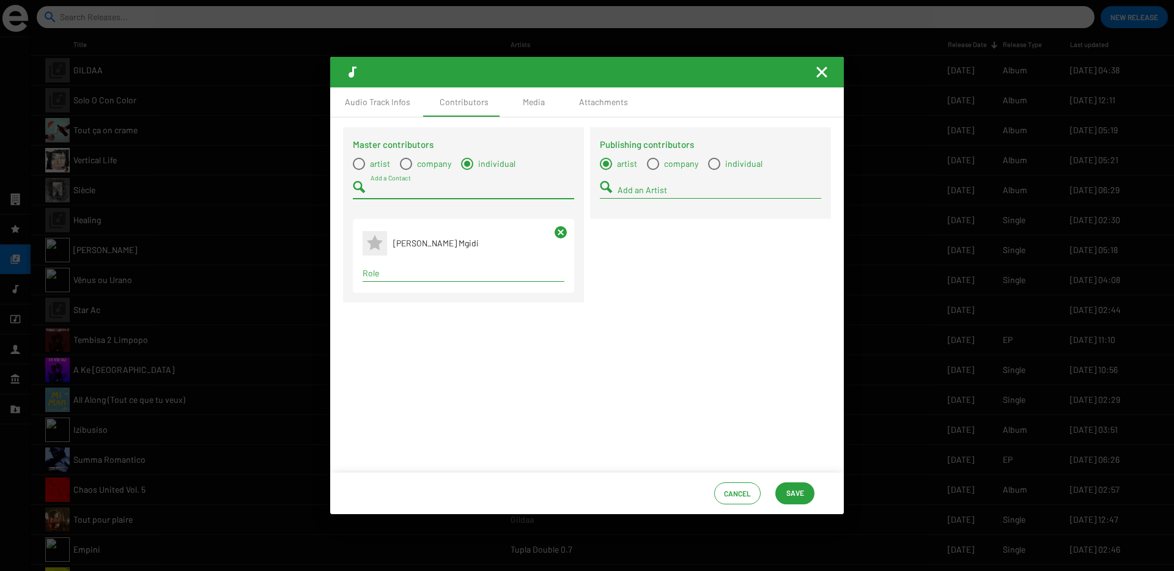
click at [386, 278] on input "Role" at bounding box center [464, 273] width 202 height 10
click at [383, 303] on span "Composer" at bounding box center [463, 296] width 182 height 29
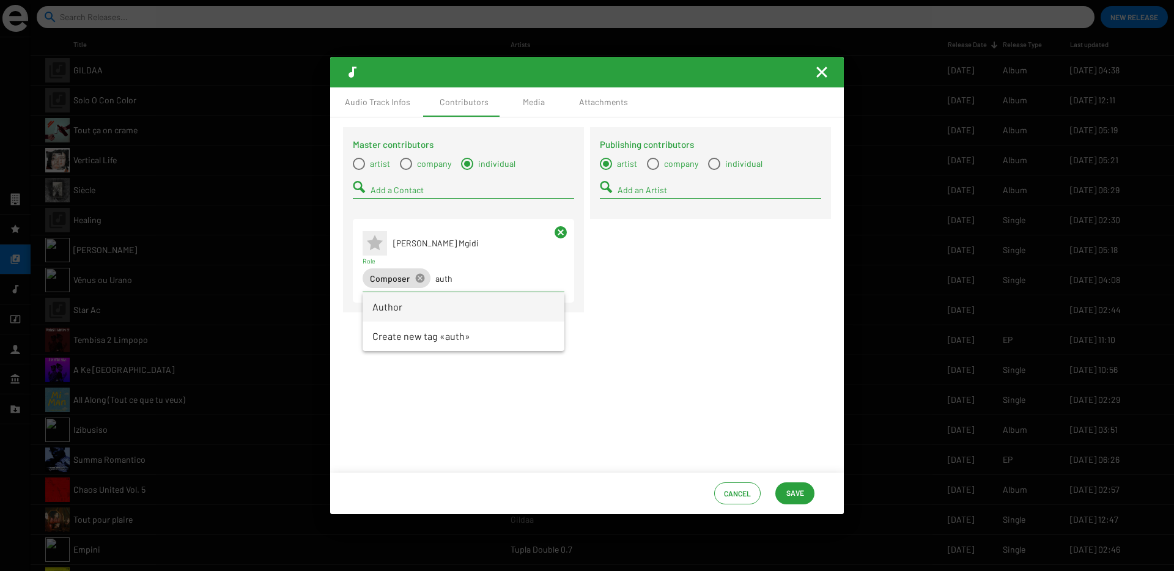
click at [391, 299] on span "Author" at bounding box center [463, 306] width 182 height 29
click at [790, 490] on span "Save" at bounding box center [795, 493] width 18 height 22
click at [360, 164] on span "Select a type" at bounding box center [359, 164] width 12 height 12
click at [359, 170] on input "artist" at bounding box center [358, 170] width 1 height 1
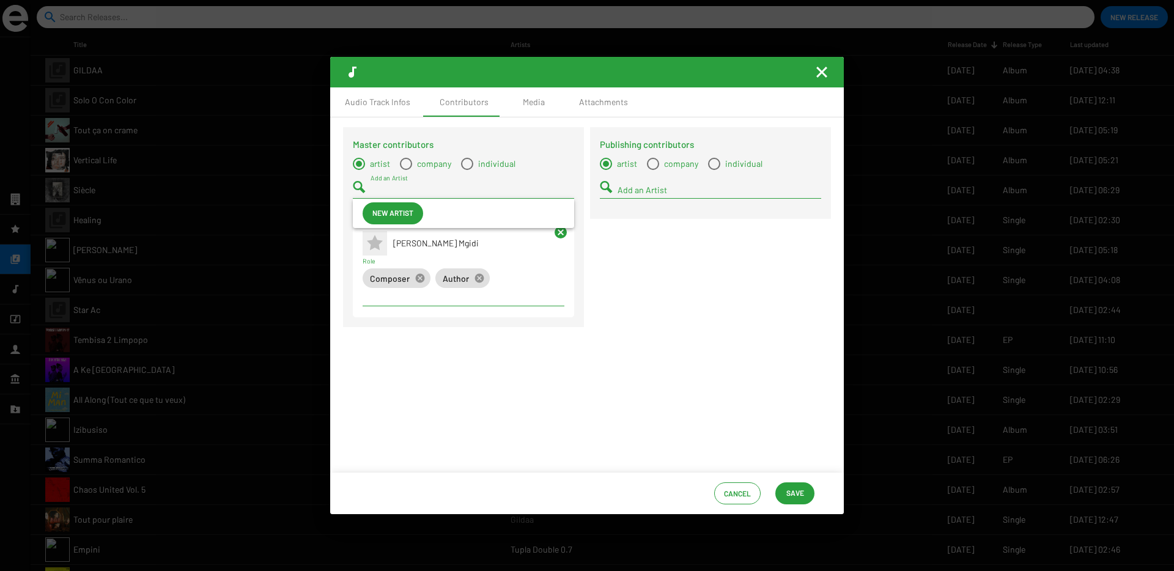
click at [384, 188] on input "Add an Artist" at bounding box center [473, 190] width 204 height 10
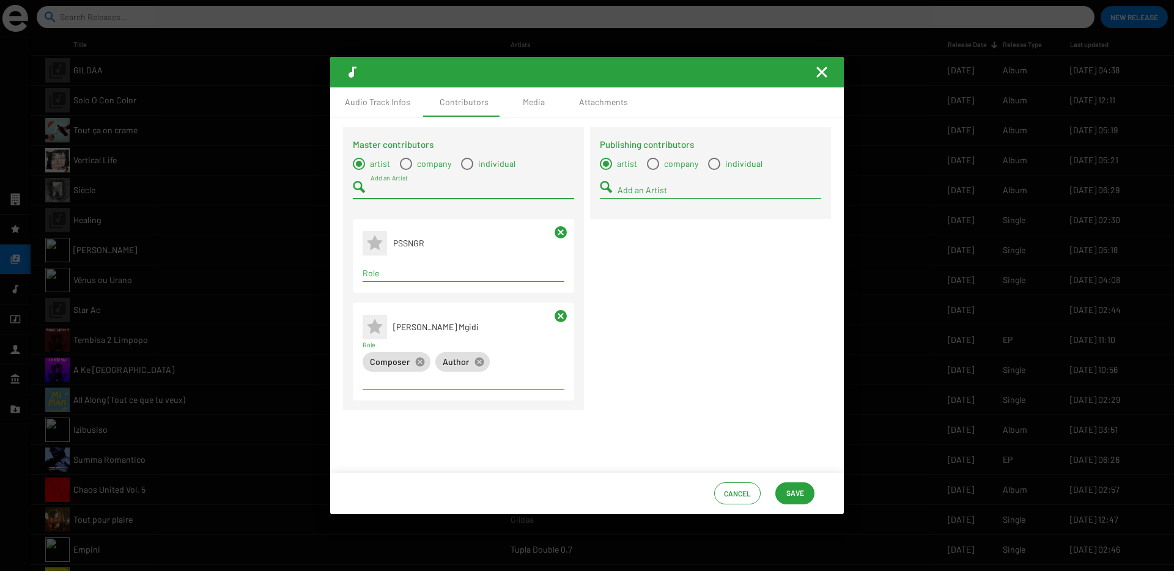
click at [397, 270] on input "Role" at bounding box center [464, 273] width 202 height 10
click at [396, 300] on span "Mastering Engineer" at bounding box center [463, 296] width 182 height 29
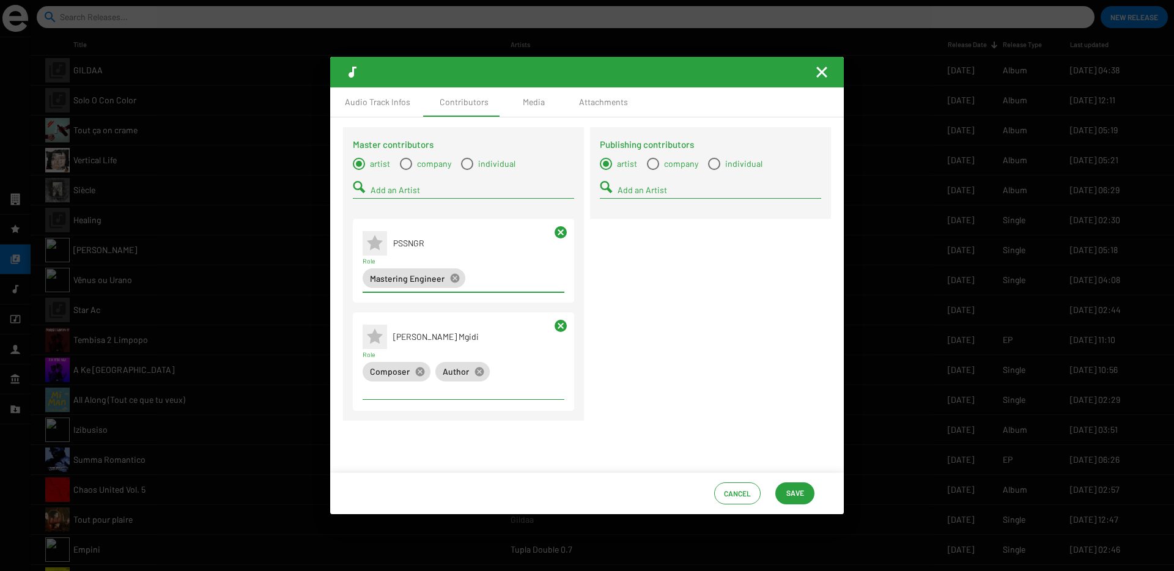
click at [380, 193] on input "Add an Artist" at bounding box center [473, 190] width 204 height 10
click at [394, 213] on span "Shydow" at bounding box center [478, 213] width 172 height 29
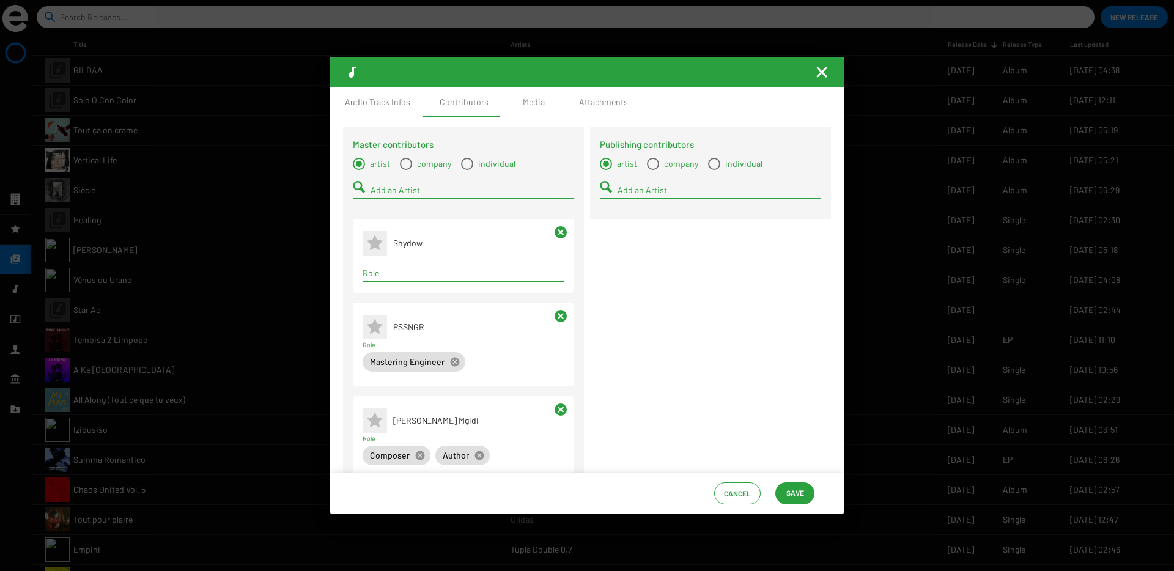
click at [391, 283] on div "Role" at bounding box center [464, 275] width 202 height 35
click at [391, 280] on div "Term selection" at bounding box center [463, 273] width 207 height 15
click at [388, 293] on span "Mixing Engineer" at bounding box center [462, 296] width 180 height 29
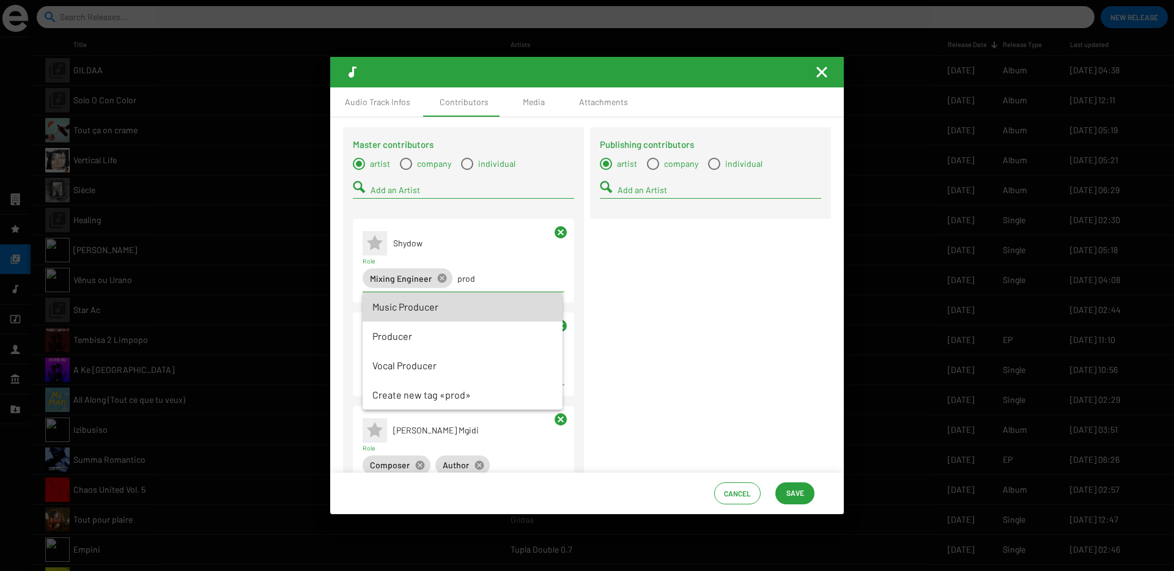
click at [431, 307] on span "Music Producer" at bounding box center [462, 306] width 180 height 29
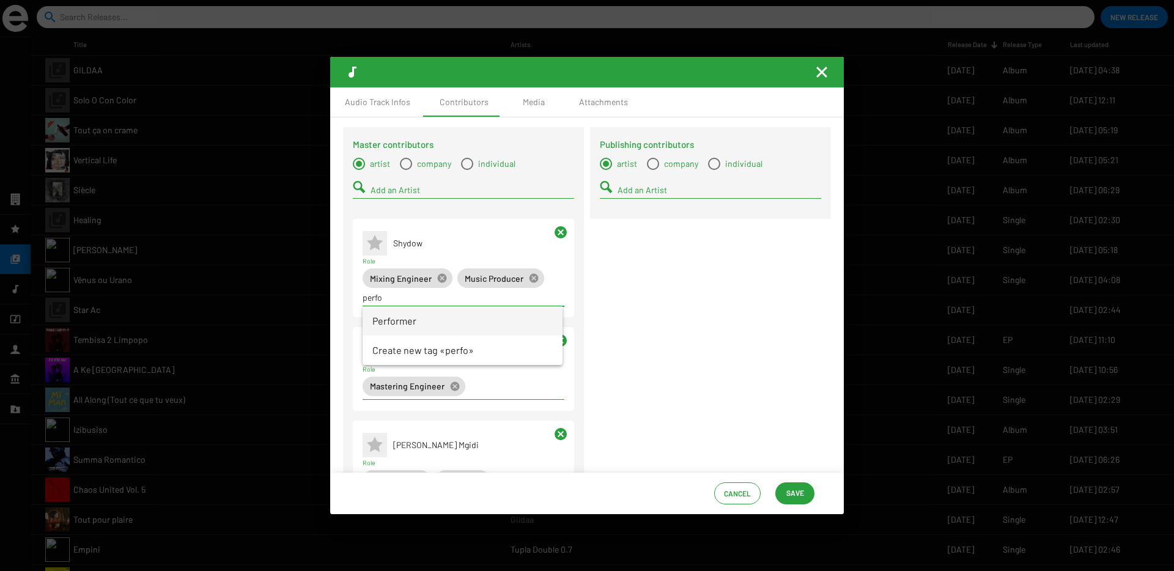
click at [427, 323] on span "Performer" at bounding box center [462, 320] width 180 height 29
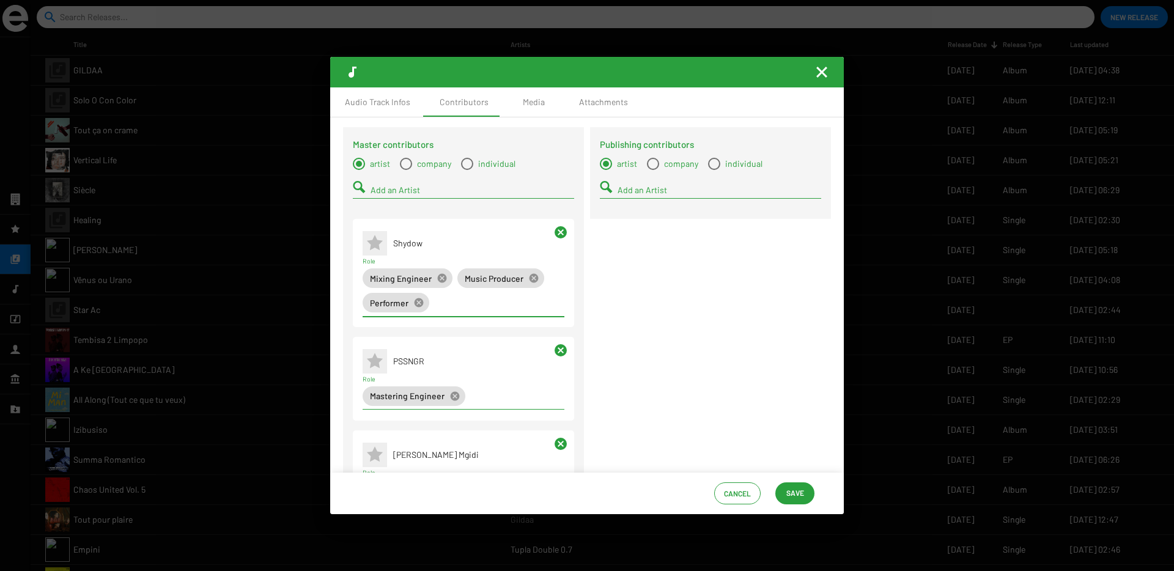
click at [380, 185] on input "Add an Artist" at bounding box center [473, 190] width 204 height 10
click at [394, 216] on span "Predd" at bounding box center [477, 213] width 171 height 29
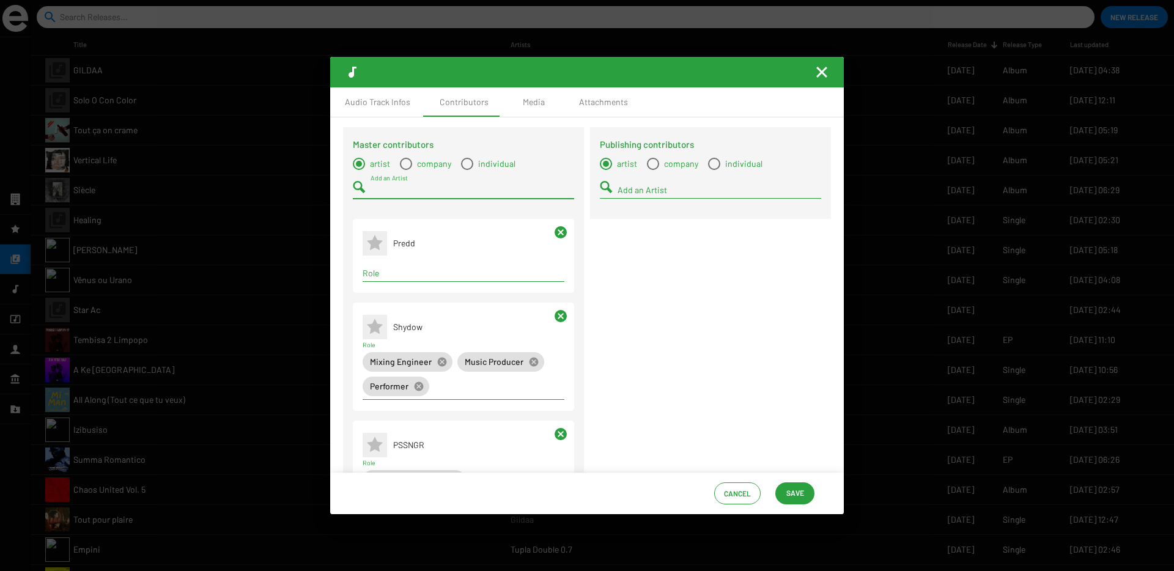
click at [395, 262] on div "Role" at bounding box center [464, 270] width 202 height 24
click at [393, 299] on span "Performer" at bounding box center [462, 296] width 180 height 29
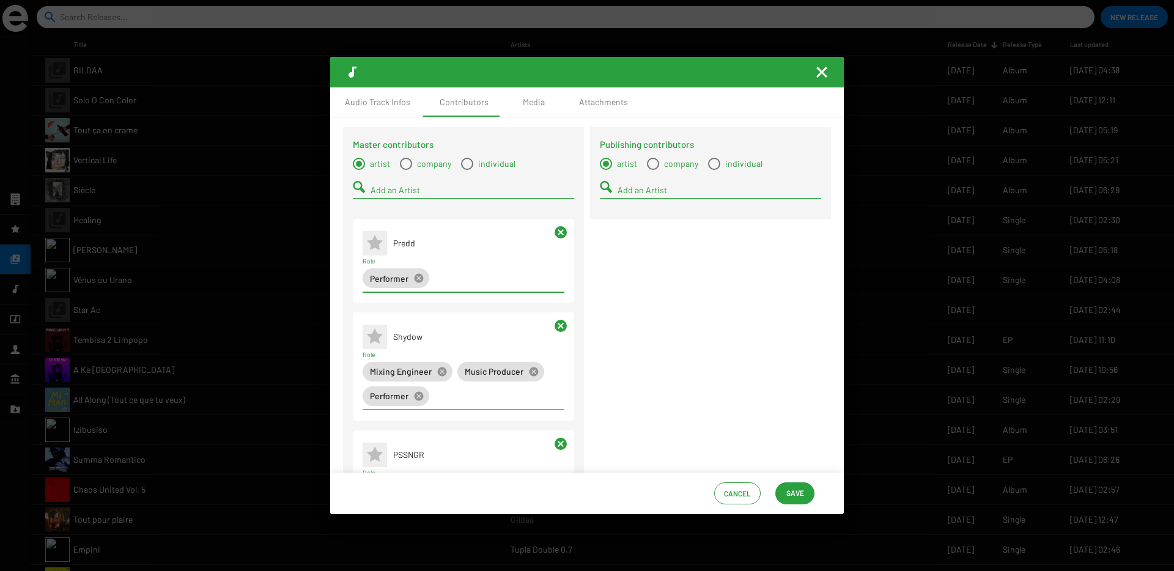
click at [372, 193] on input "Add an Artist" at bounding box center [473, 190] width 204 height 10
click at [385, 210] on mat-icon at bounding box center [375, 213] width 24 height 24
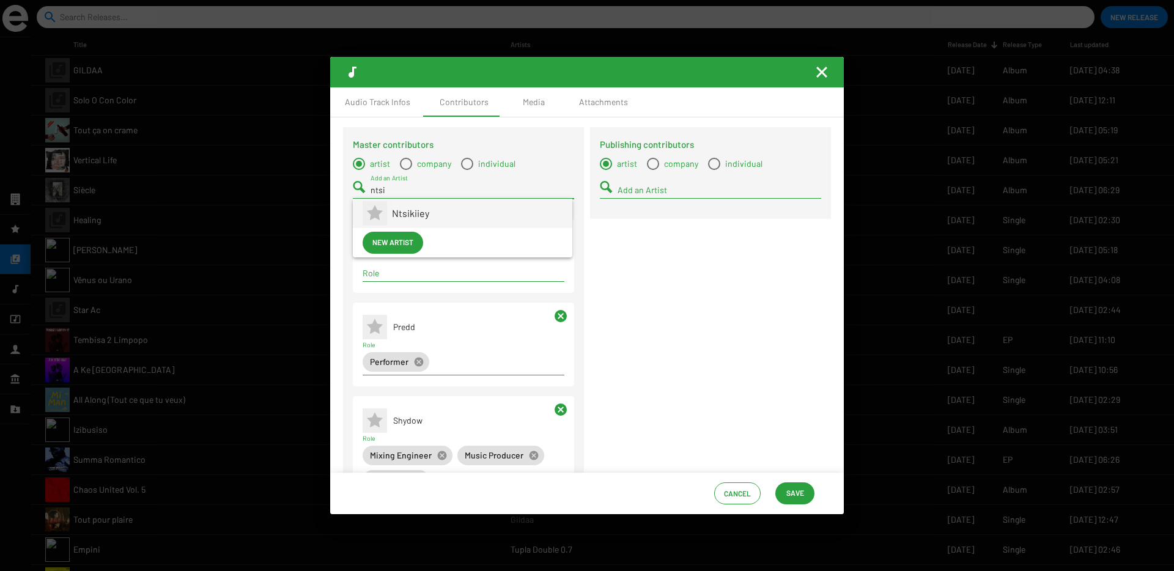
click at [414, 210] on span "Ntsikiiey" at bounding box center [477, 213] width 171 height 29
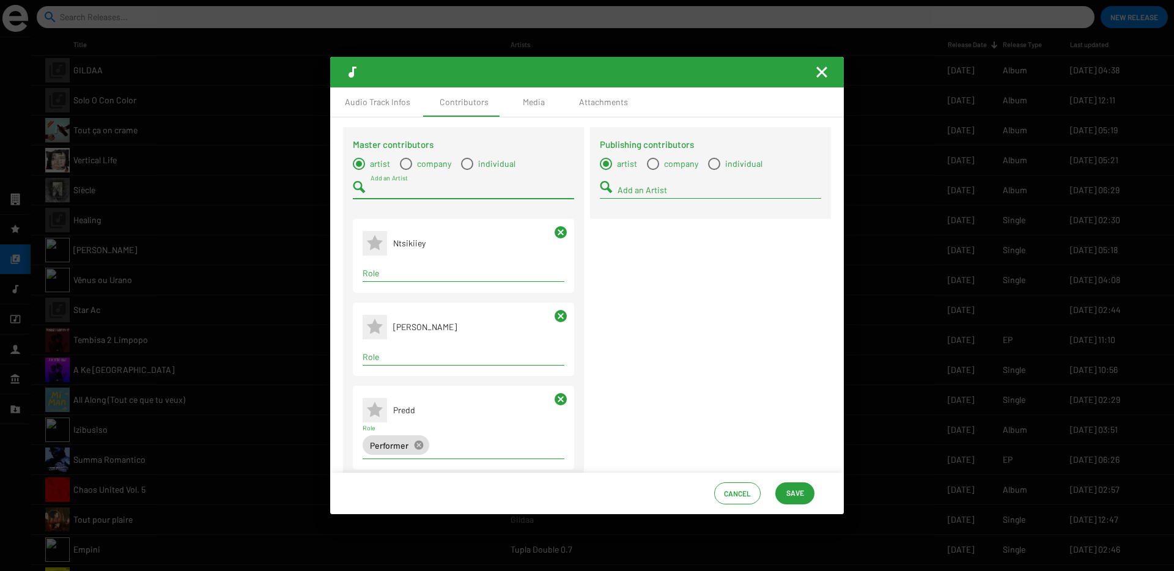
click at [378, 196] on div "Add an Artist" at bounding box center [473, 187] width 204 height 24
click at [393, 215] on span "Nthatiiey" at bounding box center [477, 213] width 171 height 29
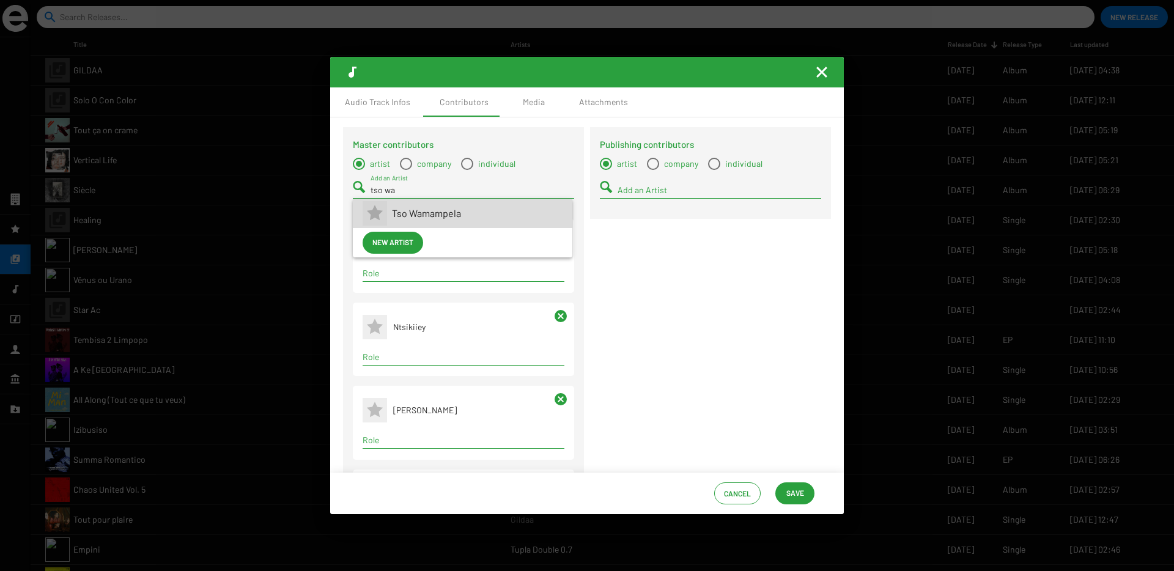
click at [411, 216] on span "Tso Wamampela" at bounding box center [477, 213] width 171 height 29
click at [416, 216] on span "Mavesta" at bounding box center [477, 213] width 171 height 29
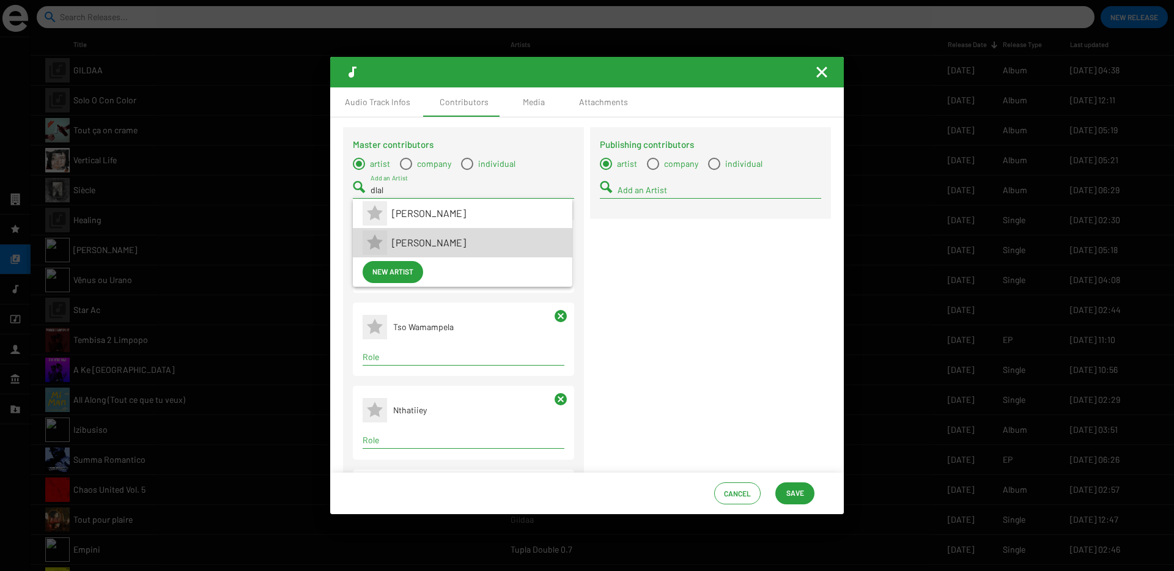
click at [423, 245] on span "Dlala Sthukzin" at bounding box center [477, 242] width 171 height 29
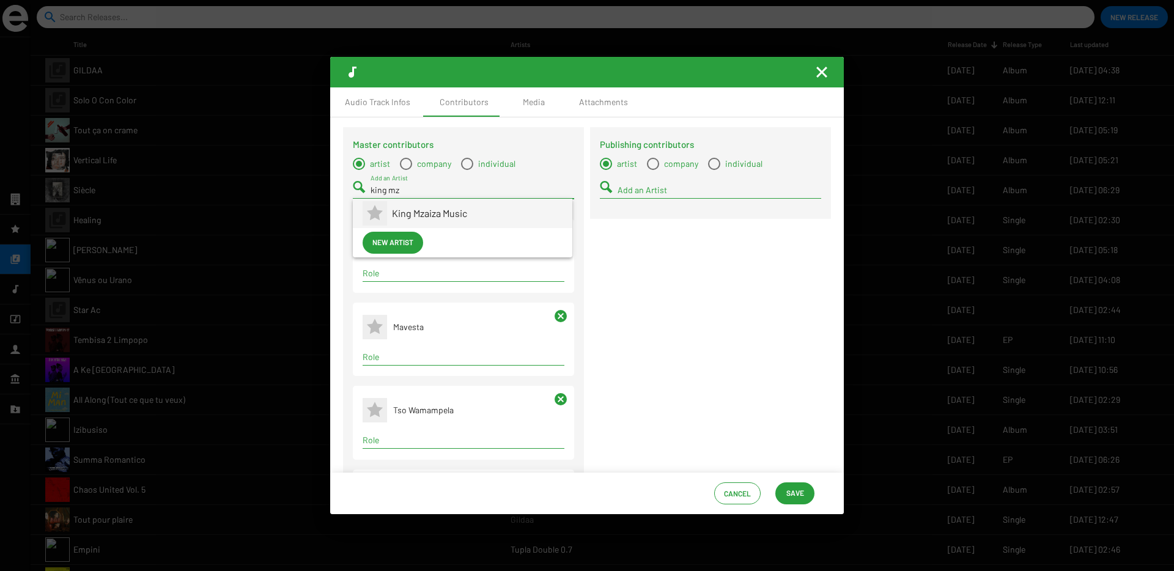
click at [414, 216] on span "King Mzaiza Music" at bounding box center [477, 213] width 171 height 29
click at [437, 267] on div "Term selection" at bounding box center [463, 273] width 207 height 15
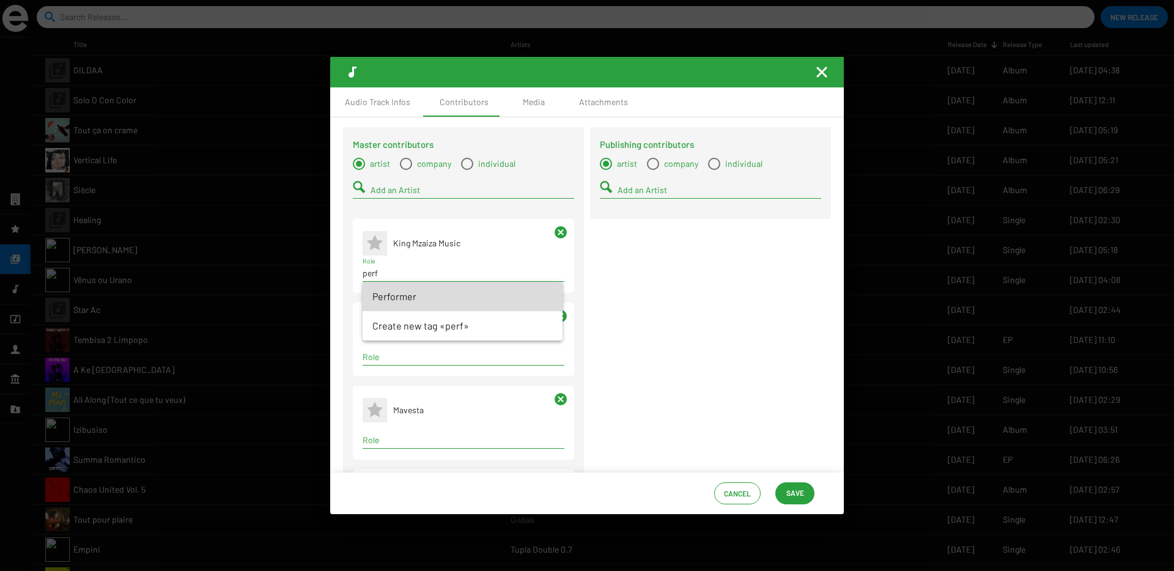
click at [416, 295] on span "Performer" at bounding box center [462, 296] width 180 height 29
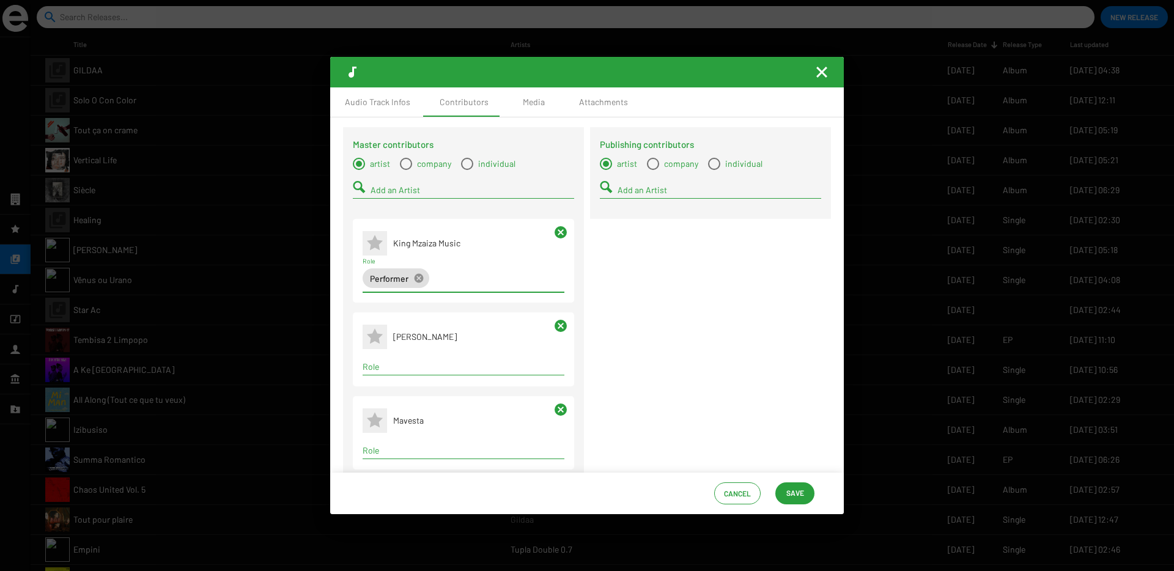
click at [402, 363] on input "Role" at bounding box center [464, 367] width 202 height 10
click at [397, 388] on span "Performer" at bounding box center [462, 389] width 180 height 29
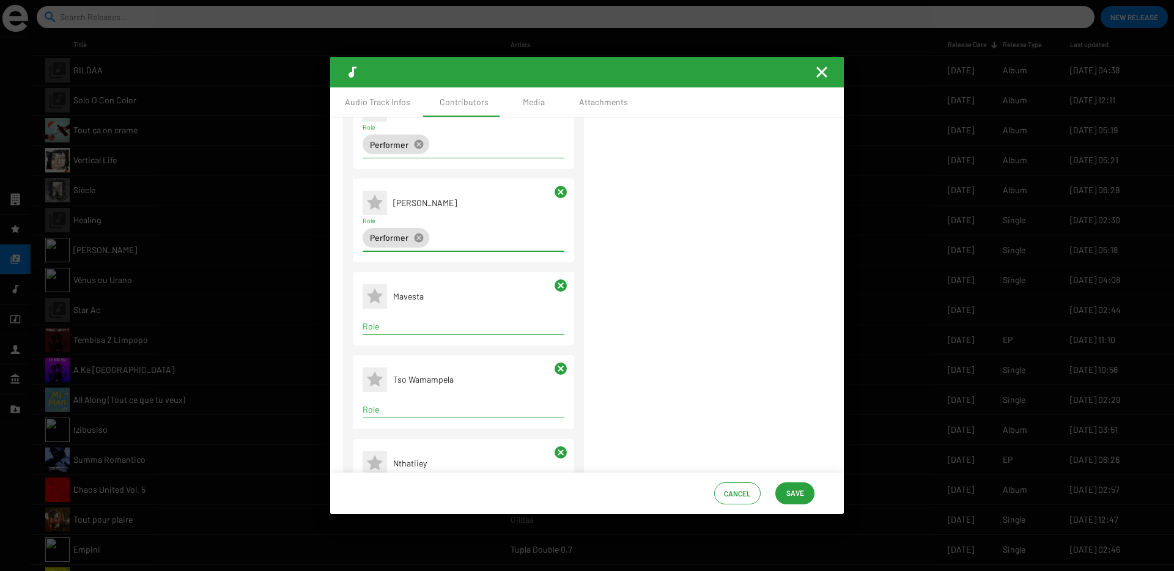
scroll to position [135, 0]
click at [383, 323] on input "Role" at bounding box center [464, 326] width 202 height 10
click at [400, 341] on span "Performer" at bounding box center [462, 348] width 180 height 29
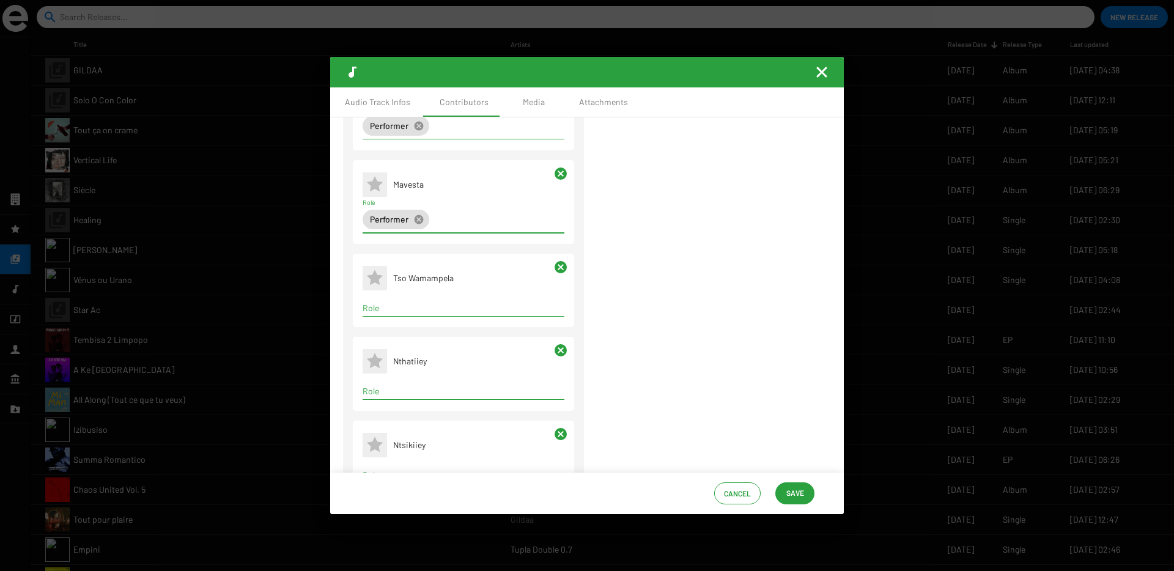
scroll to position [250, 0]
click at [385, 300] on input "Role" at bounding box center [464, 304] width 202 height 10
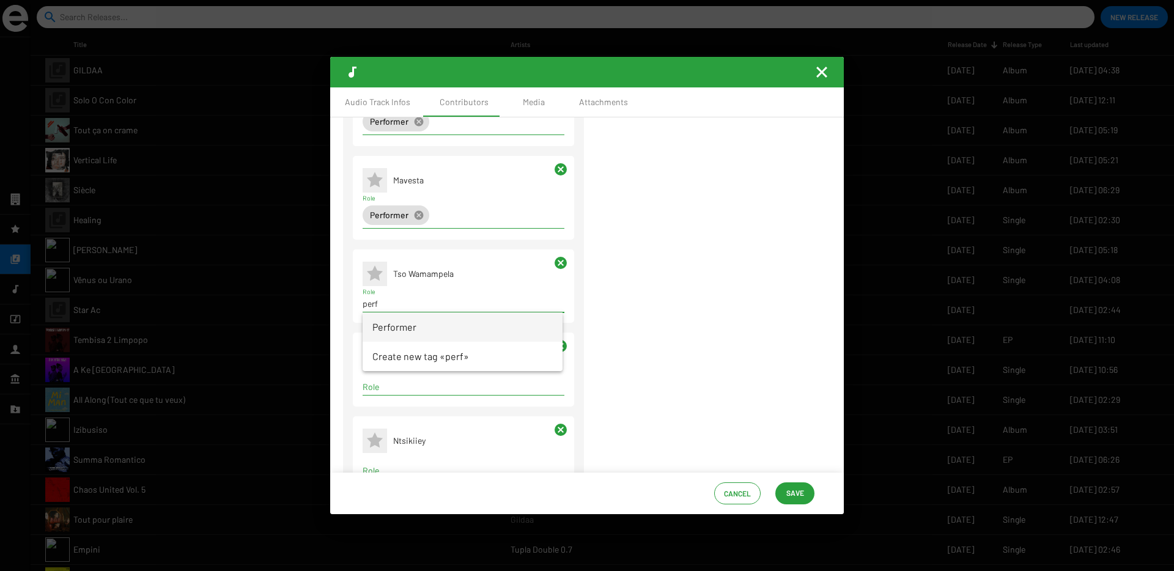
click at [384, 322] on span "Performer" at bounding box center [462, 326] width 180 height 29
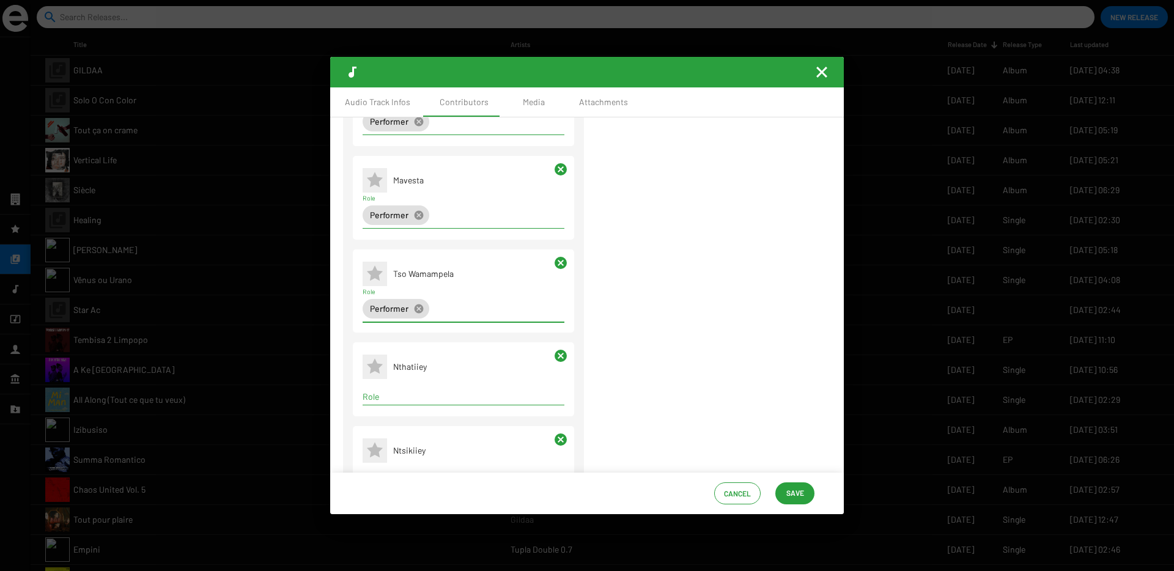
click at [394, 396] on input "Role" at bounding box center [464, 397] width 202 height 10
click at [394, 415] on span "Performer" at bounding box center [462, 419] width 180 height 29
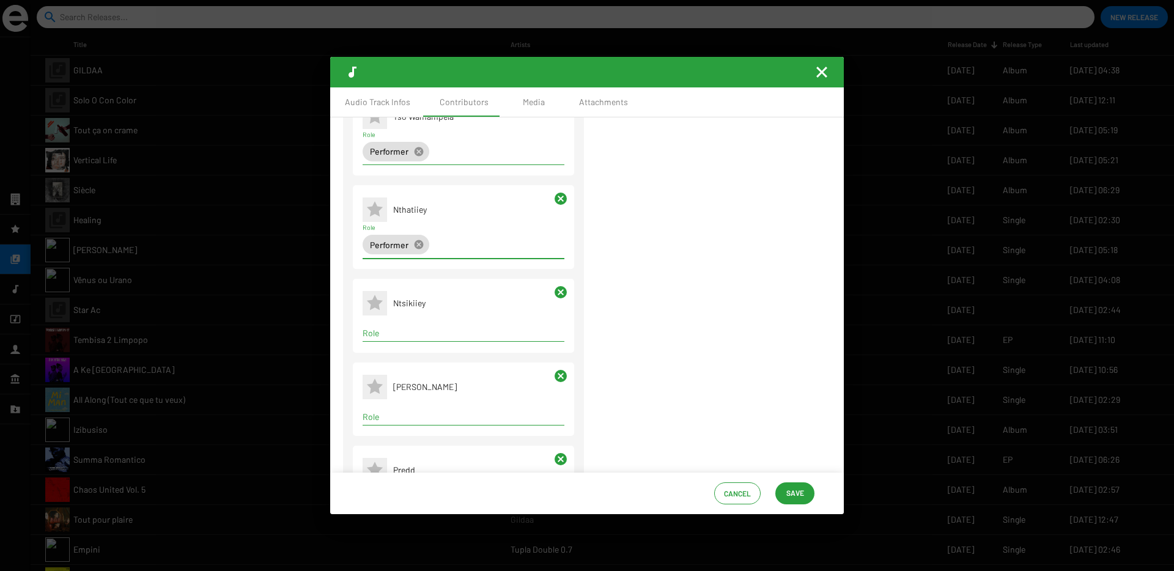
scroll to position [417, 0]
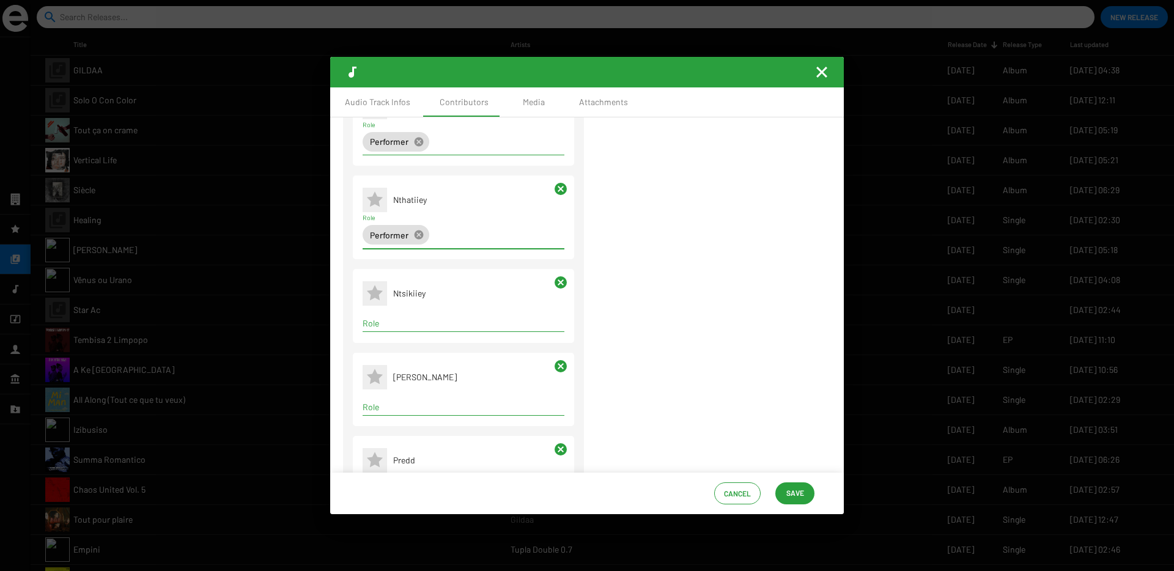
click at [371, 310] on div "Role" at bounding box center [464, 320] width 202 height 24
click at [371, 324] on input "Role" at bounding box center [464, 324] width 202 height 10
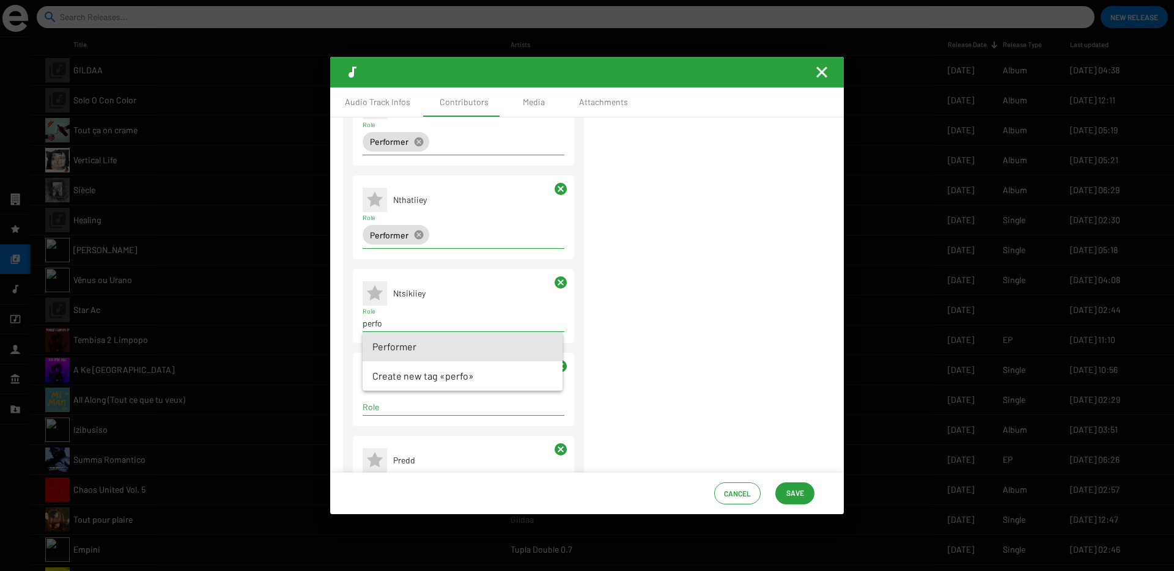
click at [378, 345] on span "Performer" at bounding box center [462, 346] width 180 height 29
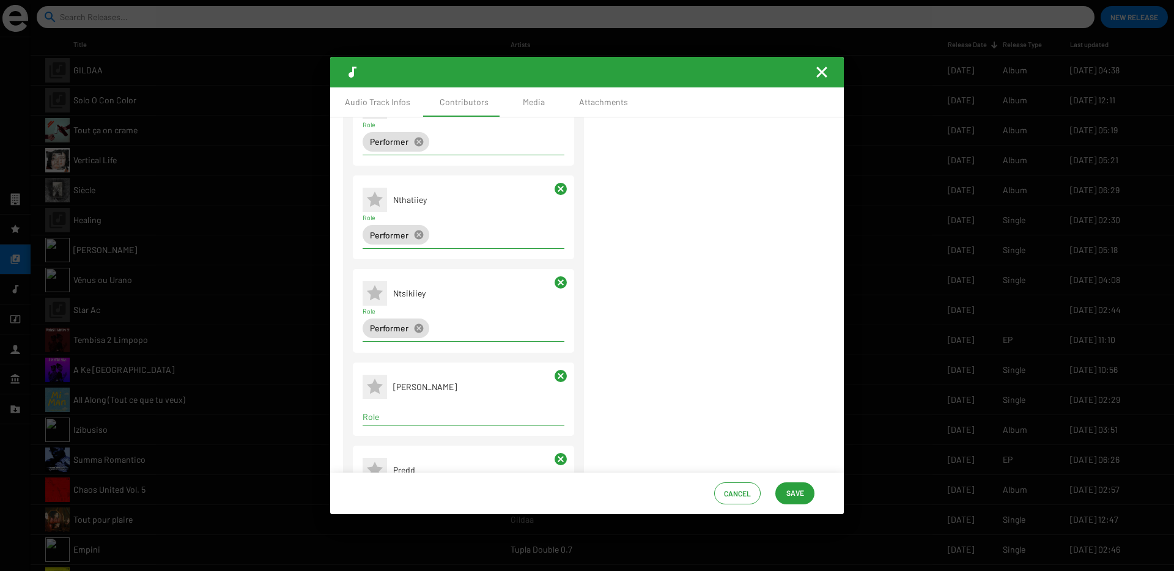
click at [384, 407] on div "Role" at bounding box center [464, 414] width 202 height 24
click at [397, 441] on span "Performer" at bounding box center [462, 440] width 180 height 29
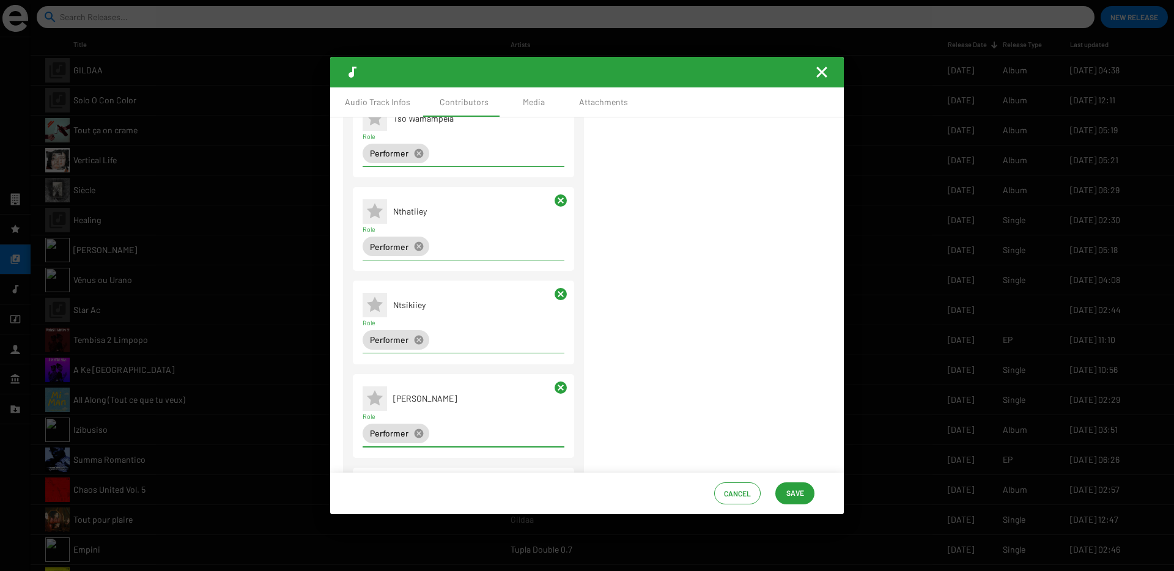
scroll to position [0, 0]
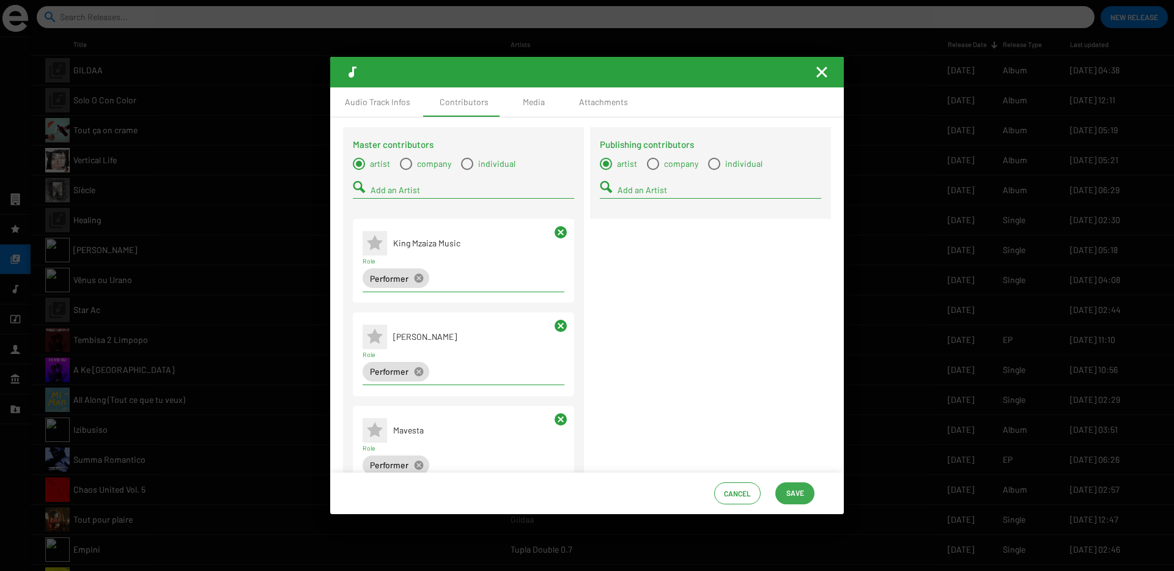
click at [789, 494] on span "Save" at bounding box center [795, 493] width 18 height 22
click at [529, 97] on div "Media" at bounding box center [534, 102] width 22 height 12
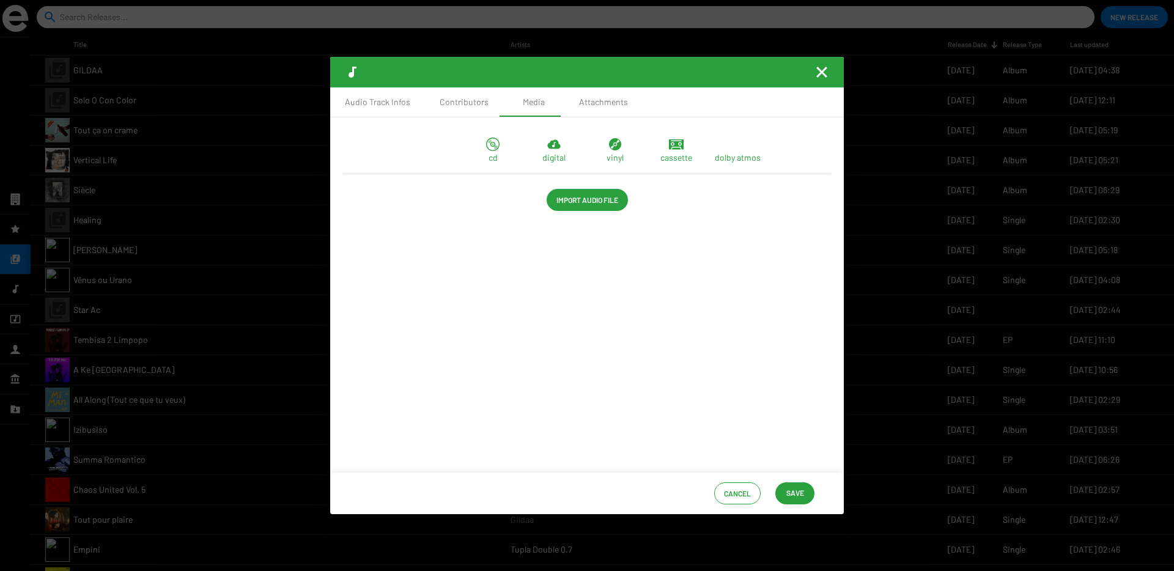
click at [572, 200] on span "Import Audio File" at bounding box center [587, 200] width 62 height 22
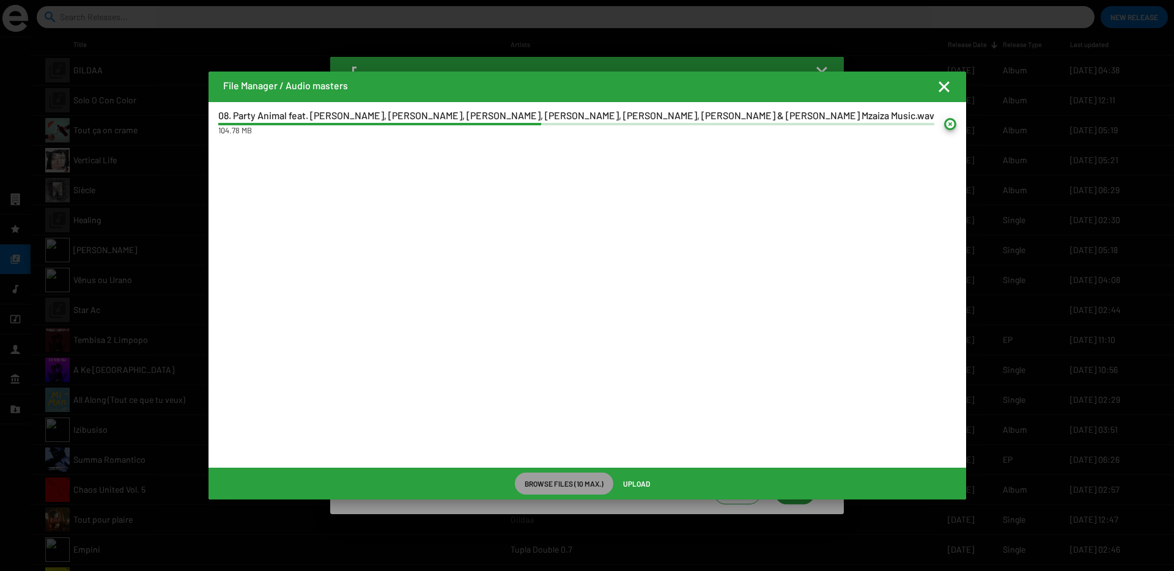
click at [637, 481] on span "Upload" at bounding box center [636, 484] width 27 height 22
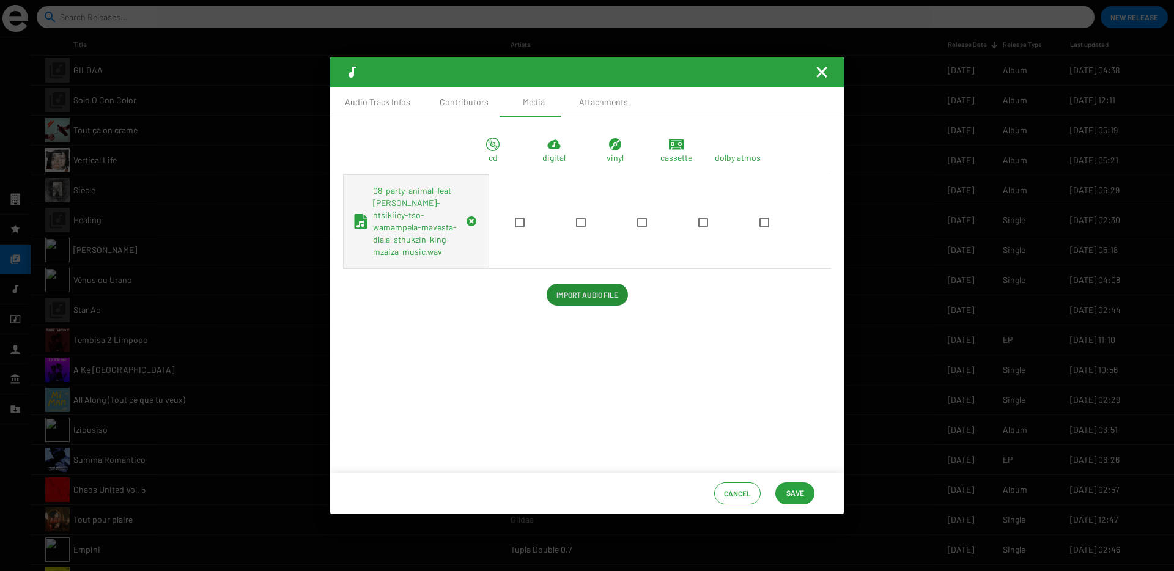
click at [552, 227] on div at bounding box center [580, 221] width 61 height 12
click at [550, 227] on div at bounding box center [580, 221] width 61 height 12
click at [576, 227] on span at bounding box center [581, 223] width 10 height 10
click at [580, 228] on input "checkbox" at bounding box center [580, 227] width 1 height 1
click at [802, 509] on div "Cancel Save" at bounding box center [587, 494] width 514 height 42
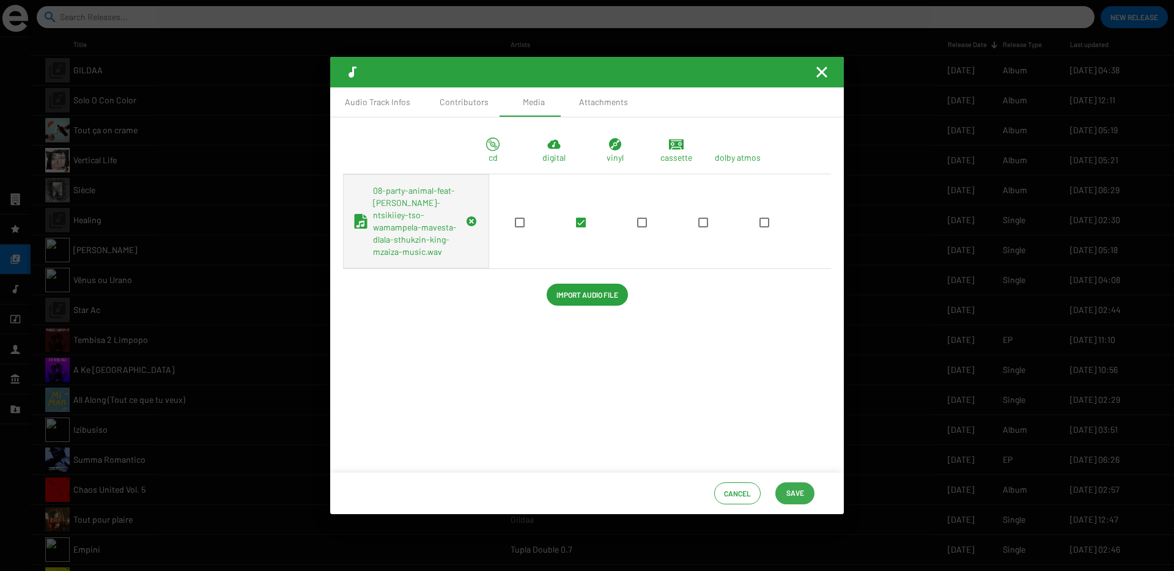
click at [790, 488] on span "Save" at bounding box center [795, 493] width 18 height 22
click at [822, 79] on mat-icon "Fermer la fenêtre" at bounding box center [821, 72] width 15 height 15
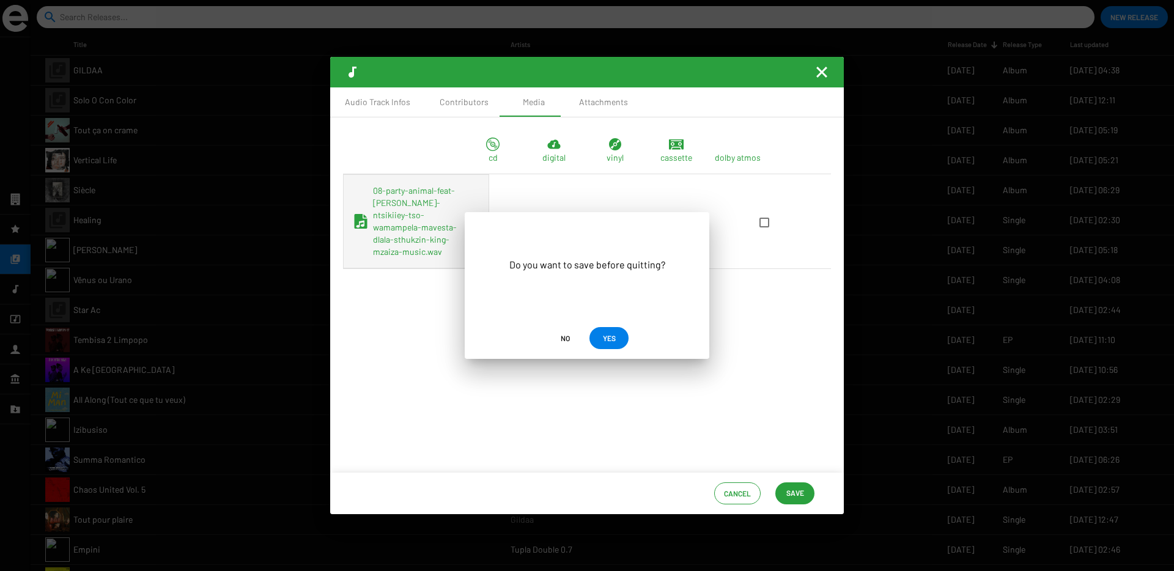
click at [605, 334] on span "YES" at bounding box center [609, 338] width 13 height 22
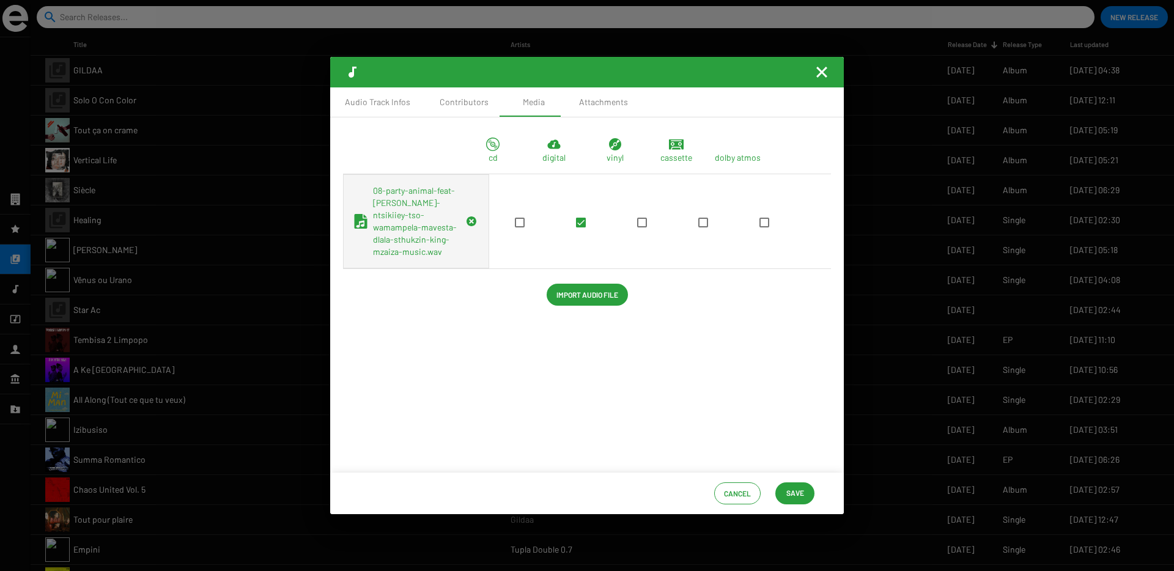
scroll to position [59, 0]
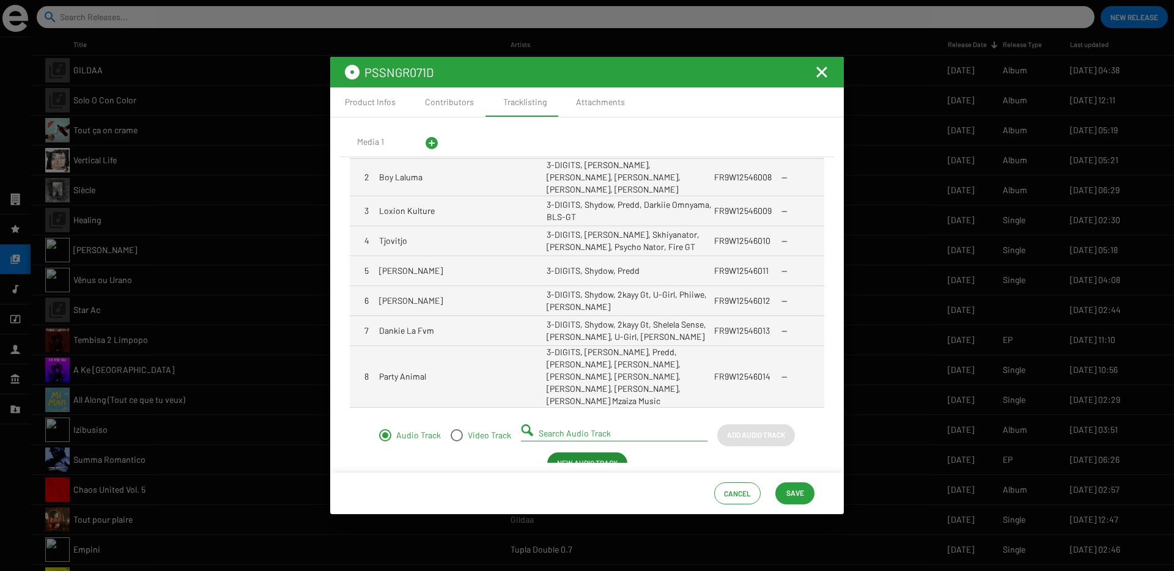
click at [797, 493] on span "Save" at bounding box center [795, 493] width 18 height 22
click at [825, 72] on mat-icon "Fermer la fenêtre" at bounding box center [821, 72] width 15 height 15
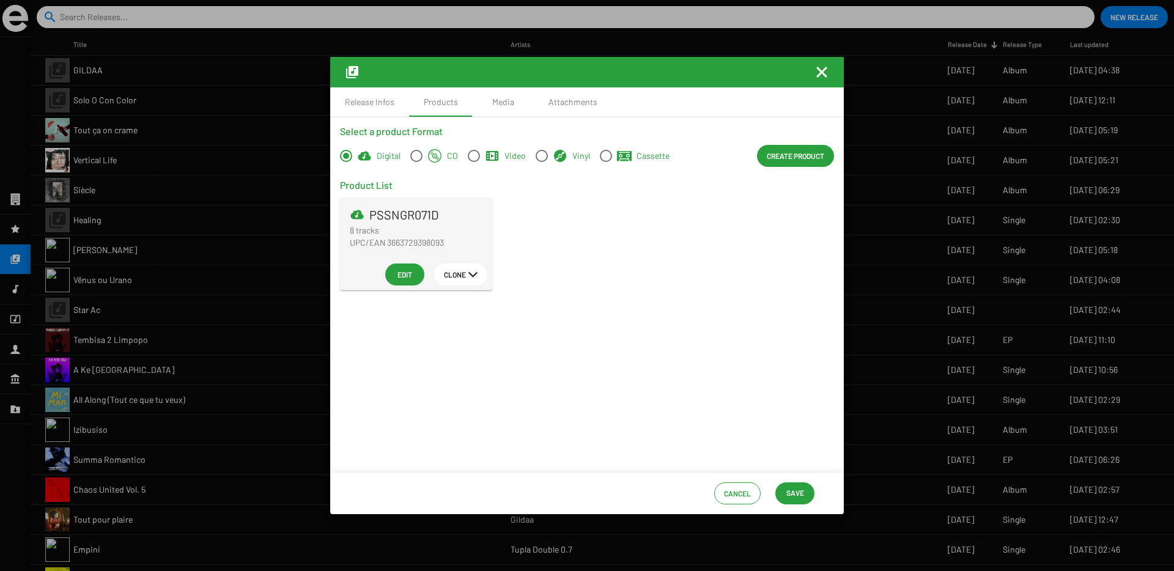
click at [805, 481] on div "Cancel Save" at bounding box center [587, 494] width 514 height 42
click at [796, 495] on span "Save" at bounding box center [795, 493] width 18 height 22
click at [814, 498] on div "Cancel Save" at bounding box center [587, 494] width 514 height 42
click at [802, 498] on span "Save" at bounding box center [795, 493] width 18 height 22
click at [821, 72] on mat-icon "Fermer la fenêtre" at bounding box center [821, 72] width 15 height 15
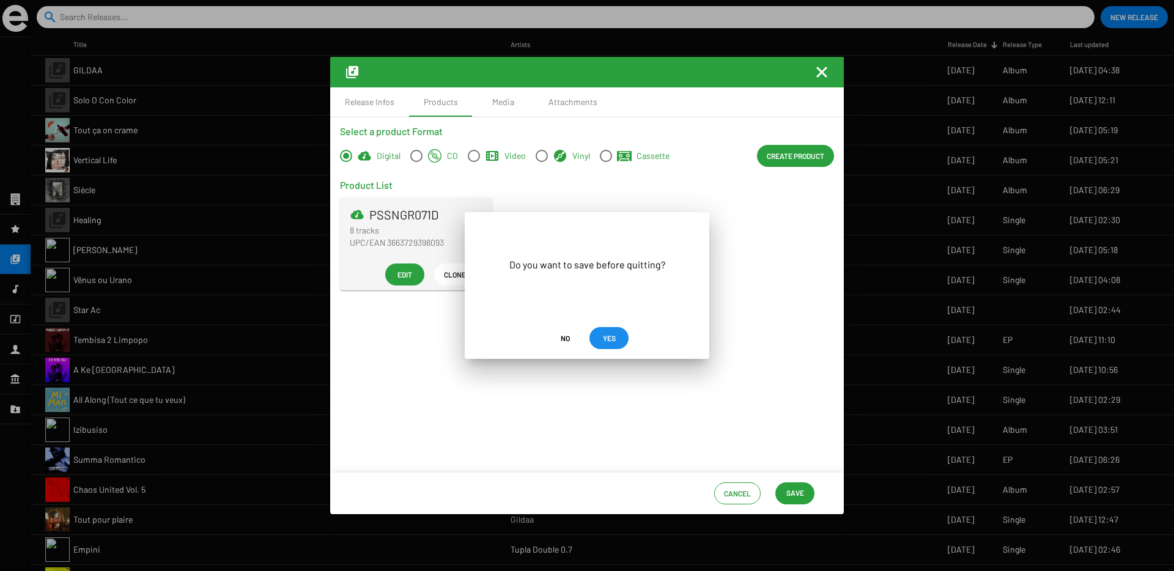
click at [612, 333] on span "YES" at bounding box center [609, 338] width 13 height 22
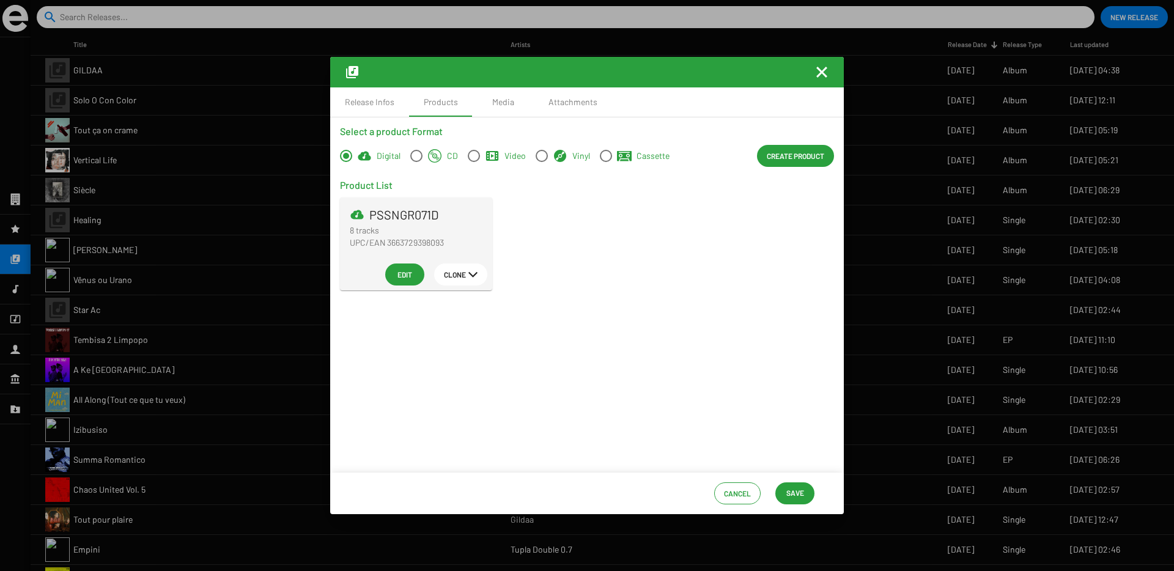
click at [791, 489] on span "Save" at bounding box center [795, 493] width 18 height 22
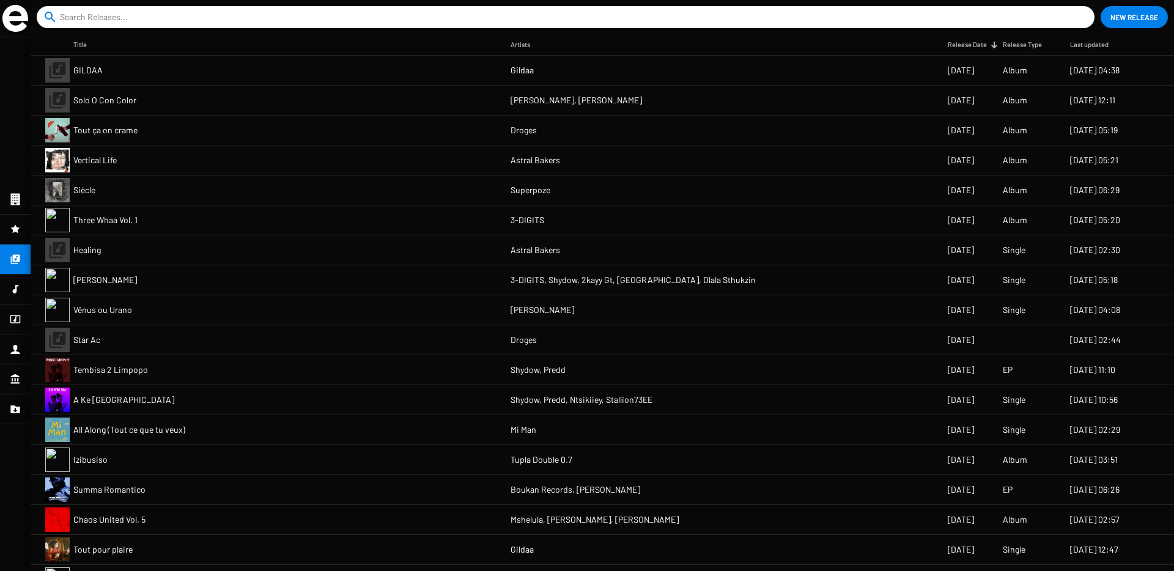
click at [290, 226] on mat-cell "Three Whaa Vol. 1" at bounding box center [291, 219] width 437 height 29
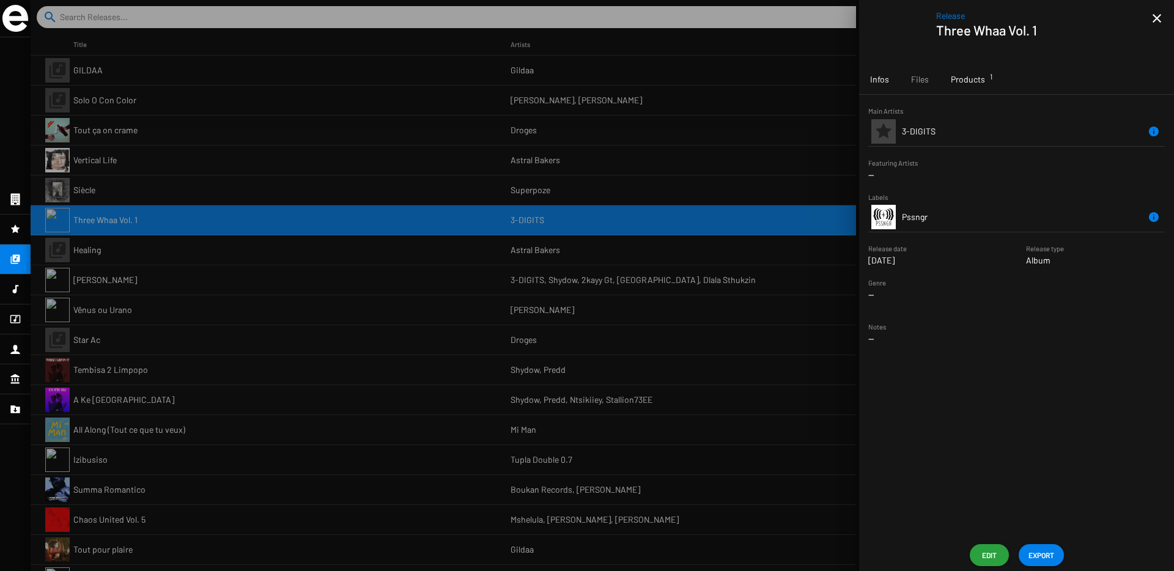
click at [971, 79] on span "Products 1" at bounding box center [968, 79] width 34 height 12
click at [1016, 155] on span "3663729398093" at bounding box center [1032, 153] width 57 height 10
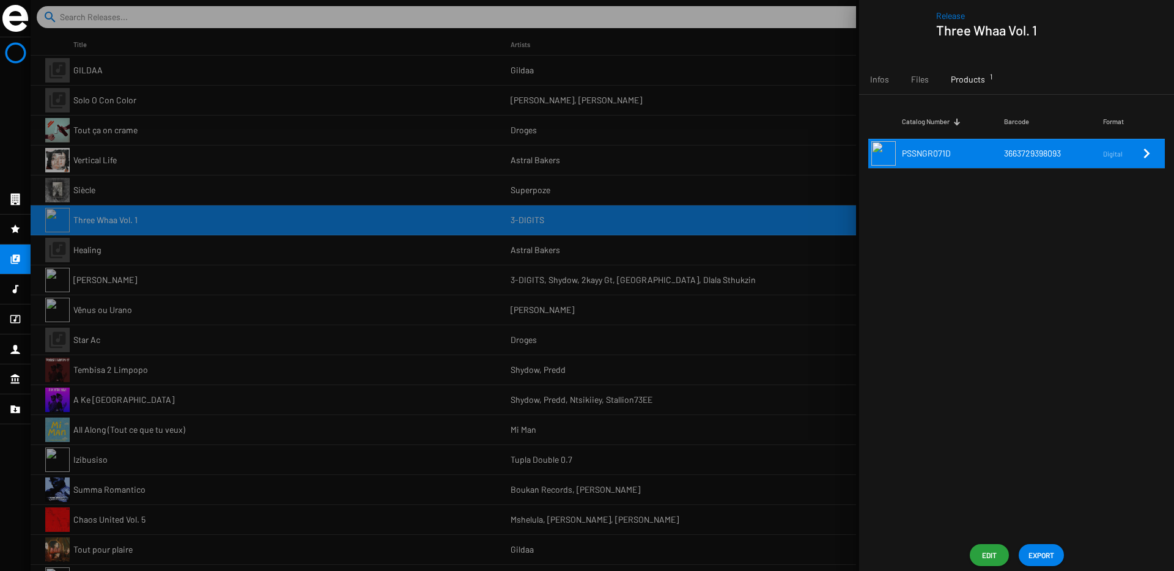
click at [1014, 153] on span "3663729398093" at bounding box center [1032, 153] width 57 height 10
click at [1097, 160] on td "3663729398093" at bounding box center [1053, 153] width 99 height 29
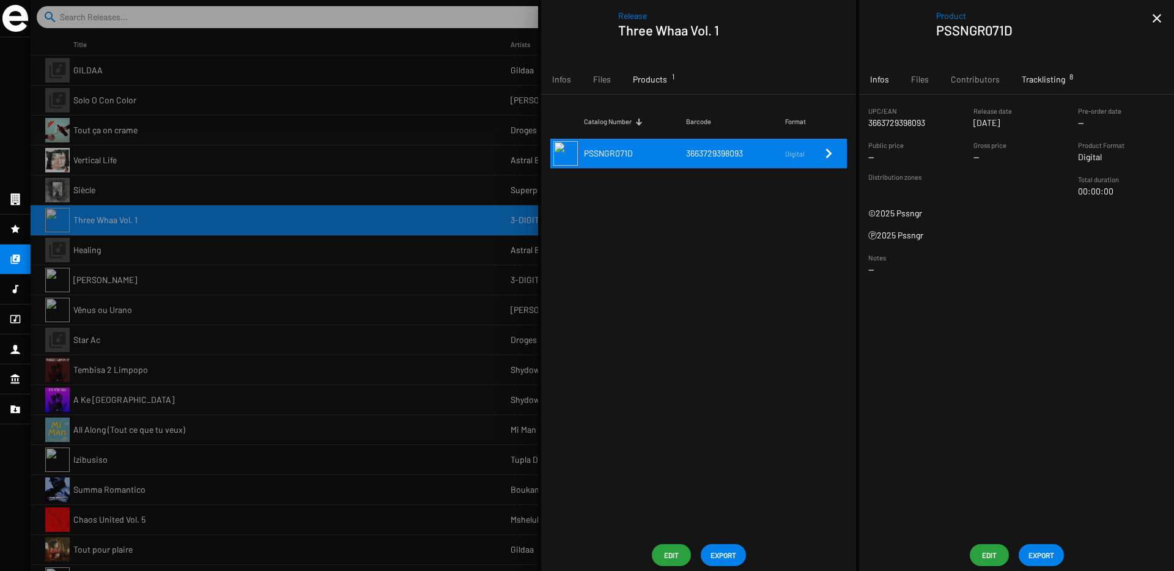
click at [1050, 81] on span "Tracklisting 8" at bounding box center [1043, 79] width 43 height 12
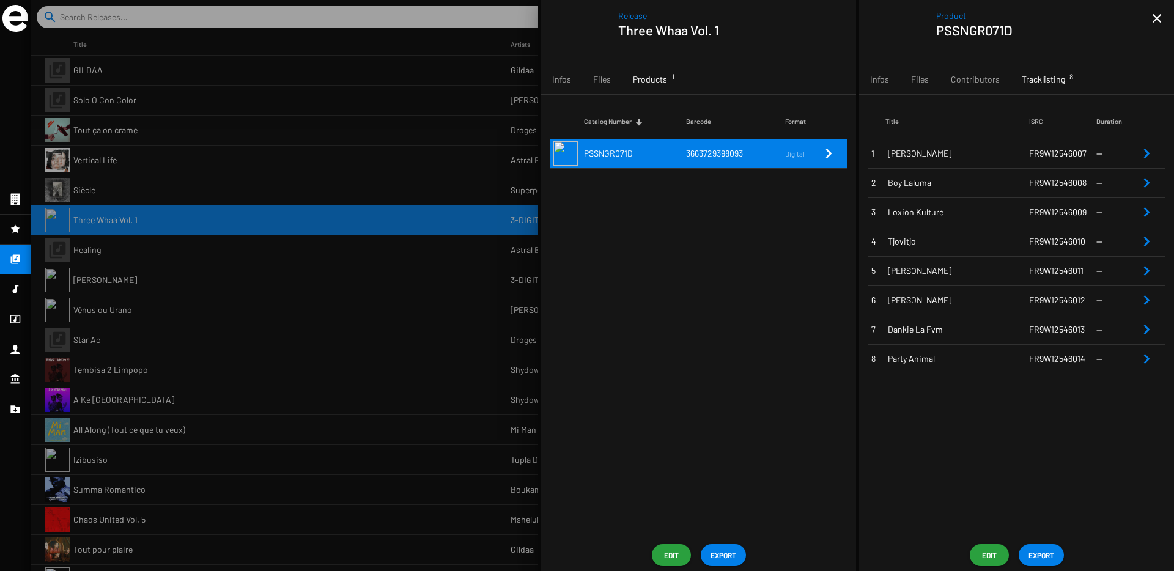
click at [936, 275] on span "Inhliziyo Yami" at bounding box center [958, 271] width 141 height 12
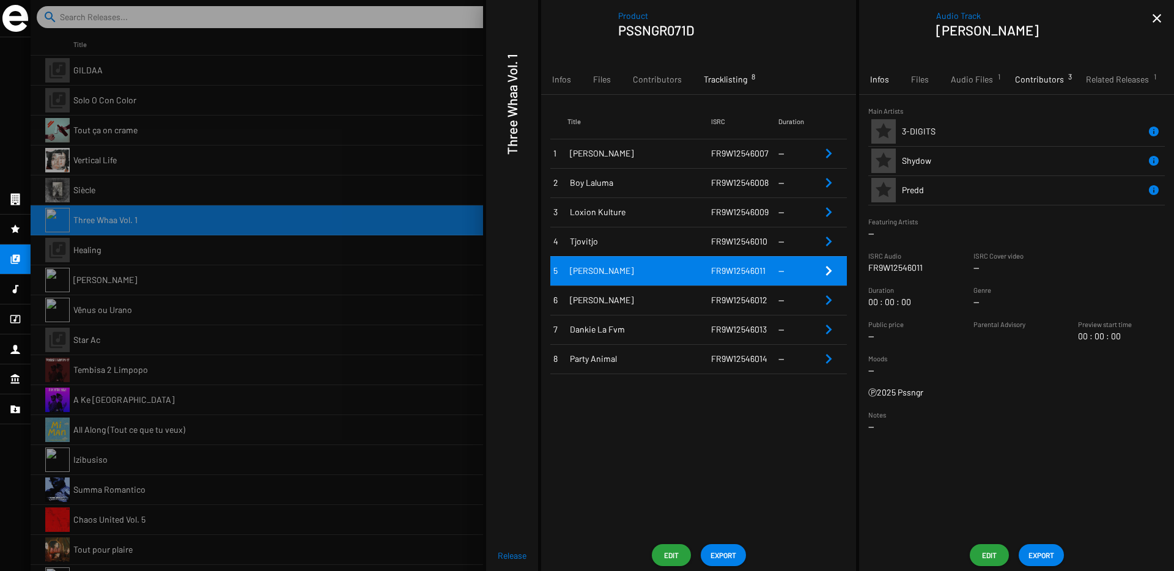
click at [1025, 86] on div "Contributors 3" at bounding box center [1039, 79] width 71 height 29
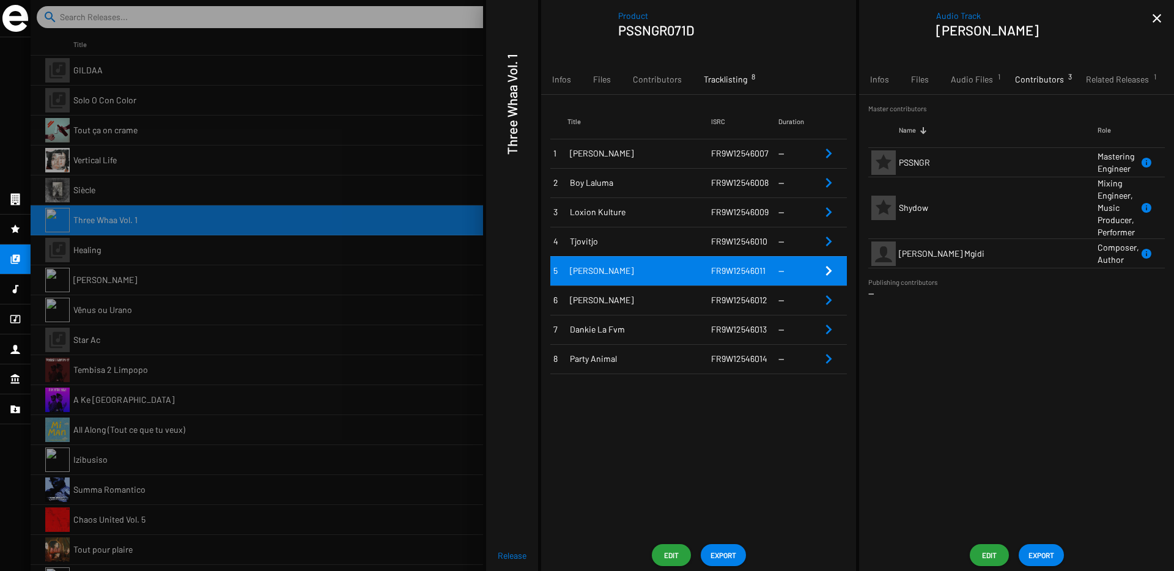
click at [987, 557] on span "Edit" at bounding box center [990, 555] width 20 height 22
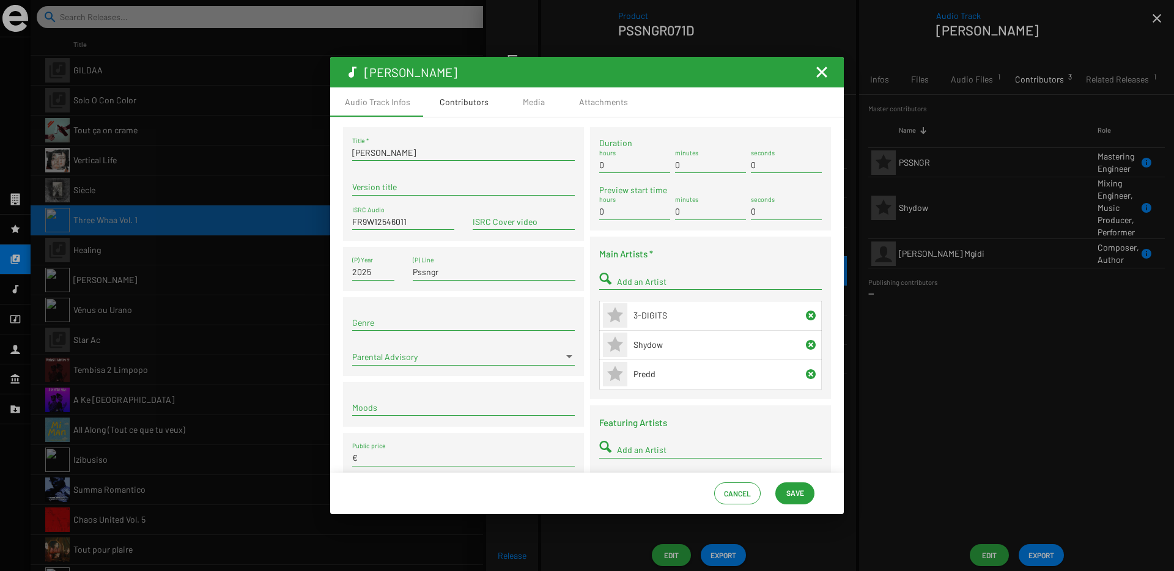
click at [479, 106] on div "Contributors" at bounding box center [464, 102] width 49 height 12
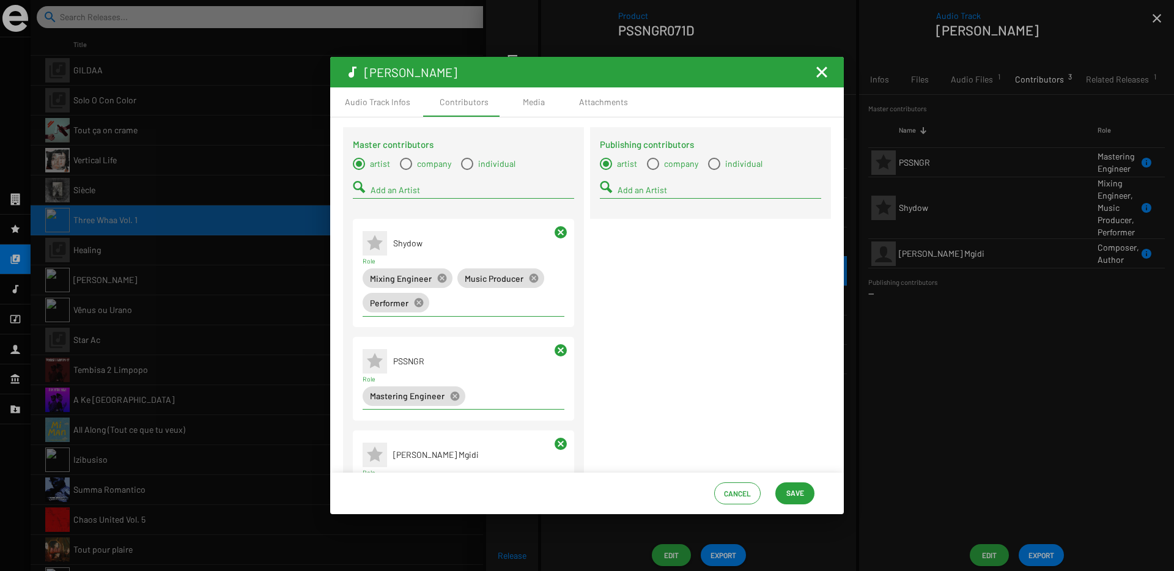
click at [467, 161] on span "Select a type" at bounding box center [467, 164] width 12 height 12
click at [467, 170] on input "individual" at bounding box center [467, 170] width 1 height 1
radio input "true"
click at [454, 192] on input "Add a Contact" at bounding box center [473, 190] width 204 height 10
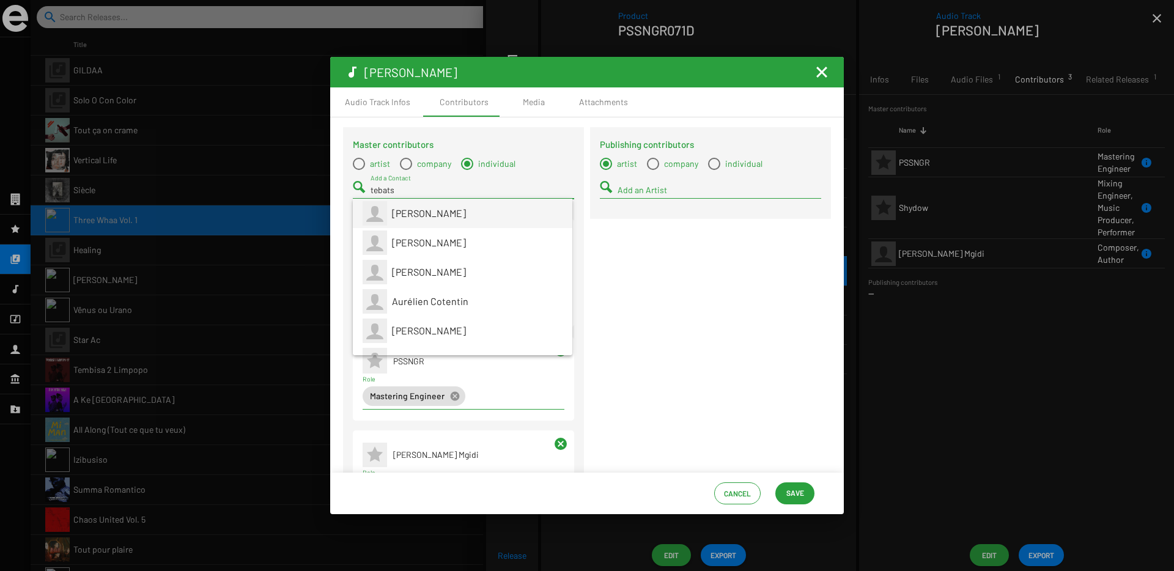
type input "tebats"
click at [459, 211] on span "Philippe Katerine" at bounding box center [429, 213] width 74 height 12
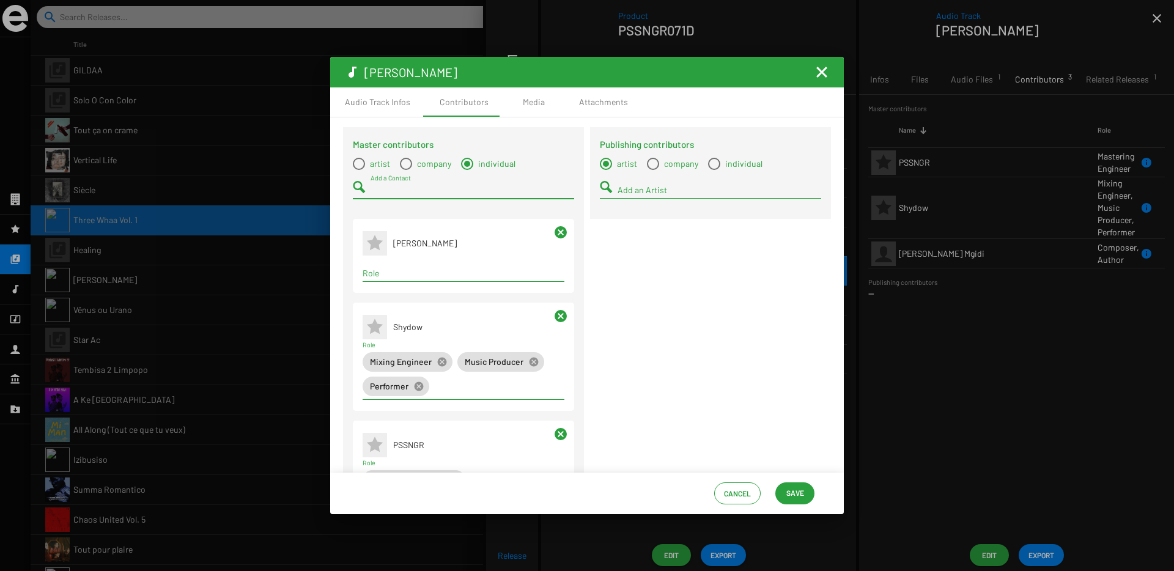
click at [558, 232] on mat-icon "cancel" at bounding box center [560, 232] width 15 height 15
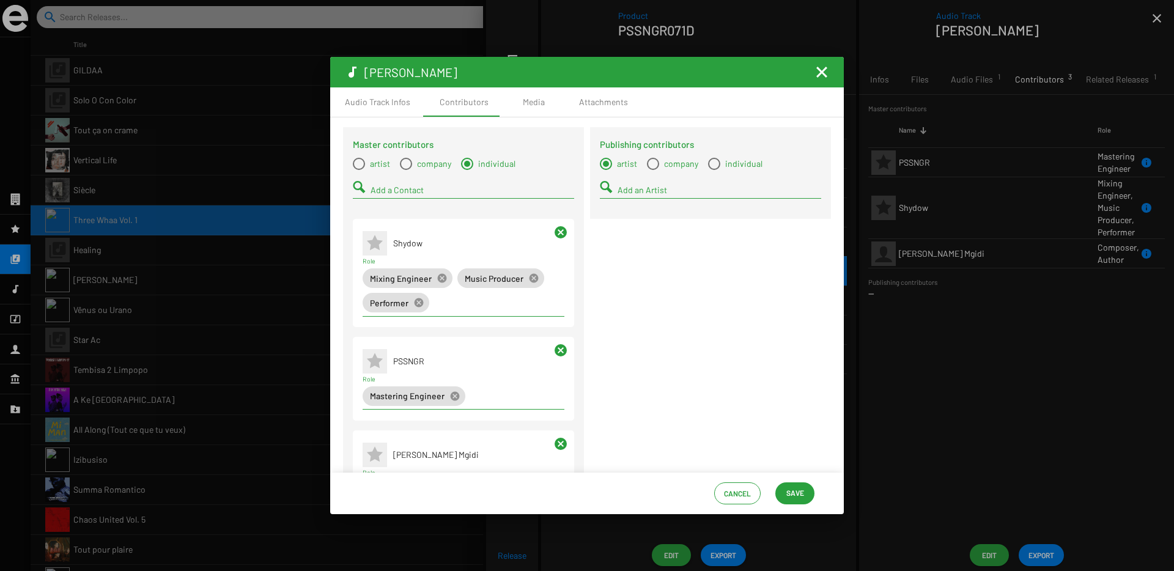
click at [400, 192] on input "Add a Contact" at bounding box center [473, 190] width 204 height 10
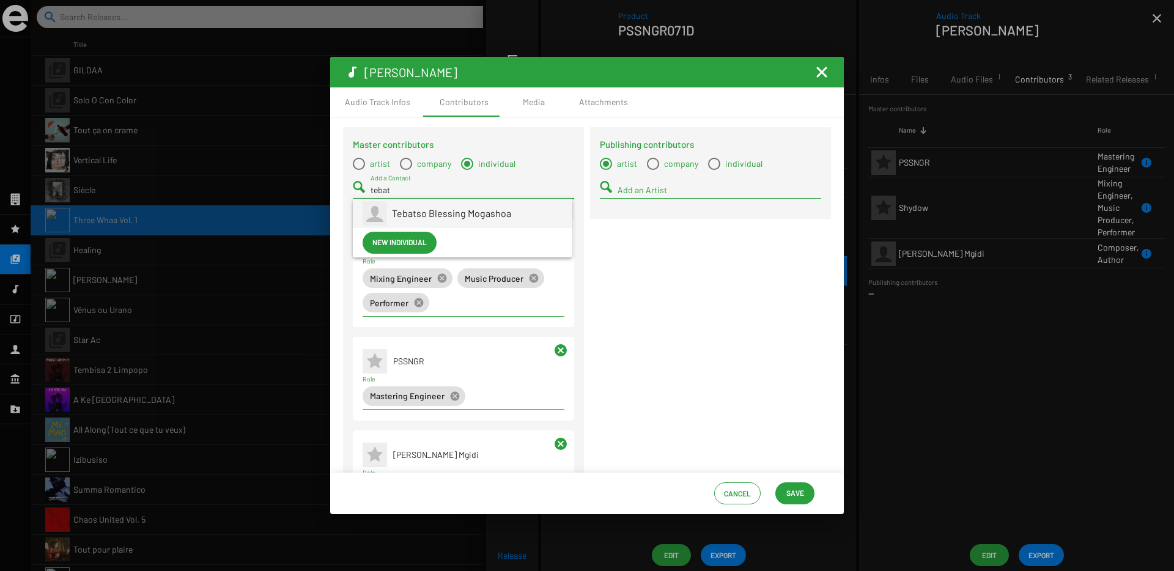
type input "tebat"
click at [414, 208] on span "Tebatso Blessing Mogashoa" at bounding box center [451, 213] width 119 height 12
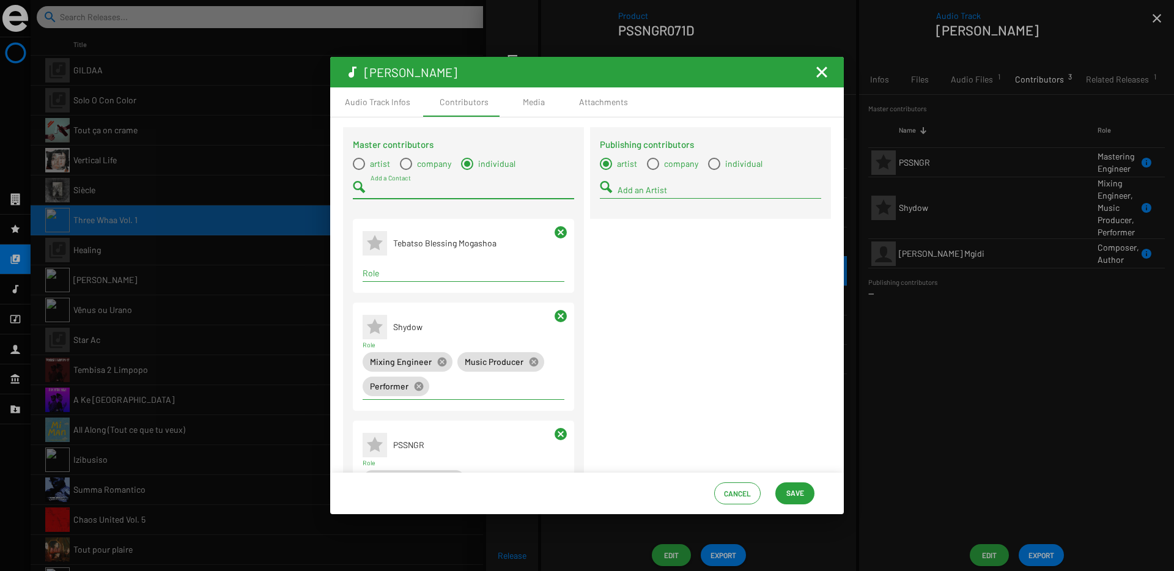
click at [404, 282] on div "Role" at bounding box center [464, 275] width 202 height 35
click at [393, 275] on input "Role" at bounding box center [464, 273] width 202 height 10
type input "auth"
click at [392, 293] on span "Author" at bounding box center [462, 296] width 180 height 29
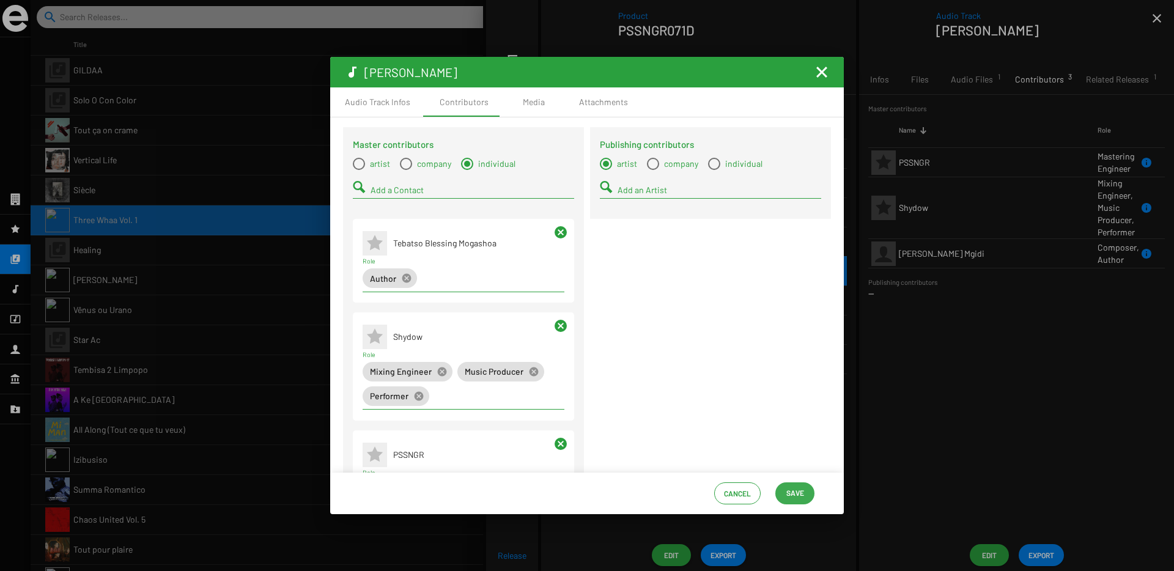
click at [798, 490] on span "Save" at bounding box center [795, 493] width 18 height 22
click at [817, 78] on mat-icon "Fermer la fenêtre" at bounding box center [821, 72] width 15 height 15
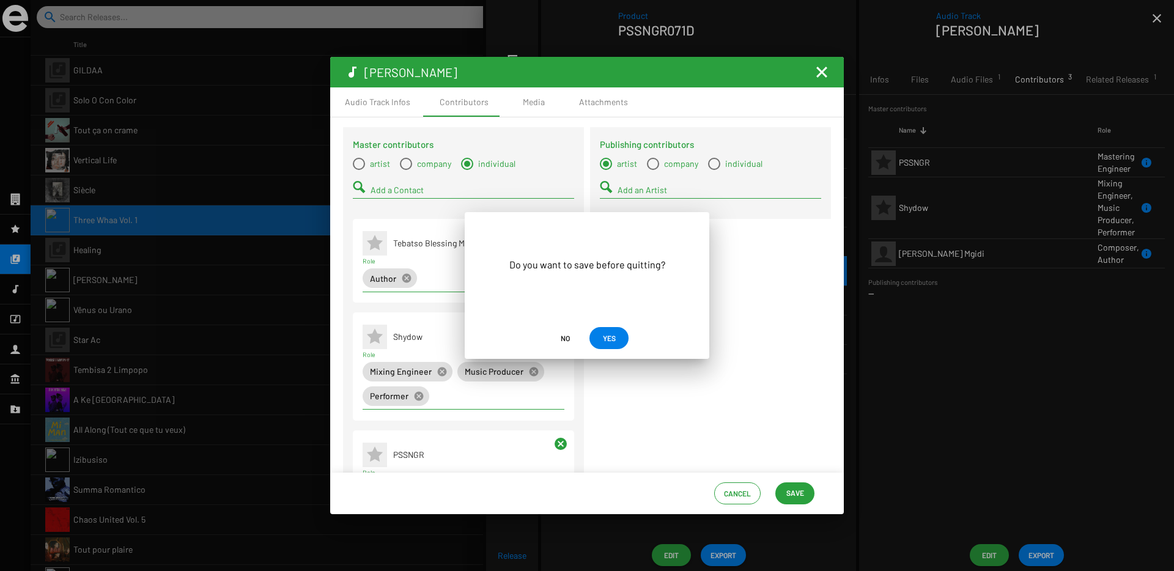
click at [605, 341] on span "YES" at bounding box center [609, 338] width 13 height 22
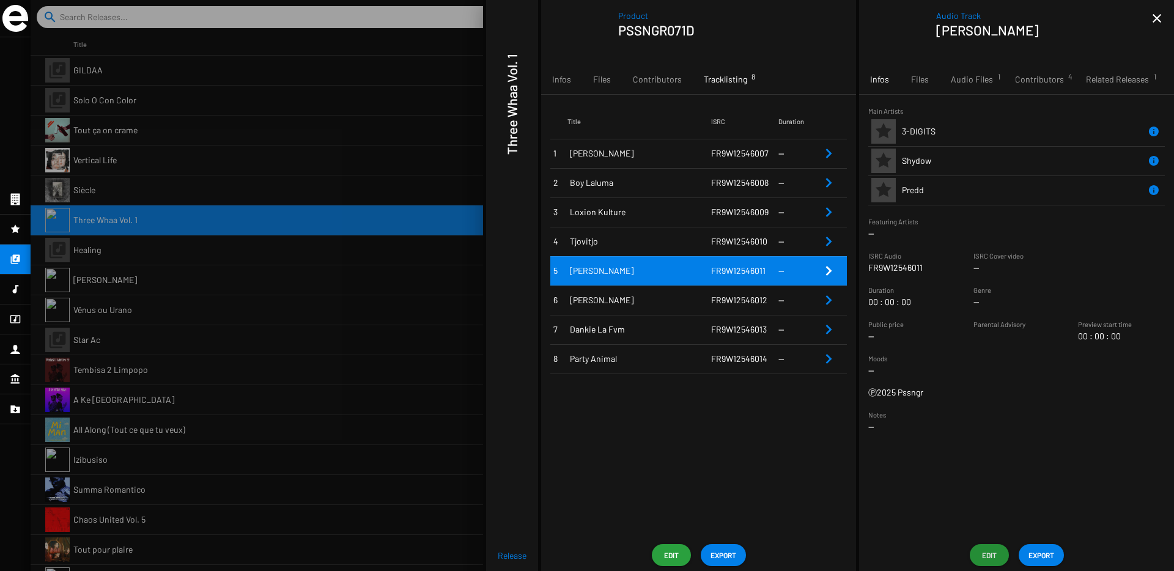
click at [689, 304] on span "Saka Nyuka" at bounding box center [640, 300] width 141 height 12
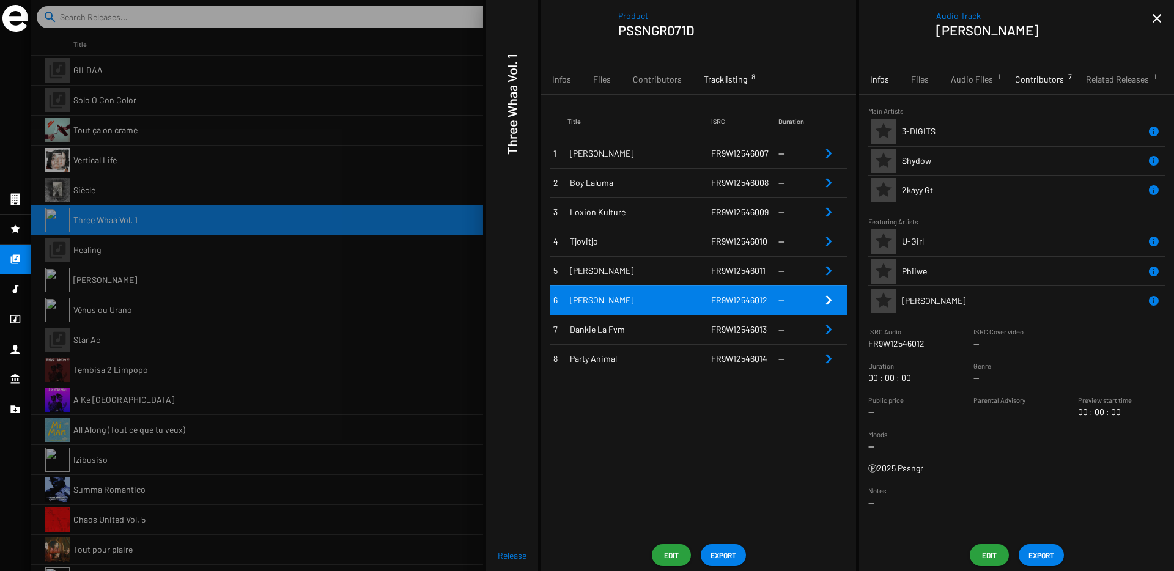
click at [1022, 86] on div "Contributors 7" at bounding box center [1039, 79] width 71 height 29
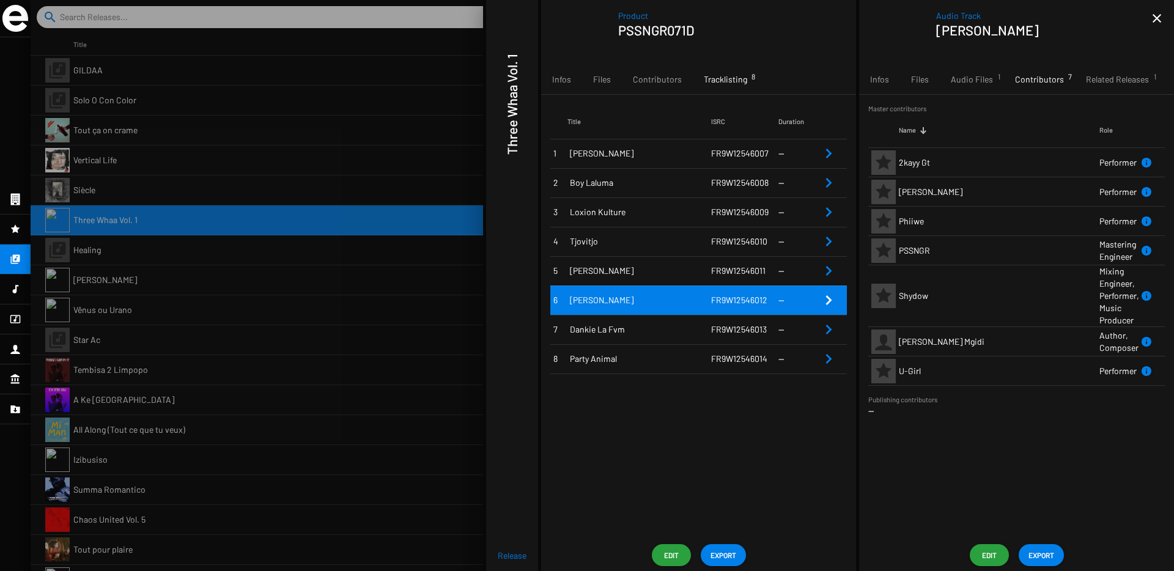
click at [983, 542] on div "Audio Track Saka Nyuka close Infos Files Audio Files 1 Contributors 7 Related R…" at bounding box center [1016, 285] width 315 height 571
click at [984, 567] on div "Audio Track Saka Nyuka close Infos Files Audio Files 1 Contributors 7 Related R…" at bounding box center [1016, 285] width 315 height 571
click at [989, 552] on span "Edit" at bounding box center [990, 555] width 20 height 22
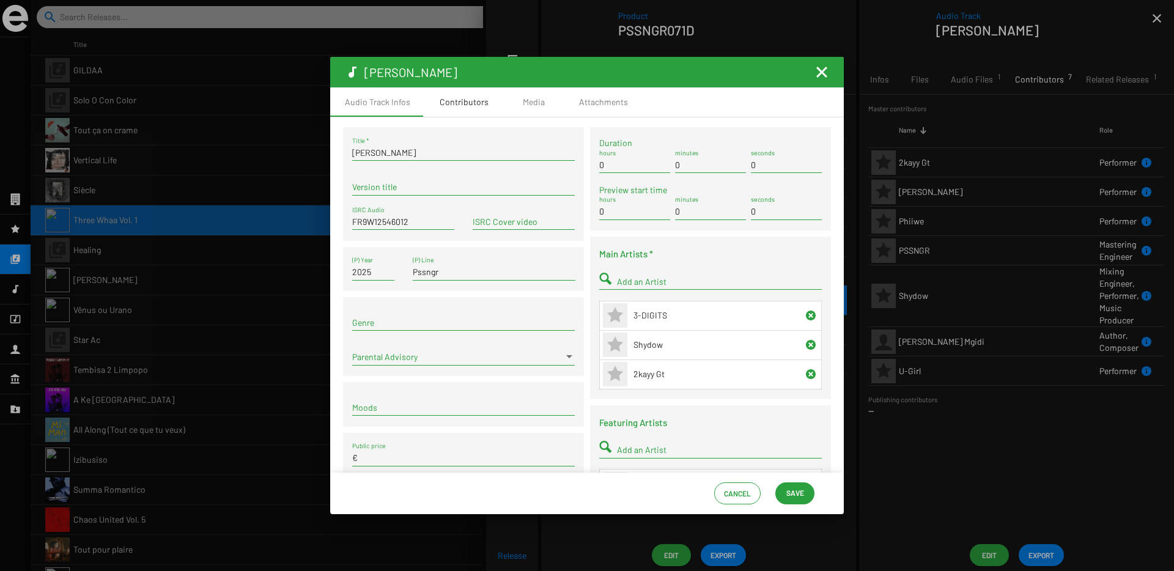
click at [452, 108] on div "Contributors" at bounding box center [464, 102] width 49 height 12
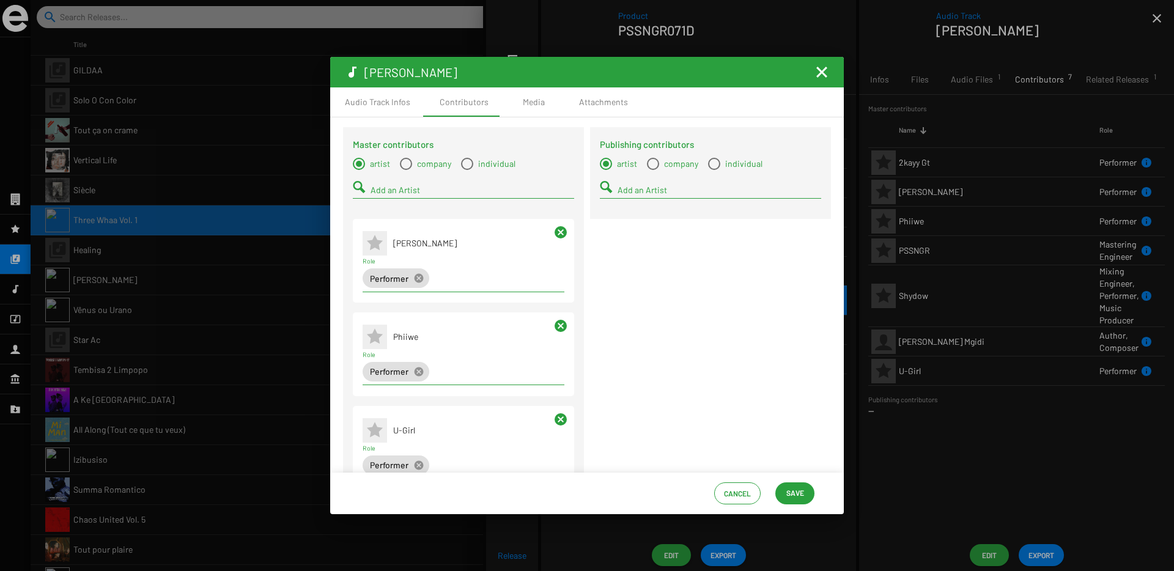
click at [465, 165] on span "Select a type" at bounding box center [467, 164] width 12 height 12
click at [467, 170] on input "individual" at bounding box center [467, 170] width 1 height 1
radio input "true"
click at [465, 193] on input "Add a Contact" at bounding box center [473, 190] width 204 height 10
type input "anathi"
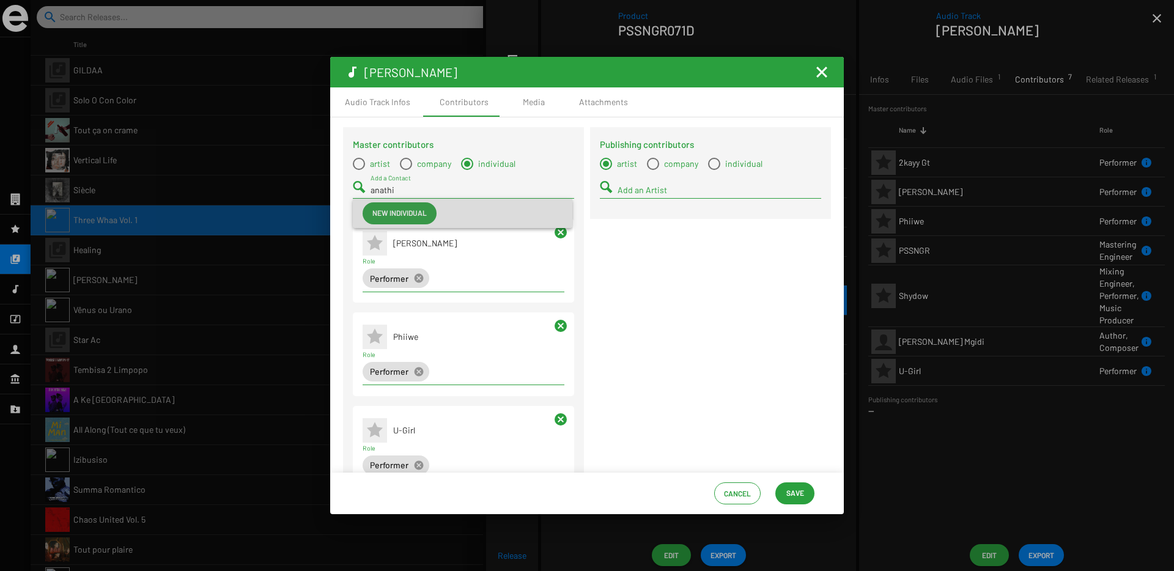
click at [397, 210] on span "New individual" at bounding box center [399, 213] width 54 height 22
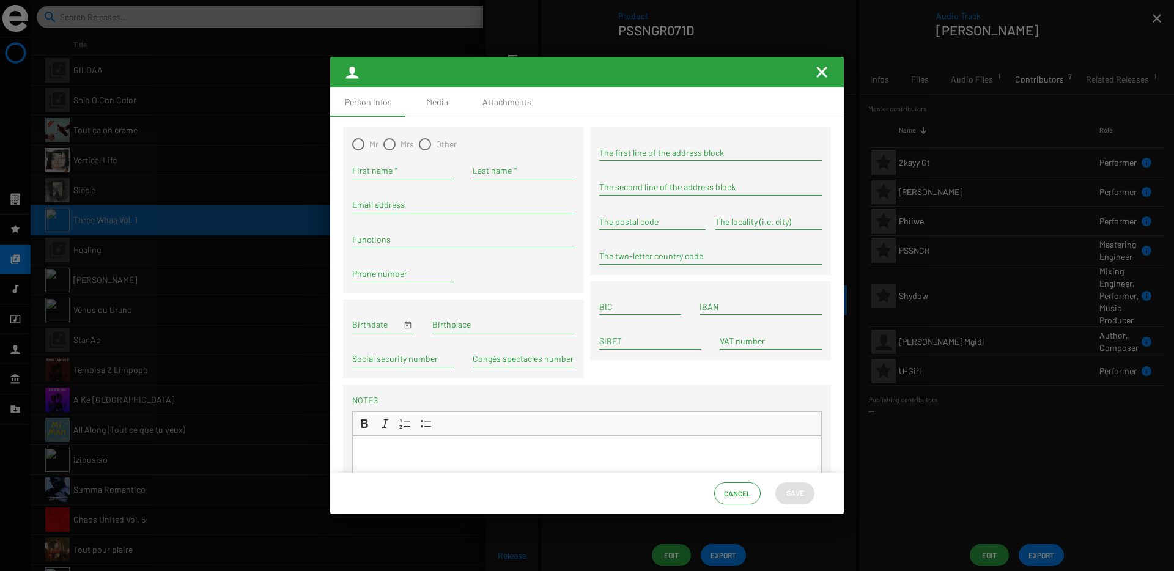
click at [381, 171] on input "First name *" at bounding box center [403, 171] width 102 height 10
click at [391, 147] on span at bounding box center [389, 144] width 12 height 12
click at [389, 150] on input "Mrs" at bounding box center [389, 150] width 1 height 1
radio input "true"
click at [379, 184] on mat-error "First name is required" at bounding box center [403, 186] width 102 height 7
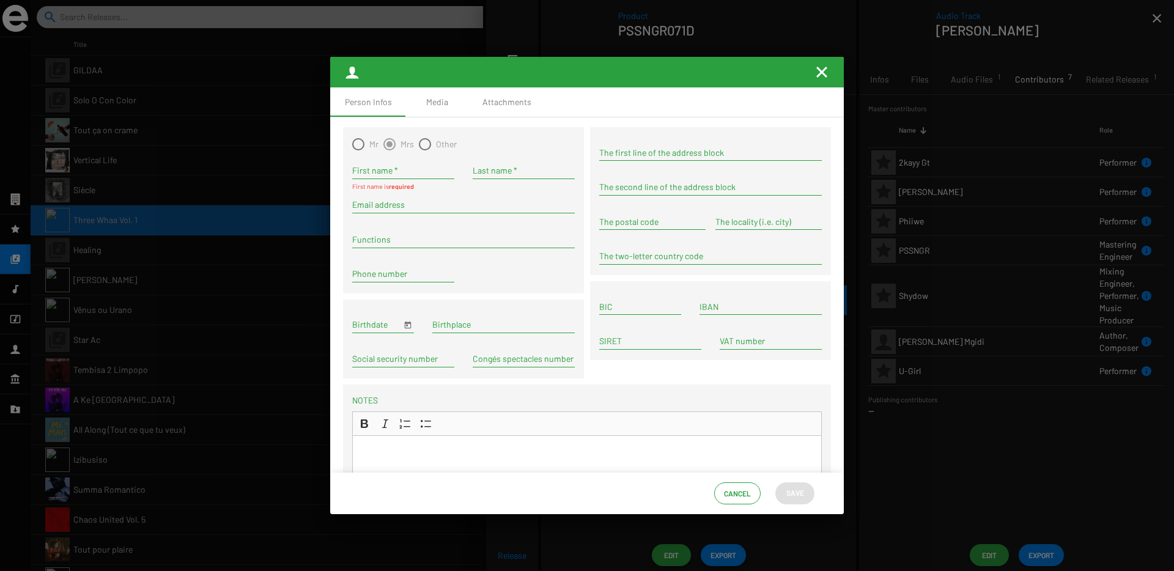
click at [379, 173] on input "First name *" at bounding box center [403, 171] width 102 height 10
type input "Anathi"
click at [485, 164] on div "Last name *" at bounding box center [524, 167] width 102 height 24
type input "Sinaye Mlobeli"
click at [790, 497] on span "Save" at bounding box center [795, 493] width 18 height 22
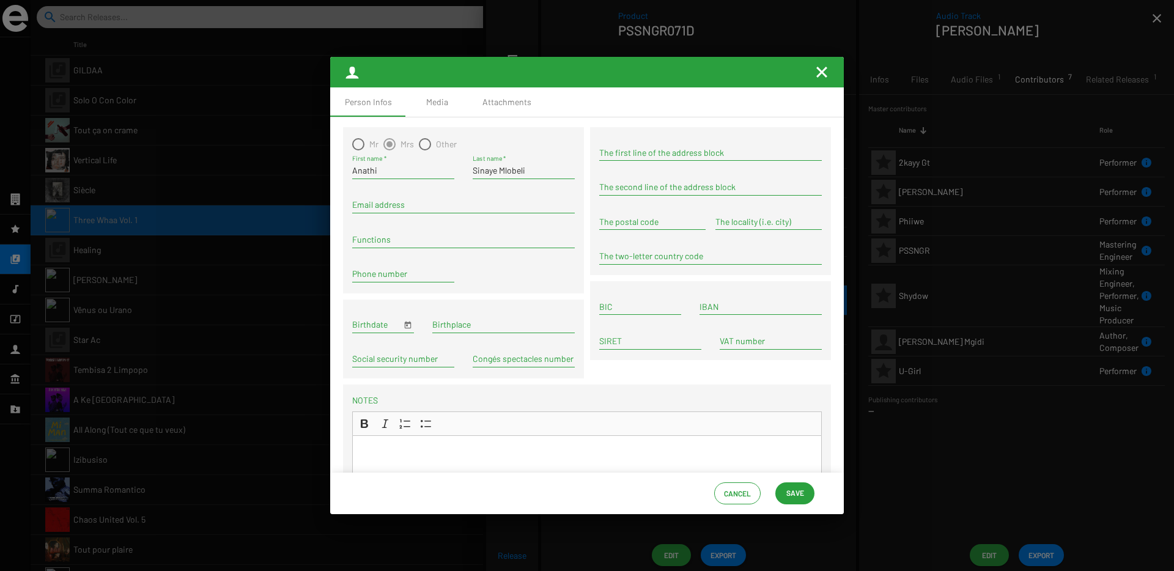
click at [363, 155] on div "Anathi First name *" at bounding box center [403, 167] width 102 height 24
click at [361, 150] on span at bounding box center [358, 144] width 12 height 12
click at [358, 150] on input "Mr" at bounding box center [358, 150] width 1 height 1
radio input "true"
click at [791, 498] on span "Save" at bounding box center [795, 493] width 18 height 22
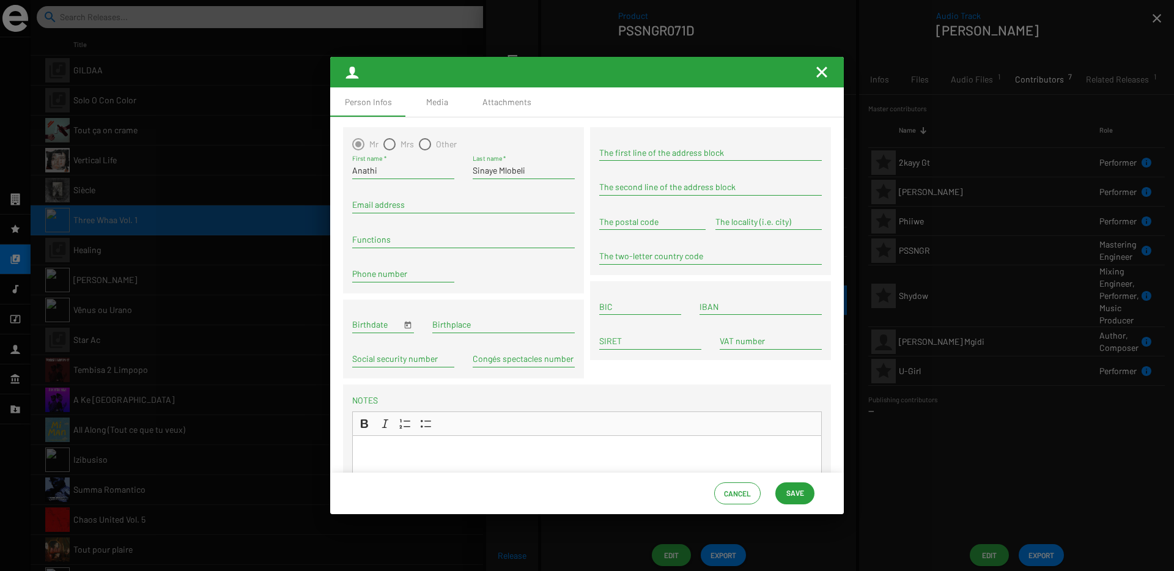
click at [791, 498] on span "Save" at bounding box center [795, 493] width 18 height 22
click at [812, 75] on mat-toolbar at bounding box center [587, 72] width 514 height 31
click at [815, 74] on mat-icon "Fermer la fenêtre" at bounding box center [821, 72] width 15 height 15
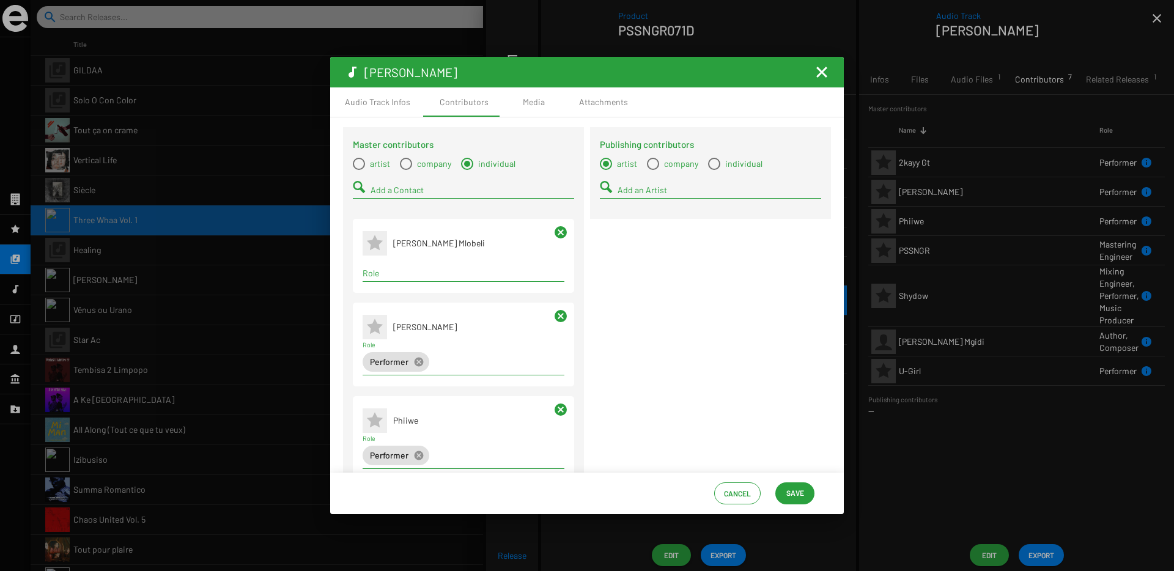
click at [410, 275] on input "Role" at bounding box center [464, 273] width 202 height 10
type input "auth"
click at [385, 300] on span "Author" at bounding box center [462, 296] width 180 height 29
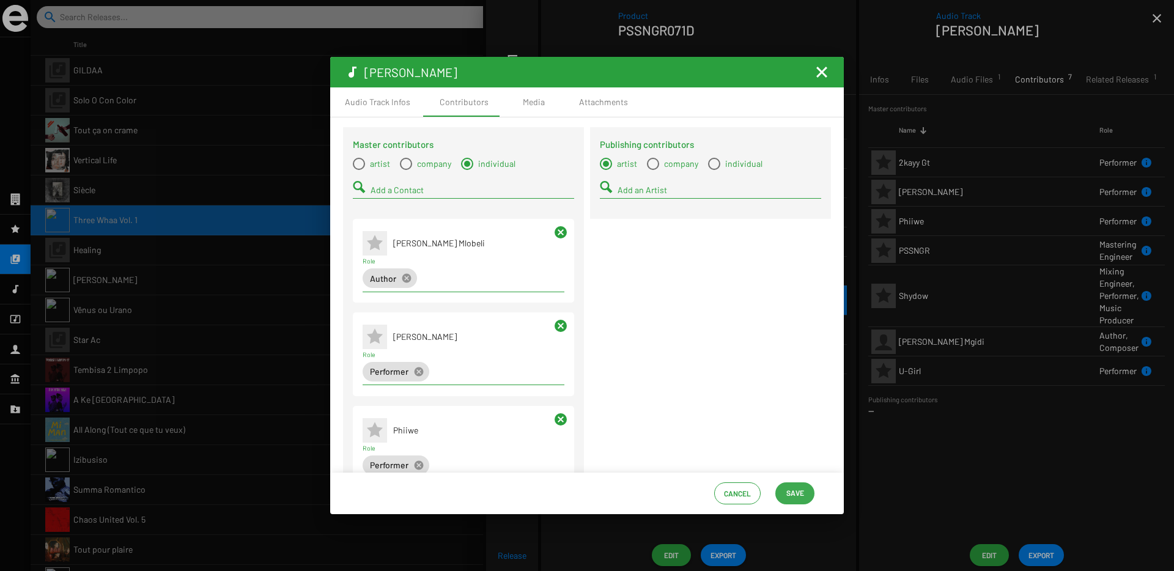
click at [783, 496] on button "Save" at bounding box center [794, 493] width 39 height 22
click at [798, 496] on span "Save" at bounding box center [795, 493] width 18 height 22
click at [822, 73] on mat-icon "Fermer la fenêtre" at bounding box center [821, 72] width 15 height 15
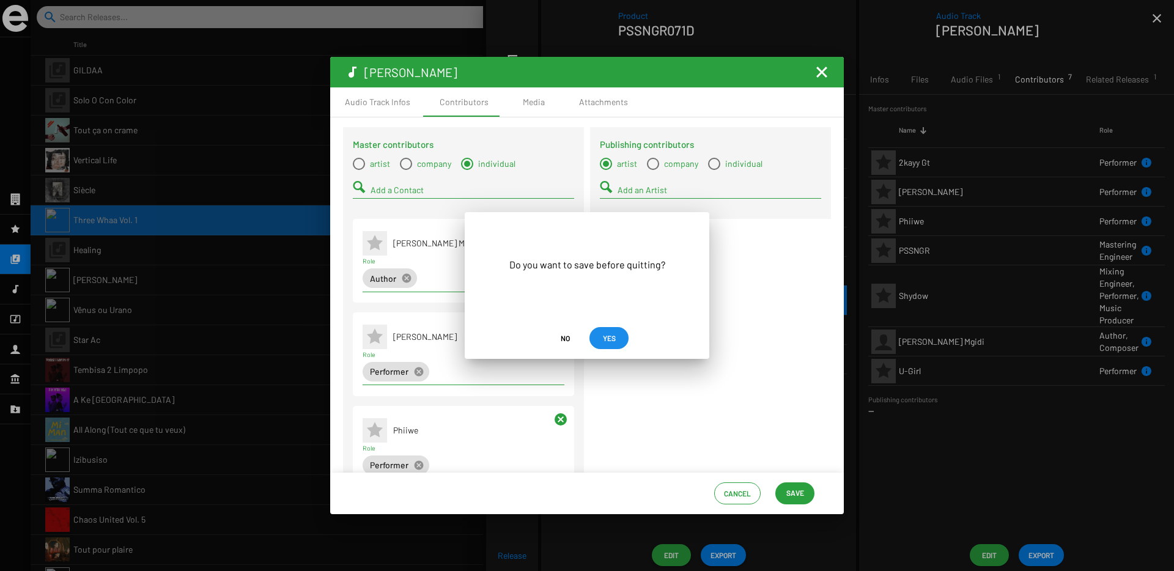
click at [608, 341] on span "YES" at bounding box center [609, 338] width 13 height 22
